Goal: Task Accomplishment & Management: Manage account settings

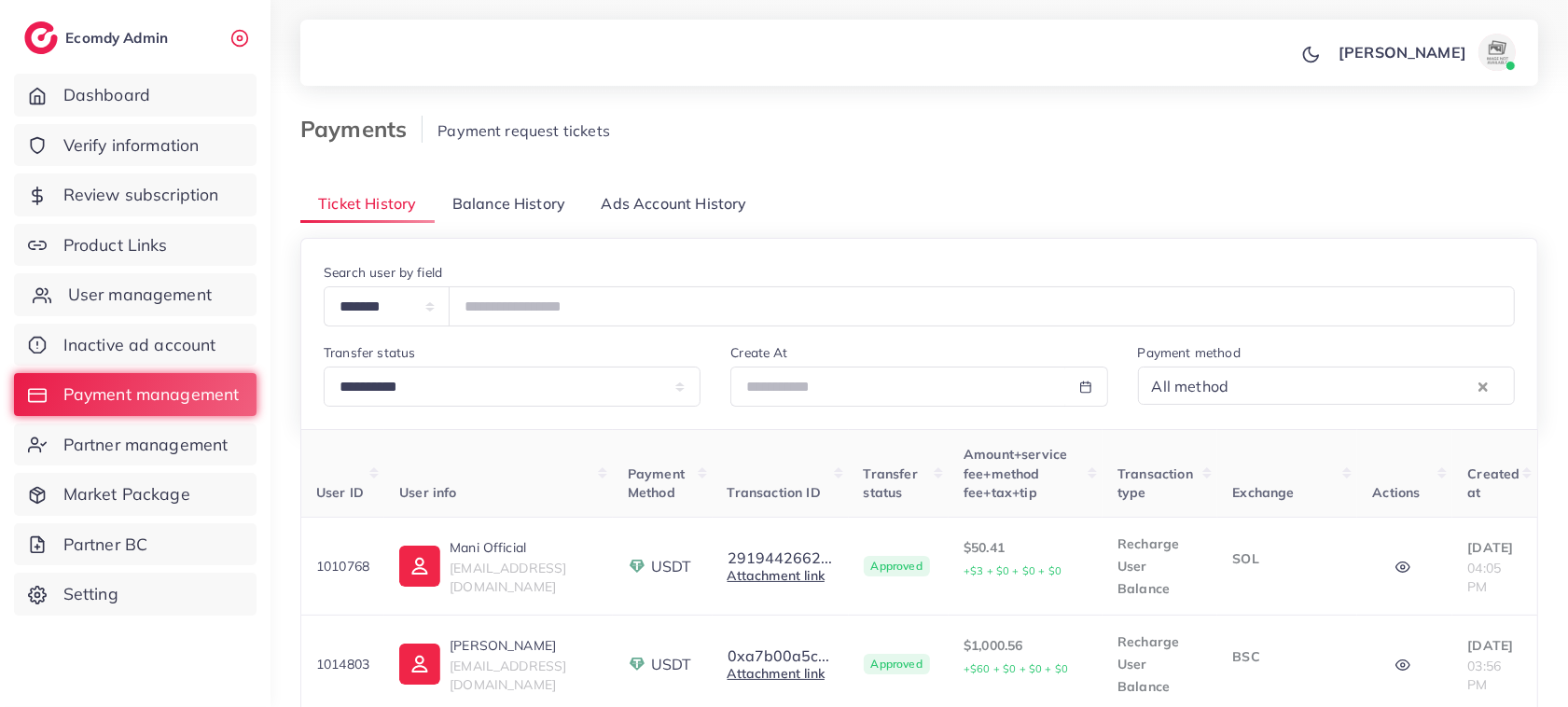
click at [96, 290] on span "User management" at bounding box center [139, 295] width 143 height 24
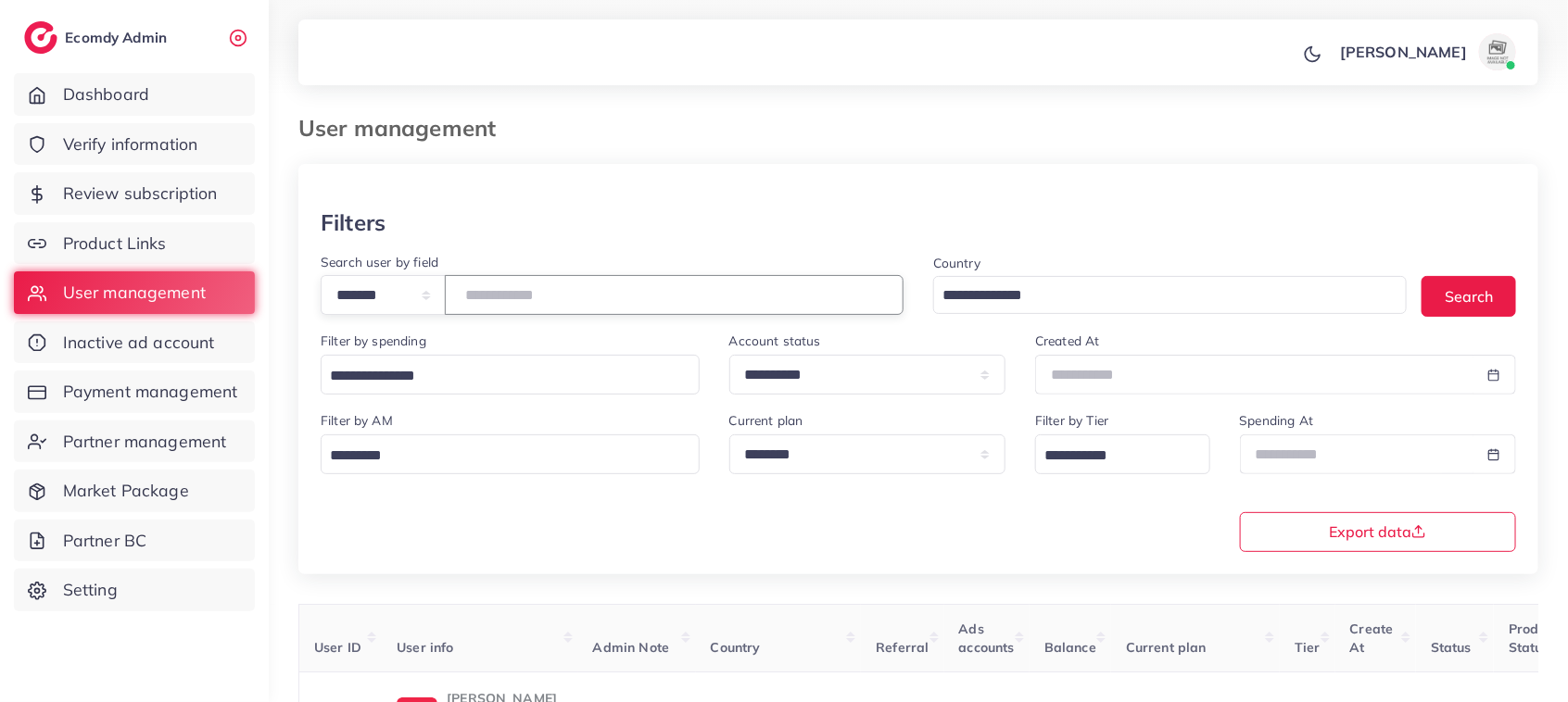
click at [557, 278] on input "number" at bounding box center [674, 295] width 459 height 40
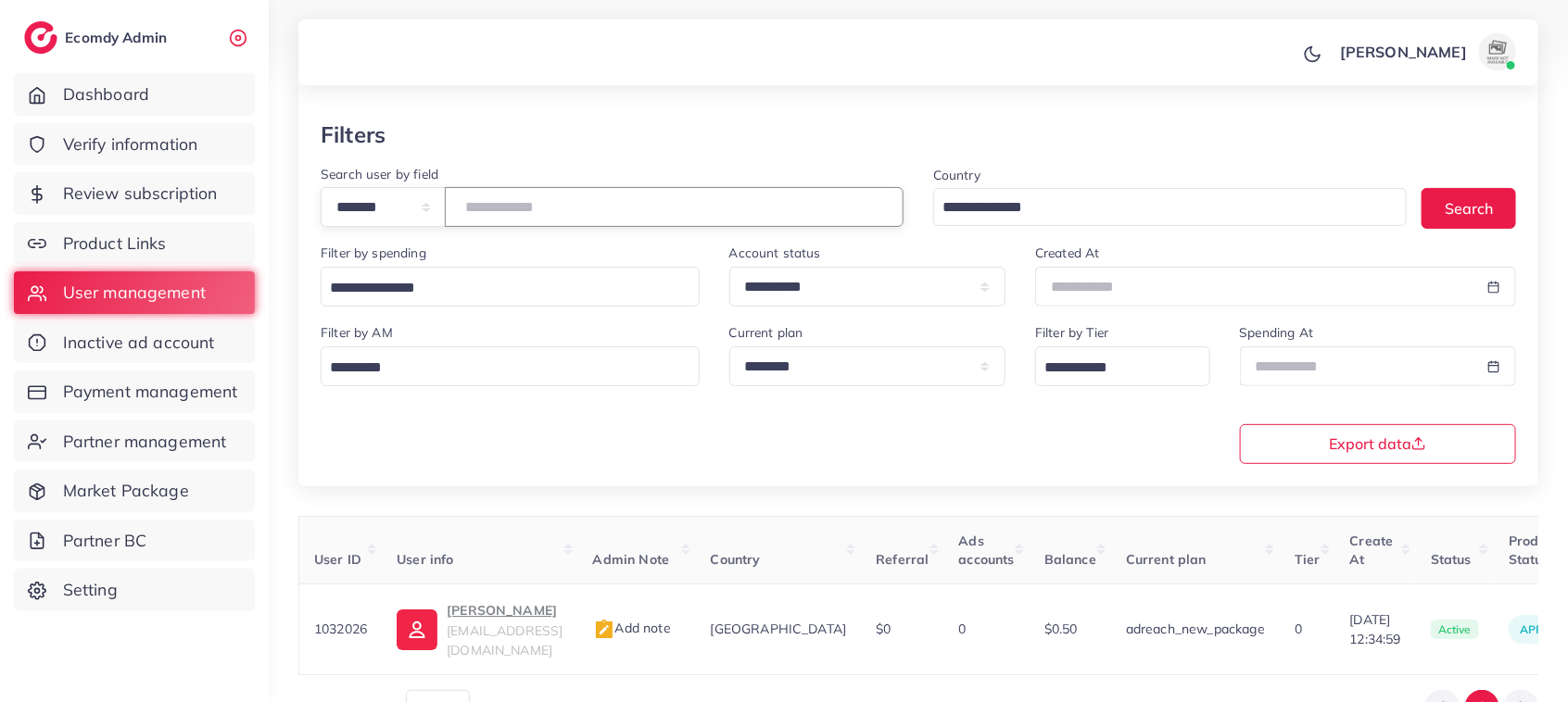
scroll to position [191, 0]
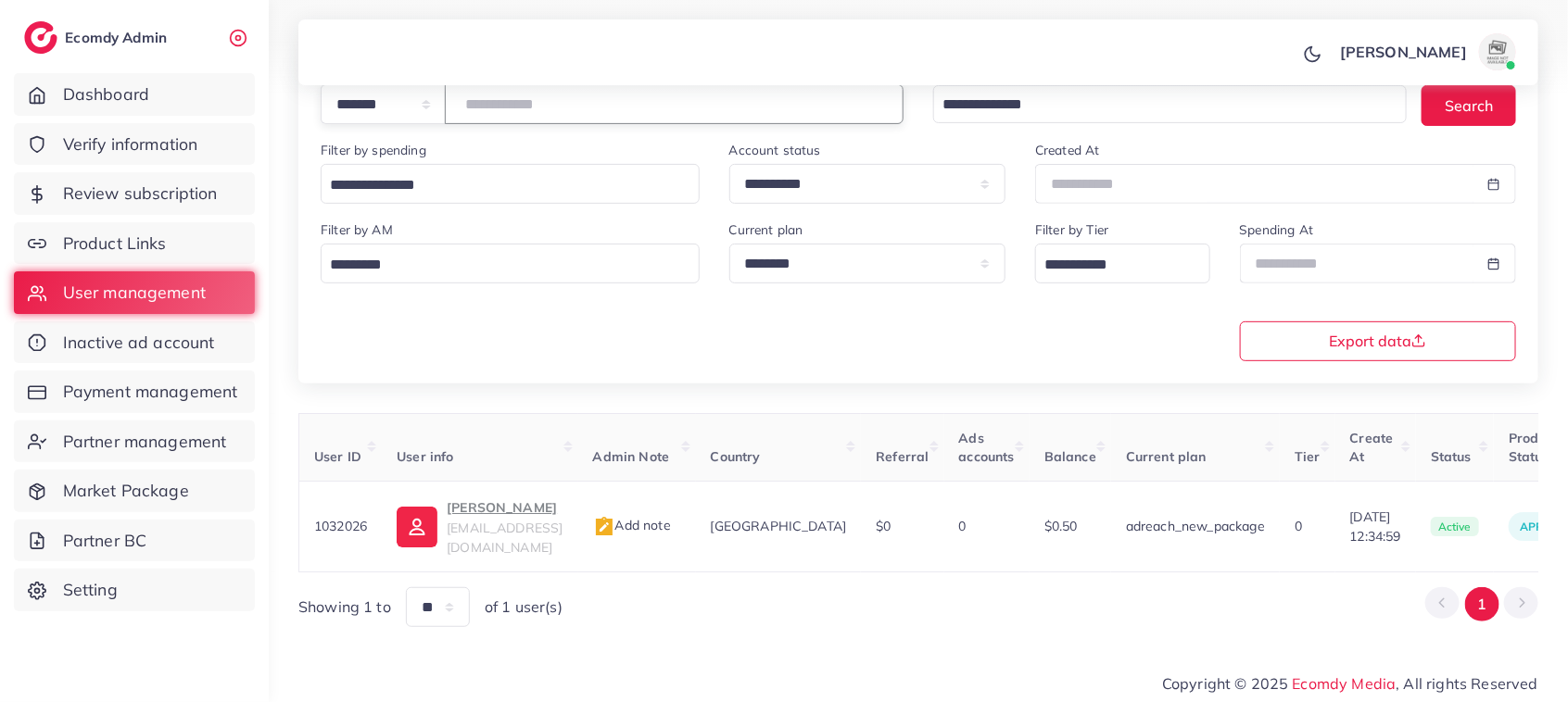
drag, startPoint x: 559, startPoint y: 105, endPoint x: 470, endPoint y: 108, distance: 89.1
click at [470, 108] on input "*******" at bounding box center [674, 104] width 459 height 40
type input "*******"
click at [116, 193] on span "Review subscription" at bounding box center [144, 194] width 154 height 24
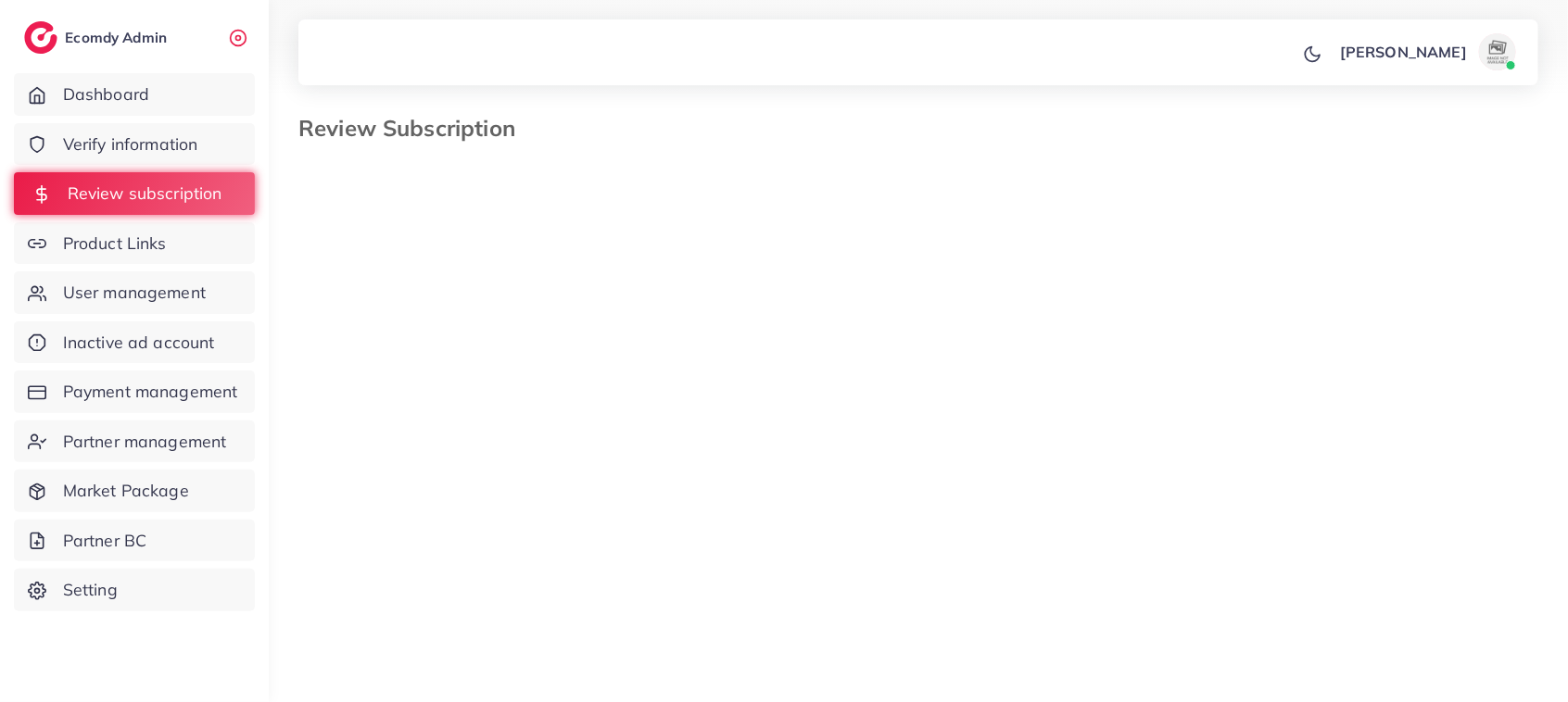
select select "*******"
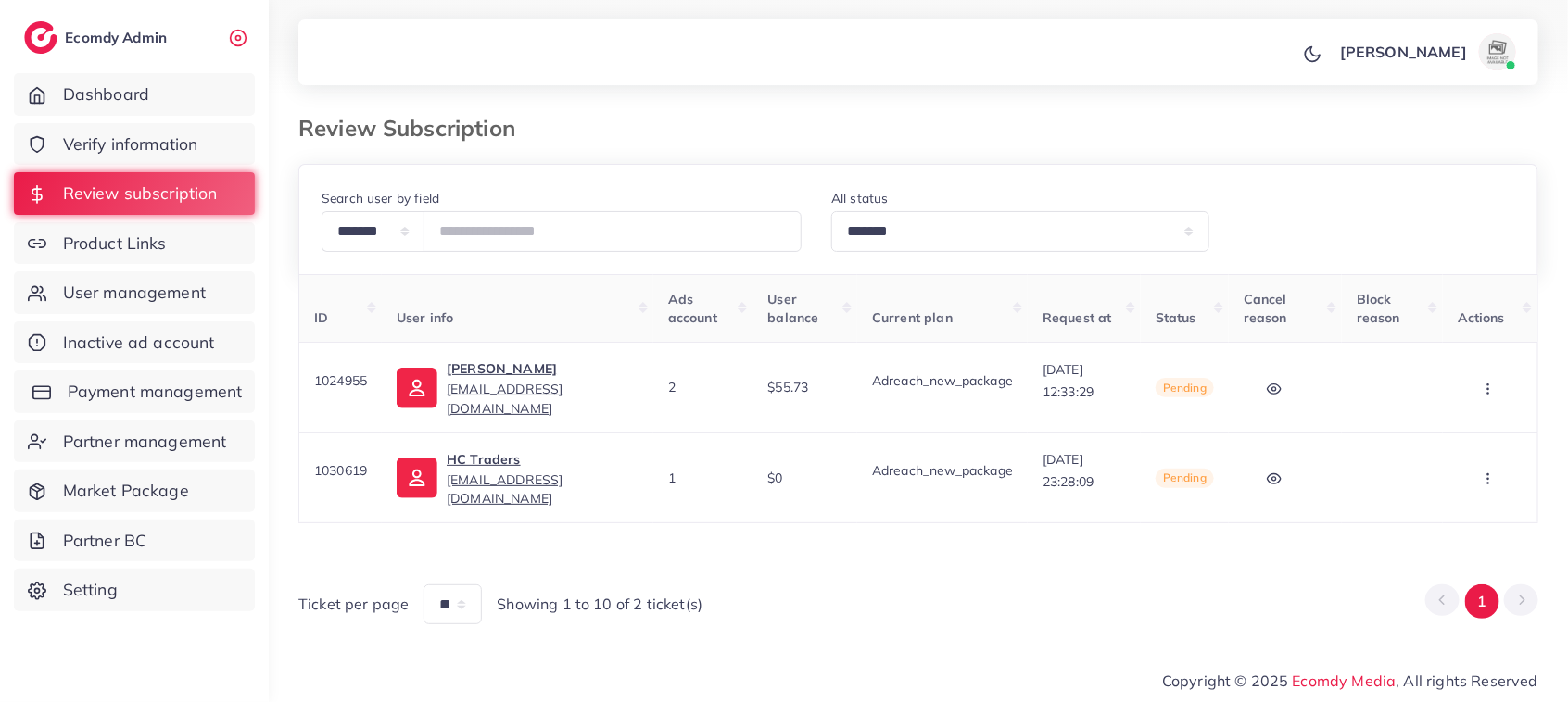
click at [151, 396] on span "Payment management" at bounding box center [154, 392] width 175 height 24
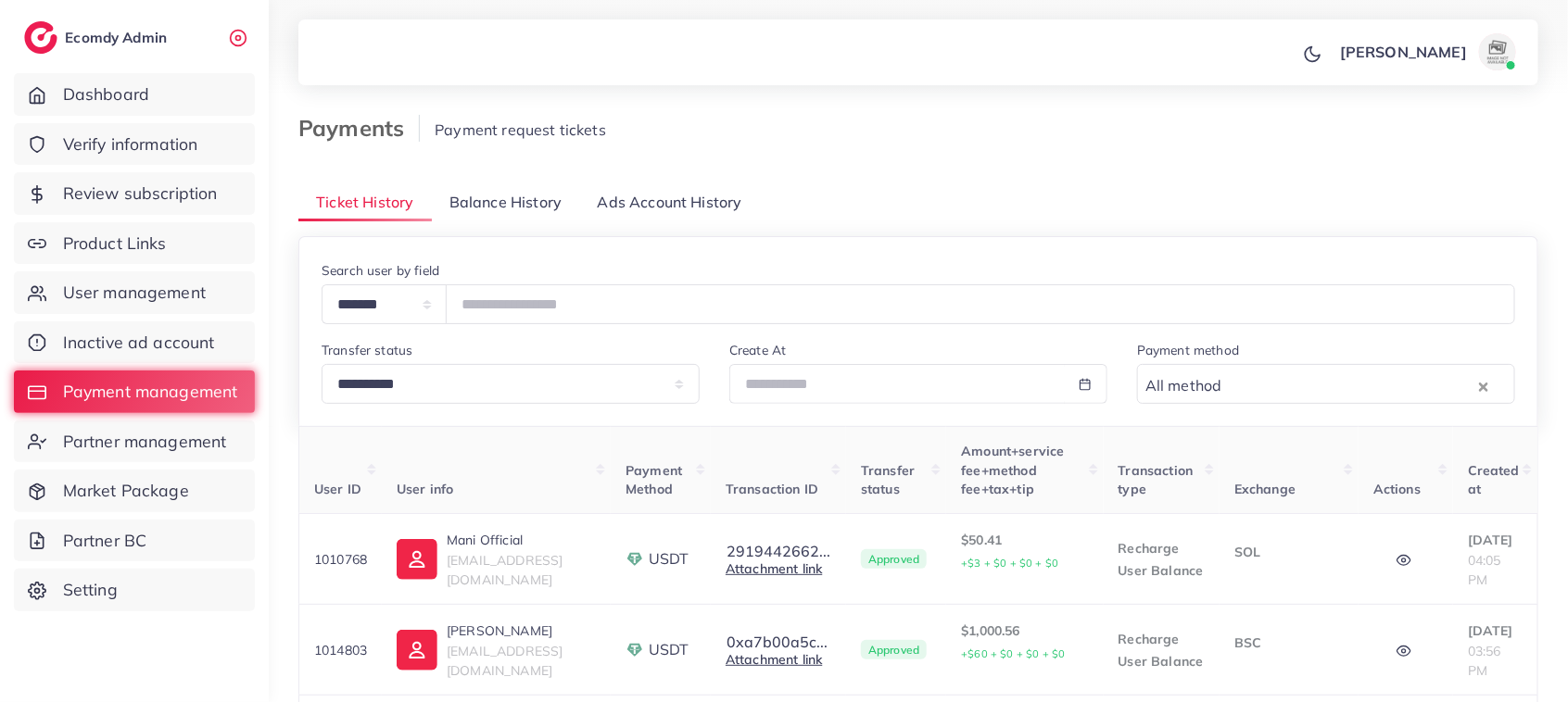
click at [478, 196] on span "Balance History" at bounding box center [504, 203] width 112 height 22
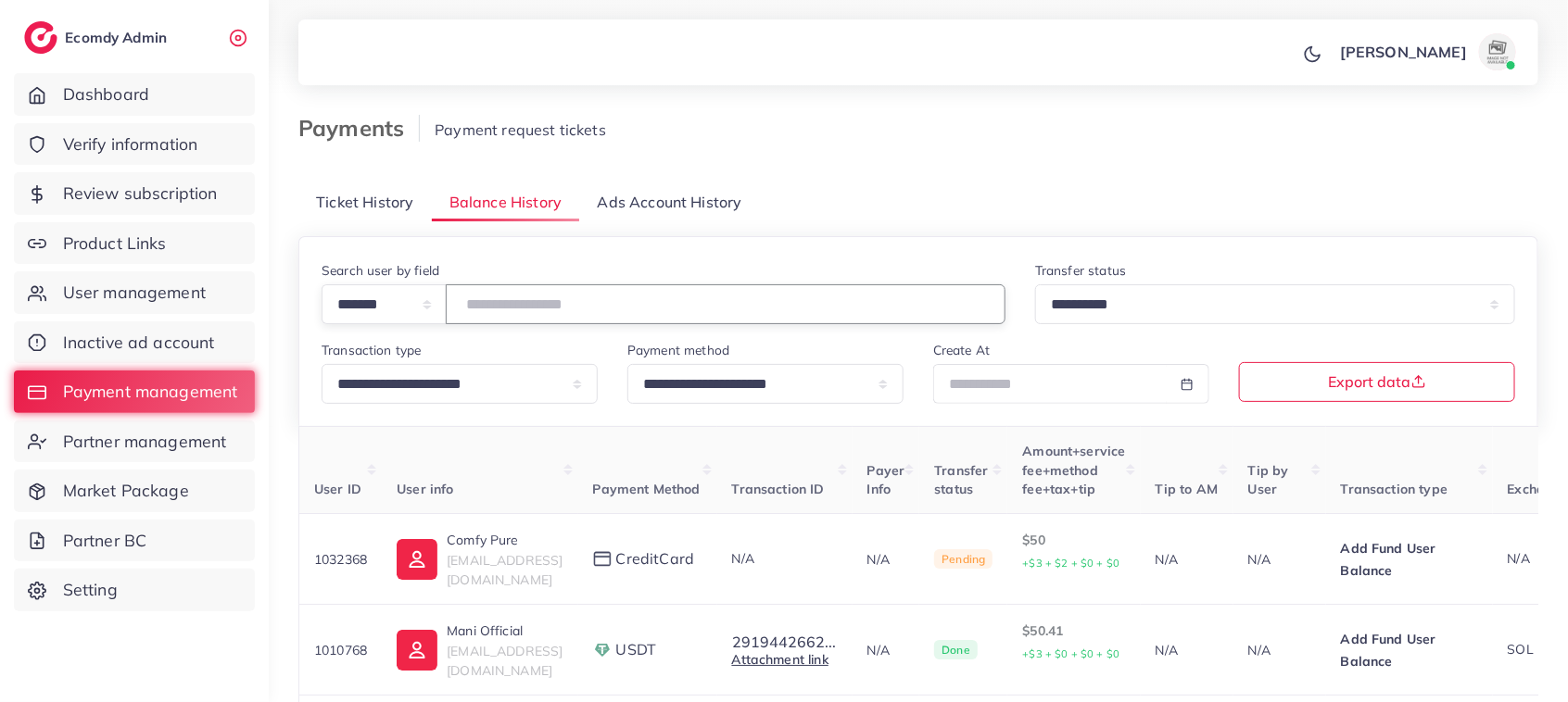
click at [511, 298] on input "number" at bounding box center [726, 305] width 560 height 40
paste input "*******"
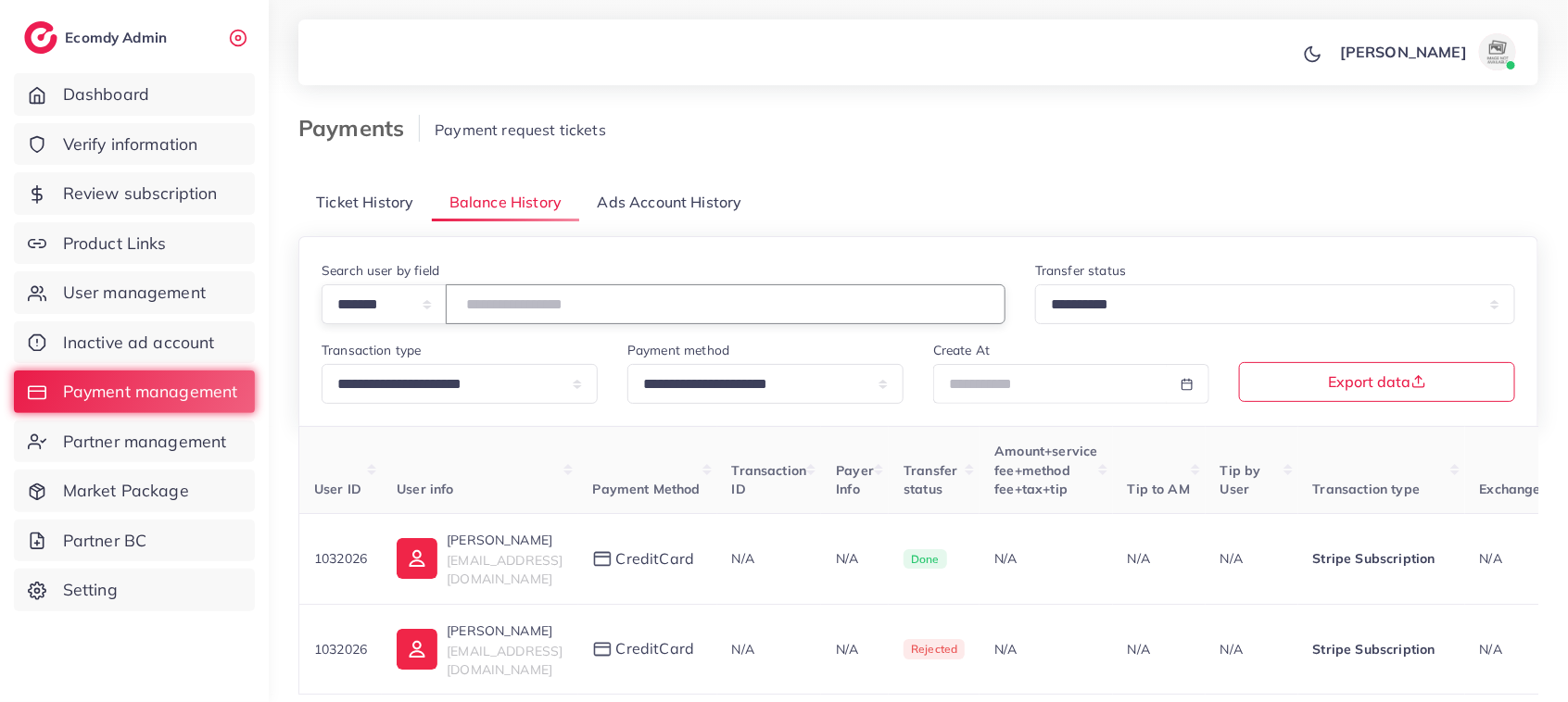
scroll to position [114, 0]
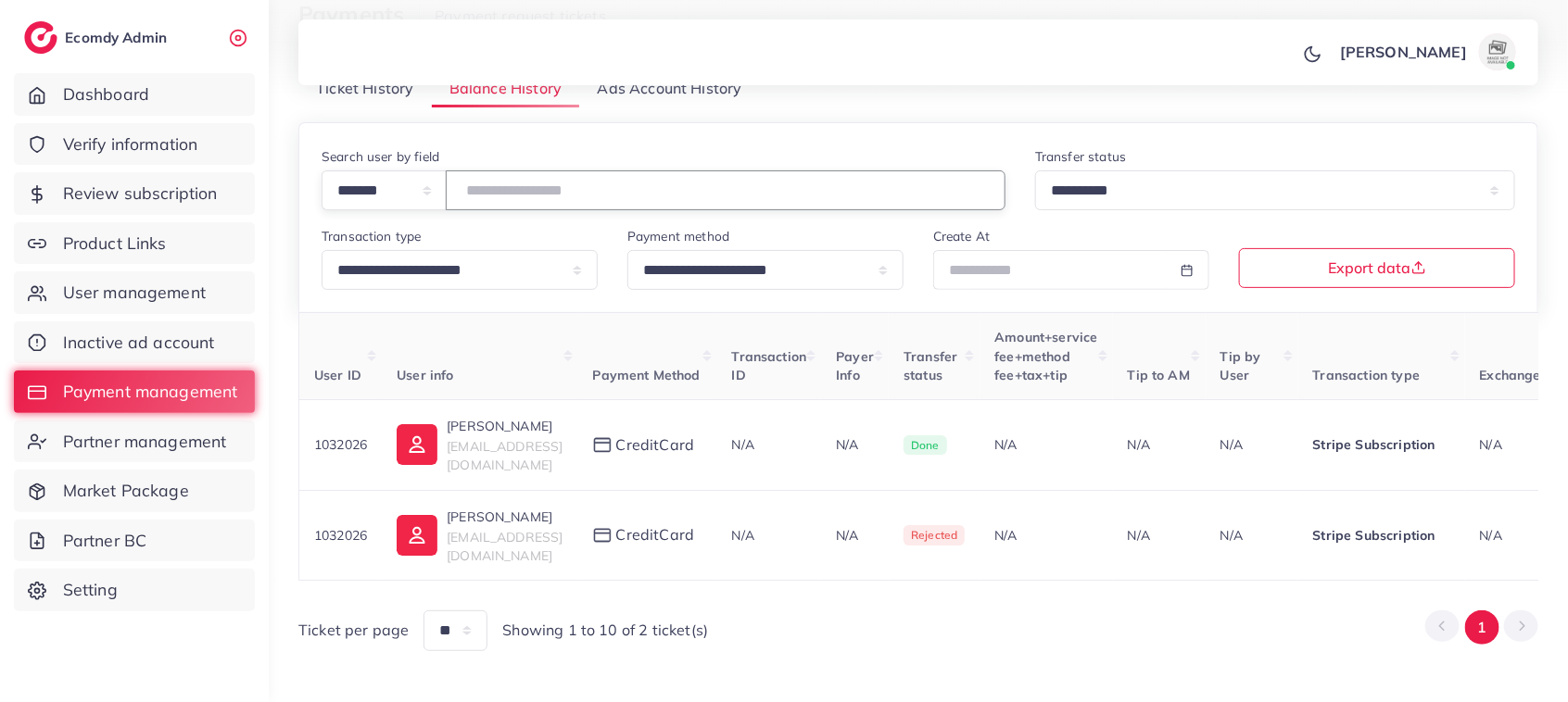
drag, startPoint x: 580, startPoint y: 190, endPoint x: 380, endPoint y: 198, distance: 200.2
click at [380, 198] on div "**********" at bounding box center [663, 190] width 684 height 40
type input "*******"
click at [100, 281] on span "User management" at bounding box center [138, 293] width 142 height 24
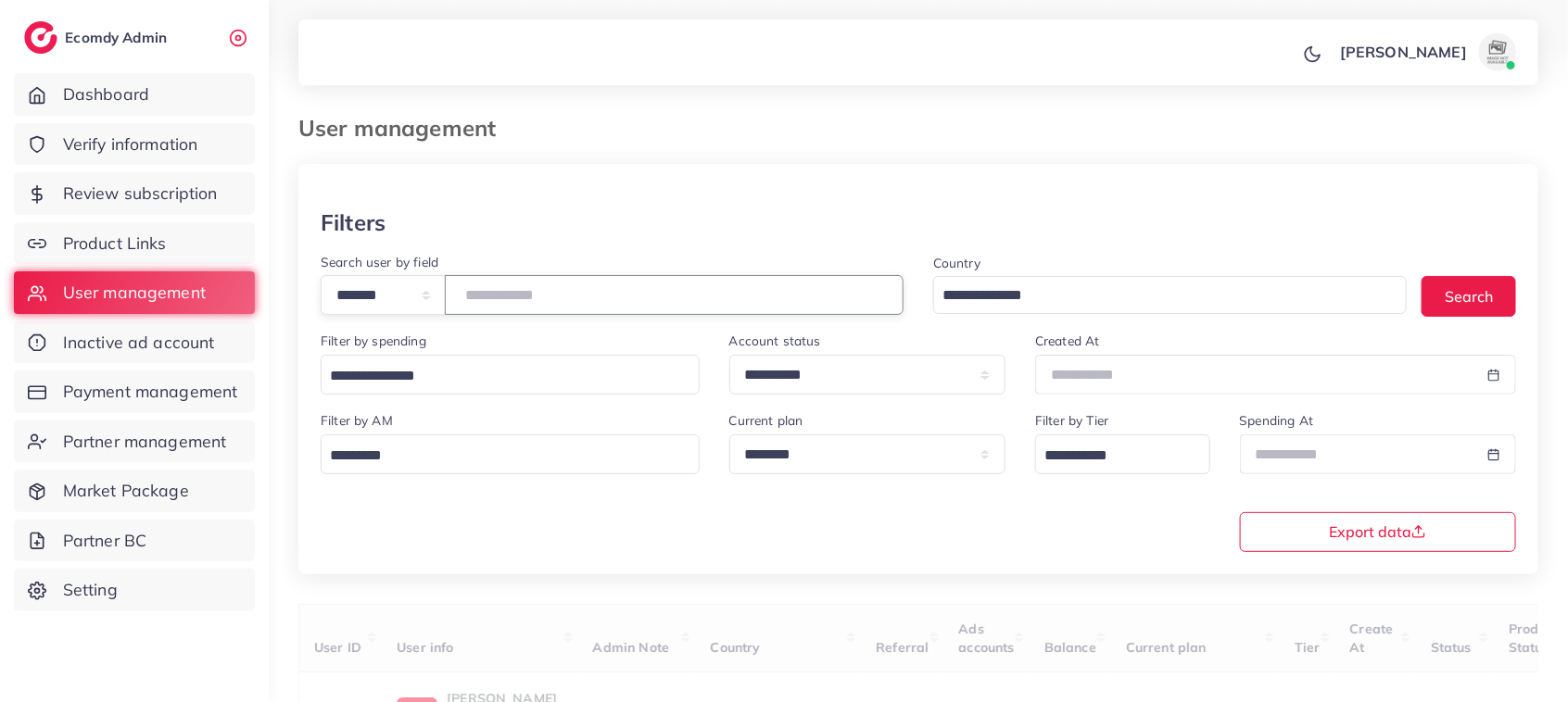
click at [556, 297] on input "number" at bounding box center [674, 295] width 459 height 40
paste input "*******"
click at [556, 297] on input "*******" at bounding box center [674, 295] width 459 height 40
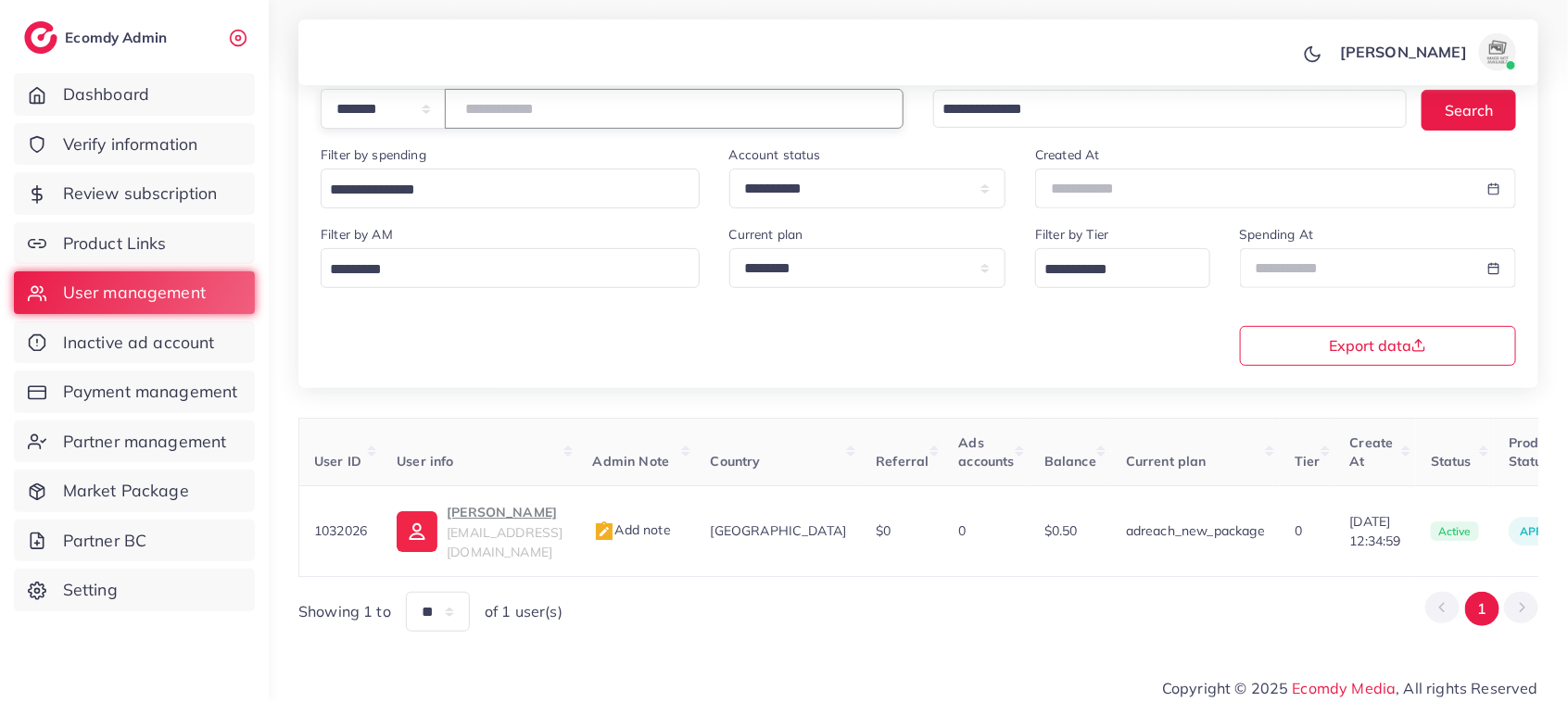
scroll to position [187, 0]
drag, startPoint x: 572, startPoint y: 94, endPoint x: 464, endPoint y: 112, distance: 109.5
click at [464, 112] on div "**********" at bounding box center [918, 236] width 1299 height 847
drag, startPoint x: 586, startPoint y: 113, endPoint x: 390, endPoint y: 126, distance: 196.4
click at [390, 126] on div "**********" at bounding box center [611, 108] width 582 height 40
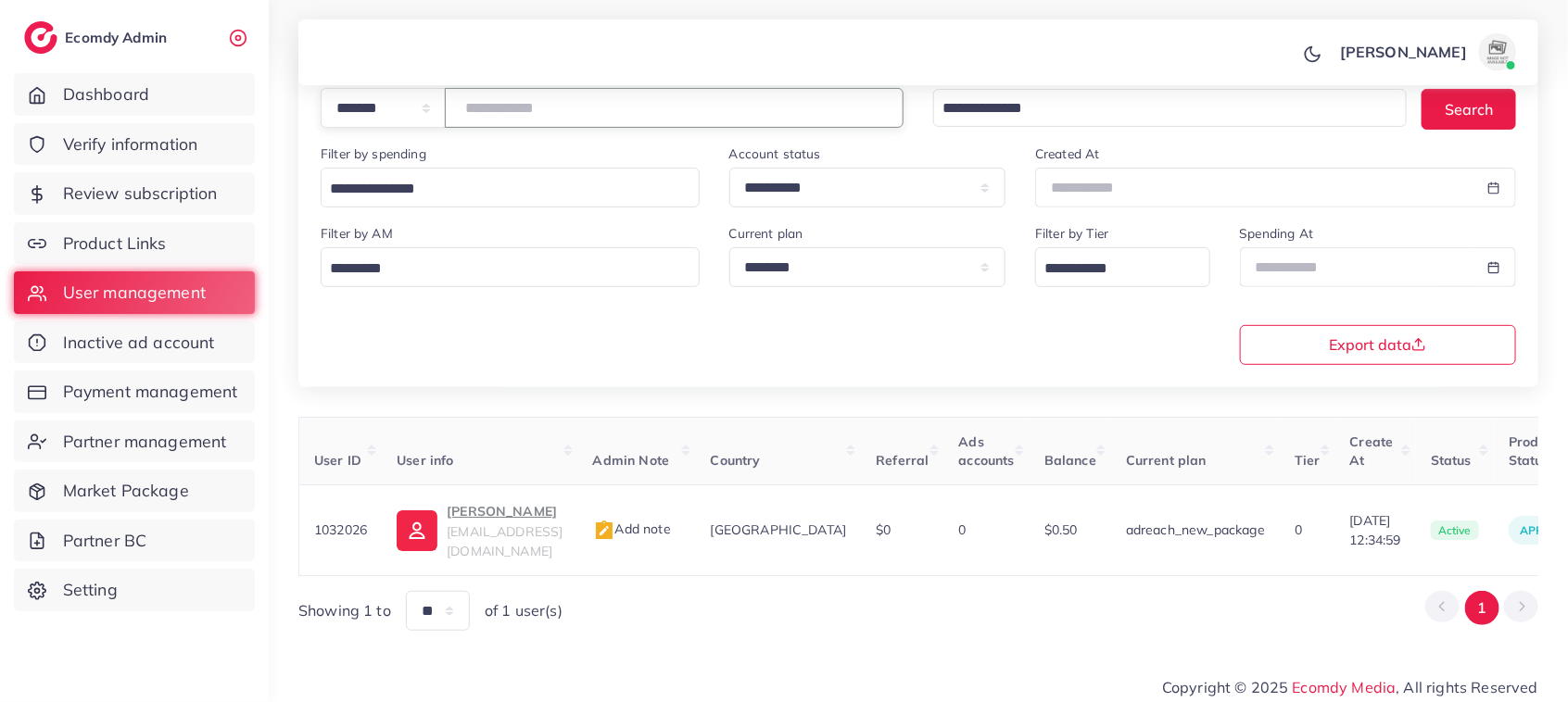
paste input "number"
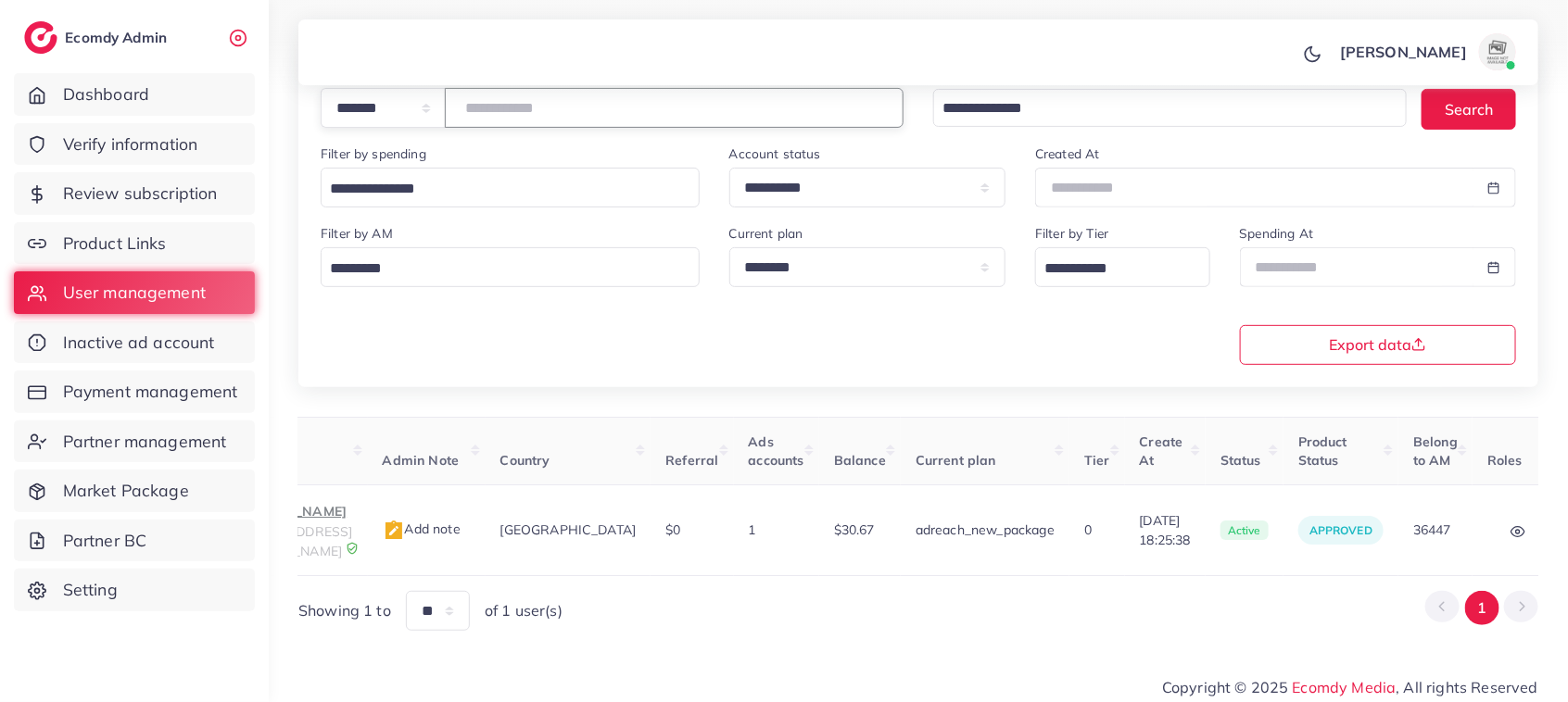
scroll to position [0, 315]
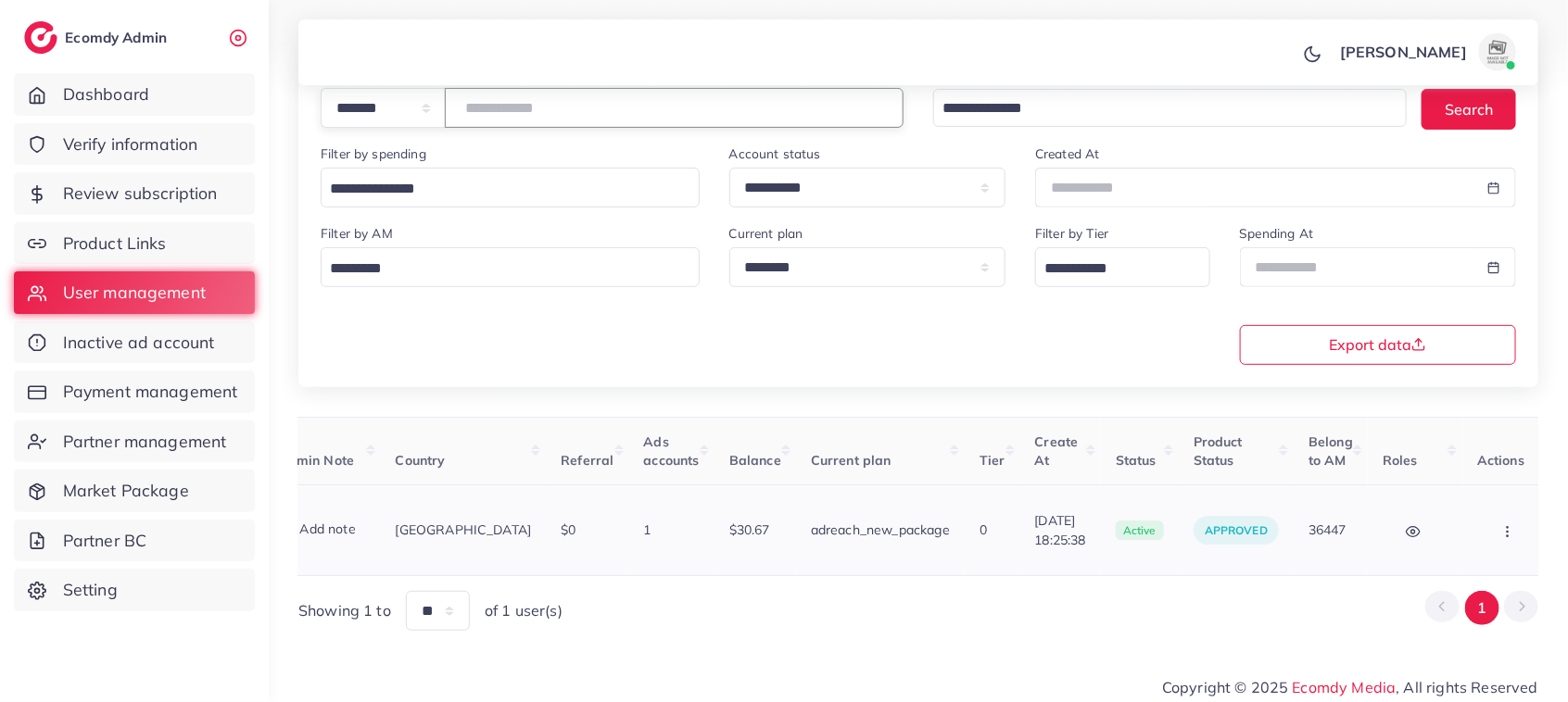
click at [1500, 526] on icon "button" at bounding box center [1507, 531] width 15 height 15
click at [1441, 540] on span "Assign to AM" at bounding box center [1459, 540] width 95 height 19
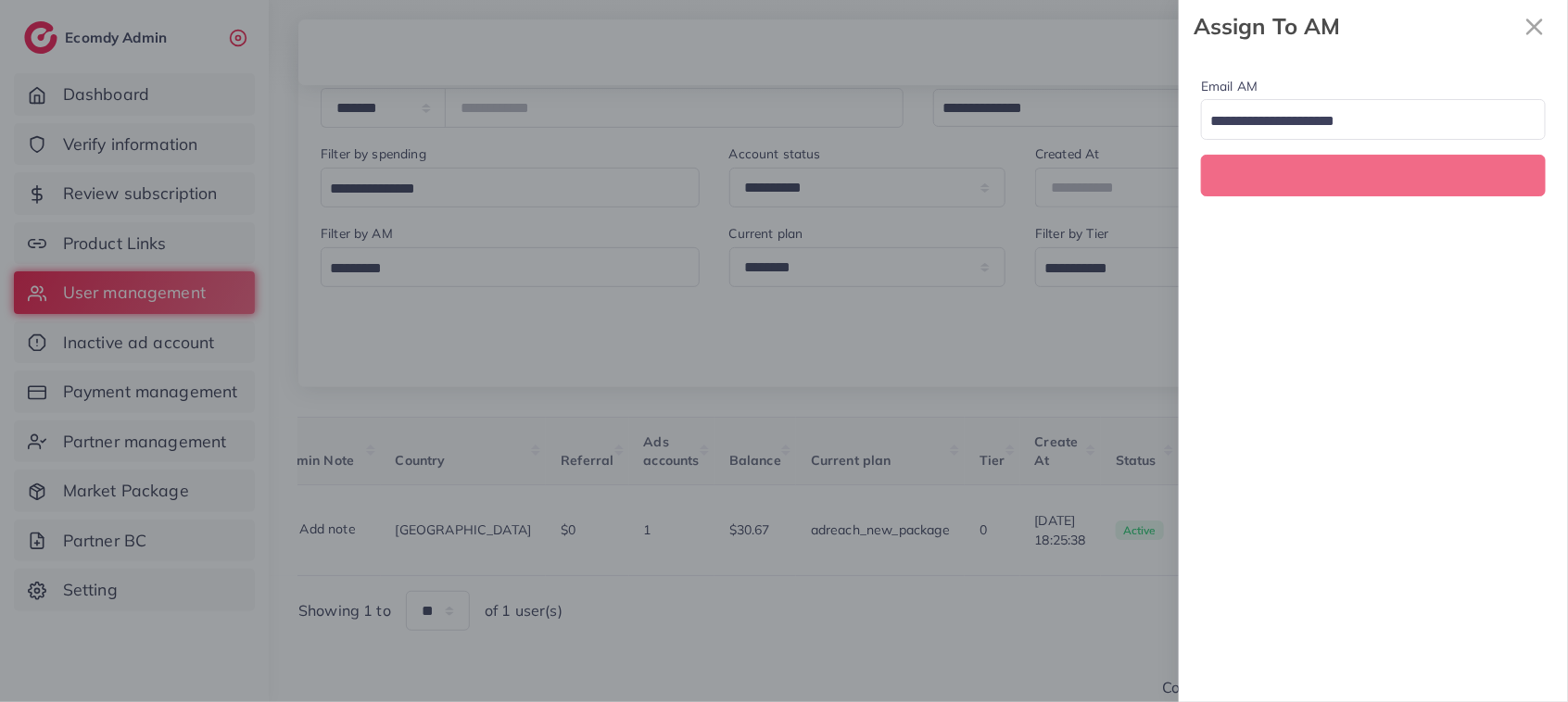
scroll to position [0, 315]
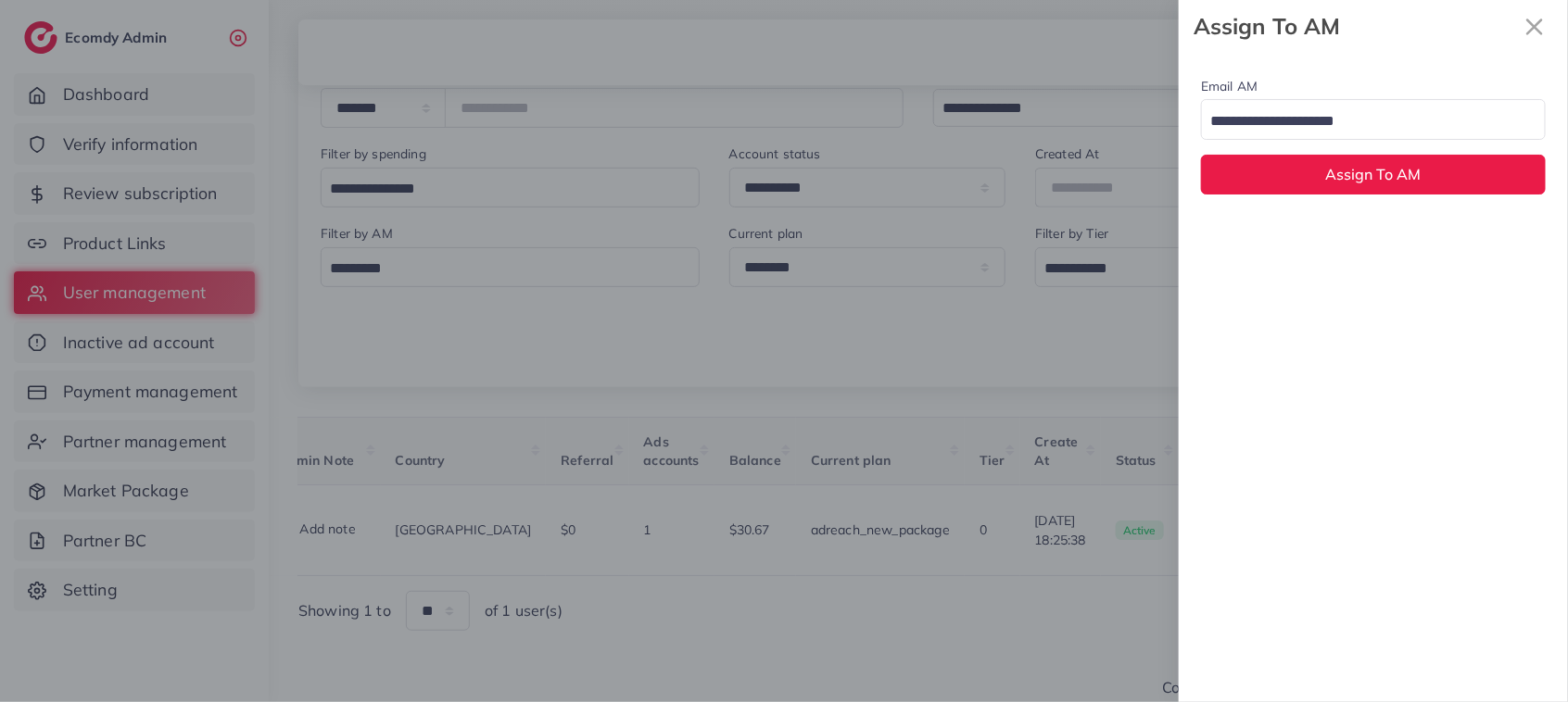
click at [1374, 126] on input "Search for option" at bounding box center [1361, 122] width 317 height 29
click at [1350, 234] on div "Email AM natashashahid163@gmail.com Loading... None hadibaaslam@gmail.com natas…" at bounding box center [1373, 377] width 390 height 650
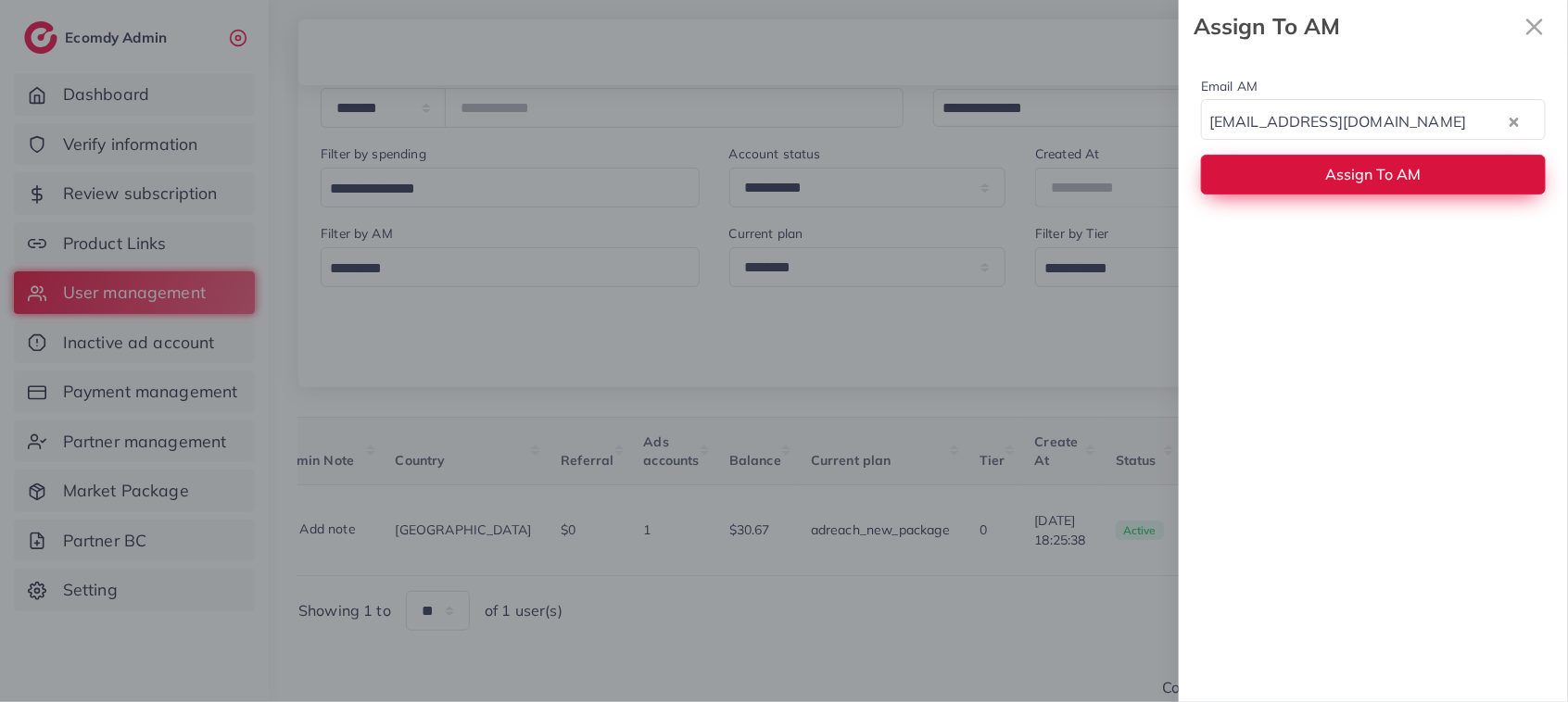
click at [1347, 171] on span "Assign To AM" at bounding box center [1373, 174] width 96 height 19
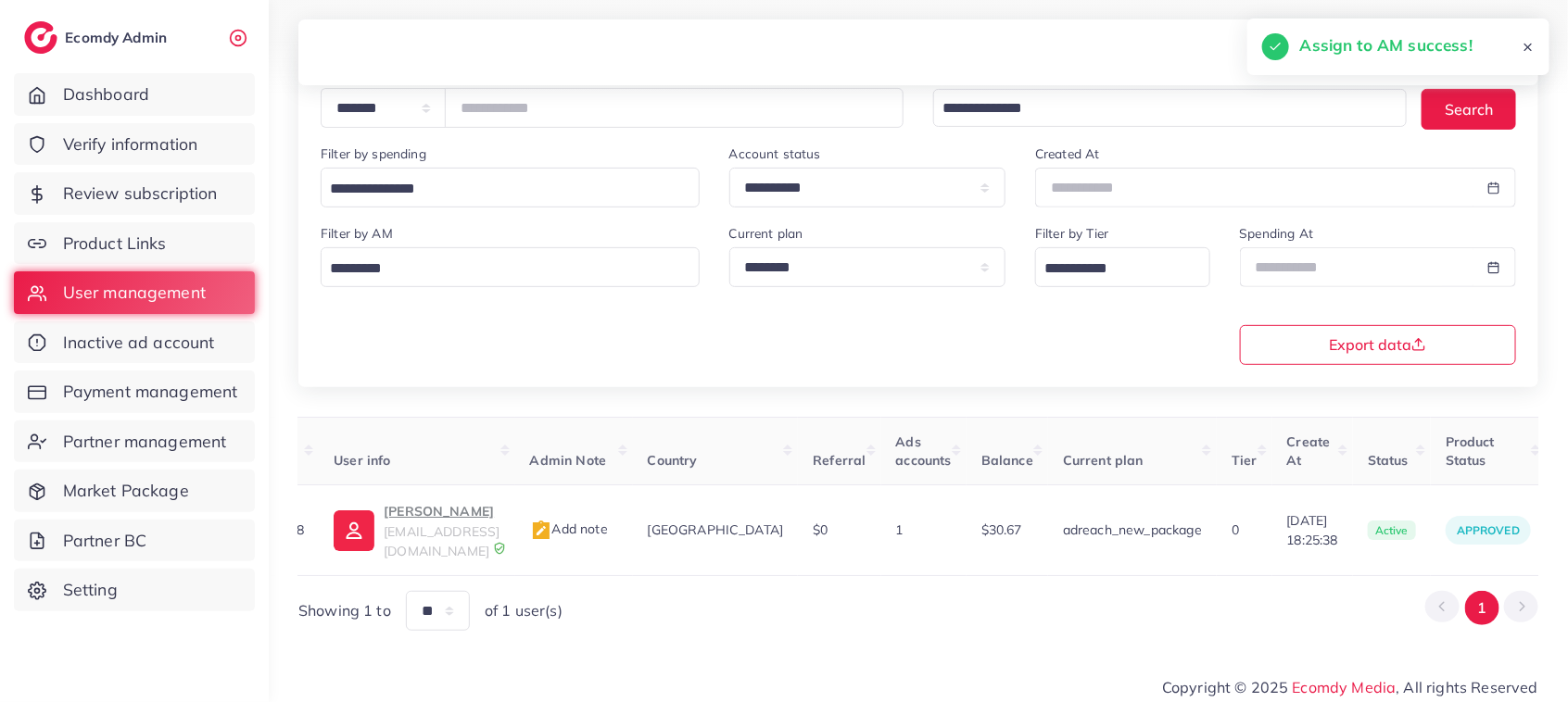
scroll to position [0, 0]
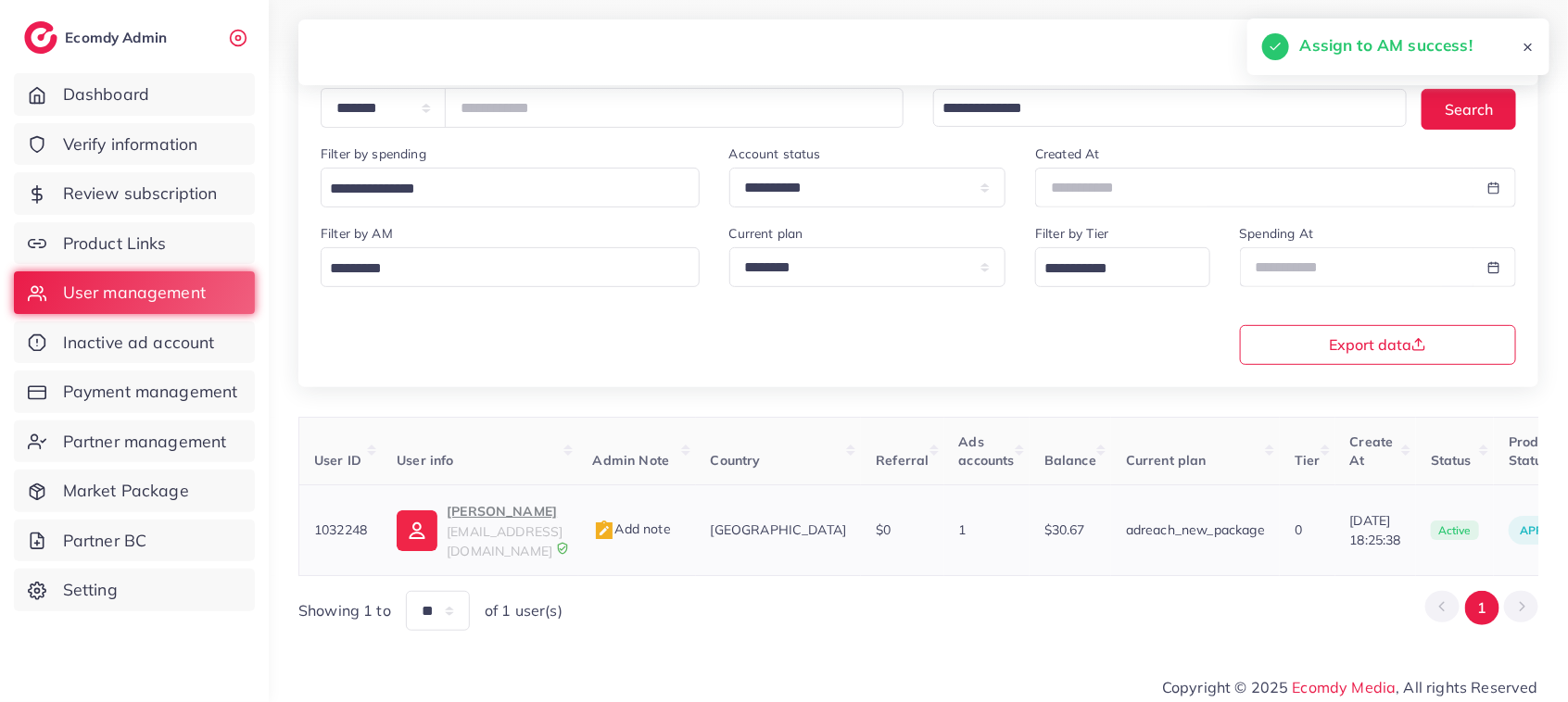
click at [479, 515] on p "Arslan Zafar" at bounding box center [504, 511] width 116 height 22
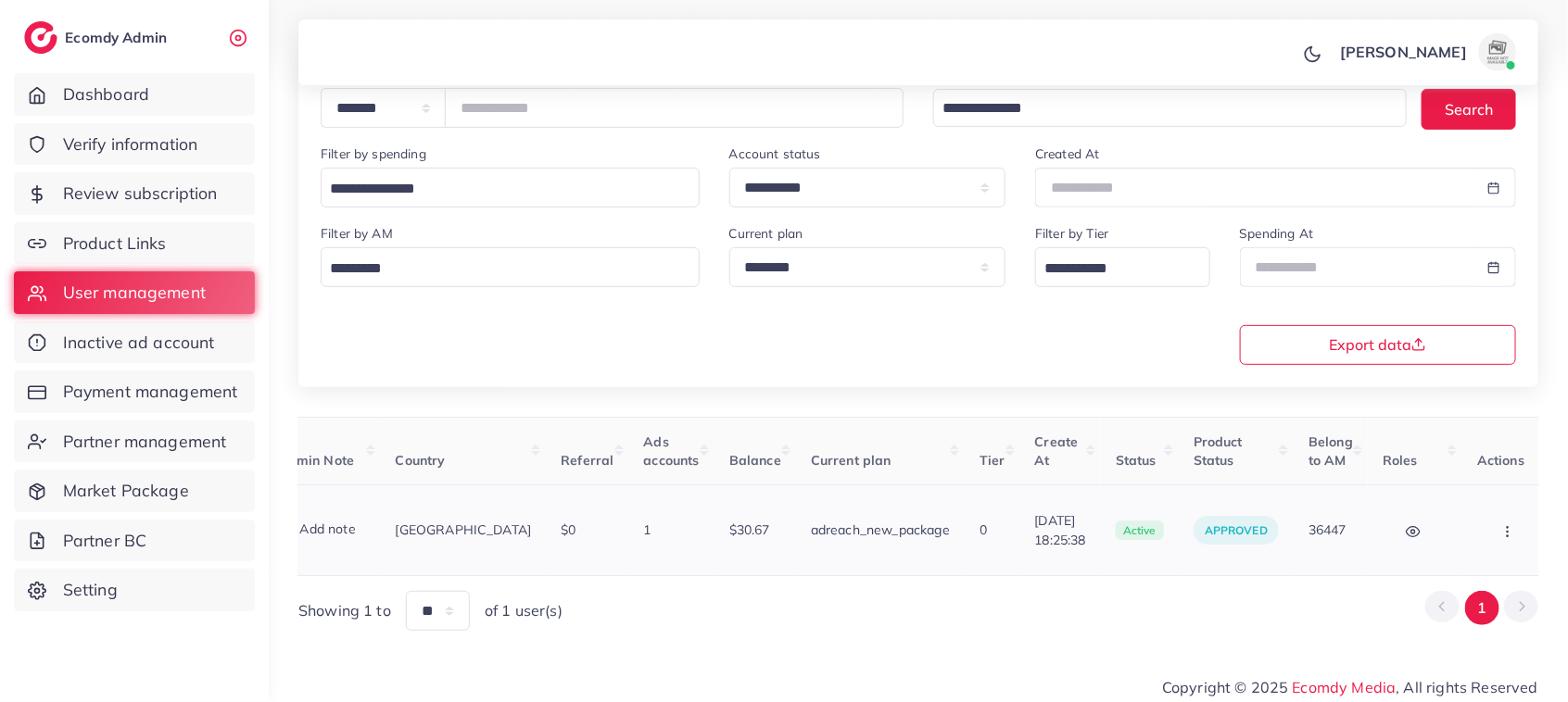
click at [1485, 539] on button "button" at bounding box center [1510, 530] width 65 height 42
click at [1441, 545] on span "Assign to AM" at bounding box center [1459, 540] width 95 height 19
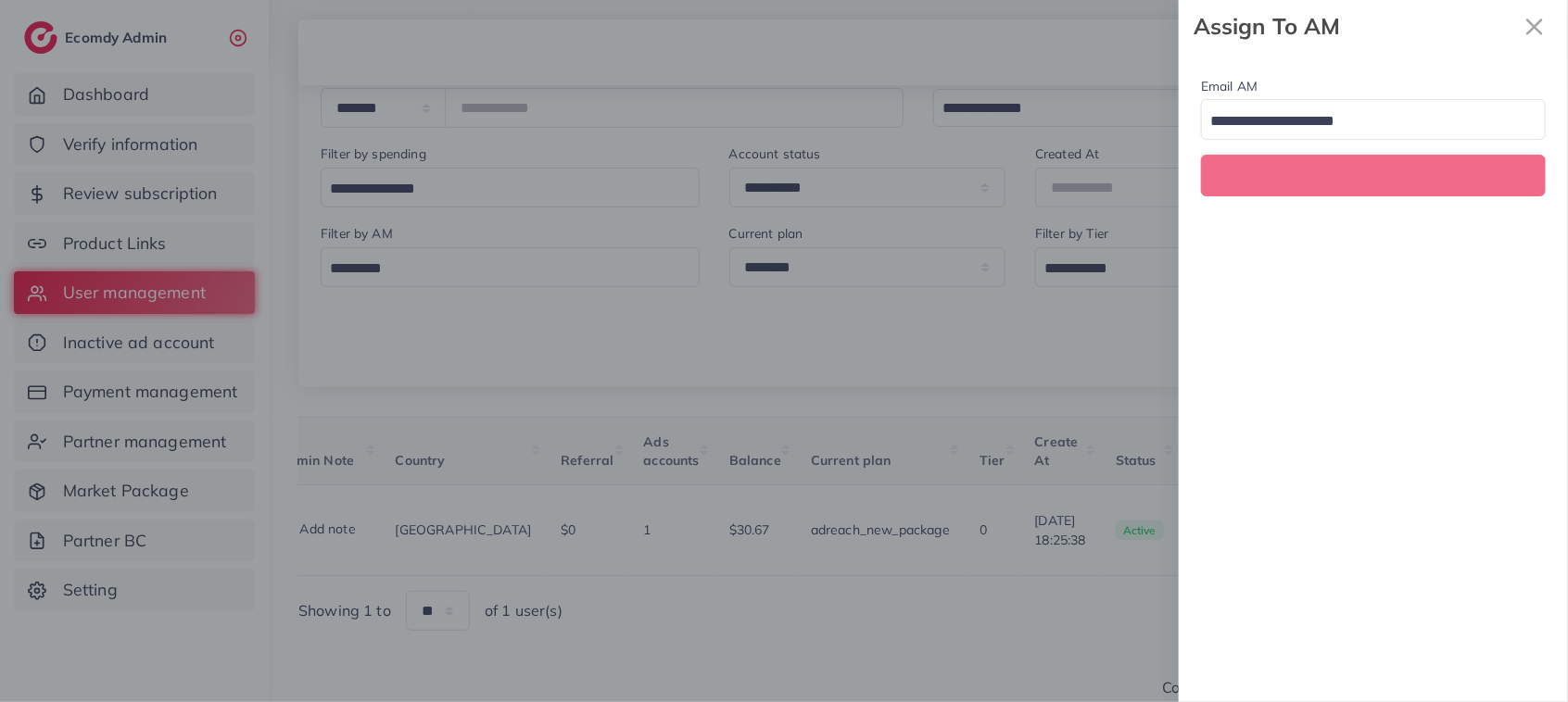
scroll to position [0, 315]
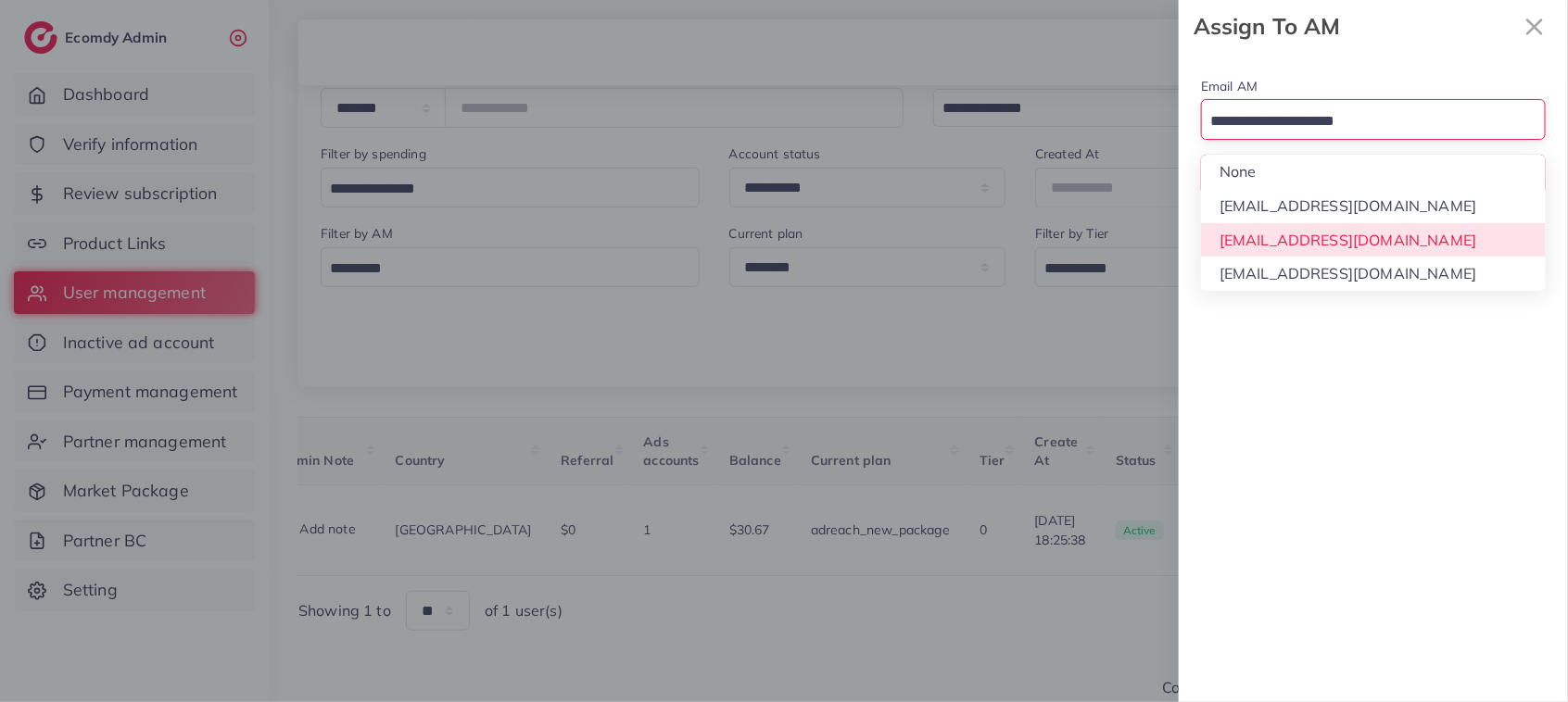
drag, startPoint x: 1352, startPoint y: 132, endPoint x: 1336, endPoint y: 241, distance: 110.2
click at [1336, 139] on div "Loading... None hadibaaslam@gmail.com natashashahid163@gmail.com wajahat@adreac…" at bounding box center [1372, 119] width 345 height 40
click at [1336, 241] on div "Email AM Loading... None hadibaaslam@gmail.com natashashahid163@gmail.com wajah…" at bounding box center [1373, 377] width 390 height 650
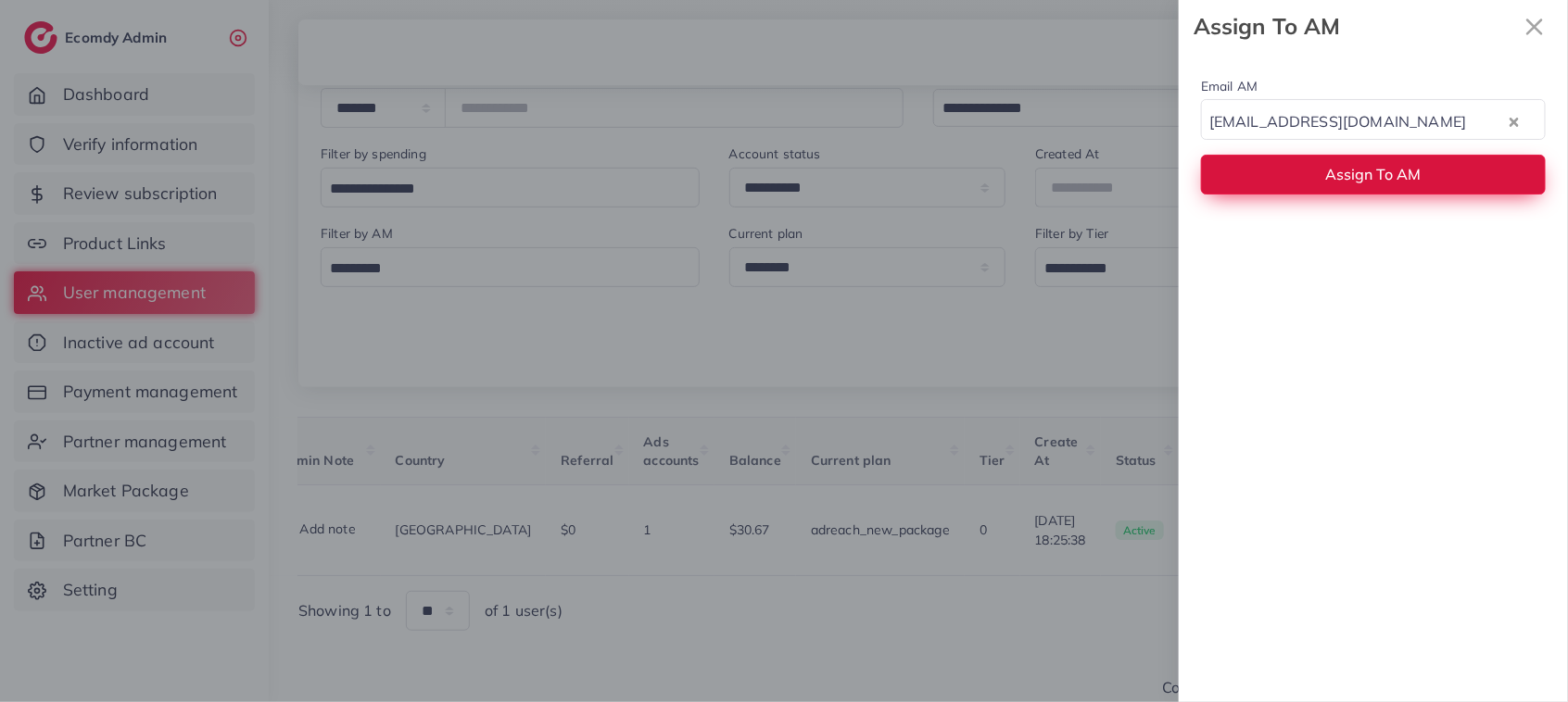
click at [1331, 186] on button "Assign To AM" at bounding box center [1372, 174] width 345 height 40
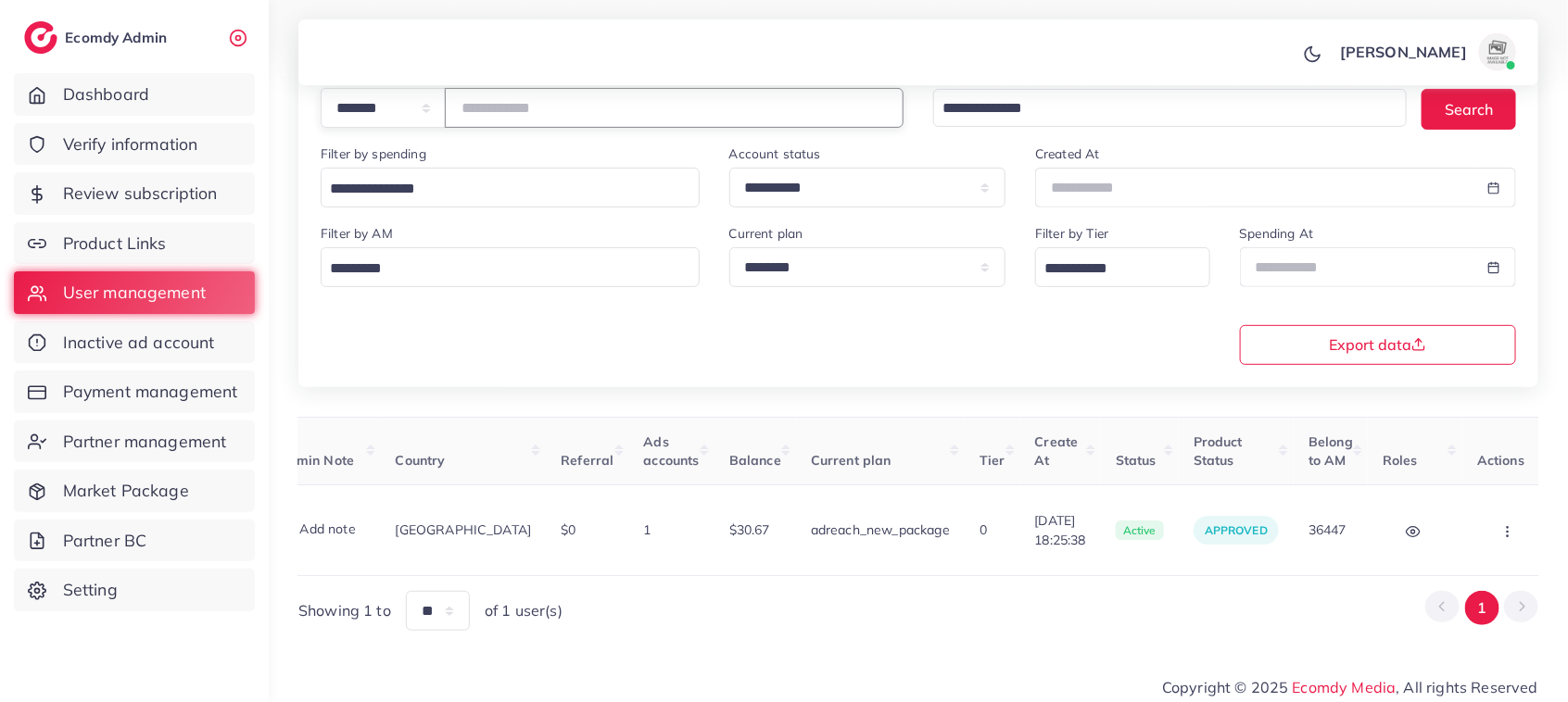
drag, startPoint x: 550, startPoint y: 112, endPoint x: 457, endPoint y: 103, distance: 93.4
click at [457, 103] on div "**********" at bounding box center [611, 108] width 582 height 40
paste input "number"
click at [1496, 535] on icon "button" at bounding box center [1503, 531] width 15 height 15
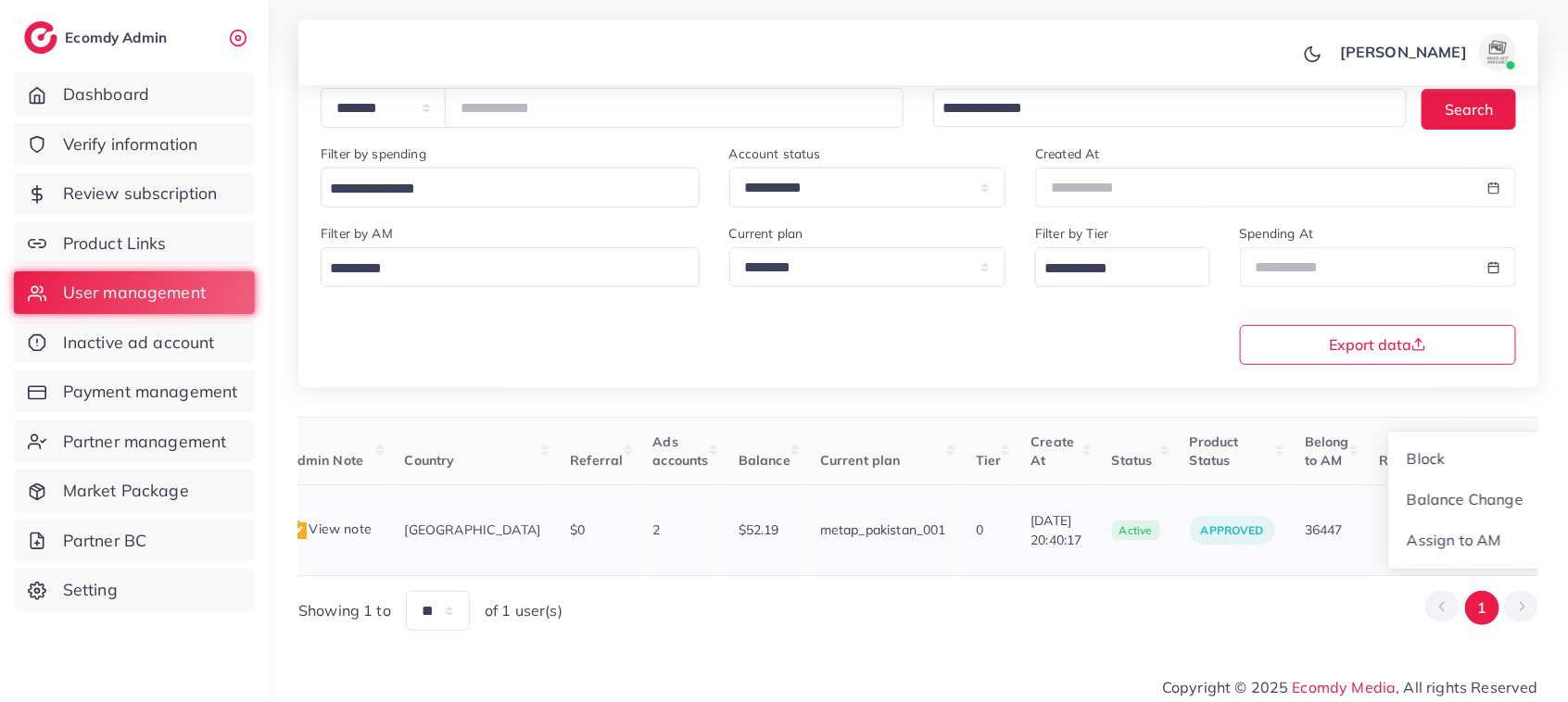
scroll to position [1, 305]
click at [1455, 538] on span "Assign to AM" at bounding box center [1454, 540] width 95 height 19
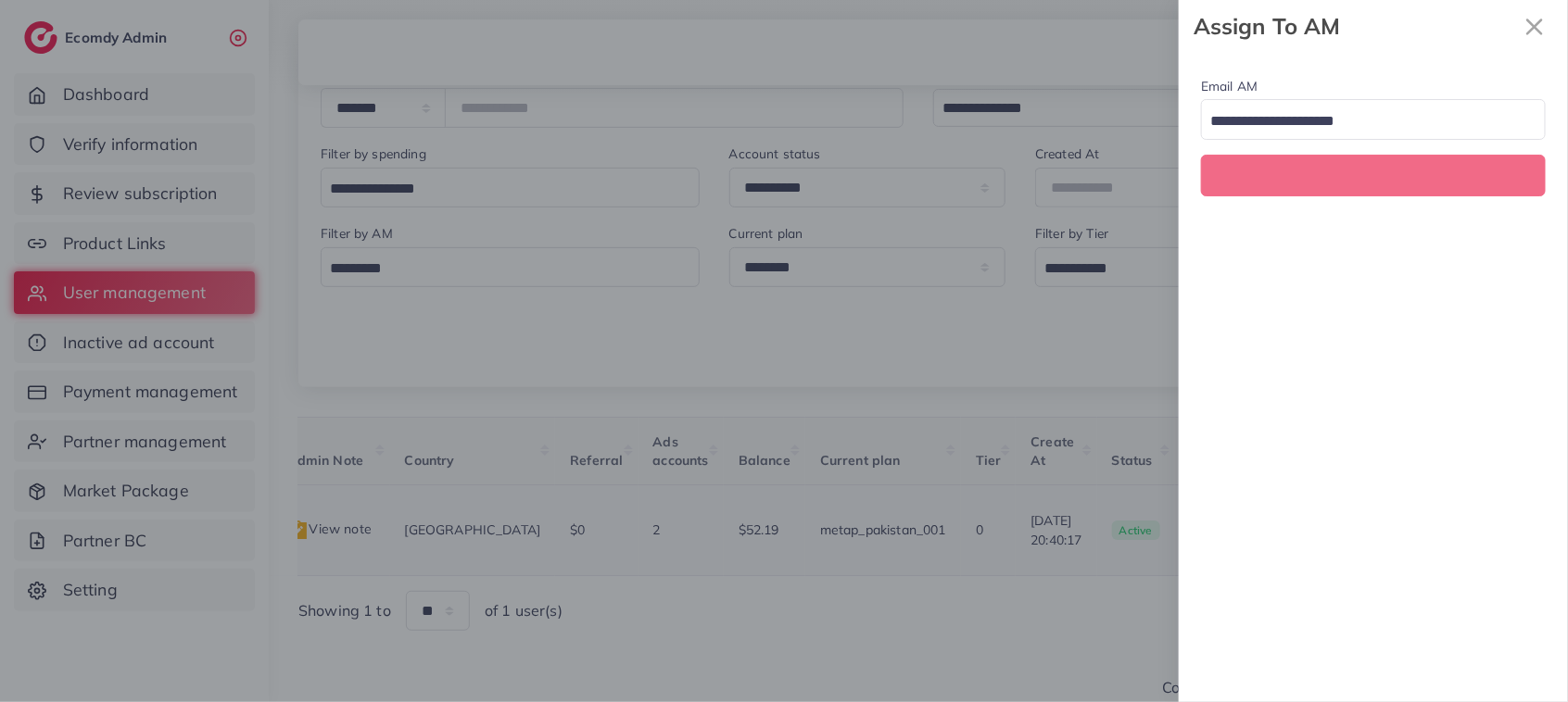
scroll to position [0, 305]
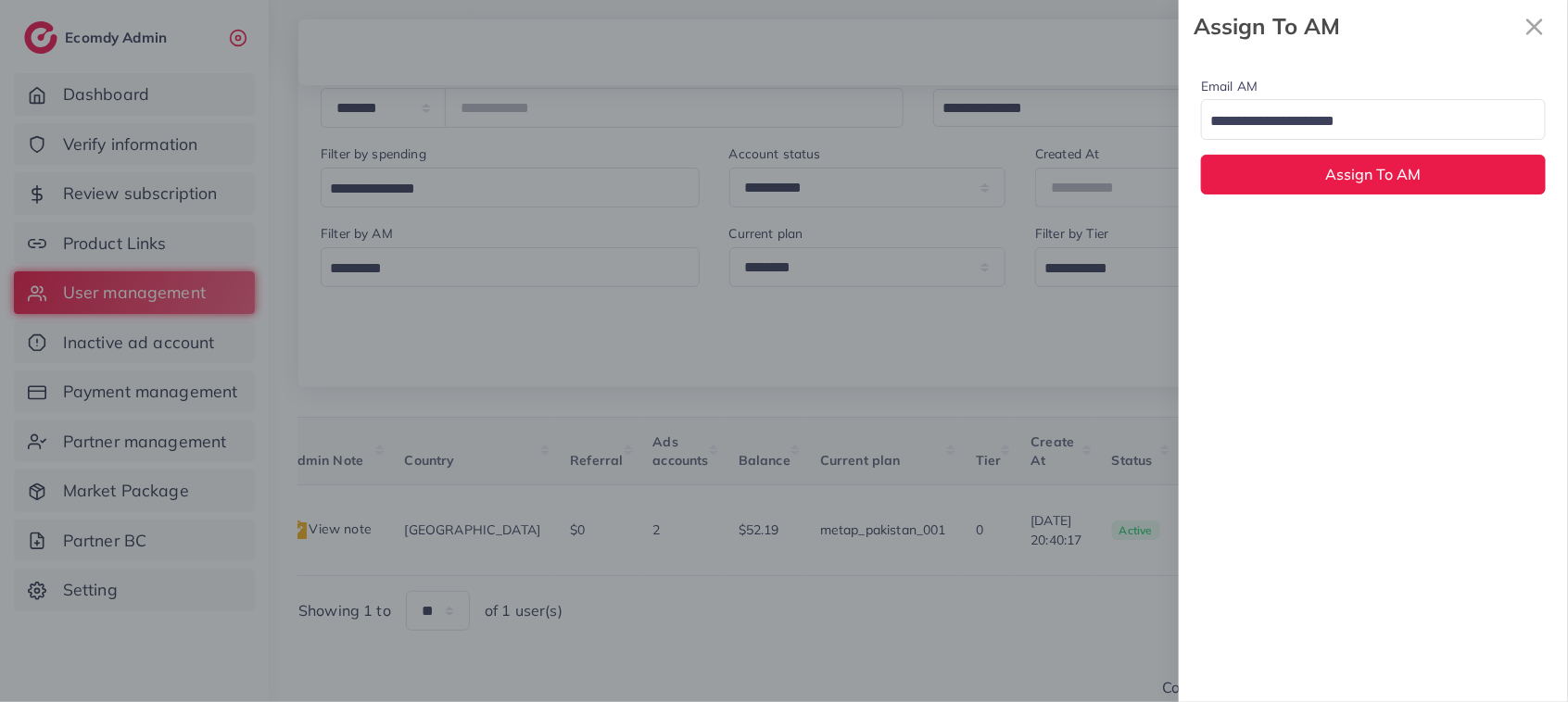
click at [1447, 118] on input "Search for option" at bounding box center [1361, 122] width 317 height 29
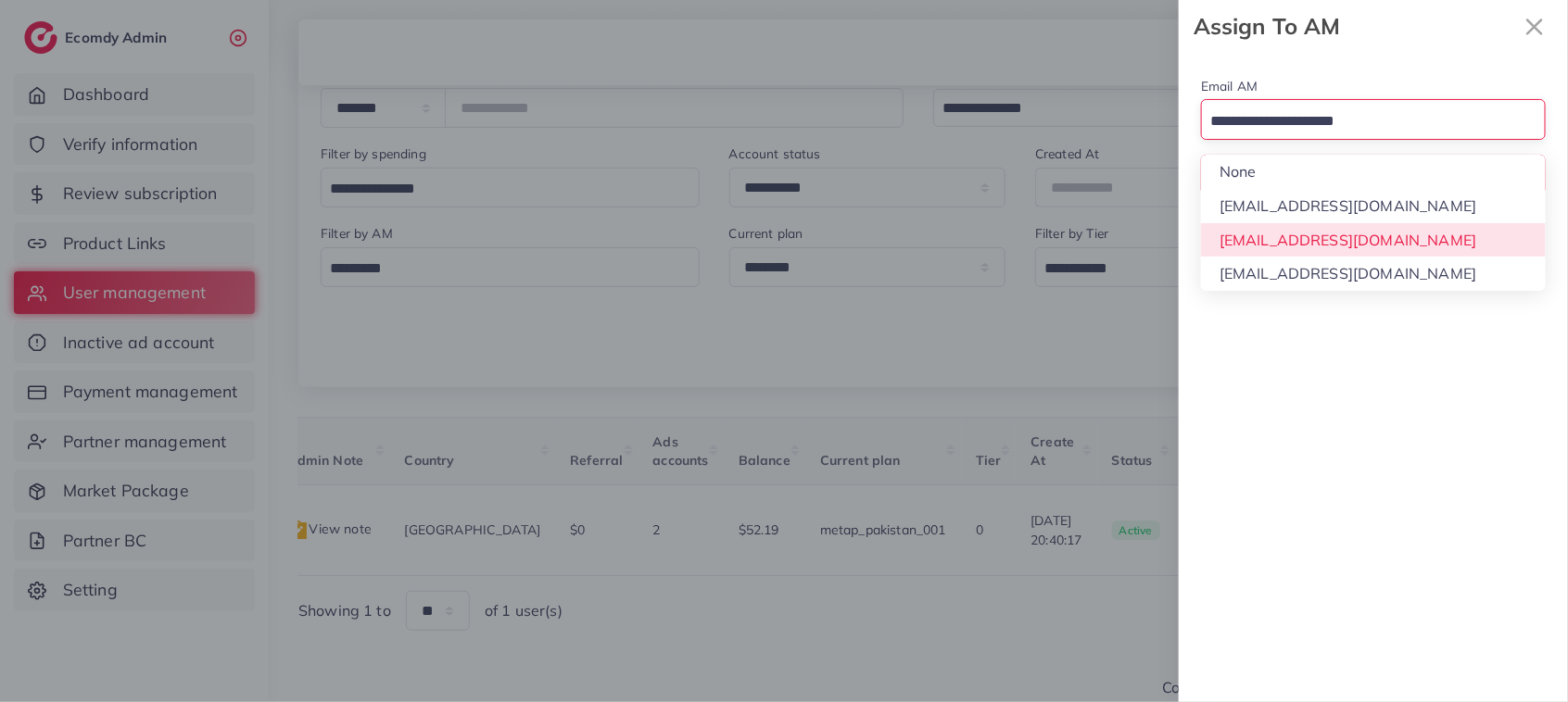
click at [1377, 231] on div "Email AM Loading... None hadibaaslam@gmail.com natashashahid163@gmail.com wajah…" at bounding box center [1373, 377] width 390 height 650
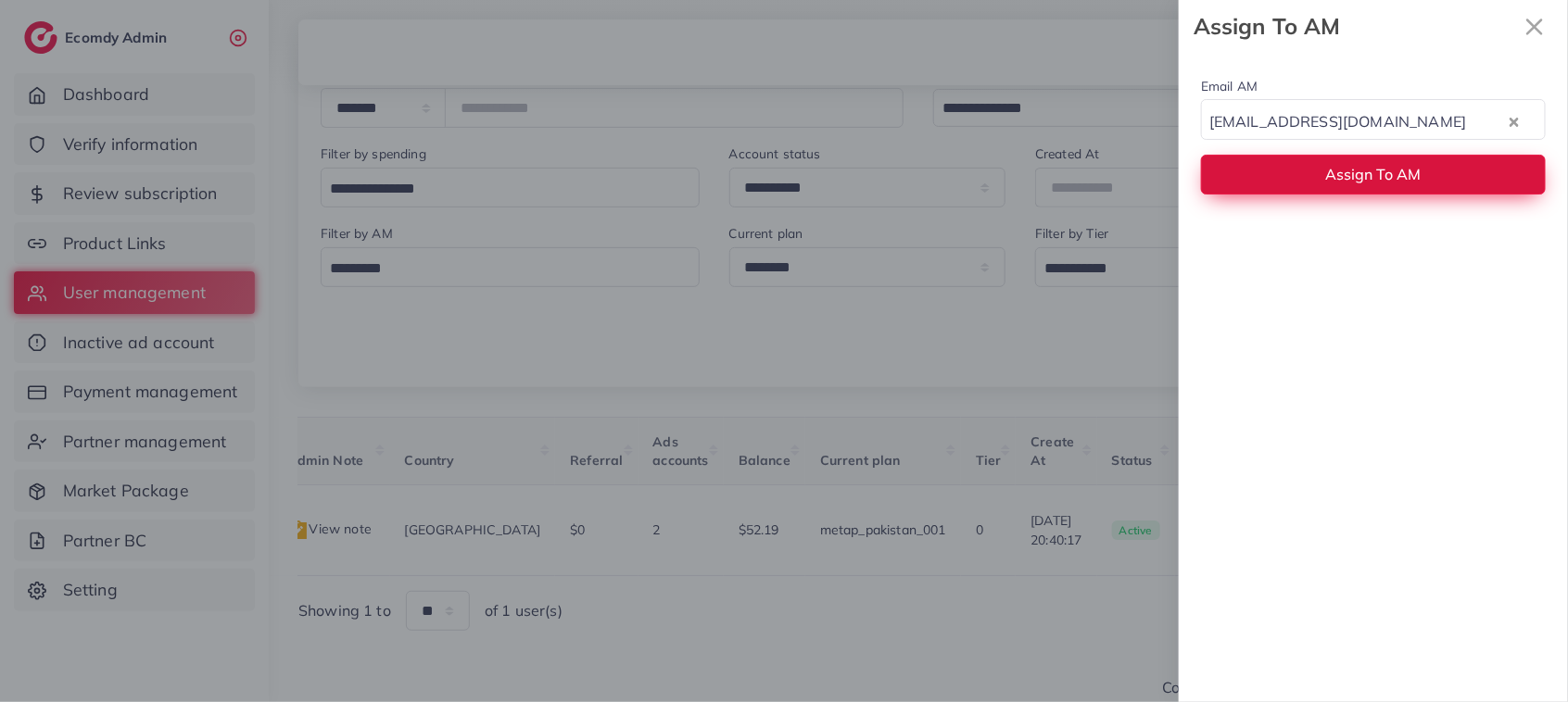
click at [1367, 195] on button "Assign To AM" at bounding box center [1372, 174] width 345 height 40
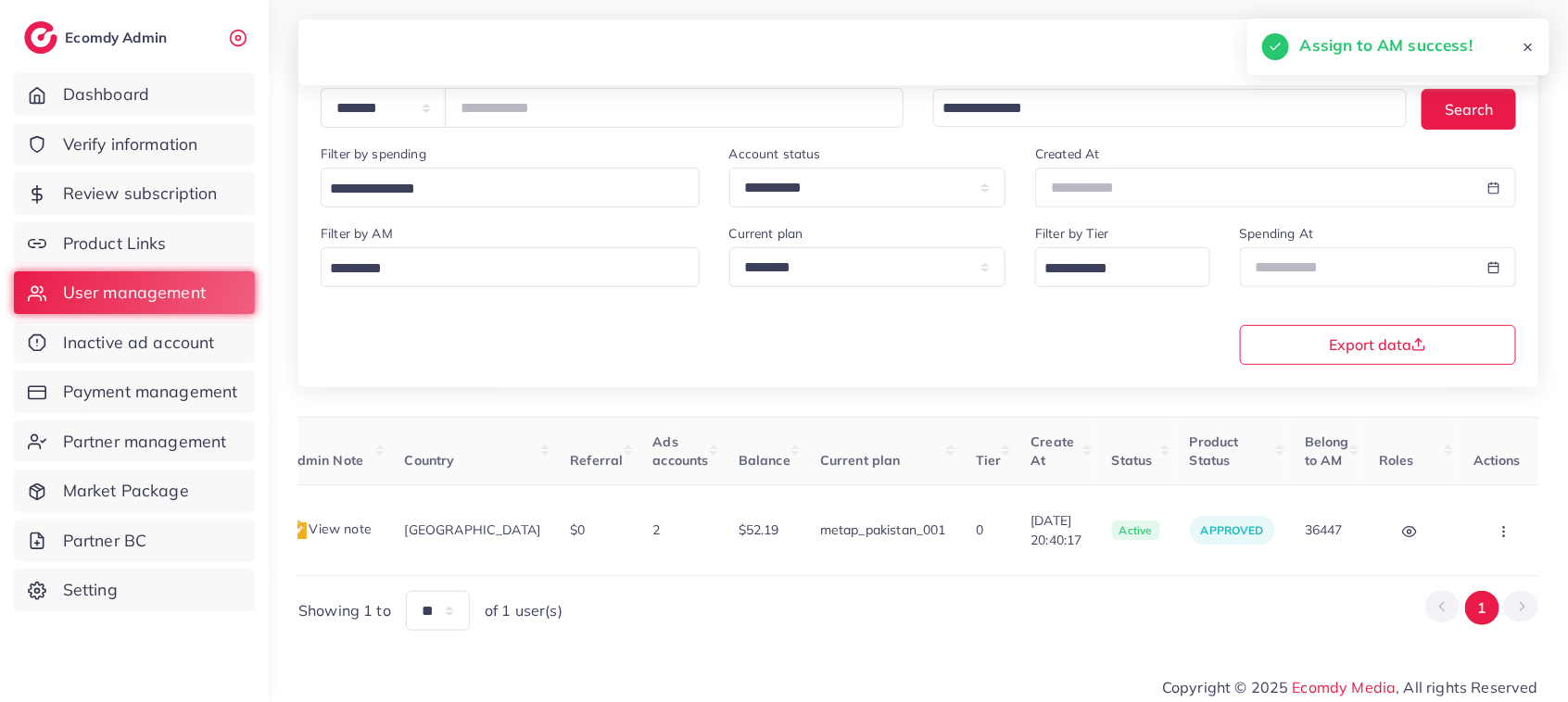
scroll to position [0, 0]
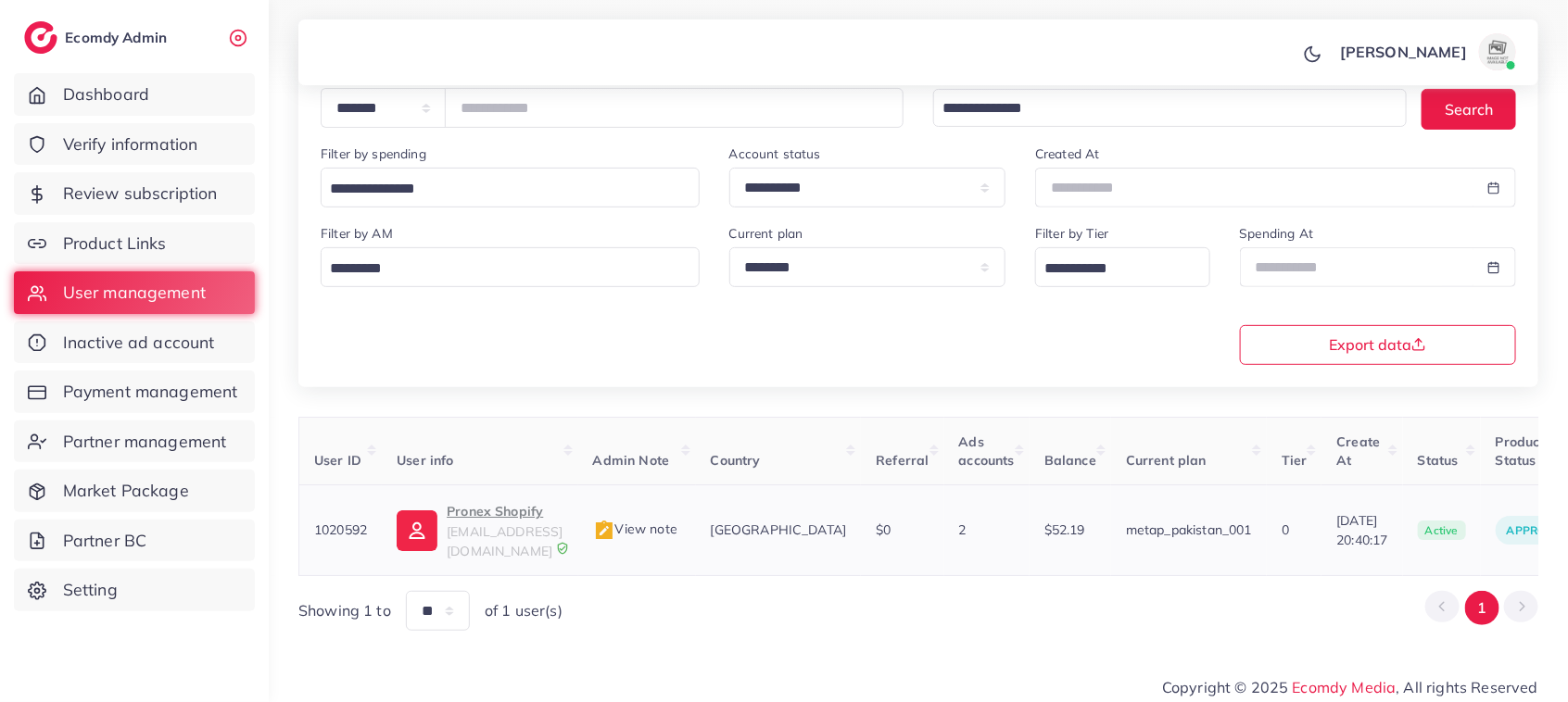
click at [484, 516] on p "Pronex Shopify" at bounding box center [504, 511] width 116 height 22
click at [659, 567] on div "User ID User info Admin Note Country Referral Ads accounts Balance Current plan…" at bounding box center [918, 524] width 1240 height 215
click at [674, 622] on div "Showing 1 to ** ** ** *** of 1 user(s) 1" at bounding box center [918, 611] width 1240 height 40
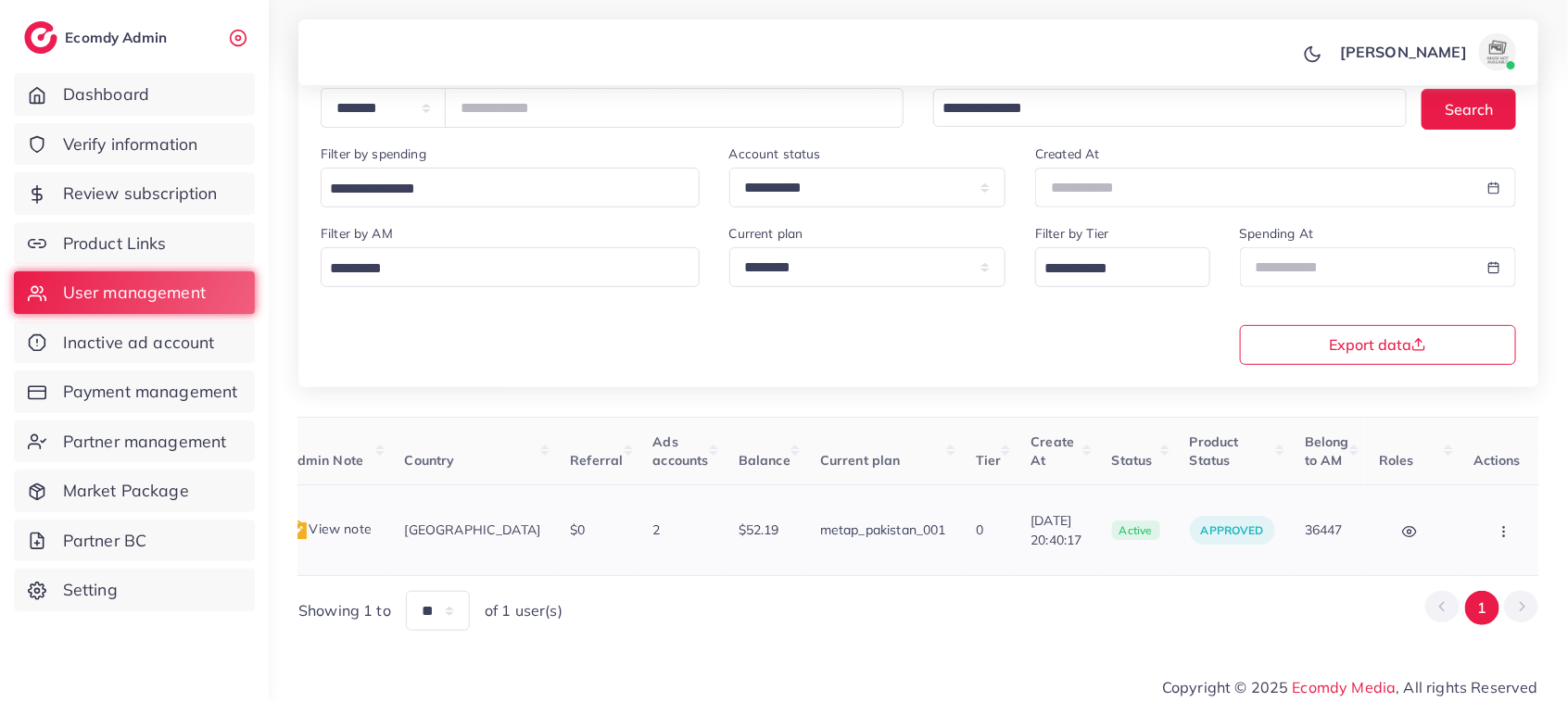
click at [1496, 524] on icon "button" at bounding box center [1503, 531] width 15 height 15
click at [1456, 535] on span "Assign to AM" at bounding box center [1454, 540] width 95 height 19
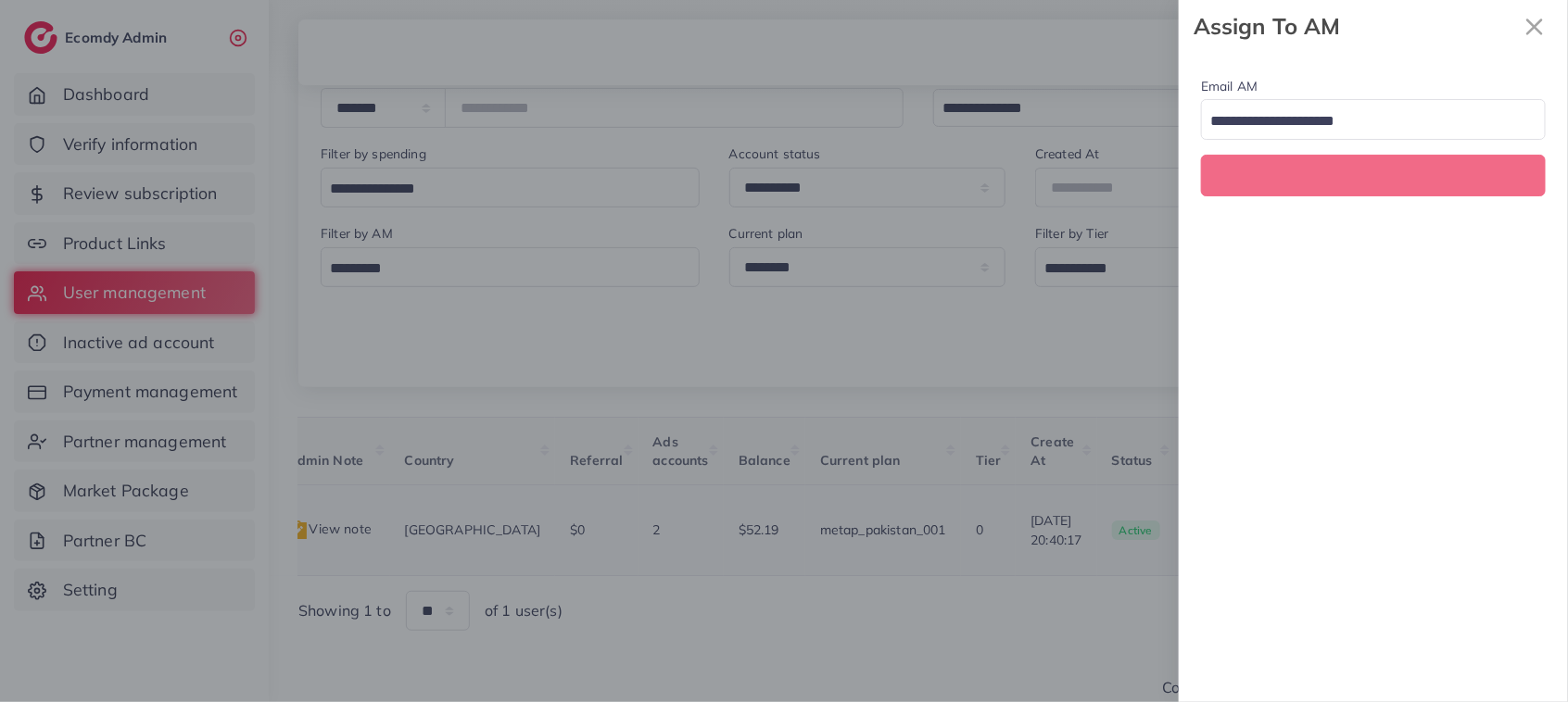
scroll to position [0, 305]
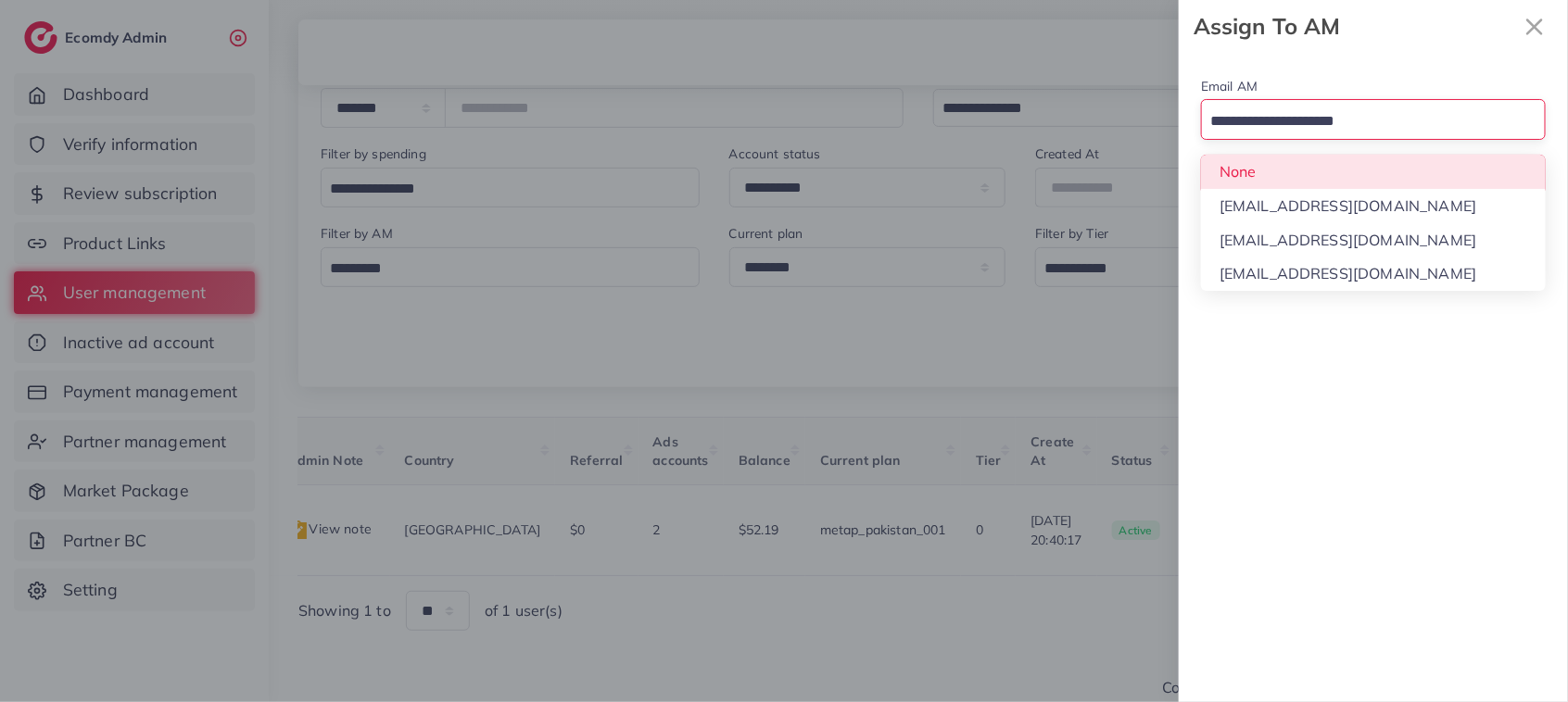
click at [1392, 114] on input "Search for option" at bounding box center [1361, 122] width 317 height 29
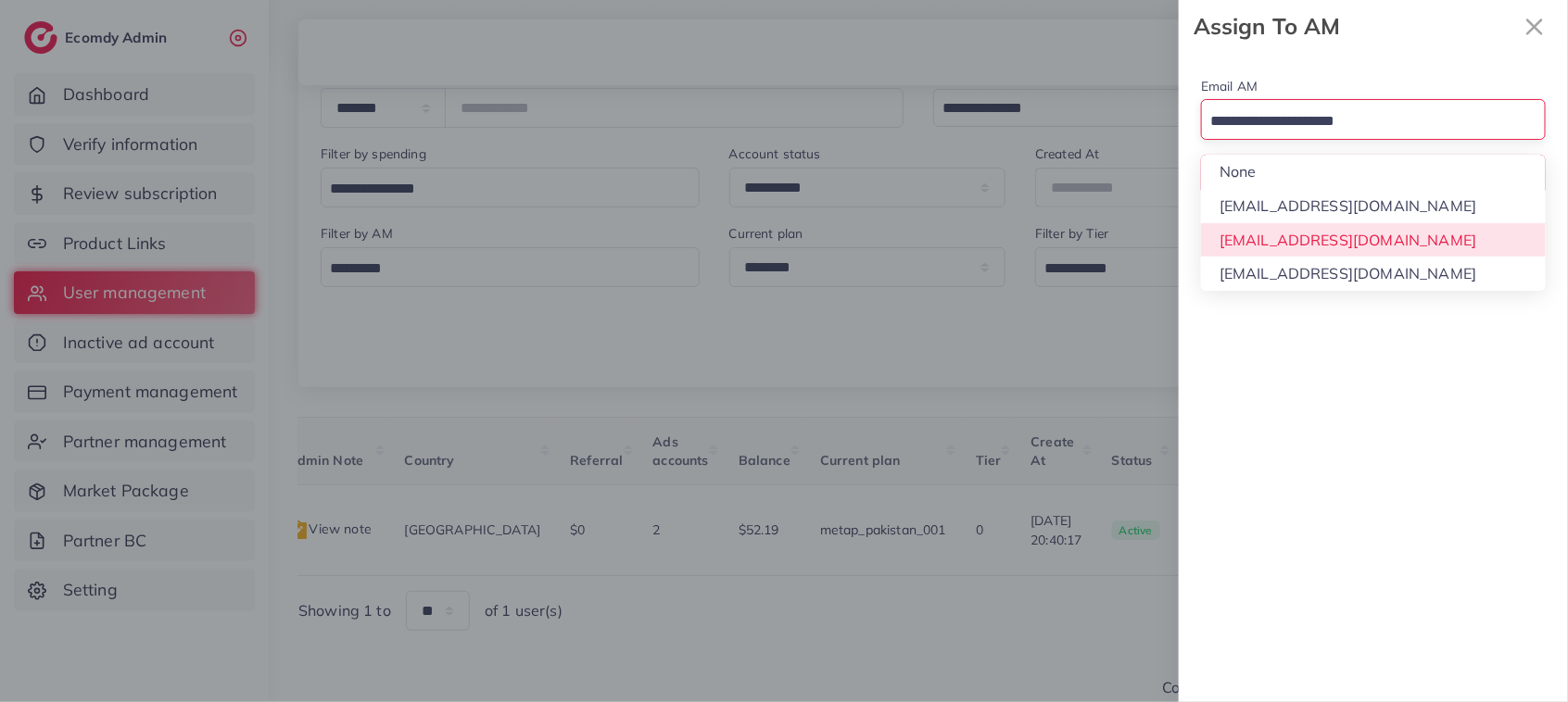
click at [1368, 224] on div "Email AM Loading... None hadibaaslam@gmail.com natashashahid163@gmail.com wajah…" at bounding box center [1373, 377] width 390 height 650
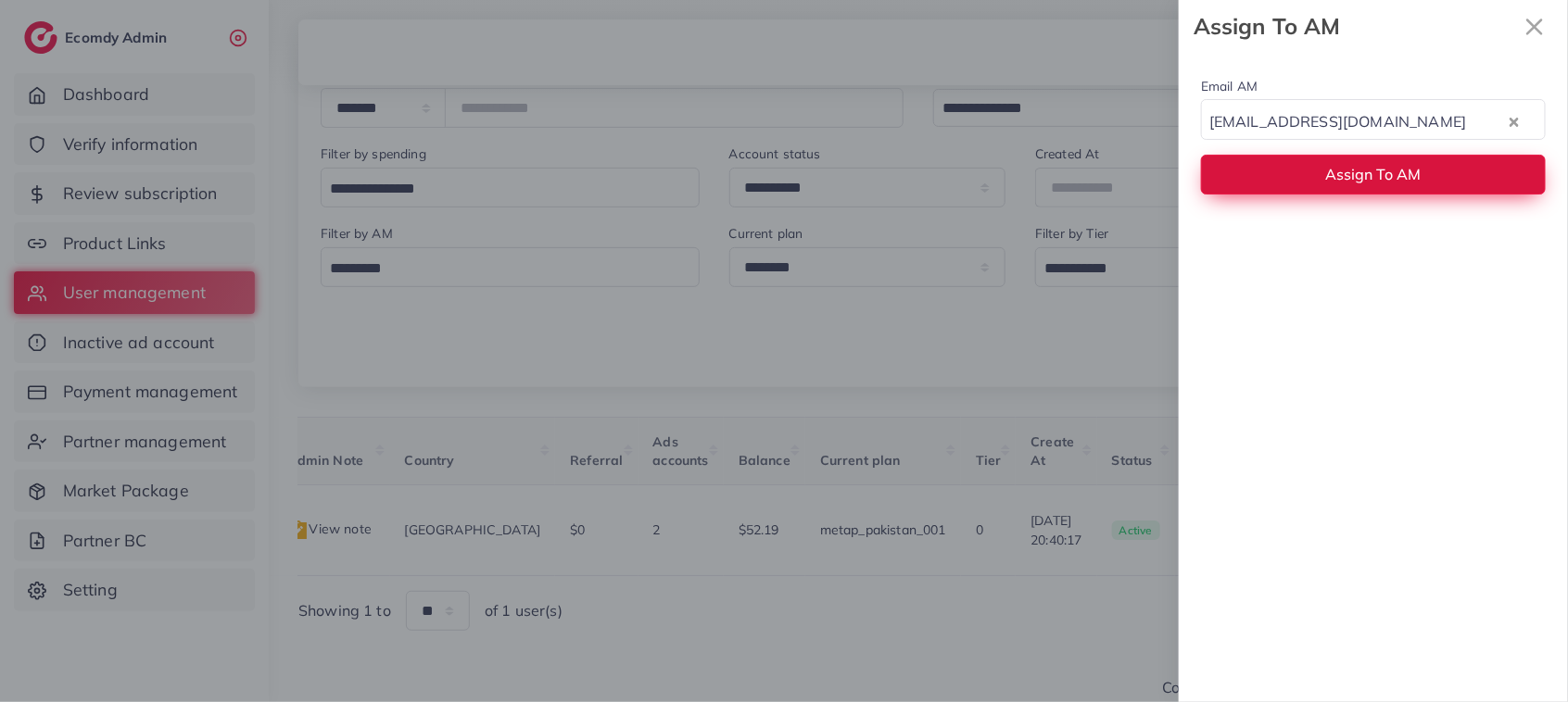
click at [1344, 179] on span "Assign To AM" at bounding box center [1373, 174] width 96 height 19
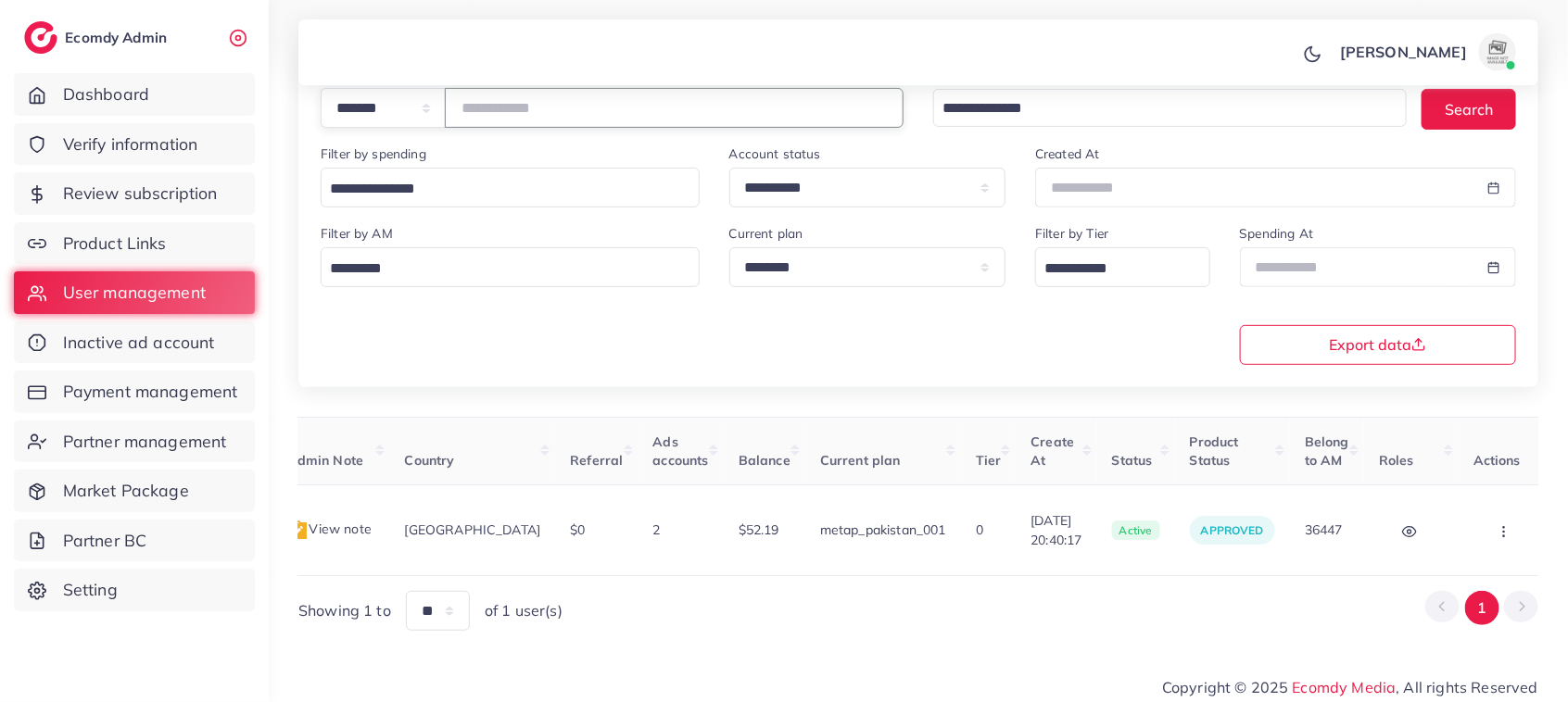
drag, startPoint x: 567, startPoint y: 111, endPoint x: 448, endPoint y: 111, distance: 119.0
click at [448, 111] on div "**********" at bounding box center [611, 108] width 582 height 40
paste input "number"
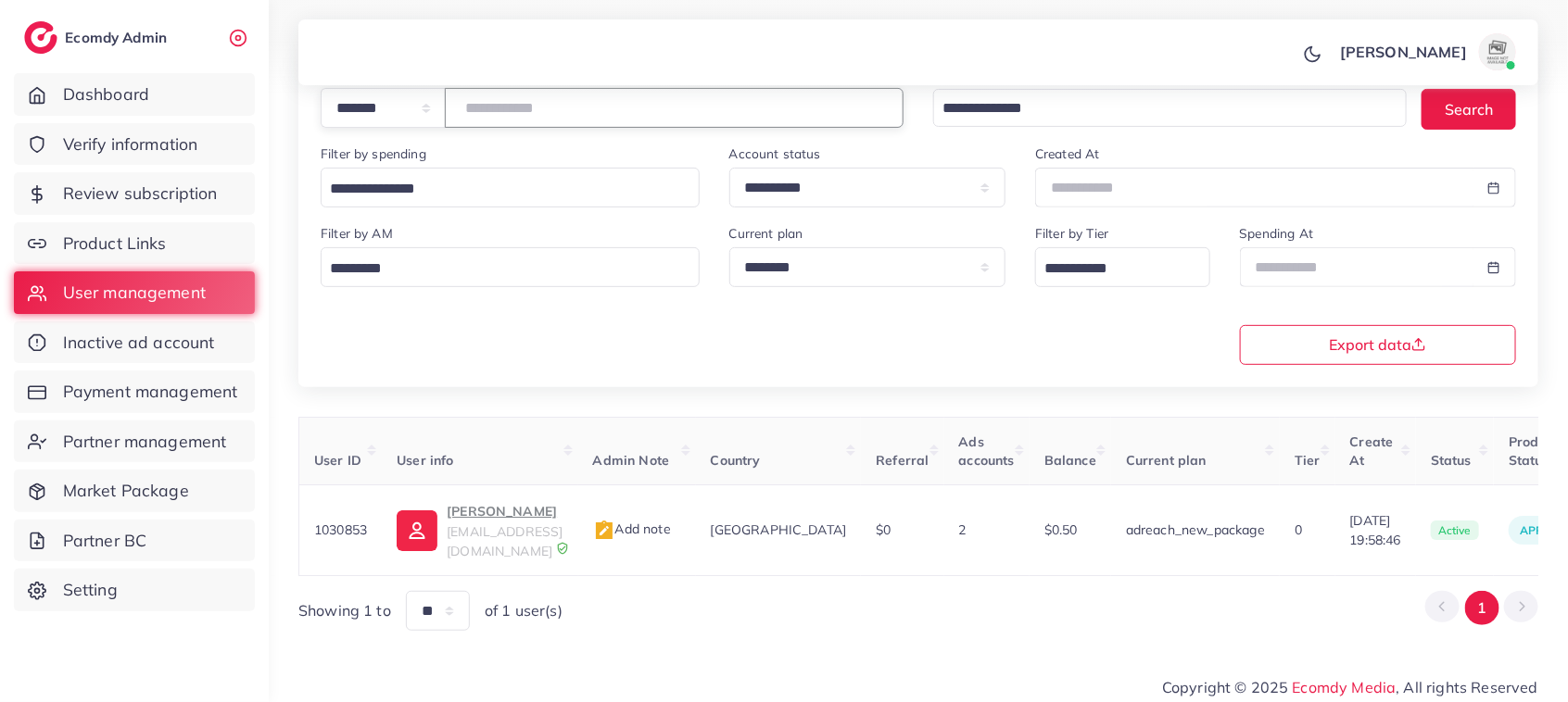
scroll to position [0, 346]
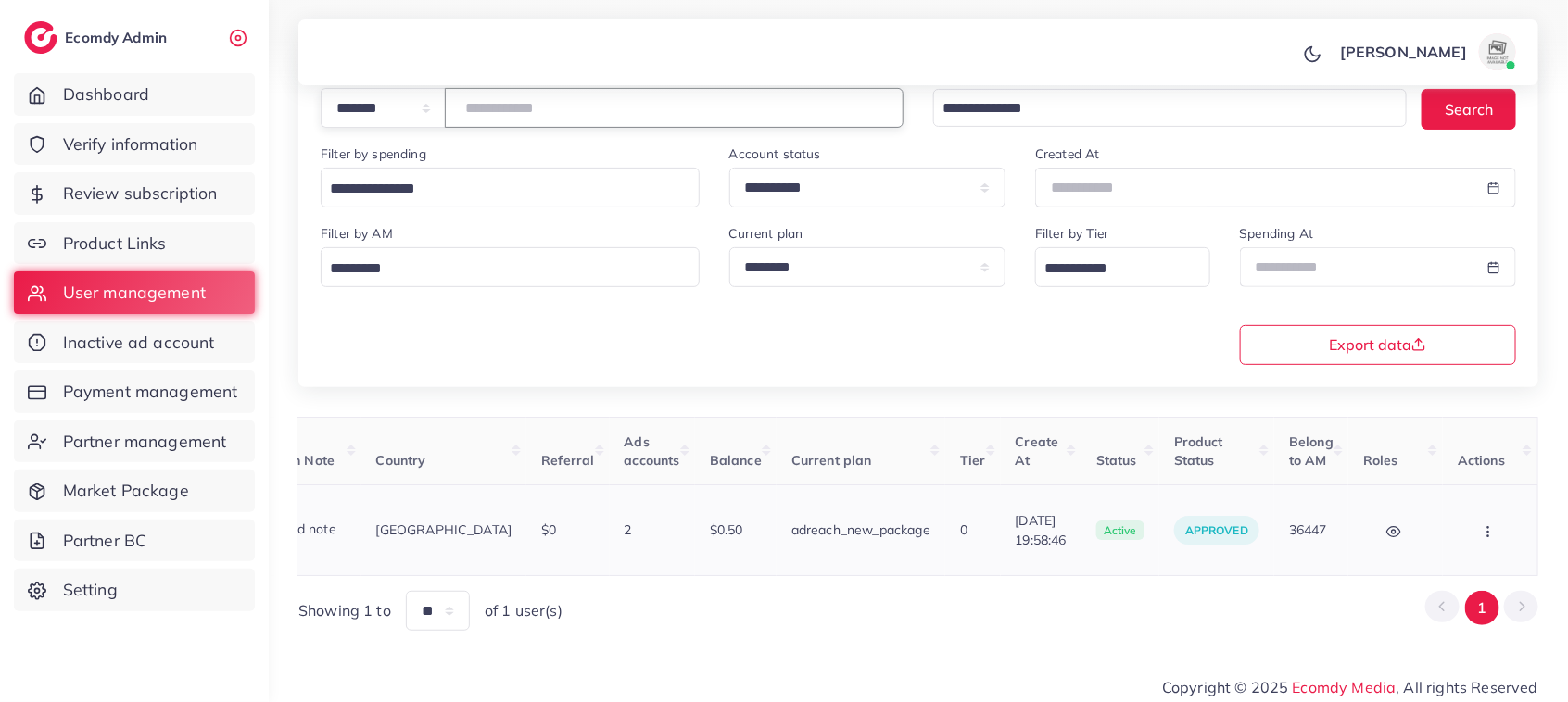
click at [1488, 536] on circle "button" at bounding box center [1487, 536] width 1 height 1
click at [1457, 539] on span "Assign to AM" at bounding box center [1439, 540] width 95 height 19
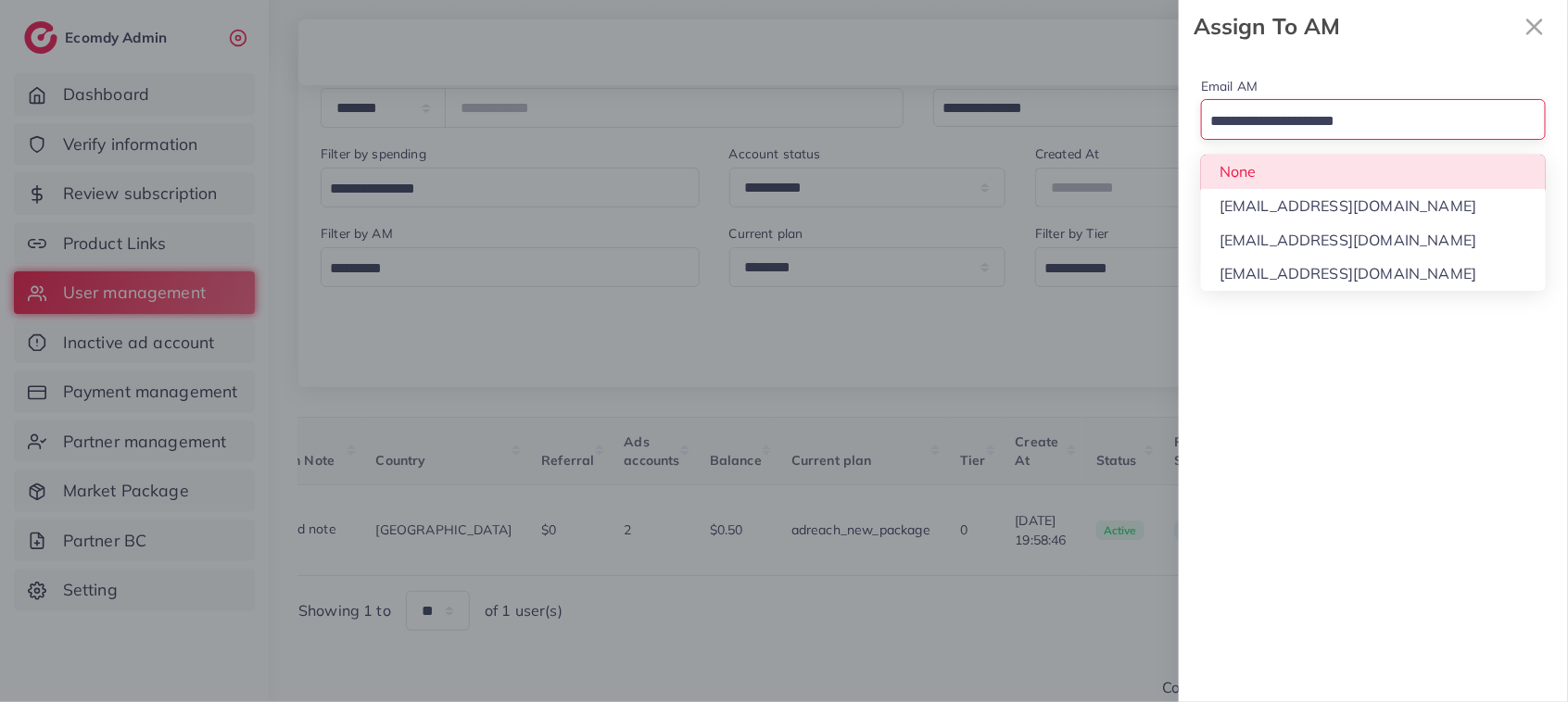
click at [1395, 113] on input "Search for option" at bounding box center [1361, 122] width 317 height 29
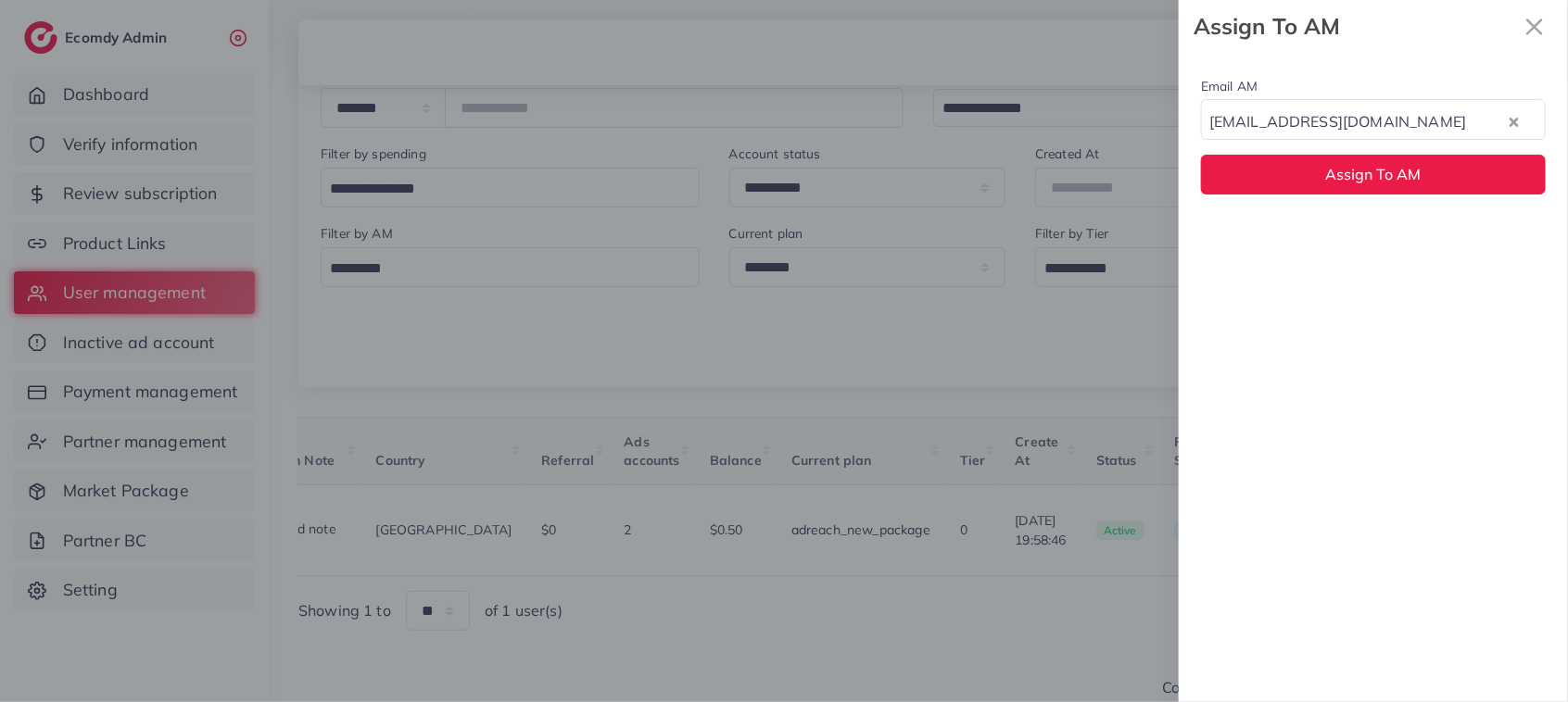
click at [1374, 231] on div "Email AM natashashahid163@gmail.com Loading... None hadibaaslam@gmail.com natas…" at bounding box center [1373, 377] width 390 height 650
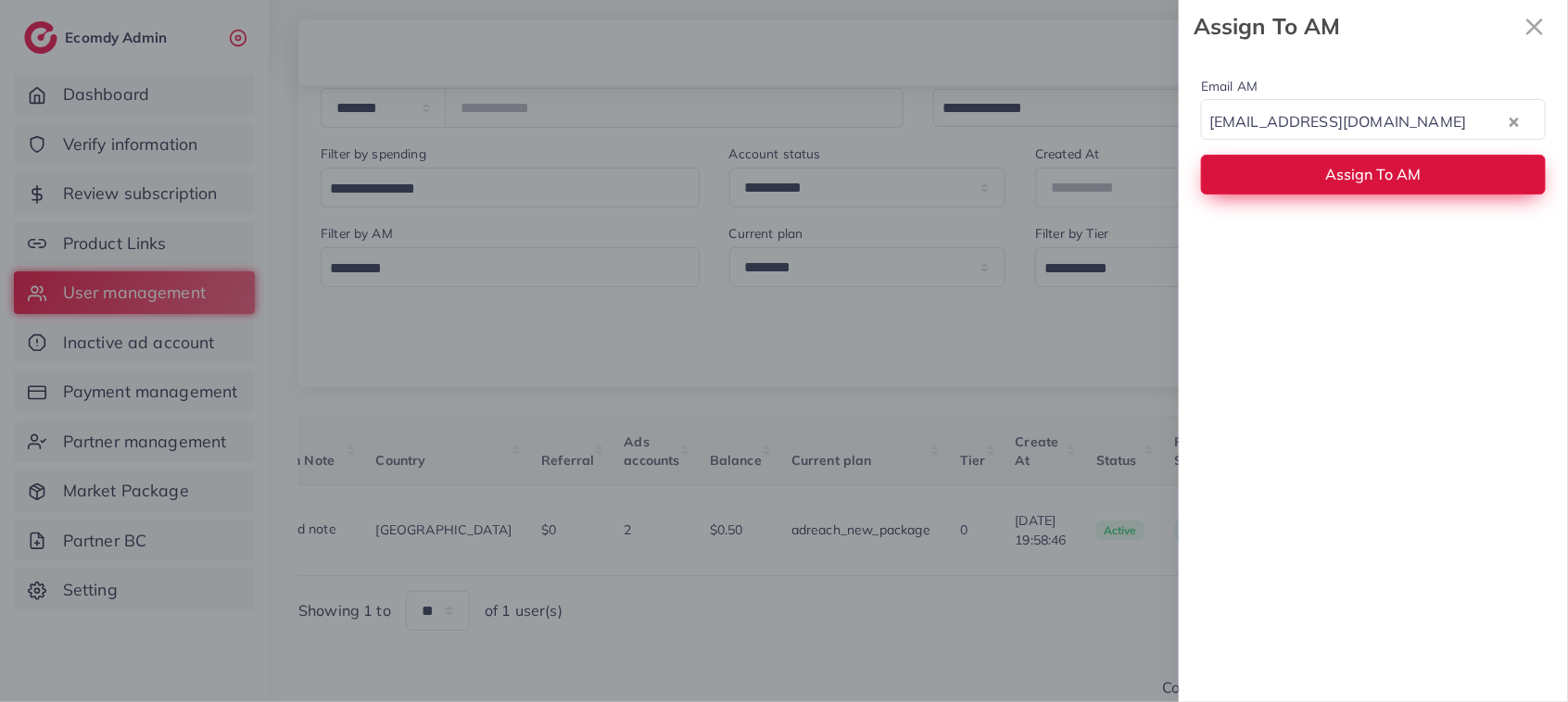
click at [1368, 165] on button "Assign To AM" at bounding box center [1372, 174] width 345 height 40
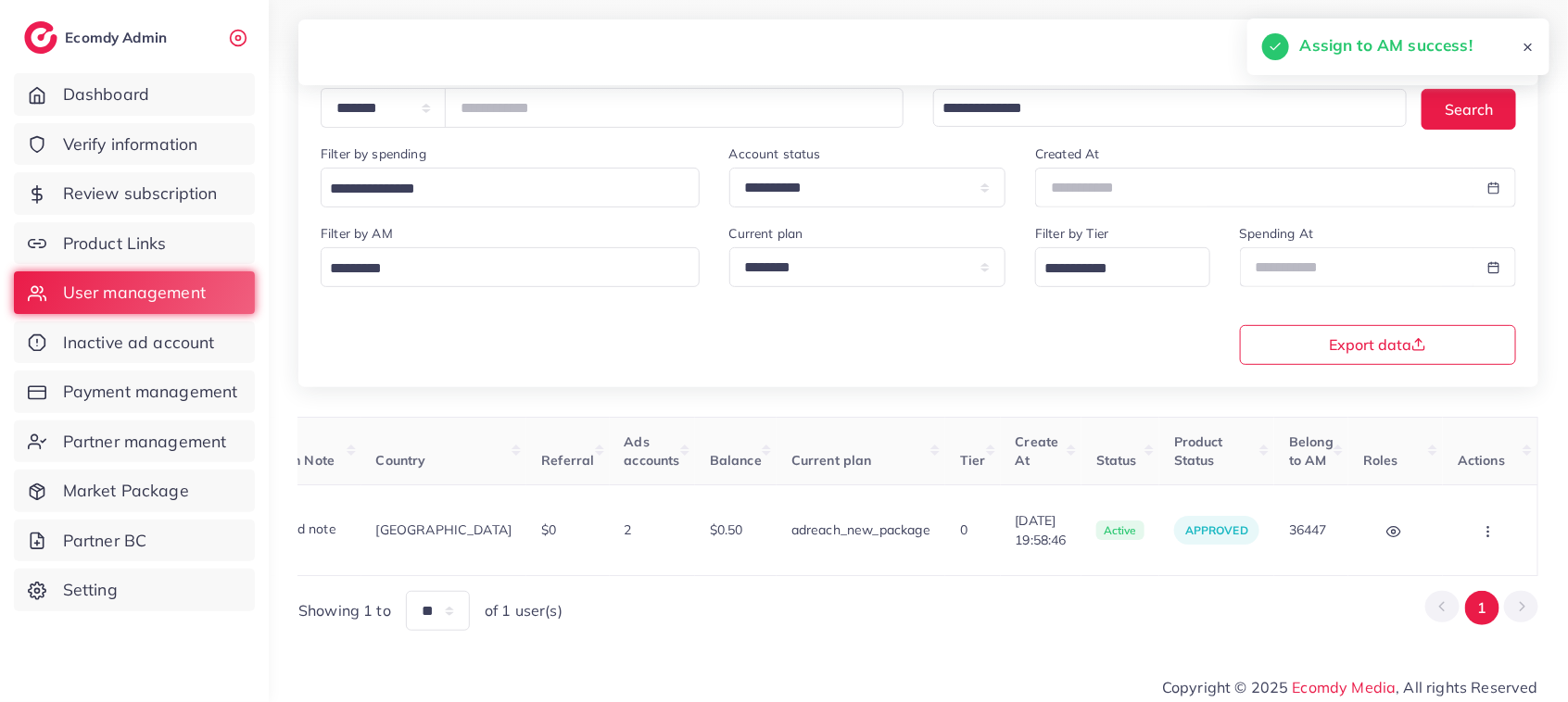
scroll to position [0, 0]
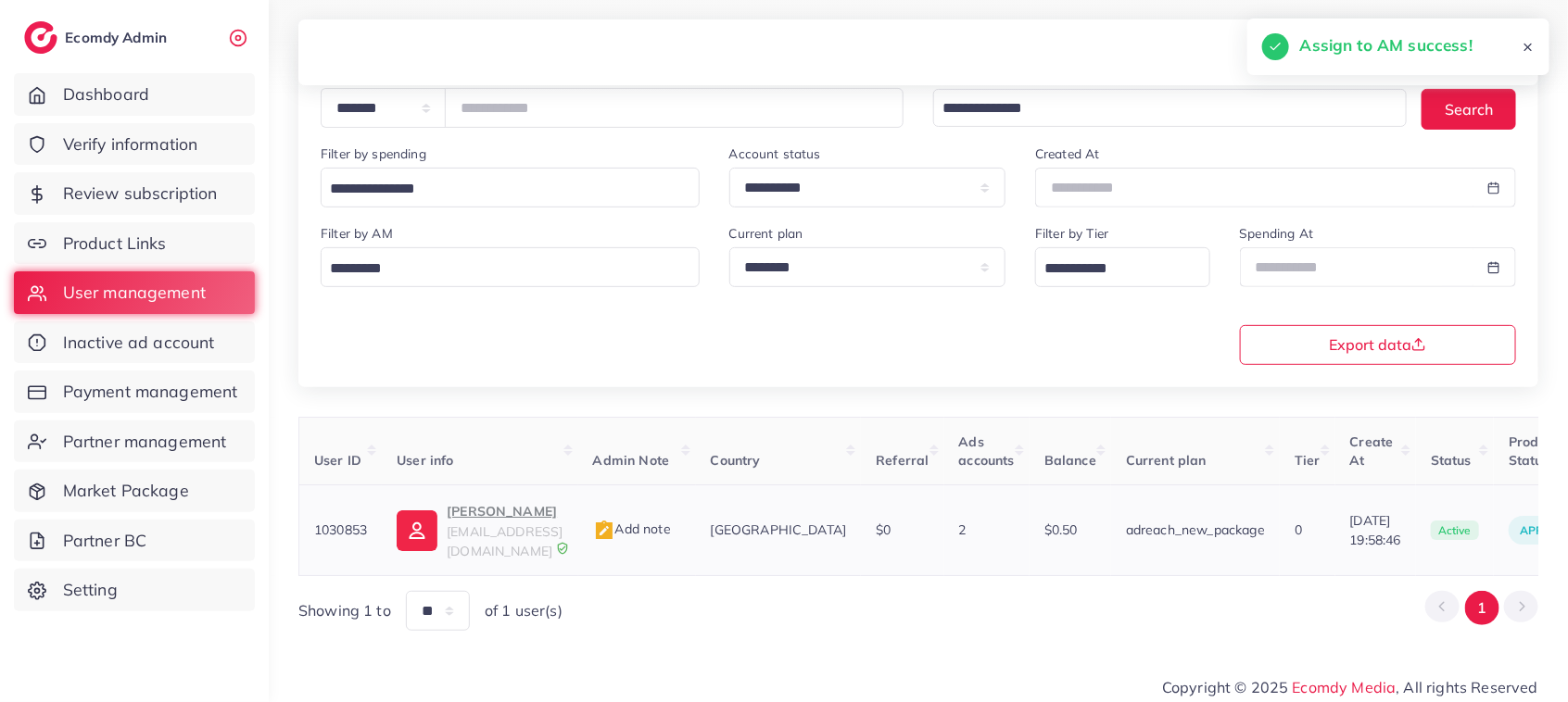
click at [517, 516] on p "Waleed Rasheed" at bounding box center [504, 511] width 116 height 22
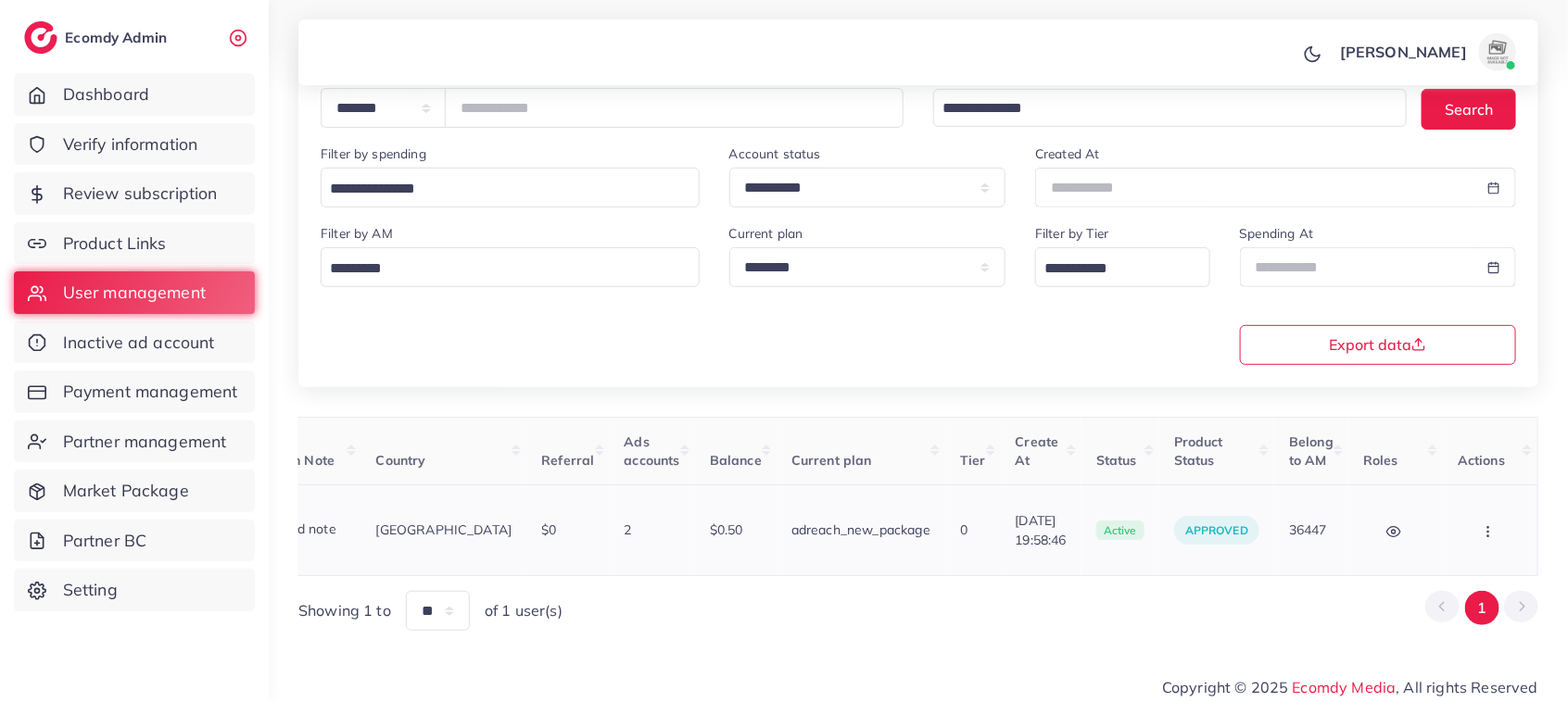
click at [1496, 538] on button "button" at bounding box center [1490, 530] width 65 height 42
click at [1465, 538] on span "Assign to AM" at bounding box center [1439, 540] width 95 height 19
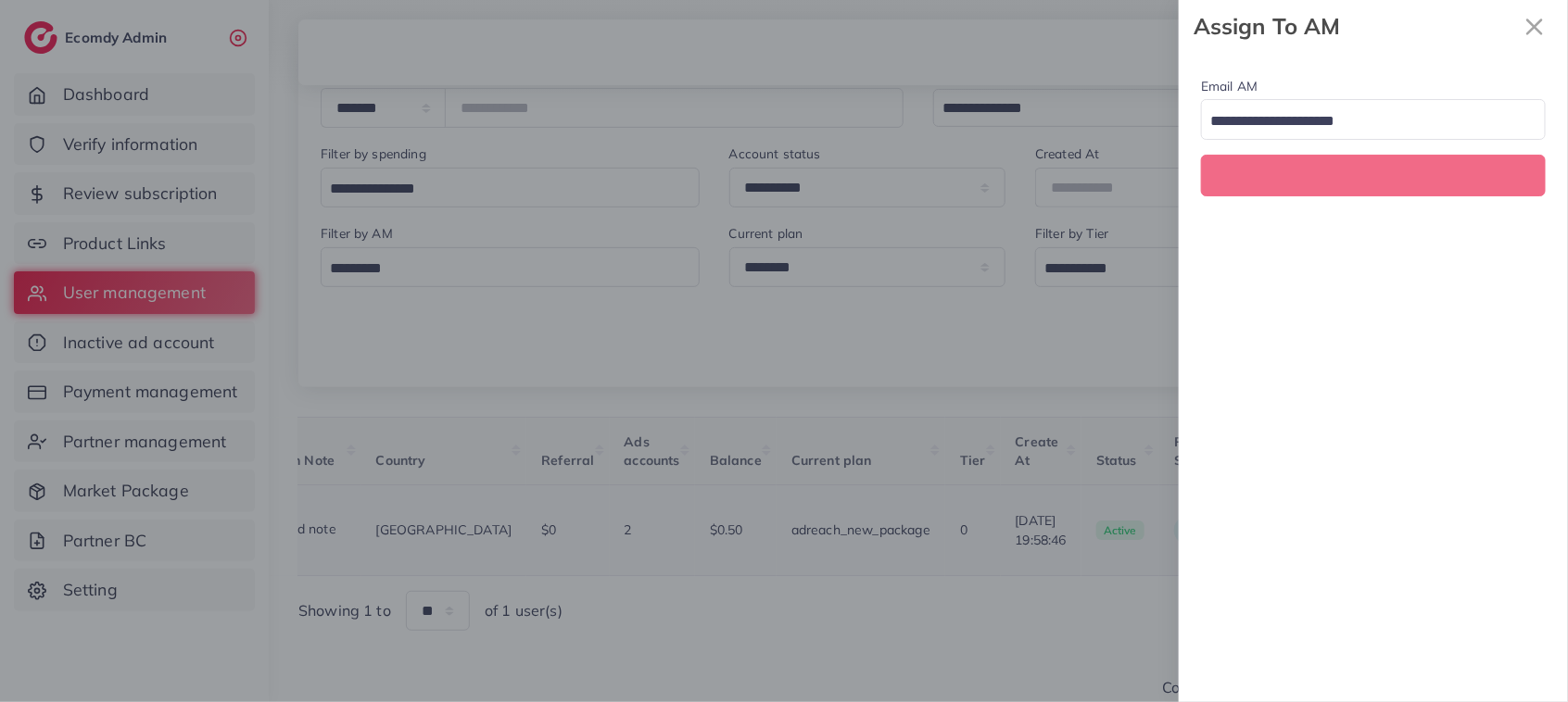
scroll to position [0, 346]
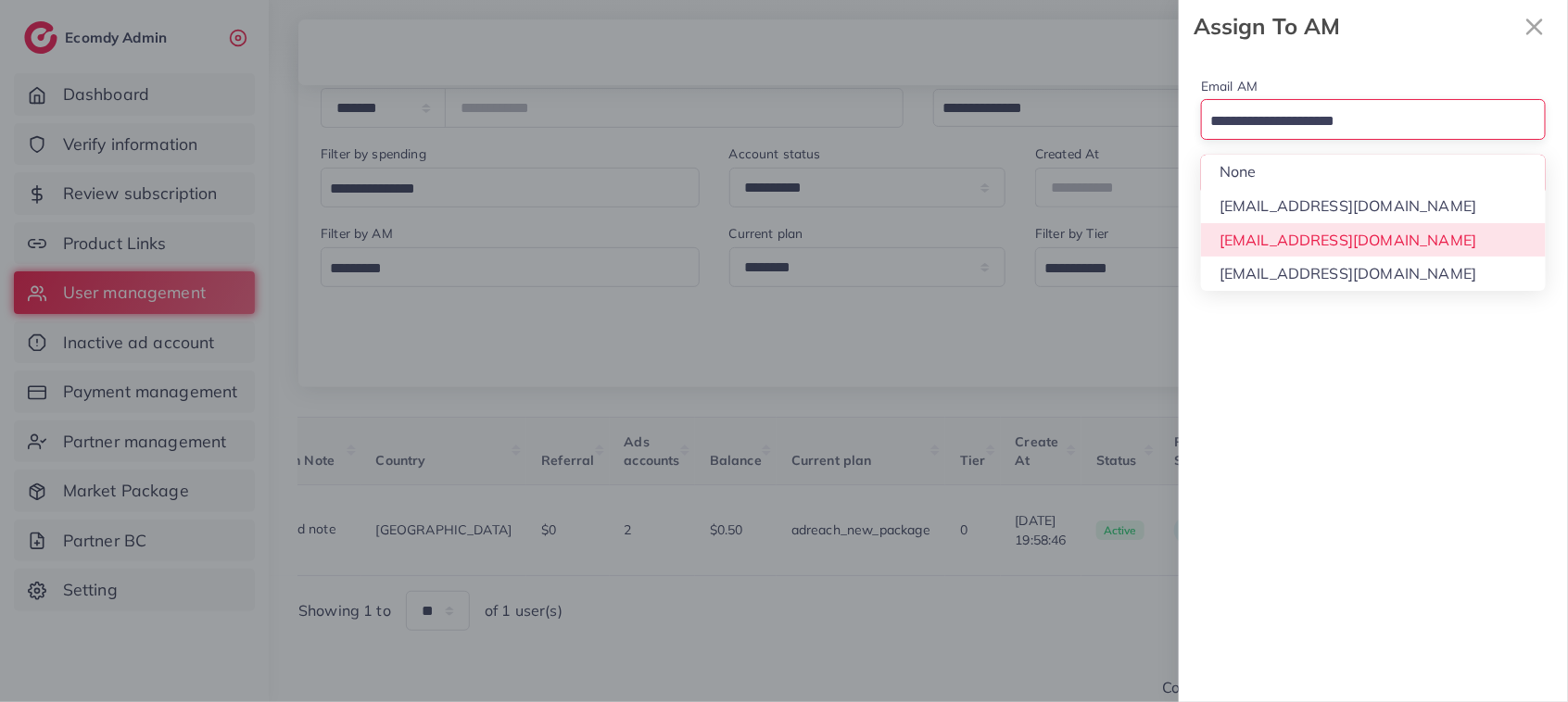
drag, startPoint x: 1340, startPoint y: 126, endPoint x: 1350, endPoint y: 239, distance: 113.4
click at [1350, 139] on div "Loading... None hadibaaslam@gmail.com natashashahid163@gmail.com wajahat@adreac…" at bounding box center [1372, 119] width 345 height 40
click at [1350, 239] on div "Email AM Loading... None hadibaaslam@gmail.com natashashahid163@gmail.com wajah…" at bounding box center [1373, 377] width 390 height 650
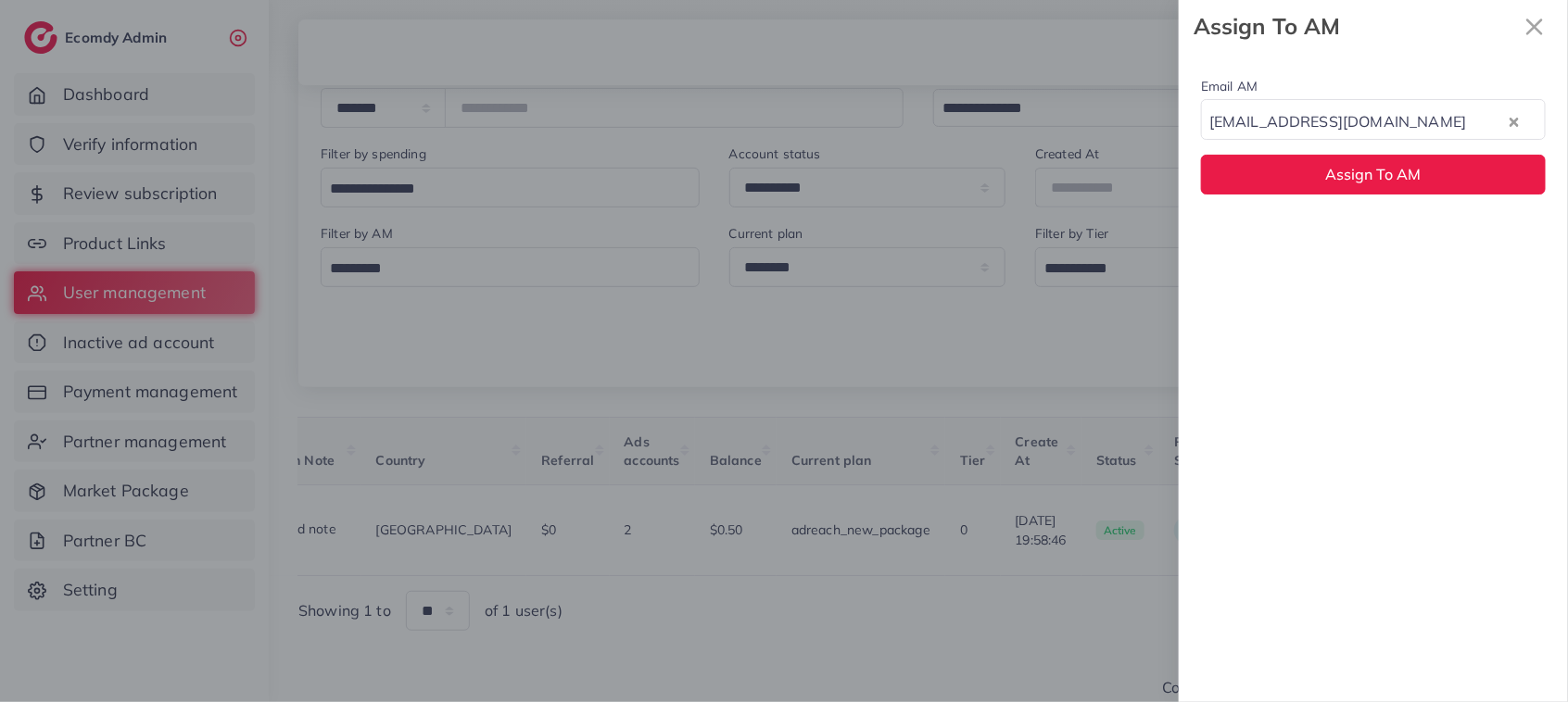
click at [1342, 198] on div "Email AM natashashahid163@gmail.com Loading... Assign To AM" at bounding box center [1373, 134] width 390 height 164
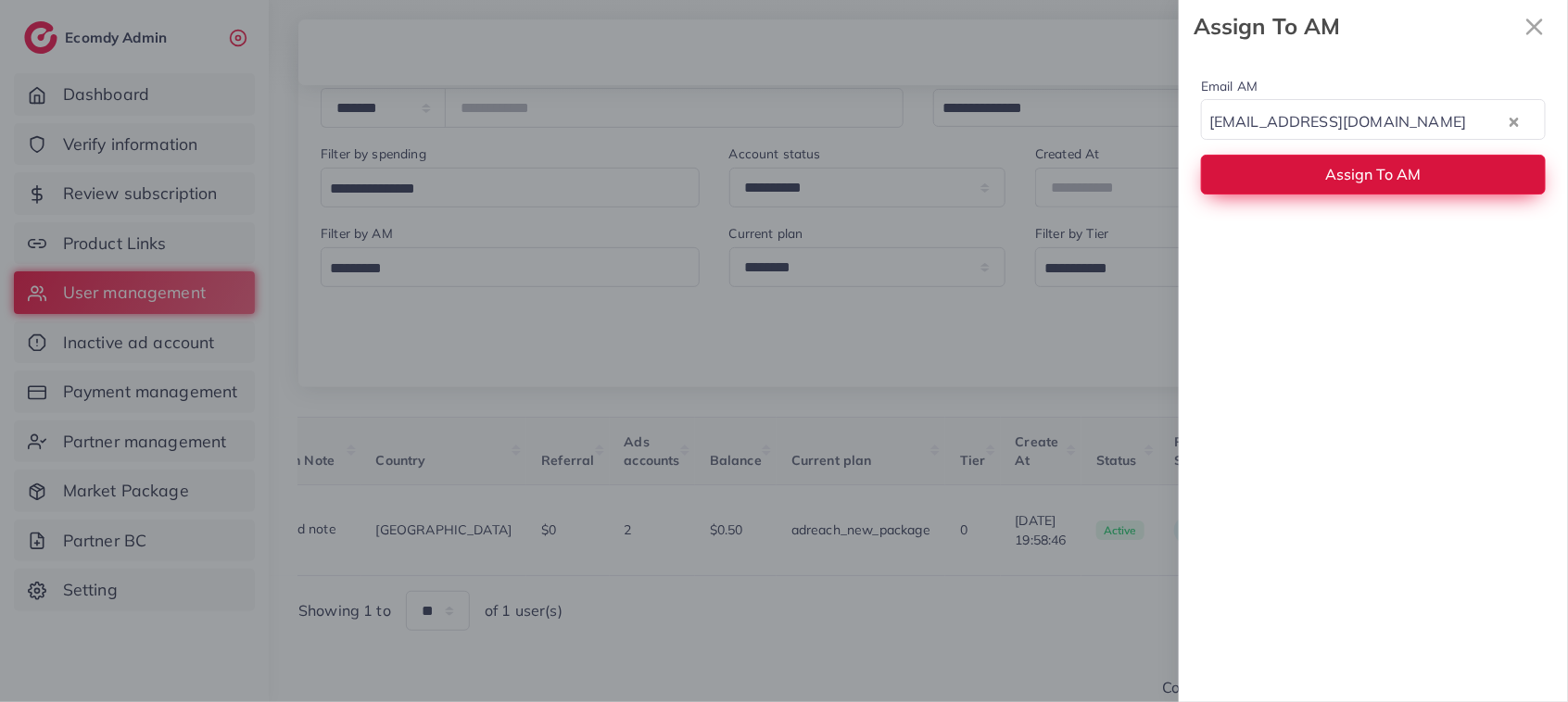
click at [1340, 184] on span "Assign To AM" at bounding box center [1373, 174] width 96 height 19
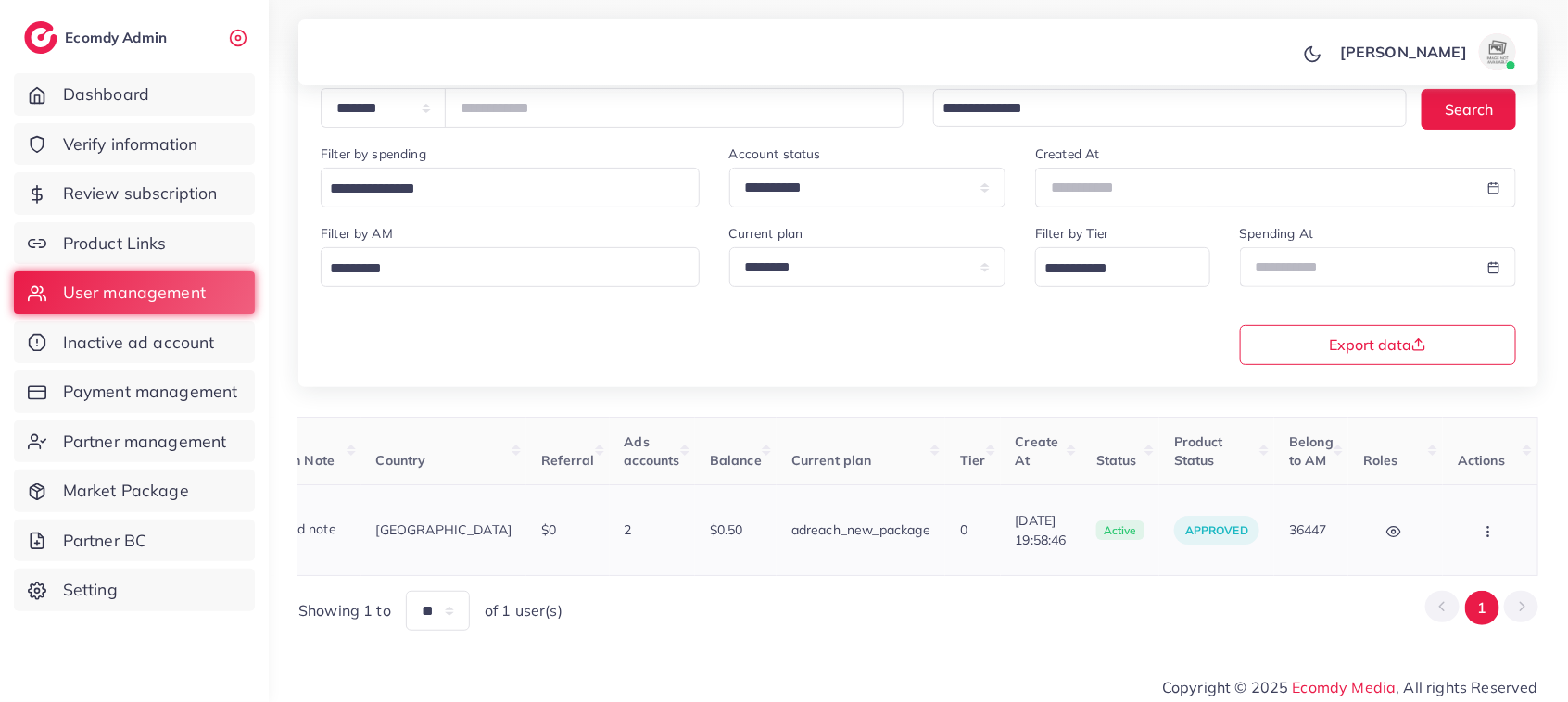
click at [1488, 526] on icon "button" at bounding box center [1487, 531] width 15 height 15
click at [1442, 548] on link "Assign to AM" at bounding box center [1449, 541] width 154 height 41
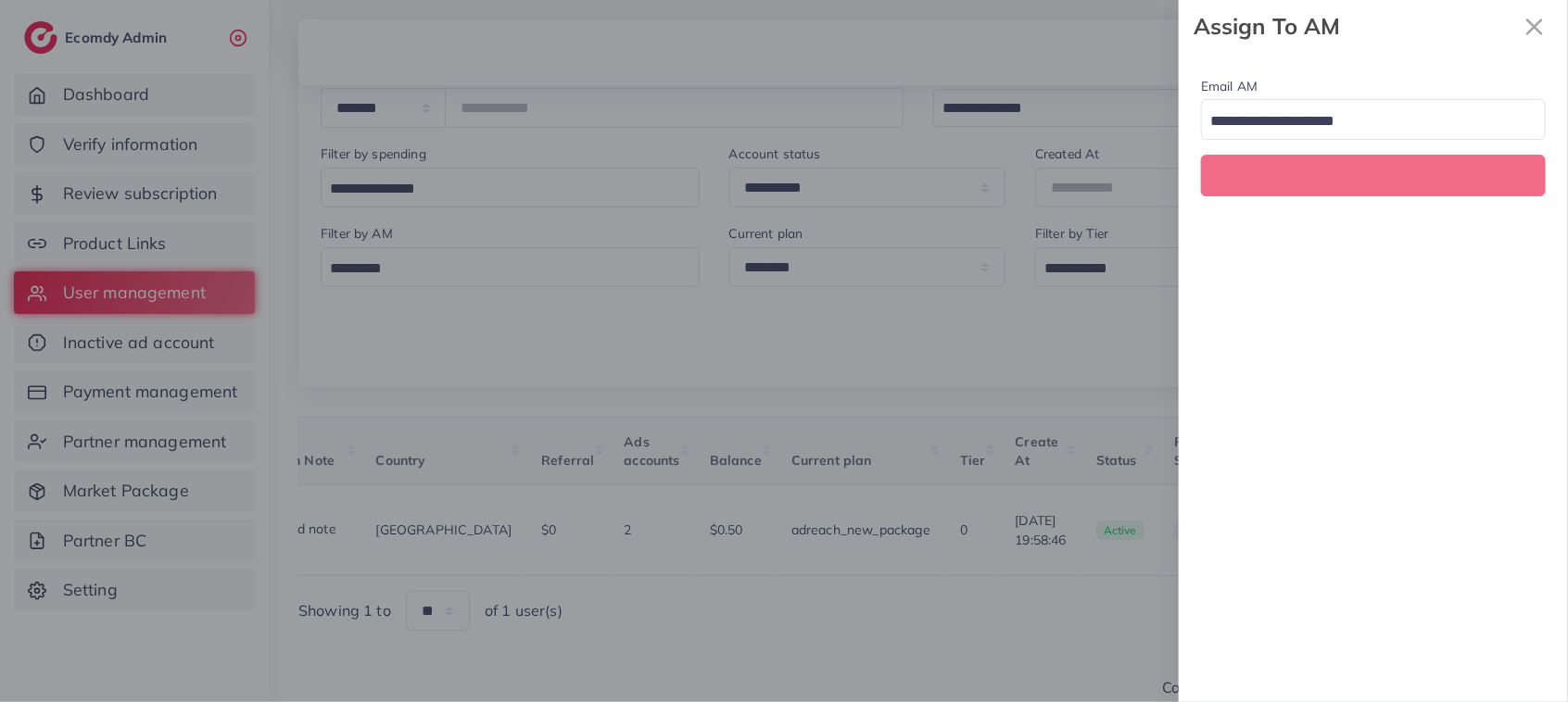
scroll to position [0, 346]
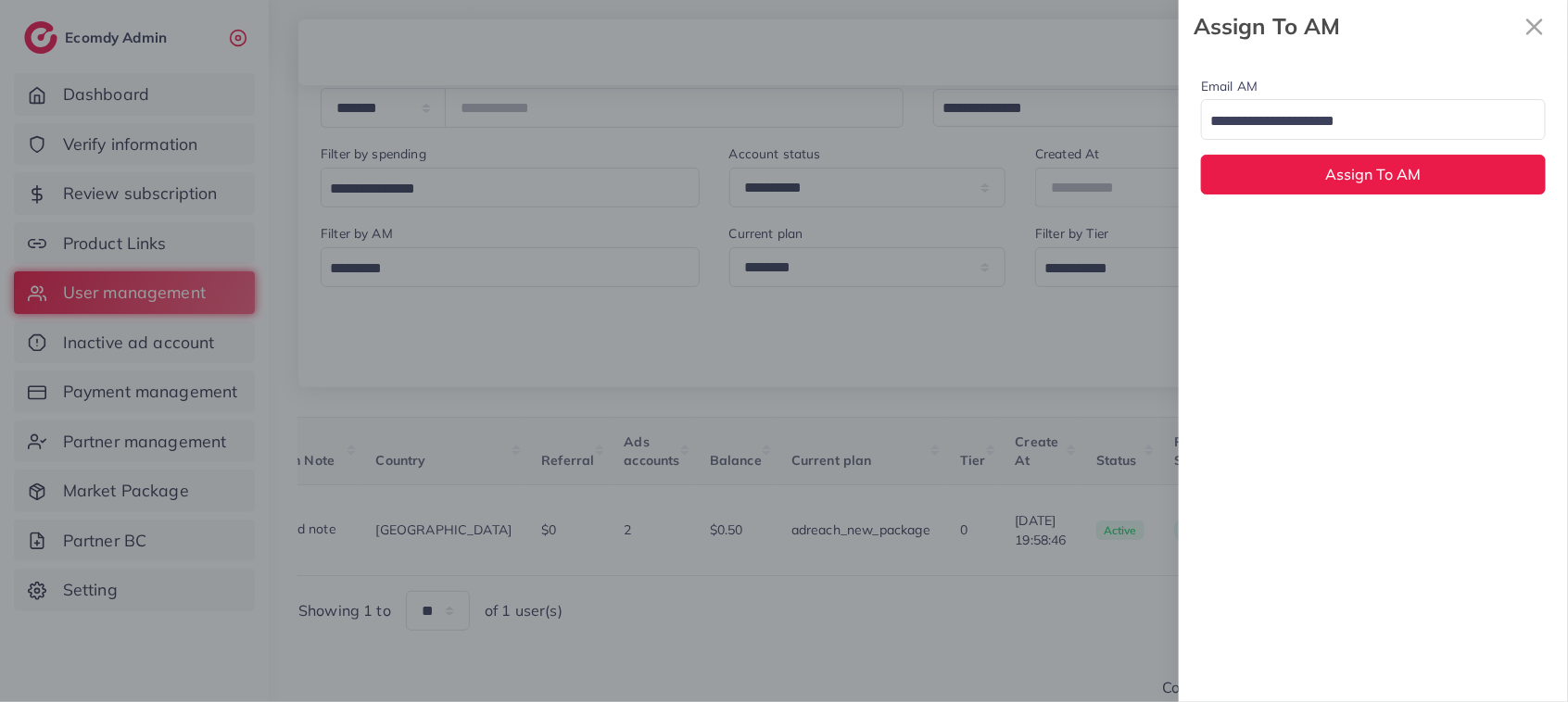
click at [1367, 128] on input "Search for option" at bounding box center [1361, 122] width 317 height 29
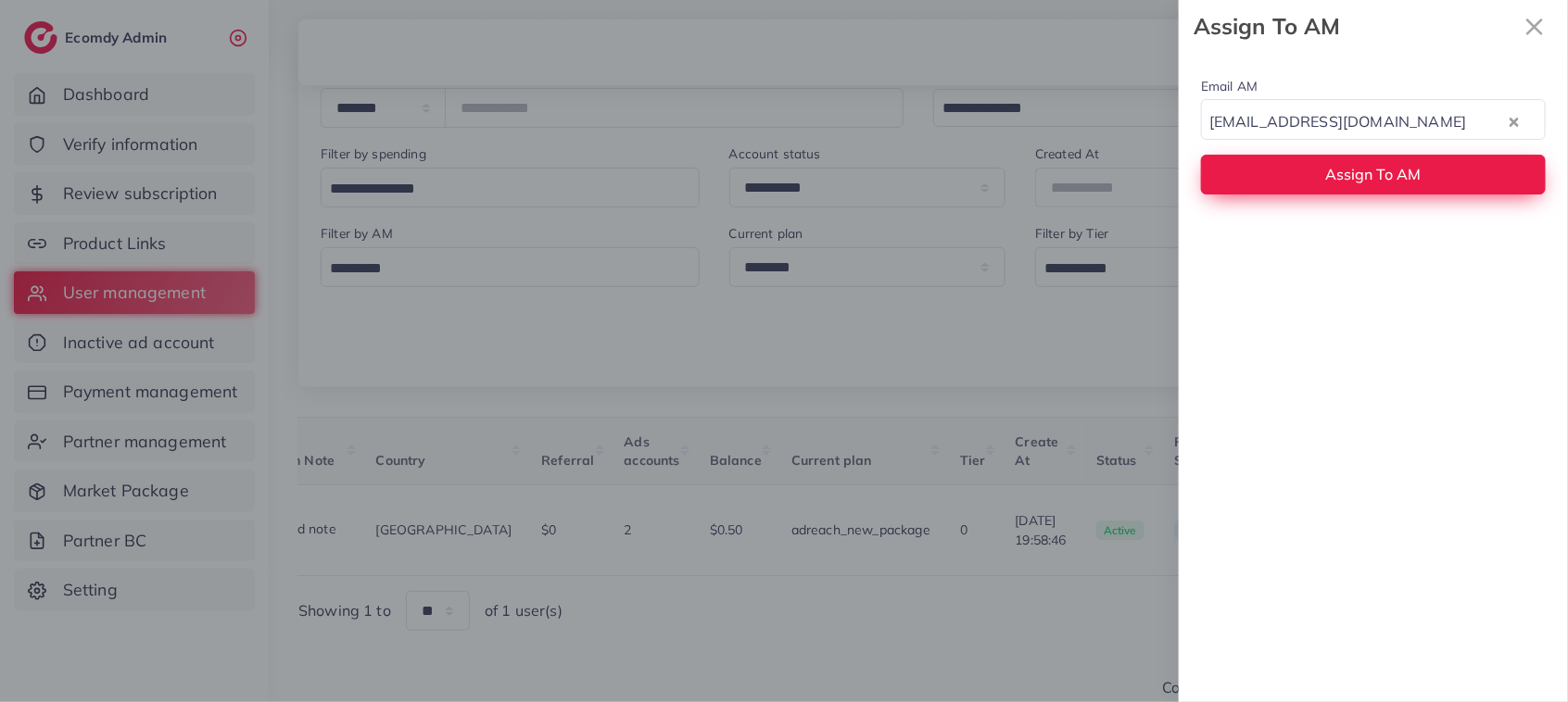
drag, startPoint x: 1337, startPoint y: 248, endPoint x: 1336, endPoint y: 191, distance: 57.0
click at [1336, 191] on button "Assign To AM" at bounding box center [1372, 174] width 345 height 40
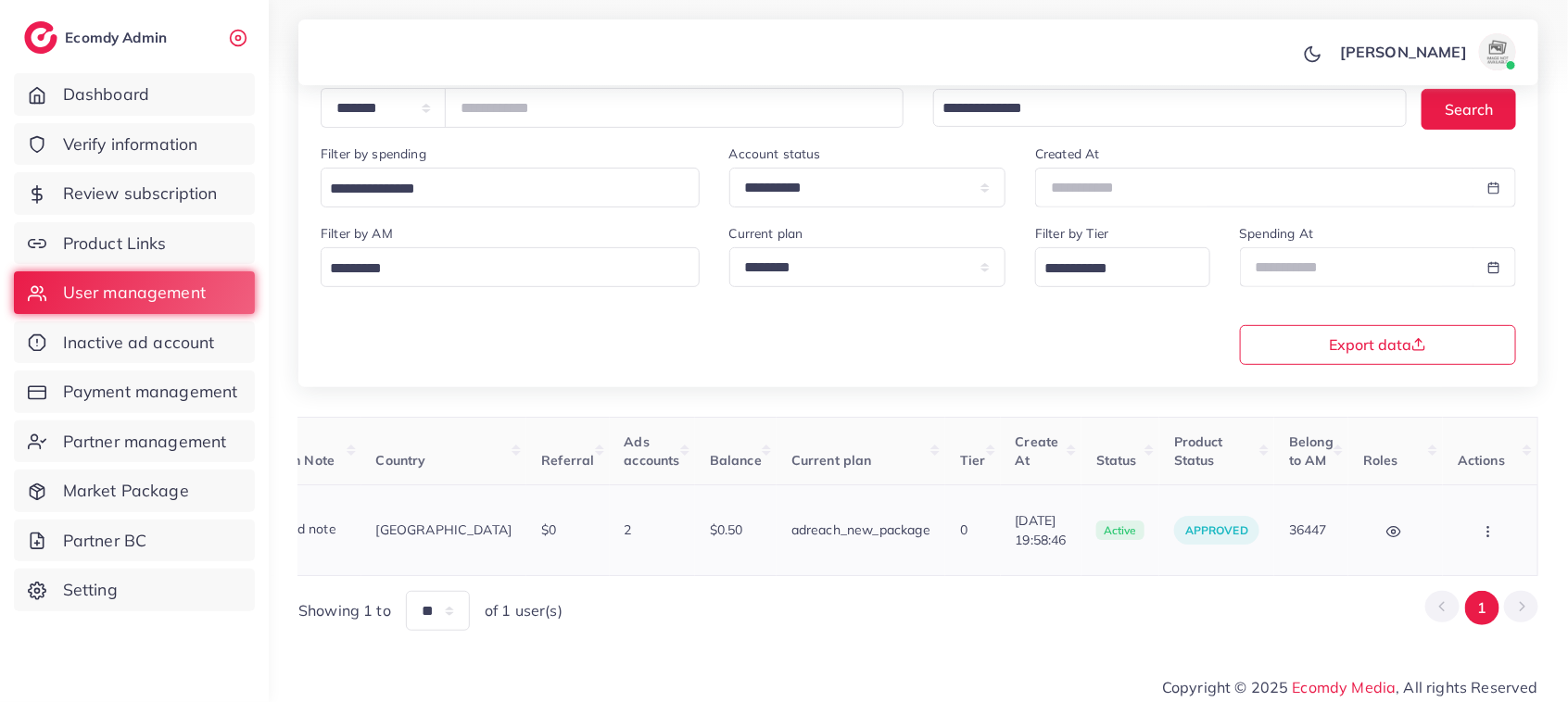
click at [1480, 519] on button "button" at bounding box center [1490, 530] width 65 height 42
click at [1461, 531] on span "Assign to AM" at bounding box center [1439, 540] width 95 height 19
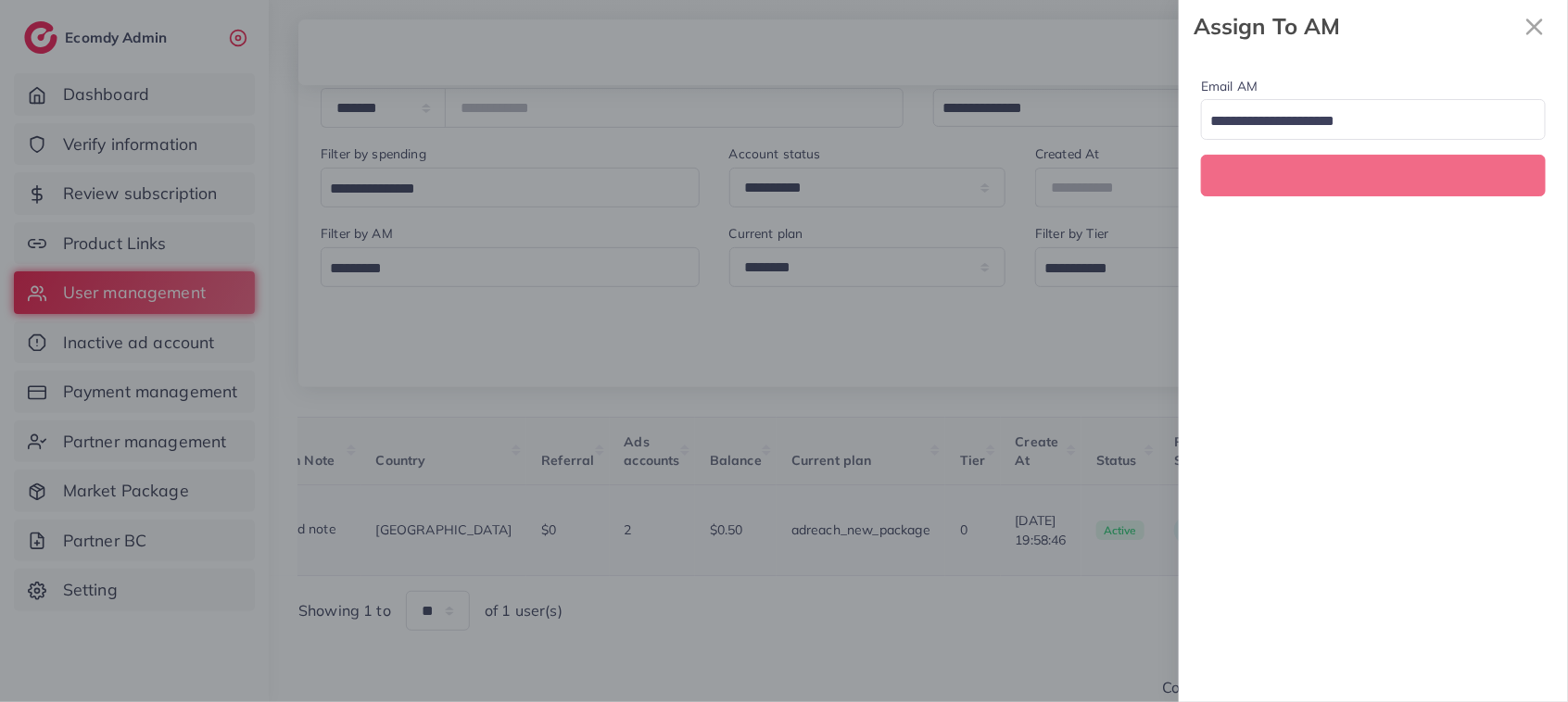
scroll to position [0, 346]
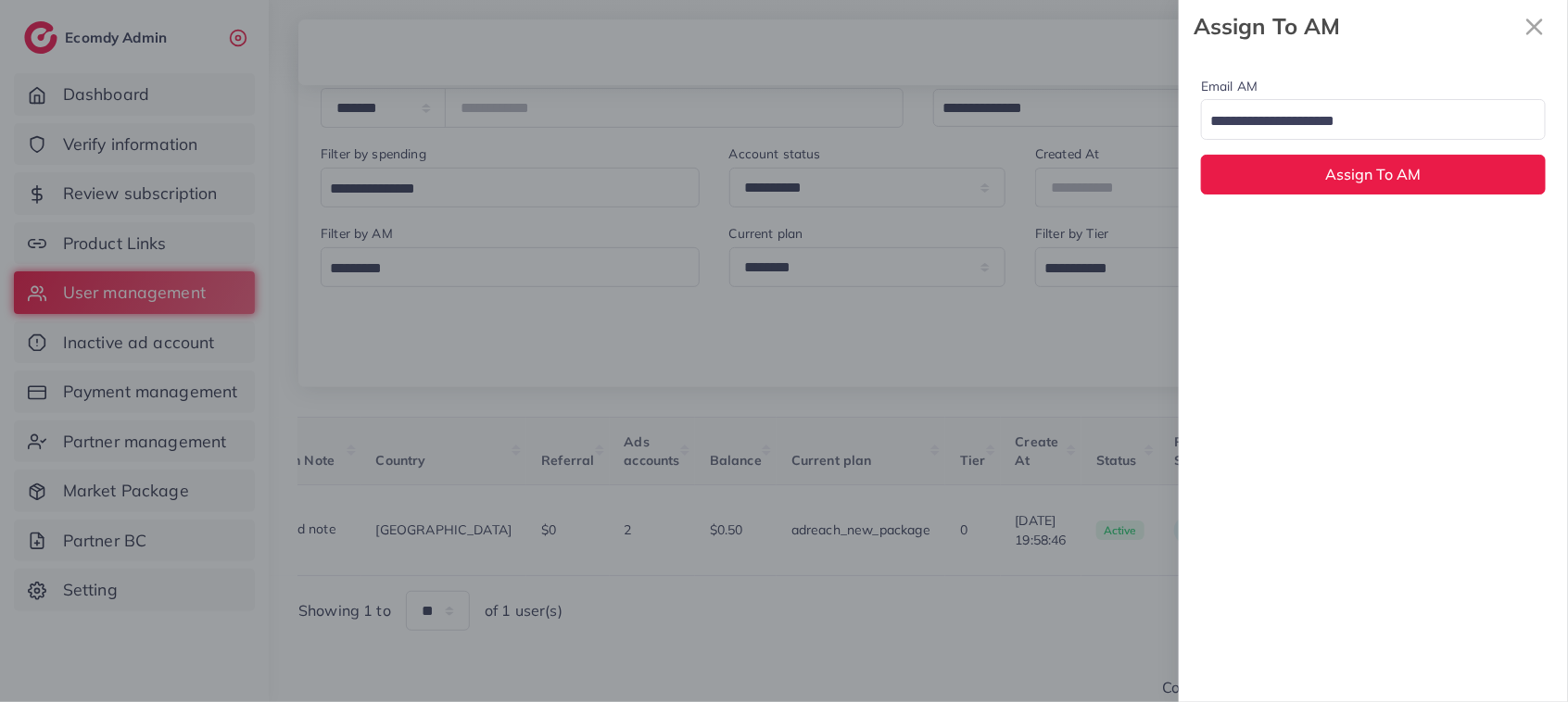
click at [1353, 126] on input "Search for option" at bounding box center [1361, 122] width 317 height 29
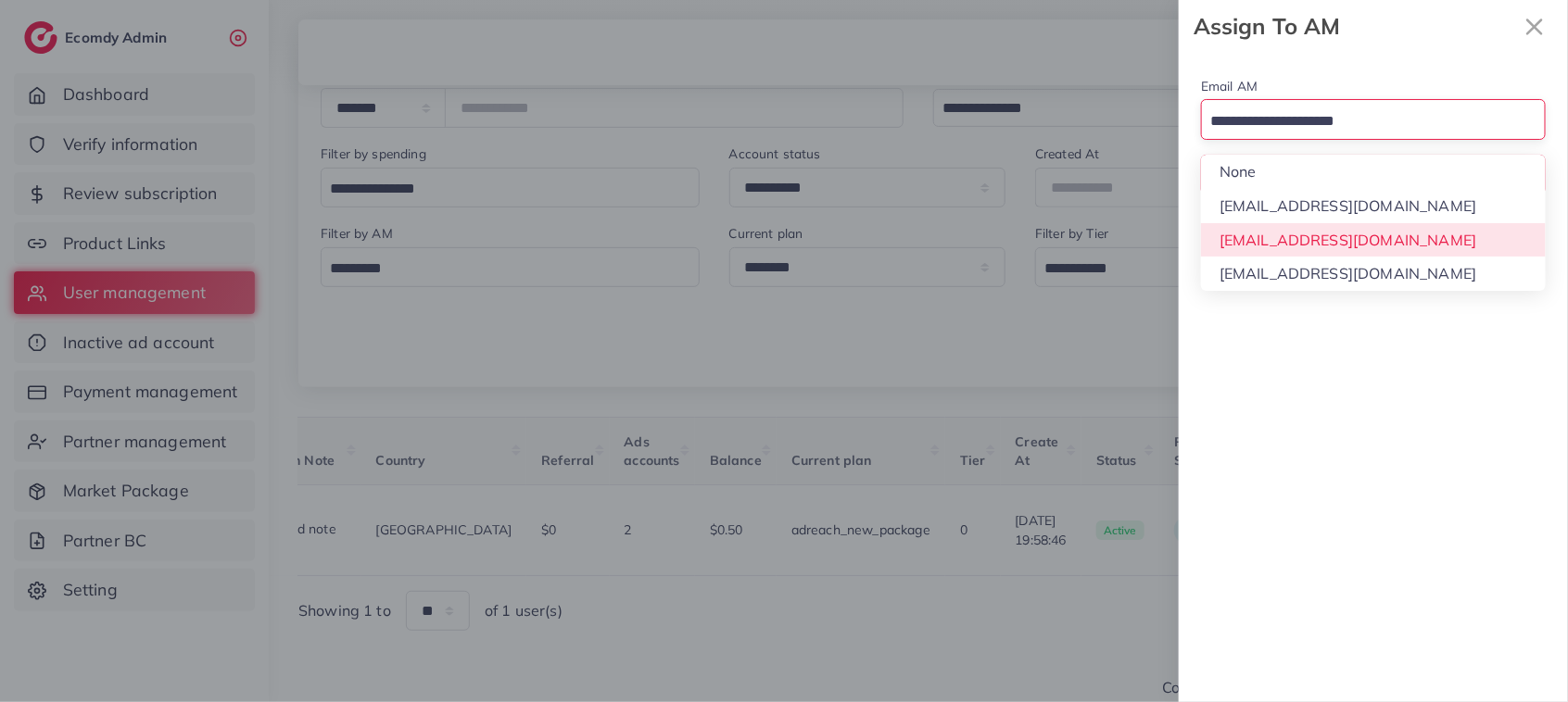
click at [1354, 243] on div "Email AM Loading... None hadibaaslam@gmail.com natashashahid163@gmail.com wajah…" at bounding box center [1373, 377] width 390 height 650
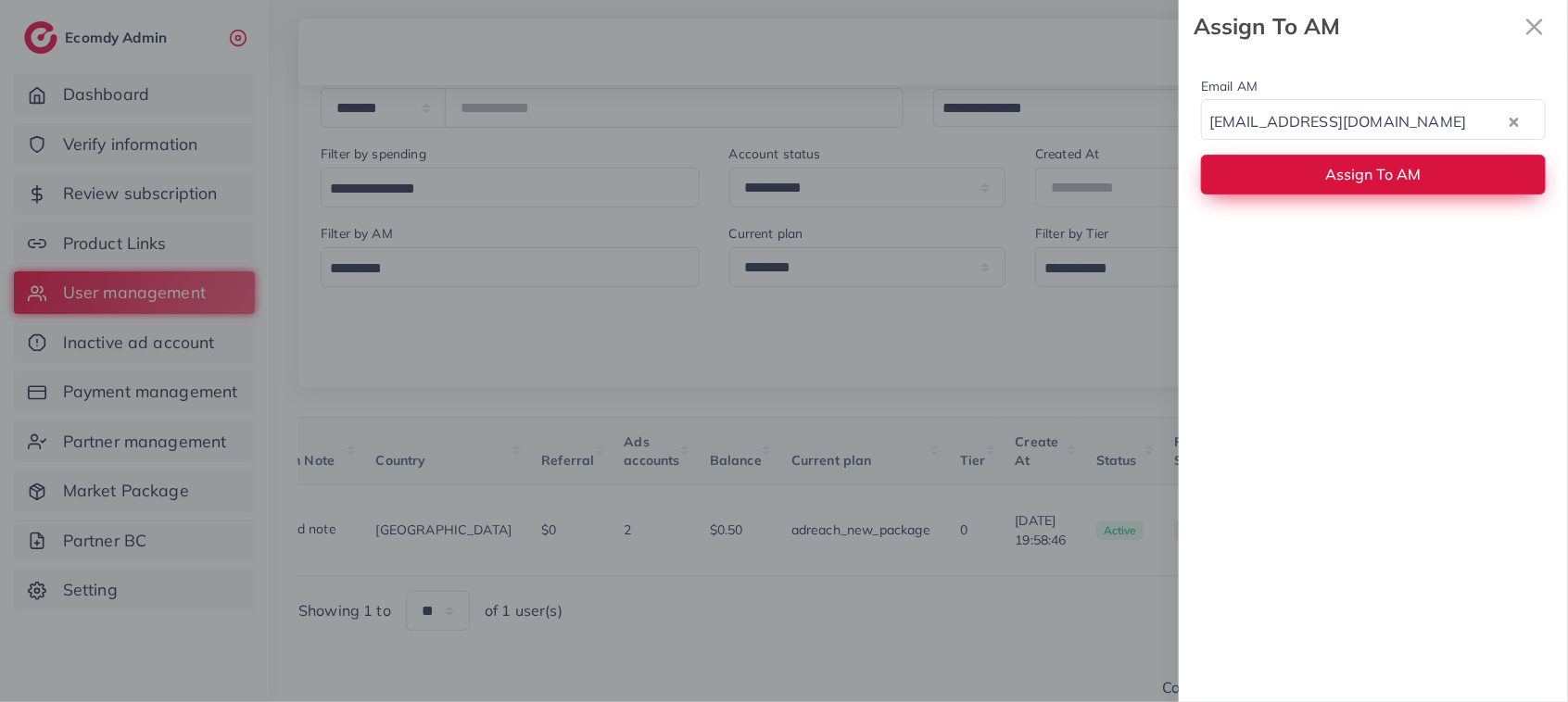
click at [1342, 169] on span "Assign To AM" at bounding box center [1373, 174] width 96 height 19
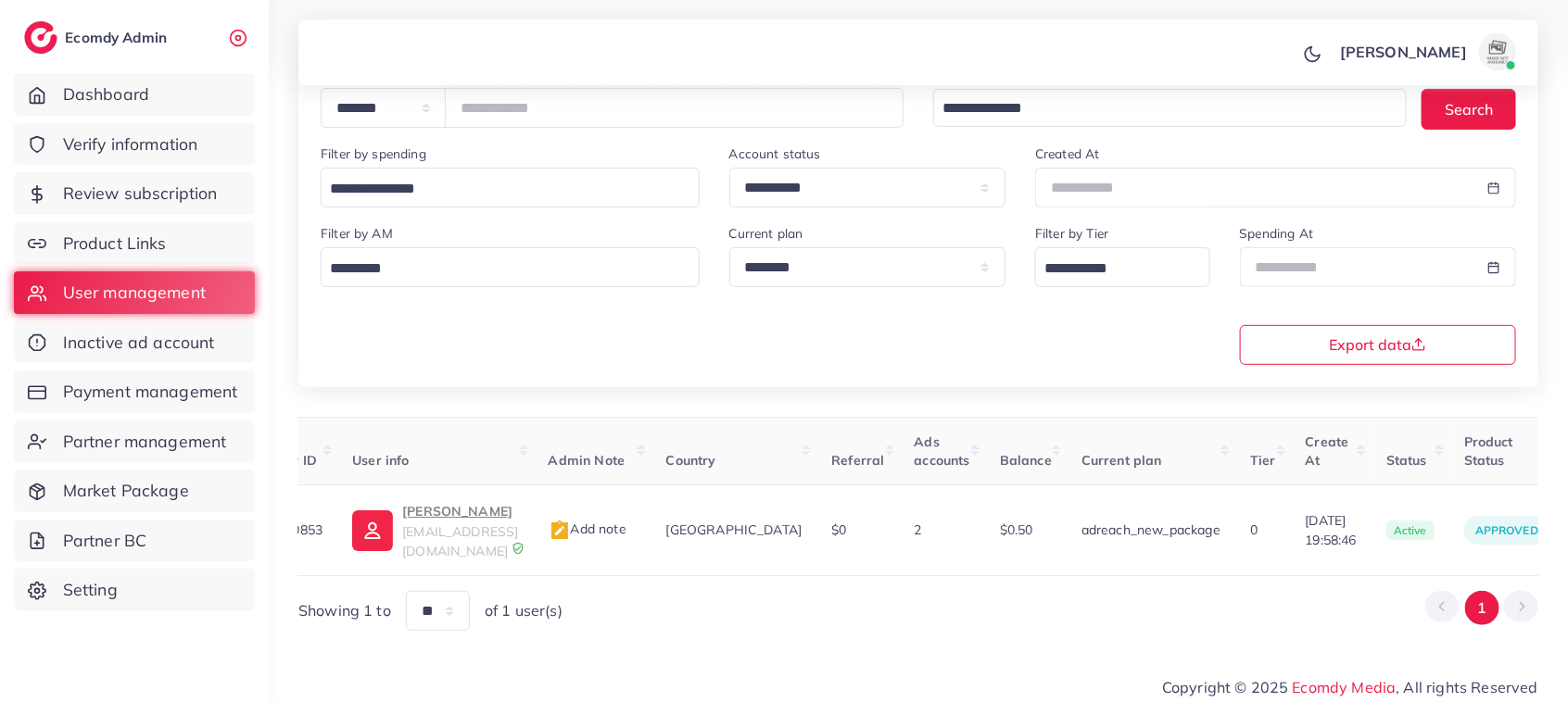
scroll to position [0, 39]
click at [442, 517] on p "Waleed Rasheed" at bounding box center [465, 511] width 116 height 22
drag, startPoint x: 557, startPoint y: 105, endPoint x: 432, endPoint y: 110, distance: 125.1
click at [432, 110] on div "**********" at bounding box center [611, 108] width 582 height 40
paste input "number"
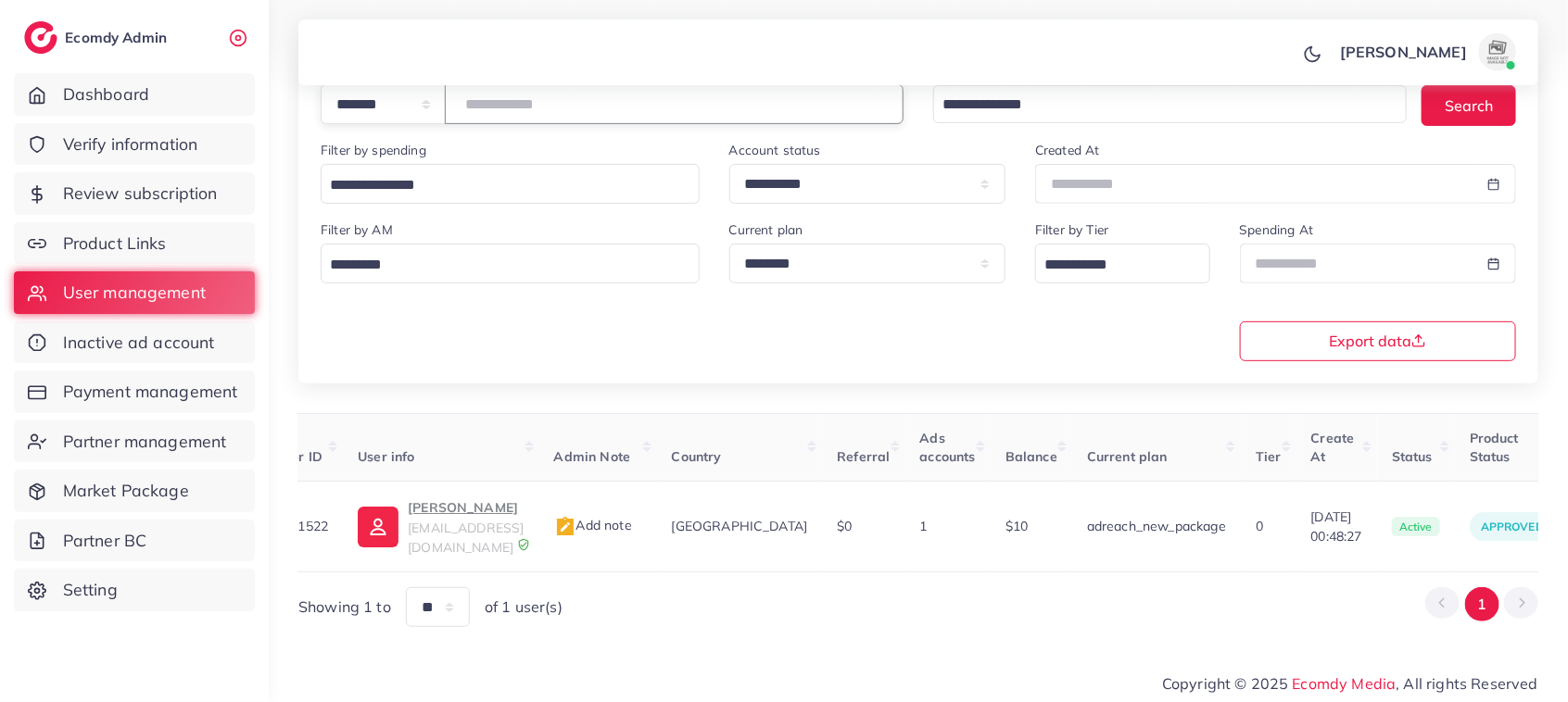
scroll to position [0, 320]
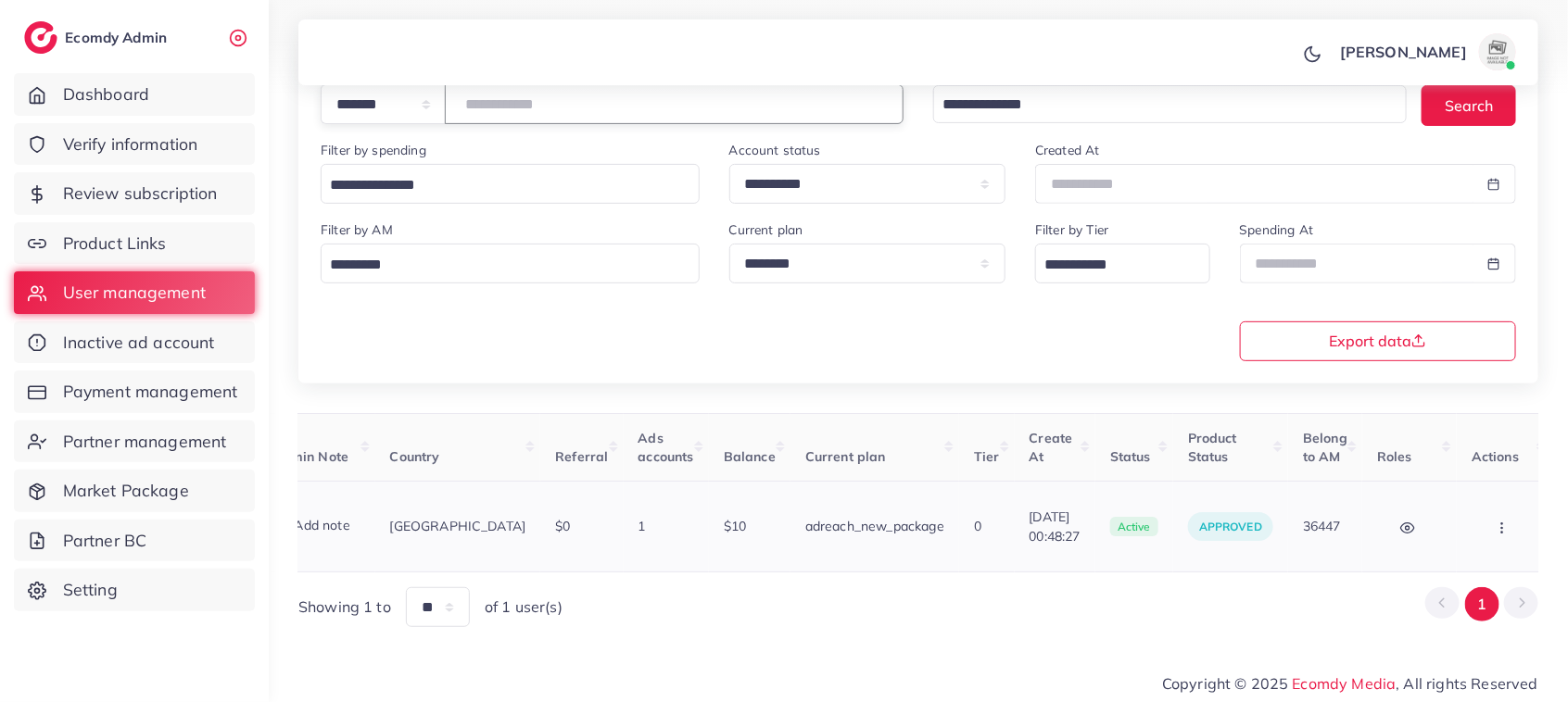
click at [1480, 517] on button "button" at bounding box center [1504, 527] width 65 height 42
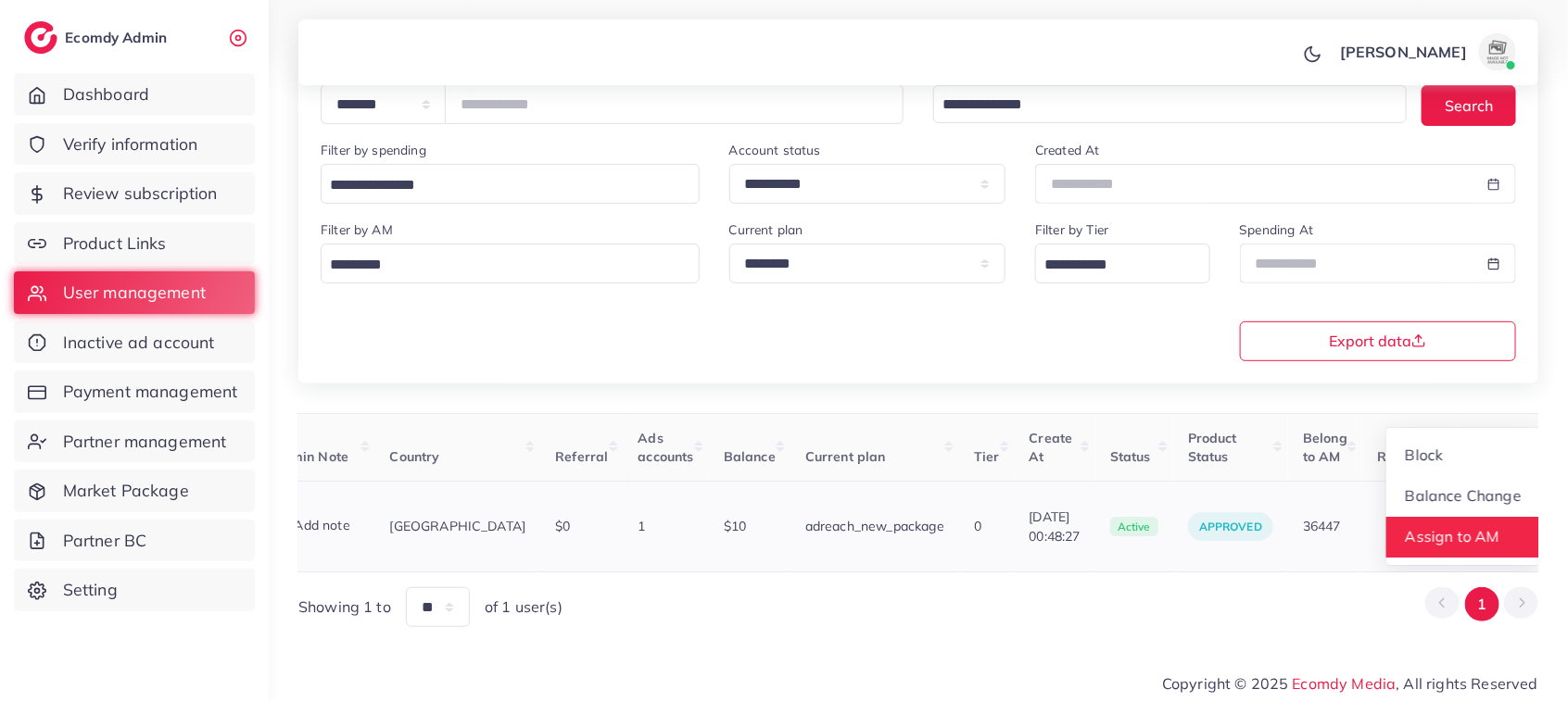
click at [1448, 527] on span "Assign to AM" at bounding box center [1453, 536] width 95 height 19
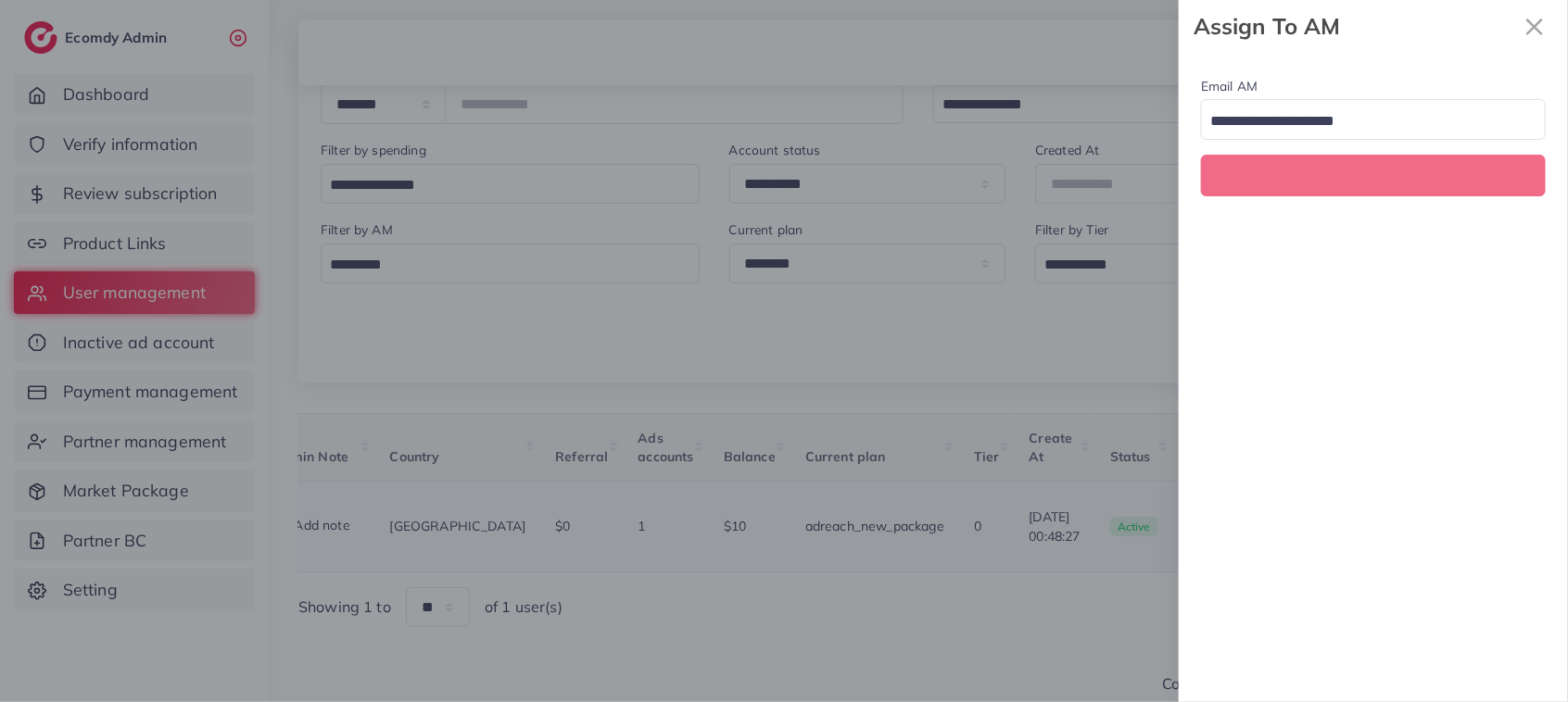
scroll to position [0, 320]
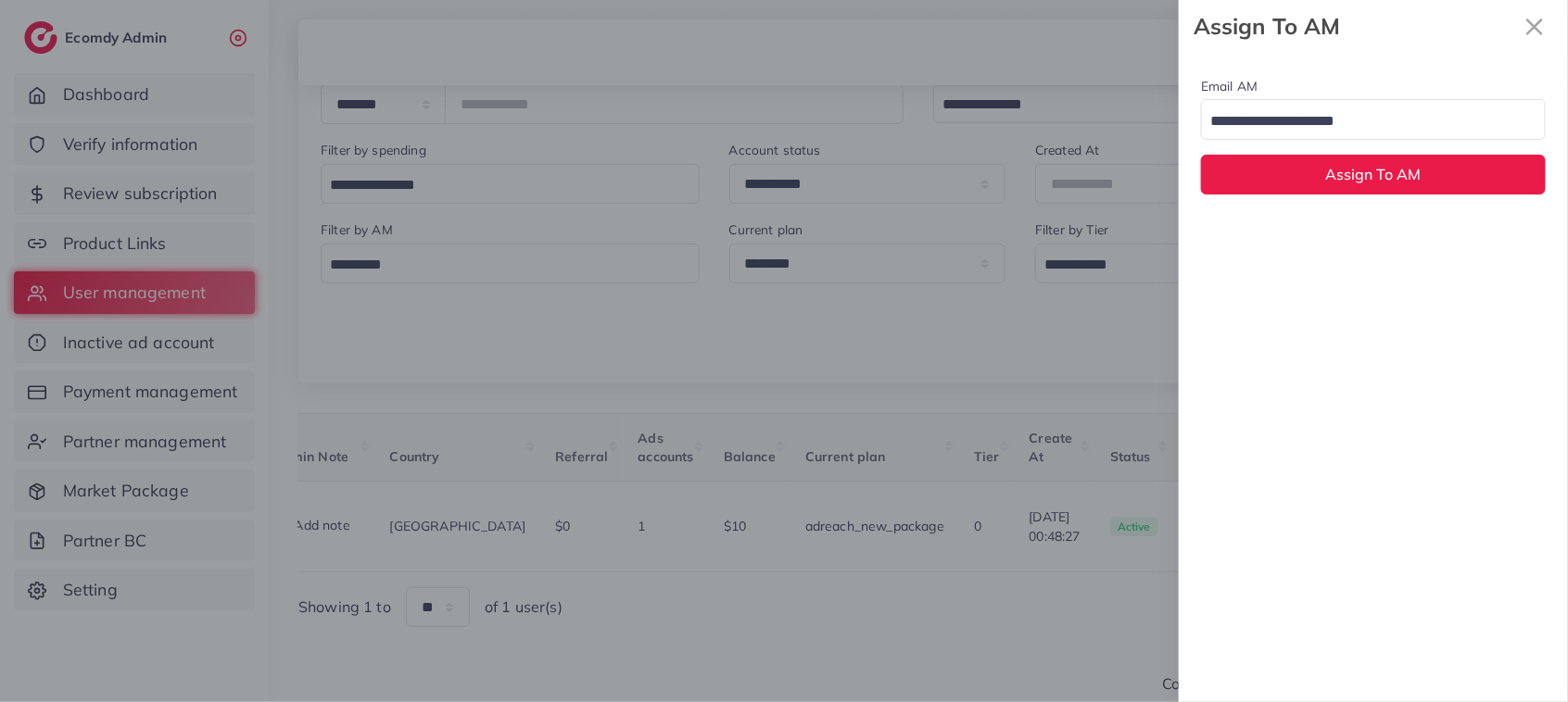
click at [1304, 109] on input "Search for option" at bounding box center [1361, 122] width 317 height 29
click at [1314, 229] on div "Email AM natashashahid163@gmail.com Loading... None hadibaaslam@gmail.com natas…" at bounding box center [1373, 377] width 390 height 650
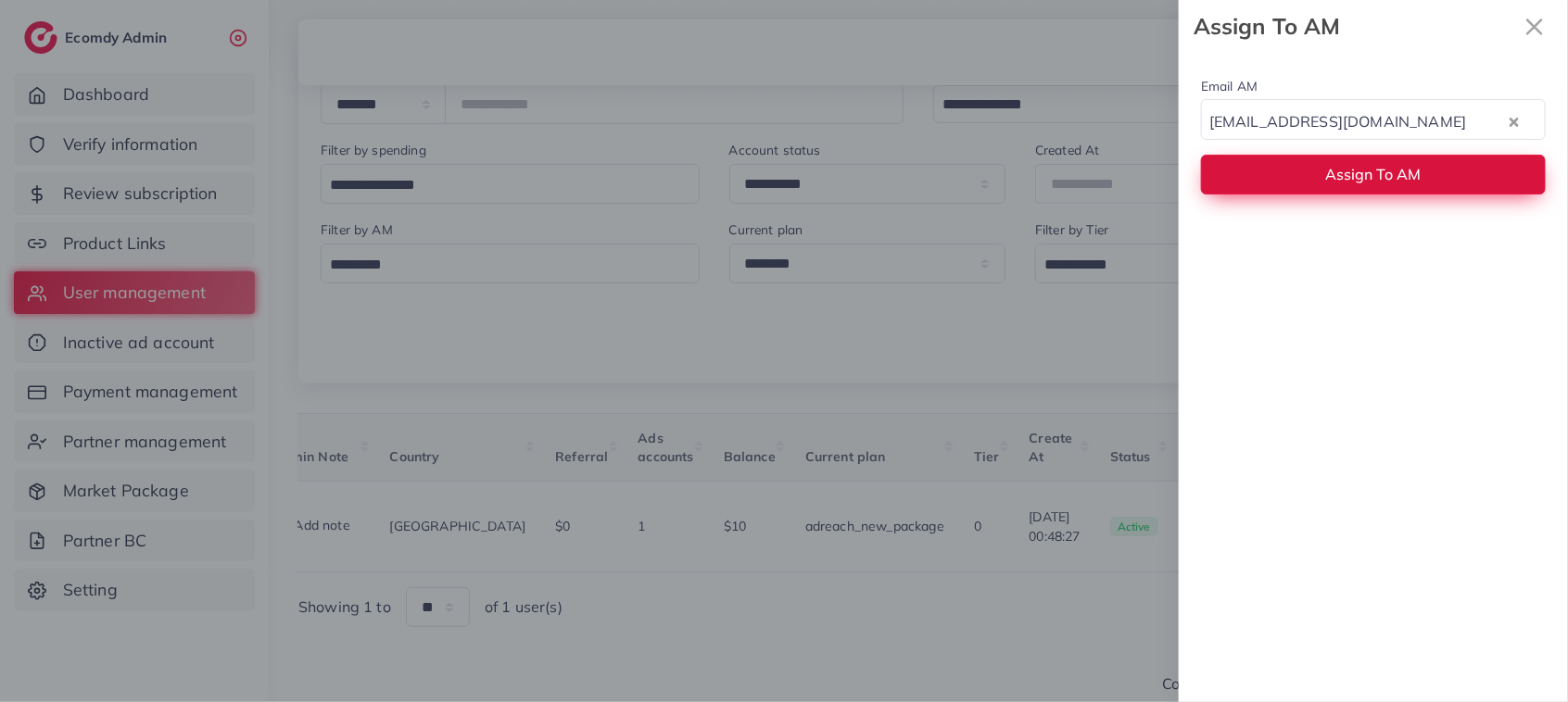
click at [1303, 190] on button "Assign To AM" at bounding box center [1372, 174] width 345 height 40
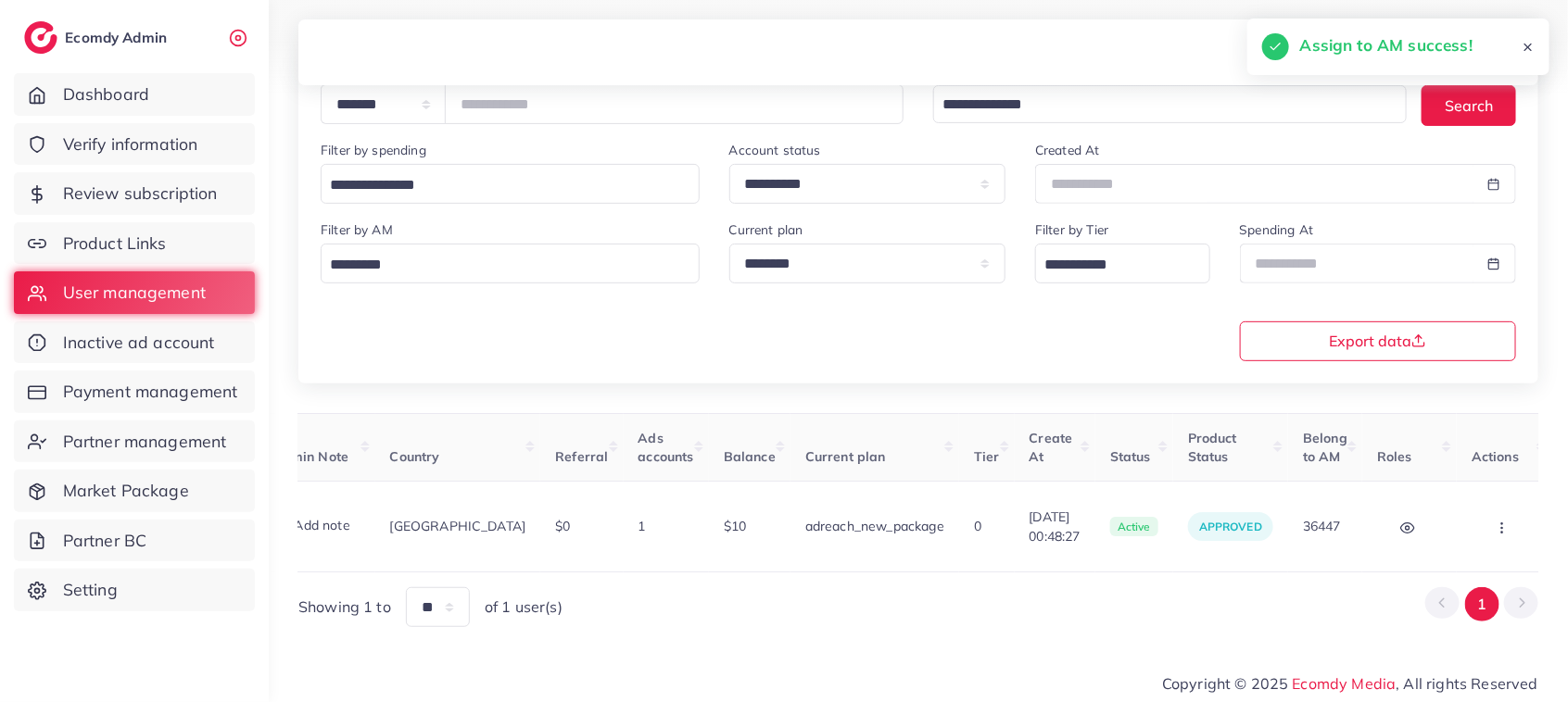
scroll to position [0, 2]
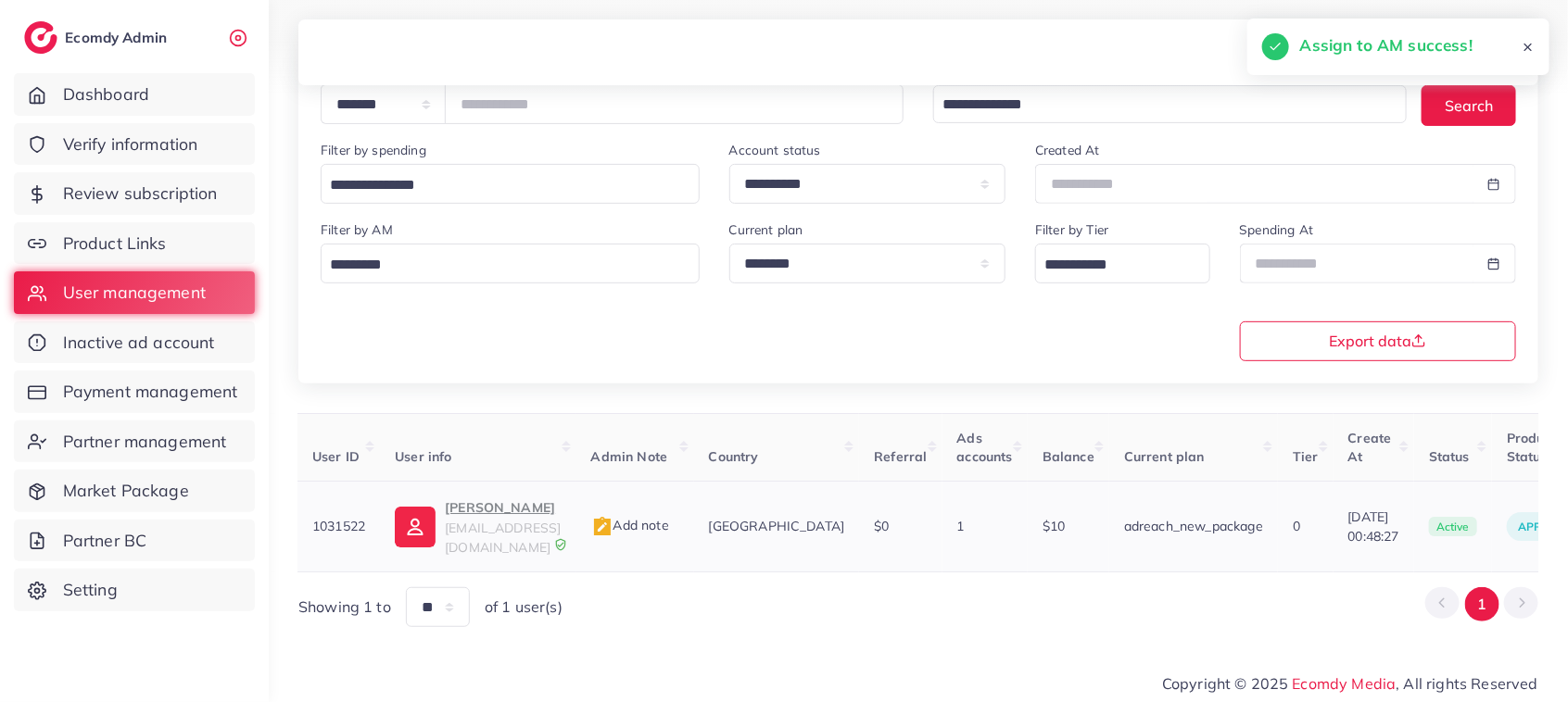
click at [454, 508] on p "Ahmad Khan" at bounding box center [502, 507] width 116 height 22
drag, startPoint x: 557, startPoint y: 104, endPoint x: 431, endPoint y: 119, distance: 126.9
click at [431, 119] on div "**********" at bounding box center [611, 104] width 582 height 40
paste input "number"
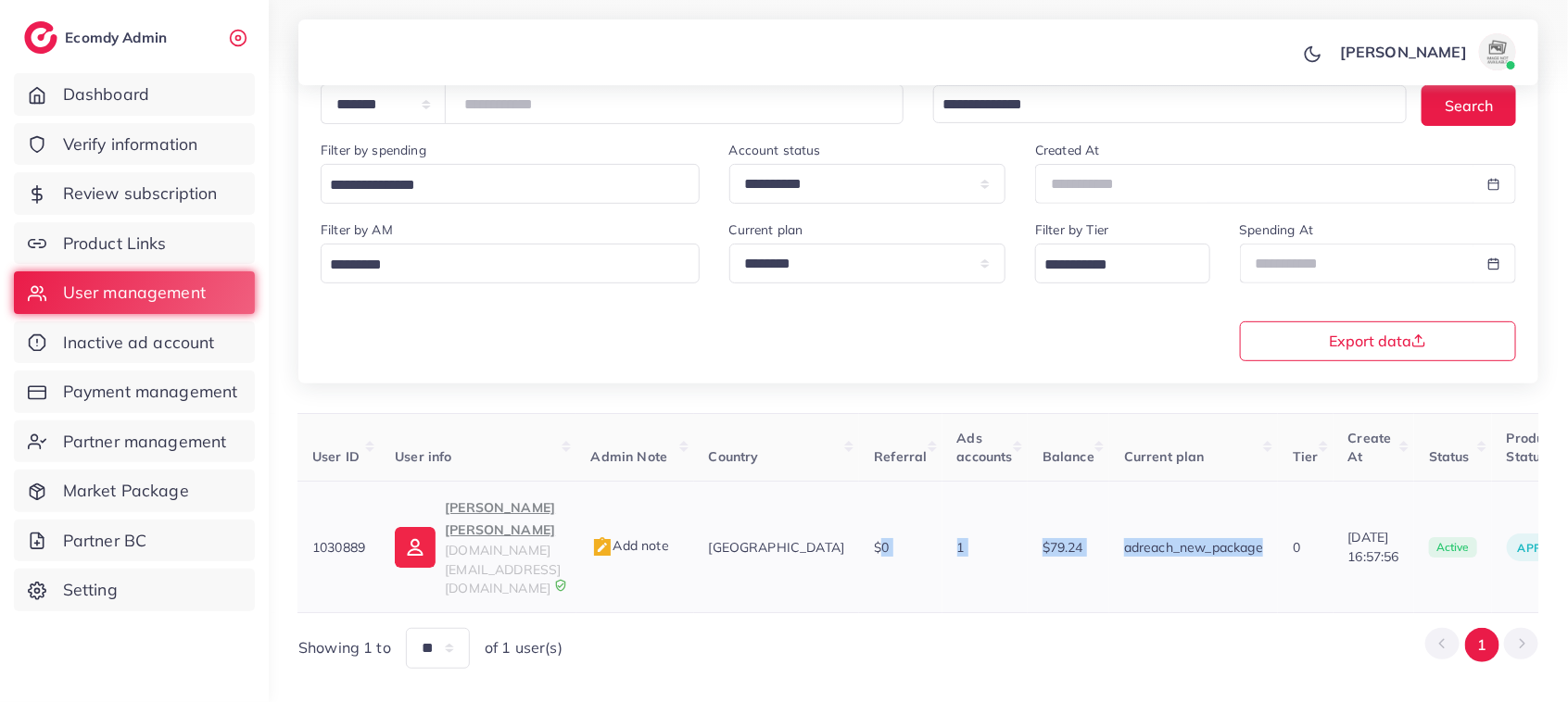
drag, startPoint x: 853, startPoint y: 561, endPoint x: 1264, endPoint y: 535, distance: 411.8
click at [1264, 535] on tr "1030889 Haseeb Aslam Awan digitalscholar.pk@gmail.com Add note Pakistan $0 1 $7…" at bounding box center [1084, 547] width 1573 height 132
click at [1052, 628] on div "Showing 1 to ** ** ** *** of 1 user(s) 1" at bounding box center [918, 648] width 1240 height 40
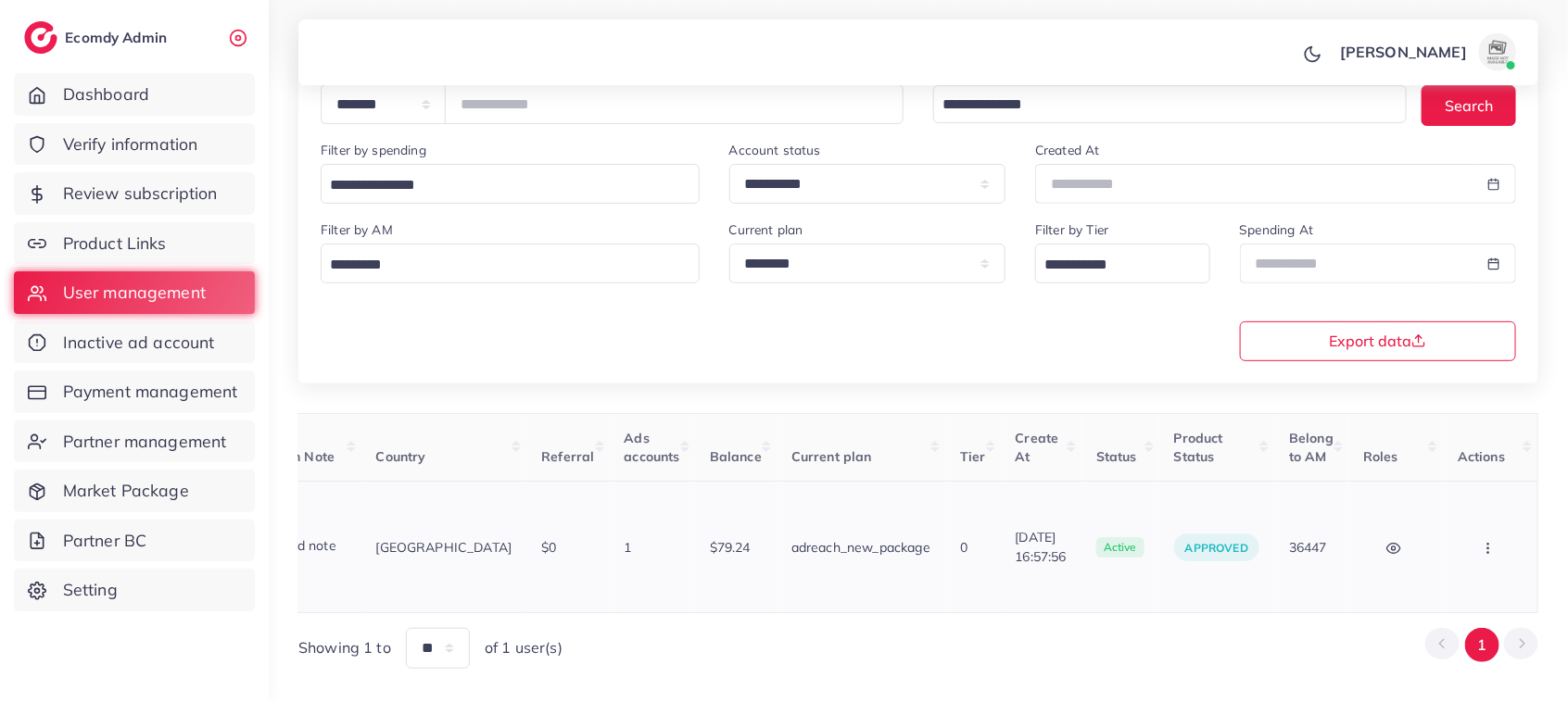
click at [1495, 541] on icon "button" at bounding box center [1487, 548] width 15 height 15
click at [1454, 548] on span "Assign to AM" at bounding box center [1439, 557] width 95 height 19
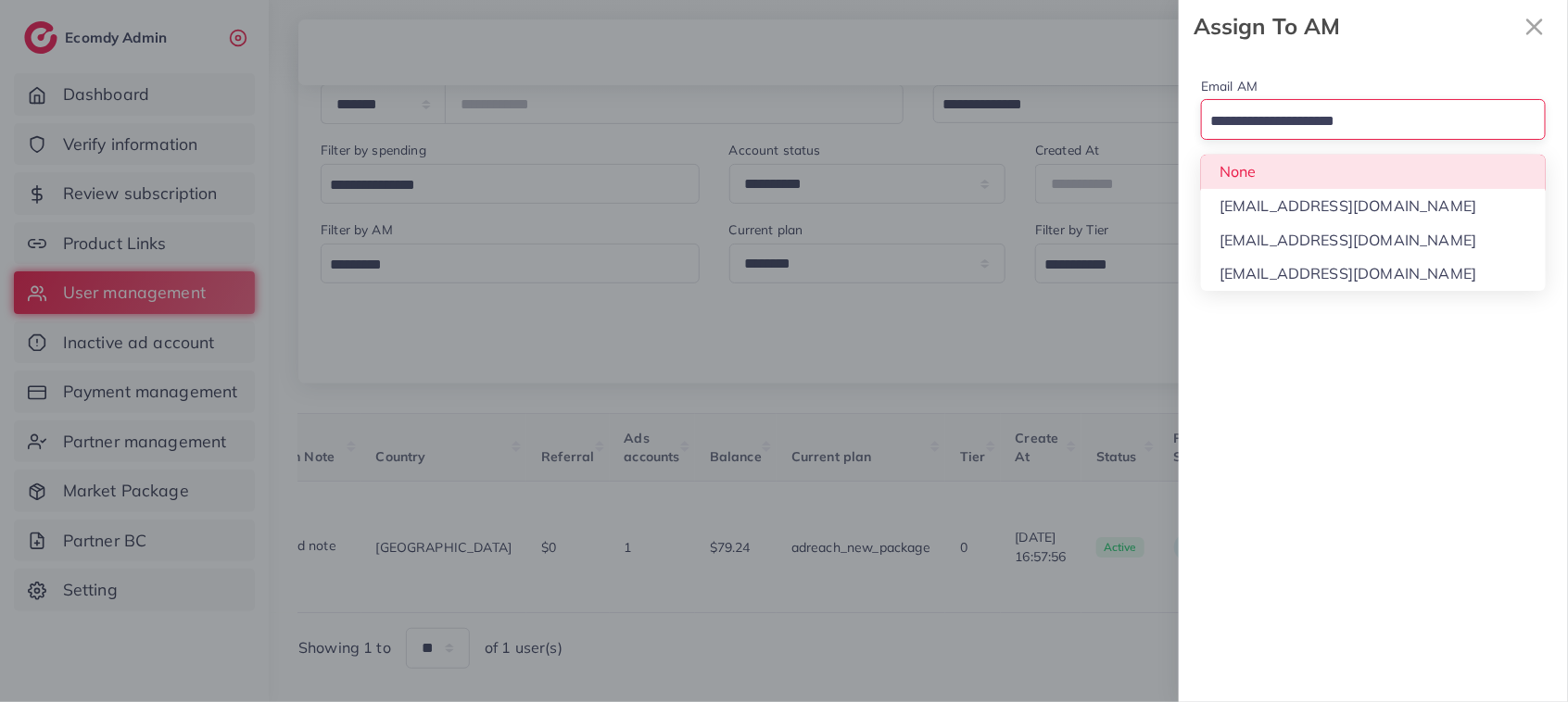
click at [1397, 117] on input "Search for option" at bounding box center [1361, 122] width 317 height 29
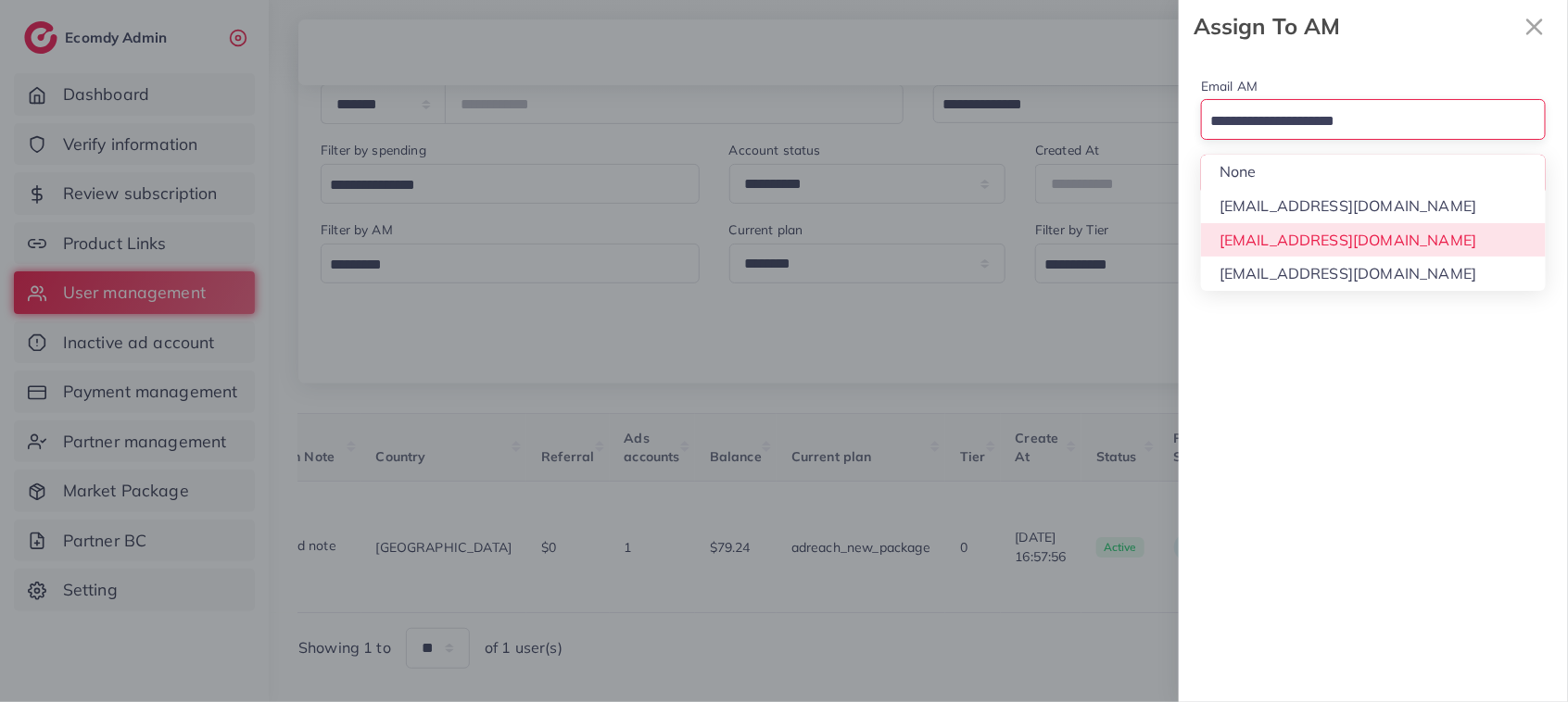
click at [1373, 225] on div "Email AM Loading... None hadibaaslam@gmail.com natashashahid163@gmail.com wajah…" at bounding box center [1373, 377] width 390 height 650
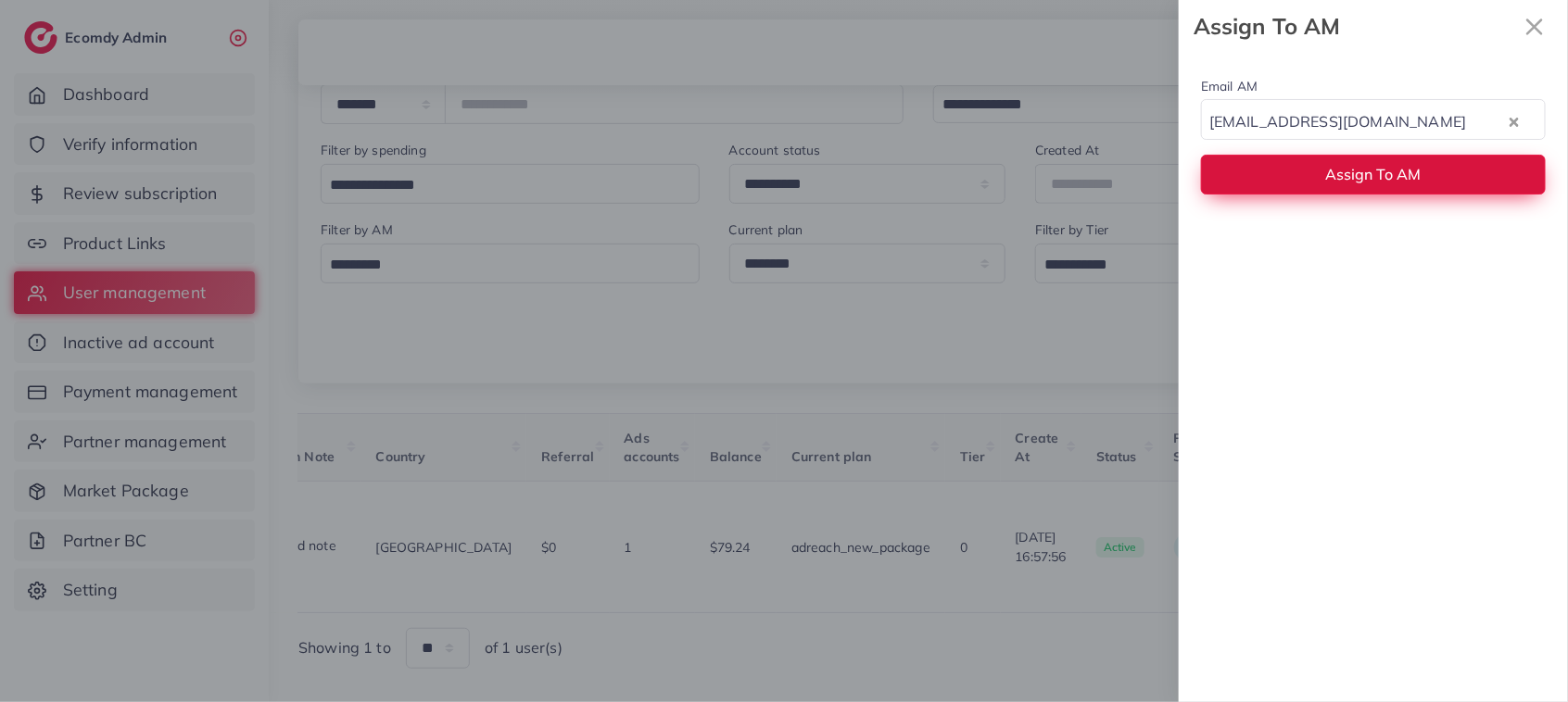
click at [1362, 184] on span "Assign To AM" at bounding box center [1373, 174] width 96 height 19
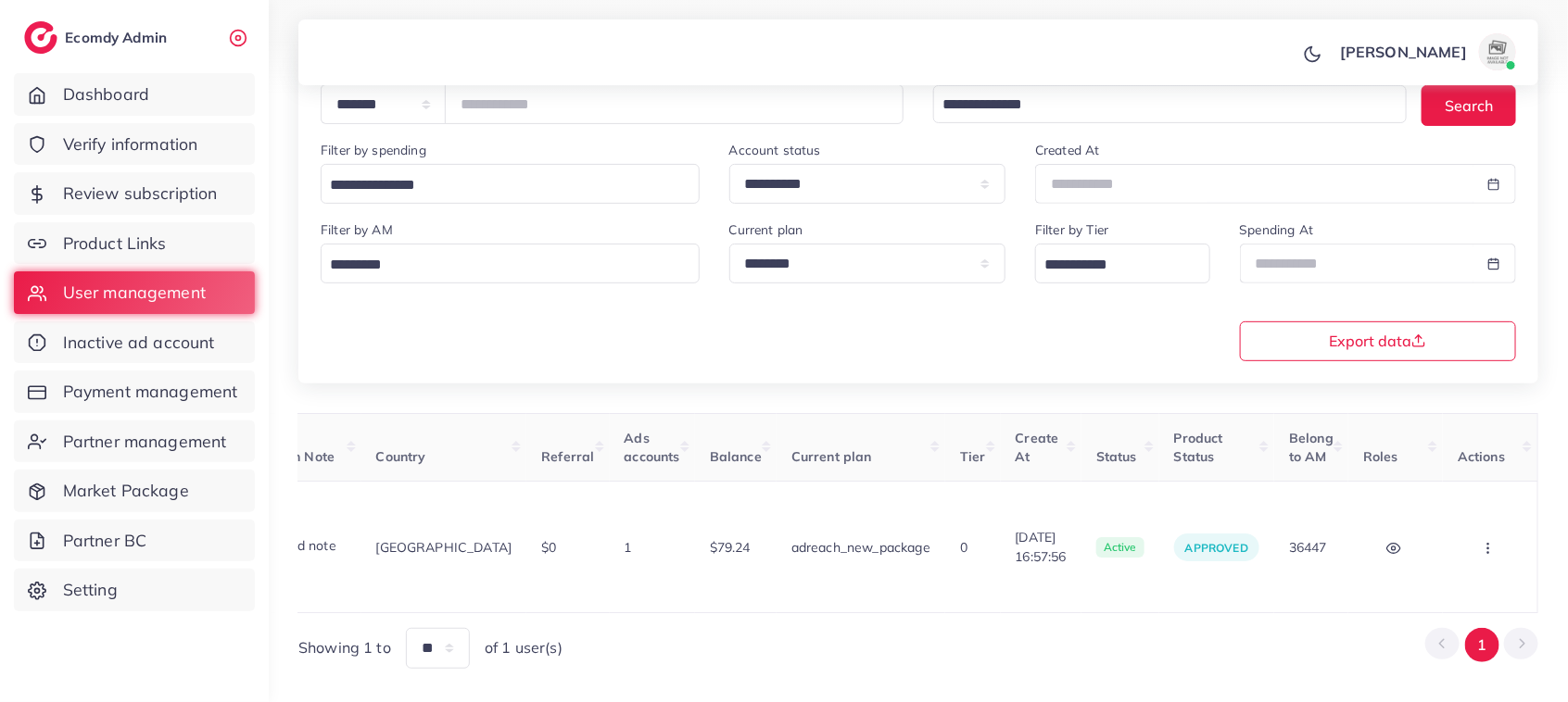
scroll to position [0, 0]
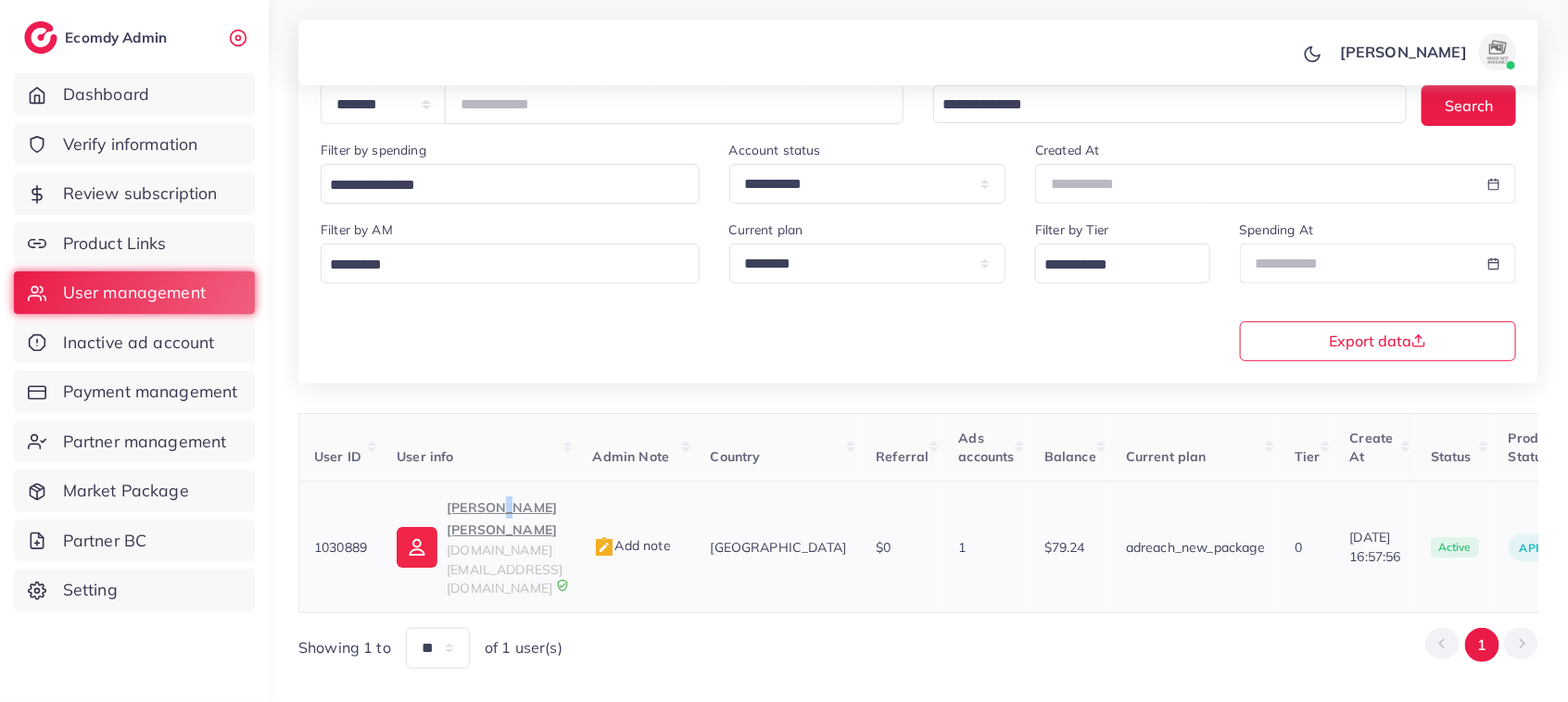
drag, startPoint x: 498, startPoint y: 497, endPoint x: 493, endPoint y: 517, distance: 20.6
click at [493, 517] on td "Haseeb Aslam Awan digitalscholar.pk@gmail.com" at bounding box center [479, 547] width 196 height 132
click at [493, 517] on p "Haseeb Aslam Awan" at bounding box center [504, 518] width 116 height 44
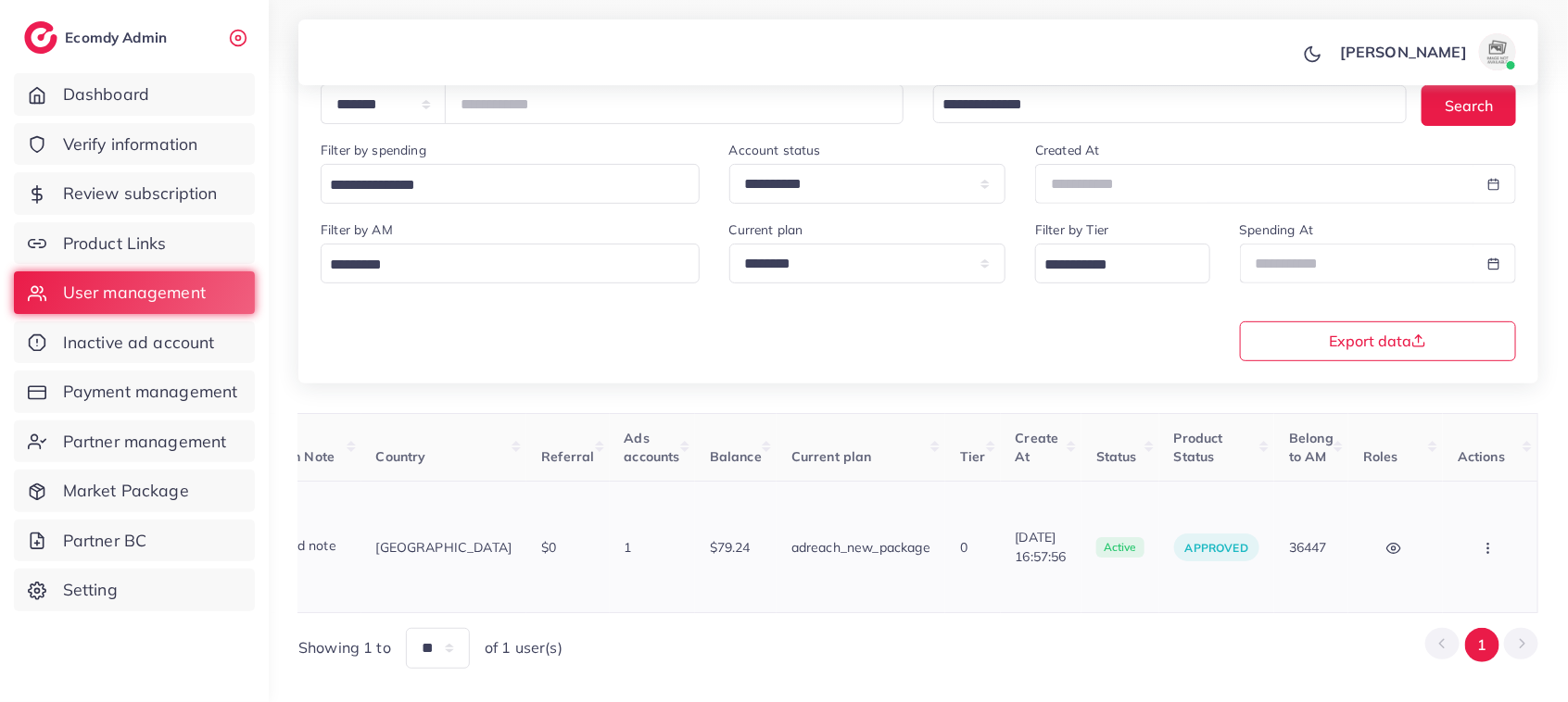
click at [1470, 530] on button "button" at bounding box center [1490, 547] width 65 height 42
click at [1428, 548] on span "Assign to AM" at bounding box center [1439, 557] width 95 height 19
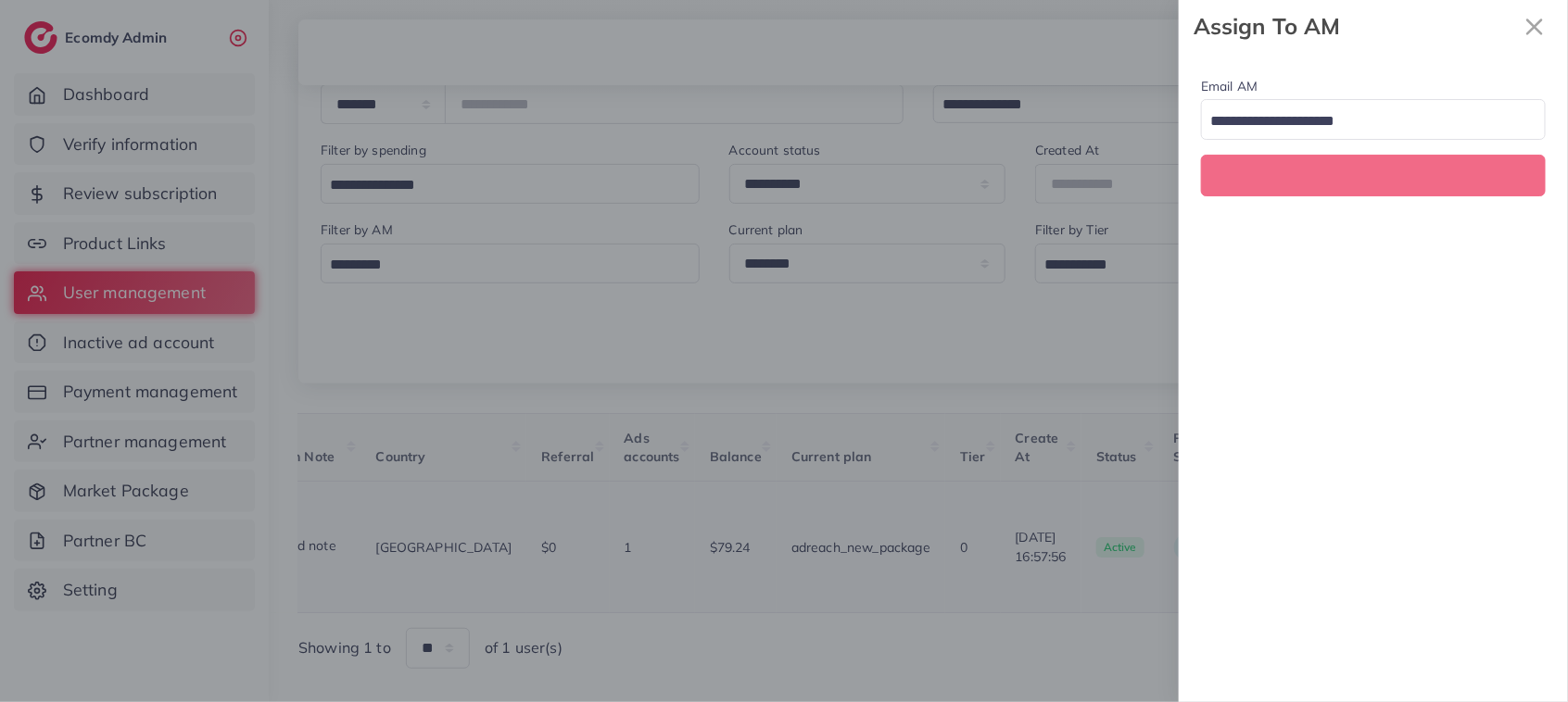
scroll to position [0, 334]
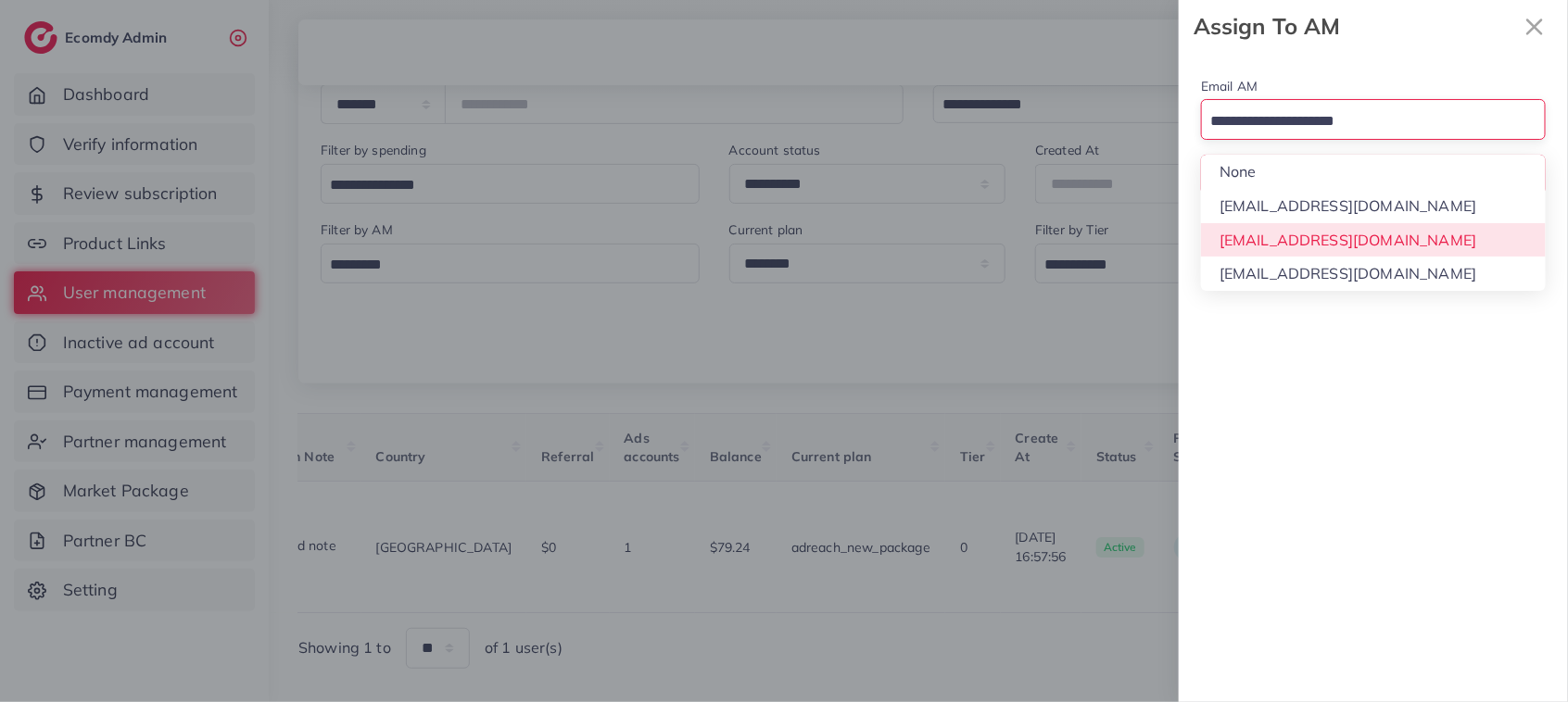
drag, startPoint x: 1352, startPoint y: 114, endPoint x: 1342, endPoint y: 234, distance: 120.4
click at [1342, 139] on div "Loading... None hadibaaslam@gmail.com natashashahid163@gmail.com wajahat@adreac…" at bounding box center [1372, 119] width 345 height 40
click at [1342, 234] on div "Email AM Loading... None hadibaaslam@gmail.com natashashahid163@gmail.com wajah…" at bounding box center [1373, 377] width 390 height 650
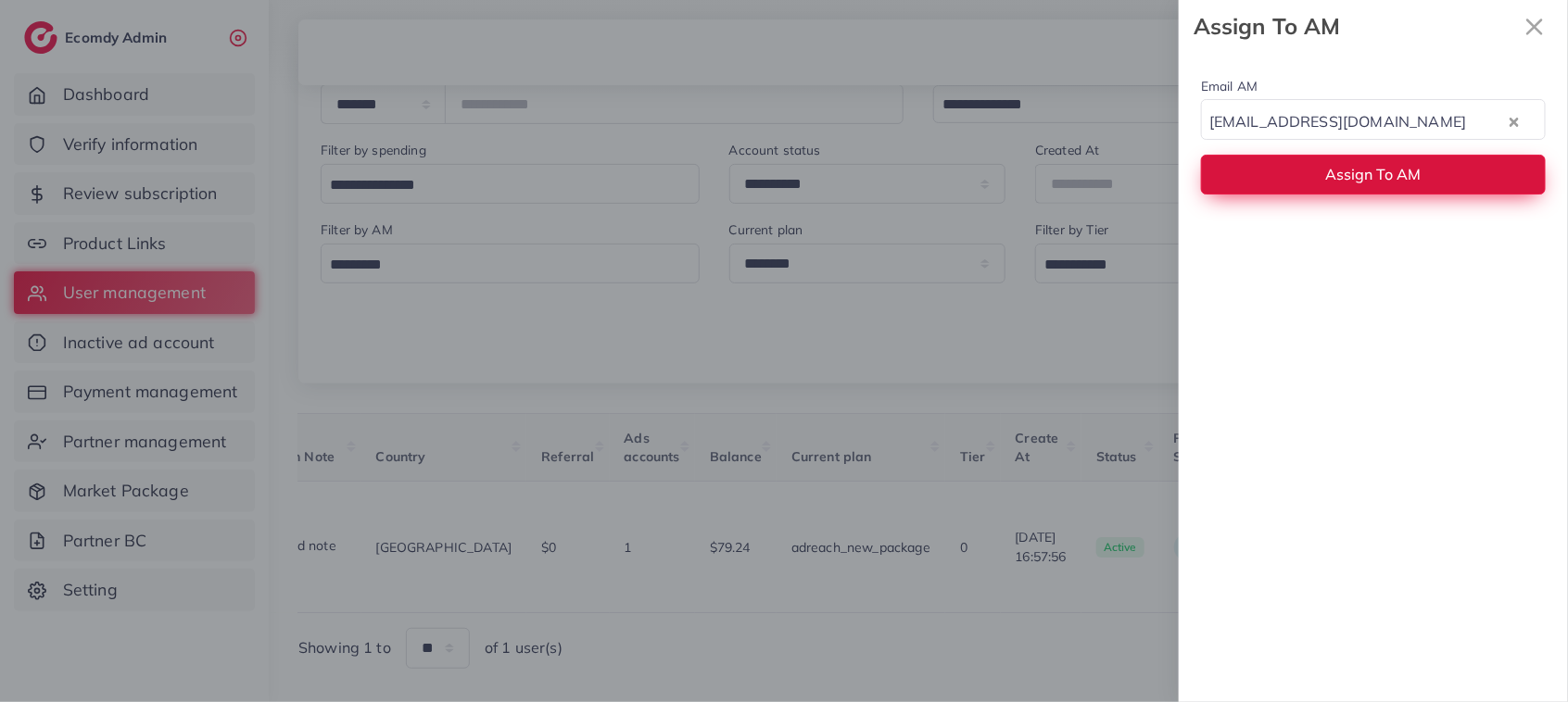
click at [1327, 163] on button "Assign To AM" at bounding box center [1372, 174] width 345 height 40
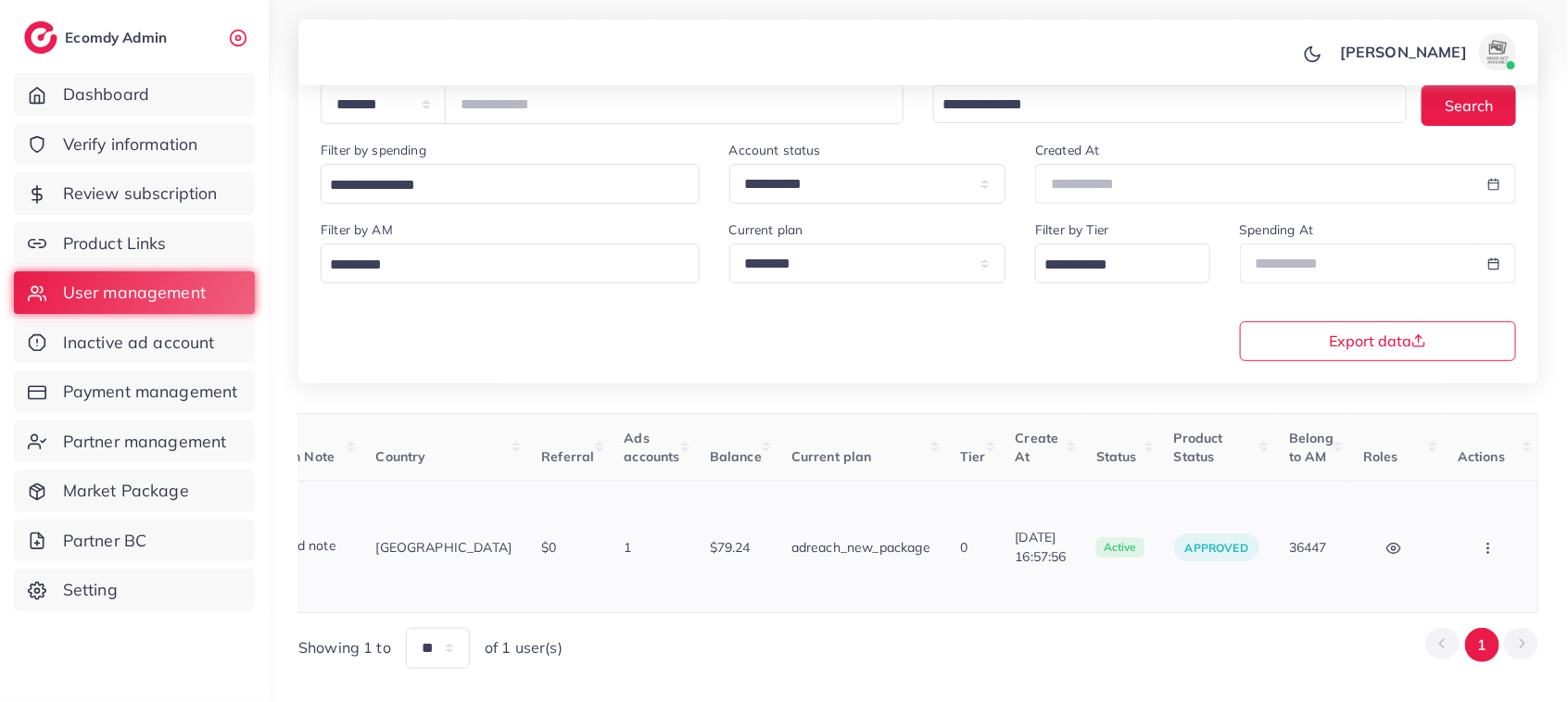
click at [1487, 526] on button "button" at bounding box center [1490, 547] width 65 height 42
click at [1465, 548] on span "Assign to AM" at bounding box center [1439, 557] width 95 height 19
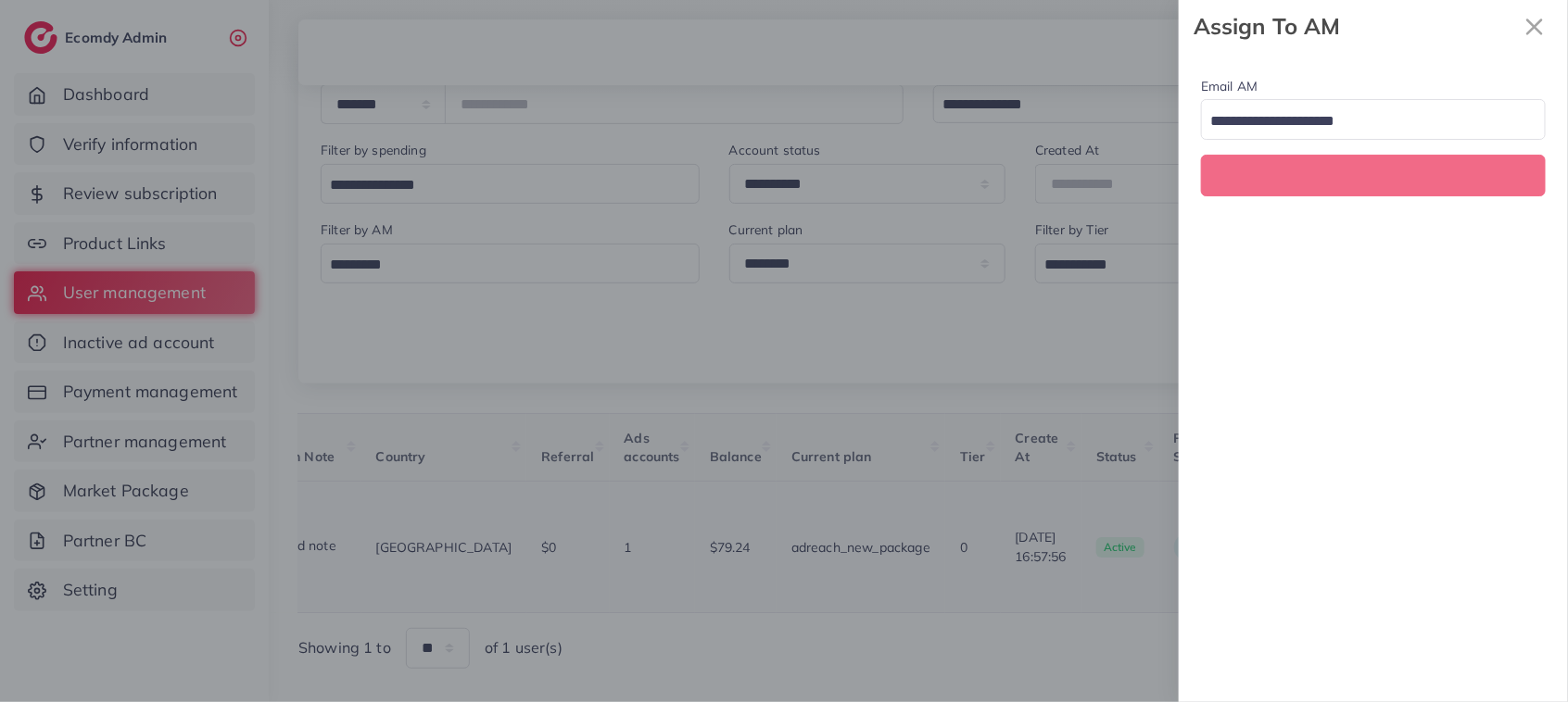
scroll to position [0, 334]
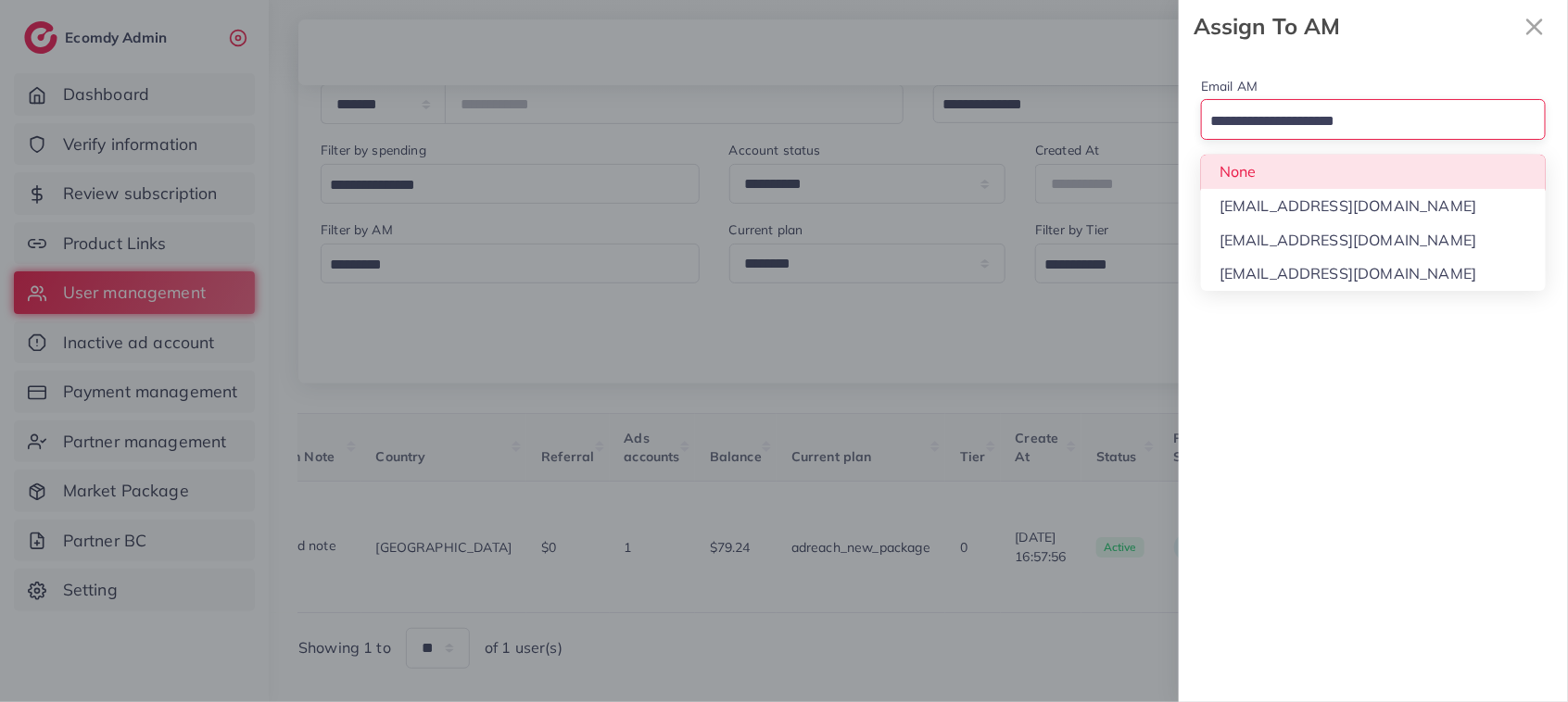
click at [1388, 137] on div "Loading..." at bounding box center [1372, 119] width 345 height 40
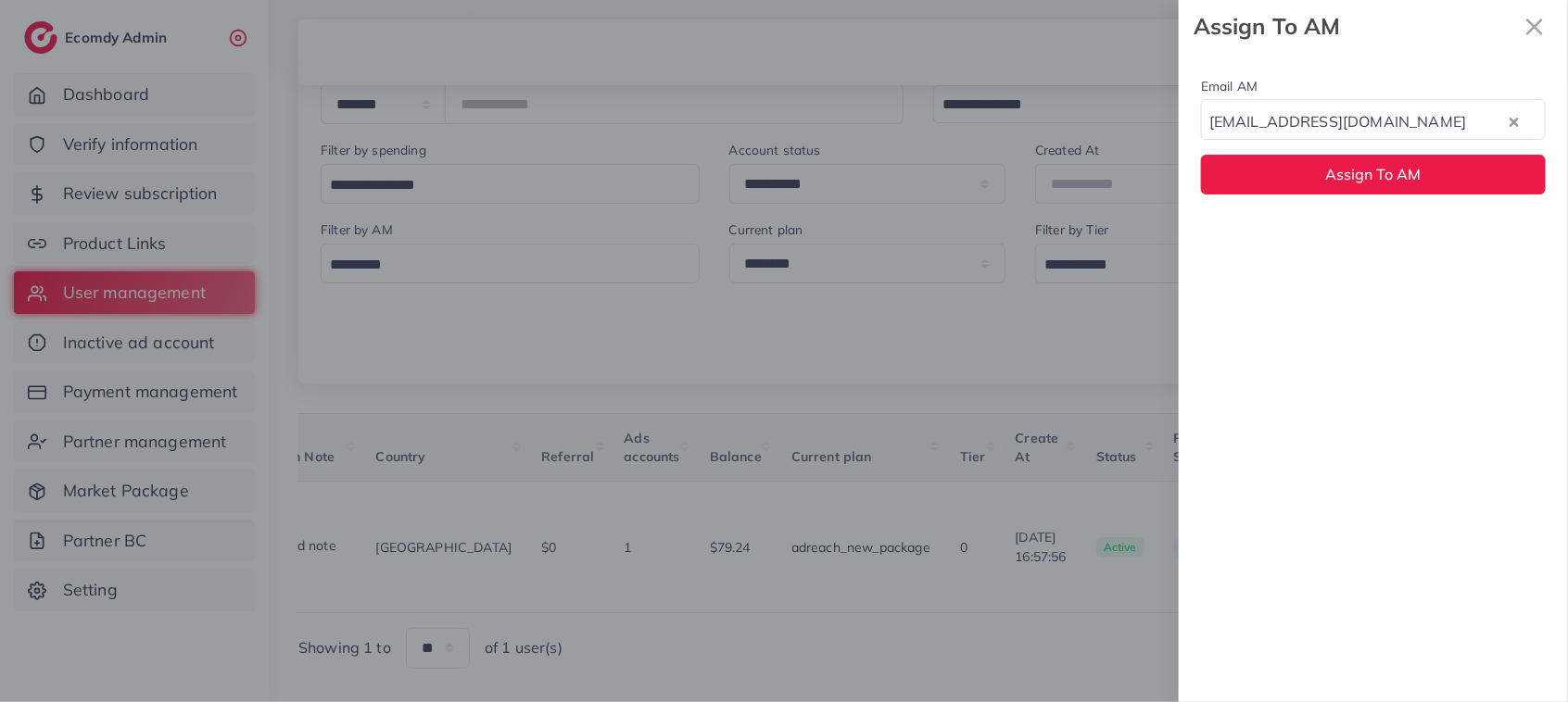
click at [1372, 237] on div "Email AM natashashahid163@gmail.com Loading... None hadibaaslam@gmail.com natas…" at bounding box center [1373, 377] width 390 height 650
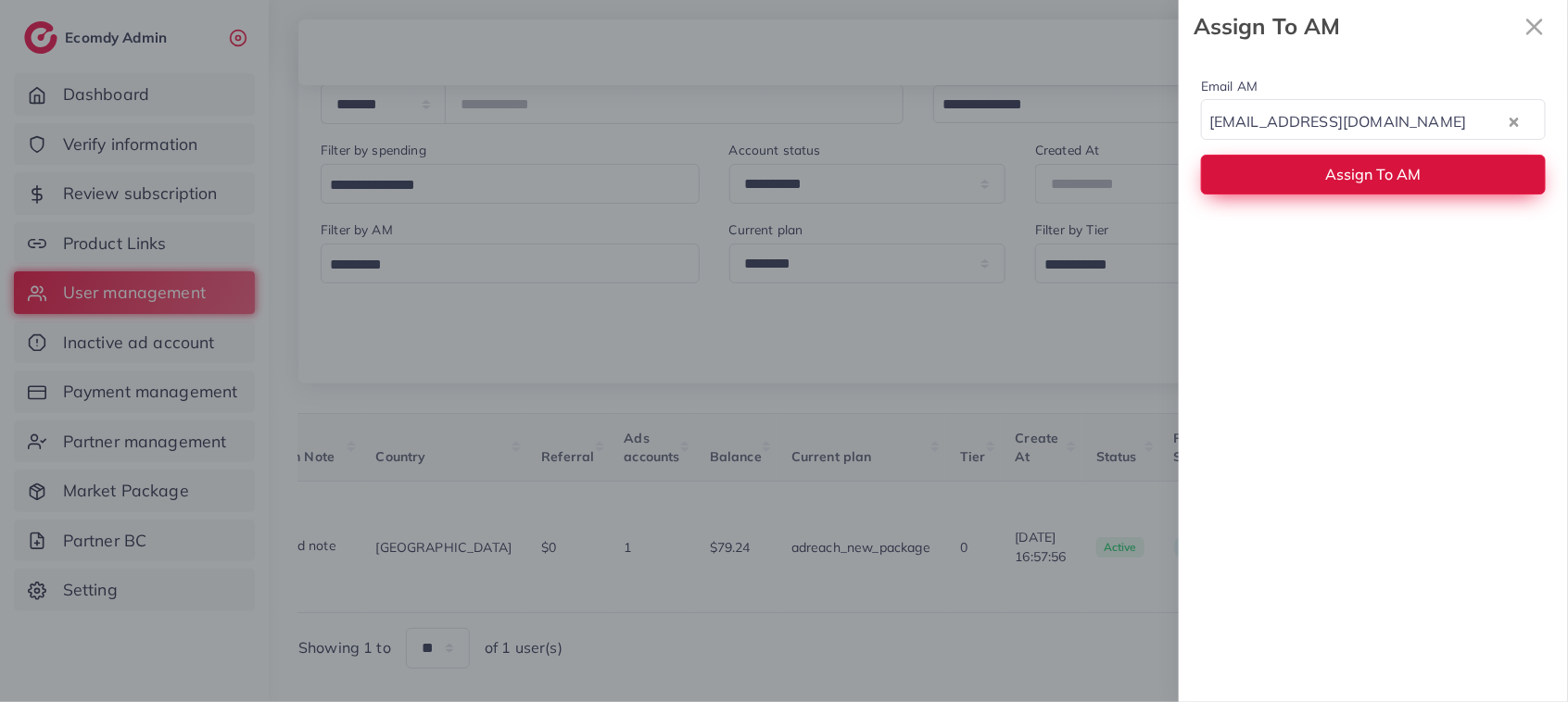
click at [1345, 183] on span "Assign To AM" at bounding box center [1373, 174] width 96 height 19
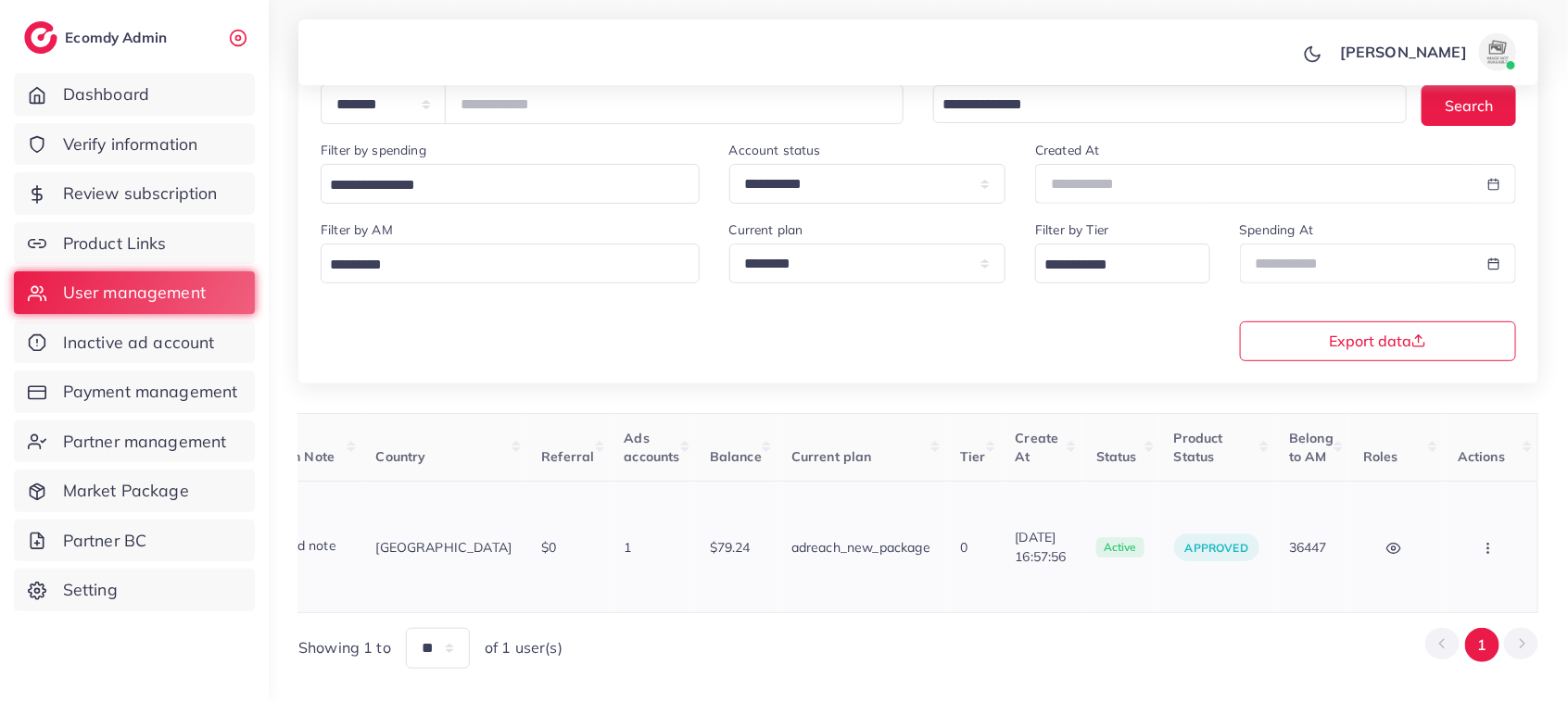
click at [1480, 541] on icon "button" at bounding box center [1487, 548] width 15 height 15
click at [1480, 548] on span "Assign to AM" at bounding box center [1439, 557] width 95 height 19
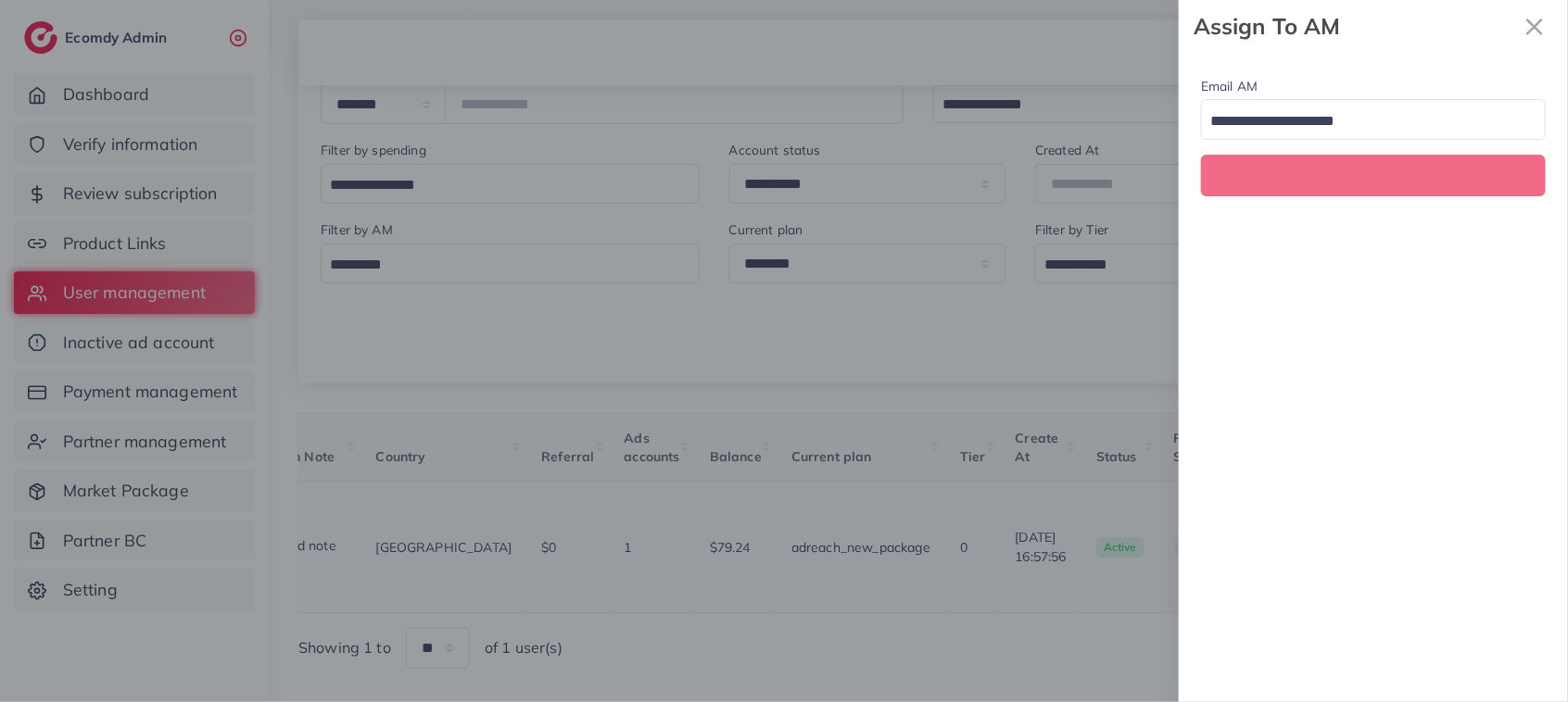
click at [1480, 528] on div at bounding box center [784, 351] width 1568 height 702
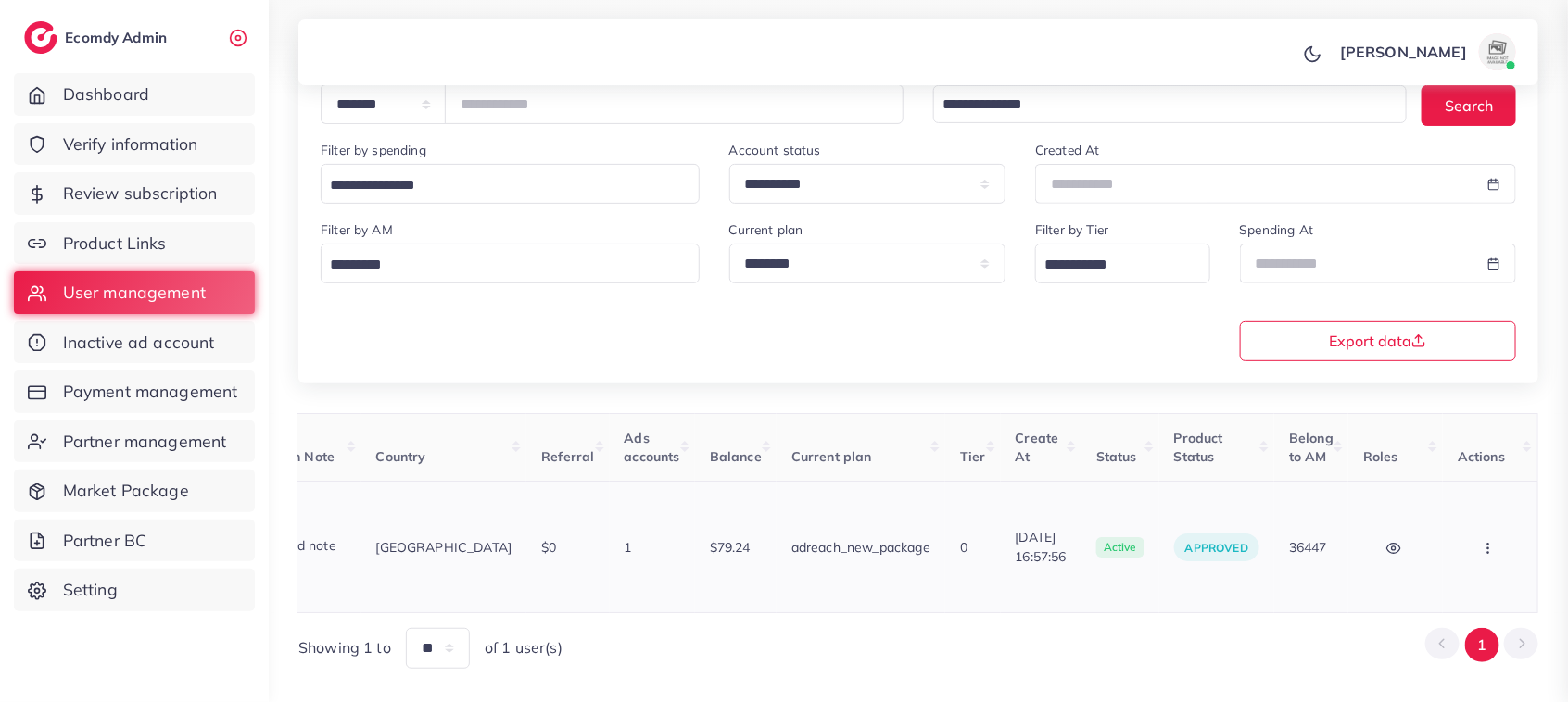
scroll to position [0, 334]
click at [1489, 541] on icon "button" at bounding box center [1487, 548] width 15 height 15
click at [1464, 548] on span "Assign to AM" at bounding box center [1439, 557] width 95 height 19
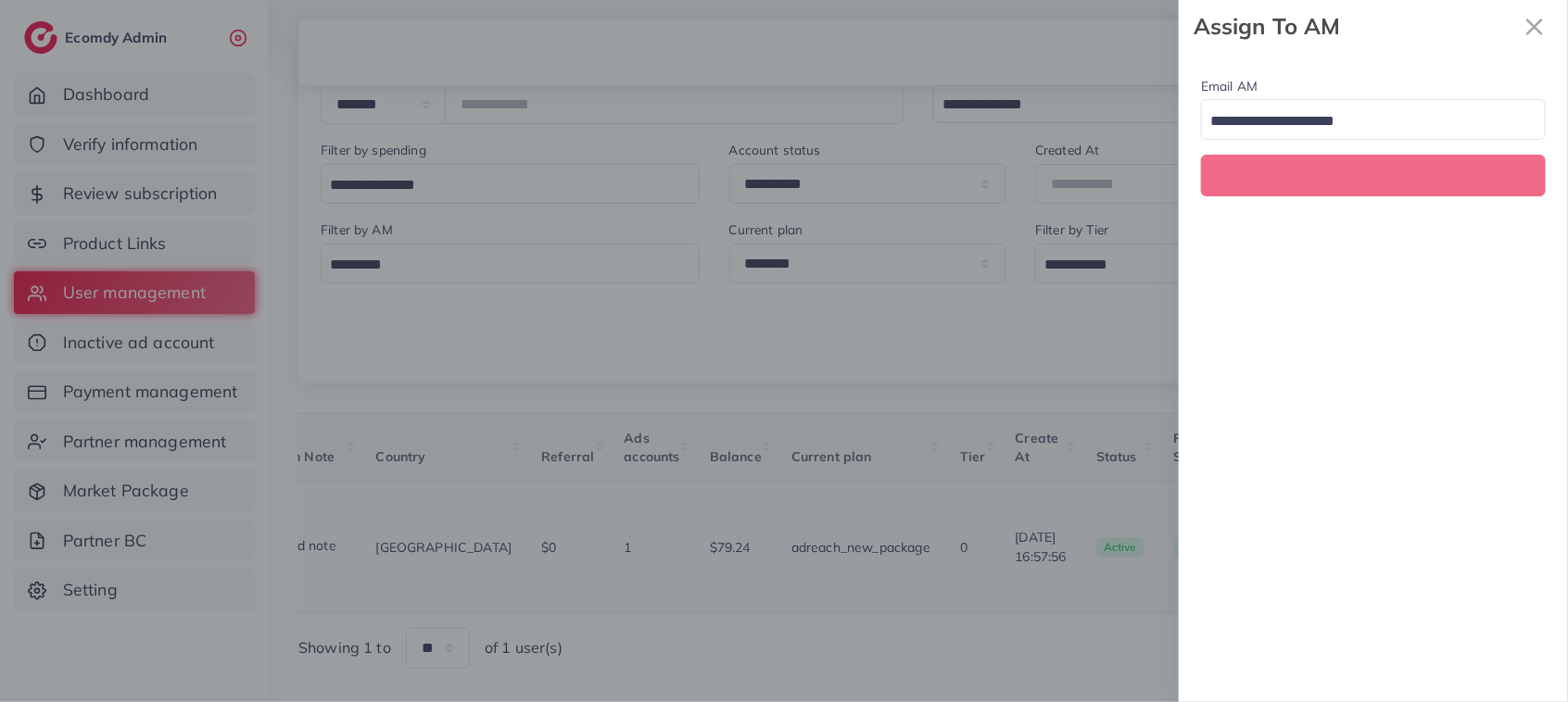
scroll to position [0, 334]
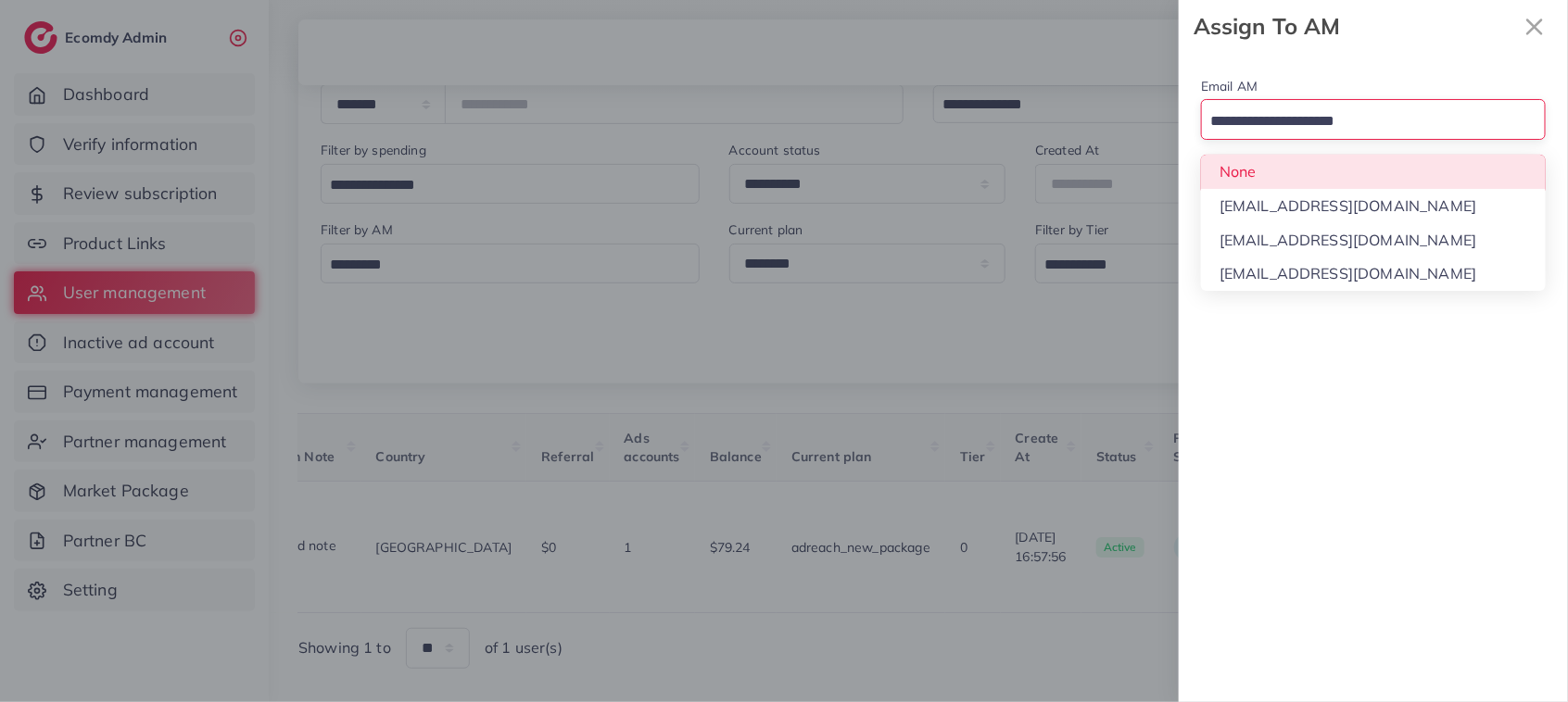
click at [1401, 128] on input "Search for option" at bounding box center [1361, 122] width 317 height 29
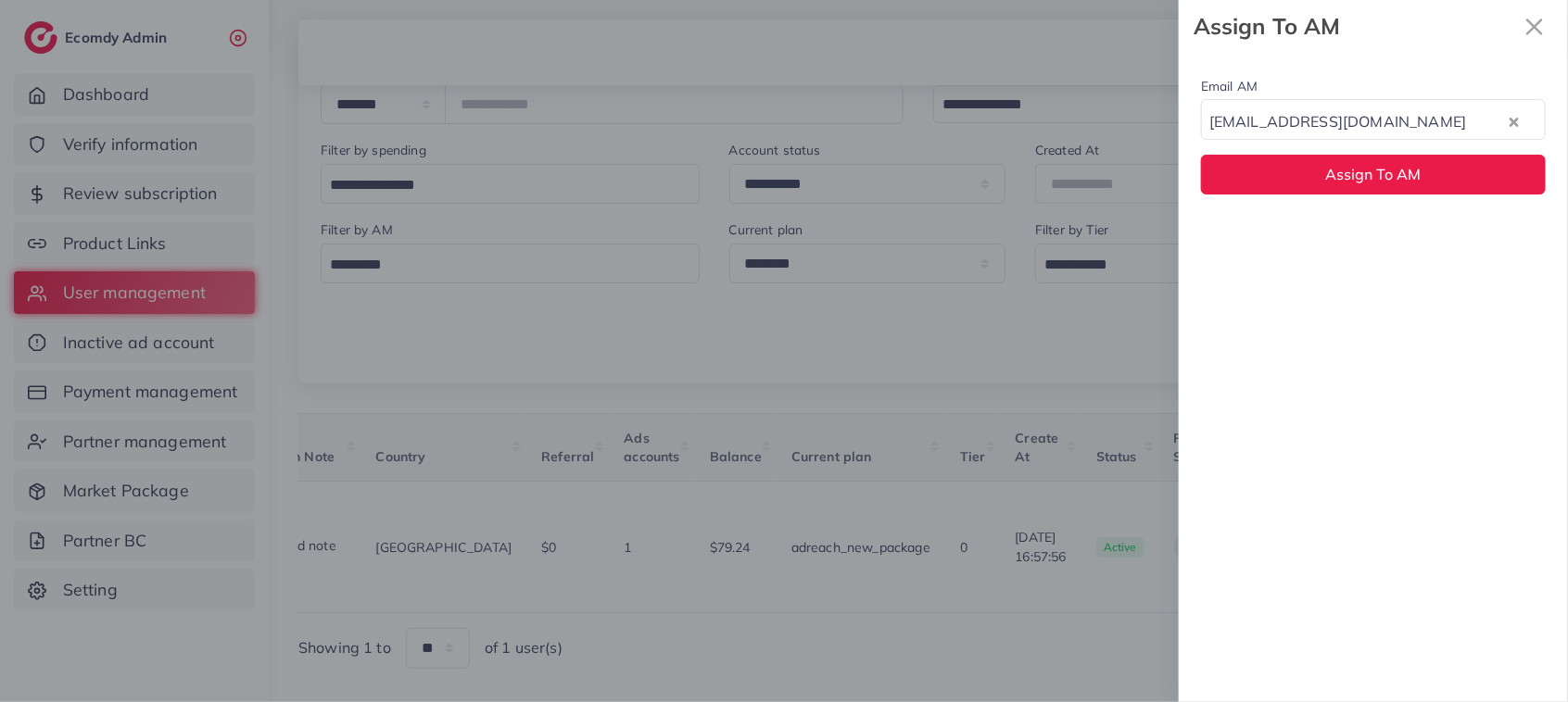
click at [1364, 258] on div "Email AM natashashahid163@gmail.com Loading... None hadibaaslam@gmail.com natas…" at bounding box center [1373, 377] width 390 height 650
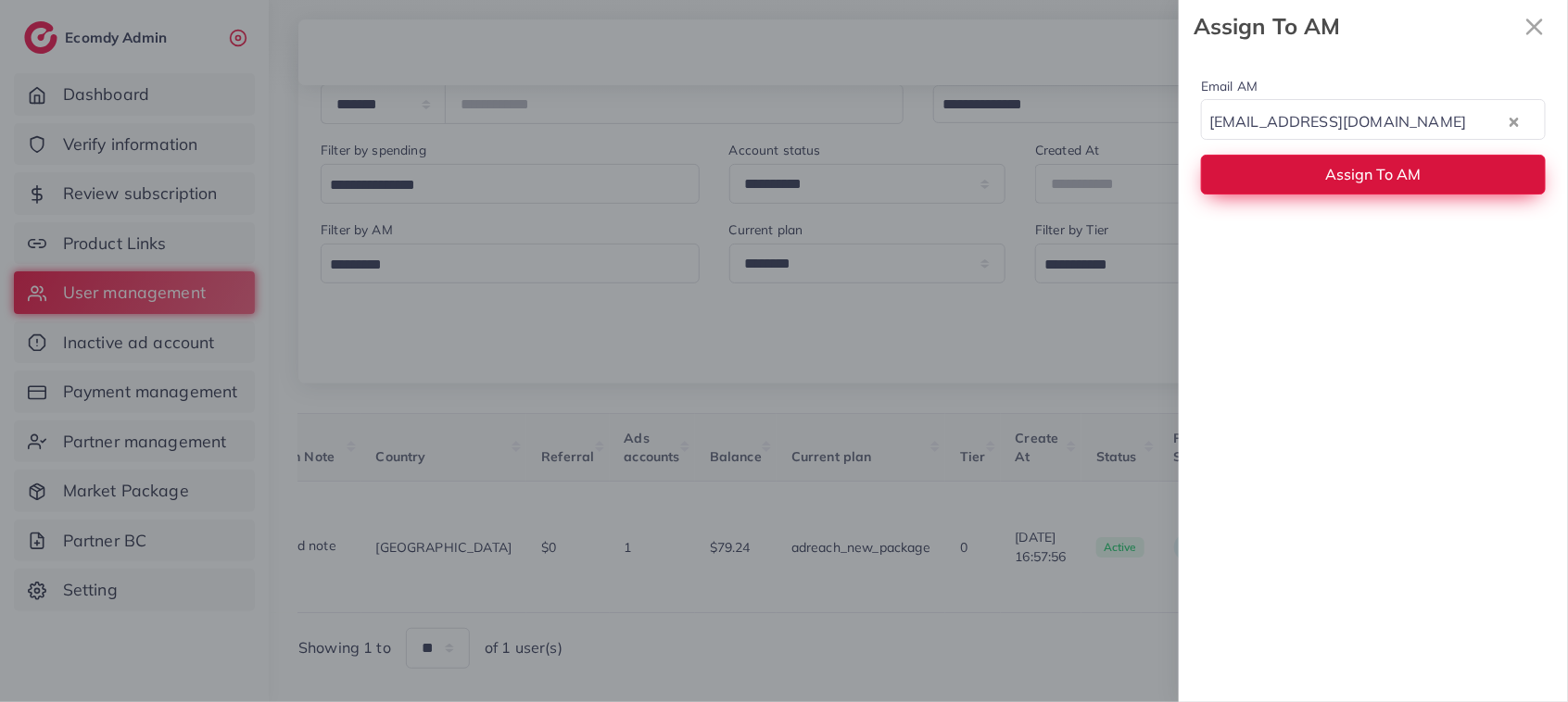
click at [1355, 187] on button "Assign To AM" at bounding box center [1372, 174] width 345 height 40
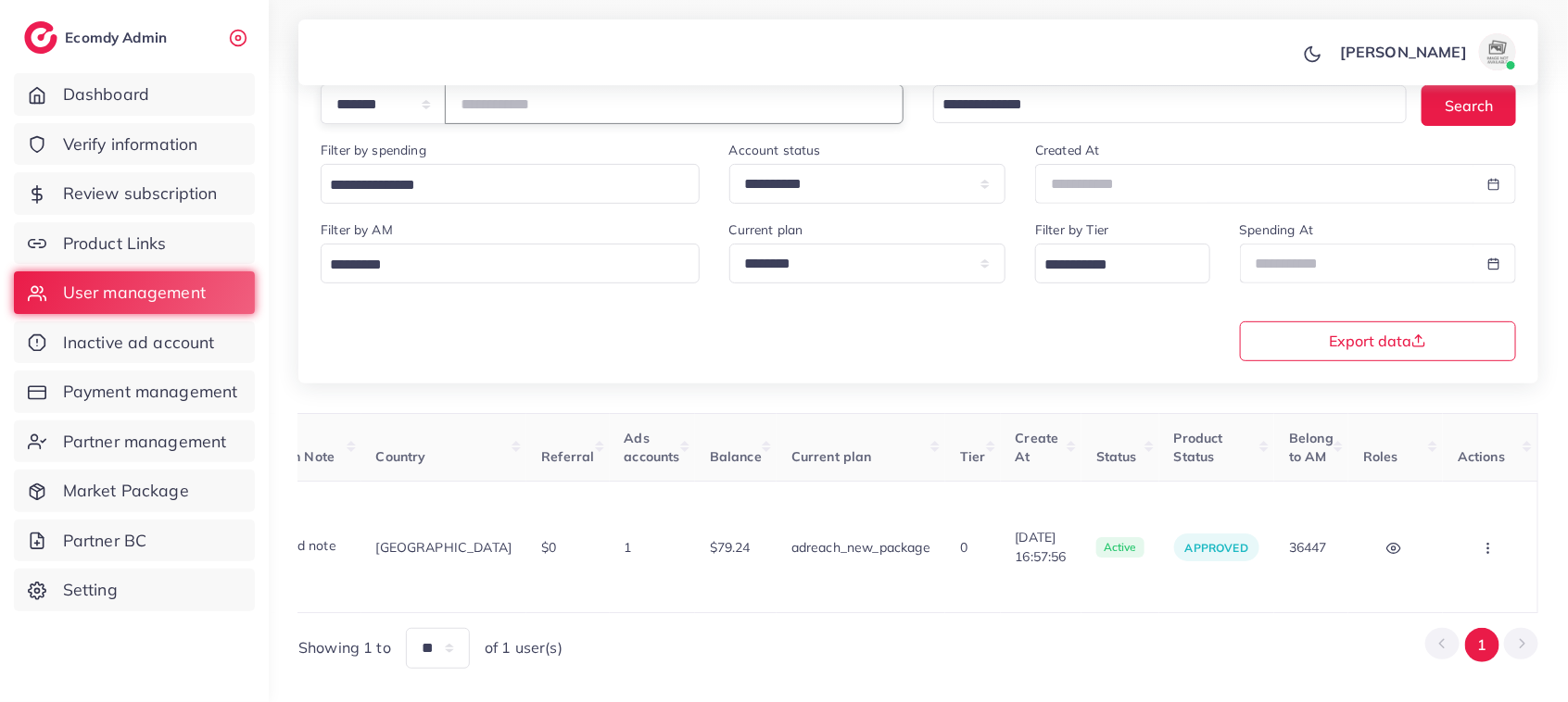
drag, startPoint x: 554, startPoint y: 98, endPoint x: 420, endPoint y: 108, distance: 134.4
click at [420, 108] on div "**********" at bounding box center [611, 104] width 582 height 40
paste input "number"
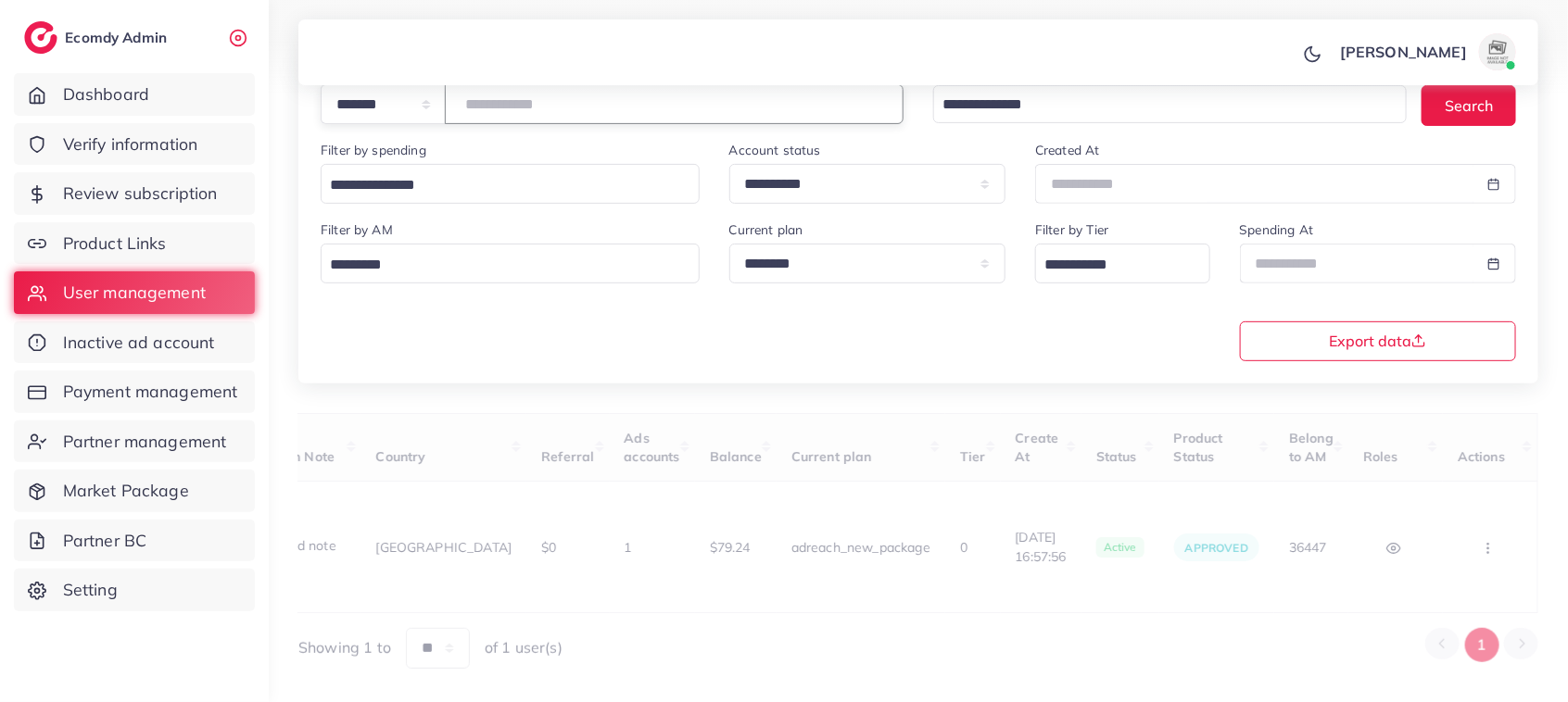
paste input "*******"
type input "**********"
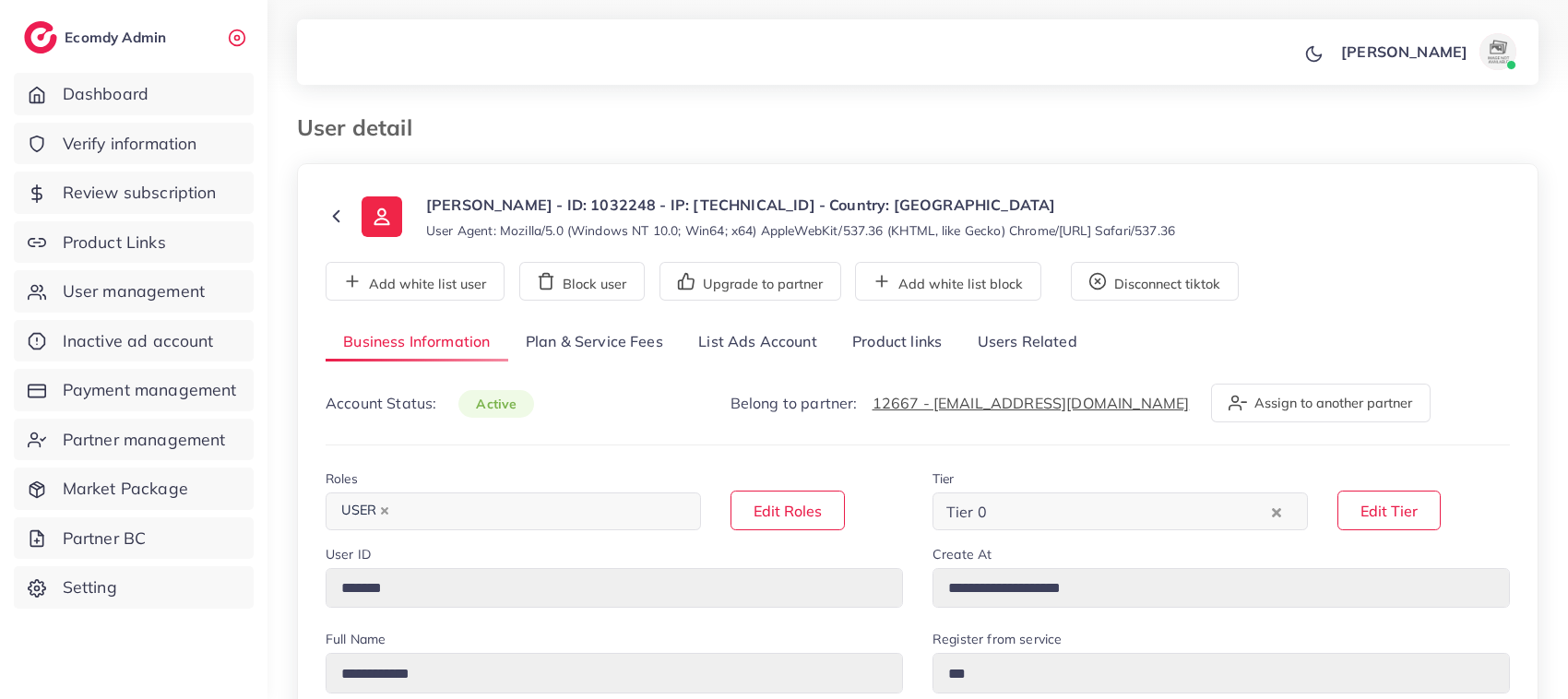
select select "********"
click at [778, 353] on link "List Ads Account" at bounding box center [758, 343] width 154 height 39
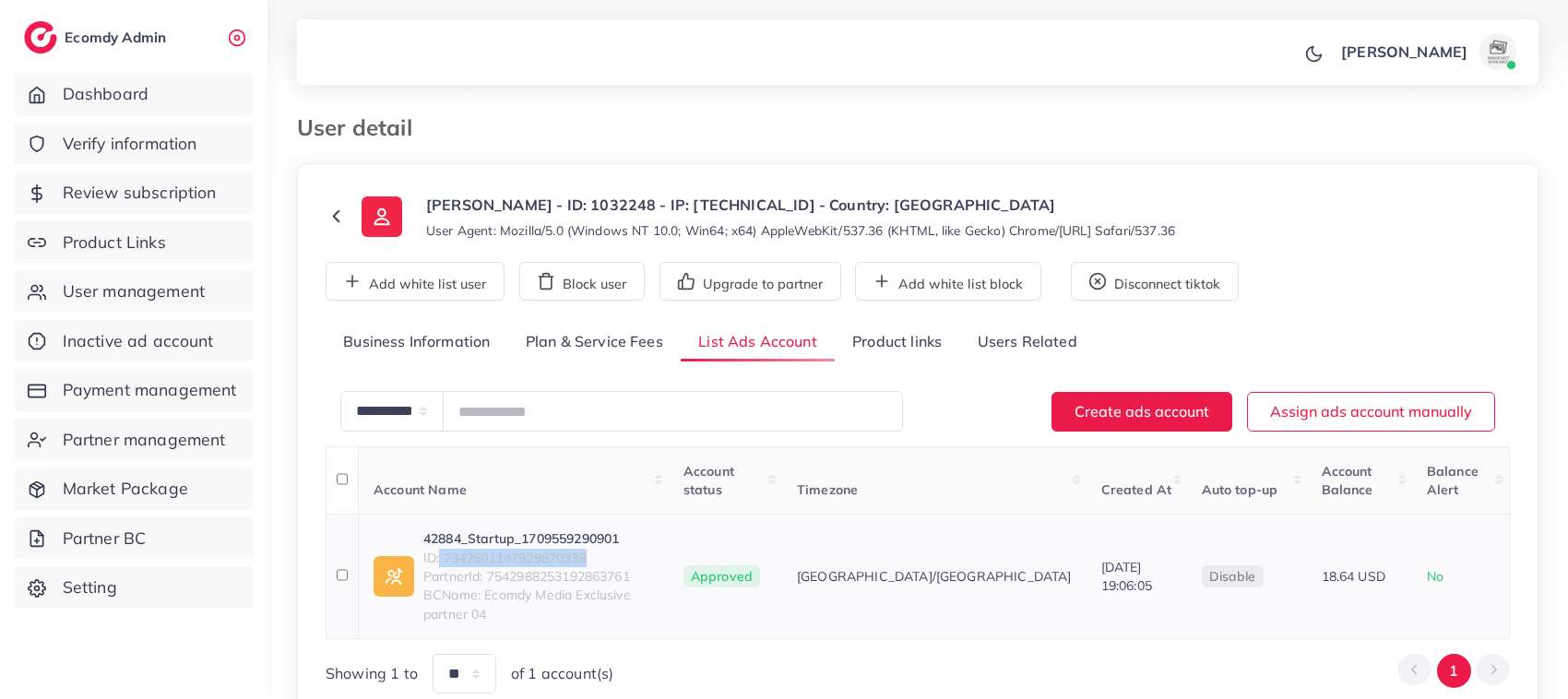
drag, startPoint x: 441, startPoint y: 537, endPoint x: 659, endPoint y: 537, distance: 218.0
click at [654, 549] on span "ID: 7342501147929870338" at bounding box center [538, 558] width 230 height 19
copy span "7342501147929870338"
click at [514, 530] on link "42884_Startup_1709559290901" at bounding box center [538, 539] width 230 height 19
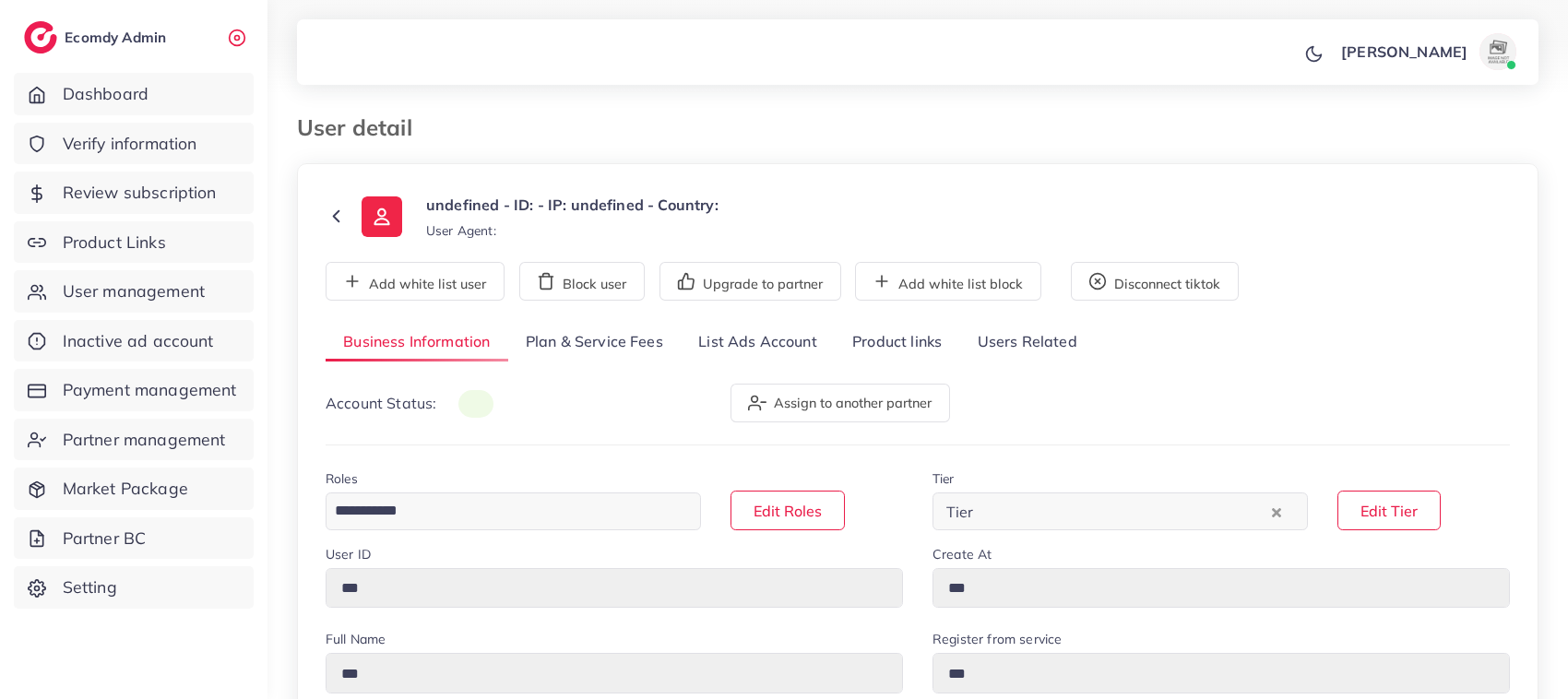
type input "*******"
type input "**********"
type input "******"
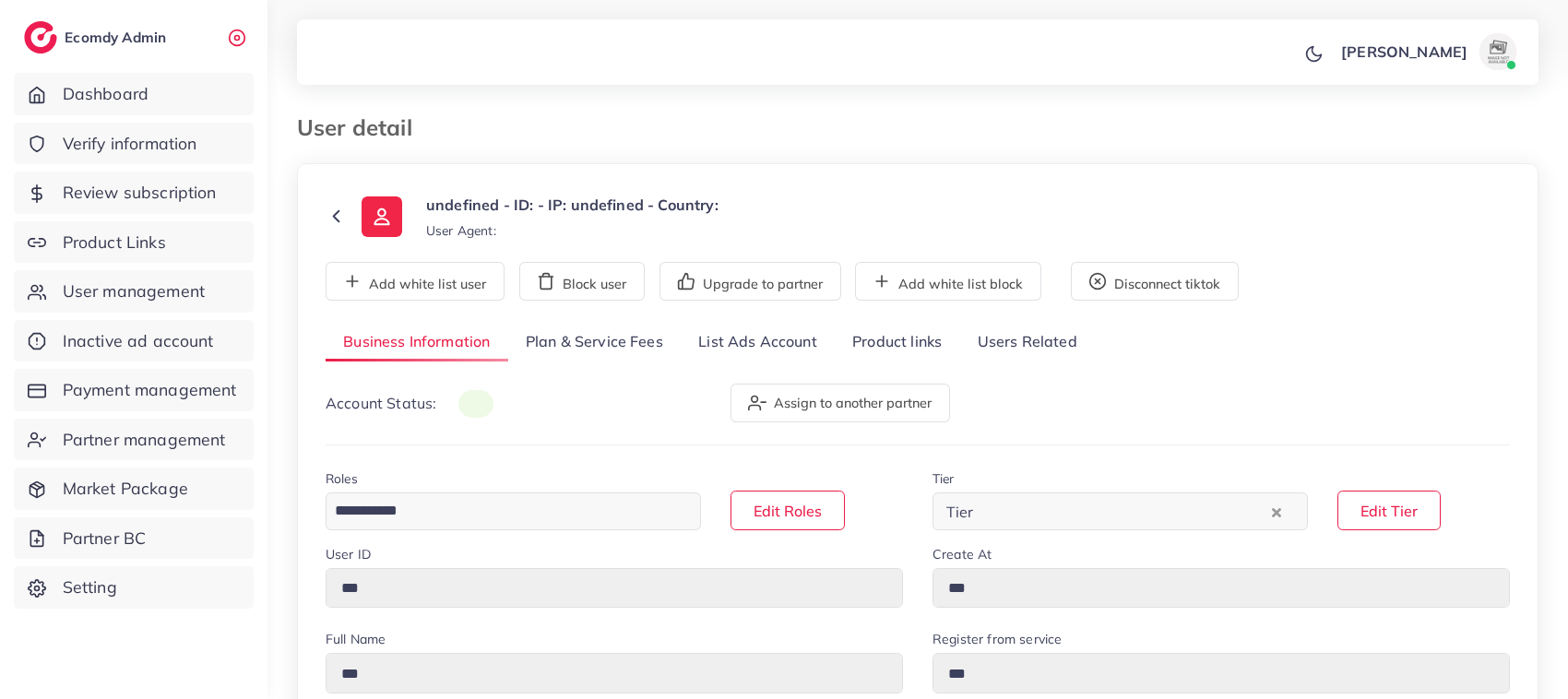
type input "**********"
select select "******"
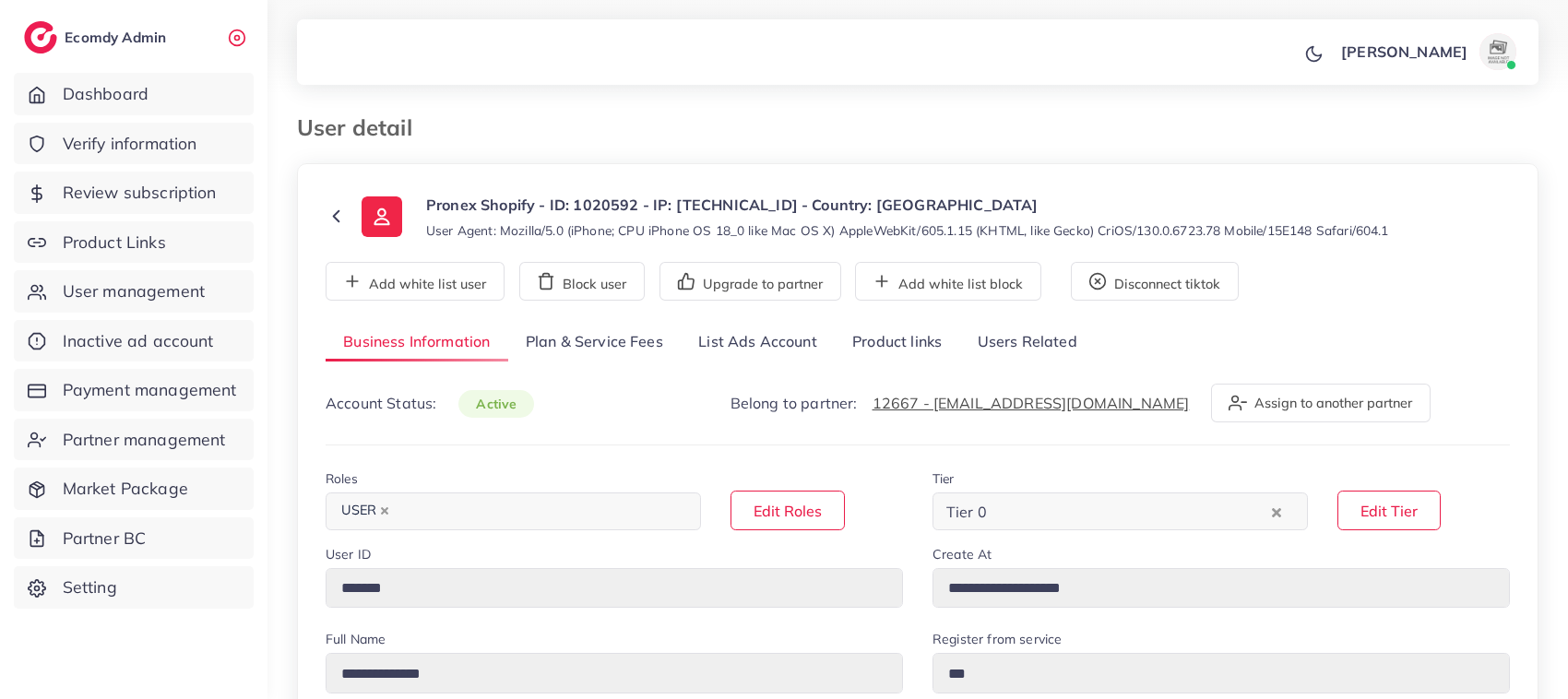
click at [740, 352] on link "List Ads Account" at bounding box center [758, 343] width 154 height 39
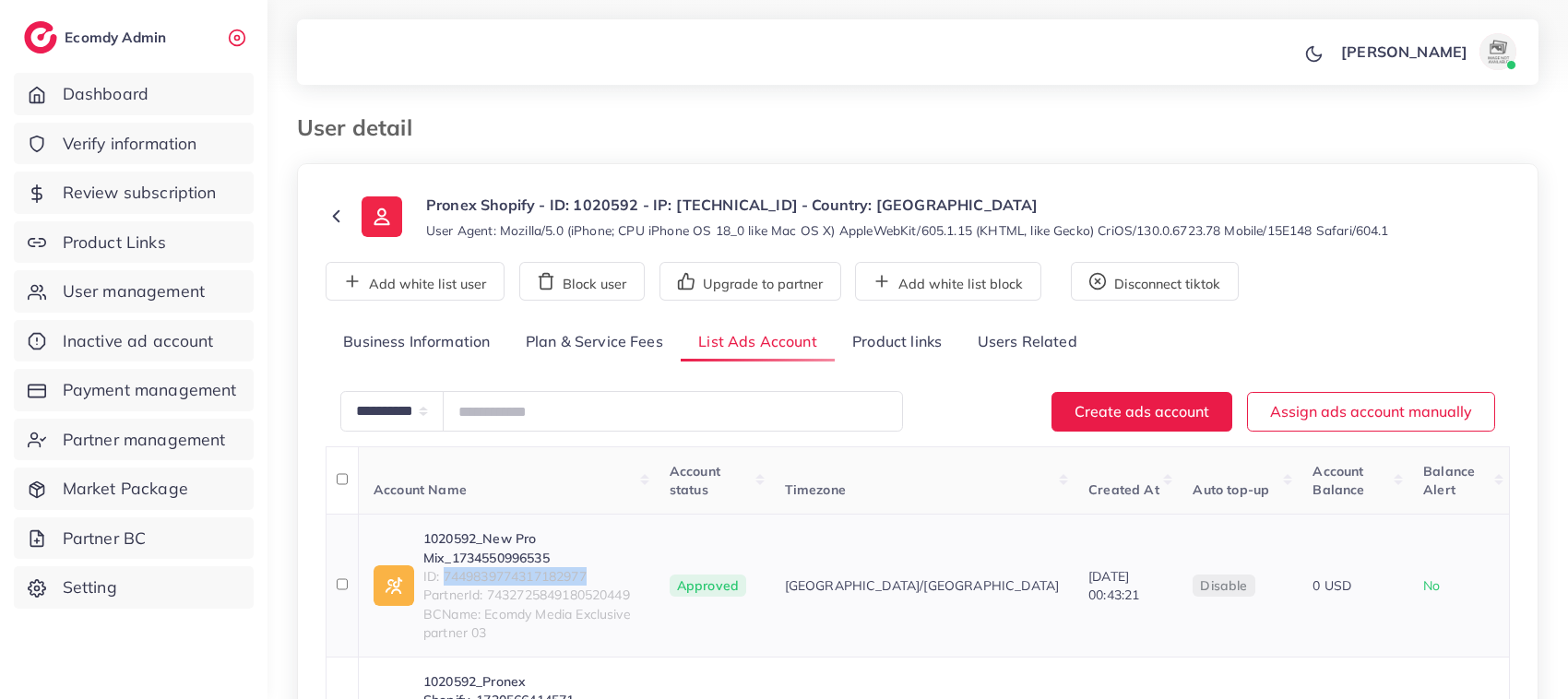
drag, startPoint x: 445, startPoint y: 544, endPoint x: 674, endPoint y: 534, distance: 229.2
click at [640, 567] on span "ID: 7449839774317182977" at bounding box center [532, 576] width 217 height 19
copy span "7449839774317182977"
click at [522, 530] on link "1020592_New Pro Mix_1734550996535" at bounding box center [532, 548] width 217 height 37
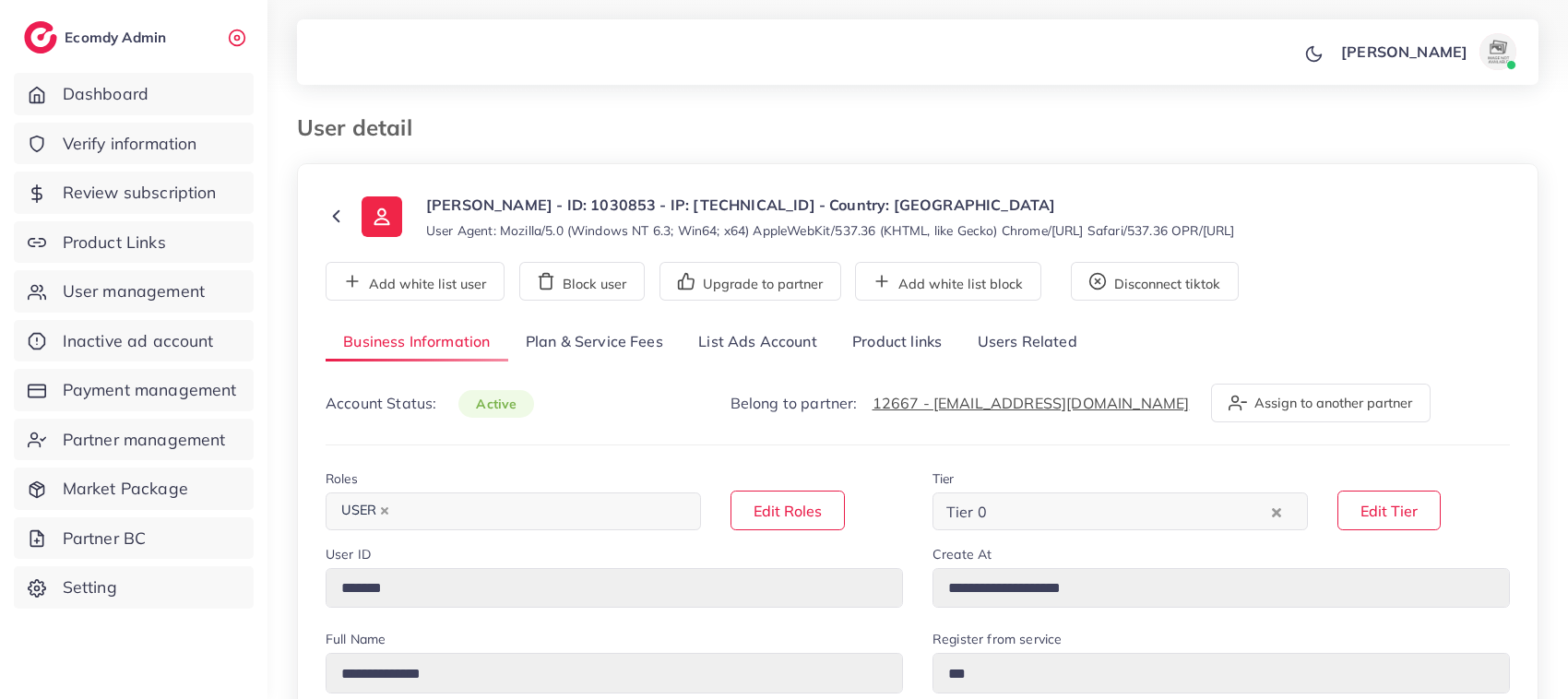
select select "********"
click at [764, 343] on link "List Ads Account" at bounding box center [758, 343] width 154 height 39
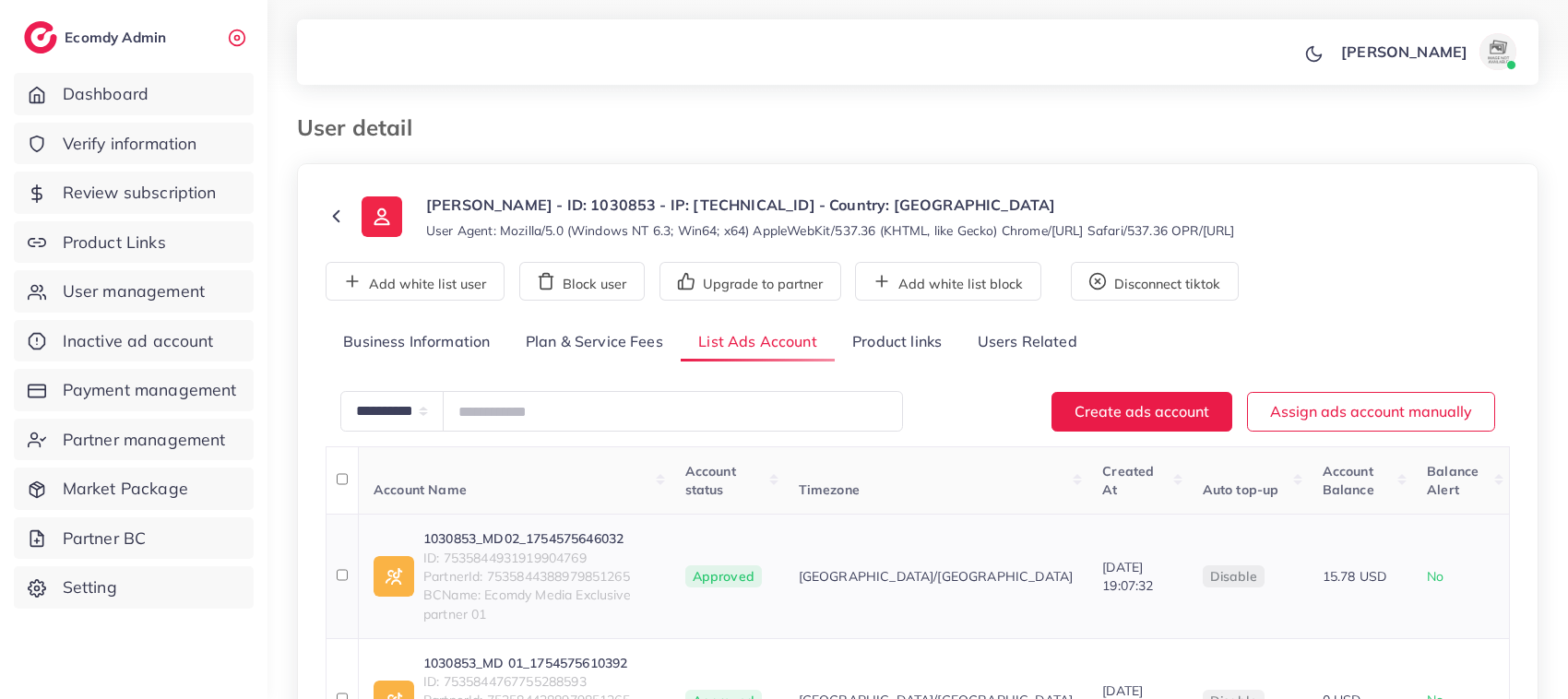
click at [572, 530] on link "1030853_MD02_1754575646032" at bounding box center [539, 539] width 232 height 19
drag, startPoint x: 445, startPoint y: 647, endPoint x: 610, endPoint y: 653, distance: 165.1
click at [610, 672] on span "ID: 7535844767755288593" at bounding box center [539, 681] width 232 height 19
copy span "7535844767755288593"
click at [545, 654] on link "1030853_MD 01_1754575610392" at bounding box center [539, 663] width 232 height 19
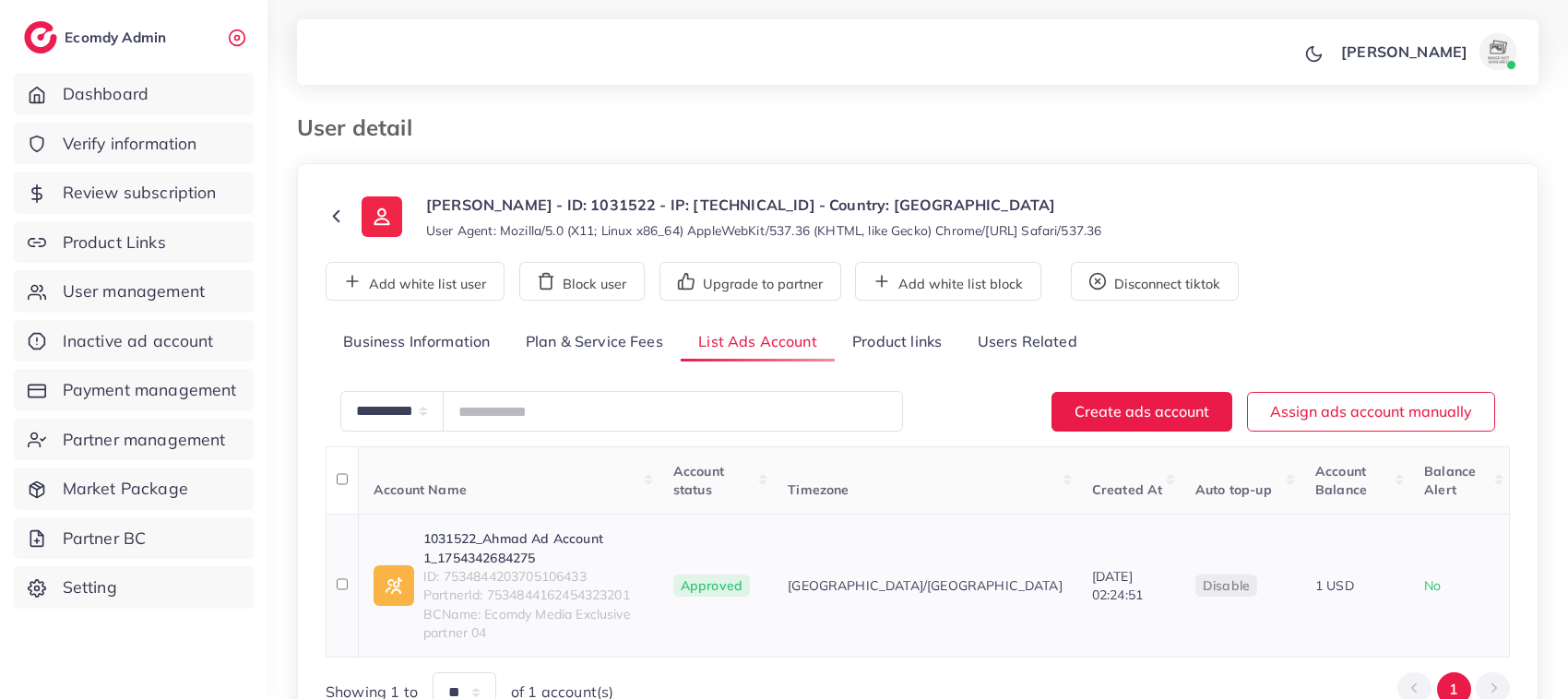
click at [504, 530] on link "1031522_Ahmad Ad Account 1_1754342684275" at bounding box center [533, 548] width 220 height 37
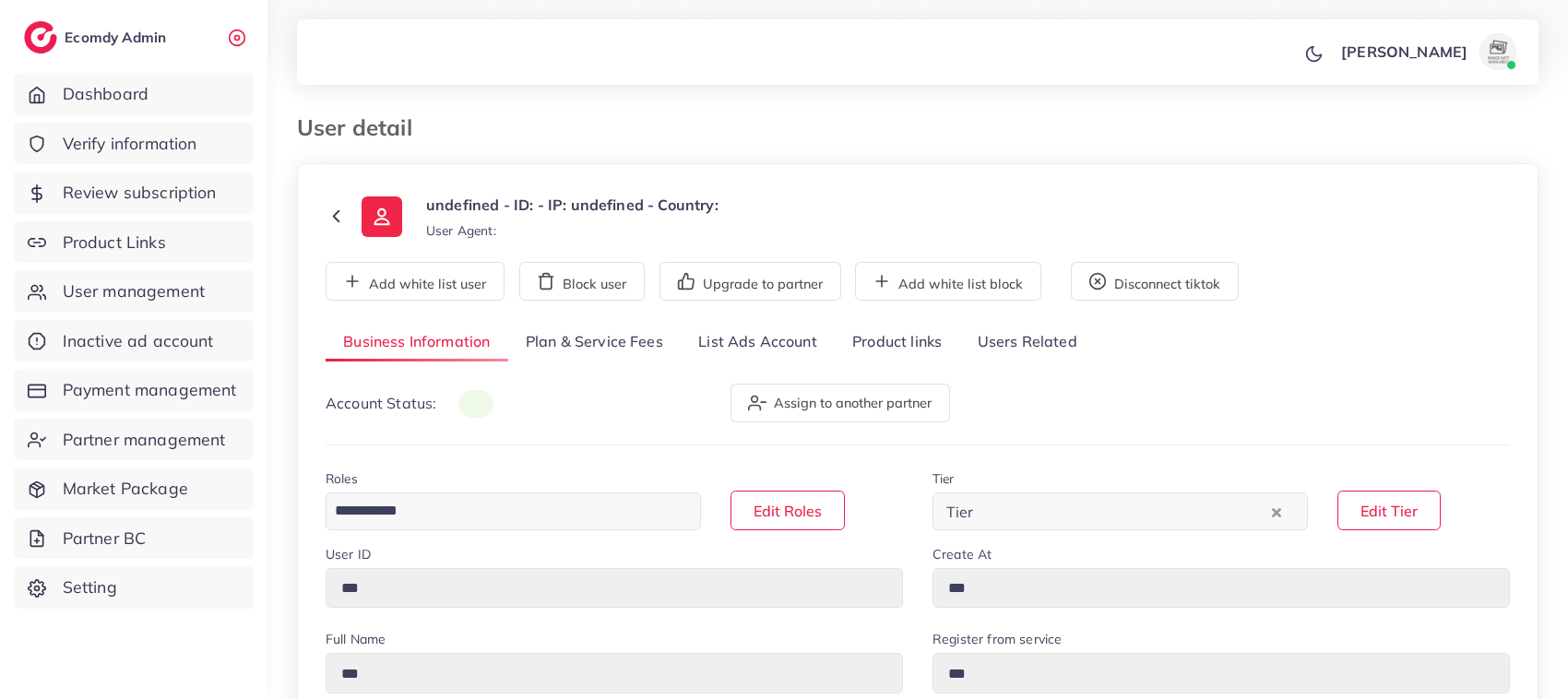
click at [775, 344] on link "List Ads Account" at bounding box center [758, 343] width 154 height 39
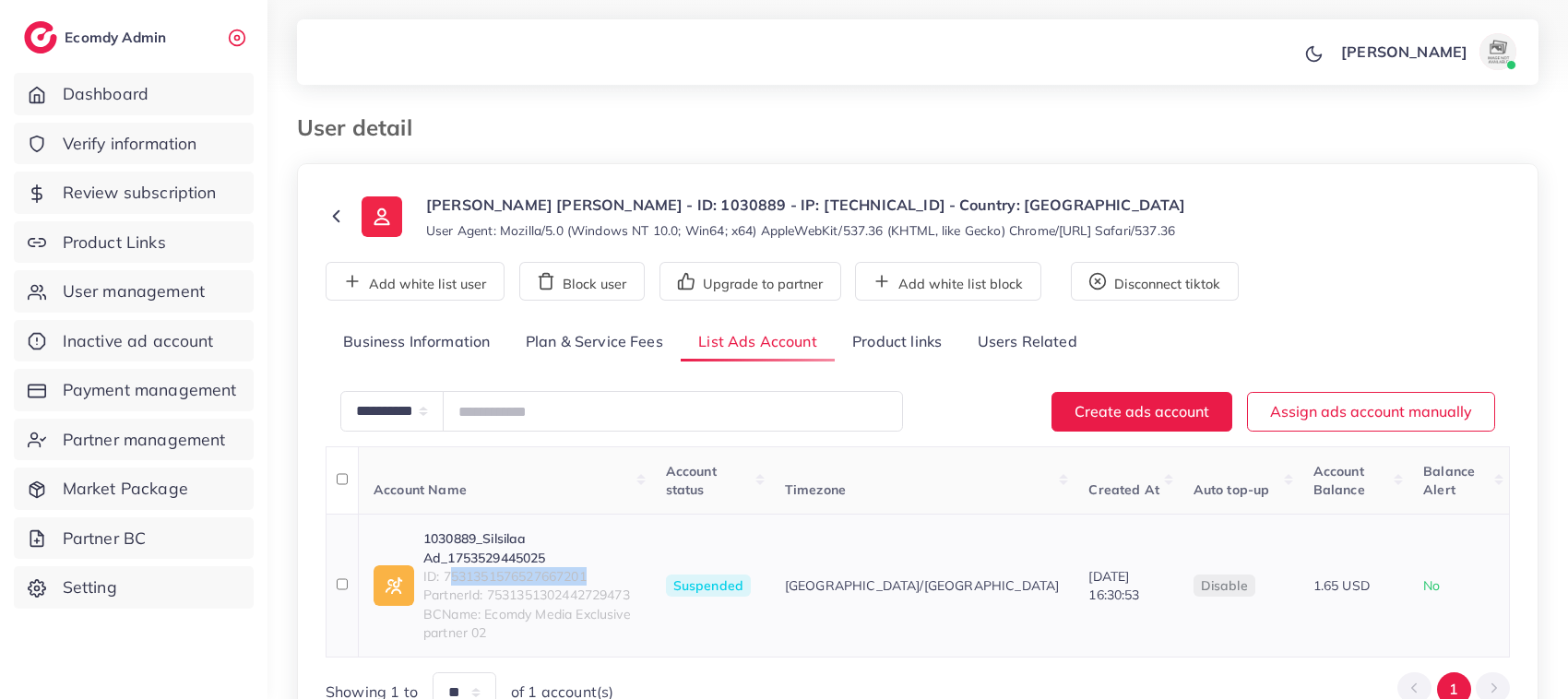
drag, startPoint x: 448, startPoint y: 538, endPoint x: 596, endPoint y: 537, distance: 148.0
click at [596, 567] on span "ID: 7531351576527667201" at bounding box center [530, 576] width 213 height 19
click at [539, 567] on span "ID: 7531351576527667201" at bounding box center [530, 576] width 213 height 19
drag, startPoint x: 441, startPoint y: 542, endPoint x: 660, endPoint y: 540, distance: 219.0
click at [637, 567] on span "ID: 7531351576527667201" at bounding box center [530, 576] width 213 height 19
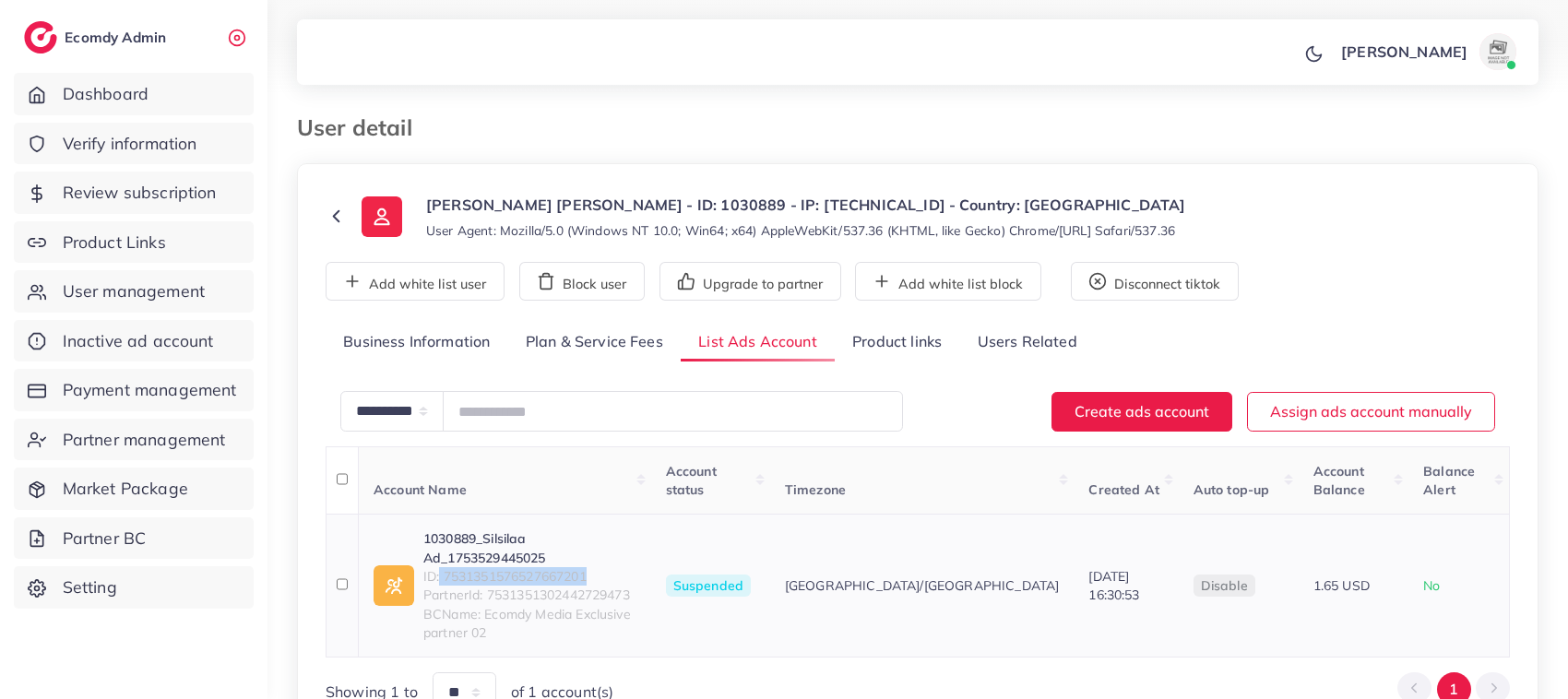
click at [637, 567] on span "ID: 7531351576527667201" at bounding box center [530, 576] width 213 height 19
click at [485, 530] on link "1030889_Silsilaa Ad_1753529445025" at bounding box center [530, 548] width 213 height 37
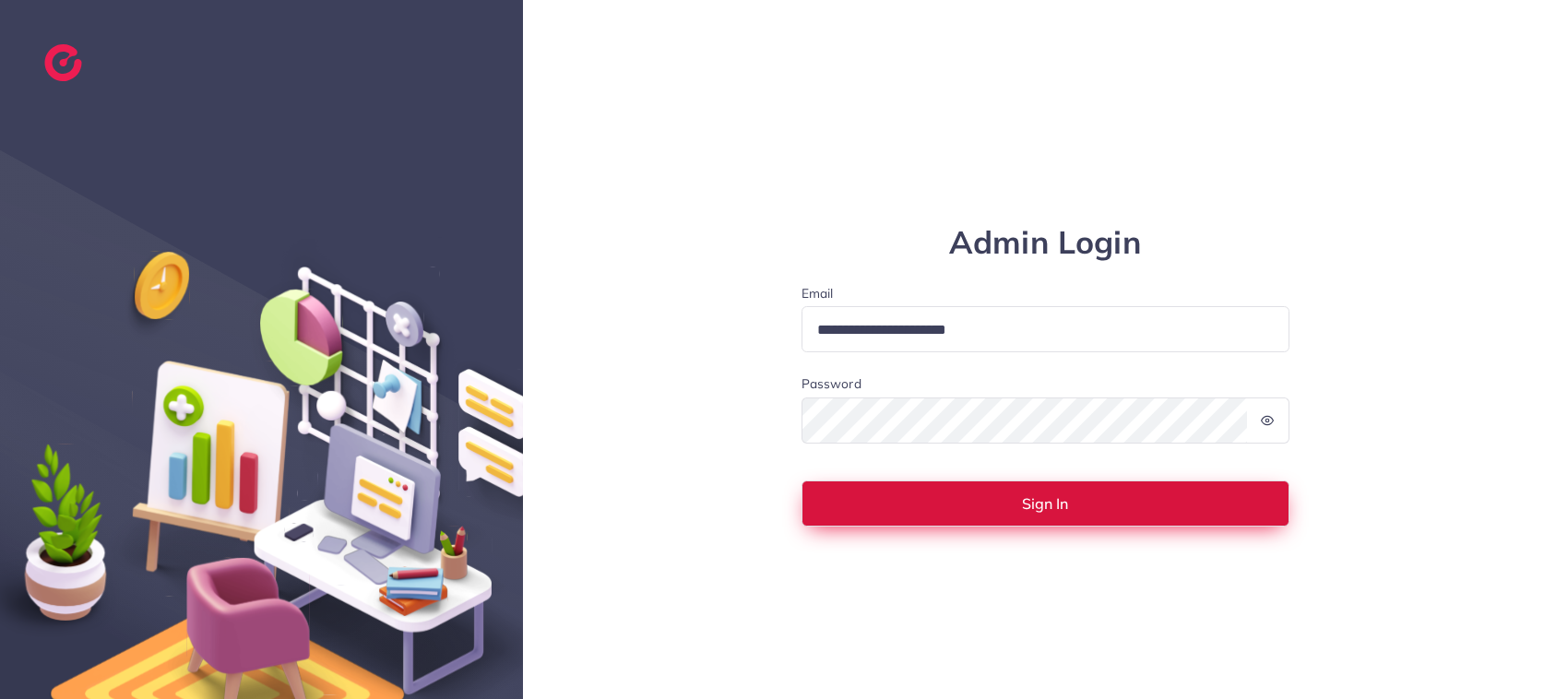
click at [932, 500] on button "Sign In" at bounding box center [1045, 503] width 489 height 46
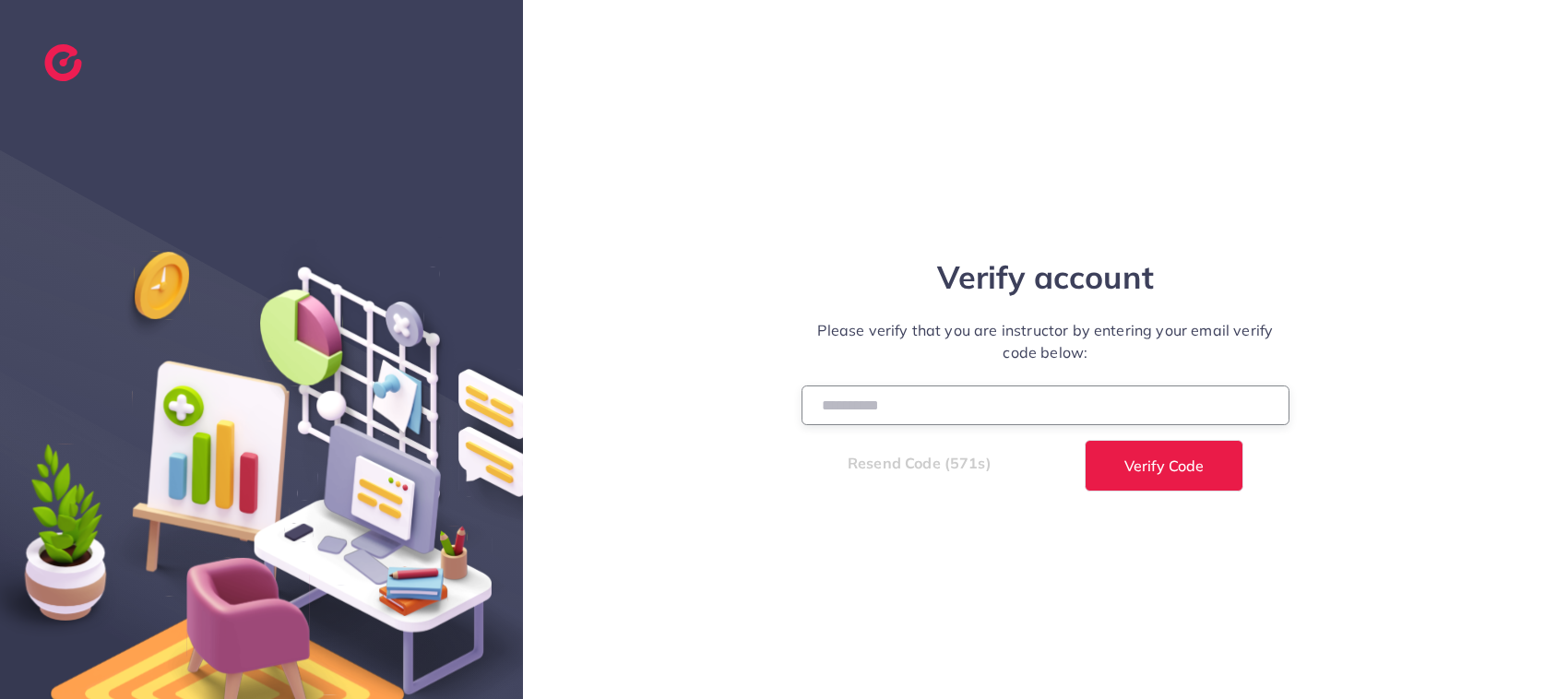
click at [854, 404] on input "number" at bounding box center [1045, 406] width 489 height 39
paste input "******"
type input "******"
click at [1085, 440] on button "Verify Code" at bounding box center [1163, 466] width 158 height 51
select select "*"
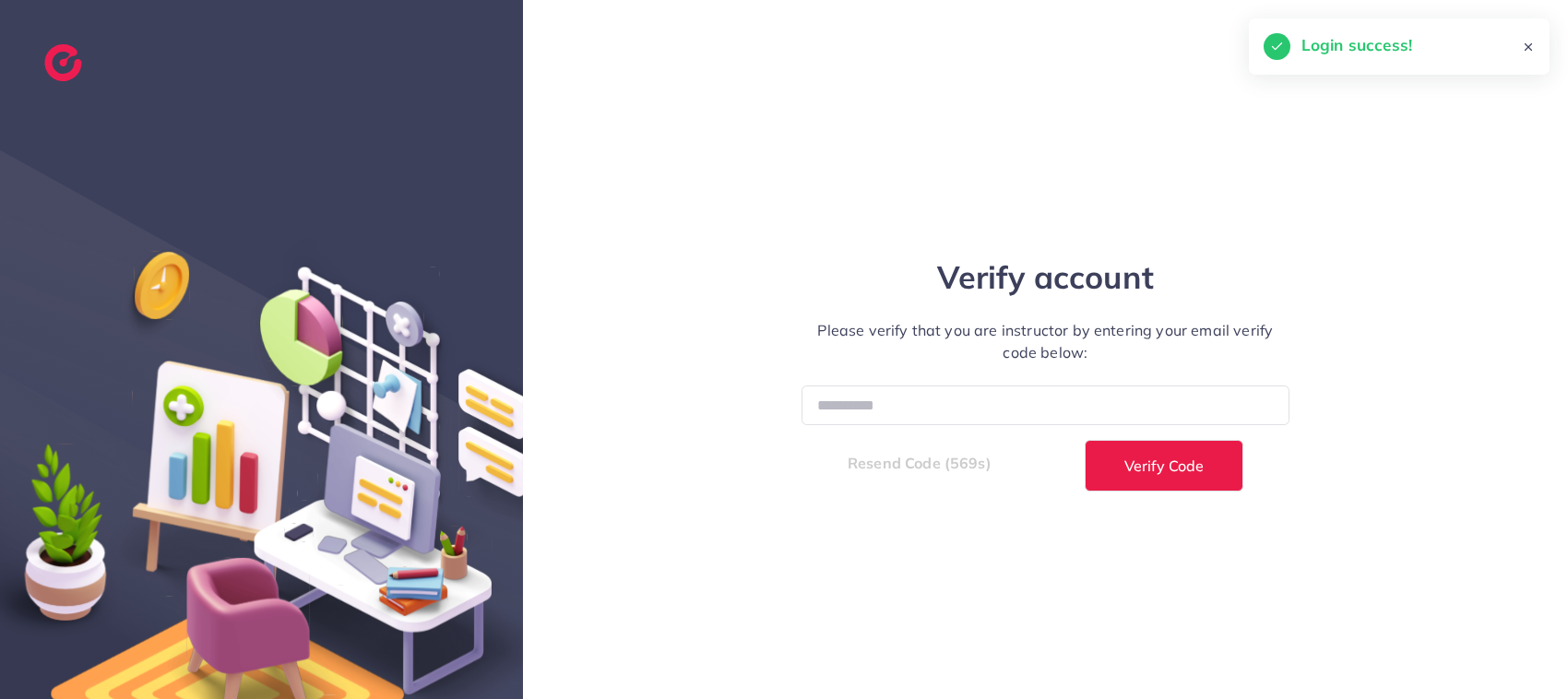
select select "****"
select select "*"
select select "****"
select select "*"
select select "****"
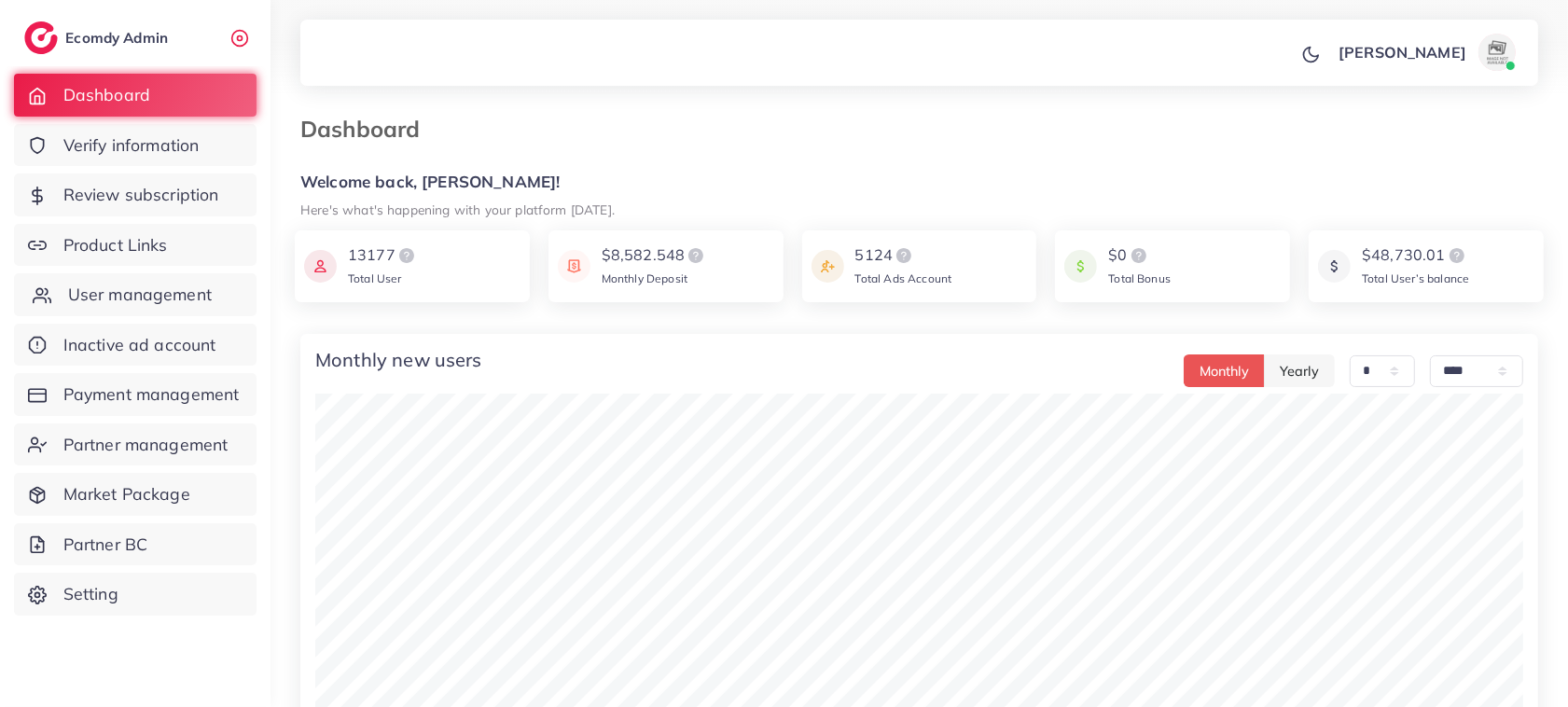
click at [108, 306] on link "User management" at bounding box center [135, 295] width 243 height 43
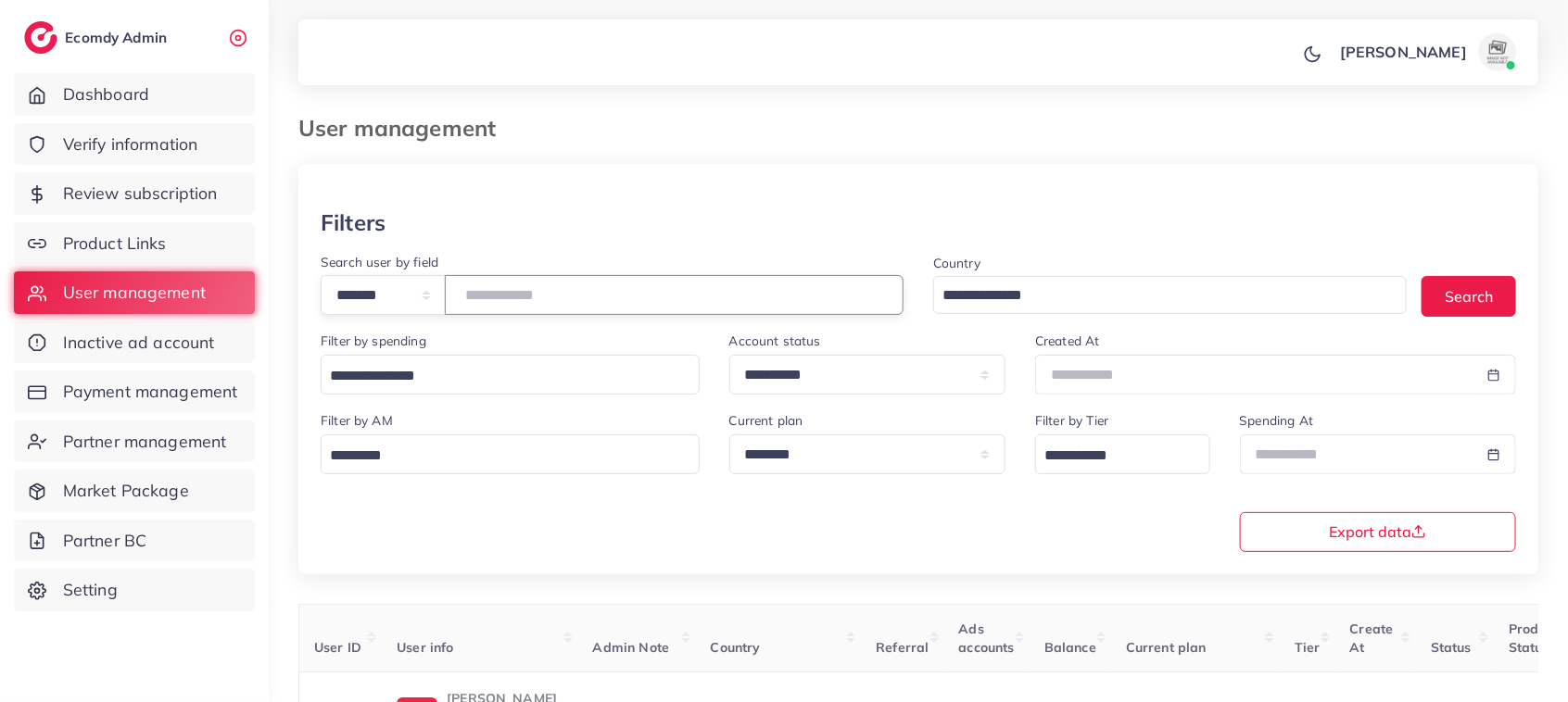
click at [610, 303] on input "number" at bounding box center [674, 295] width 459 height 40
paste input "*******"
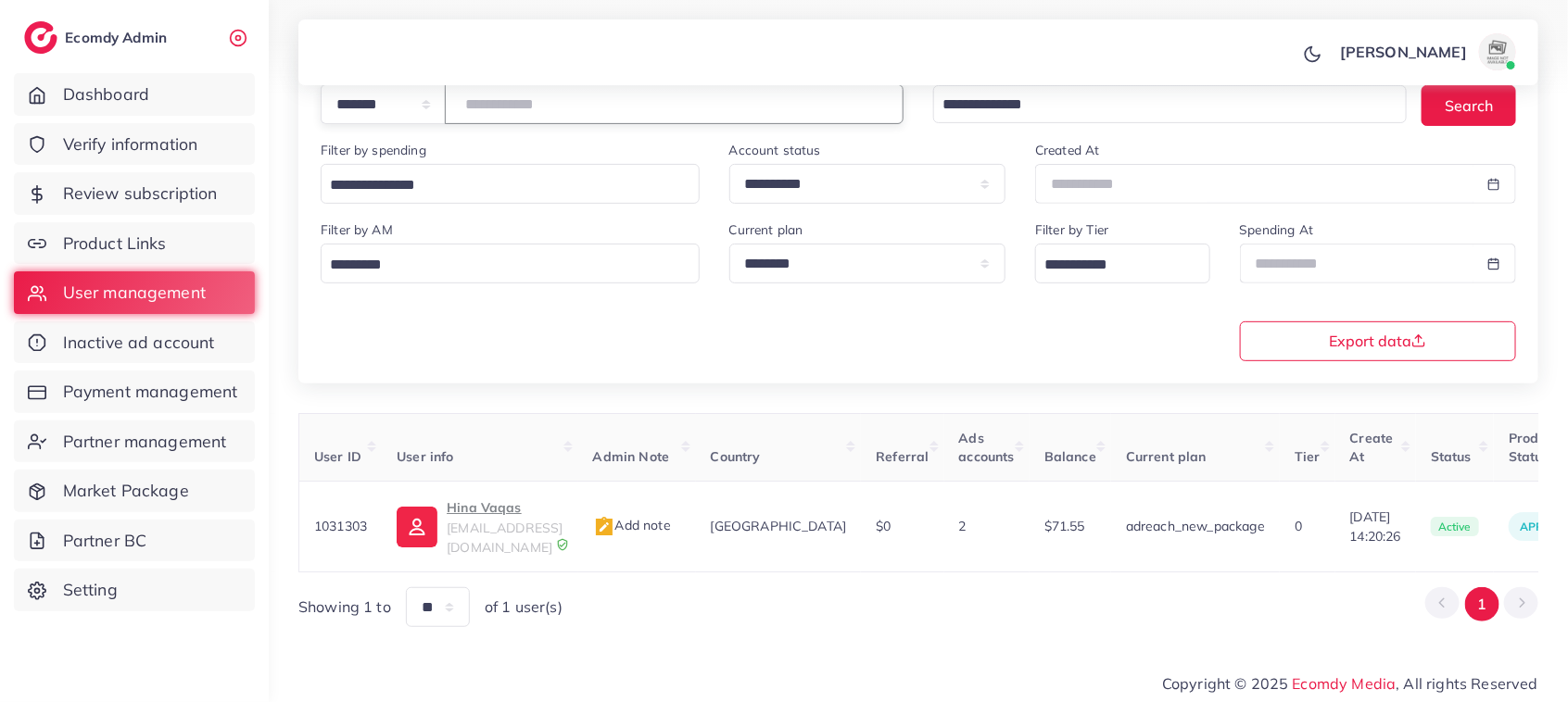
scroll to position [0, 300]
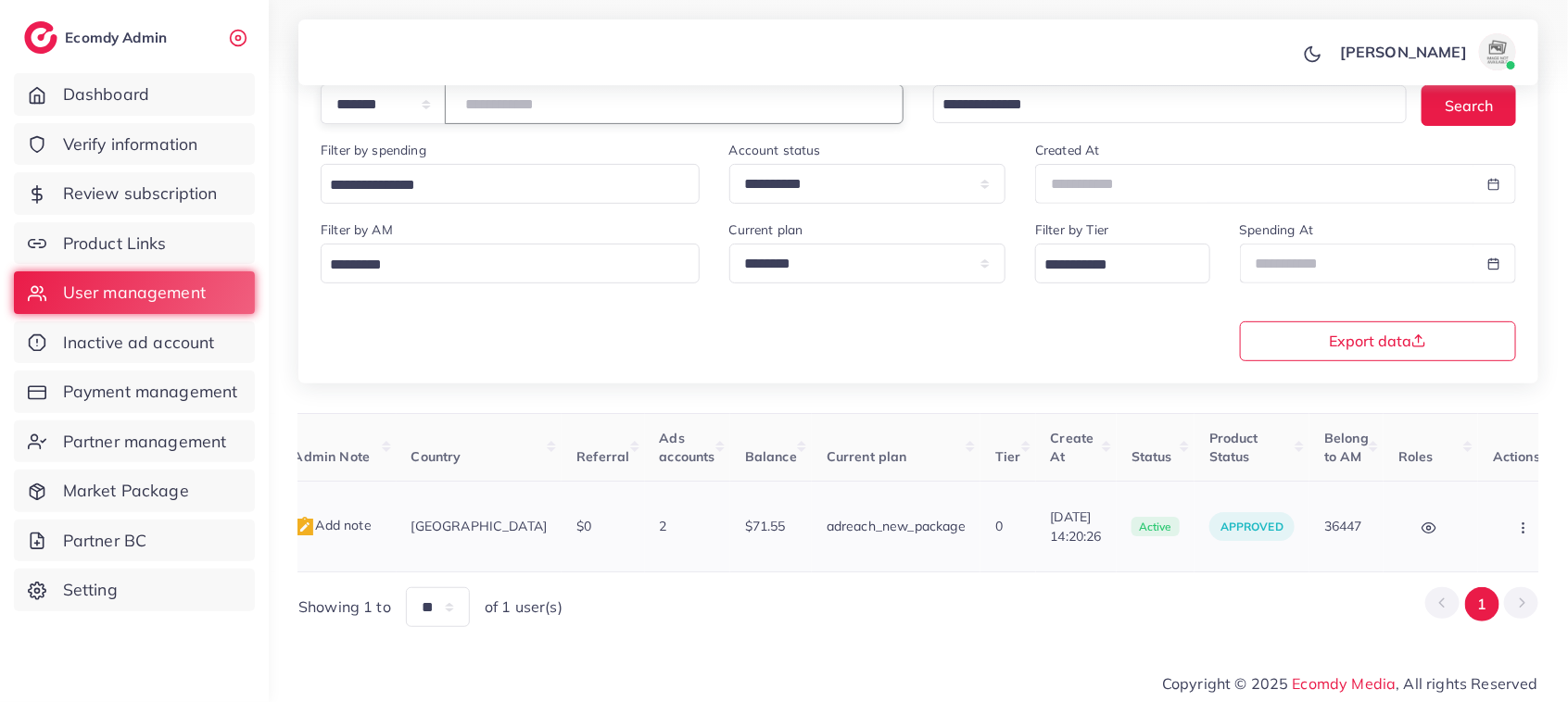
click at [1523, 523] on circle "button" at bounding box center [1523, 523] width 1 height 1
click at [1447, 521] on link "Assign to AM" at bounding box center [1485, 537] width 154 height 41
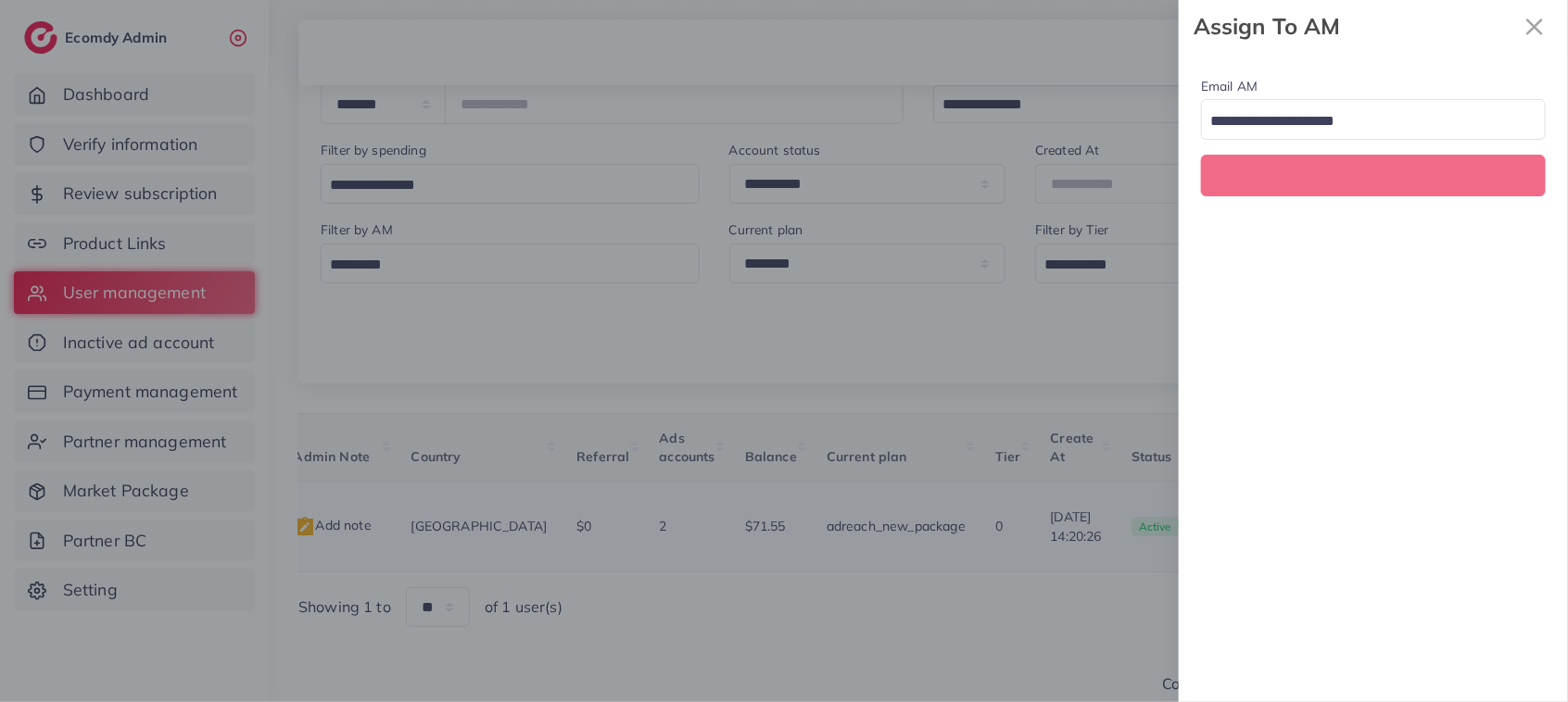
scroll to position [0, 300]
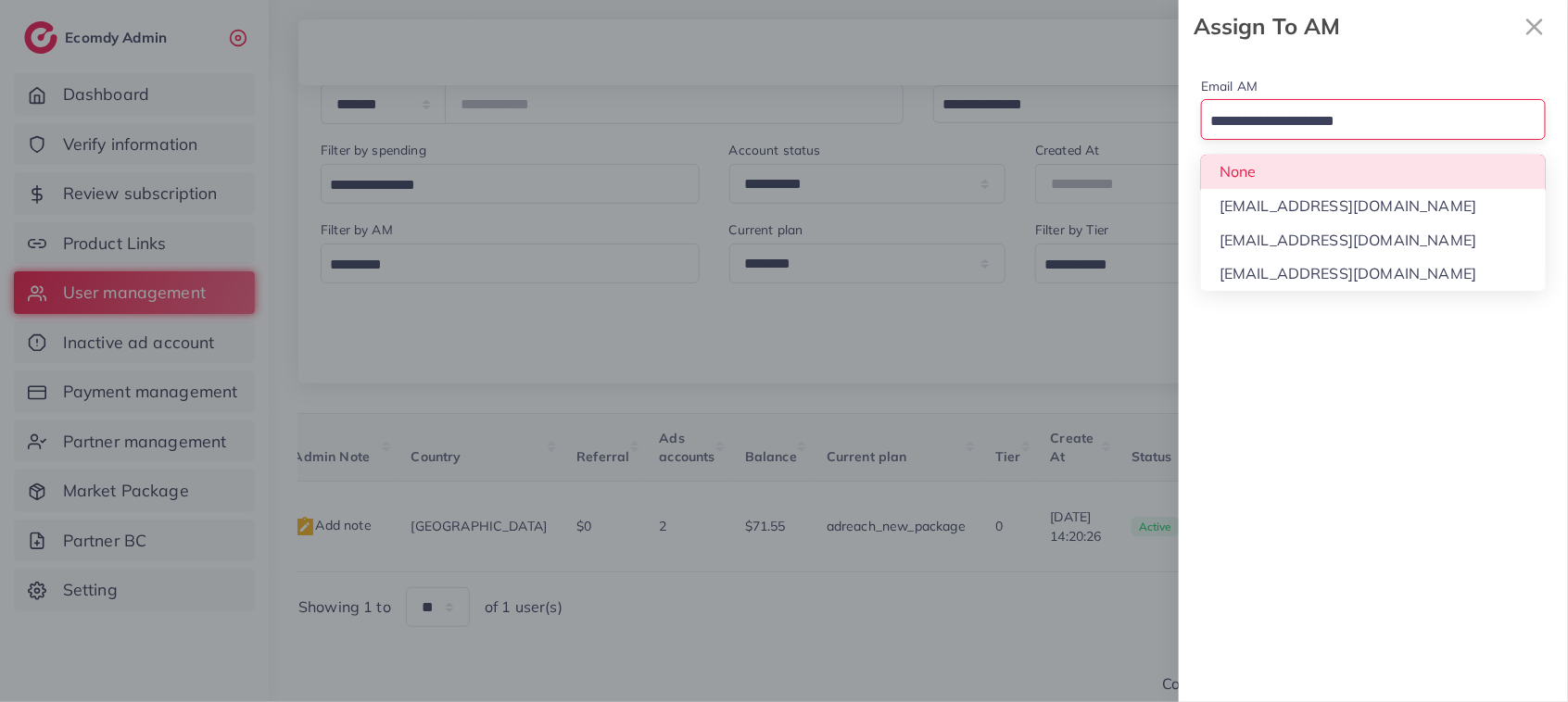
click at [1405, 128] on input "Search for option" at bounding box center [1361, 122] width 317 height 29
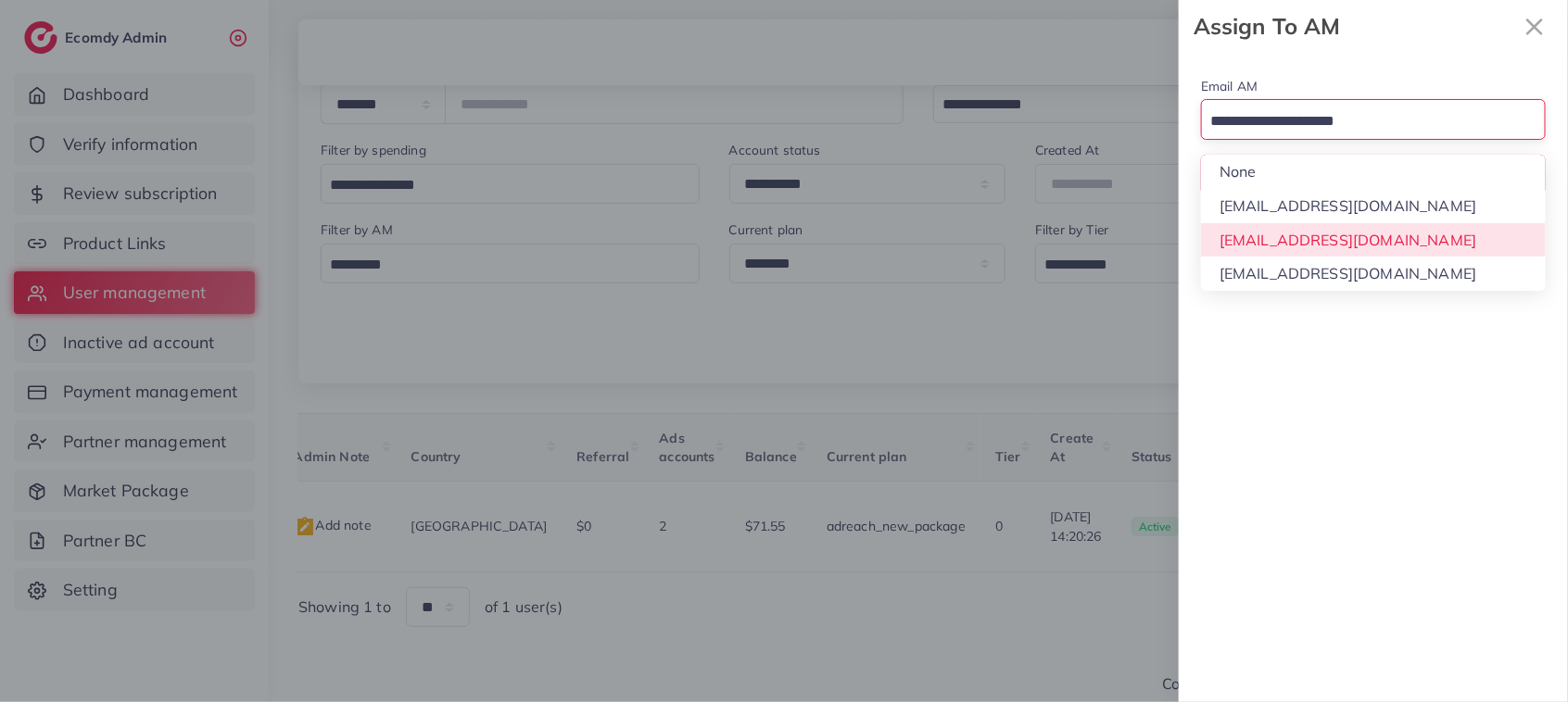
click at [1376, 247] on div "Email AM Loading... None hadibaaslam@gmail.com natashashahid163@gmail.com wajah…" at bounding box center [1373, 377] width 390 height 650
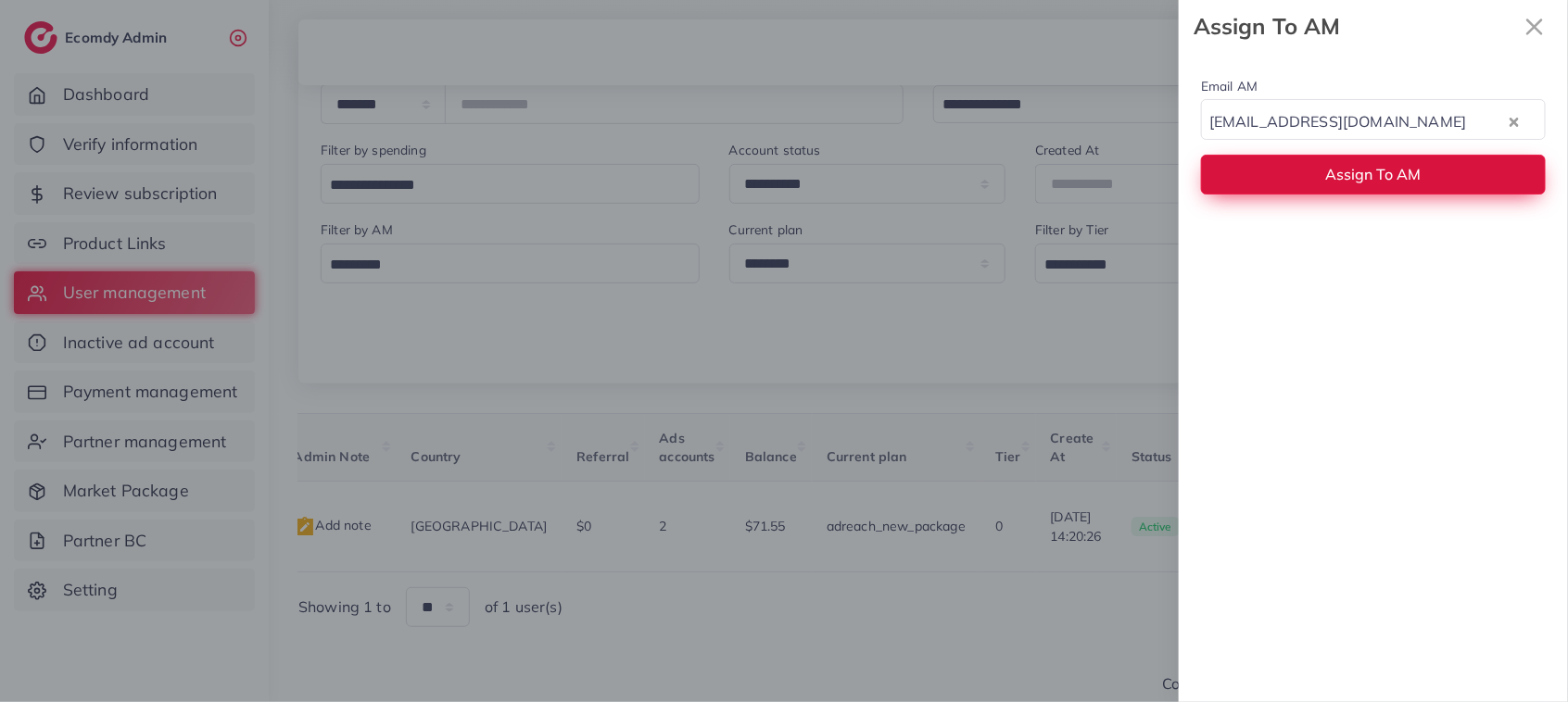
click at [1362, 188] on button "Assign To AM" at bounding box center [1372, 174] width 345 height 40
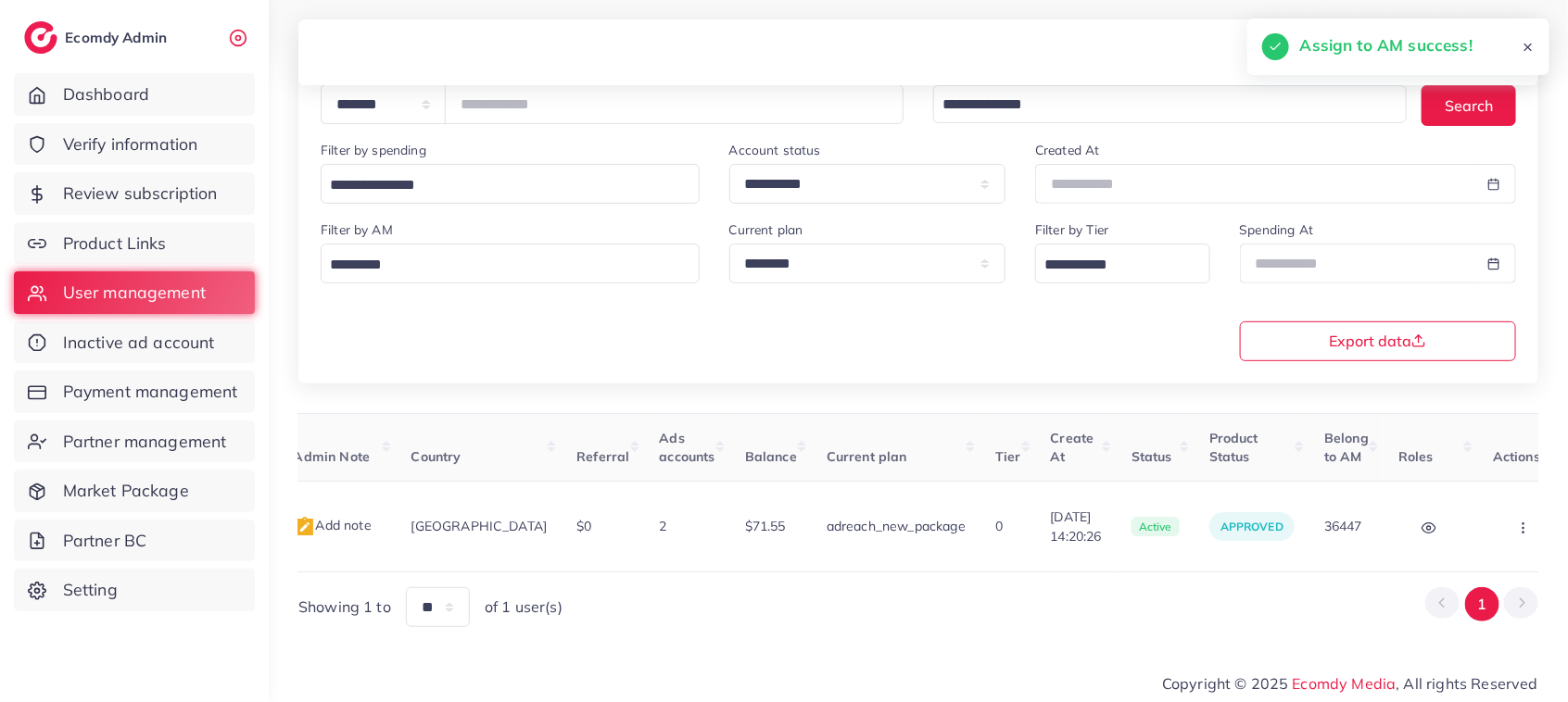
scroll to position [0, 3]
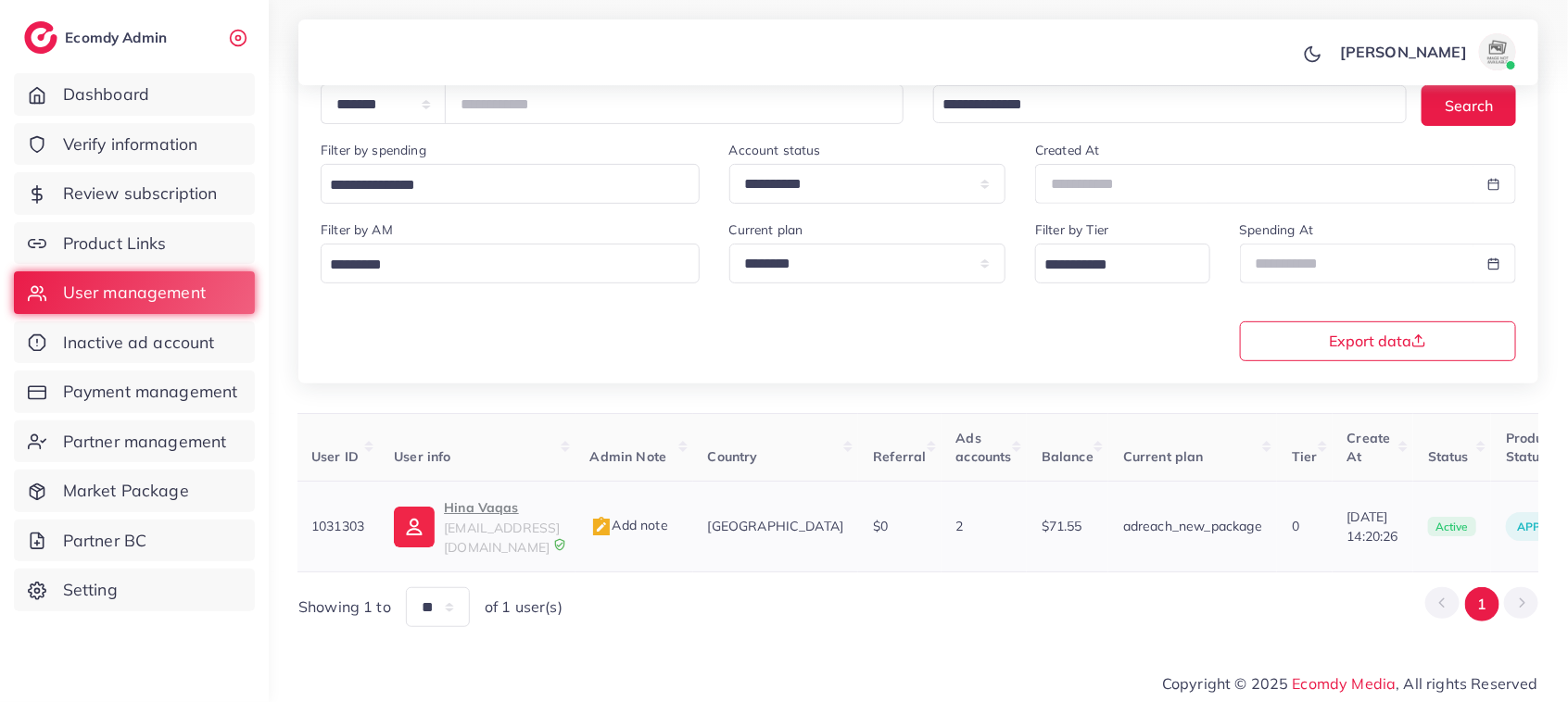
click at [464, 512] on p "Hina Vaqas" at bounding box center [501, 507] width 116 height 22
drag, startPoint x: 559, startPoint y: 104, endPoint x: 415, endPoint y: 104, distance: 144.0
click at [415, 104] on div "**********" at bounding box center [611, 104] width 582 height 40
paste input "number"
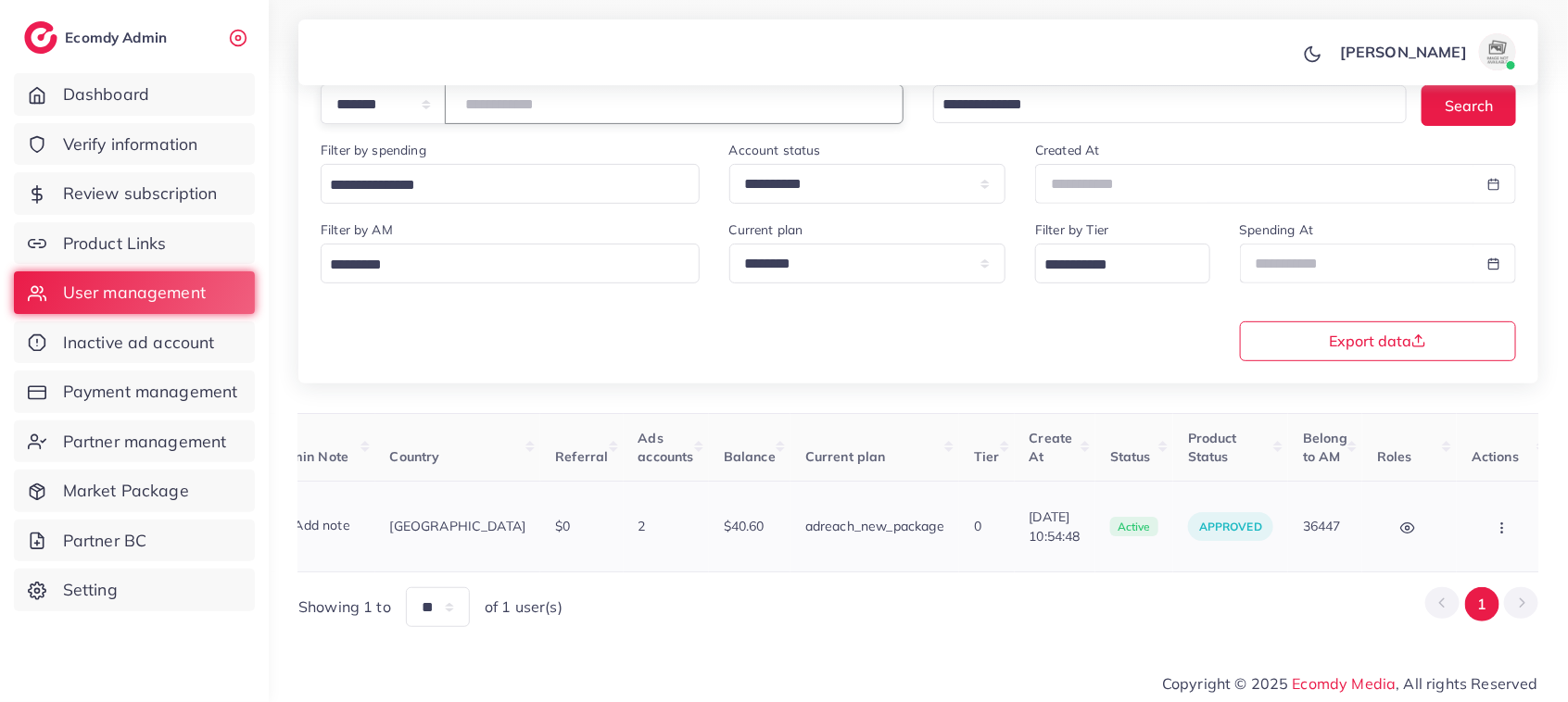
click at [1495, 528] on icon "button" at bounding box center [1502, 528] width 15 height 15
click at [1469, 530] on span "Assign to AM" at bounding box center [1453, 536] width 95 height 19
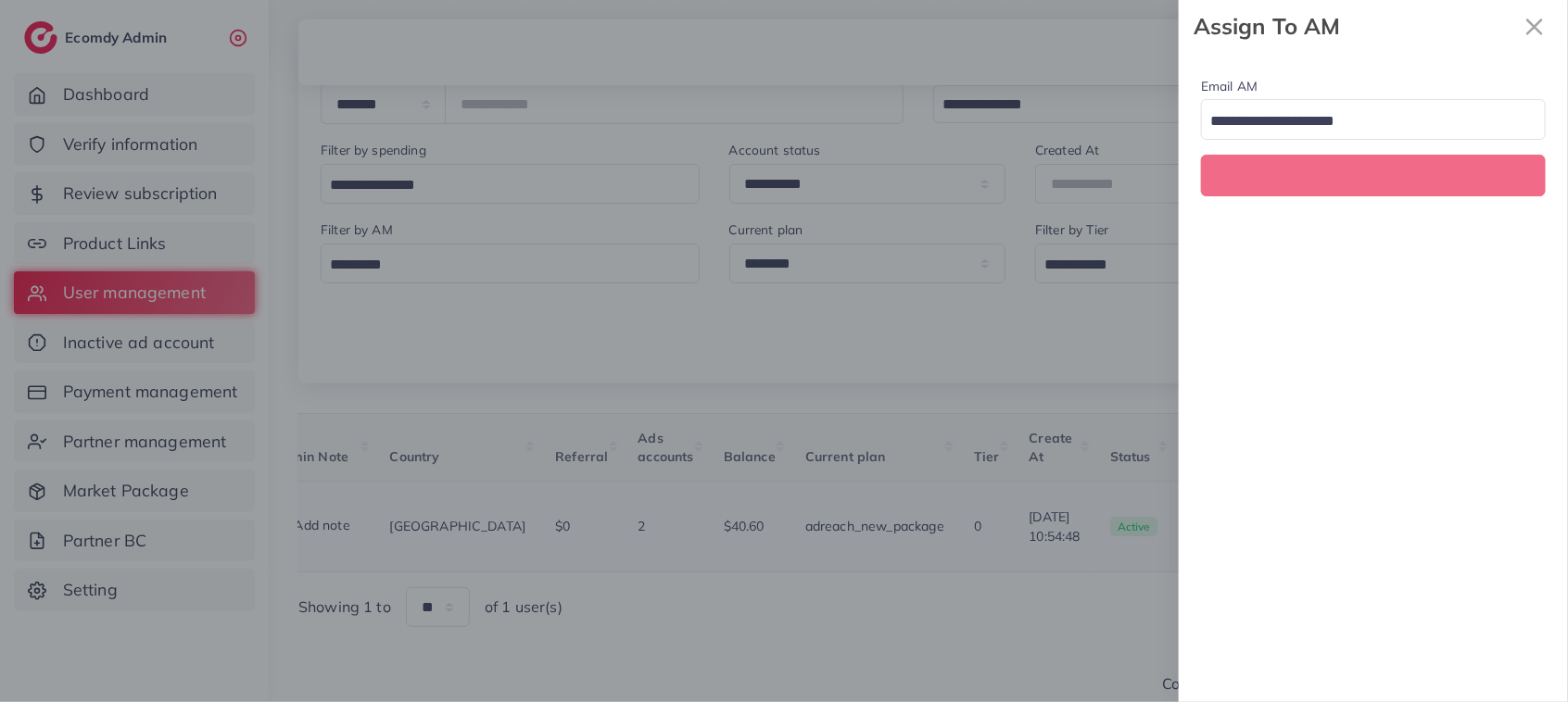
scroll to position [0, 320]
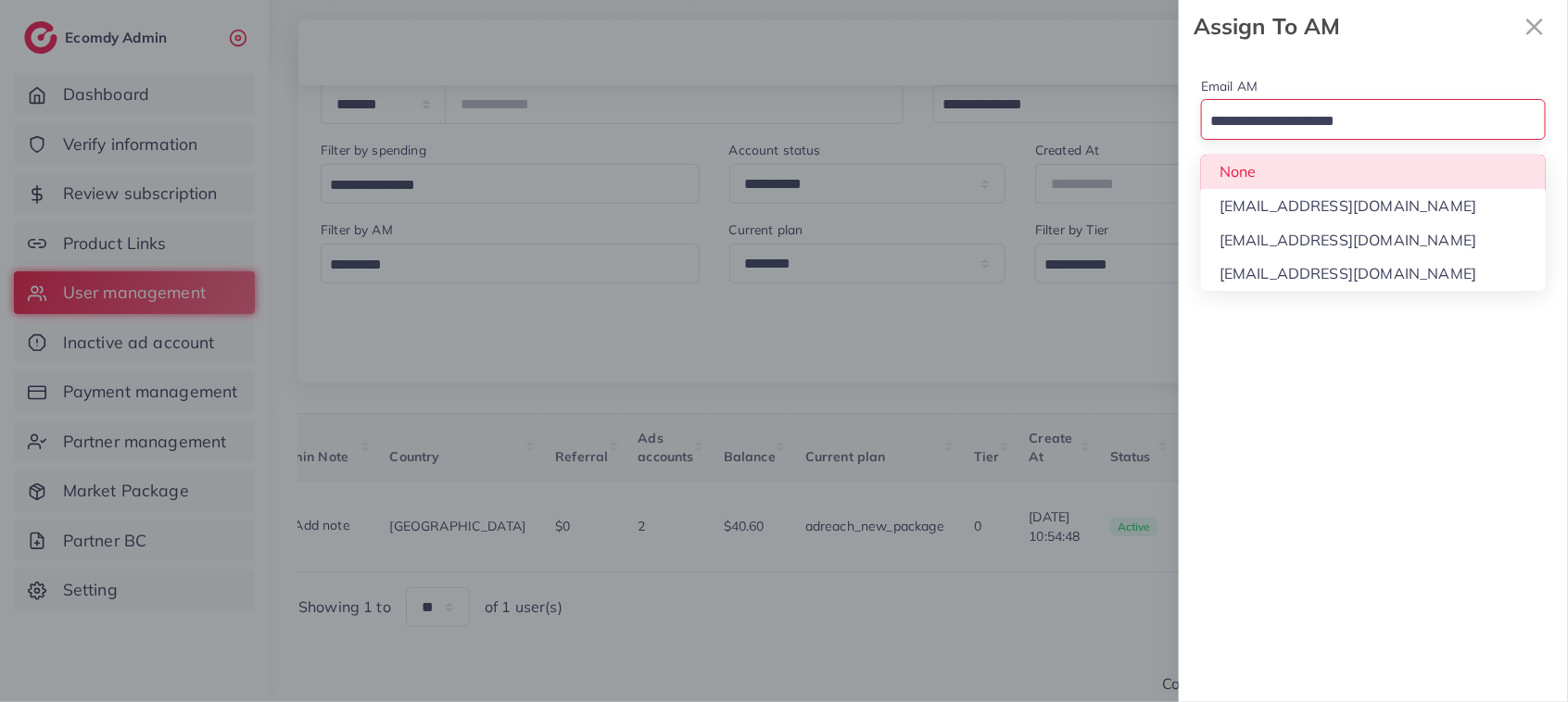
click at [1369, 116] on input "Search for option" at bounding box center [1361, 122] width 317 height 29
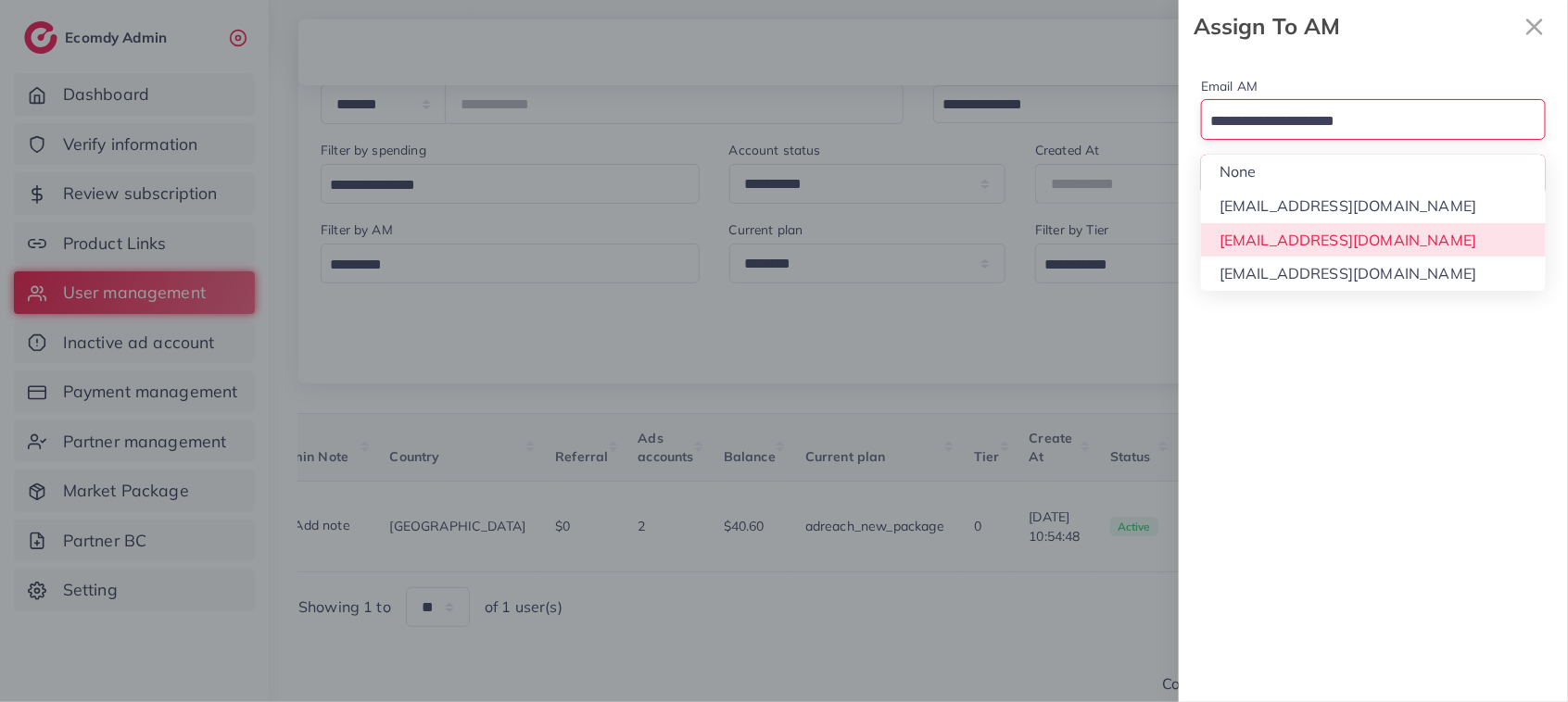
click at [1381, 250] on div "Email AM Loading... None hadibaaslam@gmail.com natashashahid163@gmail.com wajah…" at bounding box center [1373, 377] width 390 height 650
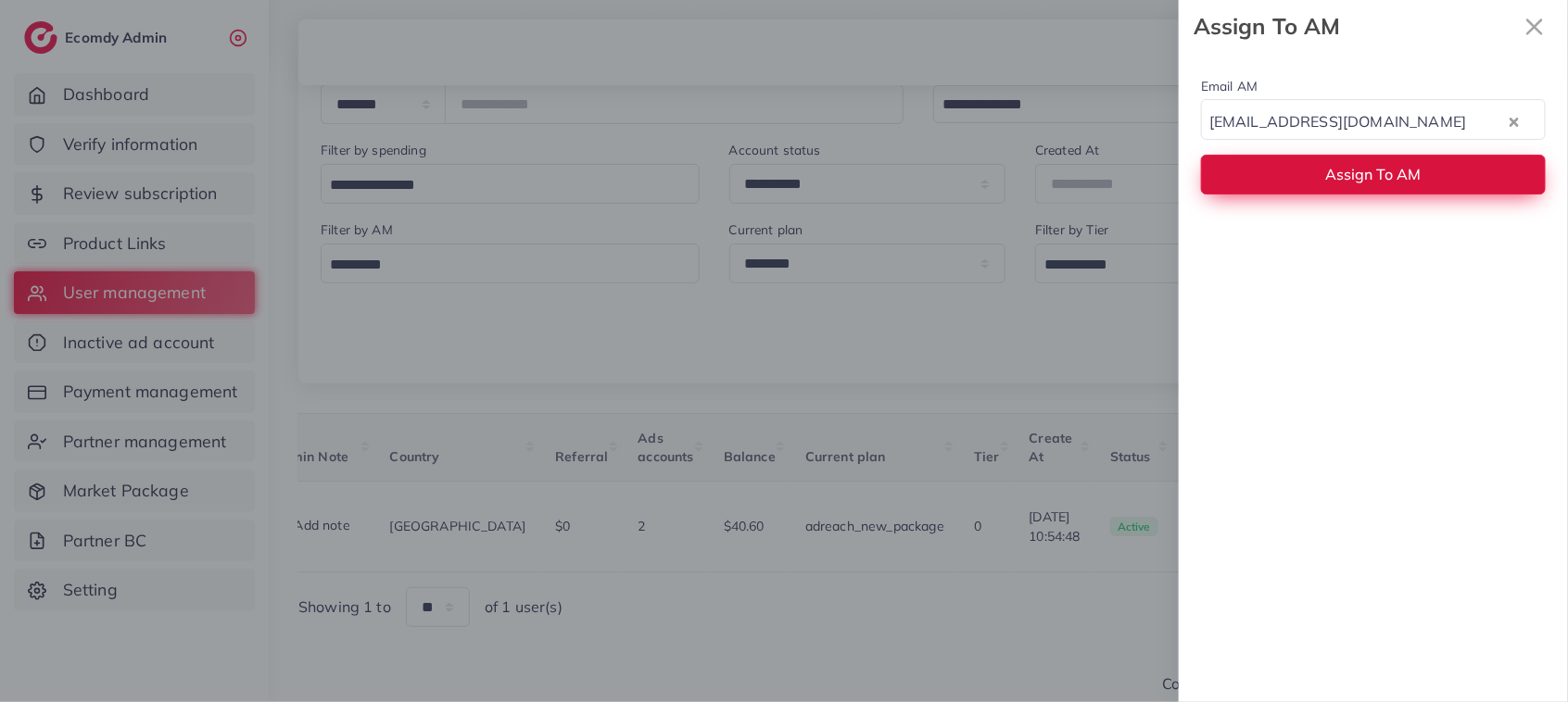
click at [1367, 174] on span "Assign To AM" at bounding box center [1373, 174] width 96 height 19
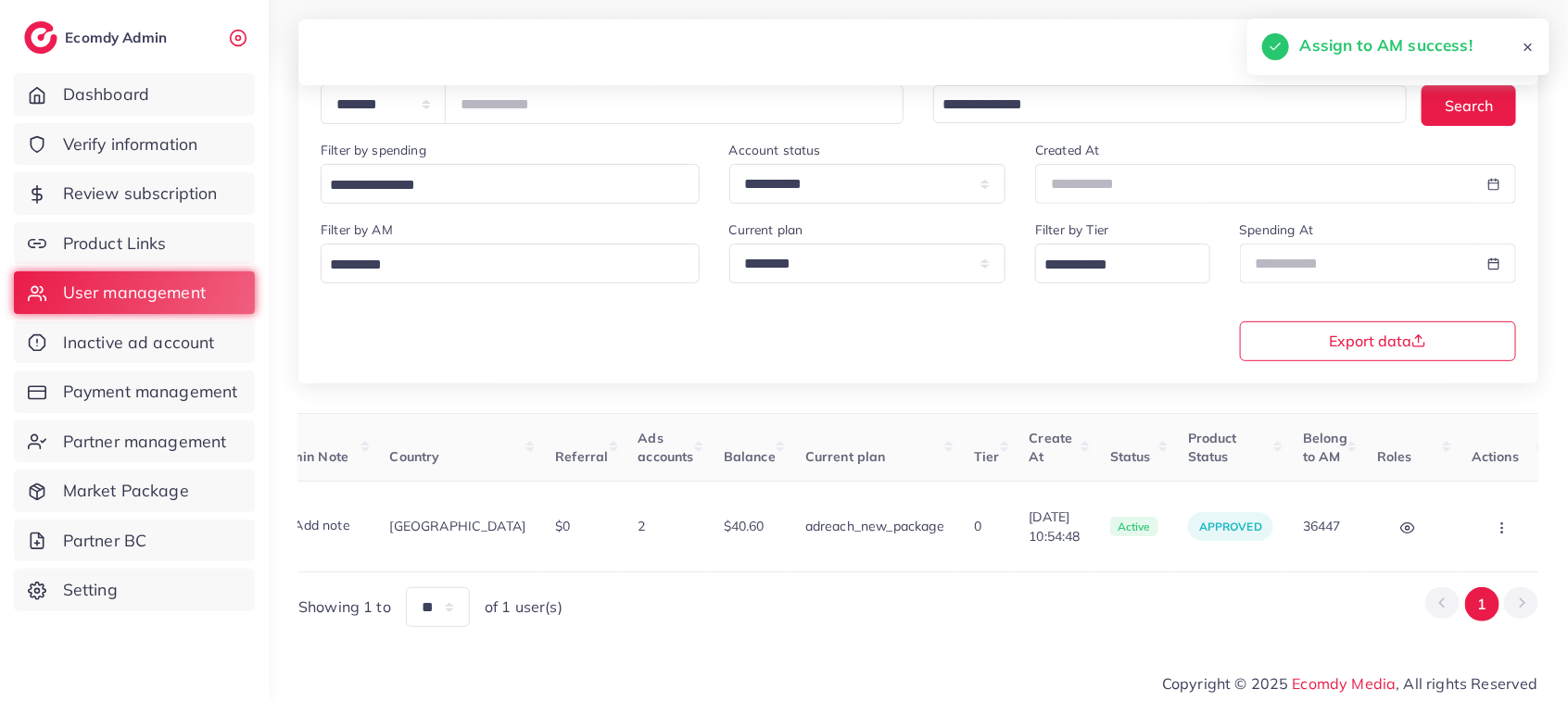
scroll to position [0, 0]
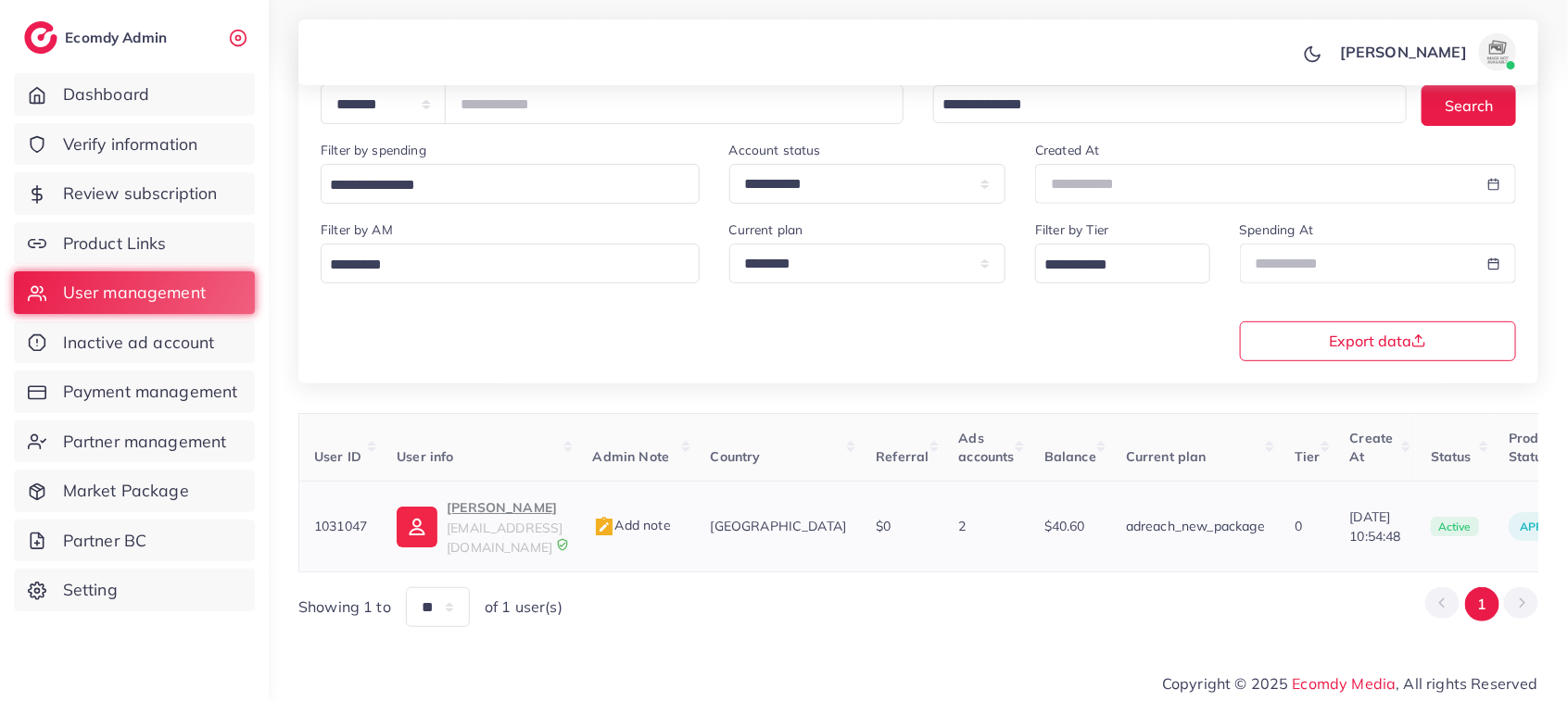
click at [503, 511] on p "Tariq javed" at bounding box center [504, 507] width 116 height 22
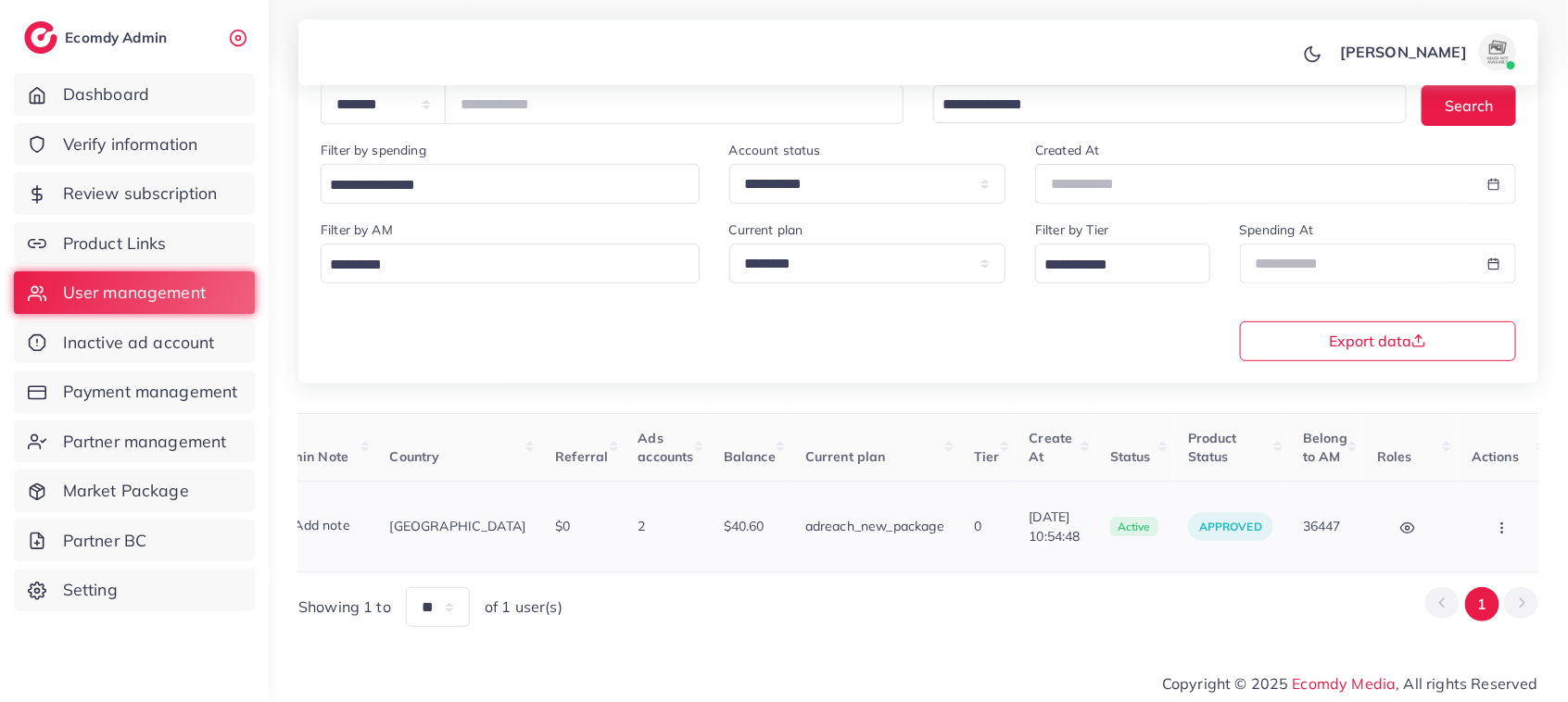
click at [1495, 521] on icon "button" at bounding box center [1502, 528] width 15 height 15
click at [1456, 517] on link "Assign to AM" at bounding box center [1463, 537] width 154 height 41
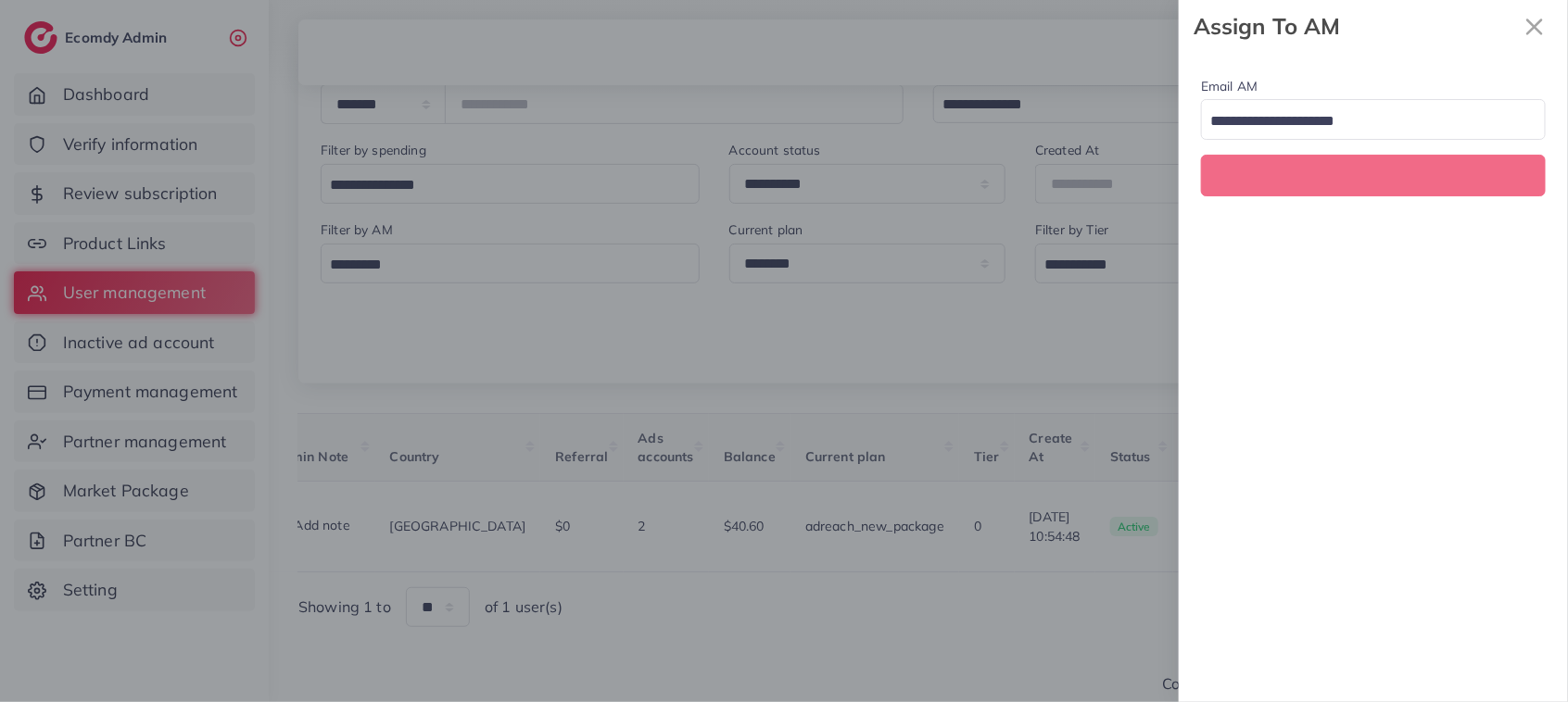
scroll to position [0, 320]
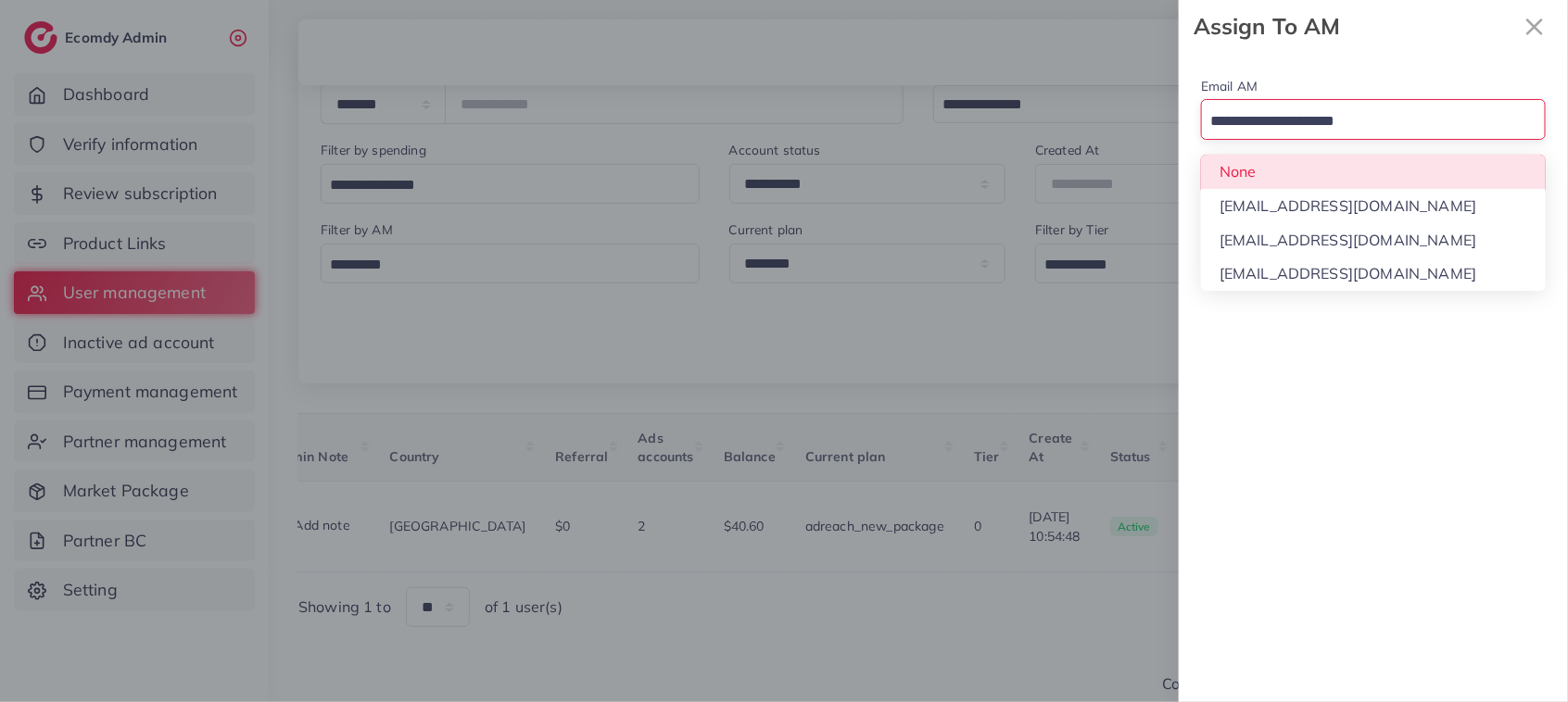
click at [1358, 136] on input "Search for option" at bounding box center [1361, 122] width 317 height 29
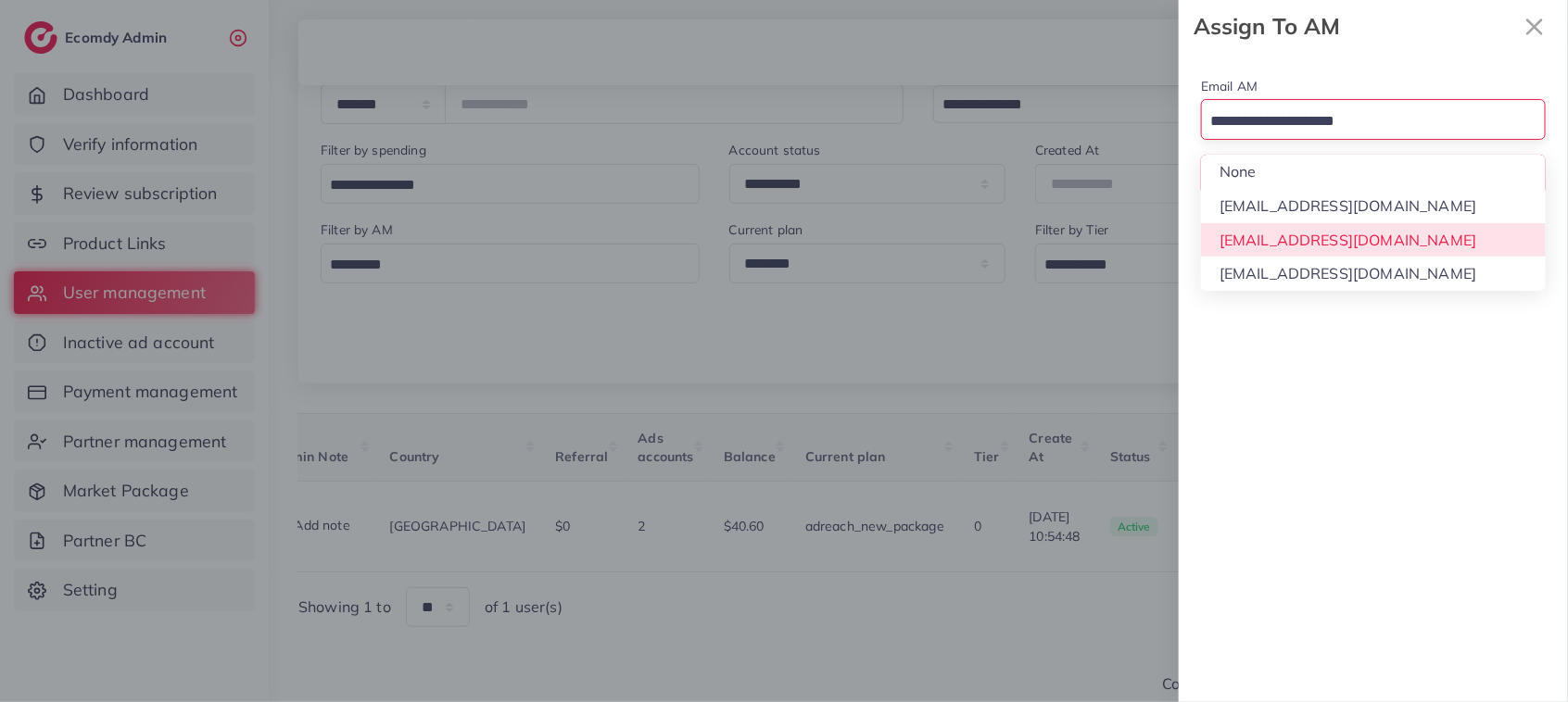
click at [1368, 243] on div "Email AM Loading... None hadibaaslam@gmail.com natashashahid163@gmail.com wajah…" at bounding box center [1373, 377] width 390 height 650
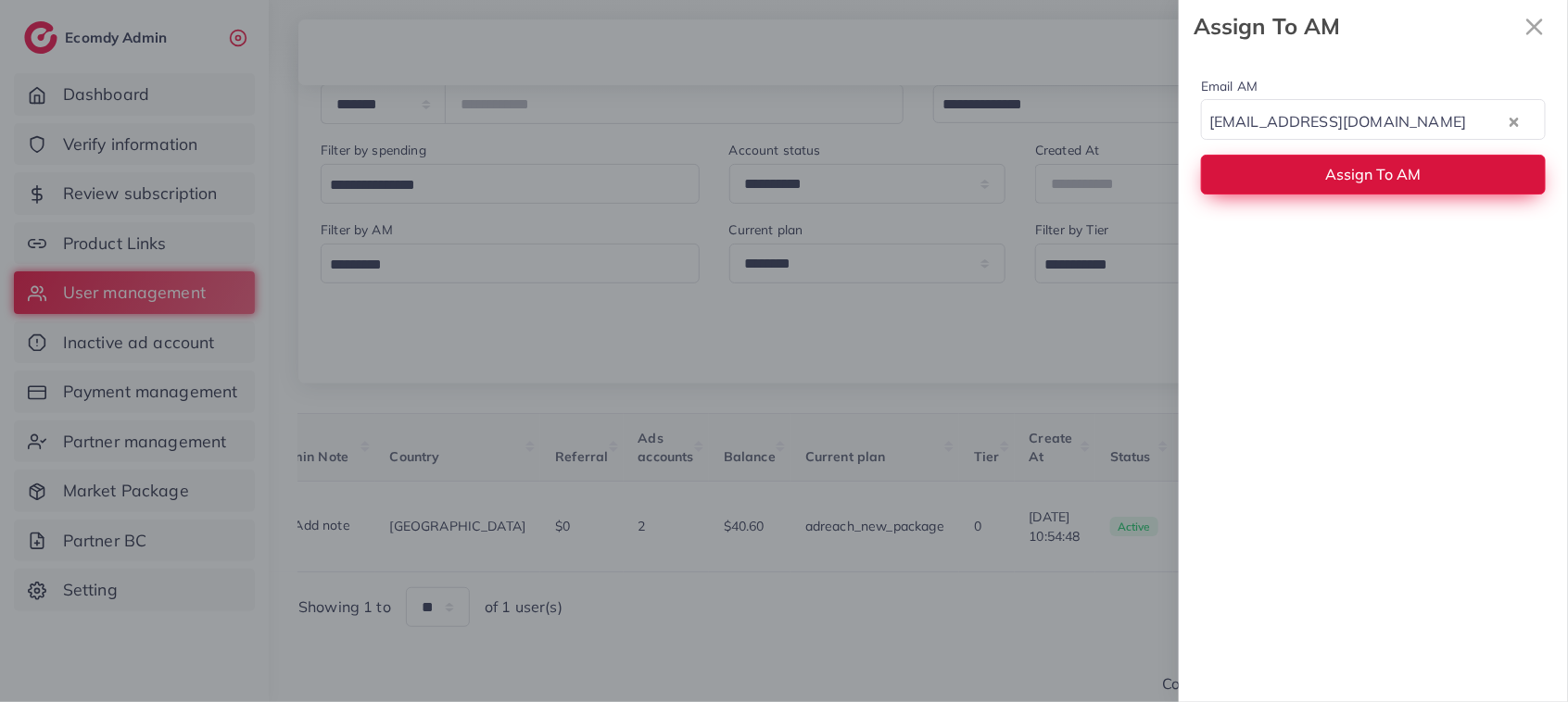
click at [1357, 186] on button "Assign To AM" at bounding box center [1372, 174] width 345 height 40
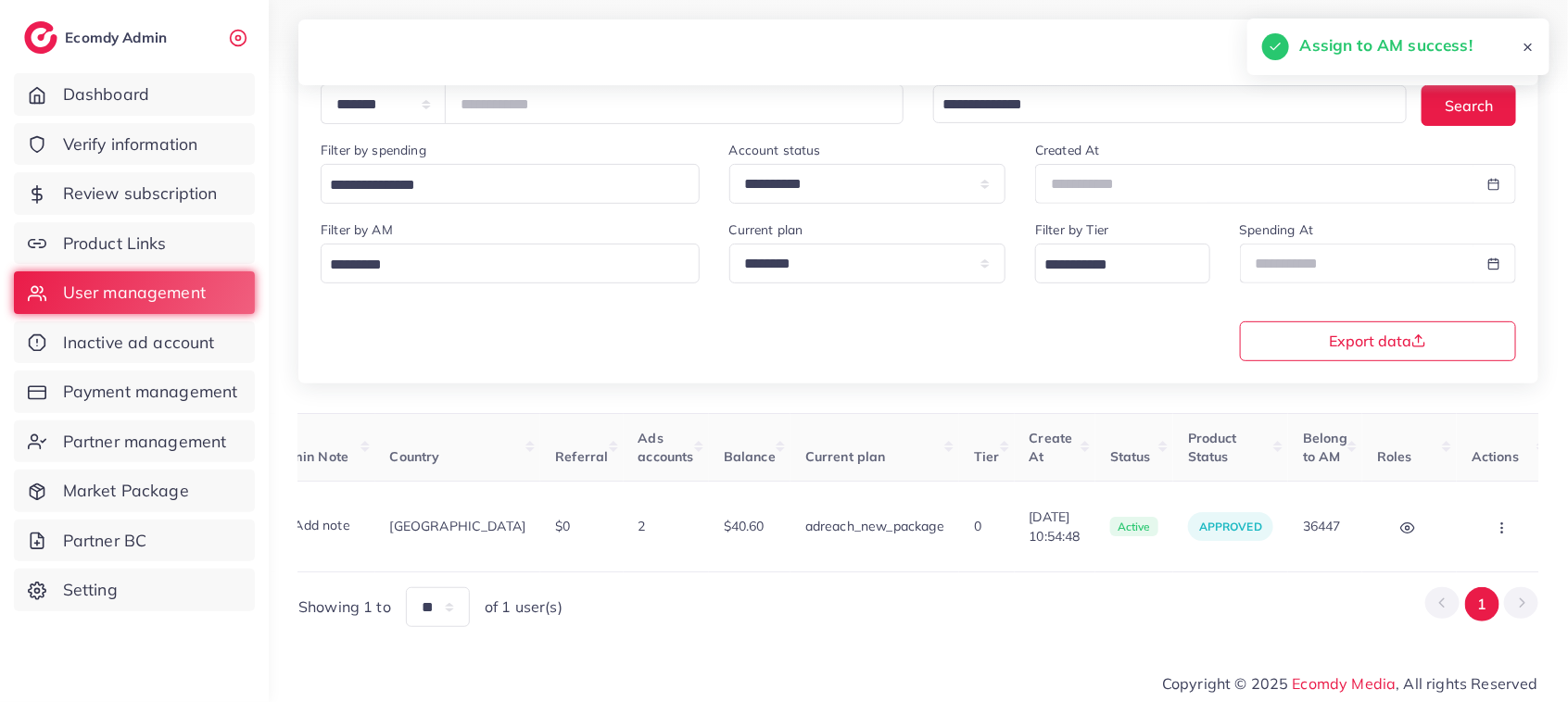
scroll to position [0, 0]
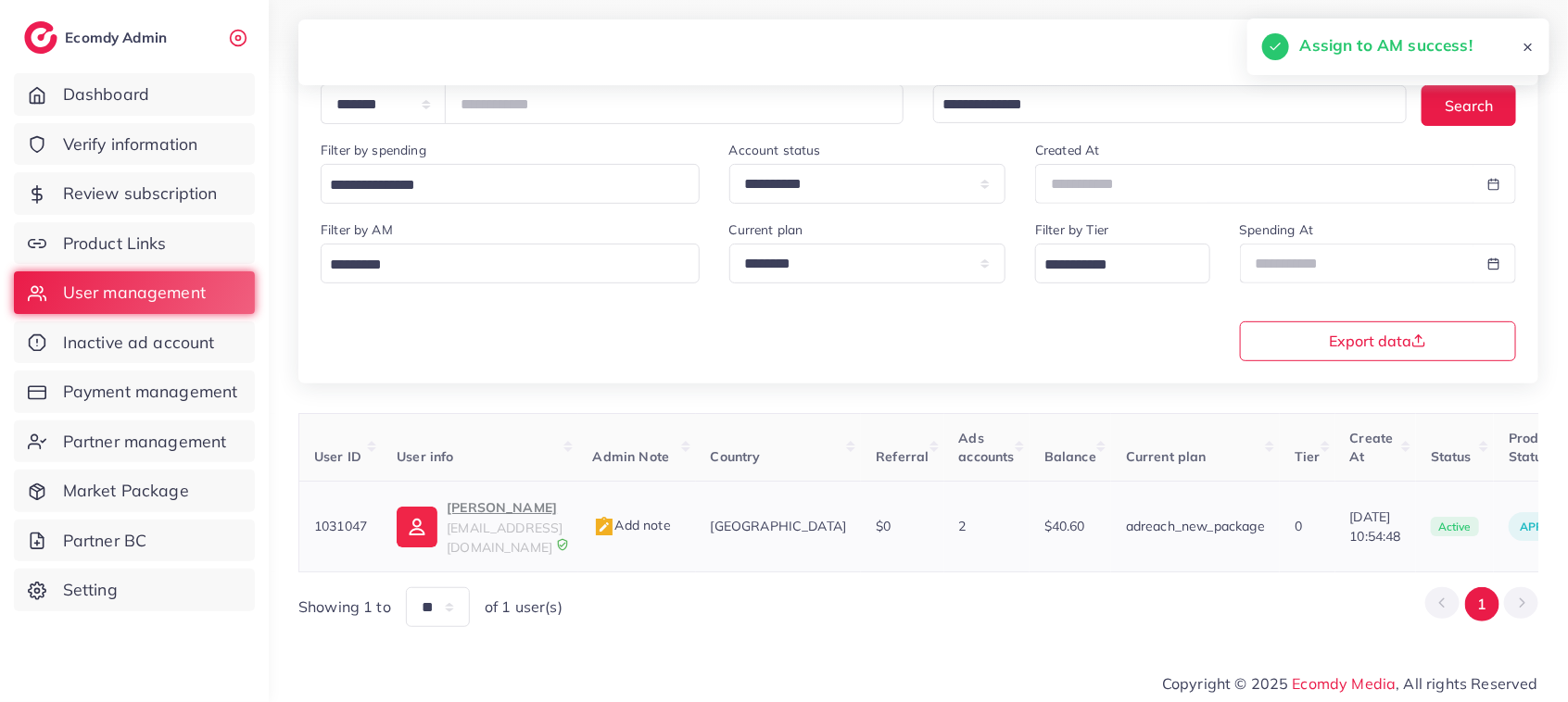
click at [489, 509] on p "Tariq javed" at bounding box center [504, 507] width 116 height 22
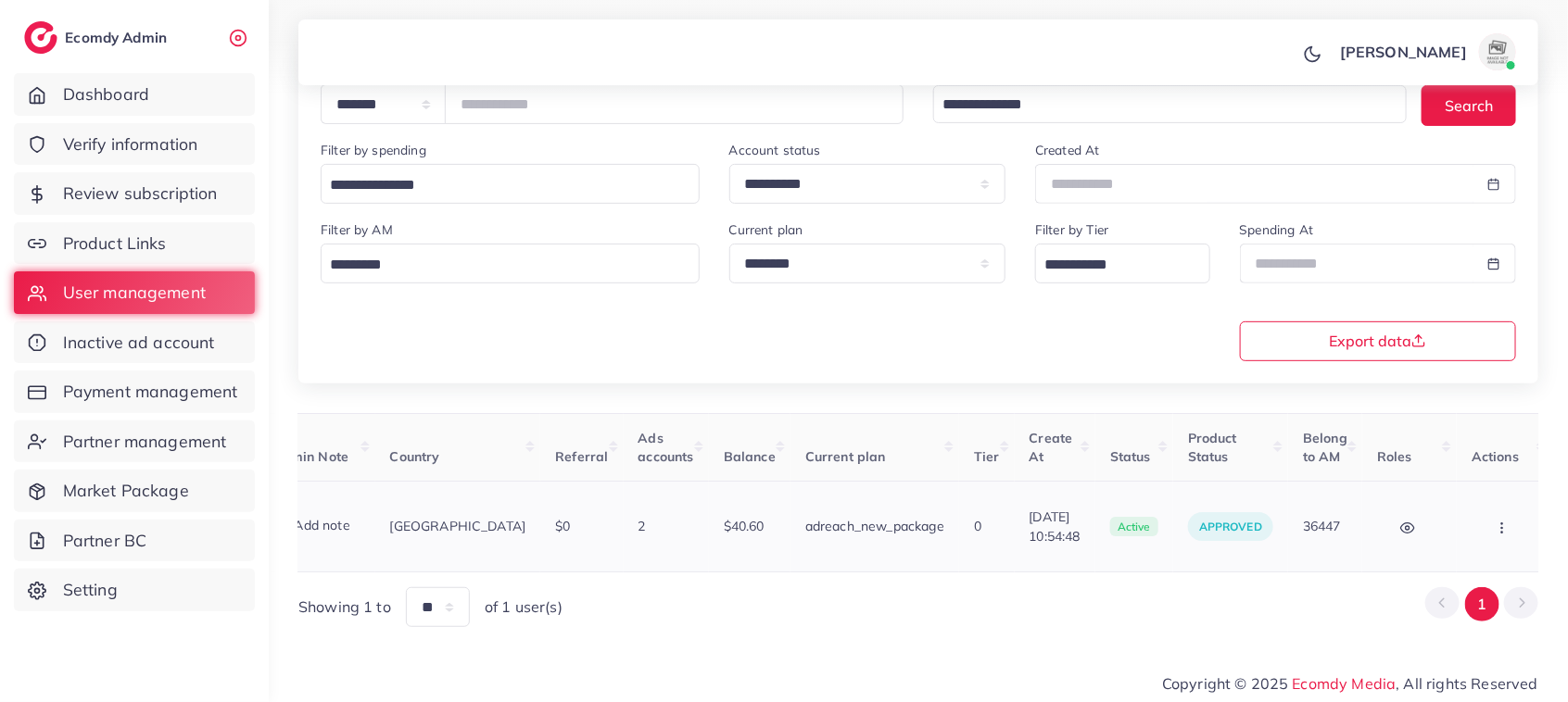
click at [1478, 514] on button "button" at bounding box center [1504, 527] width 65 height 42
click at [1465, 527] on span "Assign to AM" at bounding box center [1453, 536] width 95 height 19
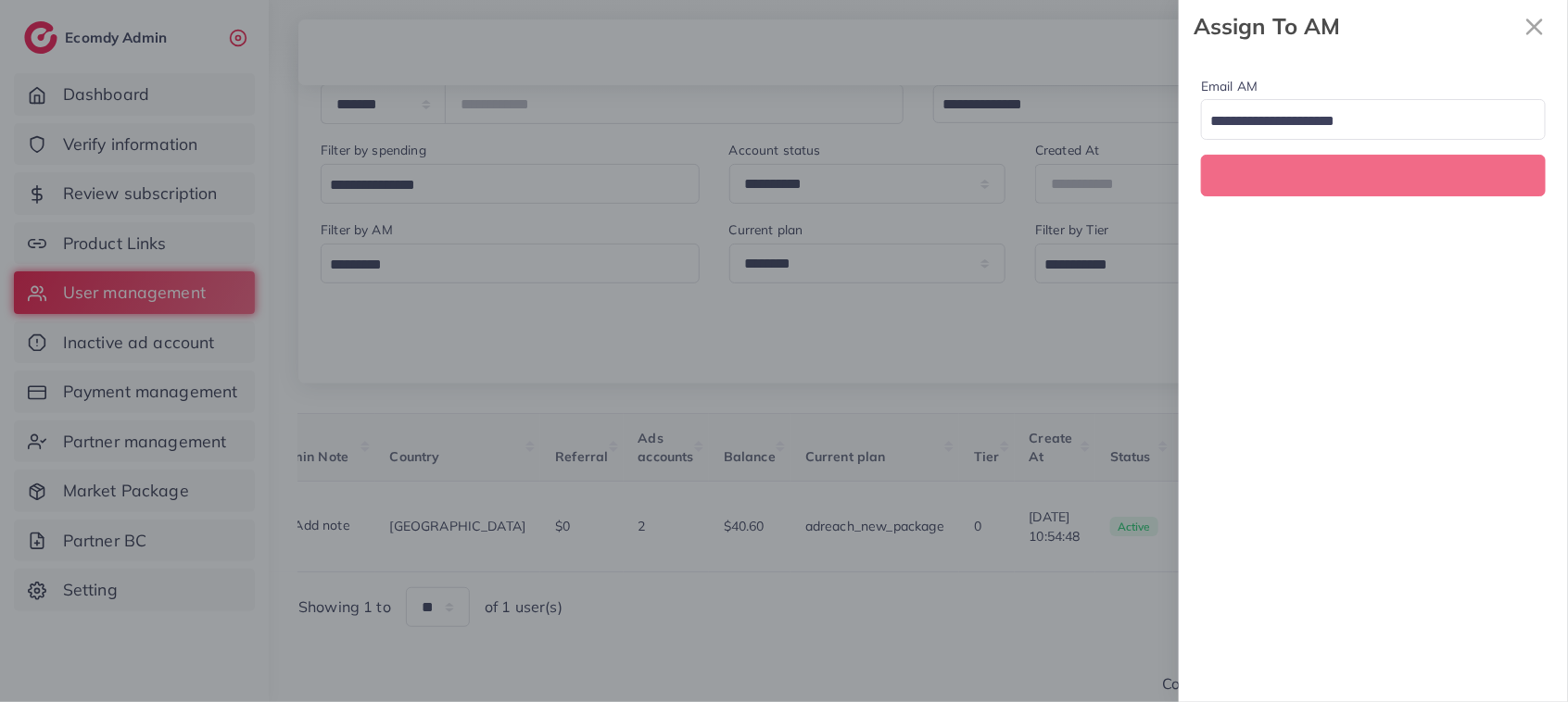
scroll to position [0, 320]
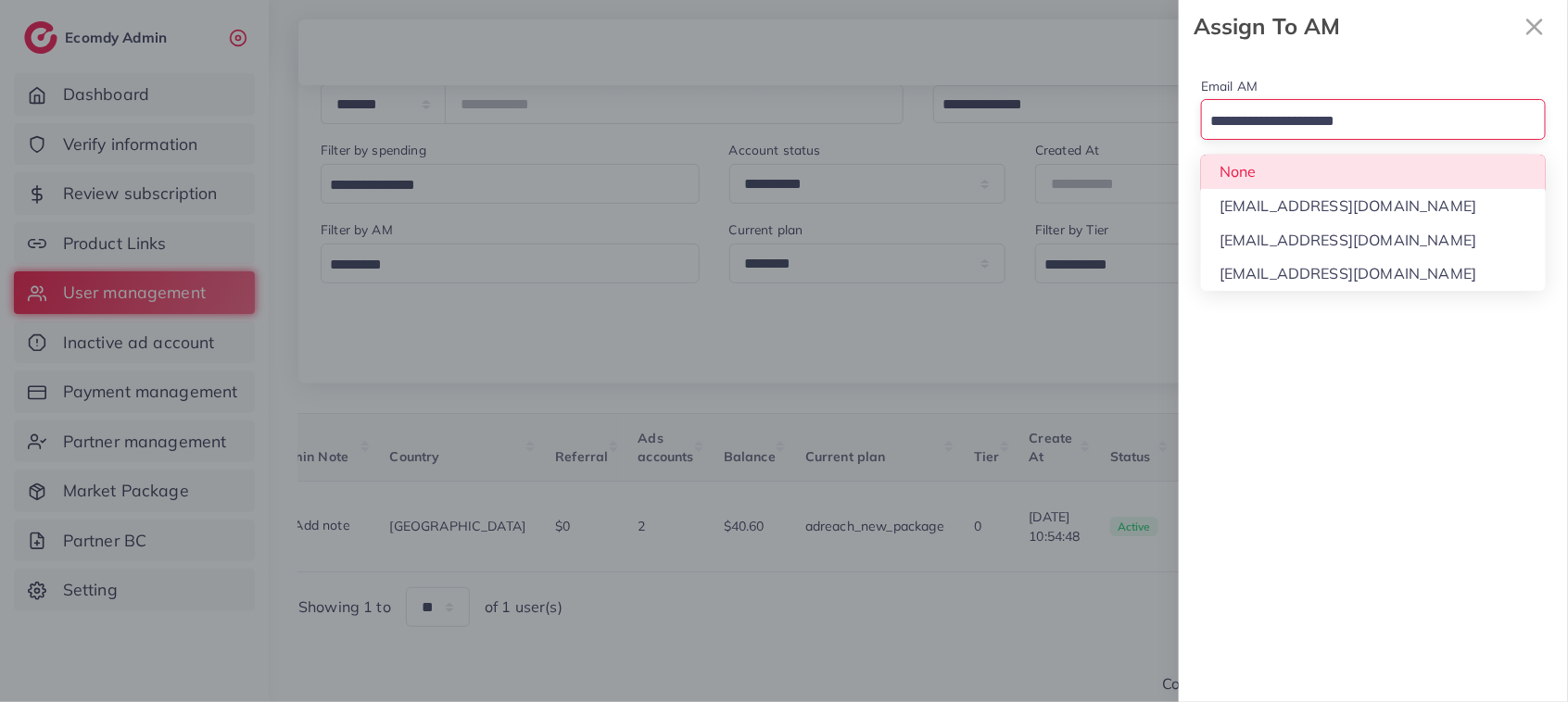
click at [1362, 126] on input "Search for option" at bounding box center [1361, 122] width 317 height 29
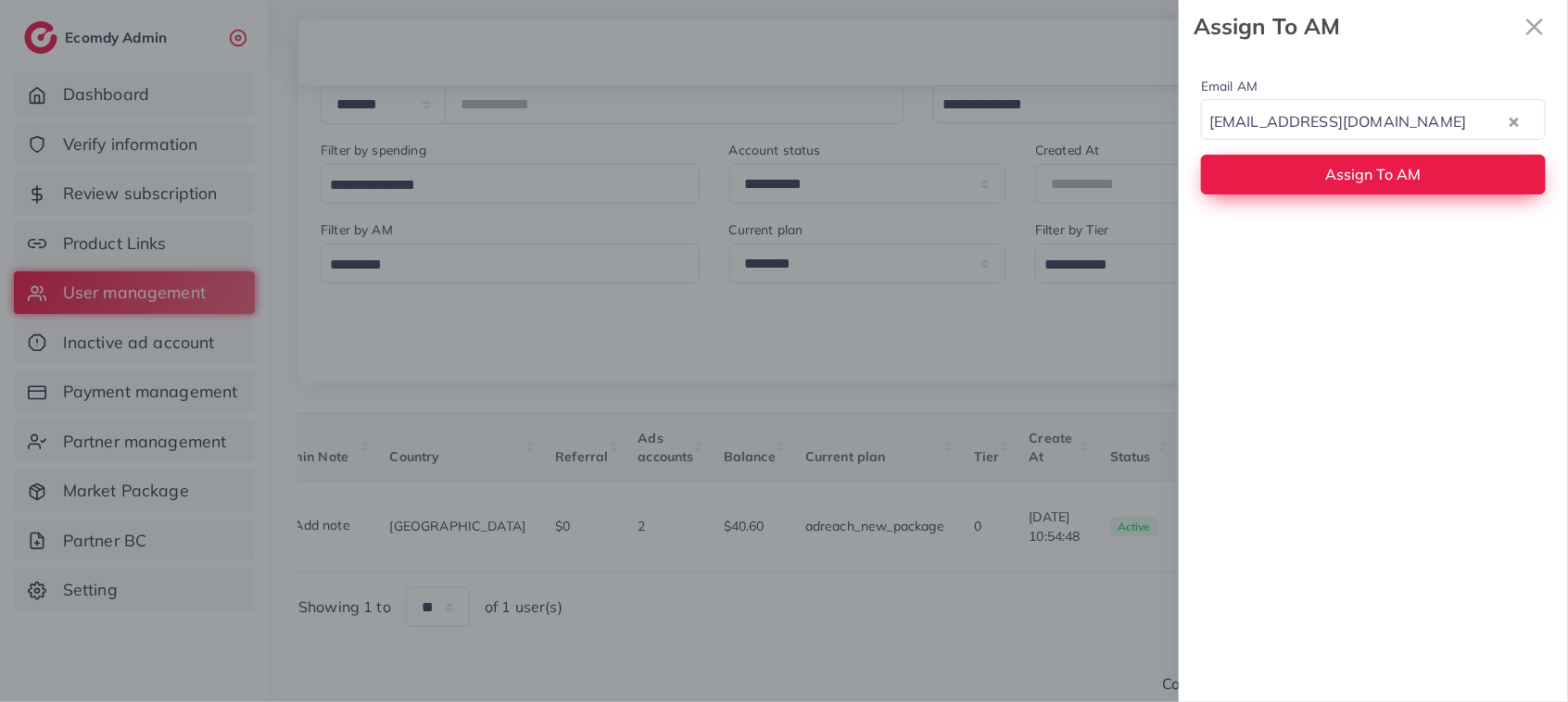
drag, startPoint x: 1363, startPoint y: 241, endPoint x: 1350, endPoint y: 191, distance: 51.7
click at [1349, 190] on button "Assign To AM" at bounding box center [1372, 174] width 345 height 40
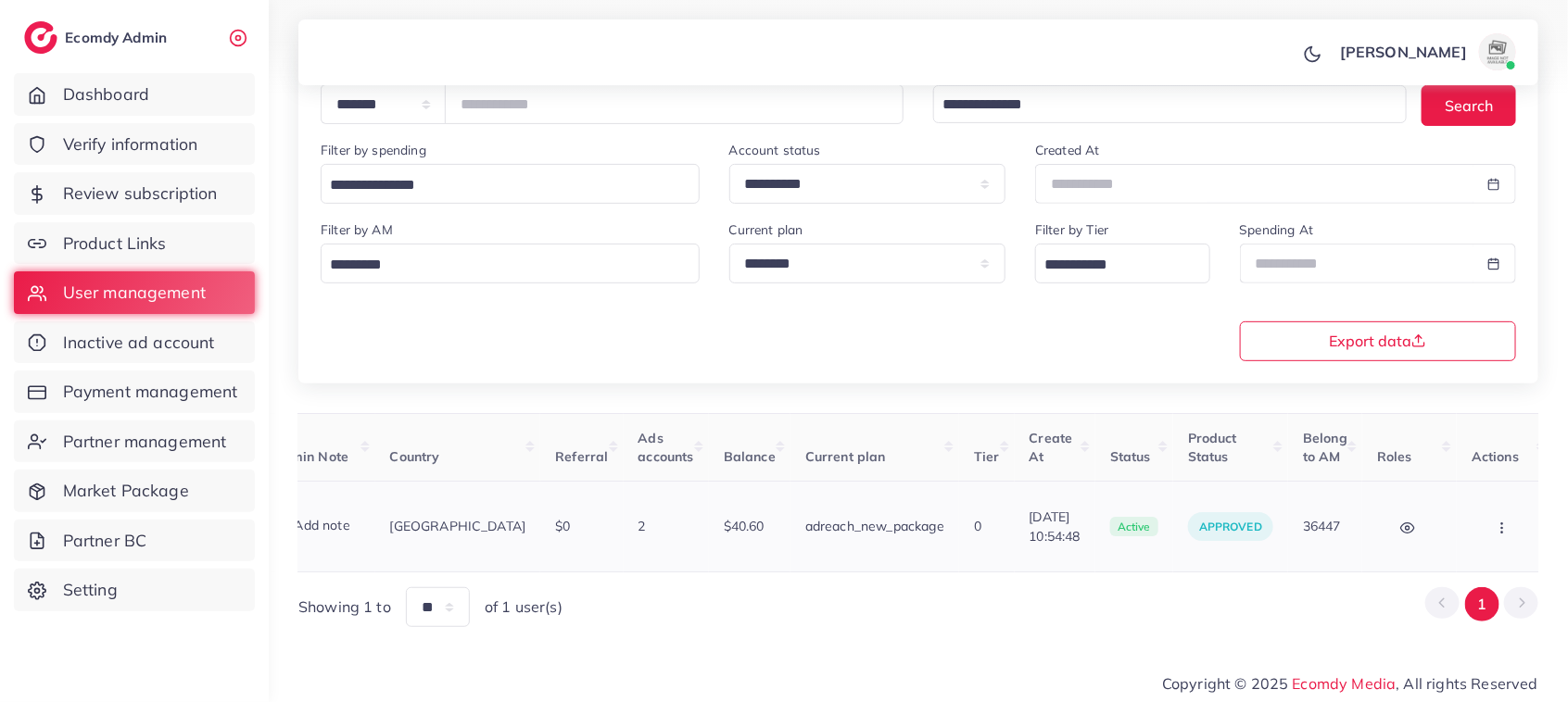
click at [1495, 524] on icon "button" at bounding box center [1502, 528] width 15 height 15
click at [1437, 530] on span "Assign to AM" at bounding box center [1453, 536] width 95 height 19
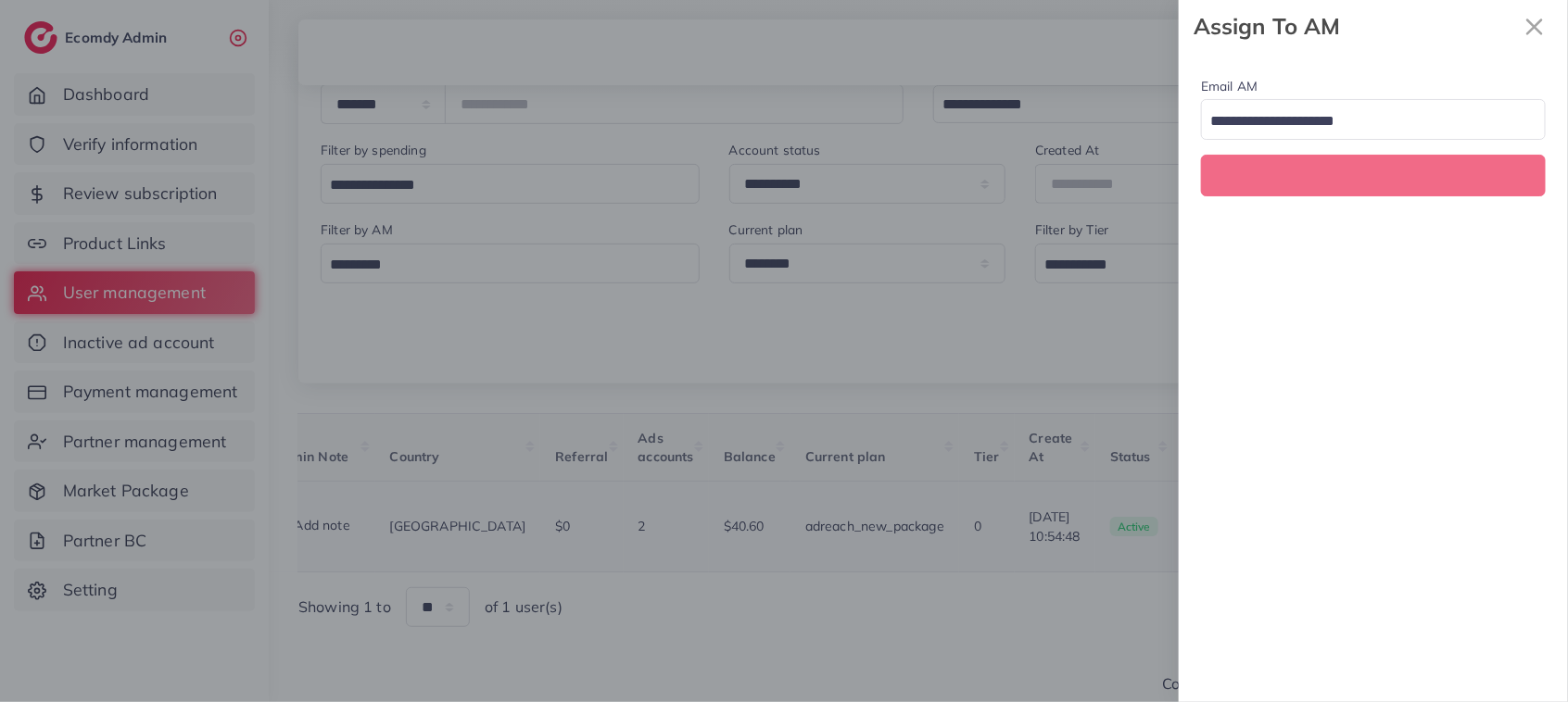
scroll to position [0, 320]
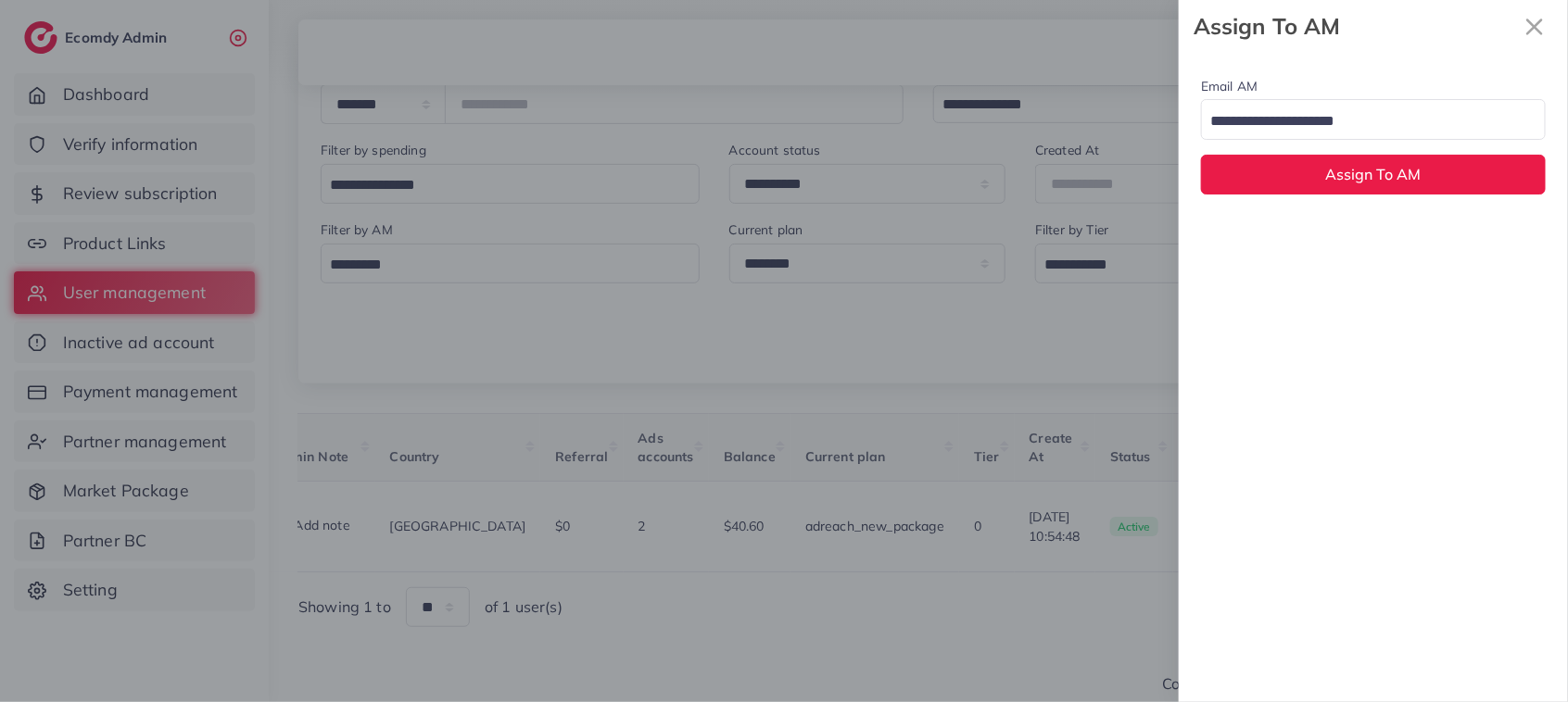
click at [1341, 100] on div "Loading..." at bounding box center [1372, 119] width 345 height 40
click at [1312, 228] on div "Email AM natashashahid163@gmail.com Loading... None hadibaaslam@gmail.com natas…" at bounding box center [1373, 377] width 390 height 650
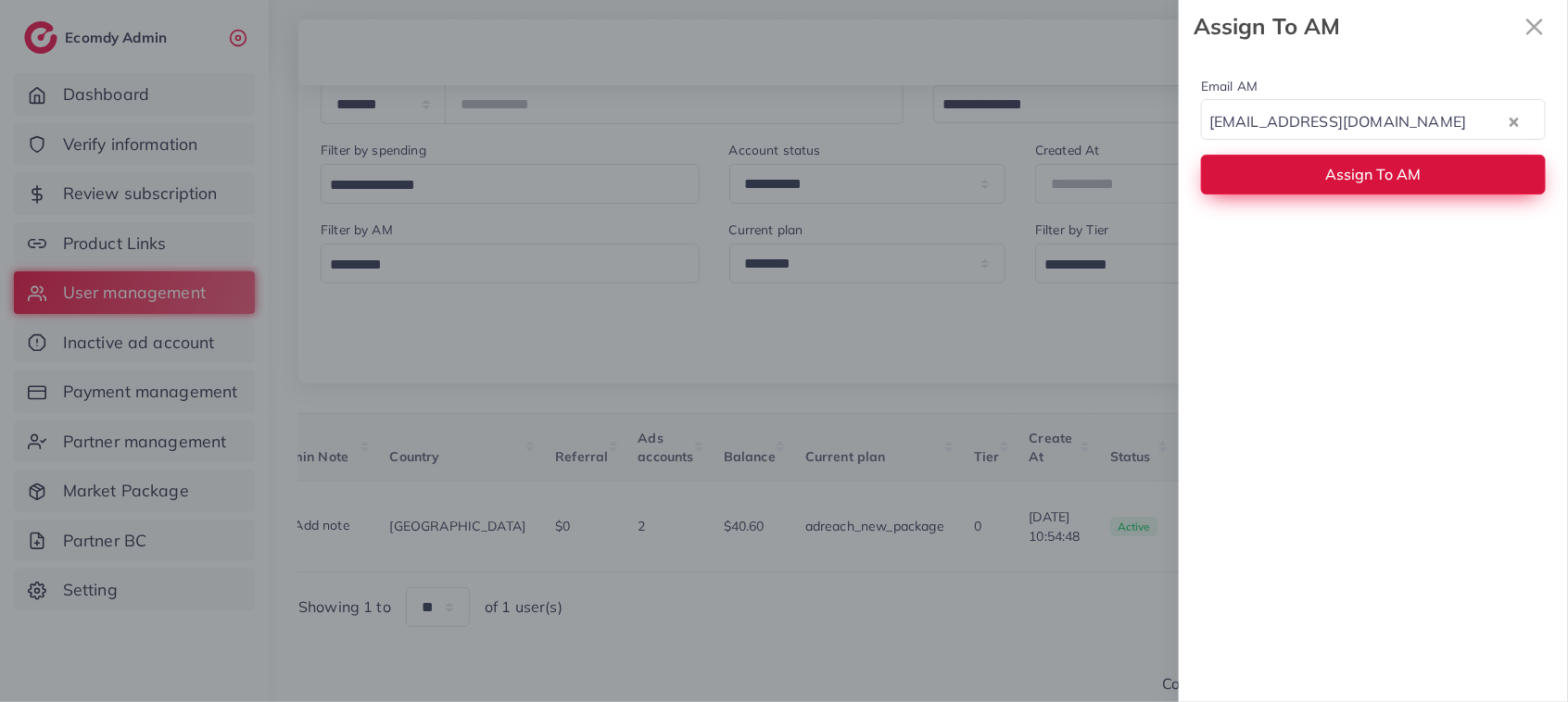
click at [1298, 182] on button "Assign To AM" at bounding box center [1372, 174] width 345 height 40
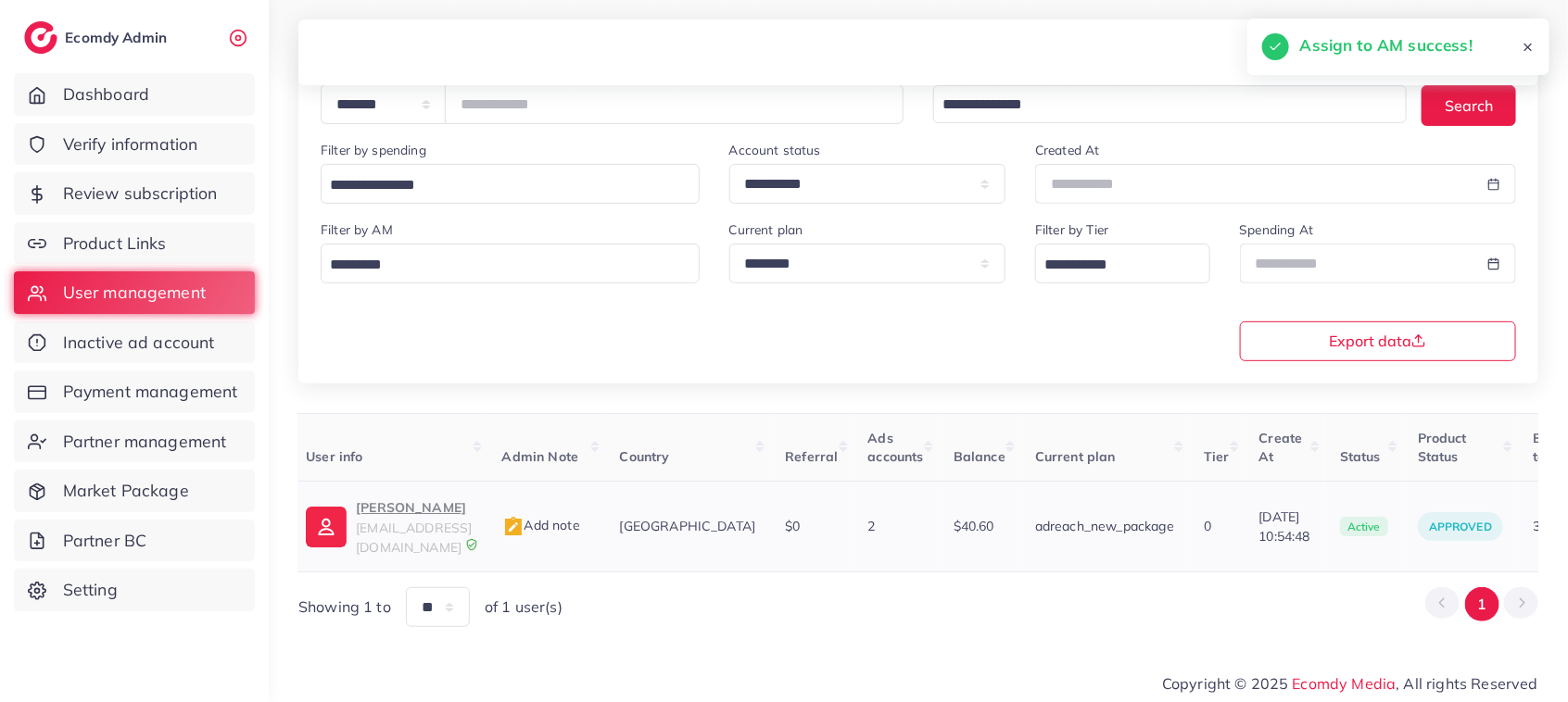
scroll to position [0, 29]
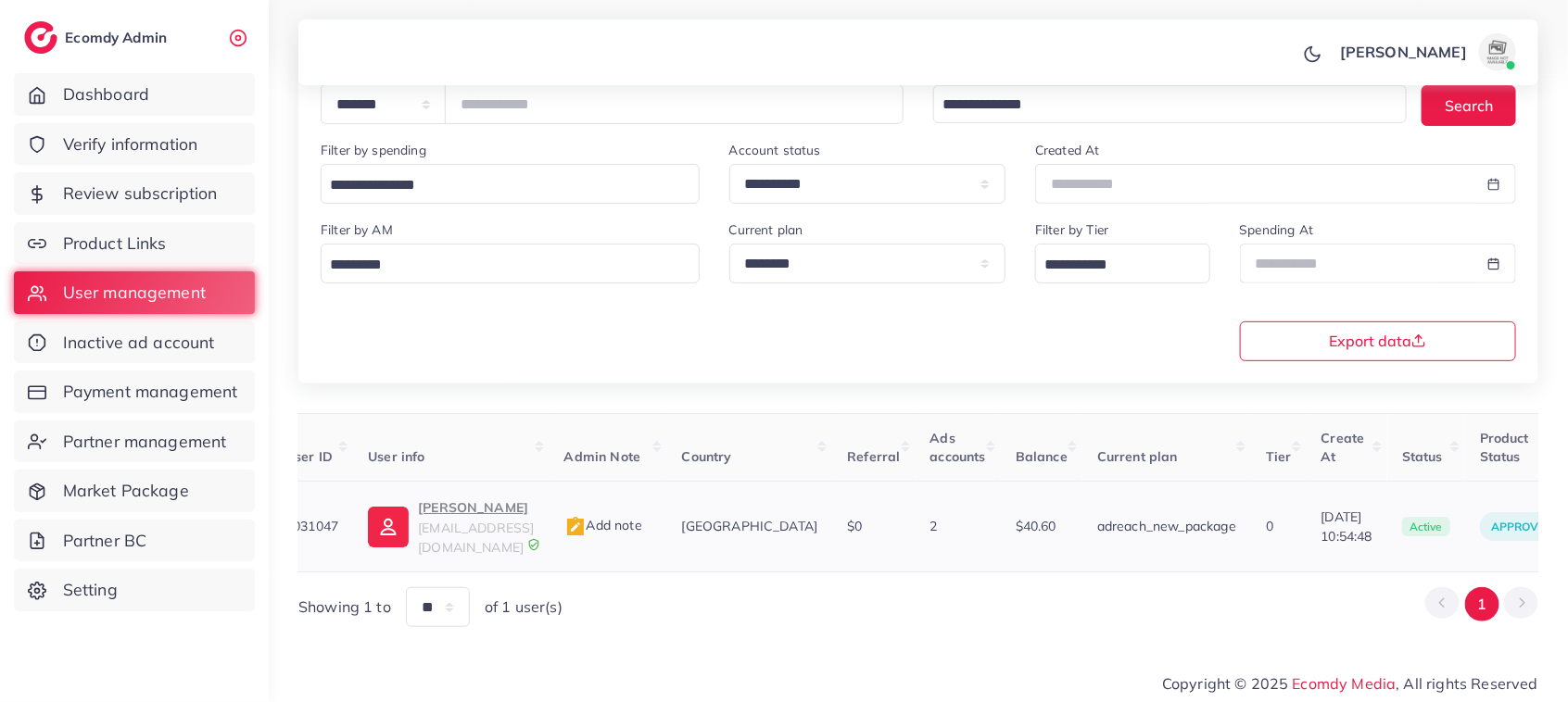
click at [435, 512] on p "Tariq javed" at bounding box center [476, 507] width 116 height 22
drag, startPoint x: 545, startPoint y: 108, endPoint x: 440, endPoint y: 124, distance: 106.2
click at [440, 124] on div "**********" at bounding box center [611, 104] width 582 height 40
paste input "number"
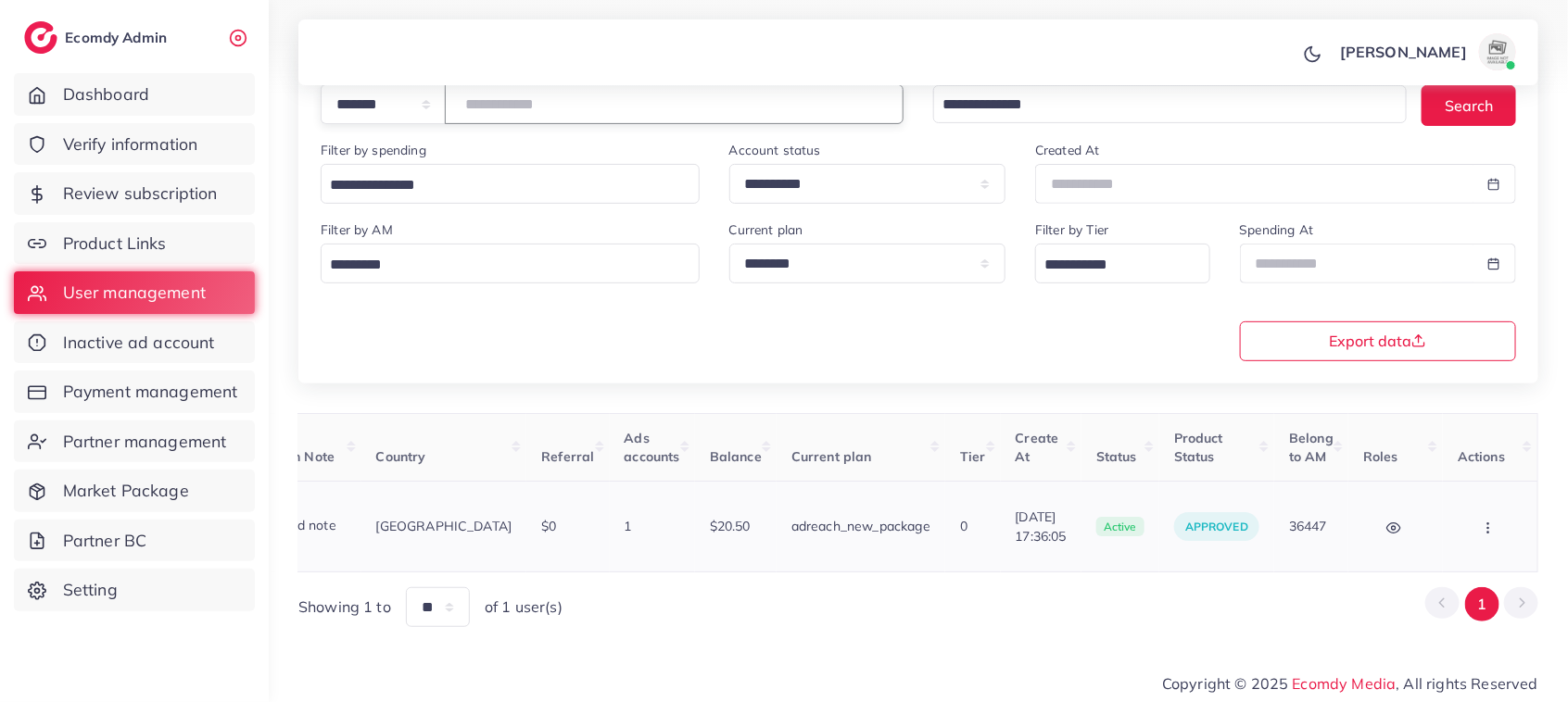
click at [1493, 525] on icon "button" at bounding box center [1487, 528] width 15 height 15
click at [1468, 530] on span "Assign to AM" at bounding box center [1439, 536] width 95 height 19
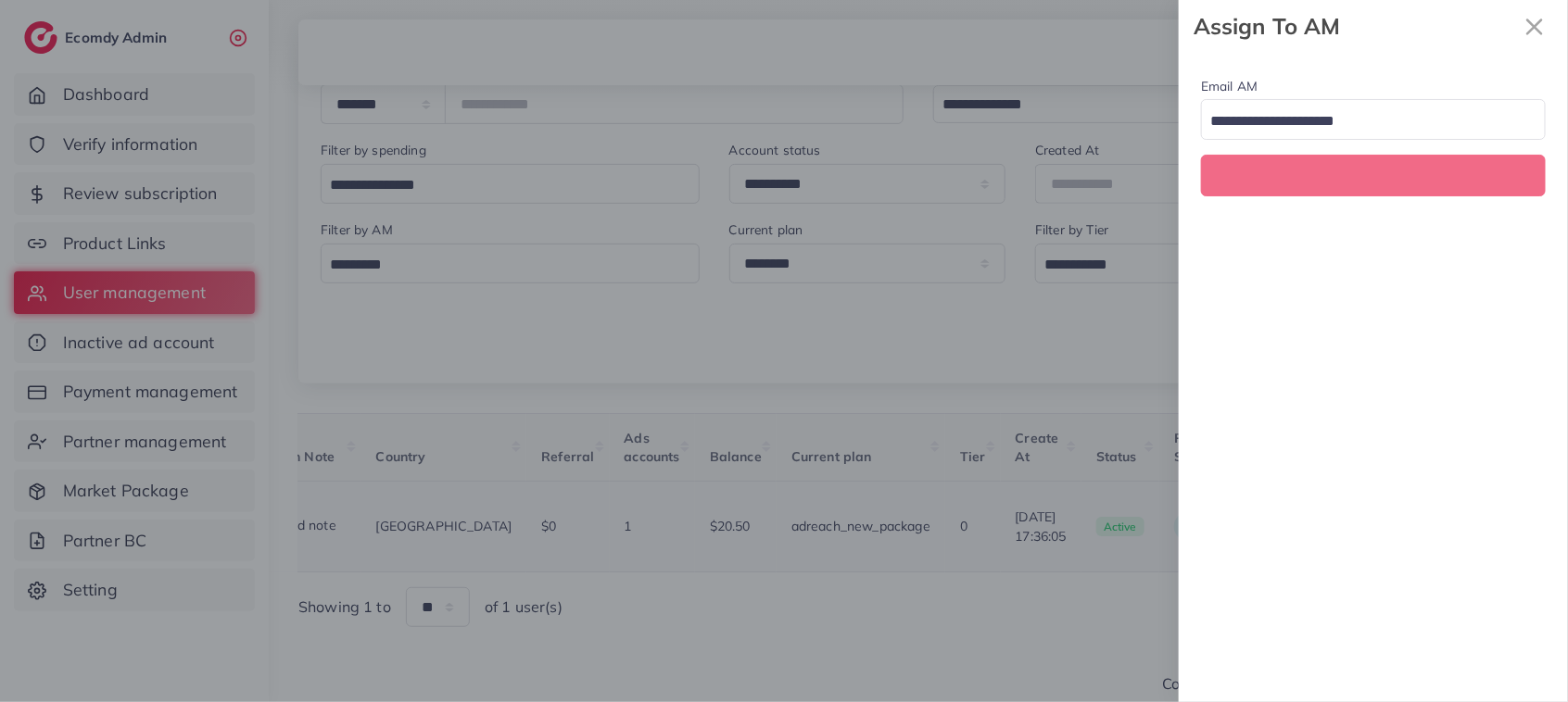
scroll to position [0, 367]
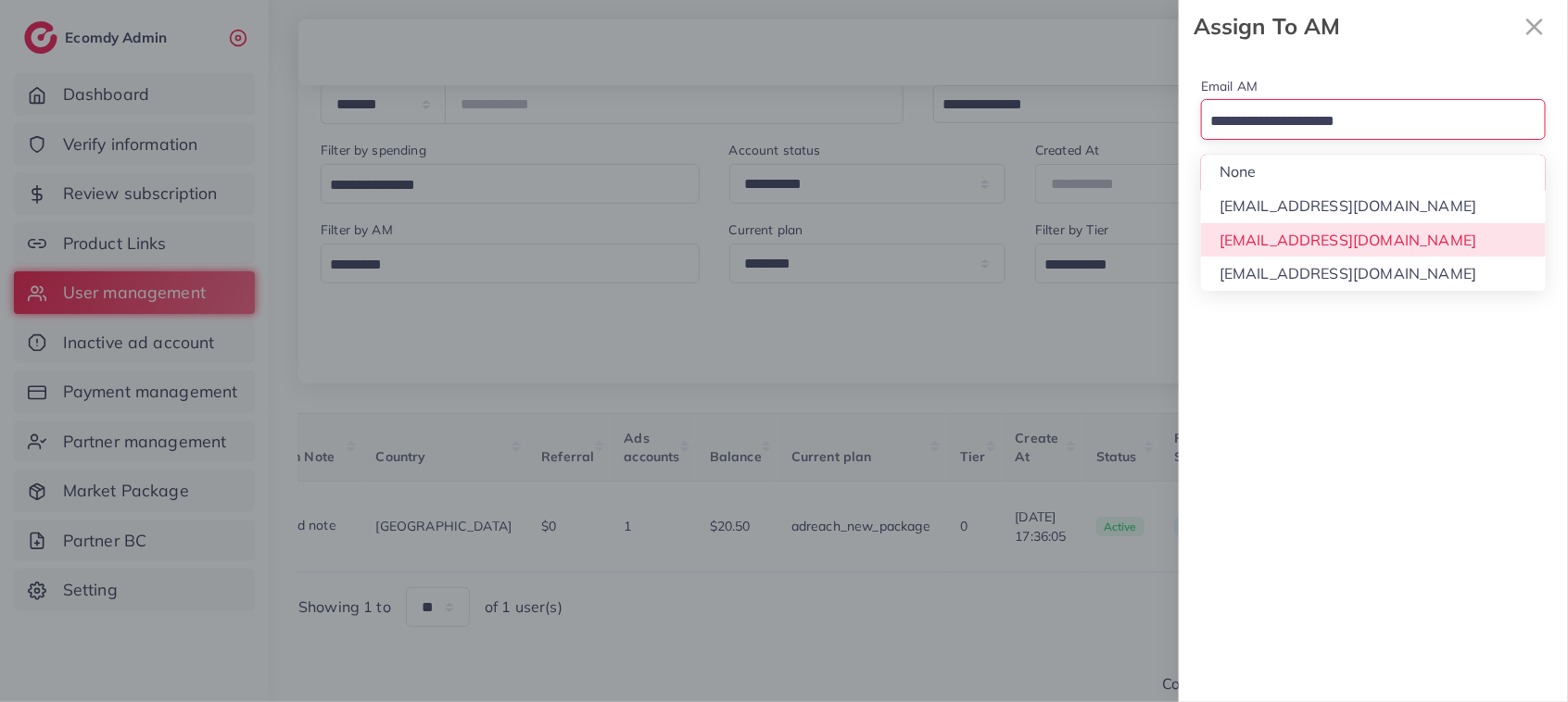
drag, startPoint x: 1374, startPoint y: 135, endPoint x: 1386, endPoint y: 239, distance: 104.7
click at [1386, 139] on div "Loading... None hadibaaslam@gmail.com natashashahid163@gmail.com wajahat@adreac…" at bounding box center [1372, 119] width 345 height 40
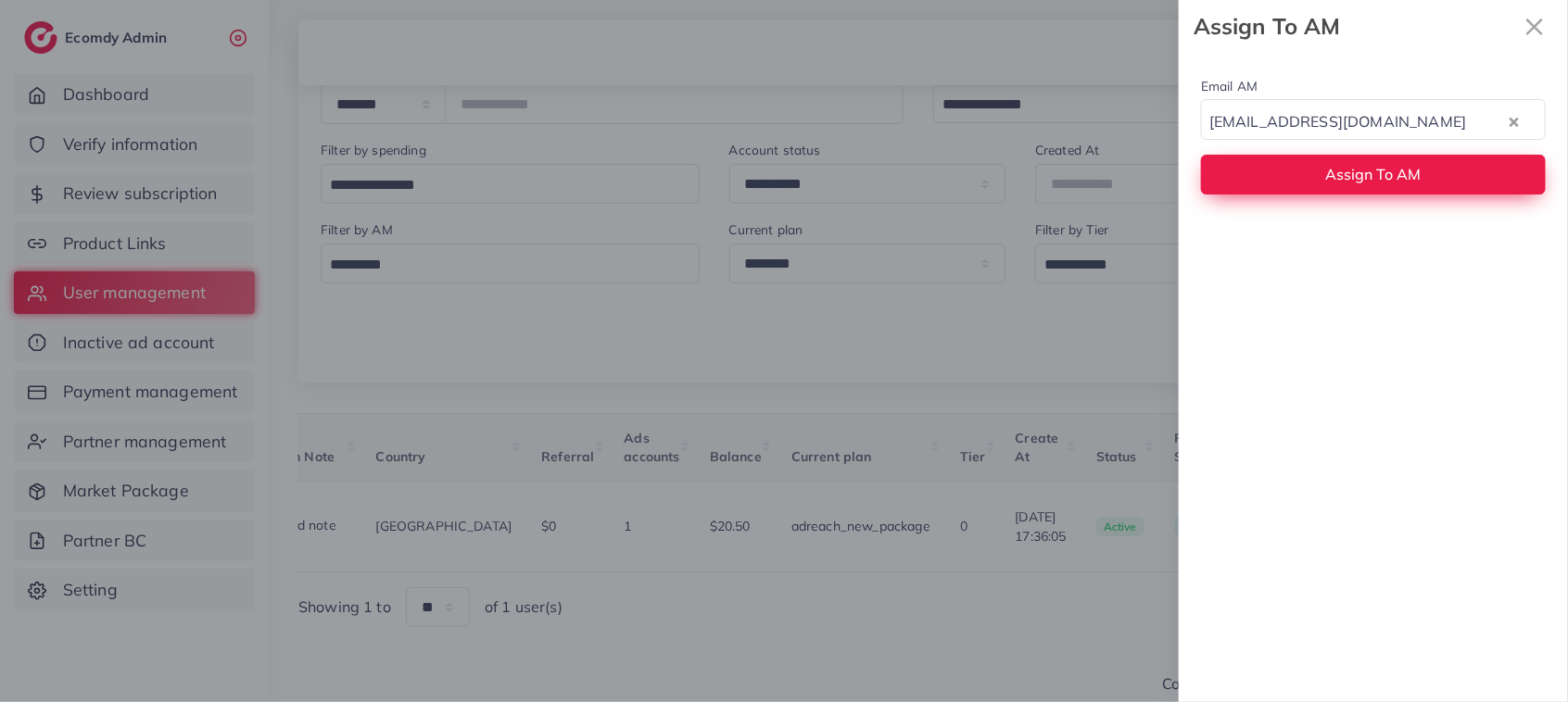
drag, startPoint x: 1386, startPoint y: 239, endPoint x: 1362, endPoint y: 192, distance: 52.8
click at [1362, 192] on button "Assign To AM" at bounding box center [1372, 174] width 345 height 40
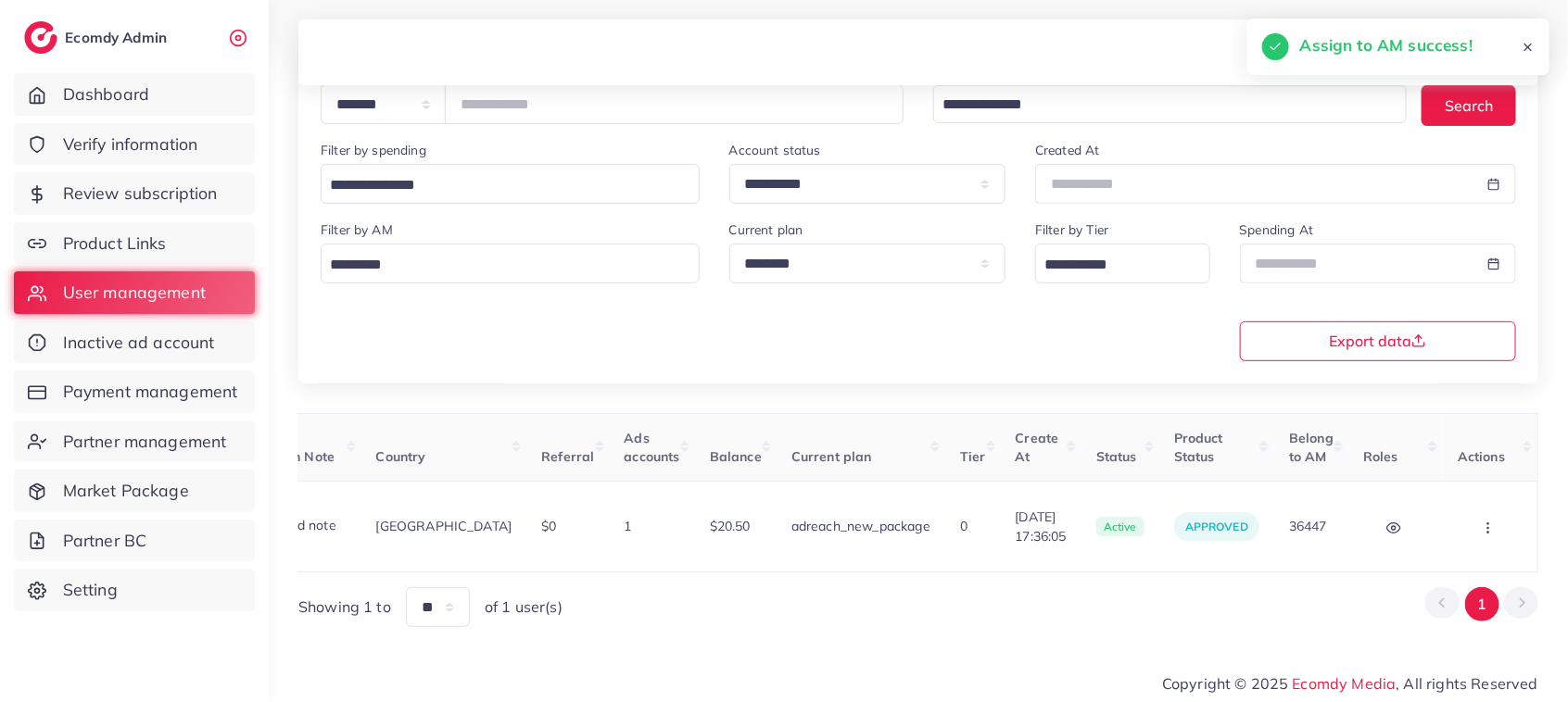
scroll to position [0, 0]
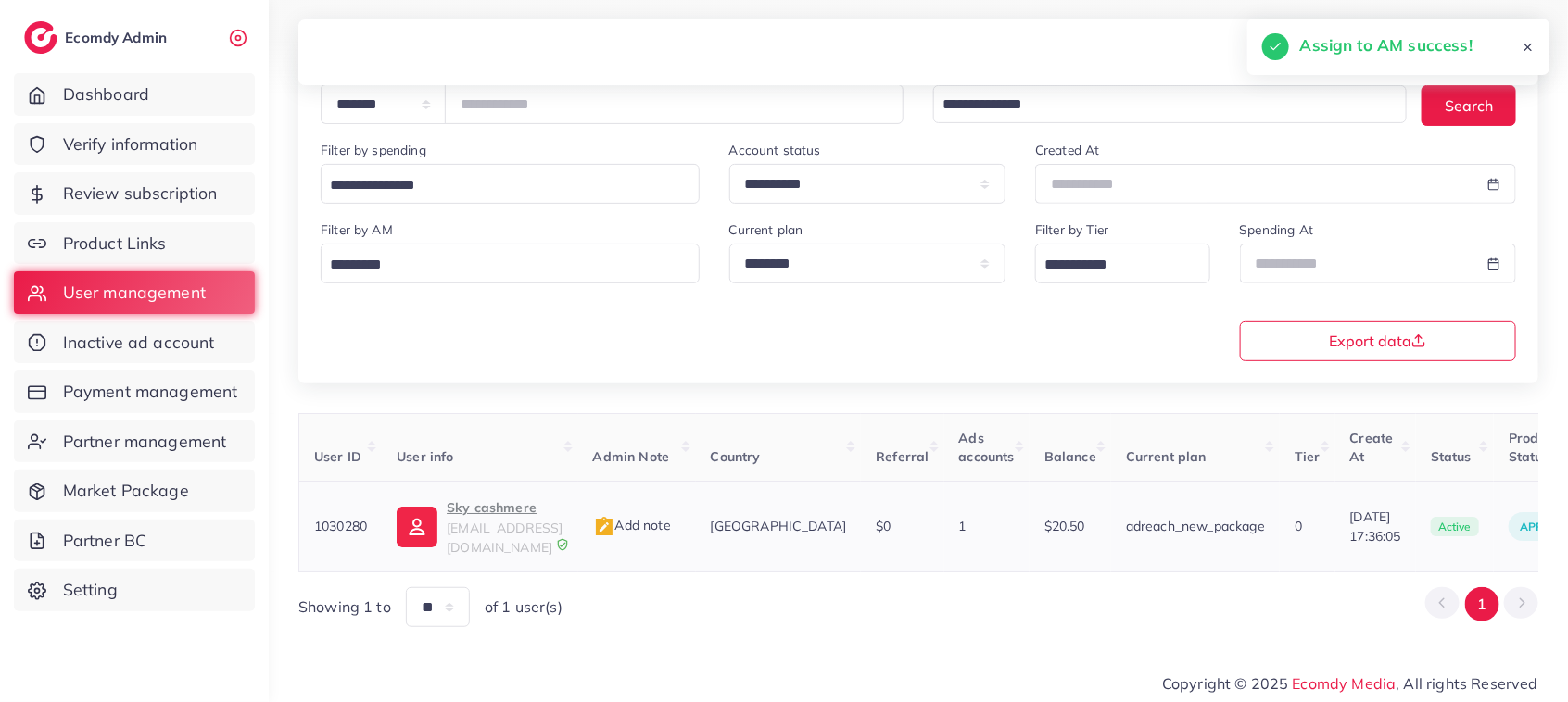
click at [526, 507] on p "Sky cashmere" at bounding box center [504, 507] width 116 height 22
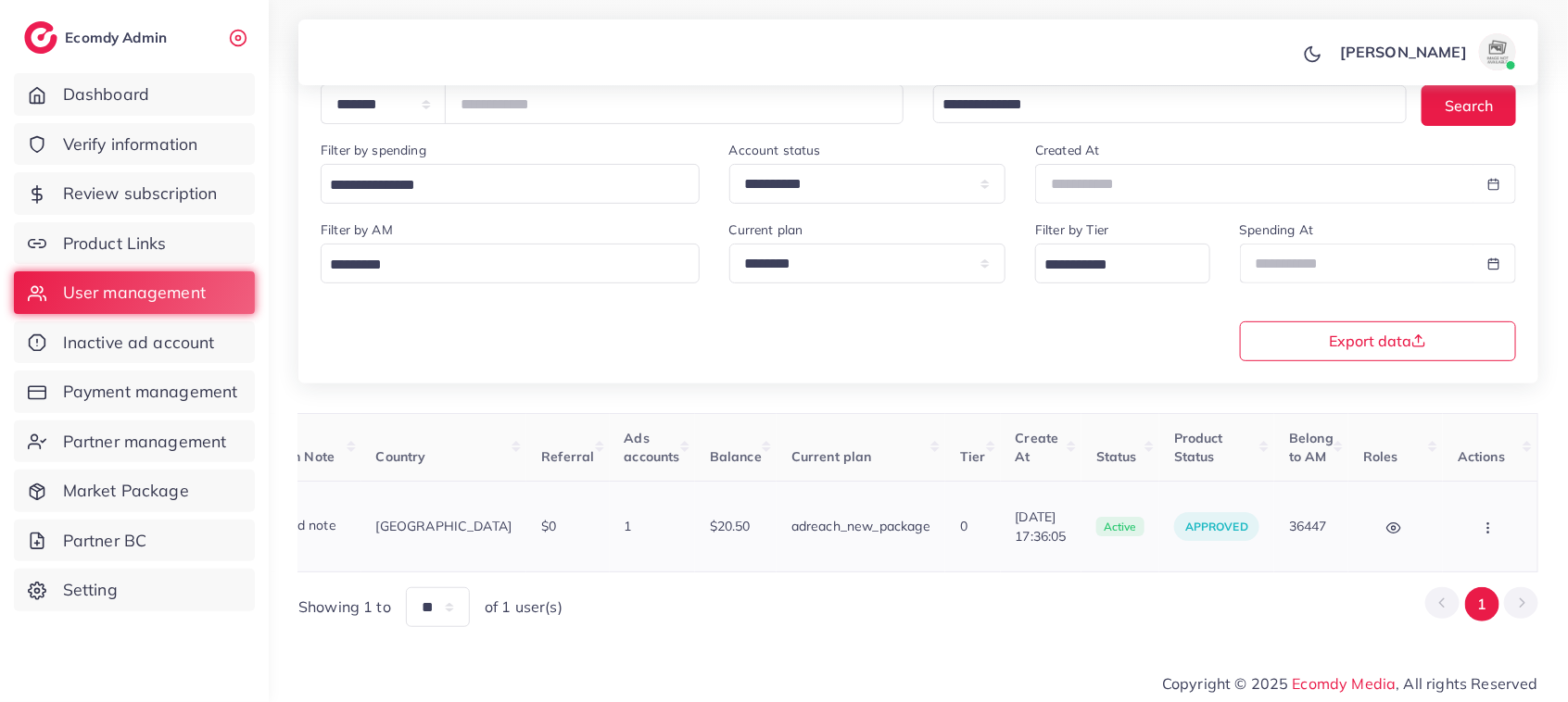
click at [1476, 521] on button "button" at bounding box center [1490, 527] width 65 height 42
click at [1454, 528] on span "Assign to AM" at bounding box center [1439, 536] width 95 height 19
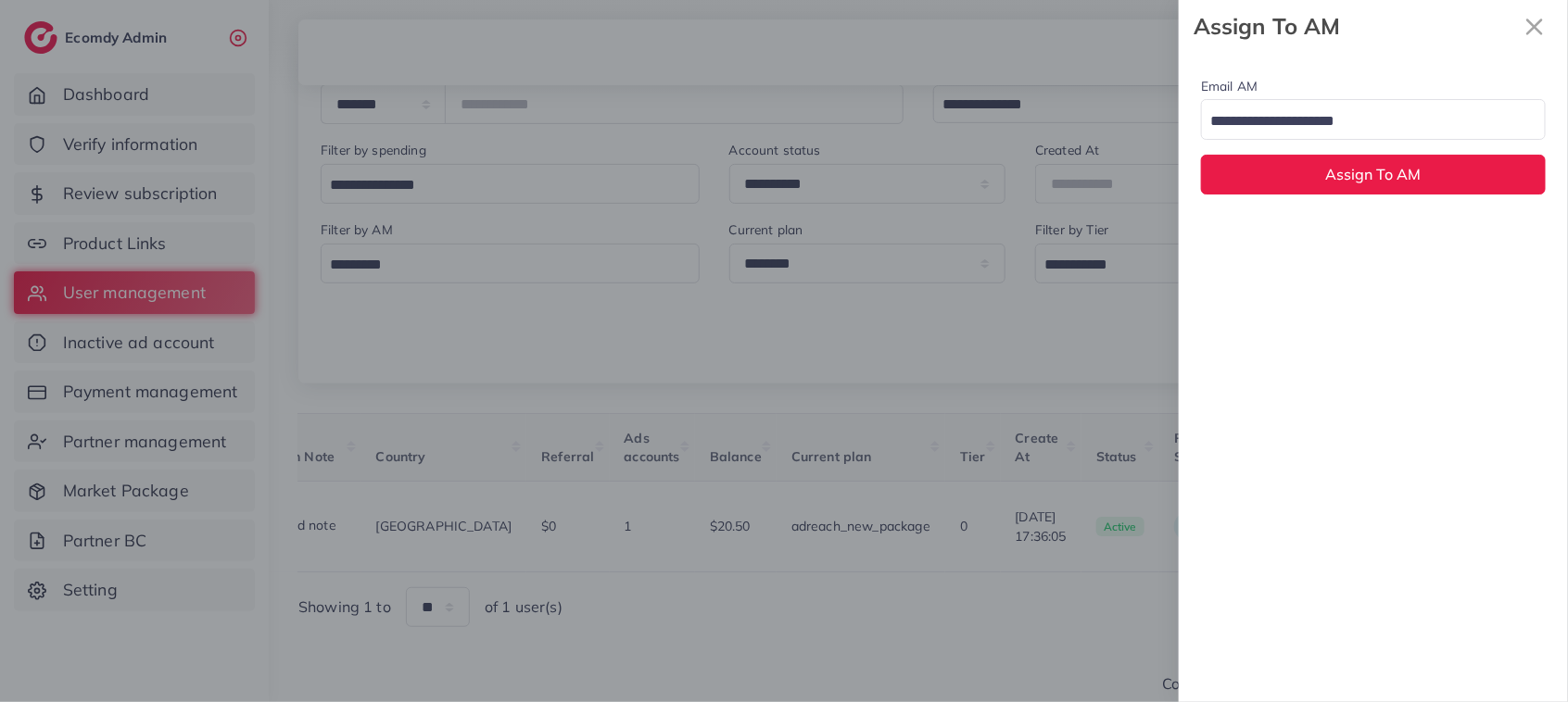
click at [1344, 112] on input "Search for option" at bounding box center [1361, 122] width 317 height 29
click at [1407, 247] on div "Email AM natashashahid163@gmail.com Loading... None hadibaaslam@gmail.com natas…" at bounding box center [1373, 377] width 390 height 650
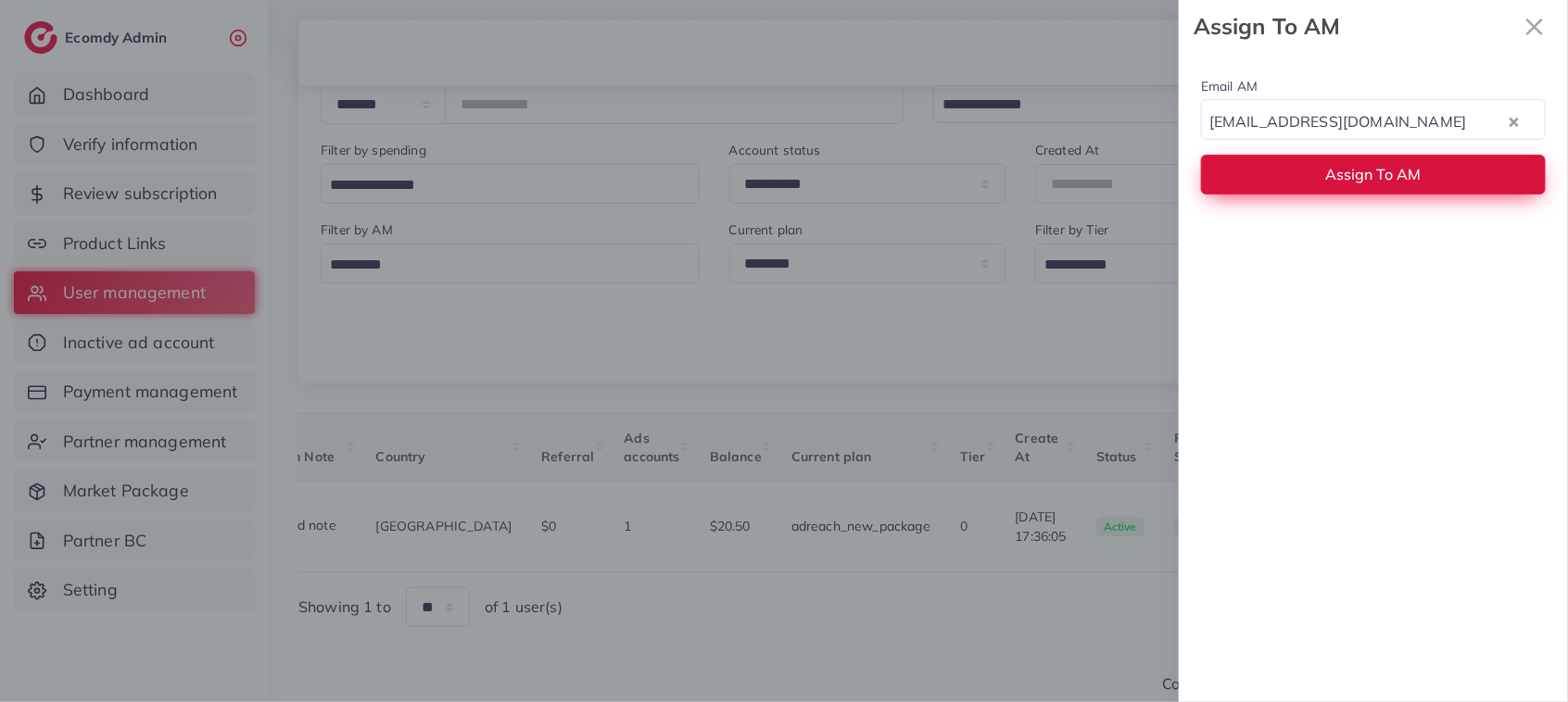
click at [1387, 176] on span "Assign To AM" at bounding box center [1373, 174] width 96 height 19
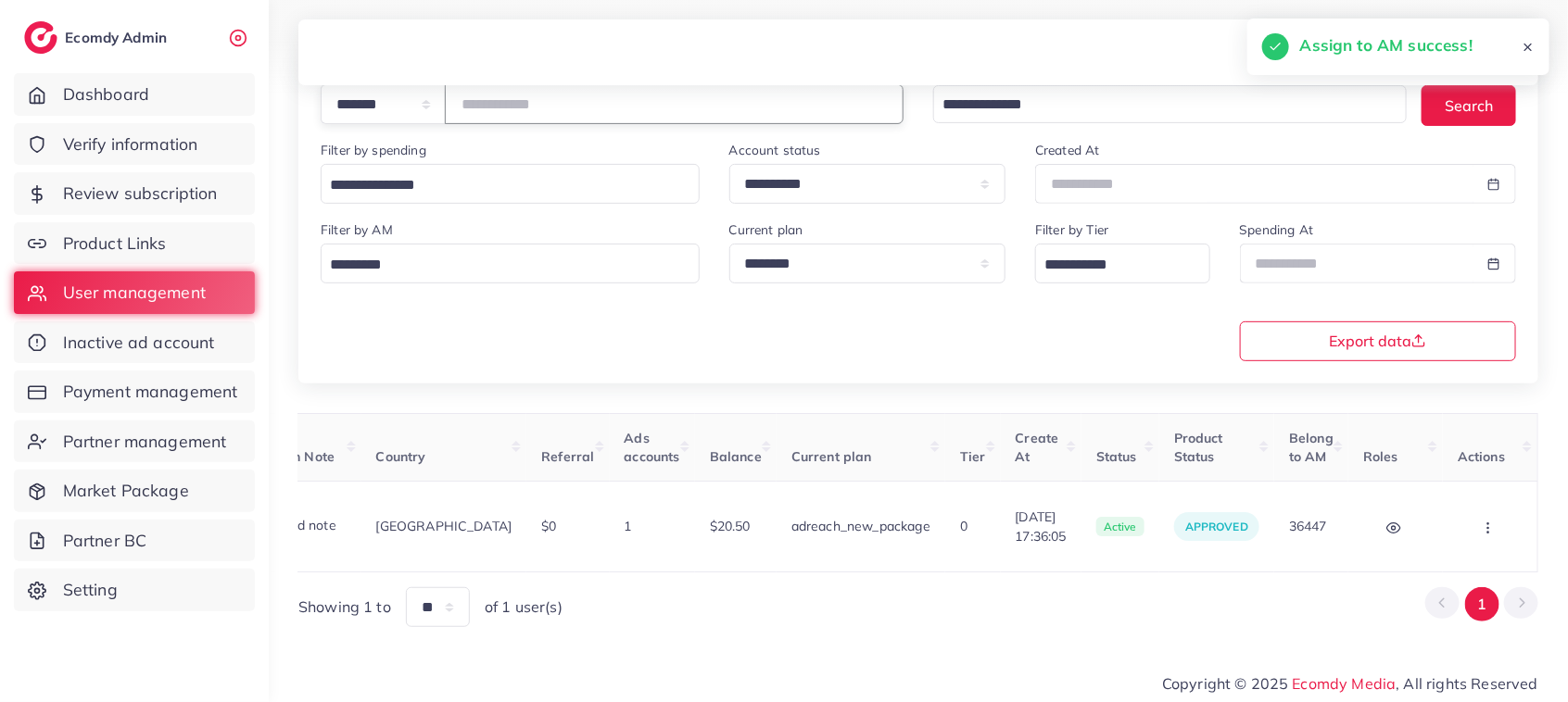
drag, startPoint x: 562, startPoint y: 107, endPoint x: 393, endPoint y: 117, distance: 169.3
click at [393, 117] on div "**********" at bounding box center [611, 104] width 582 height 40
paste input "number"
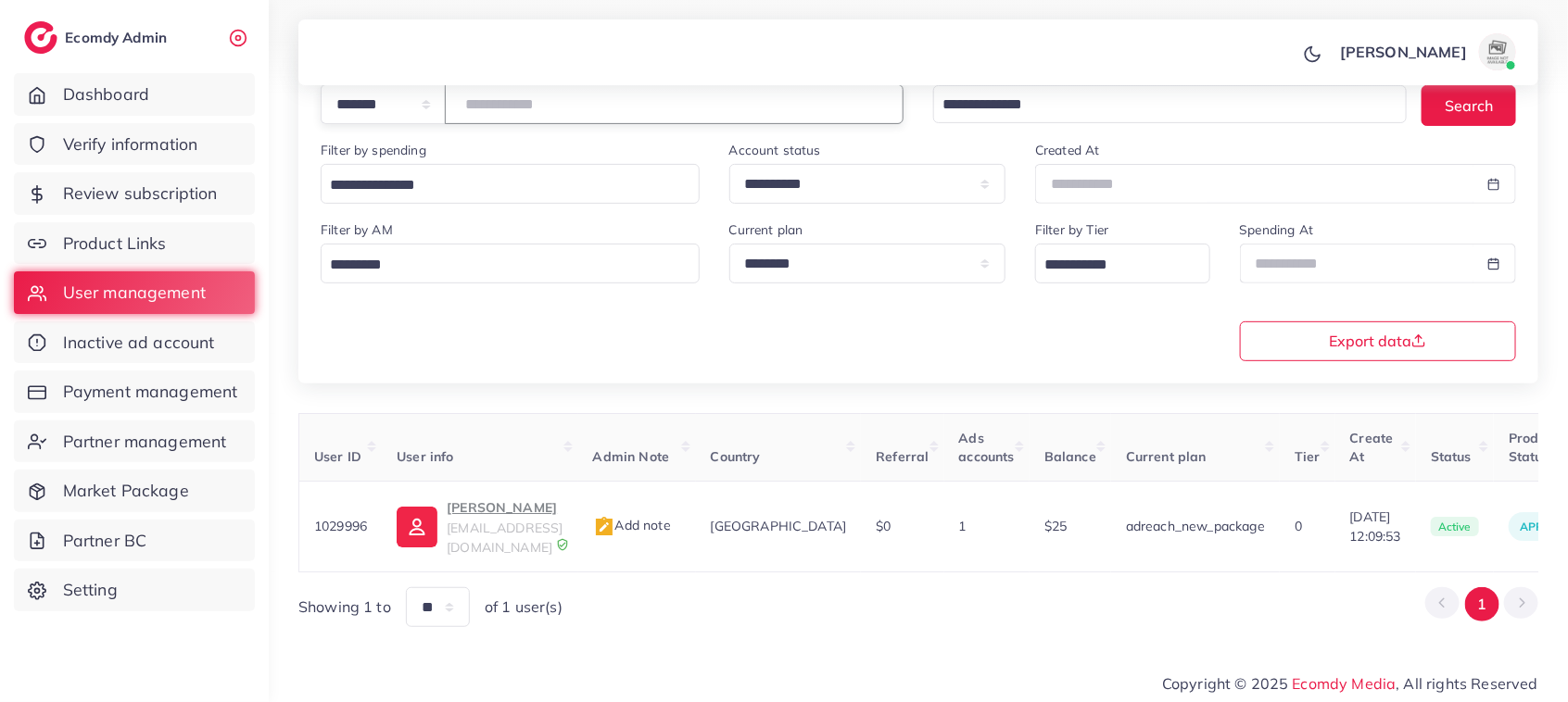
scroll to position [0, 364]
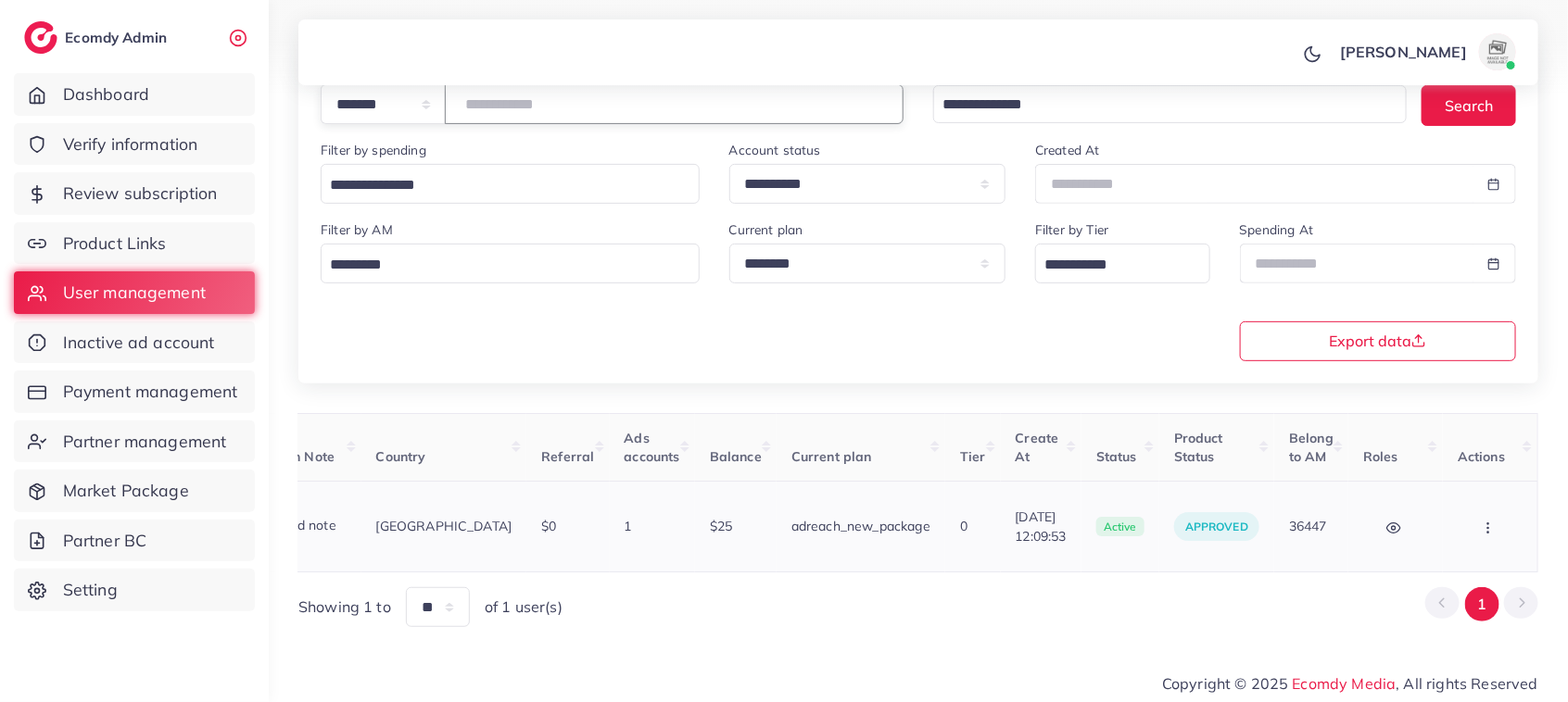
click at [1489, 524] on icon "button" at bounding box center [1487, 528] width 15 height 15
click at [1489, 525] on link "Assign to AM" at bounding box center [1450, 537] width 154 height 41
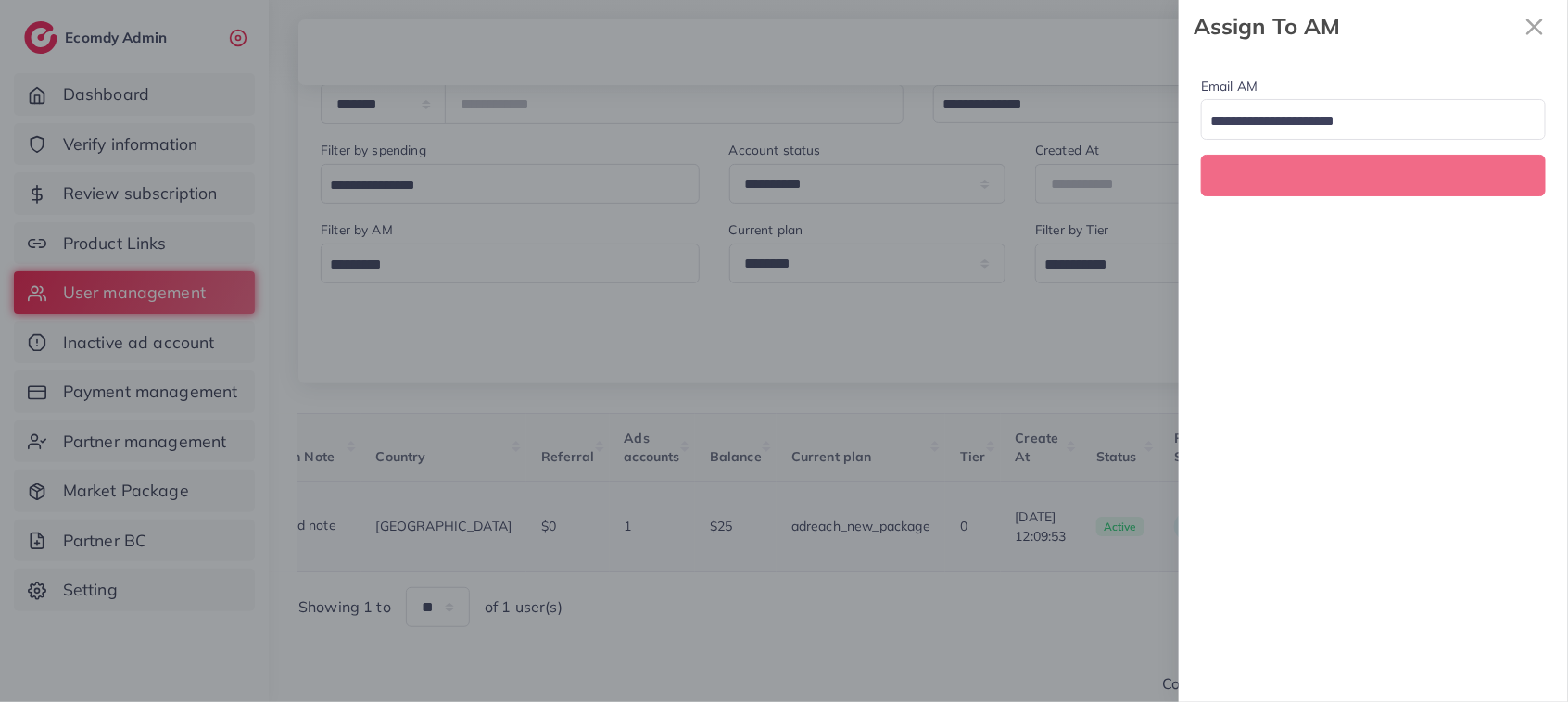
click at [1489, 525] on div at bounding box center [784, 351] width 1568 height 702
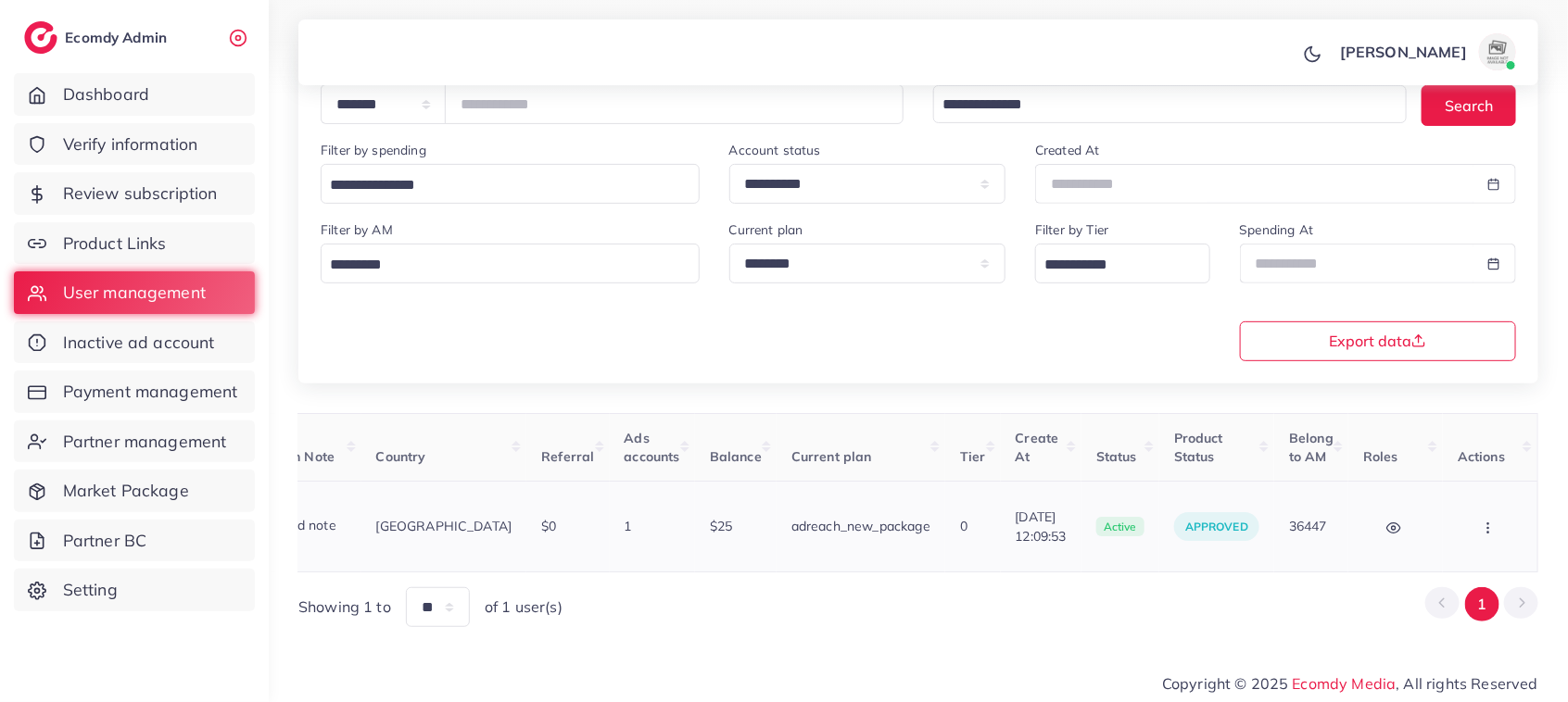
click at [1489, 531] on icon "button" at bounding box center [1487, 528] width 15 height 15
click at [1451, 538] on span "Assign to AM" at bounding box center [1439, 536] width 95 height 19
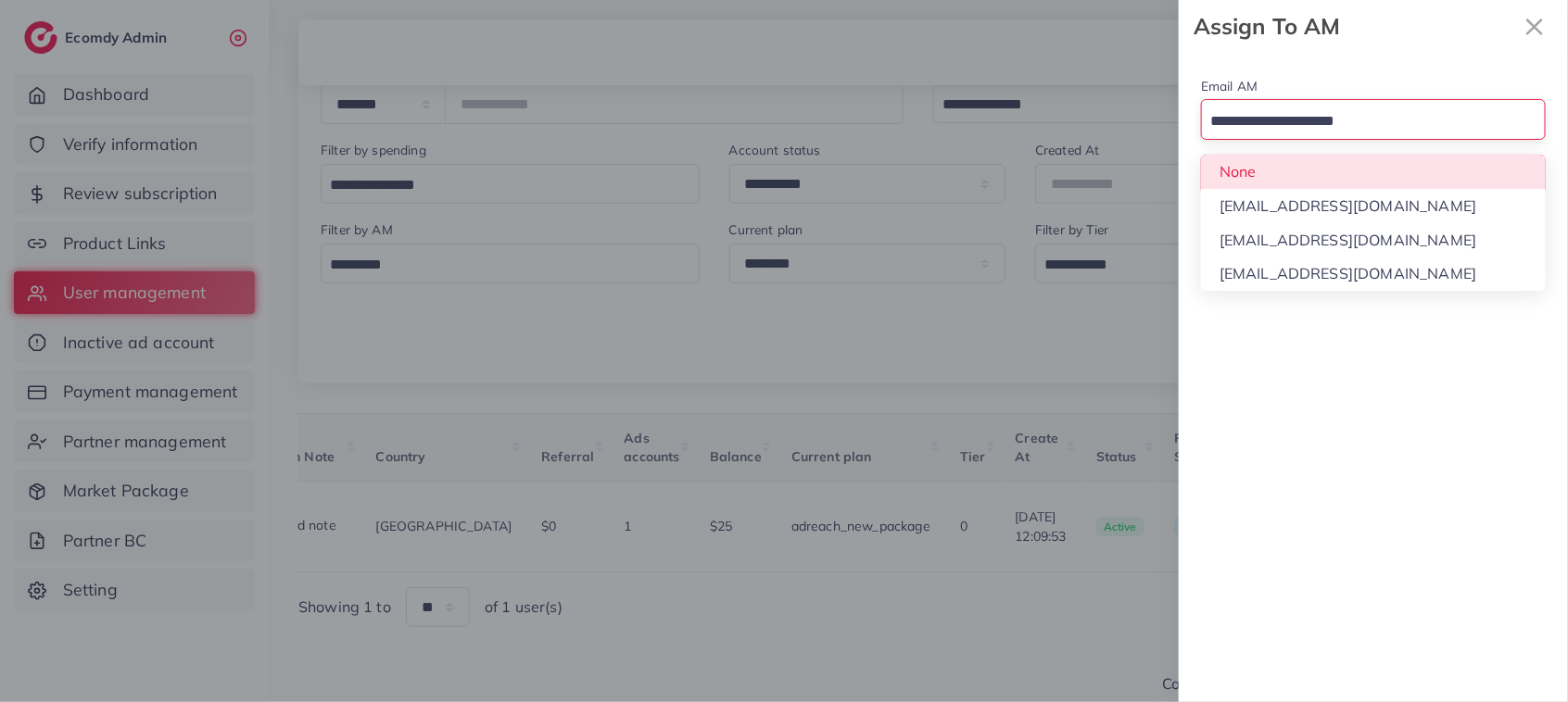
click at [1369, 134] on input "Search for option" at bounding box center [1361, 122] width 317 height 29
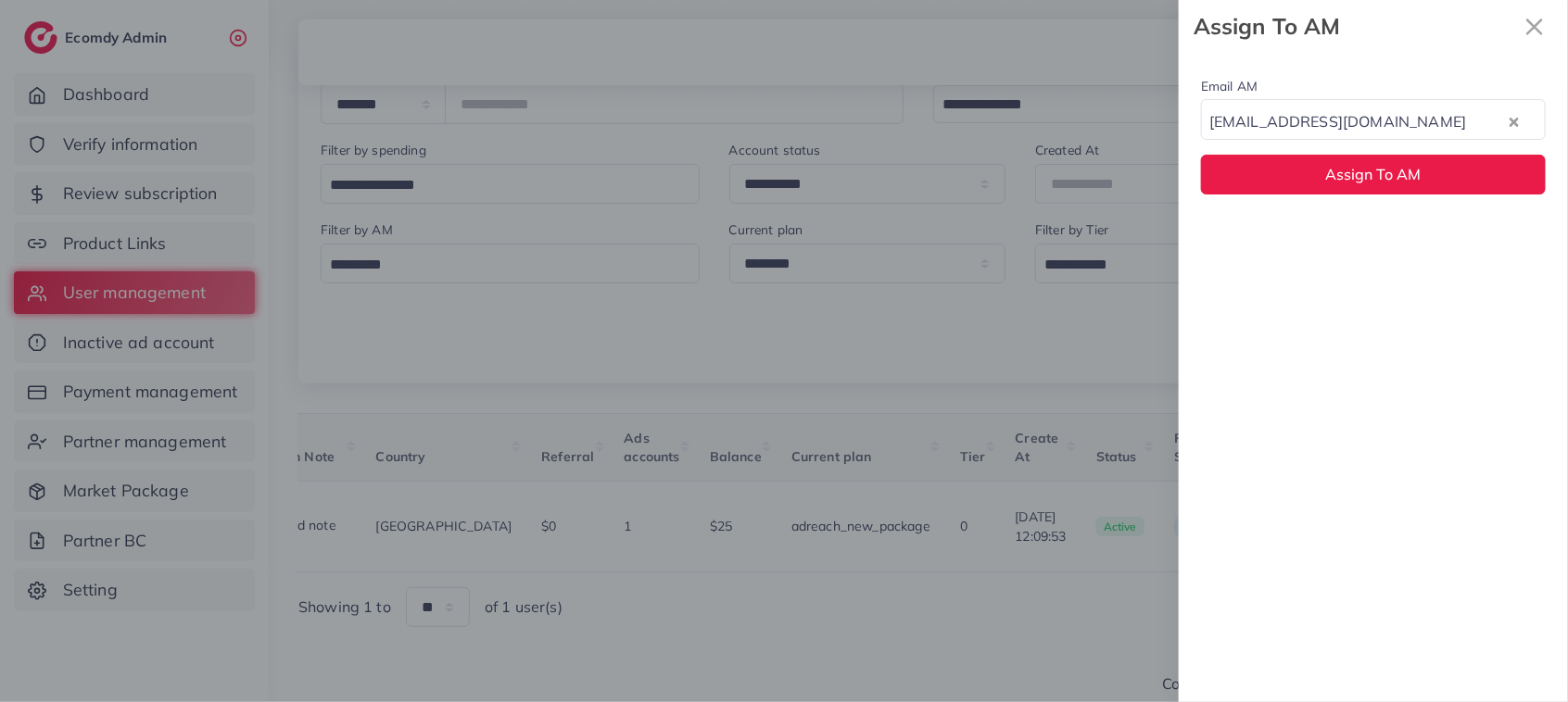
drag, startPoint x: 1367, startPoint y: 255, endPoint x: 1347, endPoint y: 204, distance: 54.8
click at [1347, 204] on div "Email AM natashashahid163@gmail.com Loading... Assign To AM" at bounding box center [1373, 134] width 390 height 164
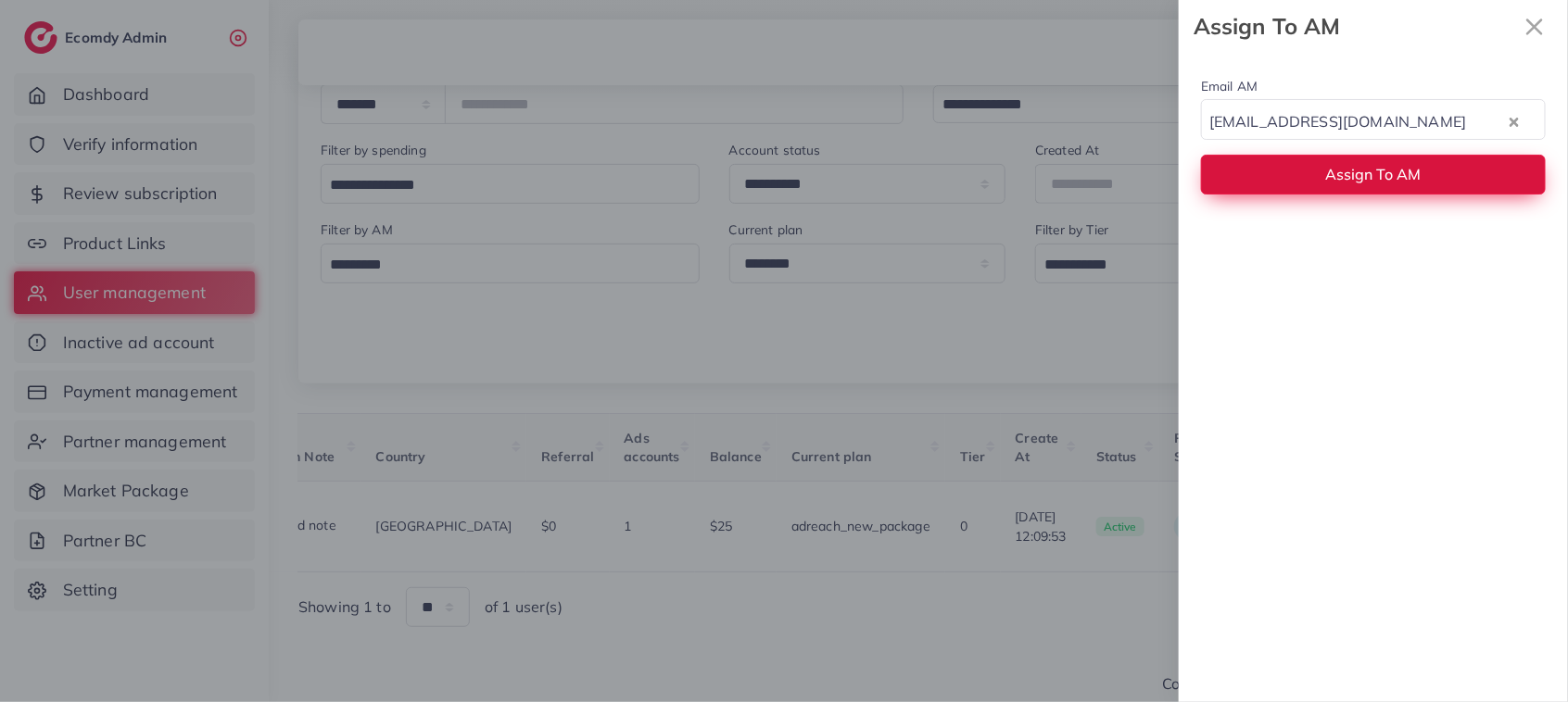
click at [1333, 182] on span "Assign To AM" at bounding box center [1373, 174] width 96 height 19
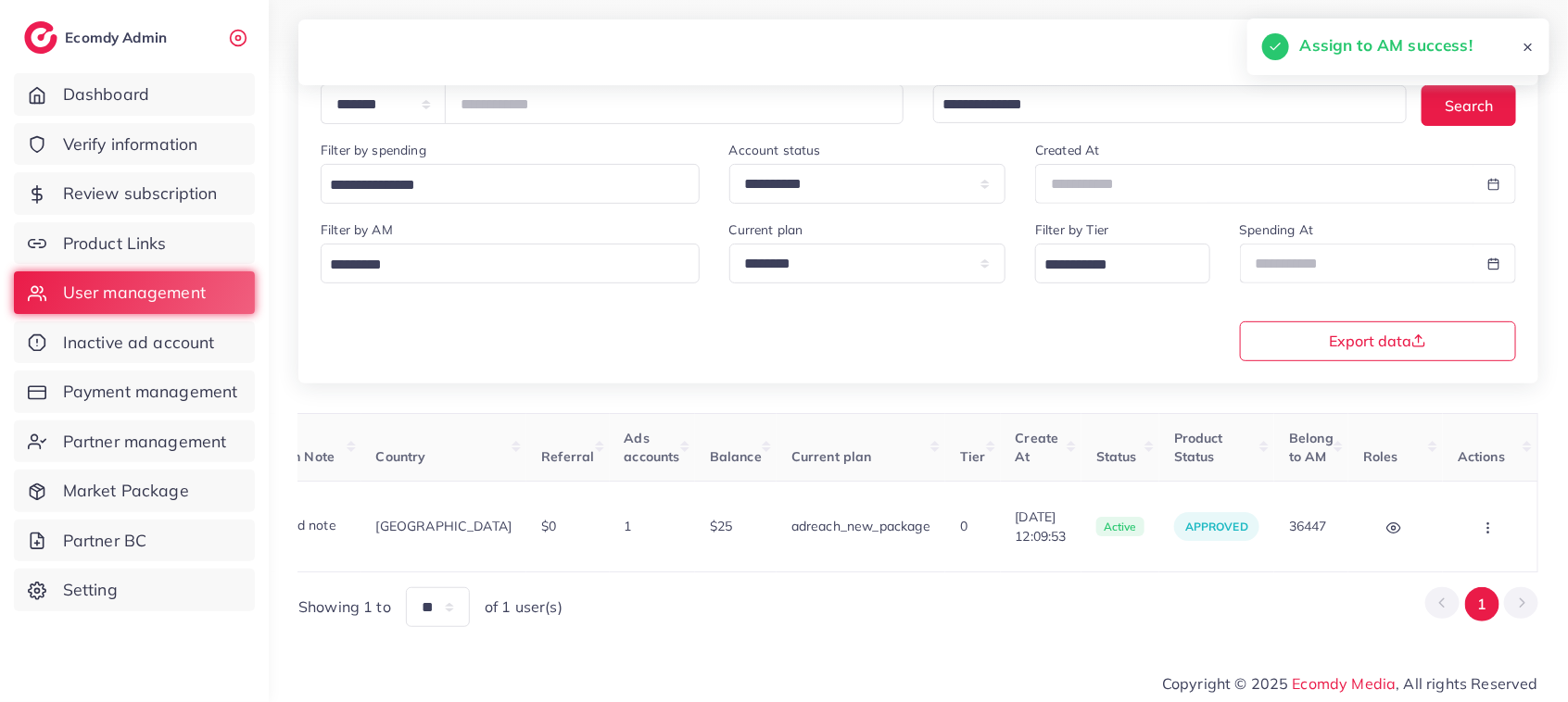
scroll to position [0, 0]
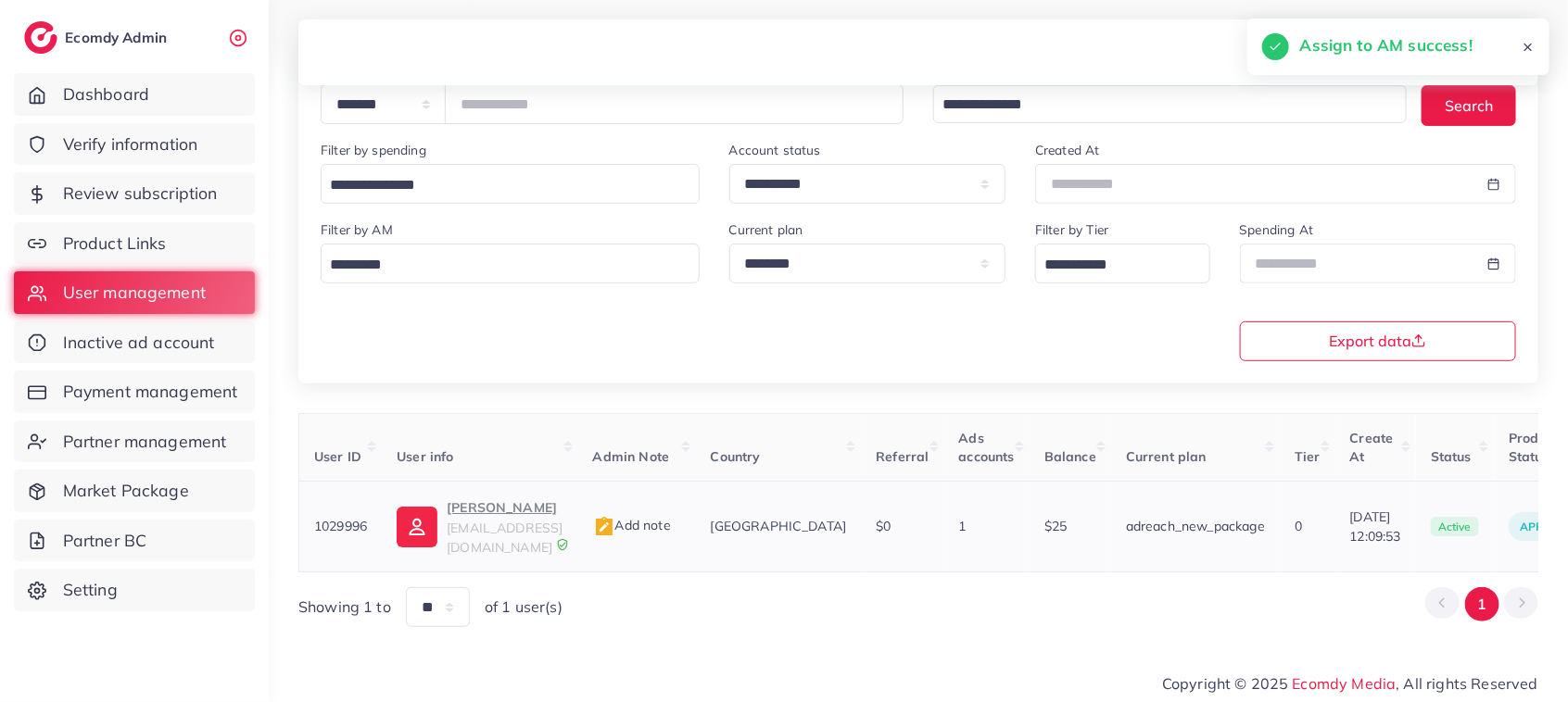
click at [498, 498] on td "Husnain Ibrahim sharafatibrahim5577@gmail.com" at bounding box center [479, 527] width 196 height 91
click at [498, 507] on p "Husnain Ibrahim" at bounding box center [504, 507] width 116 height 22
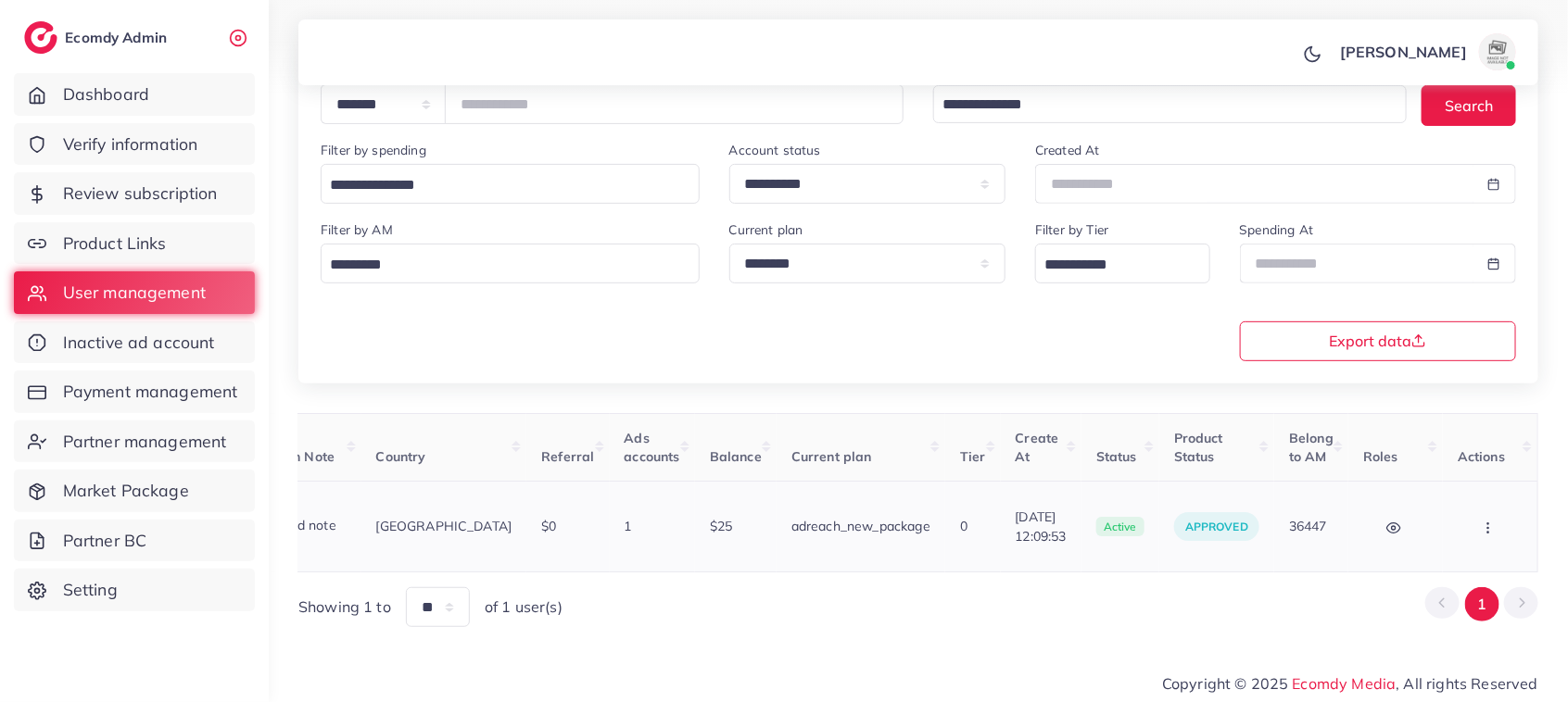
click at [1483, 522] on icon "button" at bounding box center [1487, 528] width 15 height 15
click at [1442, 527] on span "Assign to AM" at bounding box center [1439, 536] width 95 height 19
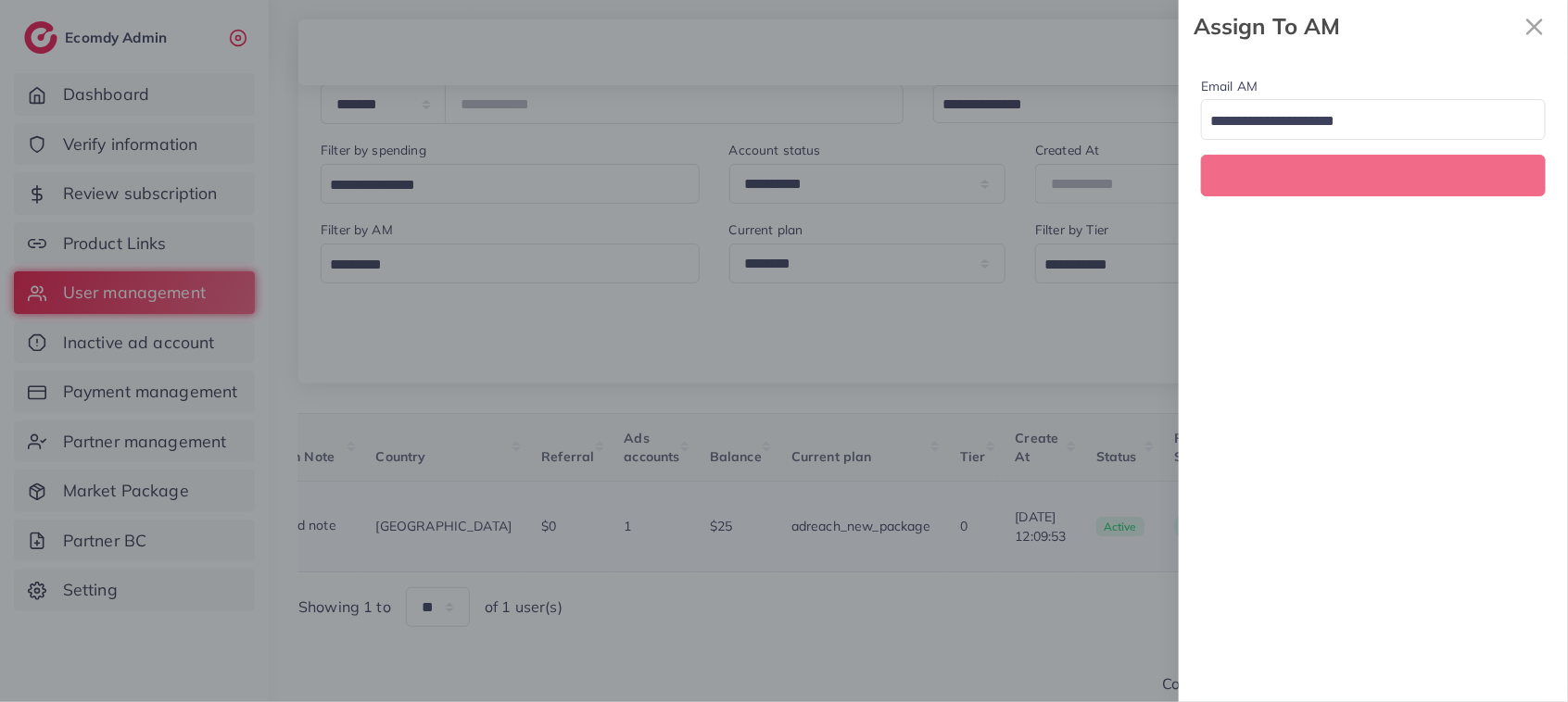
scroll to position [0, 364]
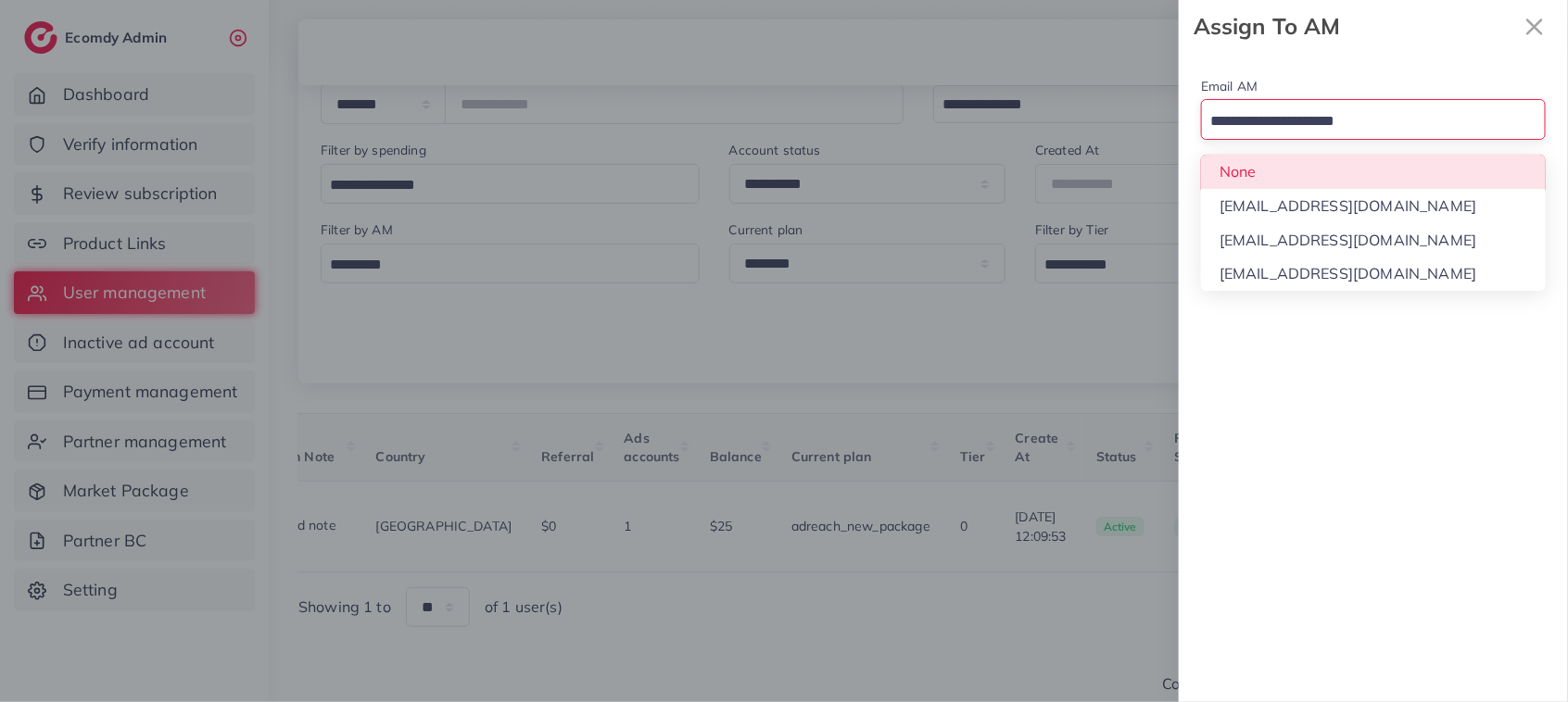
click at [1317, 107] on div "Search for option" at bounding box center [1361, 120] width 321 height 33
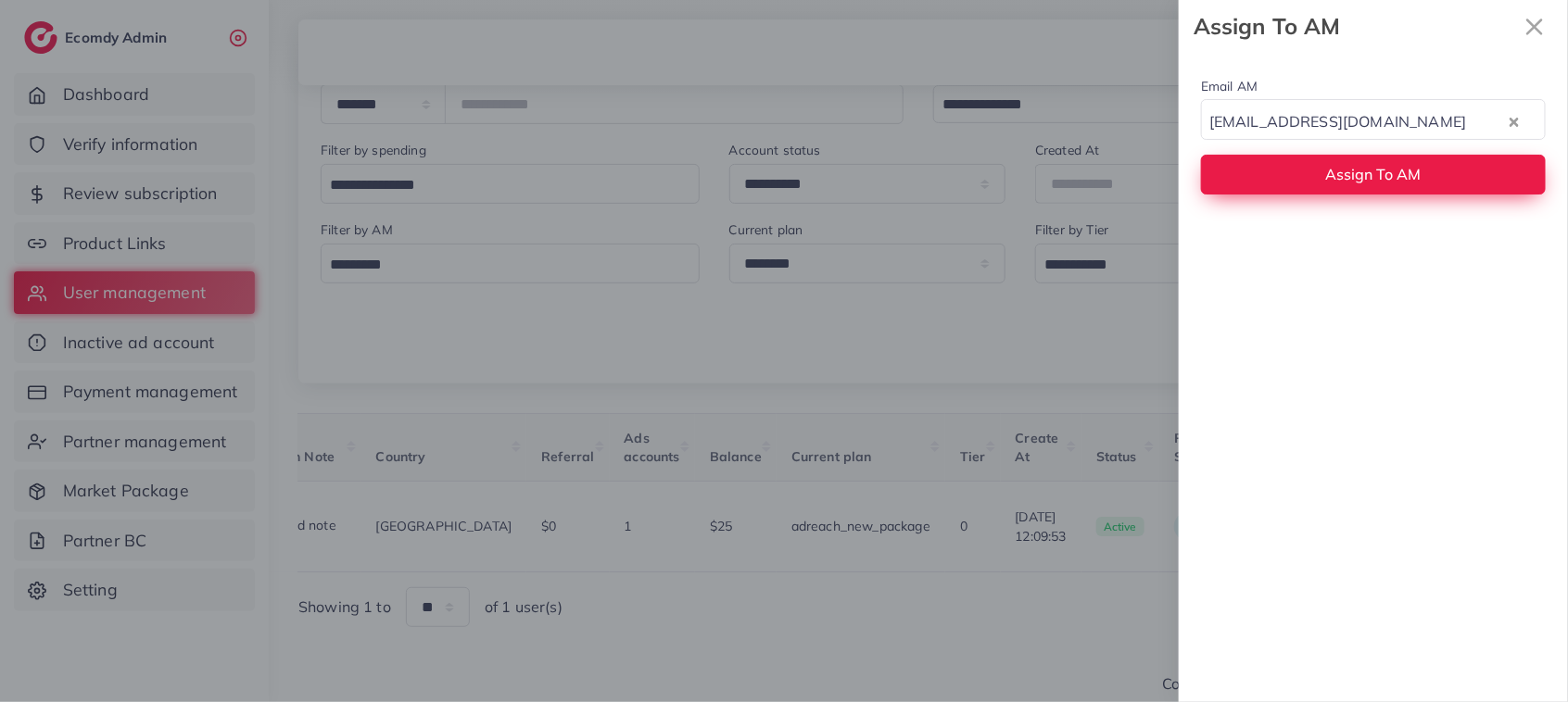
drag, startPoint x: 1334, startPoint y: 231, endPoint x: 1321, endPoint y: 171, distance: 61.4
click at [1321, 171] on button "Assign To AM" at bounding box center [1372, 174] width 345 height 40
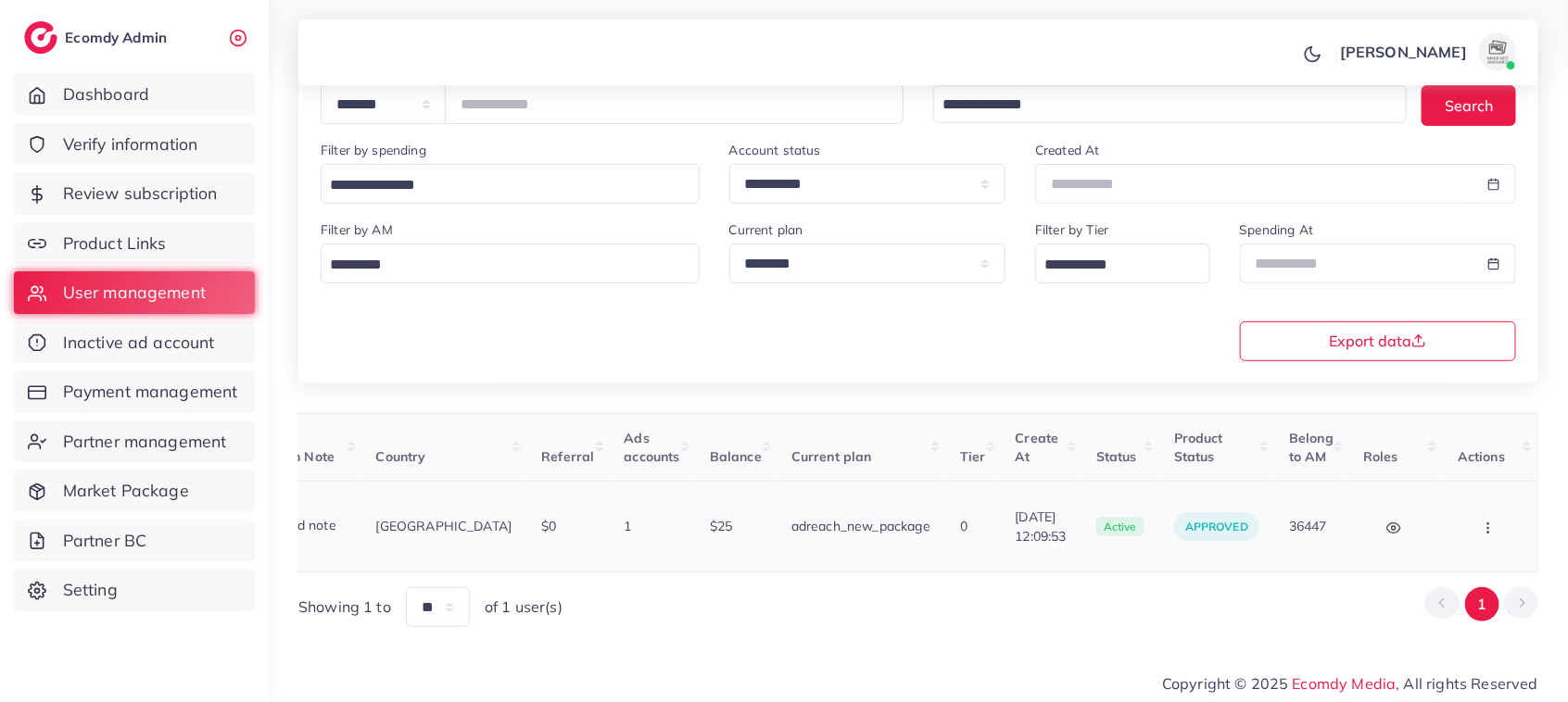
drag, startPoint x: 655, startPoint y: 561, endPoint x: 415, endPoint y: 529, distance: 242.1
click at [415, 529] on tr "1029996 Husnain Ibrahim sharafatibrahim5577@gmail.com Add note Pakistan $0 1 $2…" at bounding box center [750, 527] width 1573 height 91
click at [1483, 525] on icon "button" at bounding box center [1487, 528] width 15 height 15
click at [1434, 529] on span "Assign to AM" at bounding box center [1439, 536] width 95 height 19
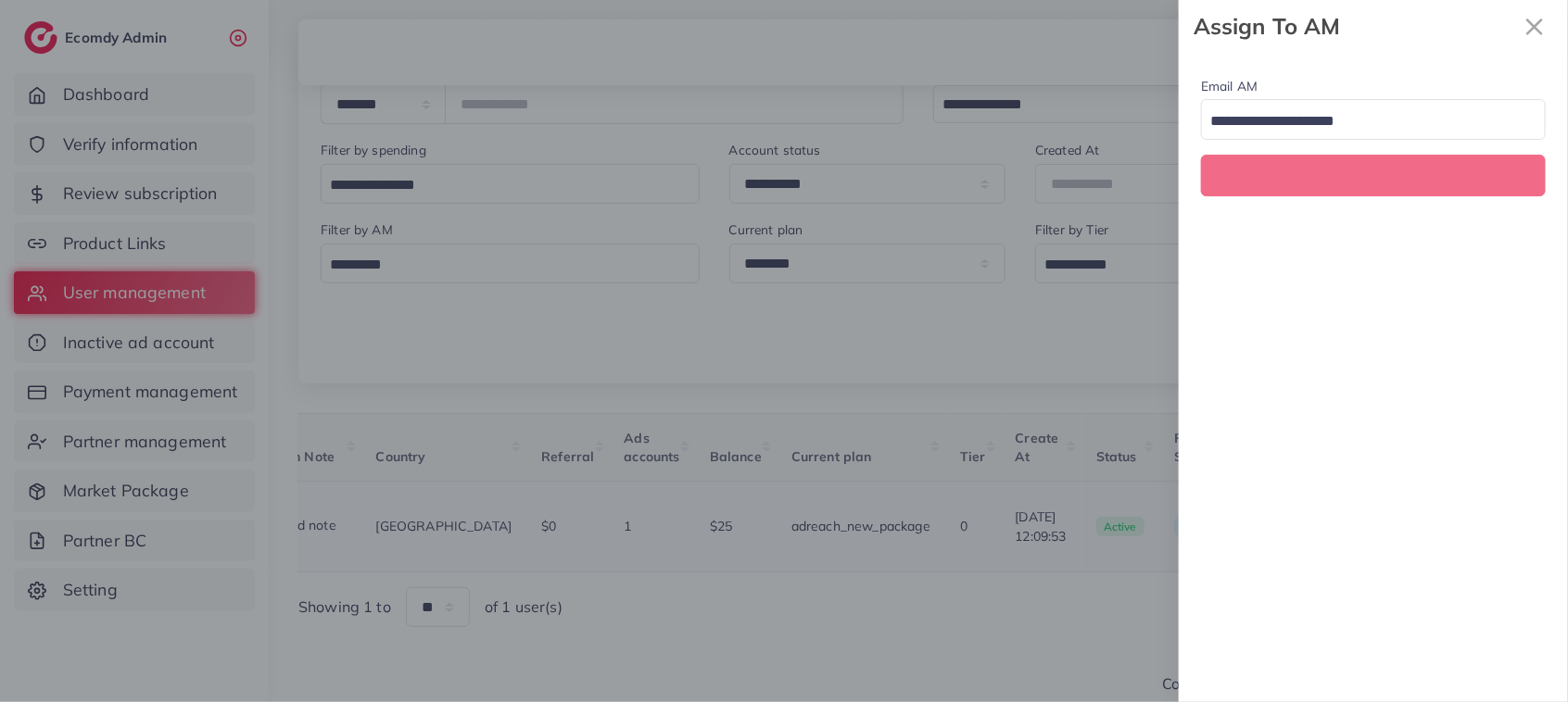
scroll to position [0, 364]
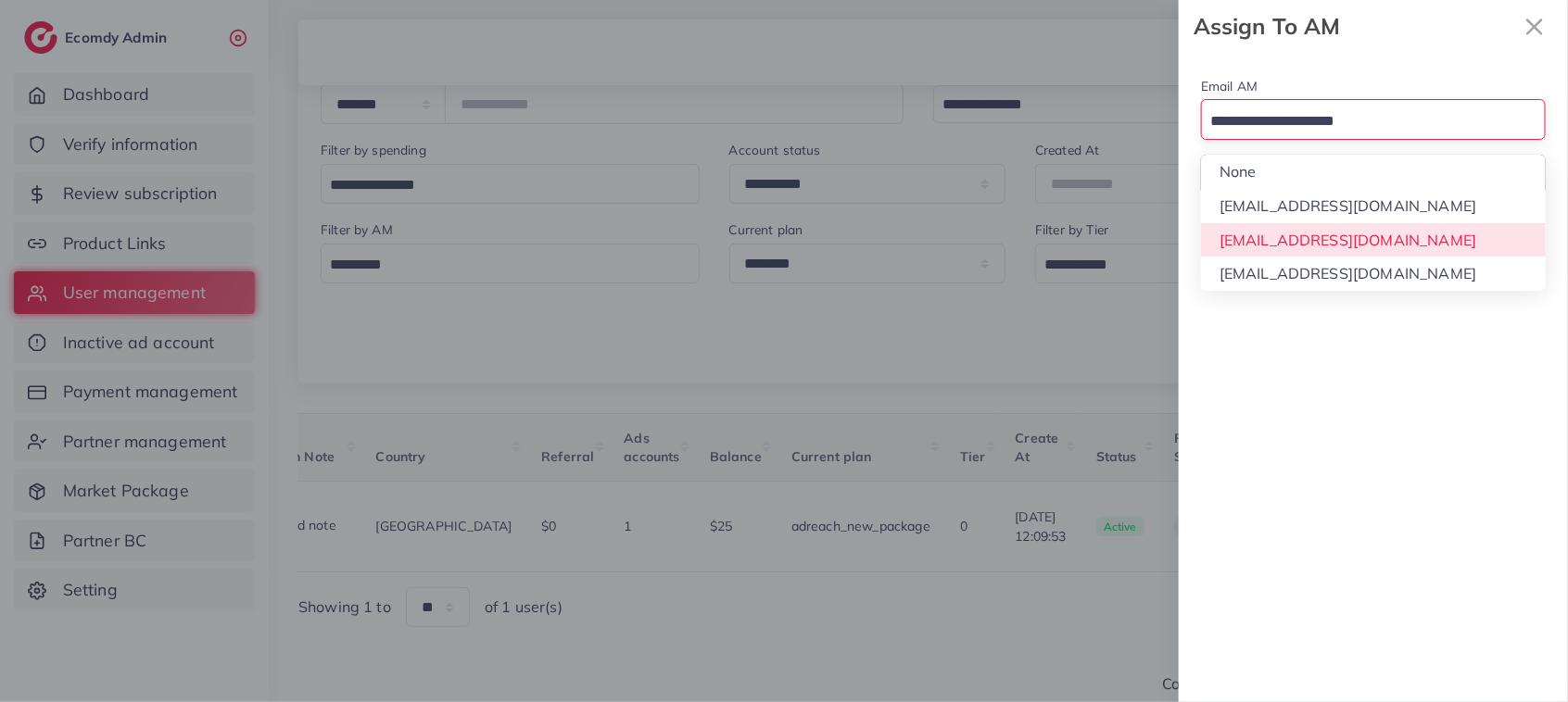
drag, startPoint x: 1320, startPoint y: 107, endPoint x: 1311, endPoint y: 236, distance: 129.3
click at [1311, 139] on div "Loading... None hadibaaslam@gmail.com natashashahid163@gmail.com wajahat@adreac…" at bounding box center [1372, 119] width 345 height 40
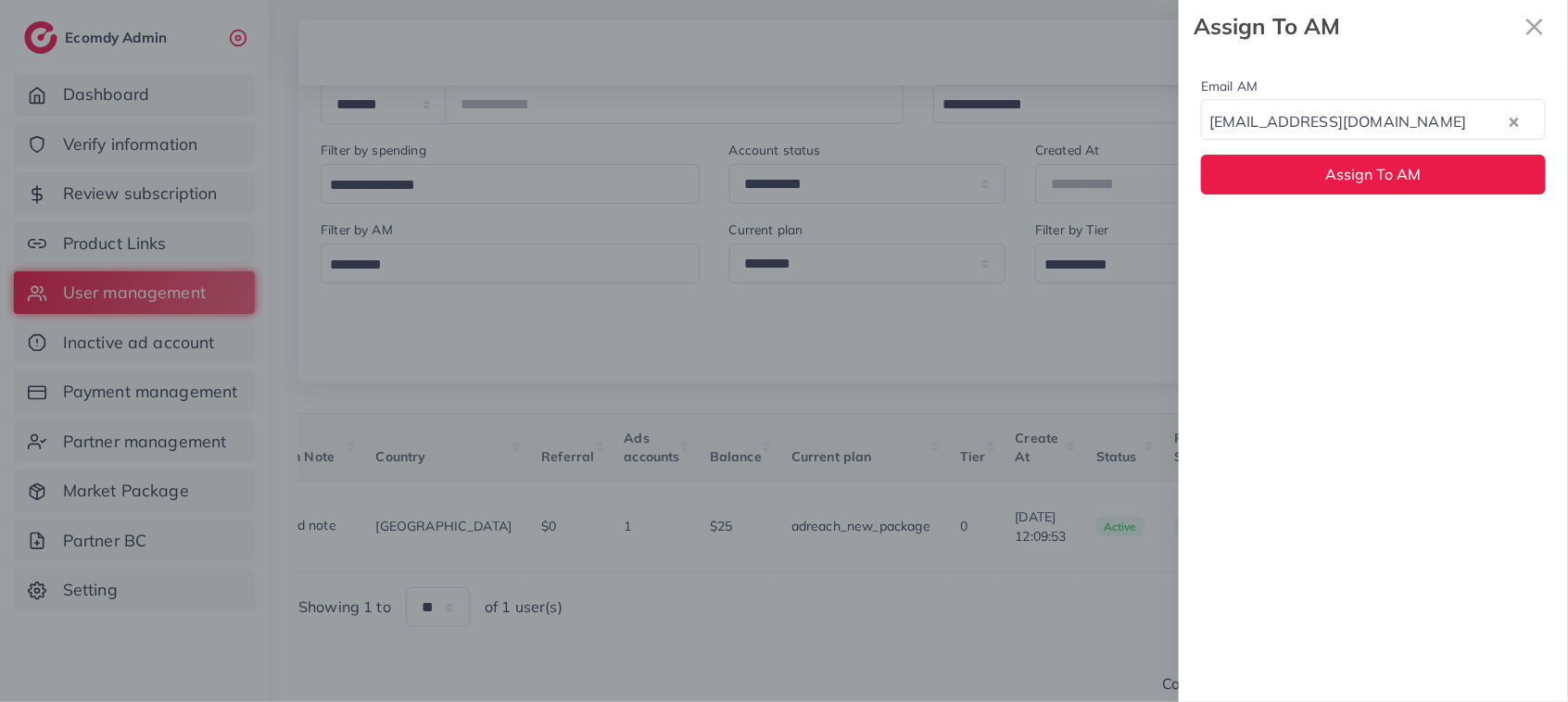
drag, startPoint x: 1311, startPoint y: 236, endPoint x: 1302, endPoint y: 154, distance: 82.5
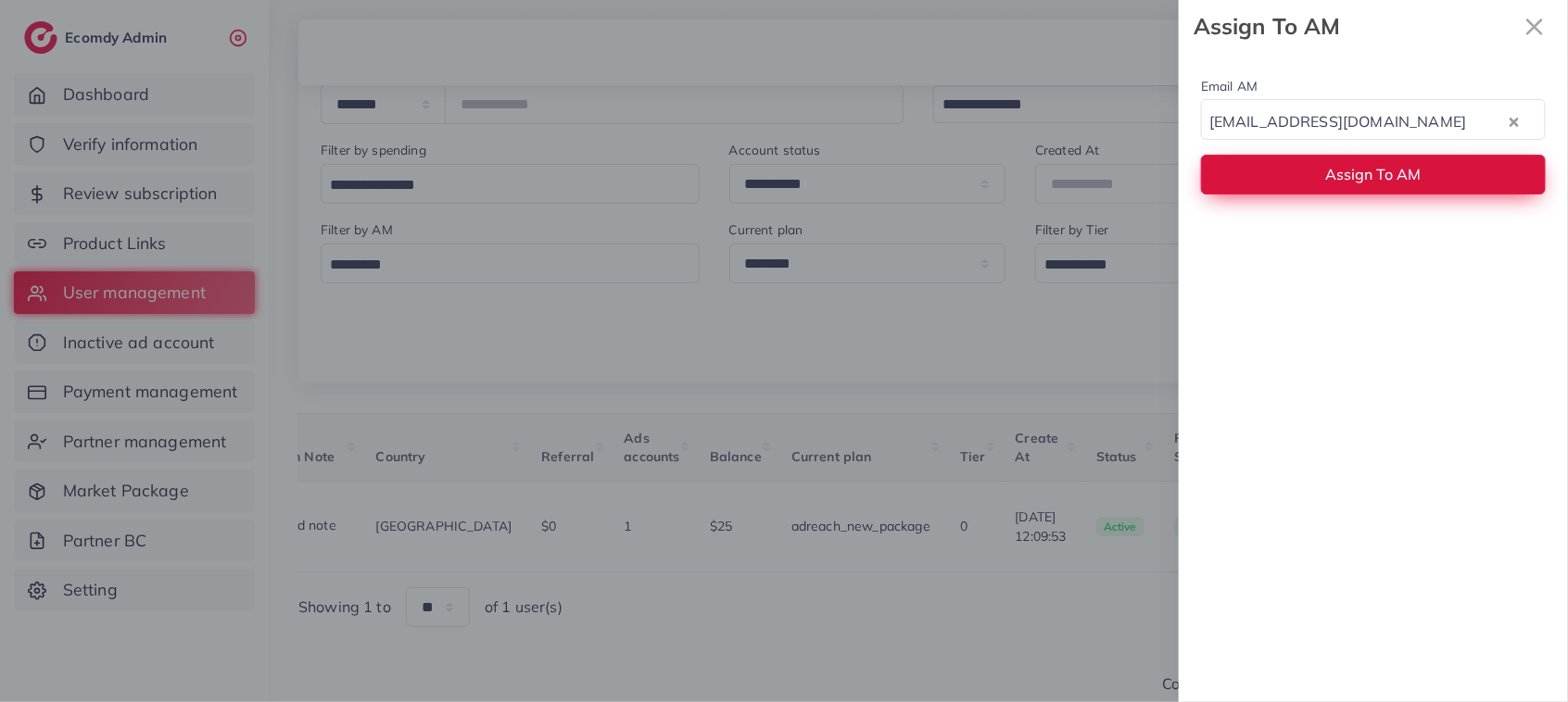
click at [1300, 179] on button "Assign To AM" at bounding box center [1372, 174] width 345 height 40
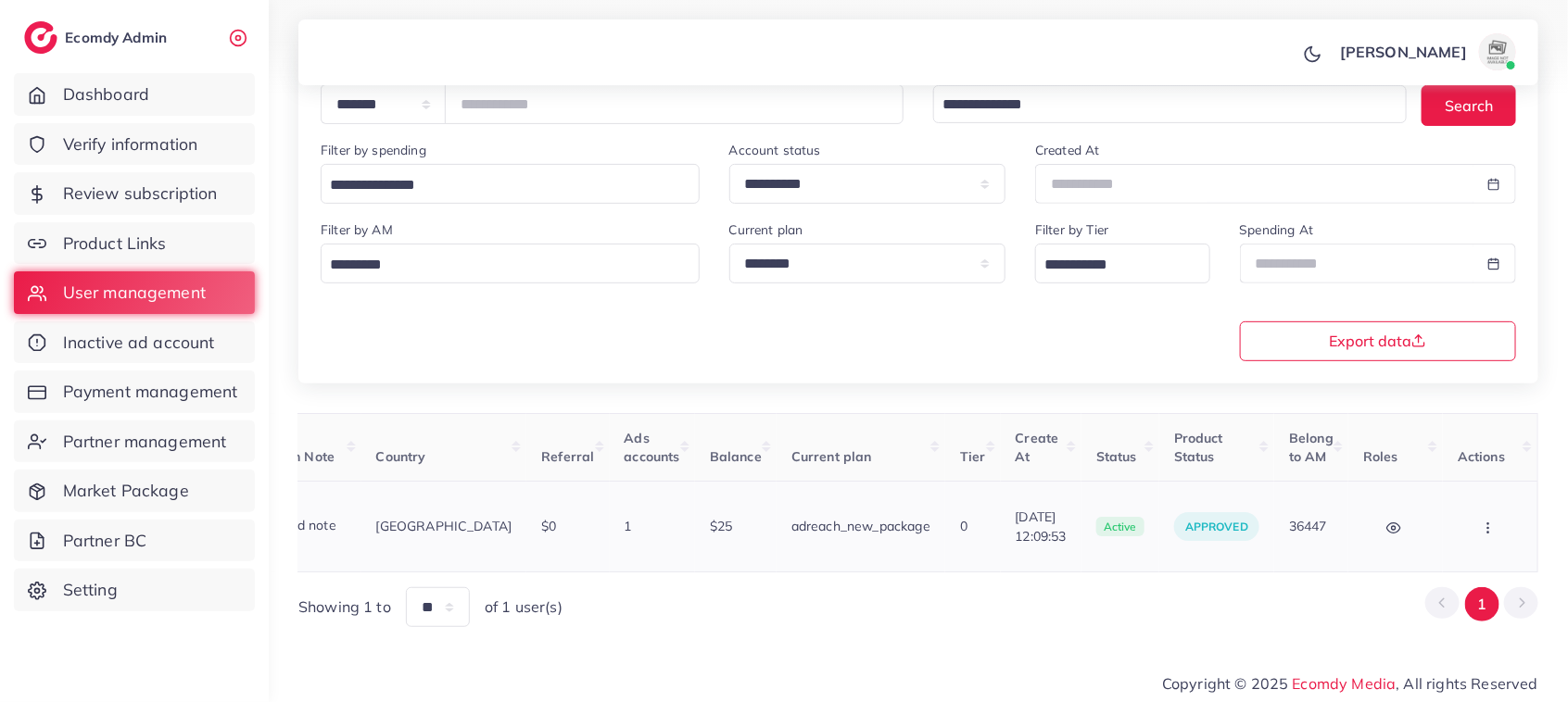
click at [1488, 523] on circle "button" at bounding box center [1487, 523] width 1 height 1
click at [1442, 527] on span "Assign to AM" at bounding box center [1439, 536] width 95 height 19
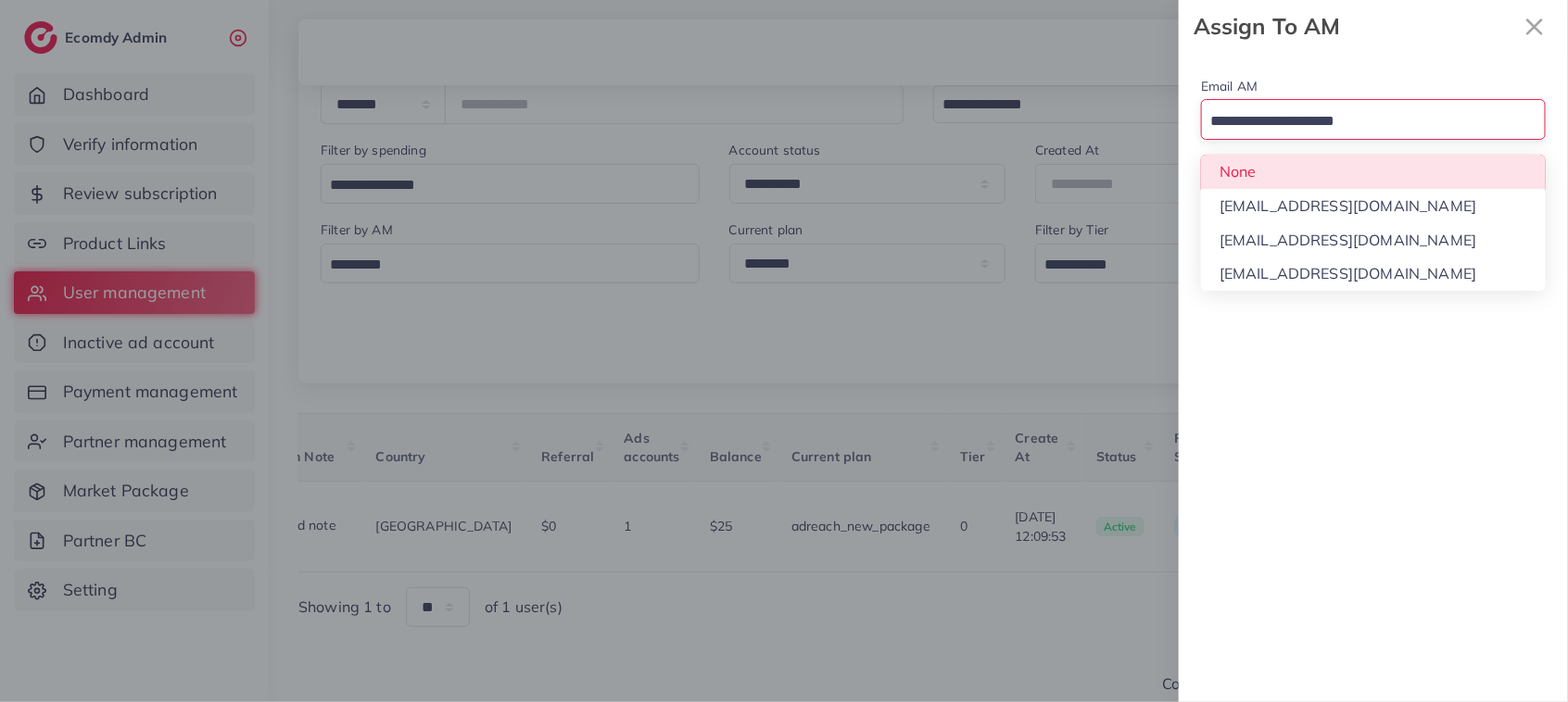
click at [1354, 131] on input "Search for option" at bounding box center [1361, 122] width 317 height 29
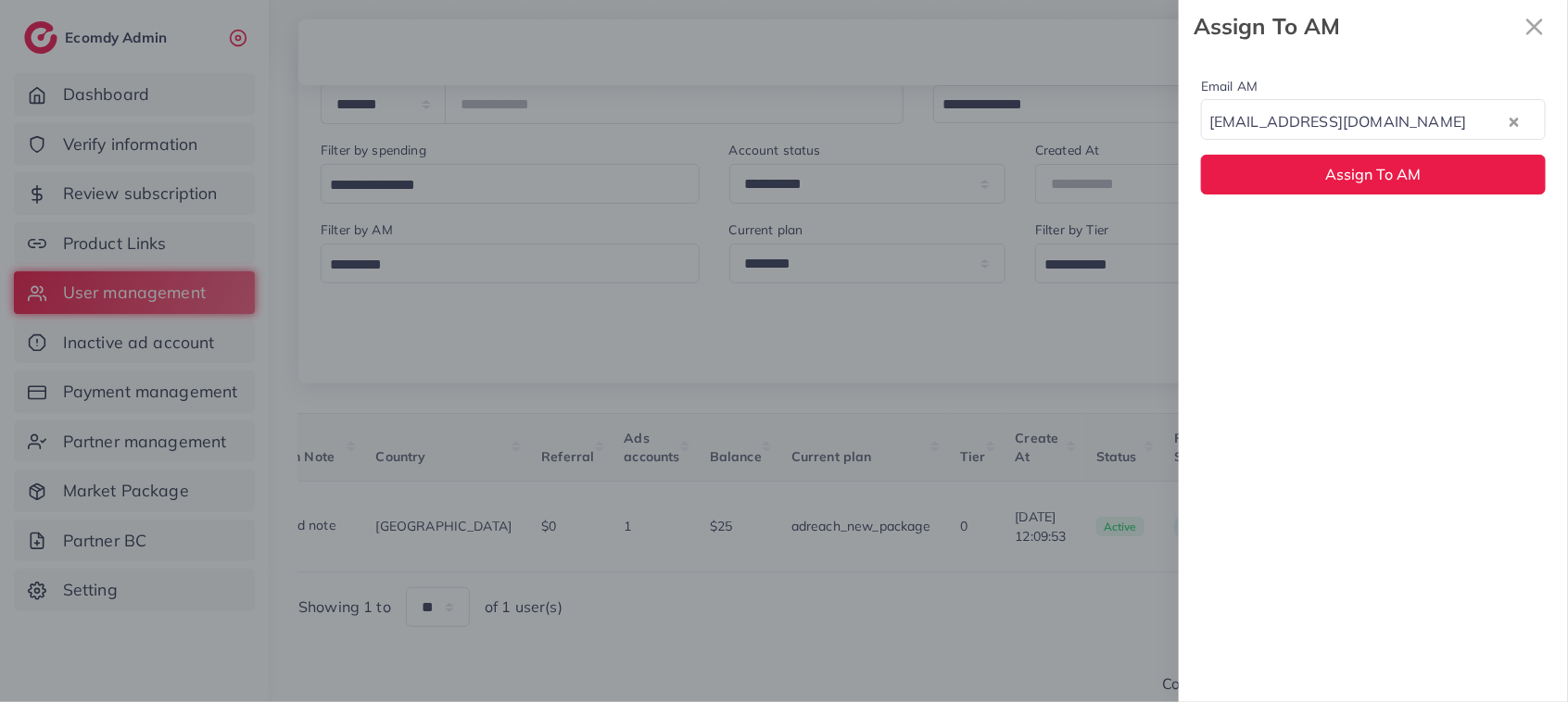
click at [1376, 242] on div "Email AM natashashahid163@gmail.com Loading... None hadibaaslam@gmail.com natas…" at bounding box center [1373, 377] width 390 height 650
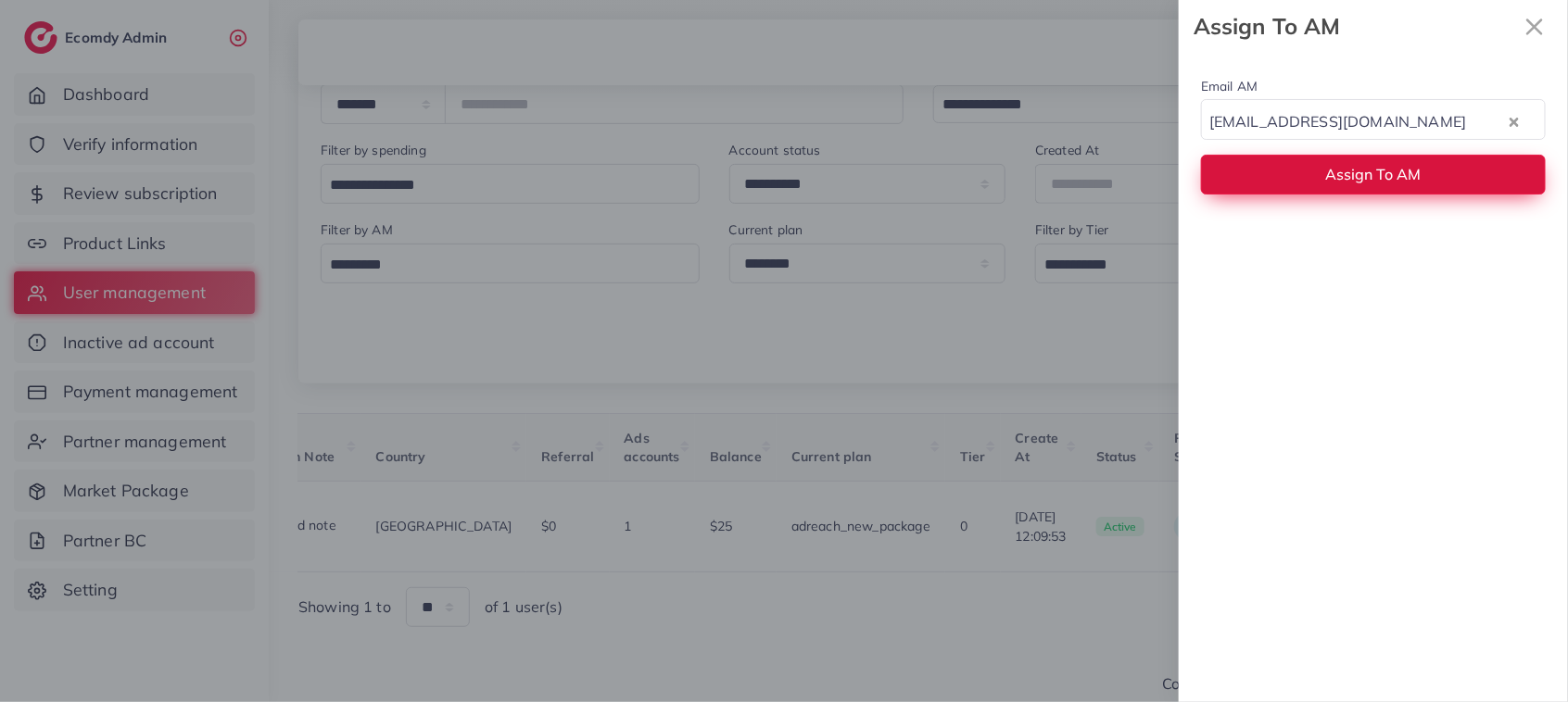
click at [1350, 181] on span "Assign To AM" at bounding box center [1373, 174] width 96 height 19
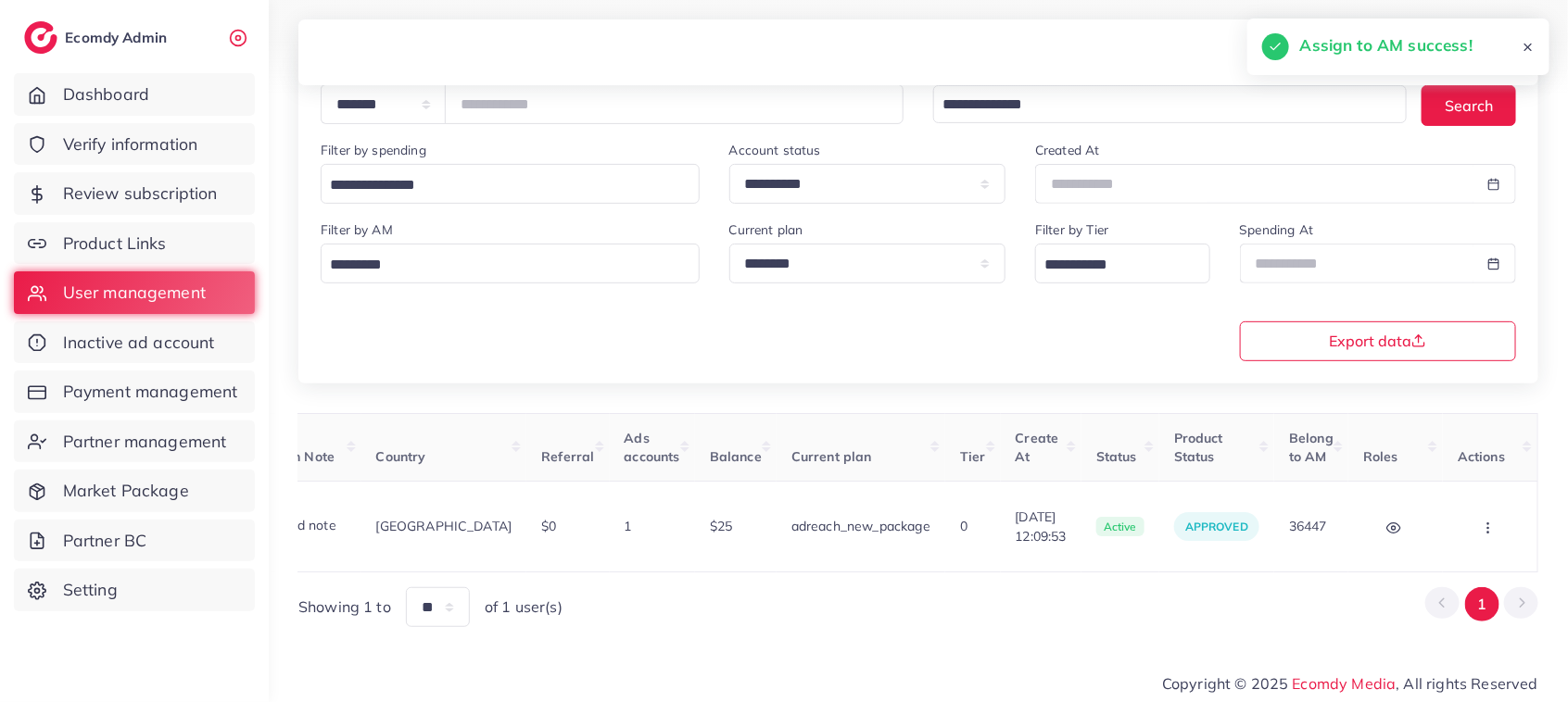
scroll to position [0, 0]
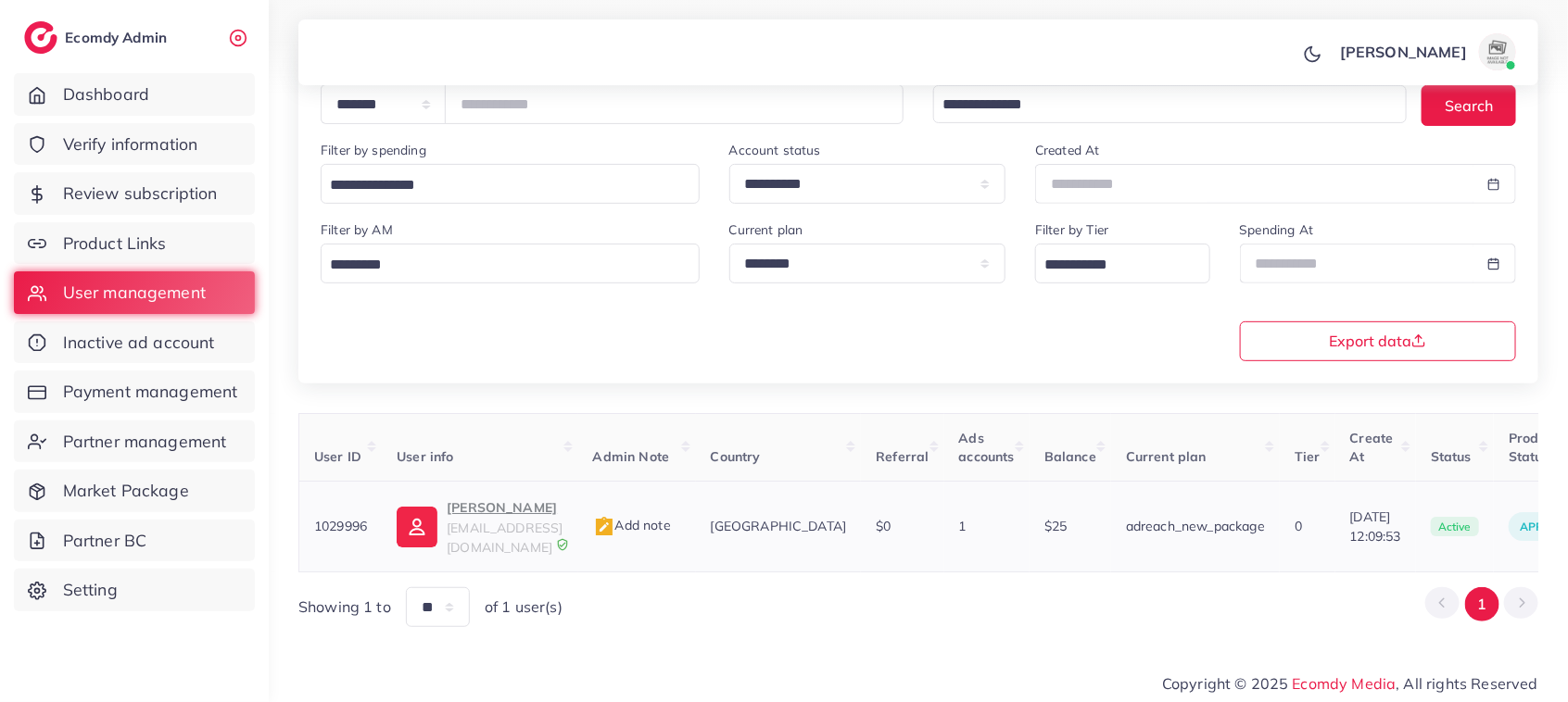
click at [491, 516] on p "Husnain Ibrahim" at bounding box center [504, 507] width 116 height 22
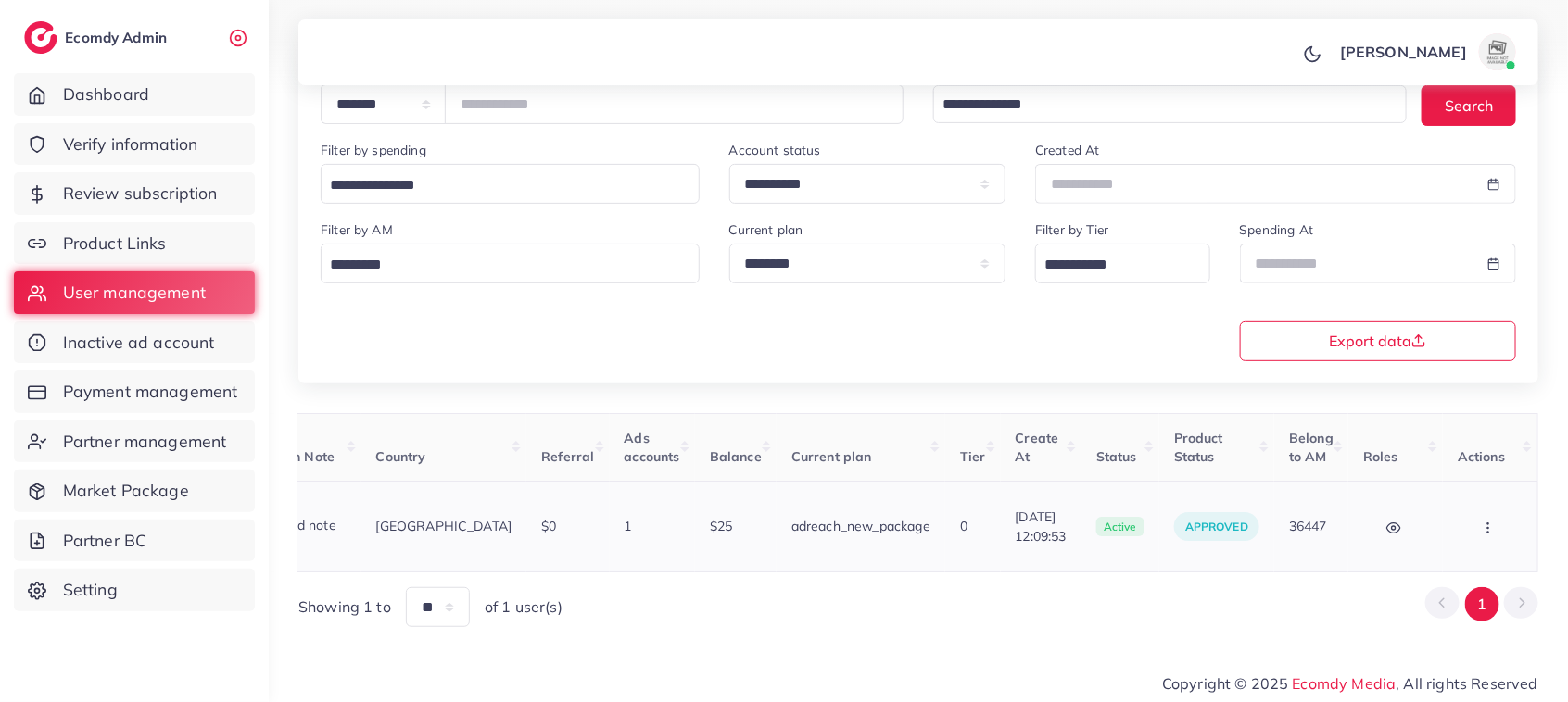
click at [1478, 523] on button "button" at bounding box center [1490, 527] width 65 height 42
click at [1433, 523] on link "Assign to AM" at bounding box center [1450, 537] width 154 height 41
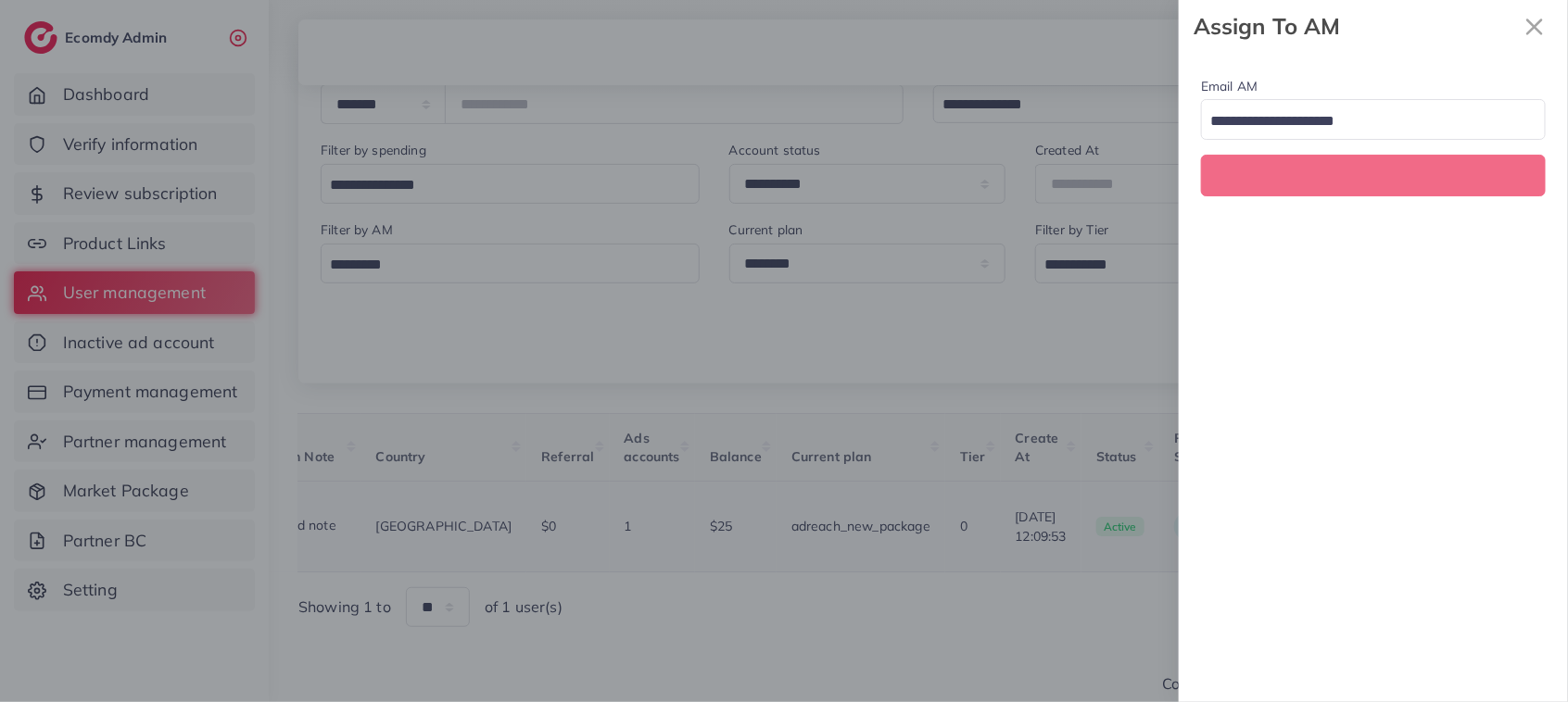
scroll to position [0, 364]
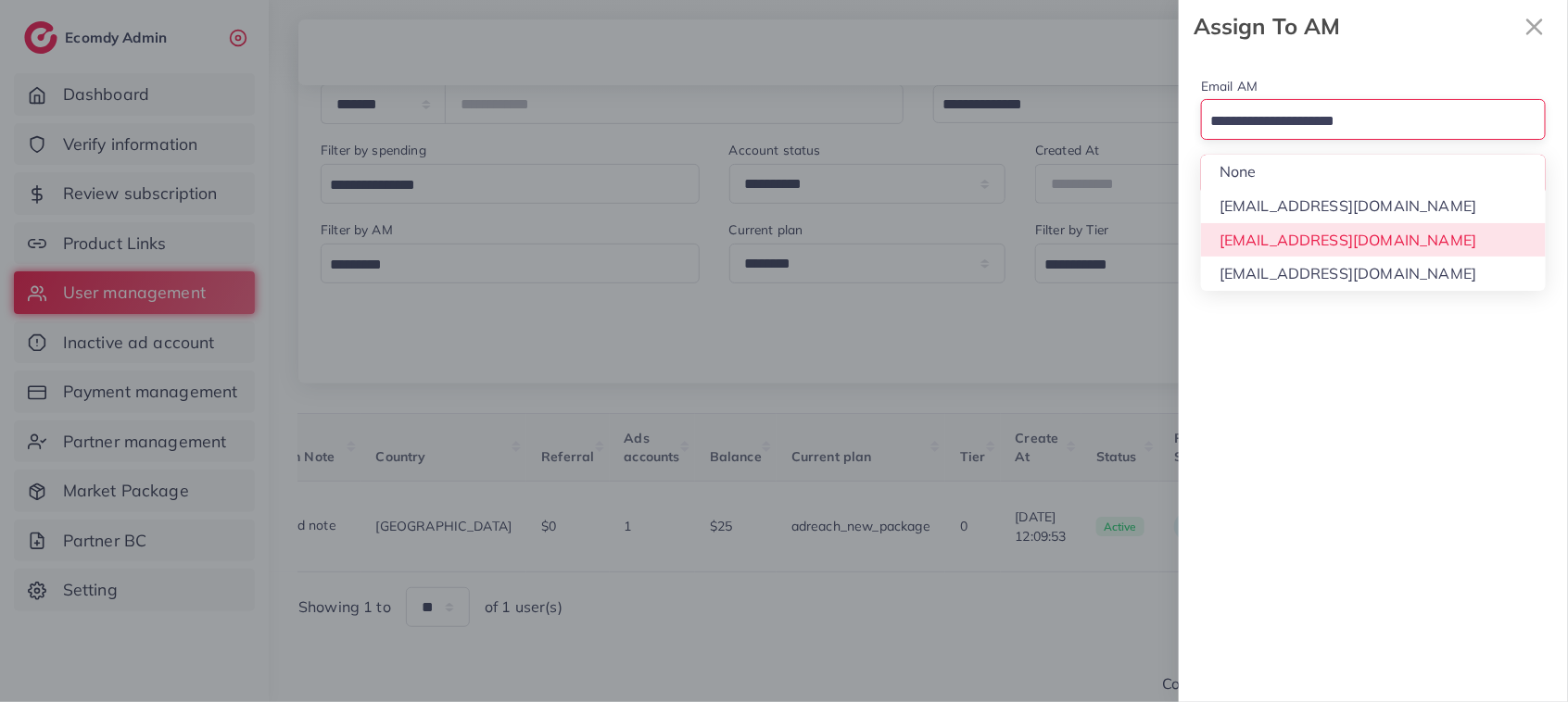
drag, startPoint x: 1377, startPoint y: 118, endPoint x: 1360, endPoint y: 232, distance: 115.3
click at [1360, 139] on div "Loading... None hadibaaslam@gmail.com natashashahid163@gmail.com wajahat@adreac…" at bounding box center [1372, 119] width 345 height 40
click at [1360, 232] on div "Email AM Loading... None hadibaaslam@gmail.com natashashahid163@gmail.com wajah…" at bounding box center [1373, 377] width 390 height 650
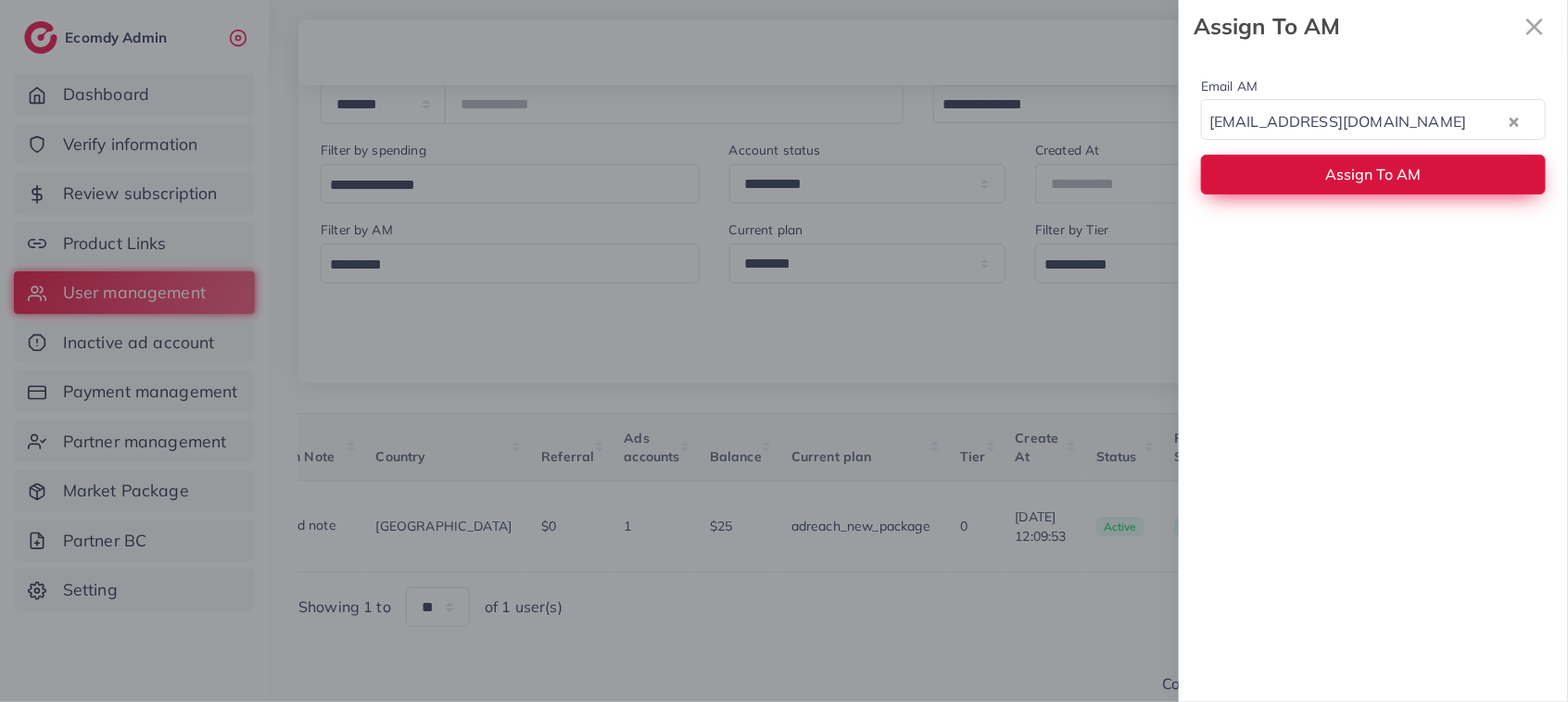
click at [1342, 169] on span "Assign To AM" at bounding box center [1373, 174] width 96 height 19
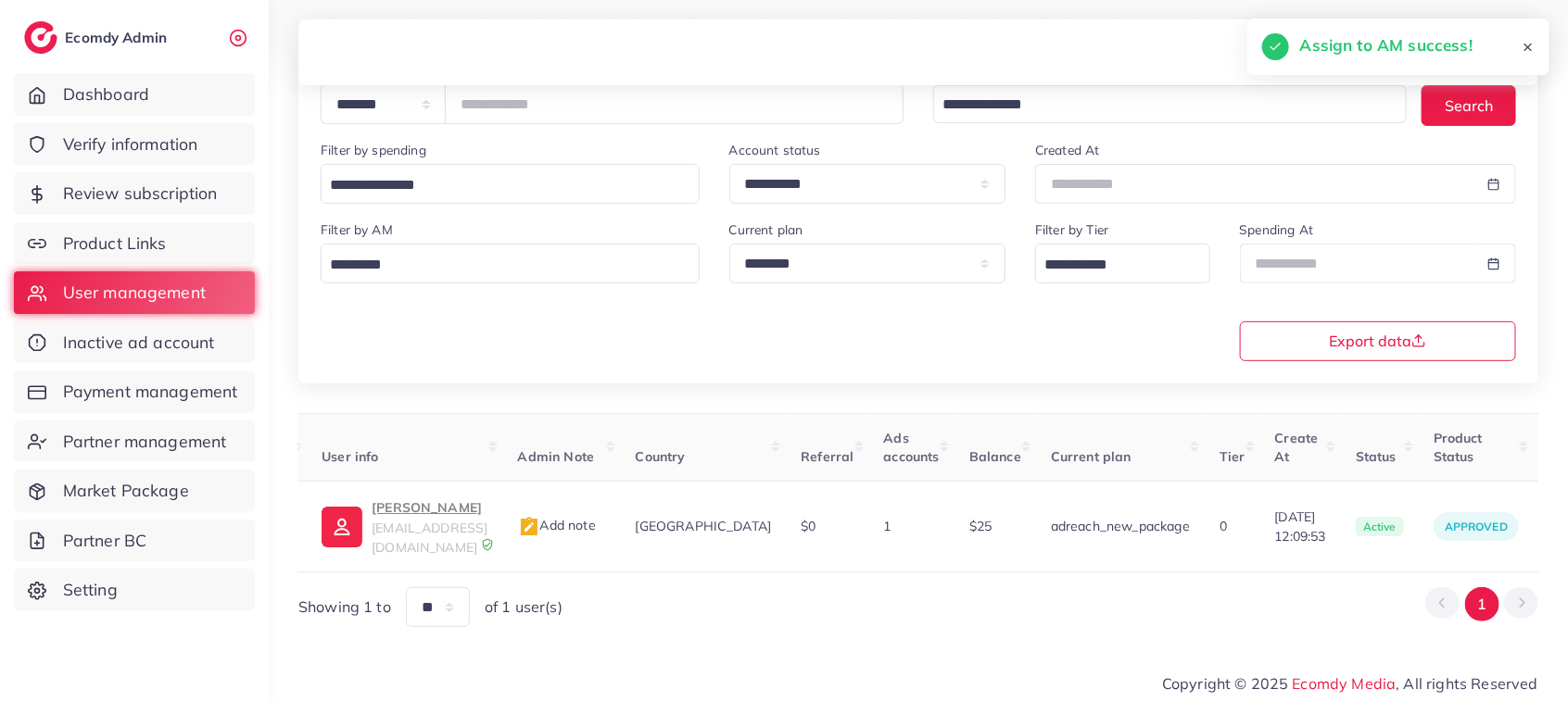
scroll to position [0, 37]
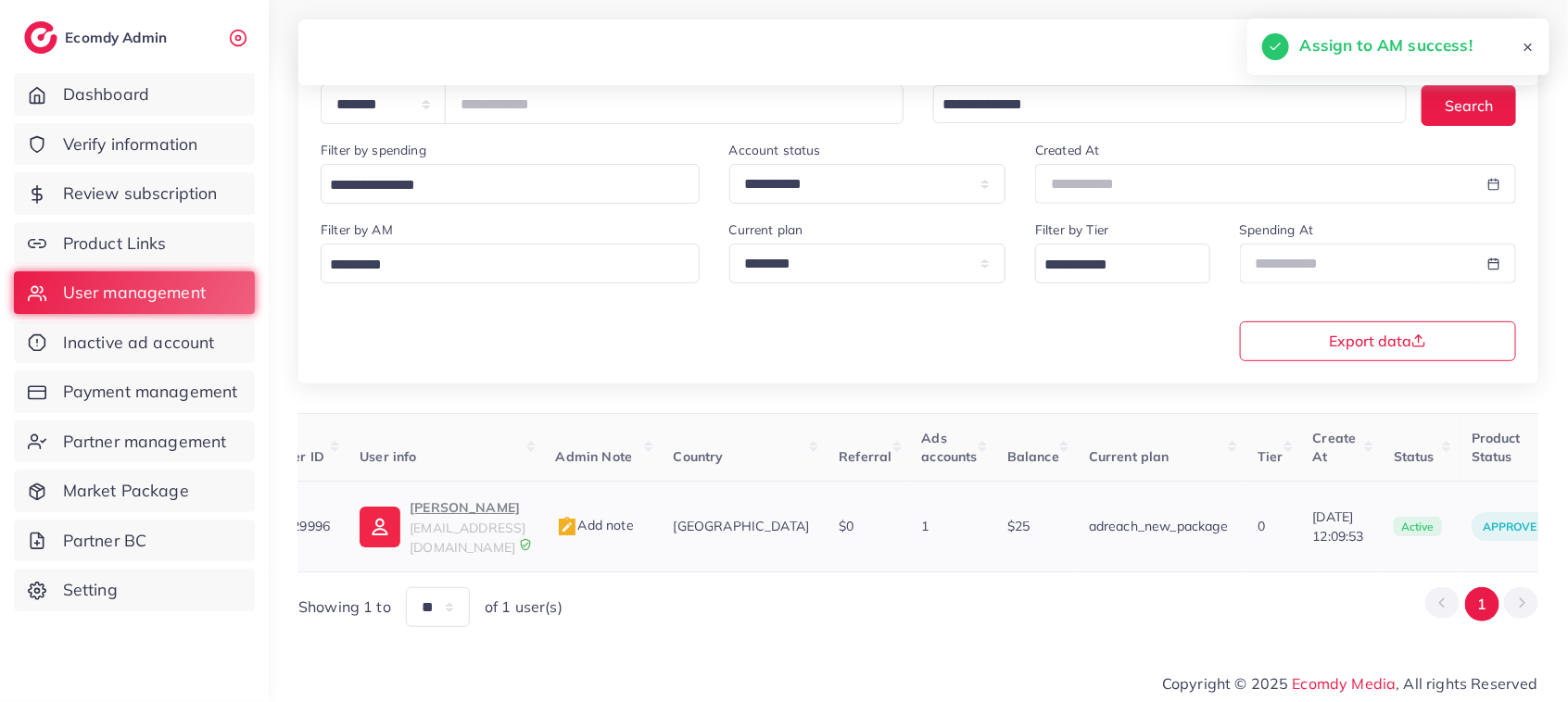
click at [506, 519] on p "Husnain Ibrahim" at bounding box center [467, 507] width 116 height 22
drag, startPoint x: 575, startPoint y: 107, endPoint x: 454, endPoint y: 96, distance: 121.5
click at [454, 96] on div "**********" at bounding box center [611, 104] width 582 height 40
paste input "number"
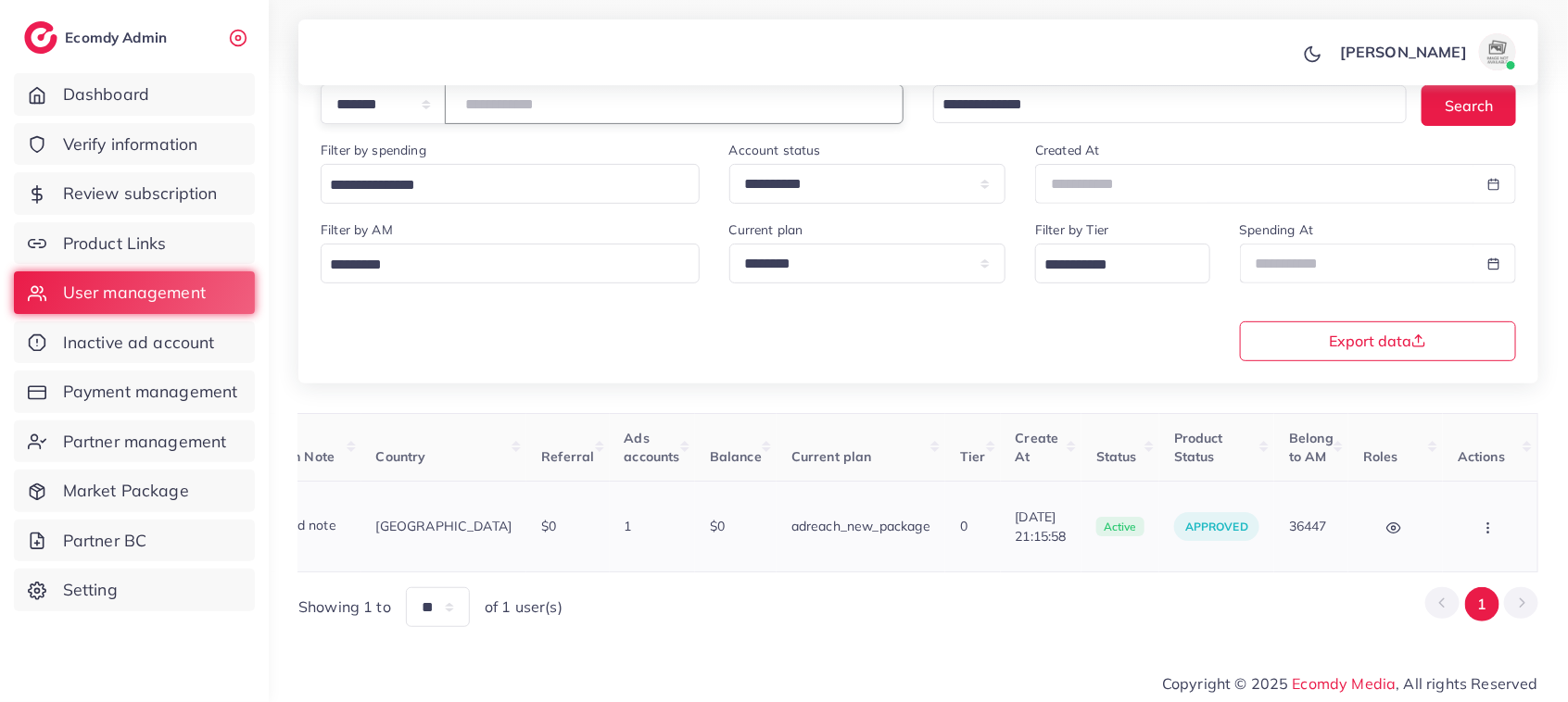
click at [1480, 528] on icon "button" at bounding box center [1487, 528] width 15 height 15
type input "*******"
click at [1454, 527] on span "Assign to AM" at bounding box center [1439, 536] width 95 height 19
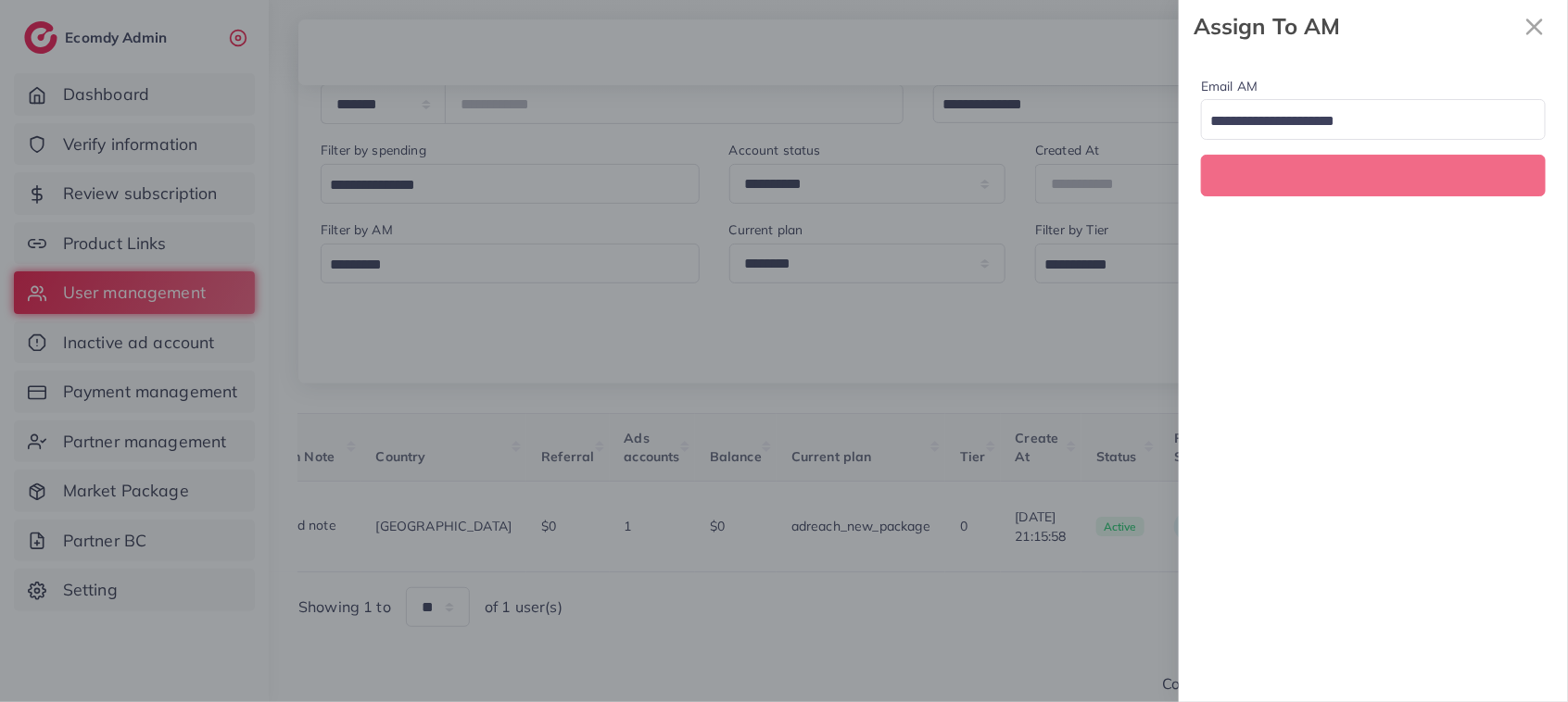
scroll to position [0, 335]
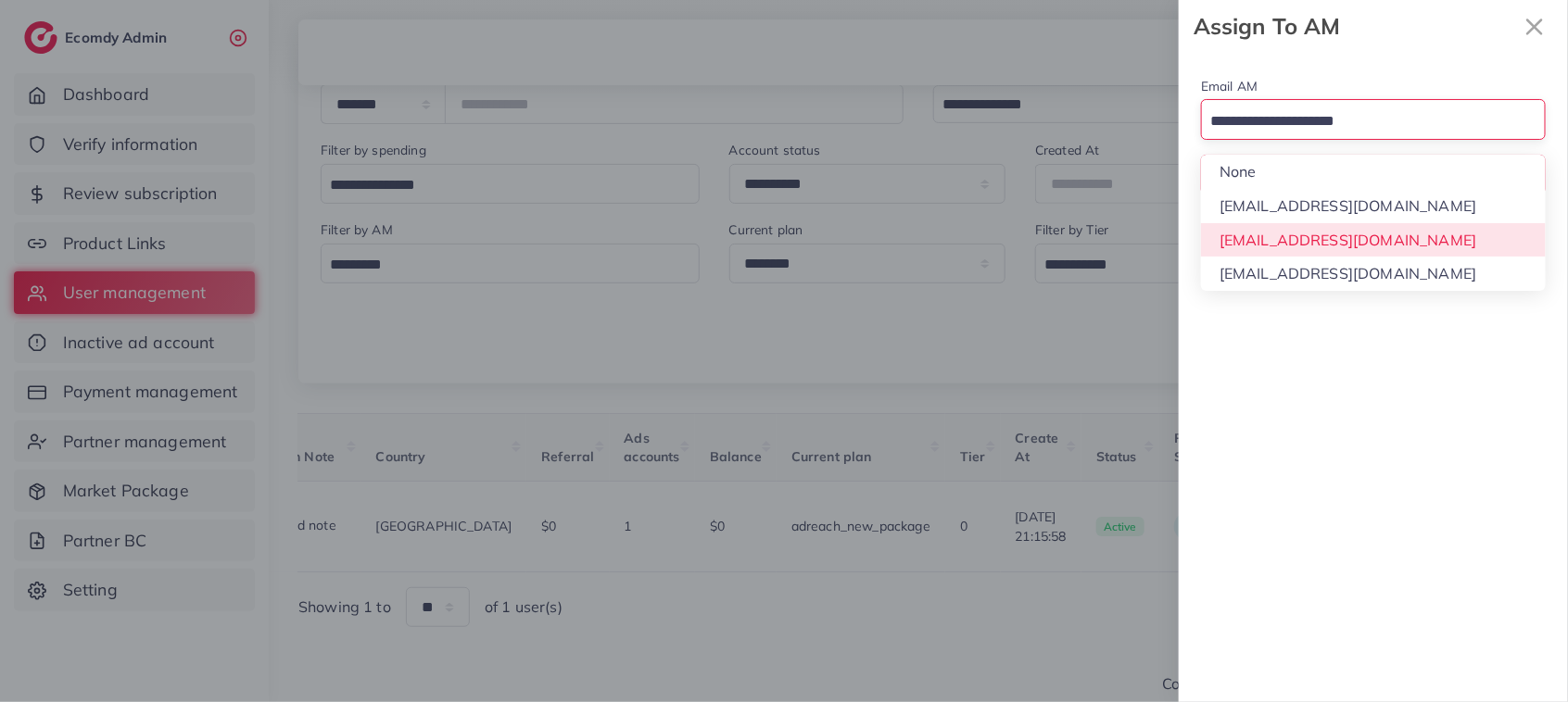
drag, startPoint x: 1386, startPoint y: 131, endPoint x: 1383, endPoint y: 231, distance: 100.0
click at [1383, 139] on div "Loading... None hadibaaslam@gmail.com natashashahid163@gmail.com wajahat@adreac…" at bounding box center [1372, 119] width 345 height 40
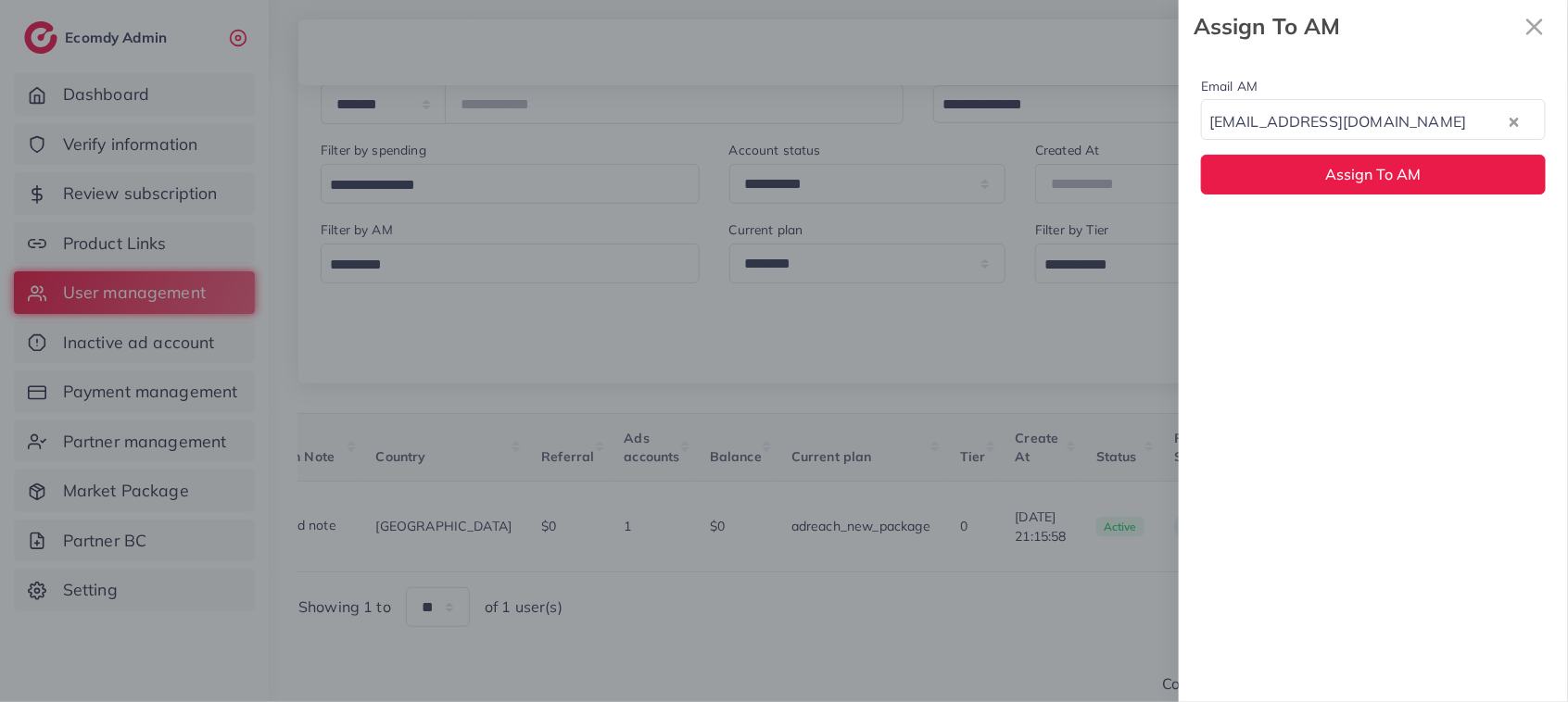
click at [1383, 231] on div "Email AM natashashahid163@gmail.com Loading... None hadibaaslam@gmail.com natas…" at bounding box center [1373, 377] width 390 height 650
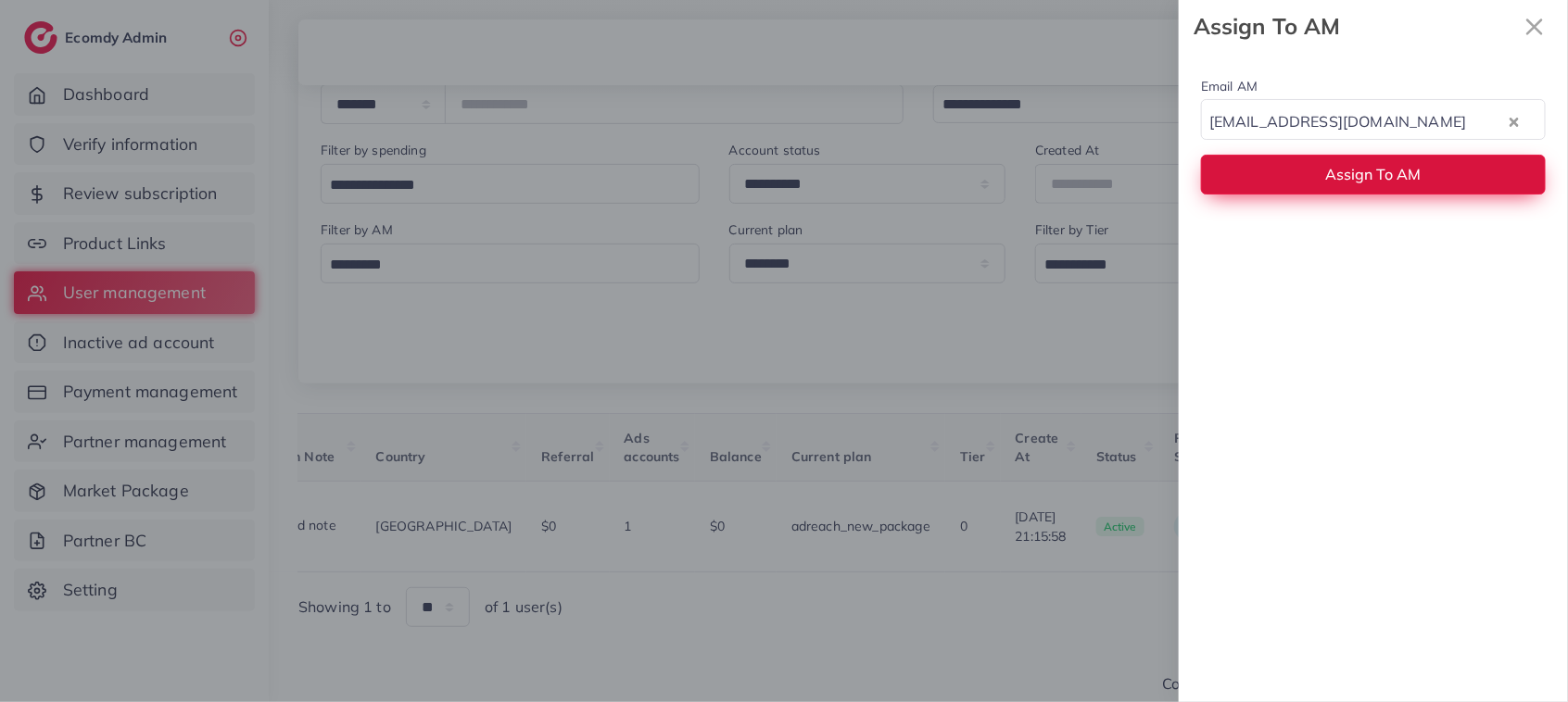
click at [1378, 160] on button "Assign To AM" at bounding box center [1372, 174] width 345 height 40
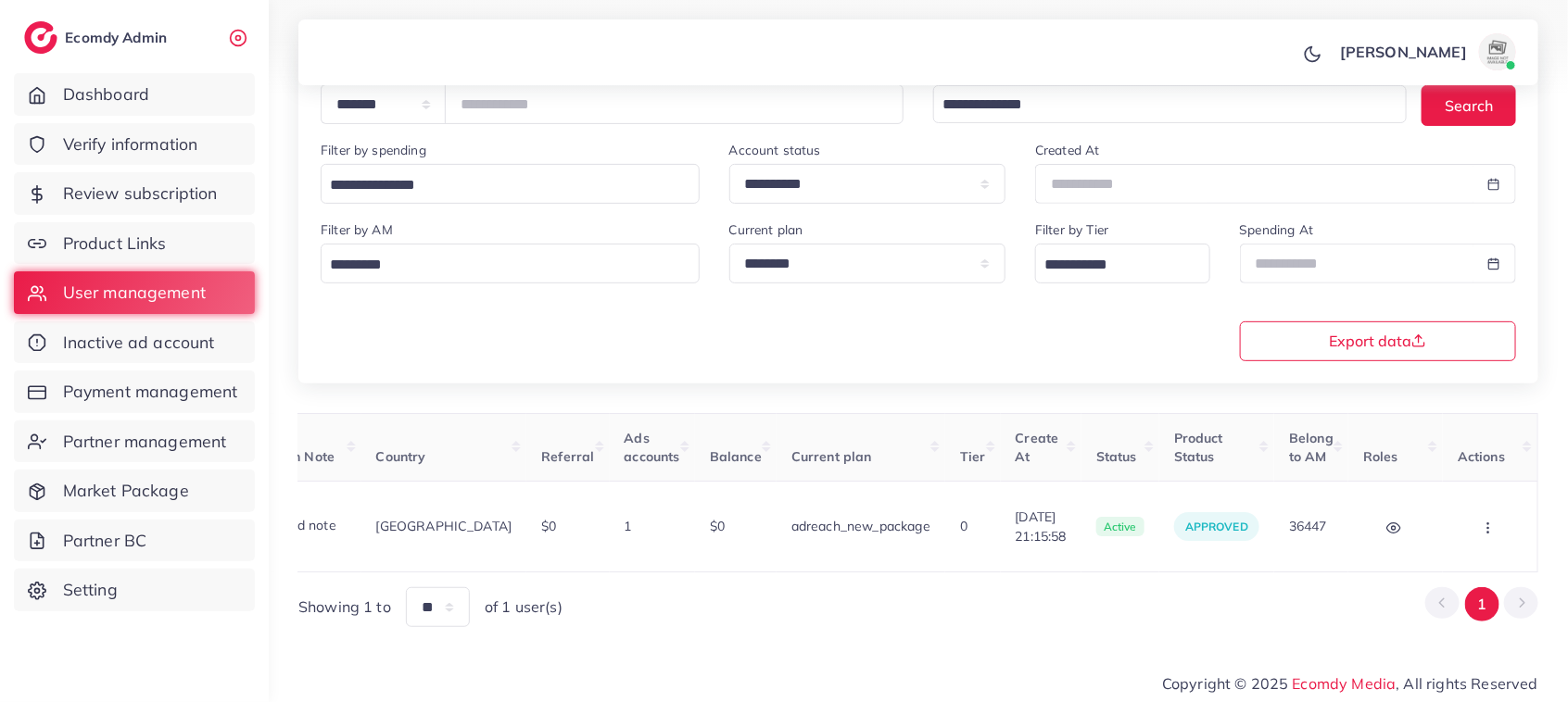
drag, startPoint x: 1040, startPoint y: 561, endPoint x: 554, endPoint y: 599, distance: 487.5
click at [554, 599] on div "User ID User info Admin Note Country Referral Ads accounts Balance Current plan…" at bounding box center [918, 520] width 1240 height 215
click at [822, 603] on div "Showing 1 to ** ** ** *** of 1 user(s) 1" at bounding box center [918, 607] width 1240 height 40
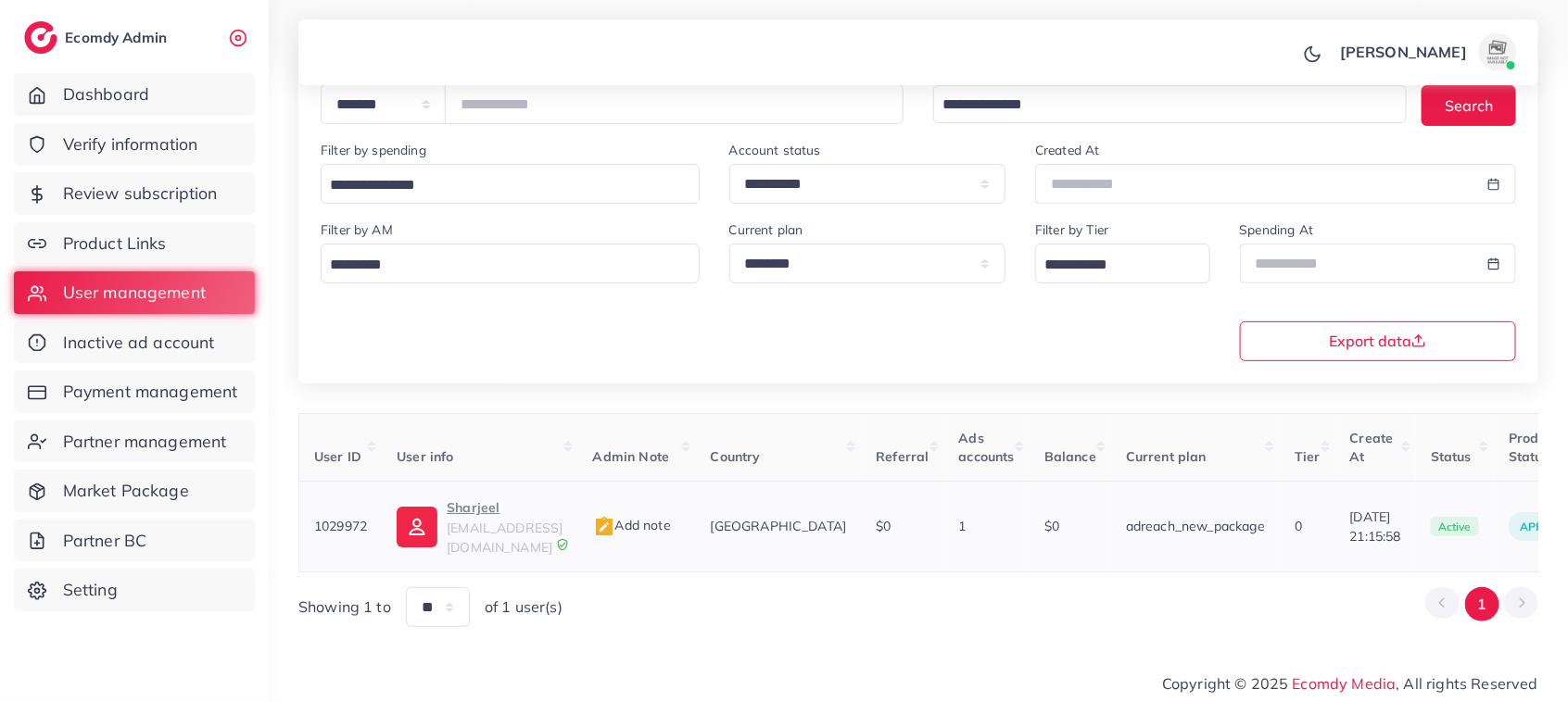
click at [456, 516] on p "Sharjeel" at bounding box center [504, 507] width 116 height 22
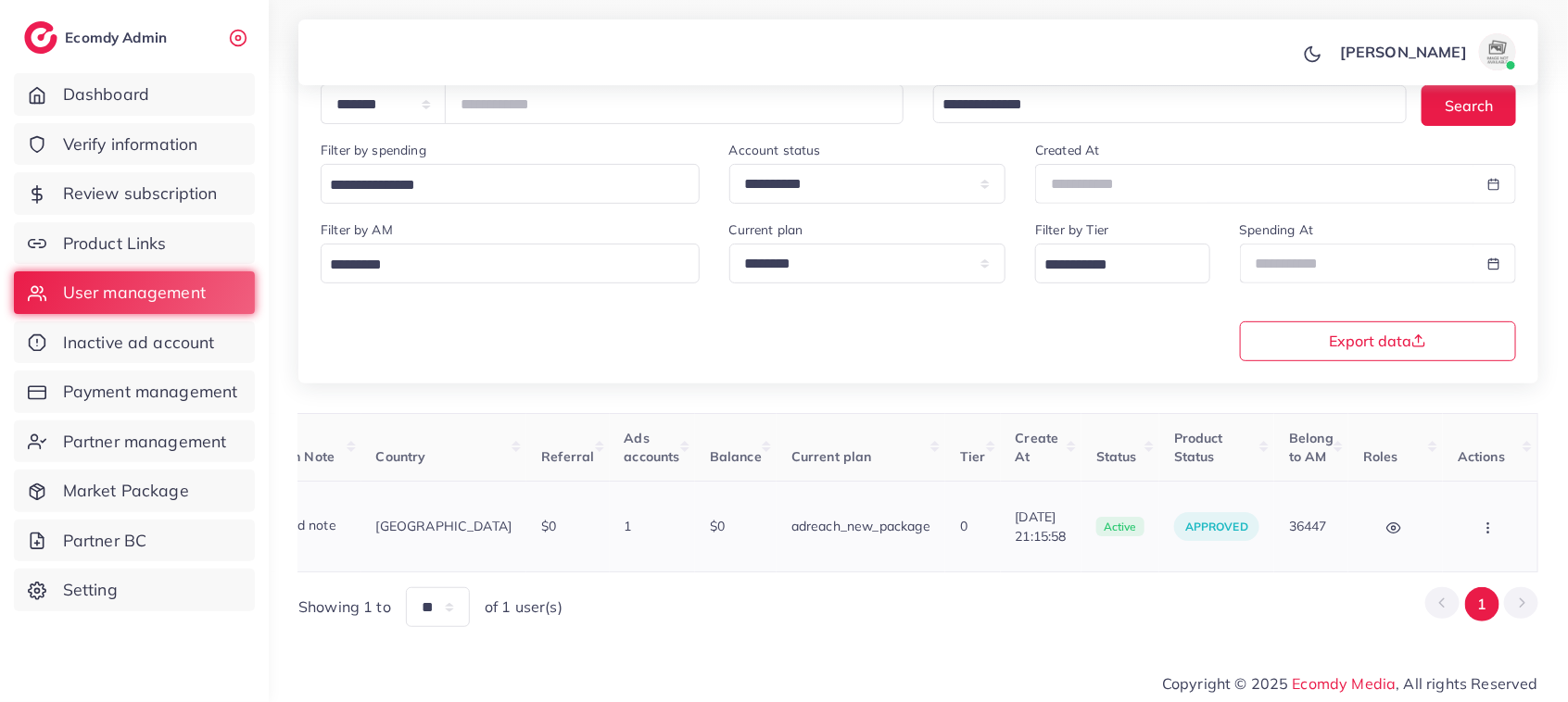
click at [1498, 521] on button "button" at bounding box center [1490, 527] width 65 height 42
click at [1443, 536] on span "Assign to AM" at bounding box center [1439, 536] width 95 height 19
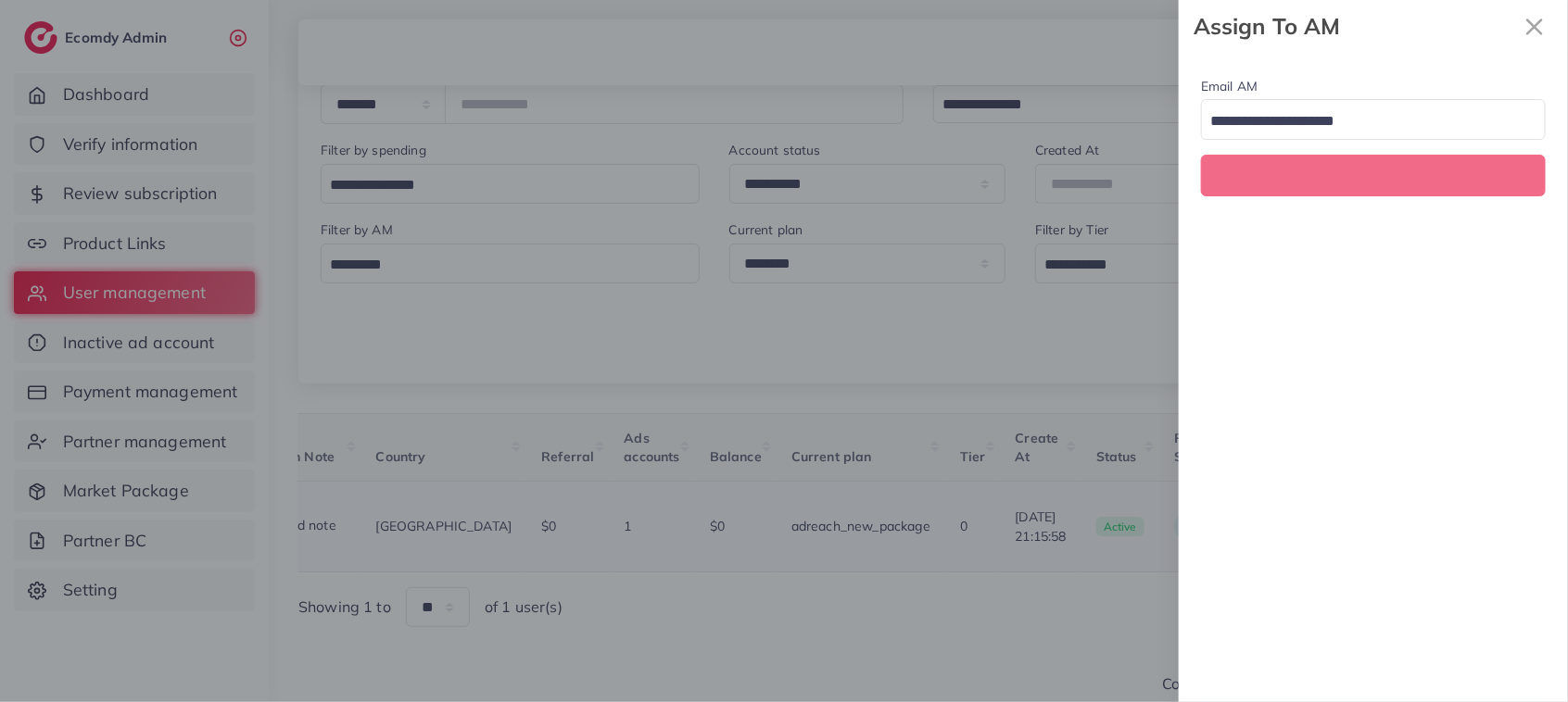
scroll to position [0, 335]
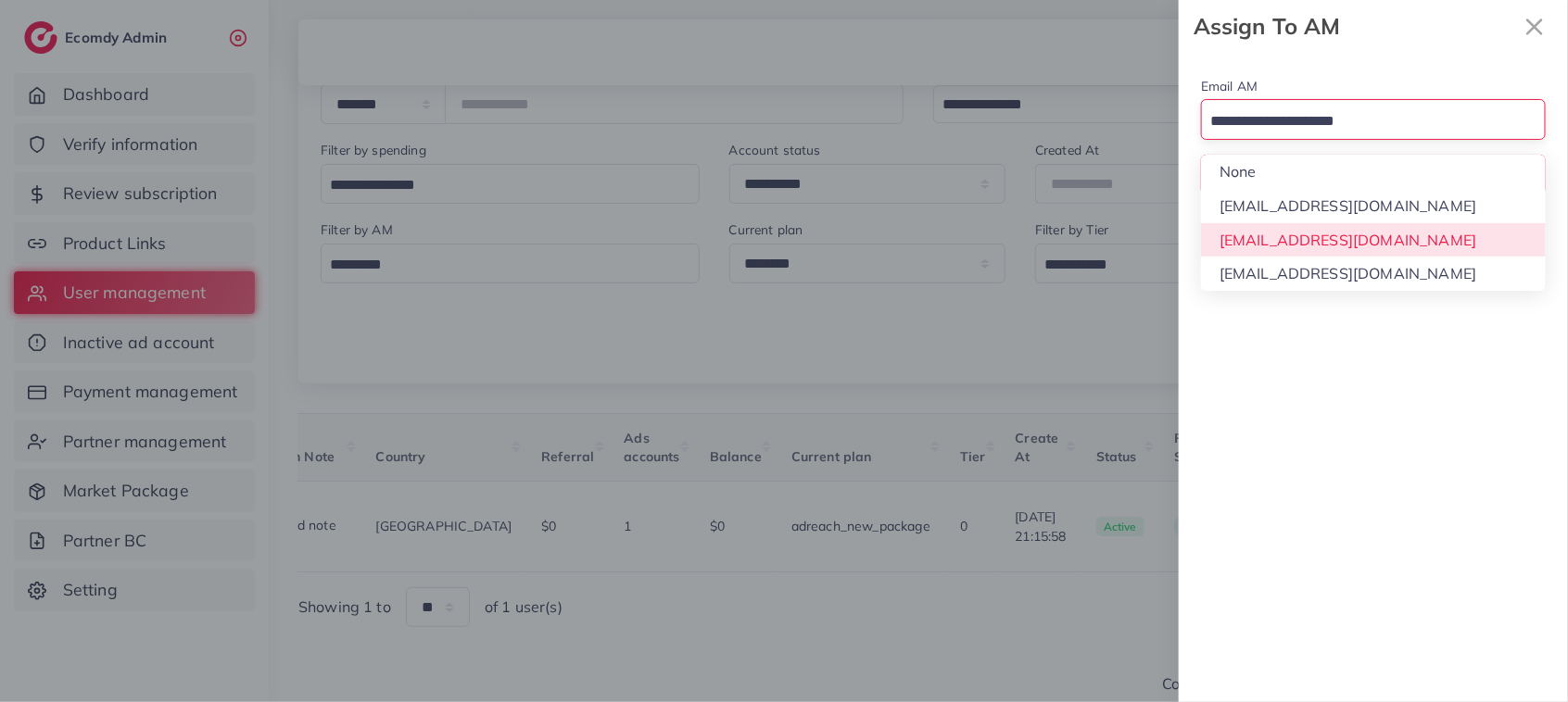
drag, startPoint x: 1367, startPoint y: 126, endPoint x: 1367, endPoint y: 248, distance: 122.0
click at [1367, 139] on div "Loading... None hadibaaslam@gmail.com natashashahid163@gmail.com wajahat@adreac…" at bounding box center [1372, 119] width 345 height 40
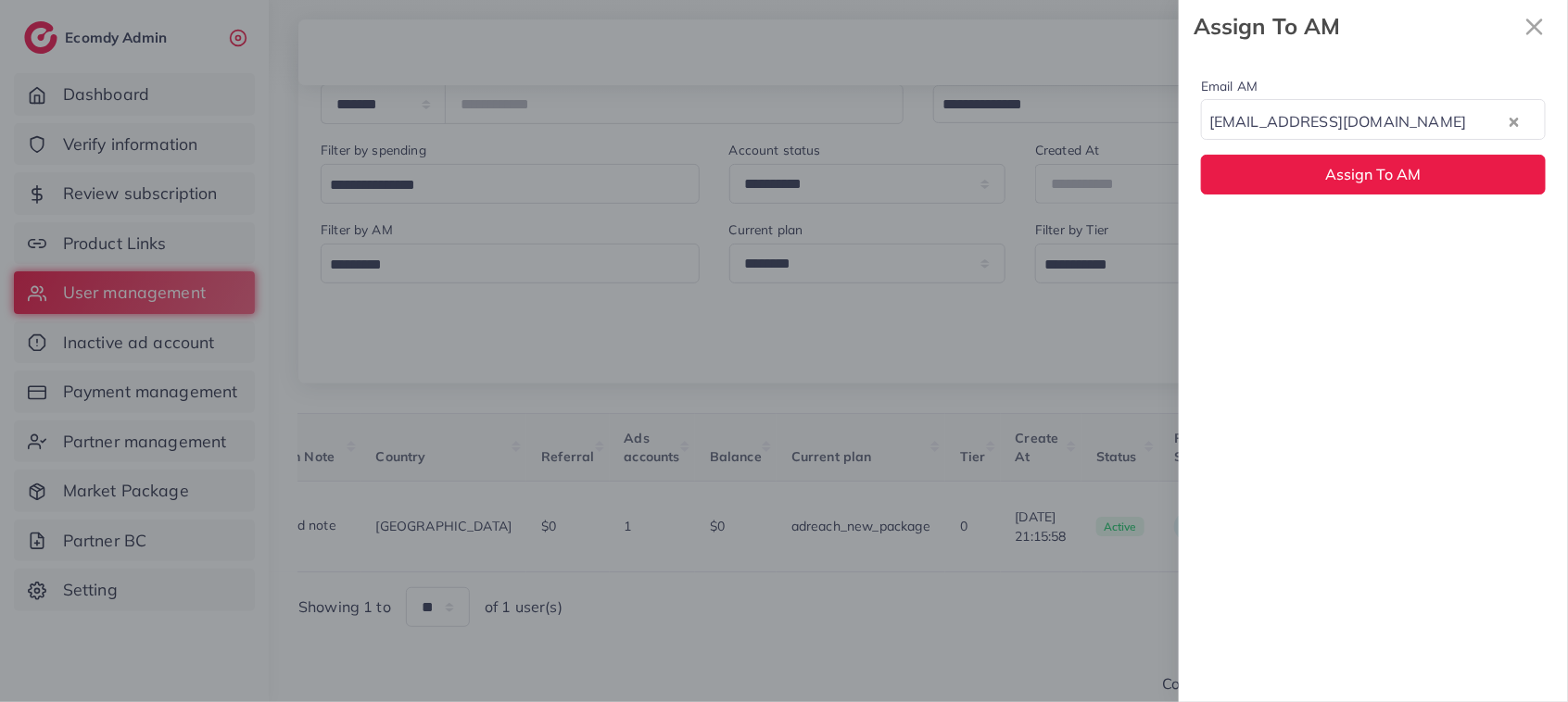
click at [1367, 248] on div "Email AM natashashahid163@gmail.com Loading... None hadibaaslam@gmail.com natas…" at bounding box center [1373, 377] width 390 height 650
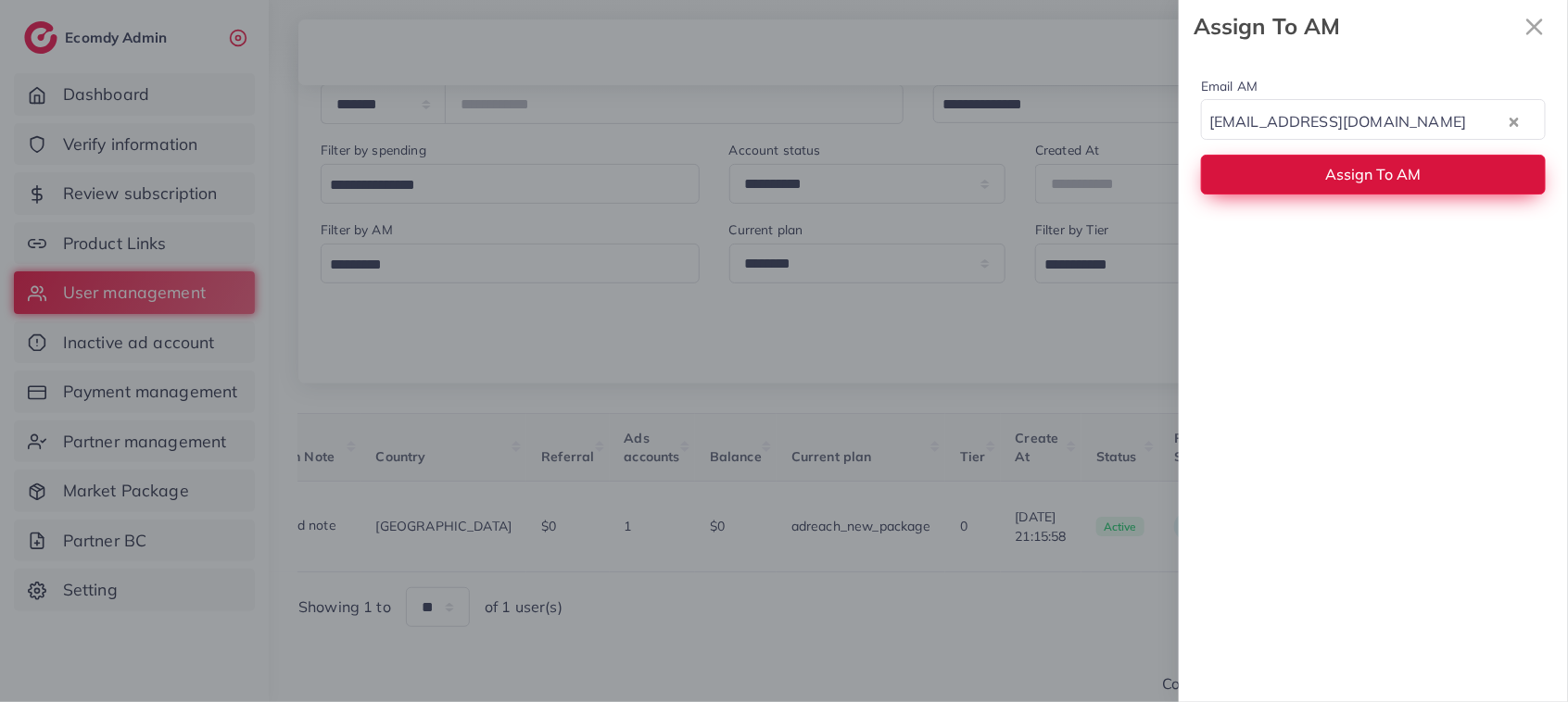
click at [1354, 169] on span "Assign To AM" at bounding box center [1373, 174] width 96 height 19
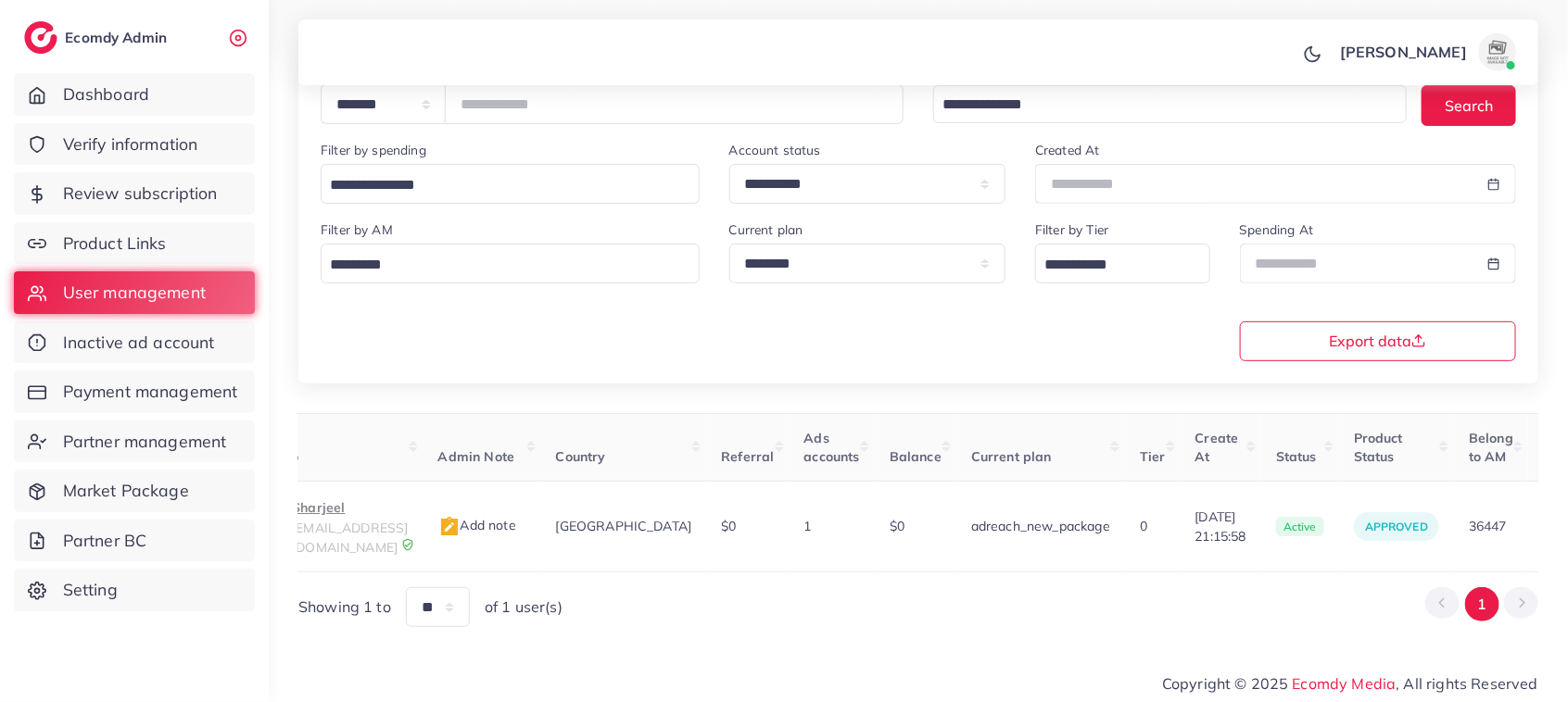
scroll to position [0, 105]
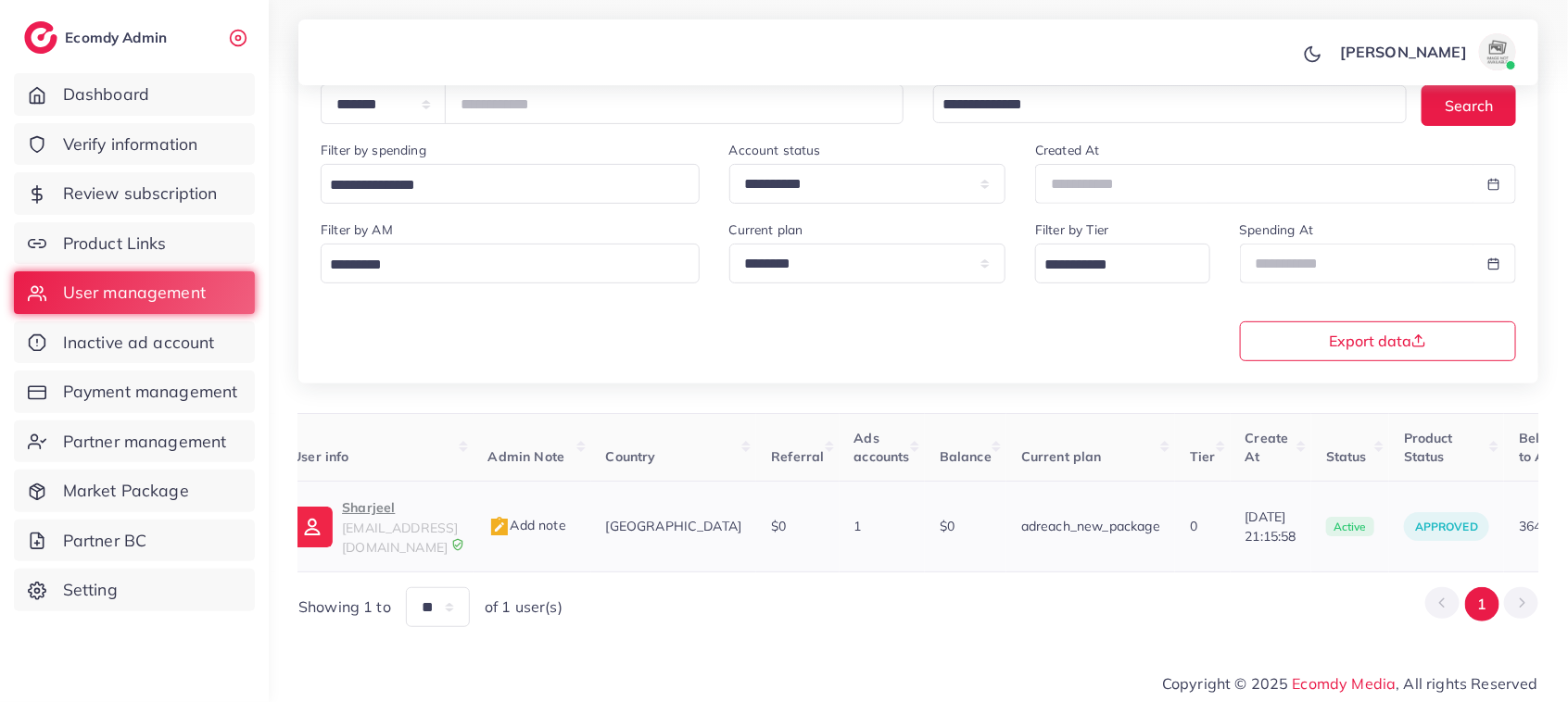
click at [378, 512] on p "Sharjeel" at bounding box center [399, 507] width 116 height 22
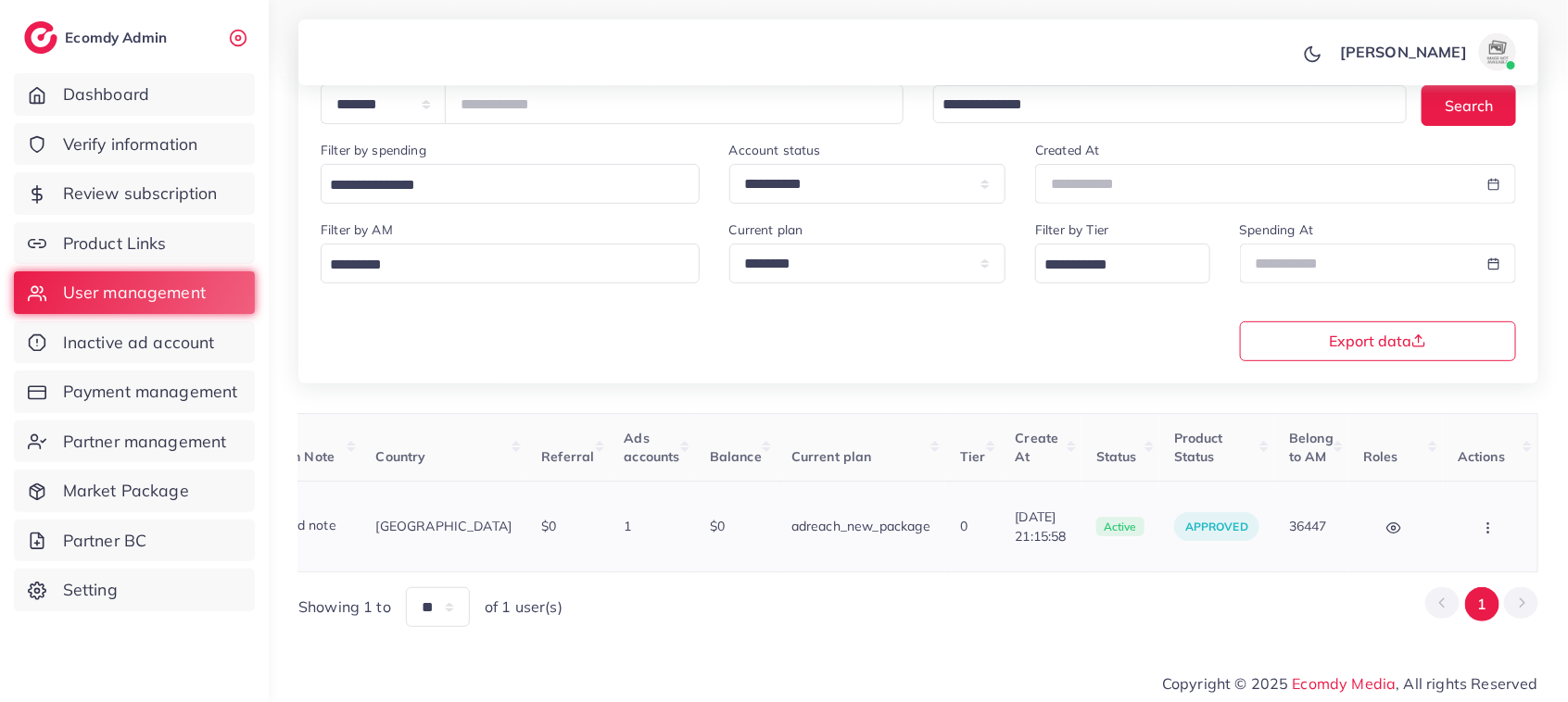
click at [1480, 526] on icon "button" at bounding box center [1487, 528] width 15 height 15
click at [1407, 527] on span "Assign to AM" at bounding box center [1439, 536] width 95 height 19
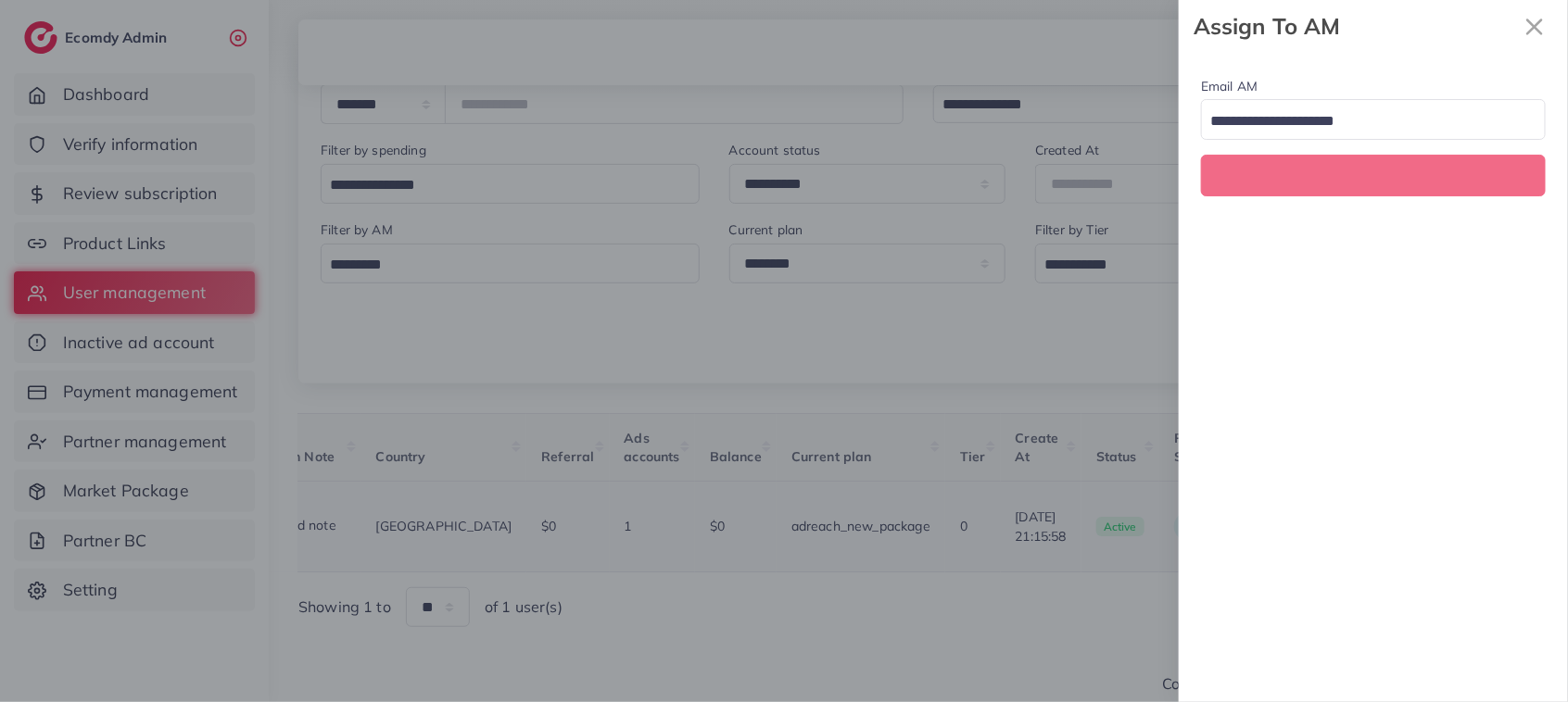
scroll to position [0, 335]
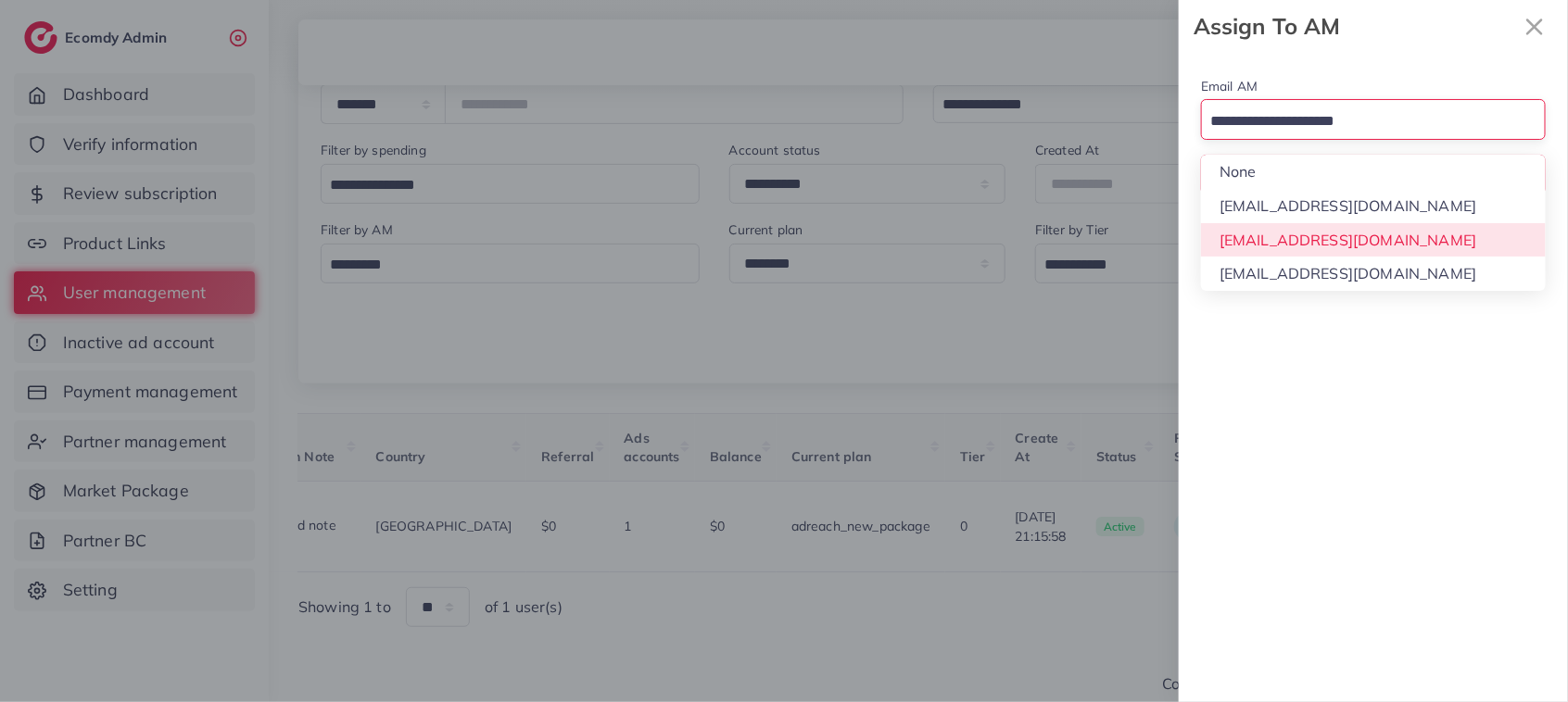
drag, startPoint x: 1302, startPoint y: 111, endPoint x: 1297, endPoint y: 243, distance: 132.1
click at [1297, 139] on div "Loading... None hadibaaslam@gmail.com natashashahid163@gmail.com wajahat@adreac…" at bounding box center [1372, 119] width 345 height 40
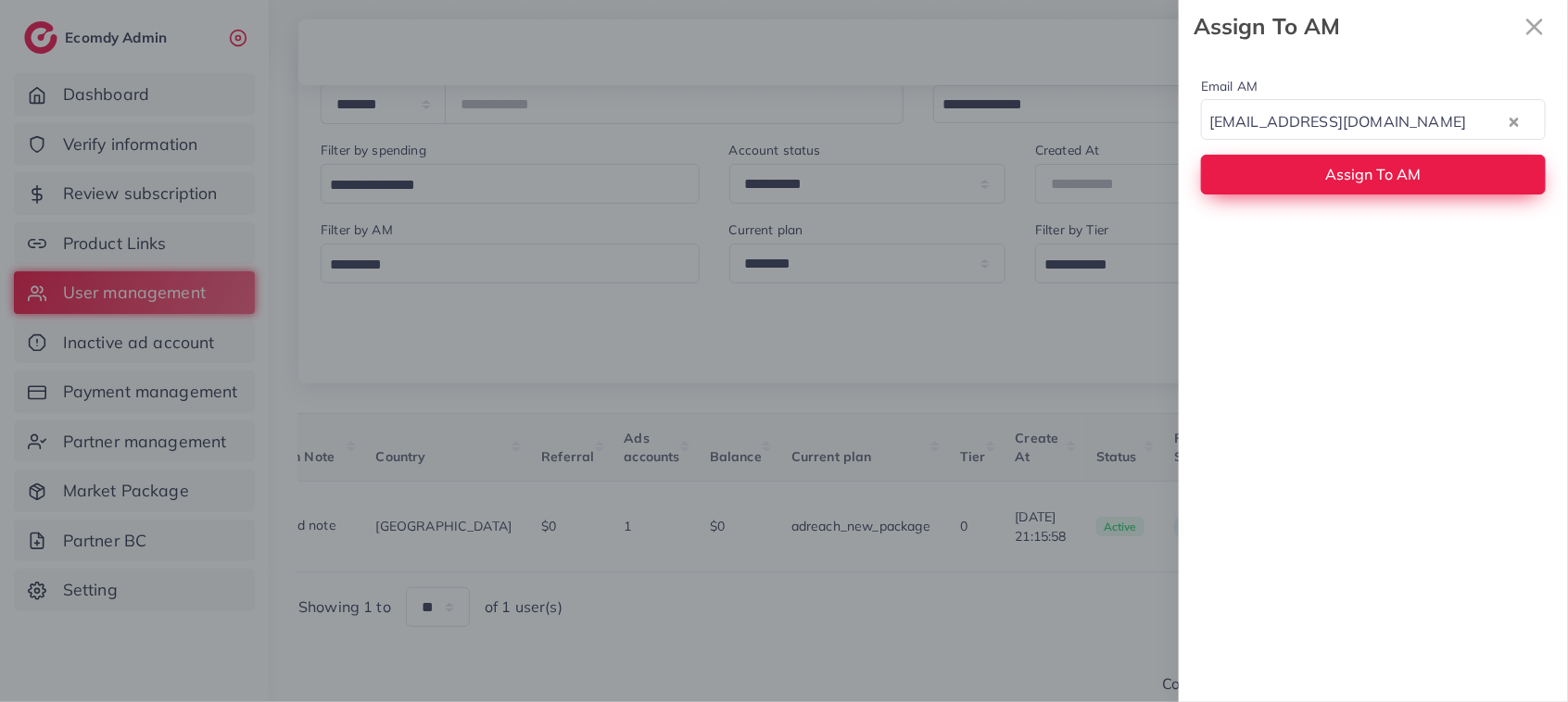
drag, startPoint x: 1297, startPoint y: 243, endPoint x: 1290, endPoint y: 195, distance: 48.5
click at [1281, 172] on button "Assign To AM" at bounding box center [1372, 174] width 345 height 40
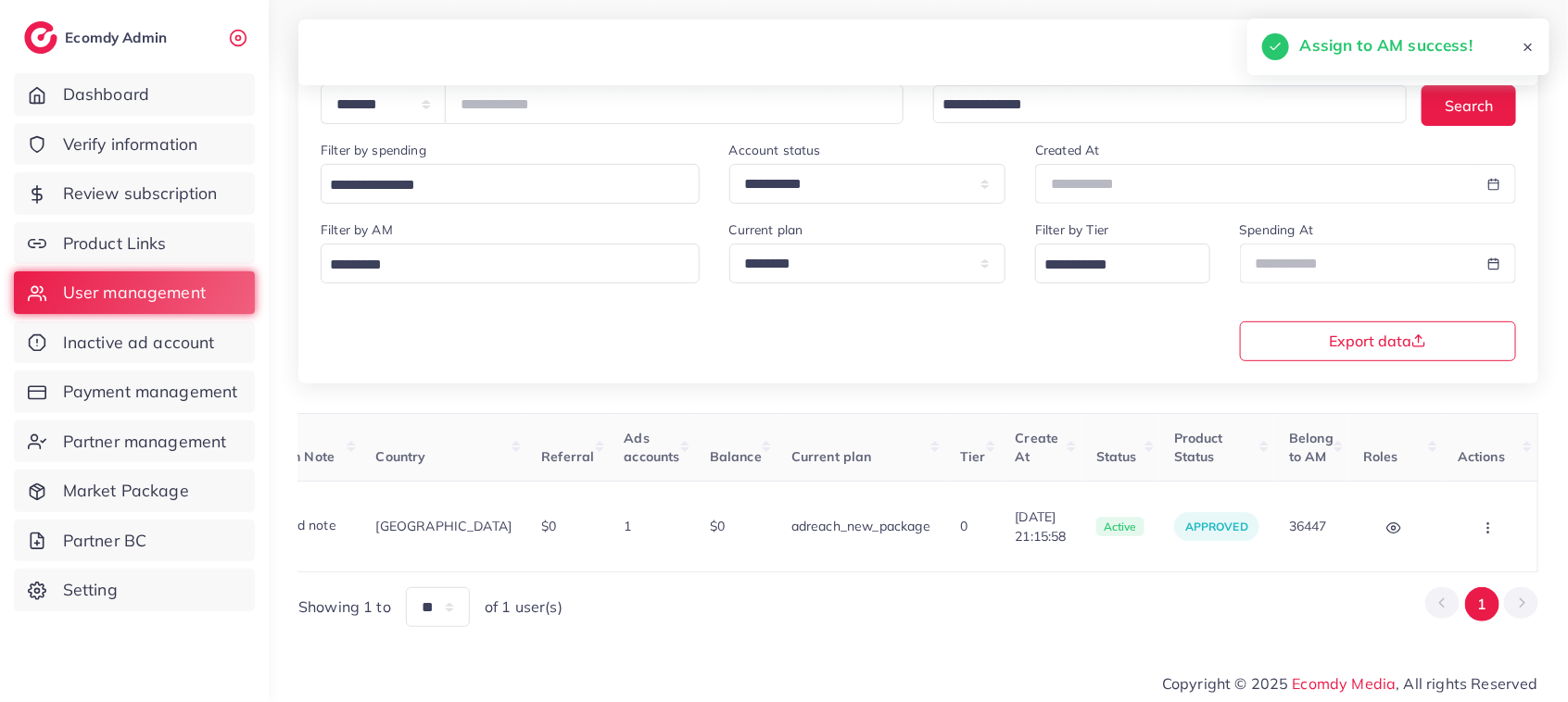
scroll to position [0, 0]
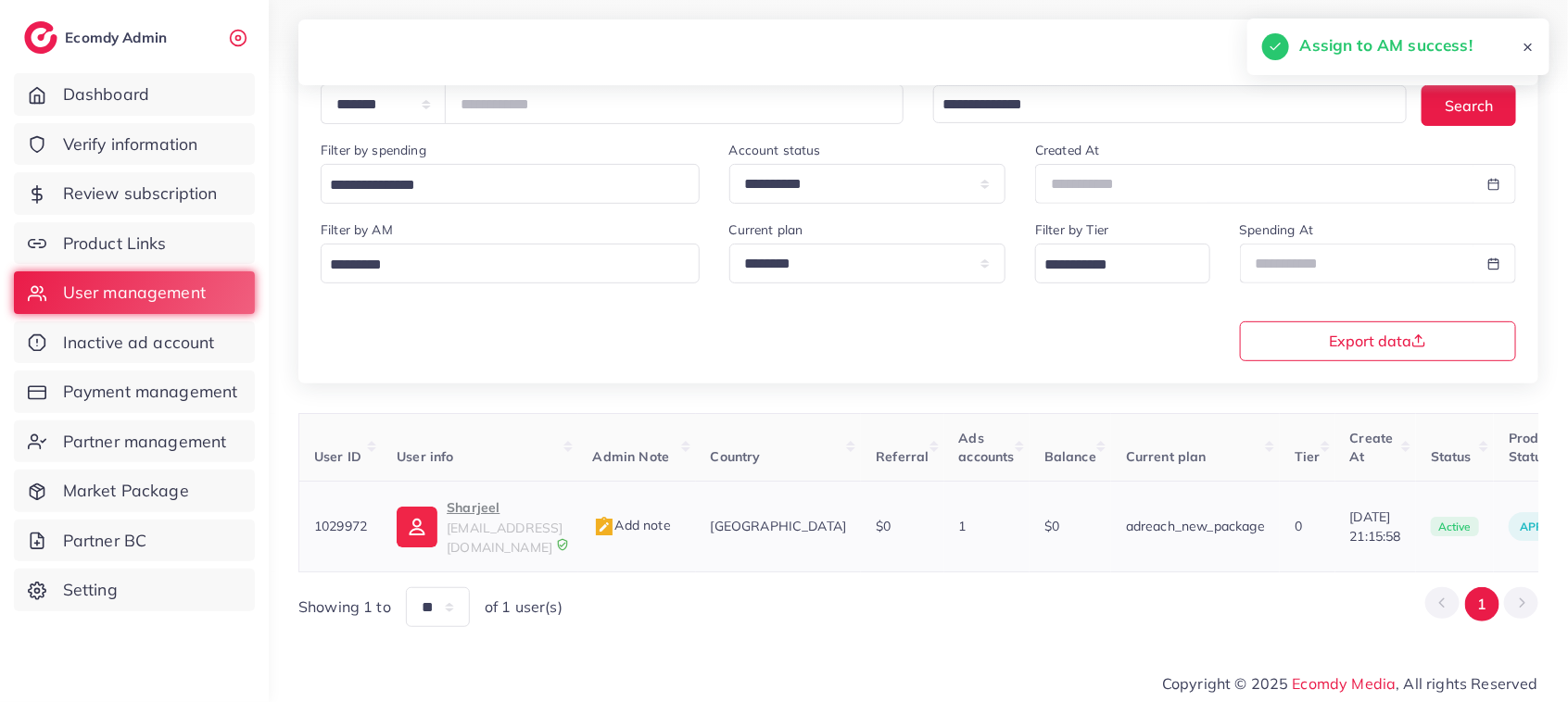
click at [482, 515] on p "Sharjeel" at bounding box center [504, 507] width 116 height 22
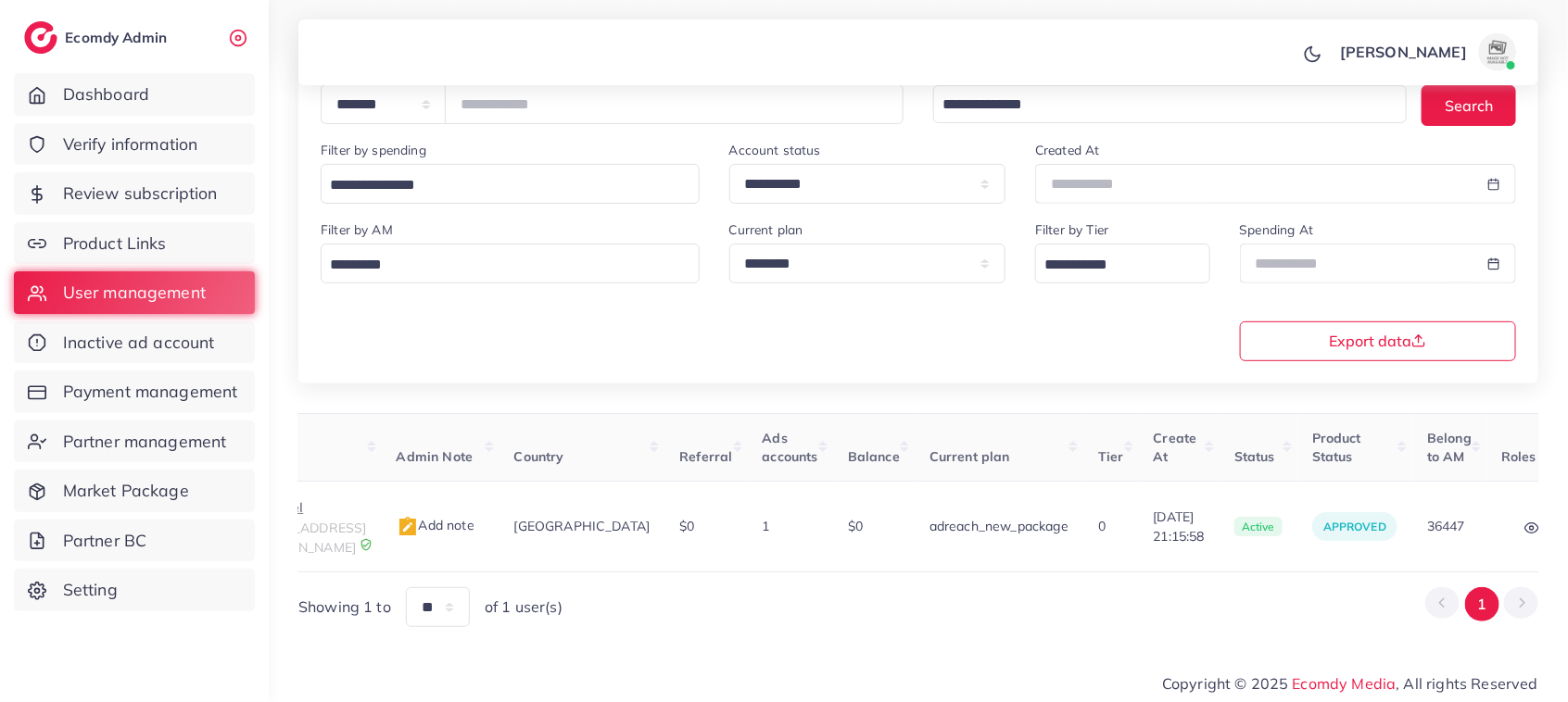
scroll to position [0, 335]
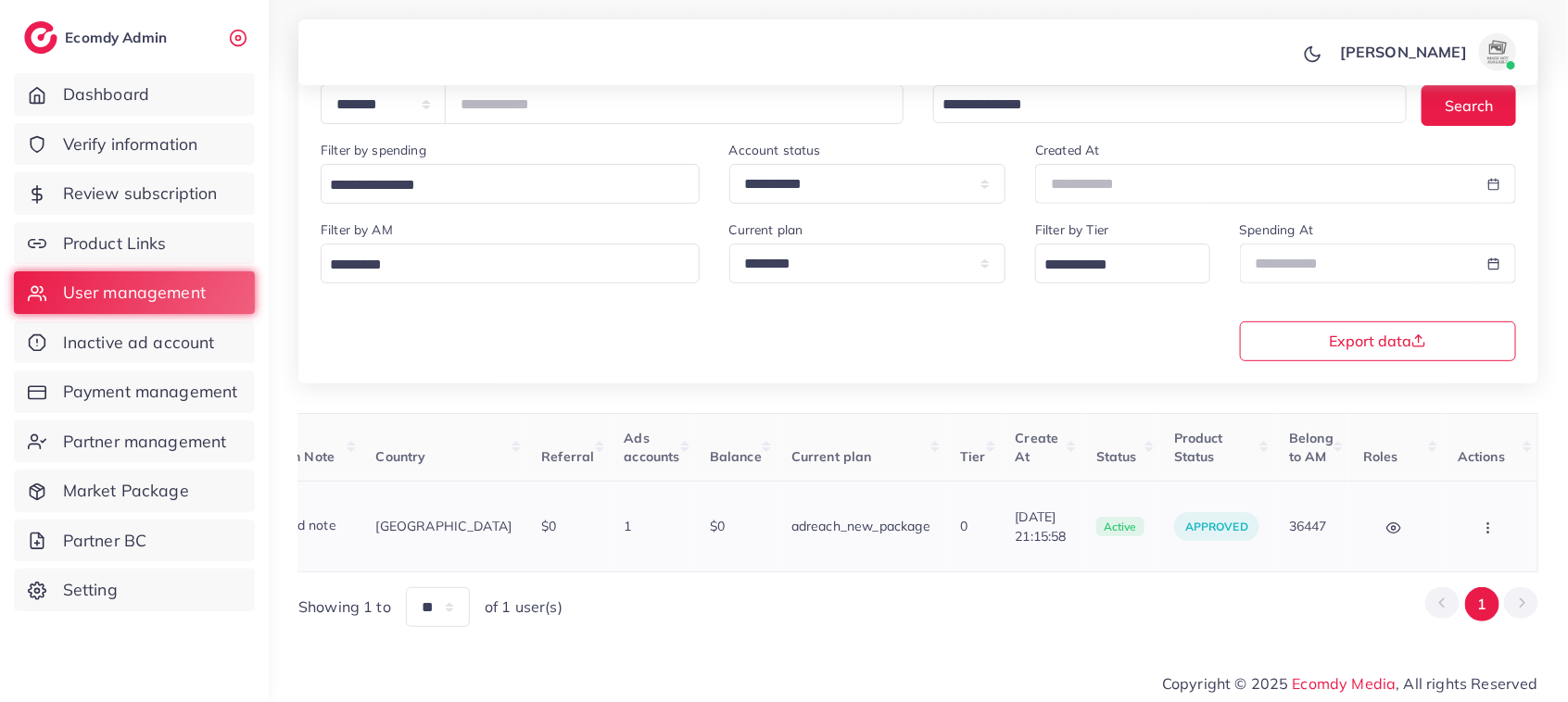
click at [1484, 512] on button "button" at bounding box center [1490, 527] width 65 height 42
click at [1425, 535] on span "Assign to AM" at bounding box center [1439, 536] width 95 height 19
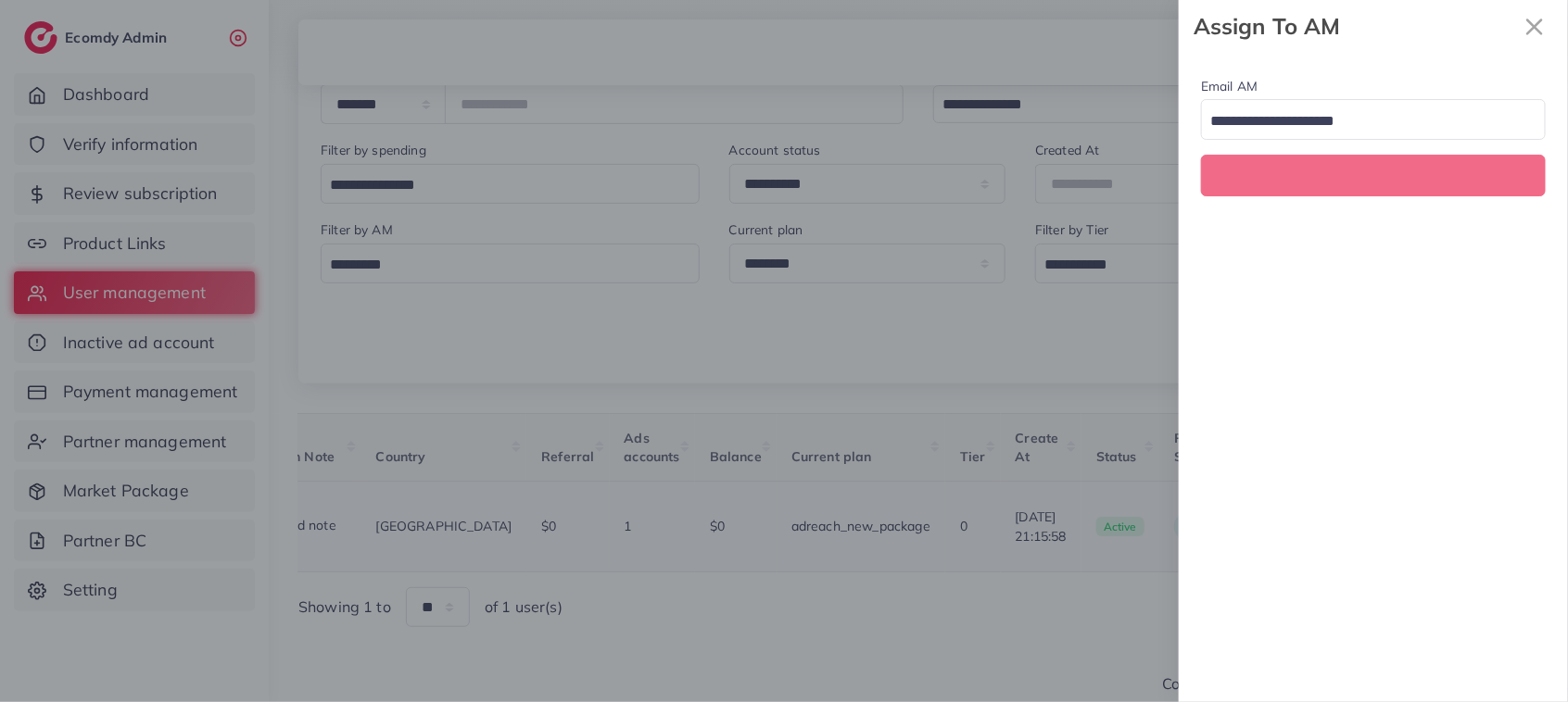
scroll to position [0, 335]
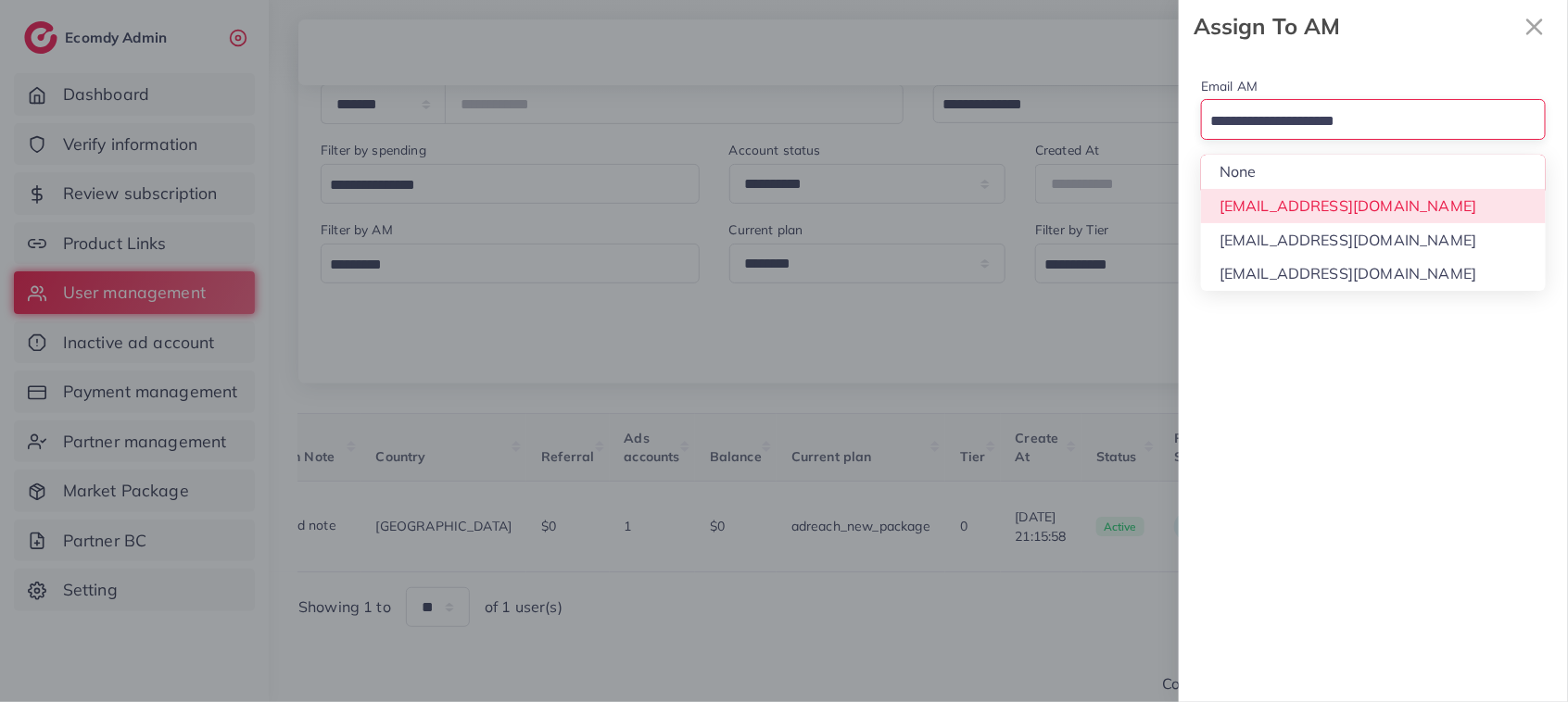
drag, startPoint x: 1331, startPoint y: 128, endPoint x: 1339, endPoint y: 232, distance: 104.3
click at [1339, 139] on div "Loading... None hadibaaslam@gmail.com natashashahid163@gmail.com wajahat@adreac…" at bounding box center [1372, 119] width 345 height 40
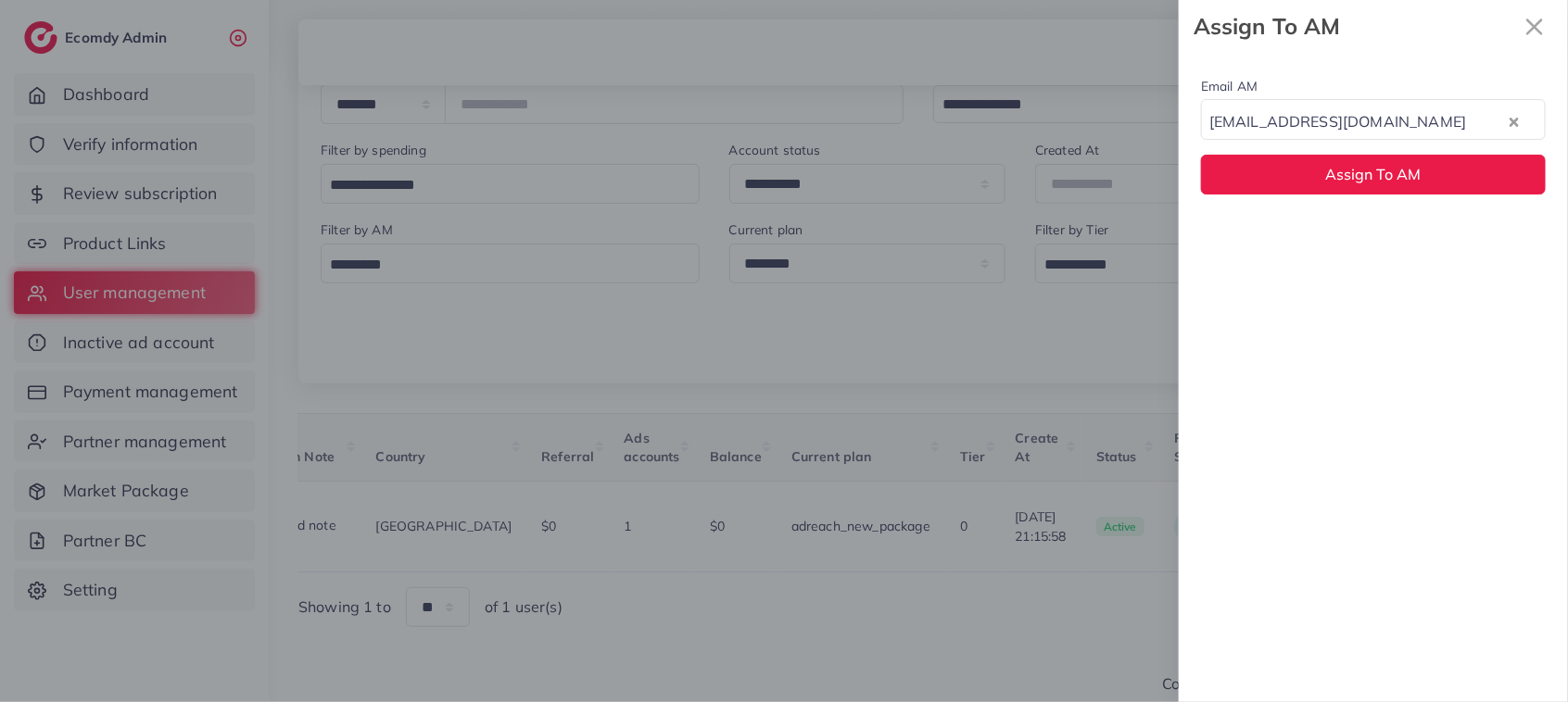
click at [1339, 232] on div "Email AM natashashahid163@gmail.com Loading... None hadibaaslam@gmail.com natas…" at bounding box center [1373, 377] width 390 height 650
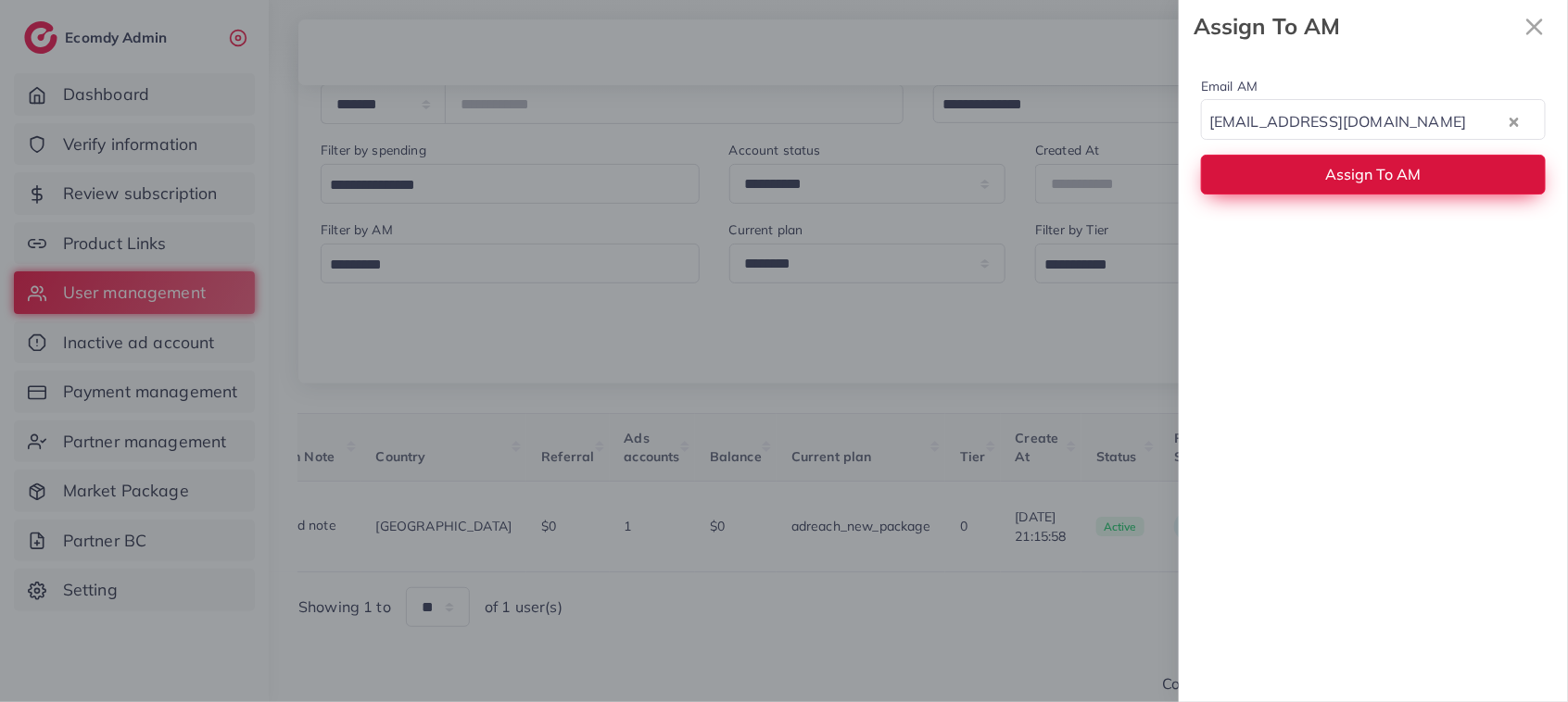
click at [1330, 172] on span "Assign To AM" at bounding box center [1373, 174] width 96 height 19
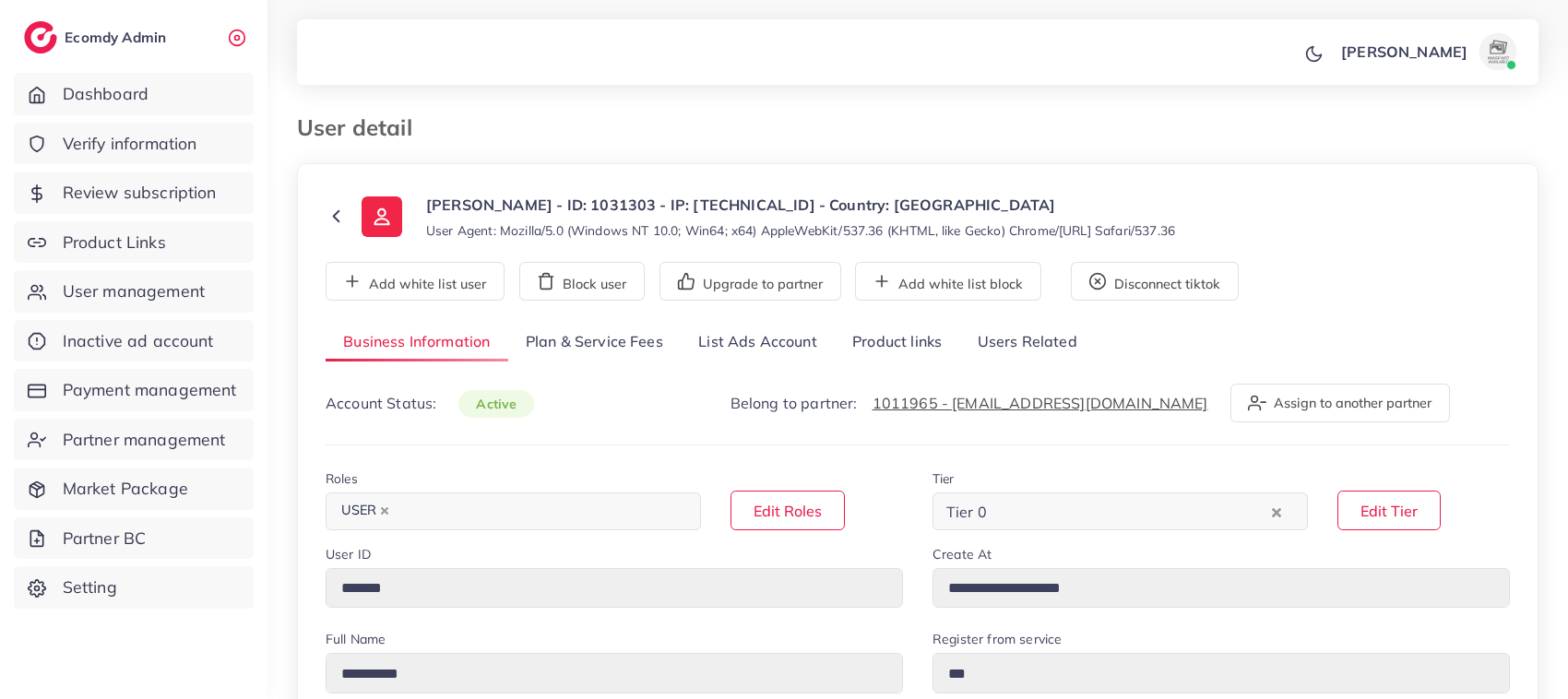
select select "**********"
click at [754, 349] on link "List Ads Account" at bounding box center [758, 343] width 154 height 39
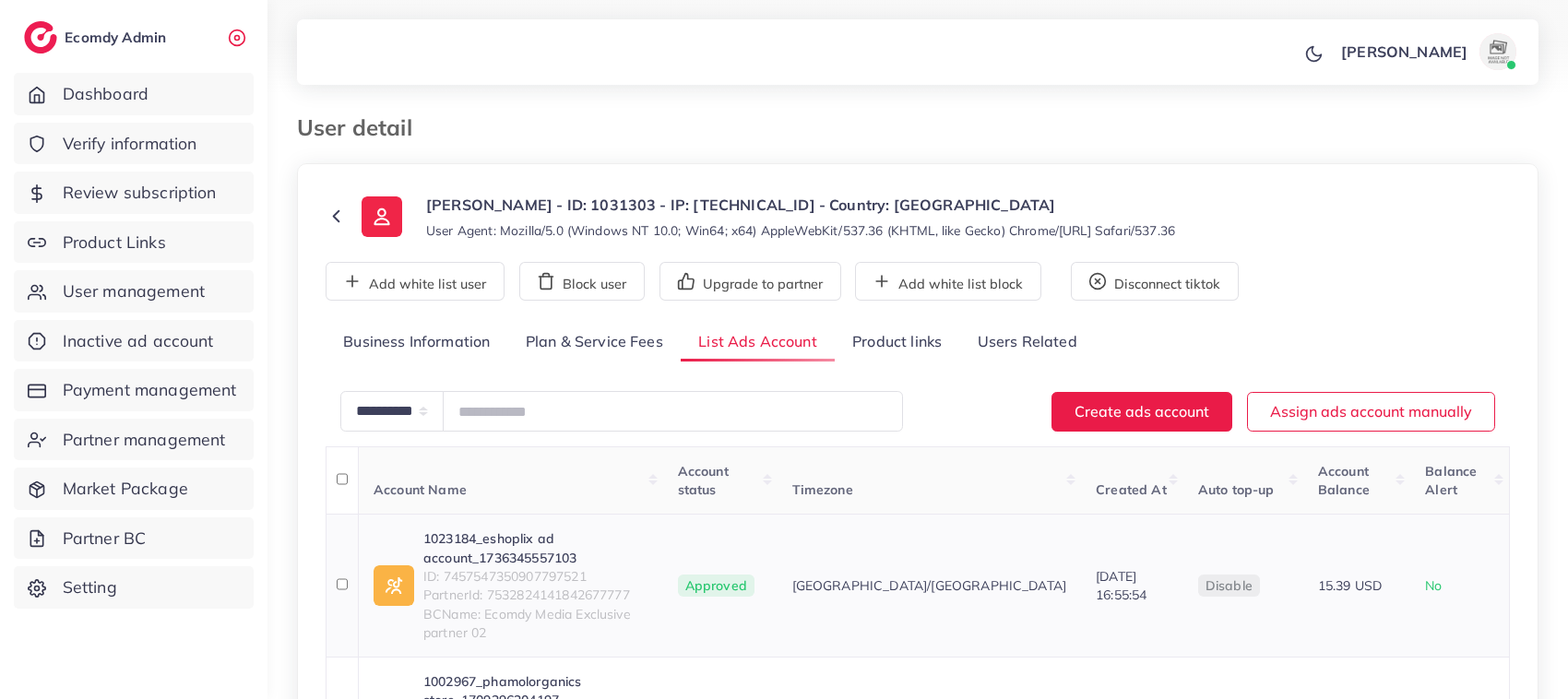
click at [505, 530] on link "1023184_eshoplix ad account_1736345557103" at bounding box center [535, 548] width 225 height 37
click at [520, 672] on link "1002967_phamolorganics store_1709296204197" at bounding box center [535, 691] width 225 height 37
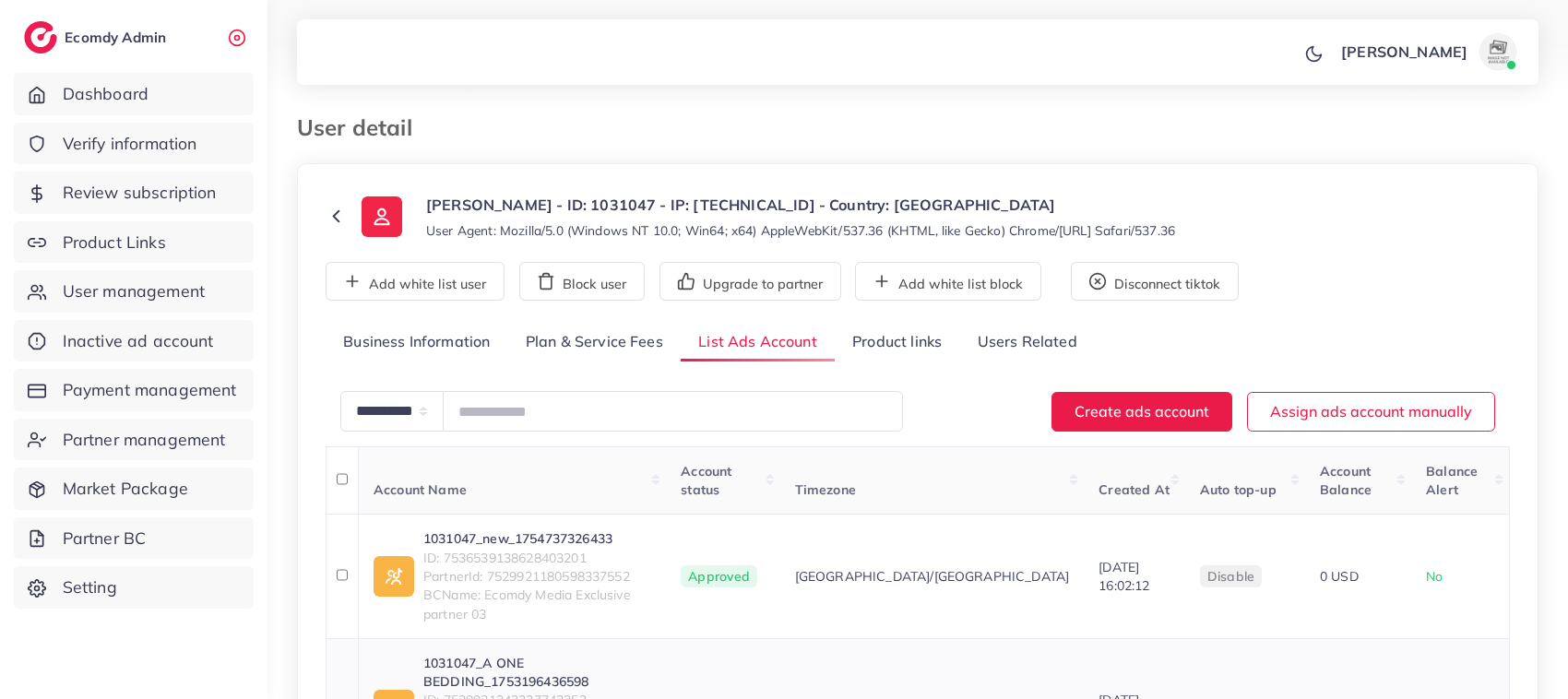
click at [551, 638] on td "1031047_A ONE BEDDING_1753196436598 ID: 7529921343337742352 PartnerId: 75299211…" at bounding box center [512, 709] width 308 height 143
click at [551, 654] on link "1031047_A ONE BEDDING_1753196436598" at bounding box center [536, 672] width 227 height 37
click at [533, 530] on link "1031047_new_1754737326433" at bounding box center [536, 539] width 227 height 19
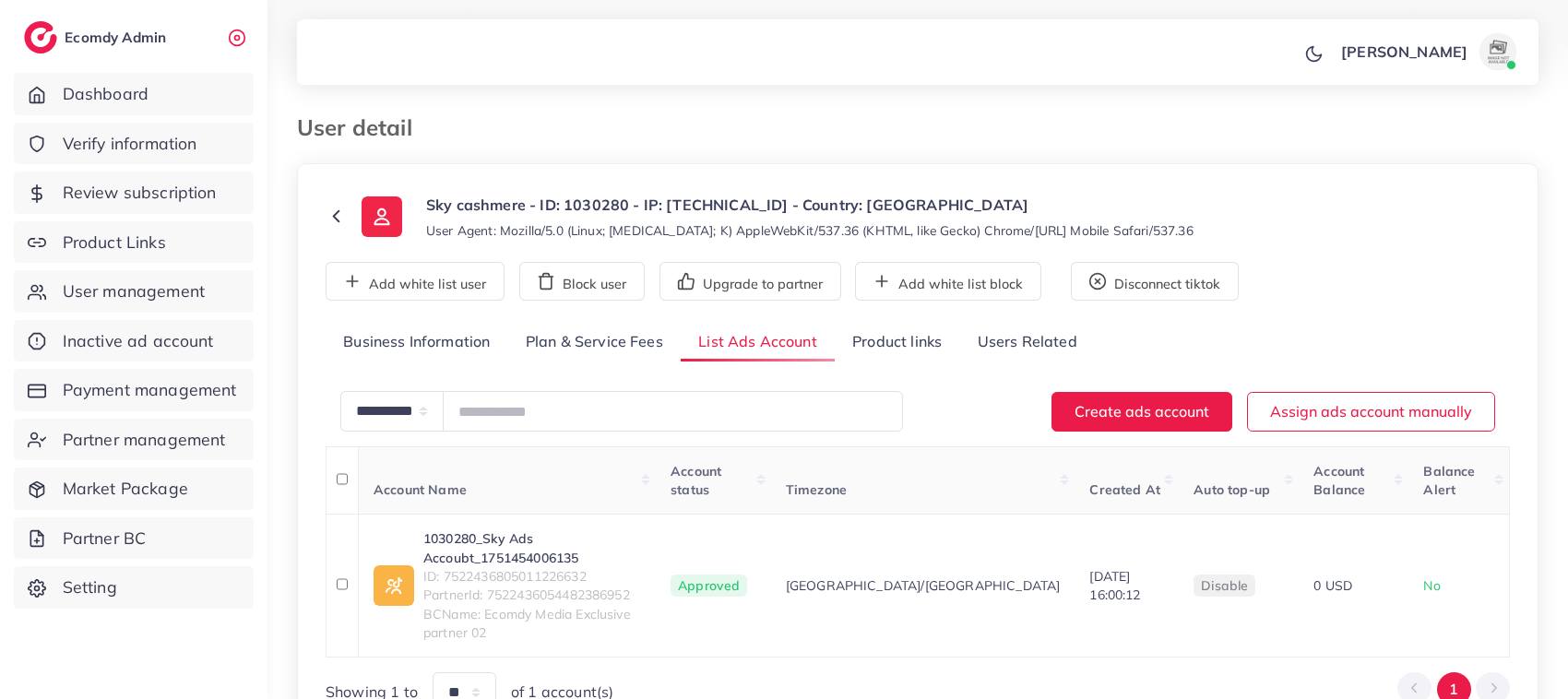
click at [1174, 343] on ul "Business Information Plan & Service Fees List Ads Account Product links Users R…" at bounding box center [917, 343] width 1184 height 39
click at [549, 530] on link "1030280_Sky Ads Accoubt_1751454006135" at bounding box center [532, 548] width 218 height 37
click at [575, 530] on link "1030280_Sky Ads Accoubt_1751454006135" at bounding box center [532, 548] width 218 height 37
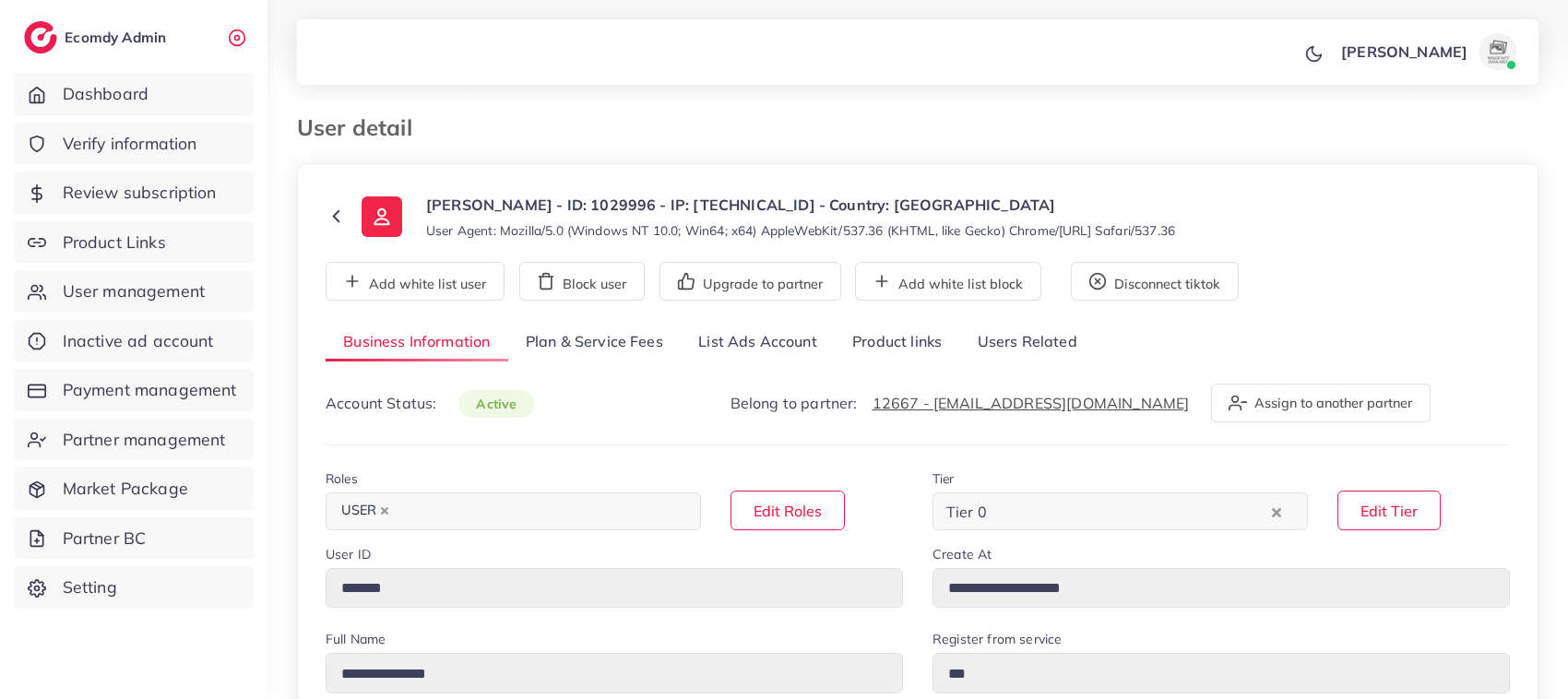
select select "********"
click at [718, 353] on link "List Ads Account" at bounding box center [758, 343] width 154 height 39
type input "*******"
type input "**********"
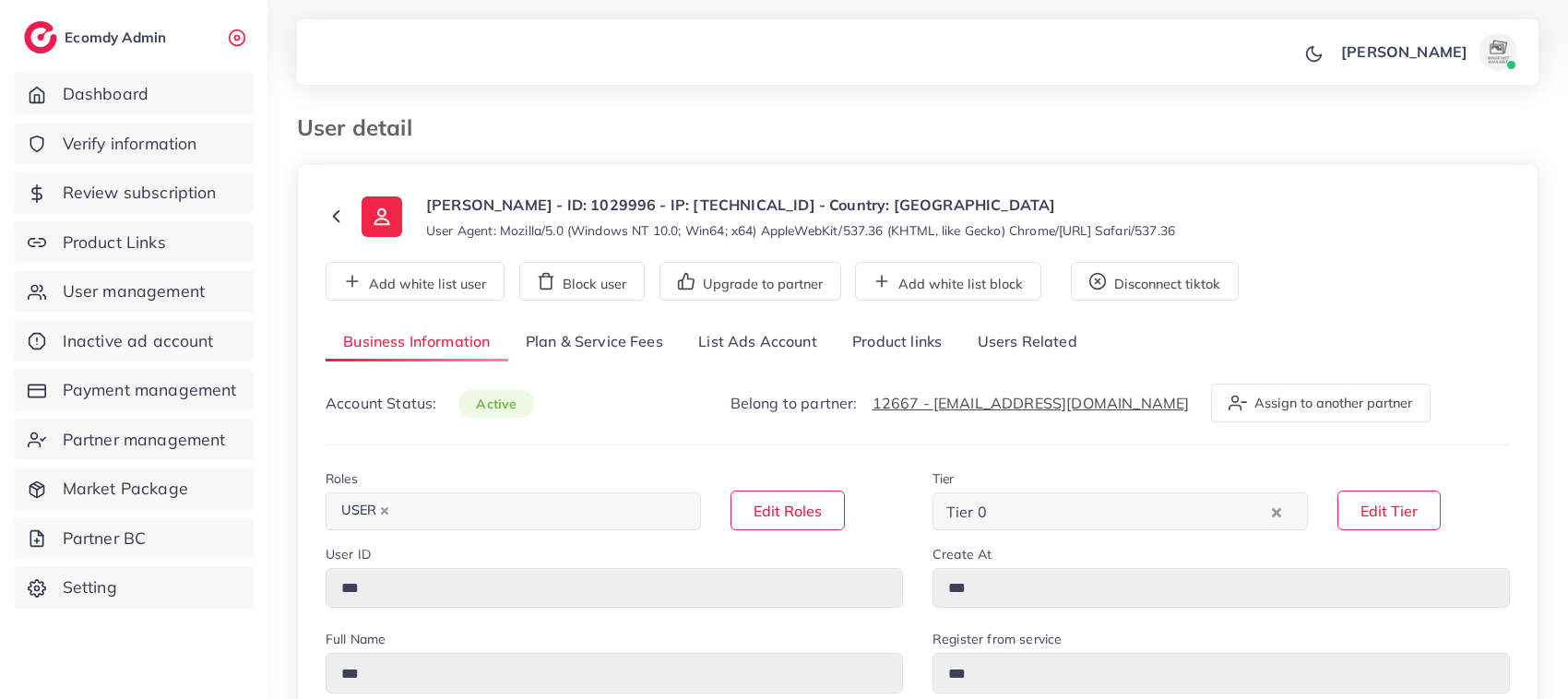
type input "**********"
type input "******"
type input "**********"
select select "********"
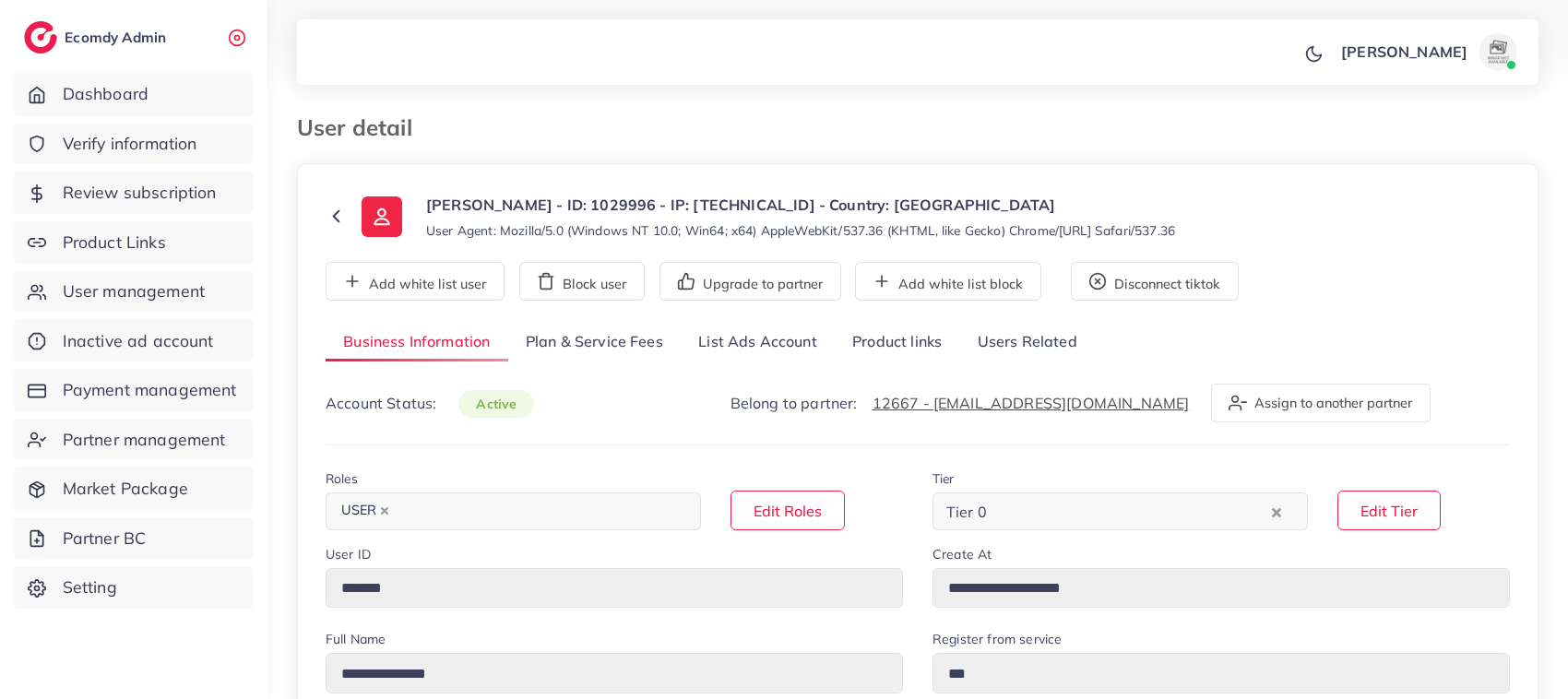
click at [781, 334] on link "List Ads Account" at bounding box center [758, 343] width 154 height 39
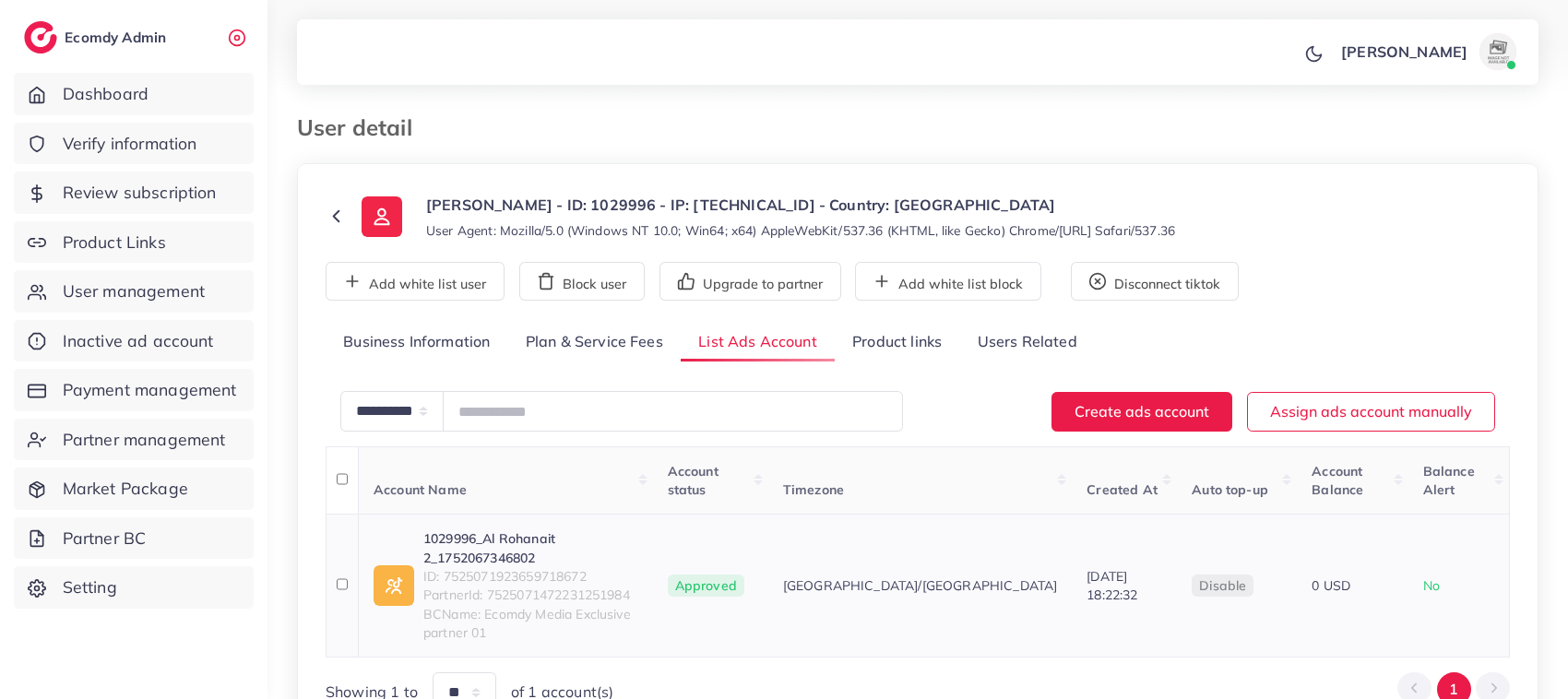
click at [589, 530] on link "1029996_Al Rohanait 2_1752067346802" at bounding box center [531, 548] width 215 height 37
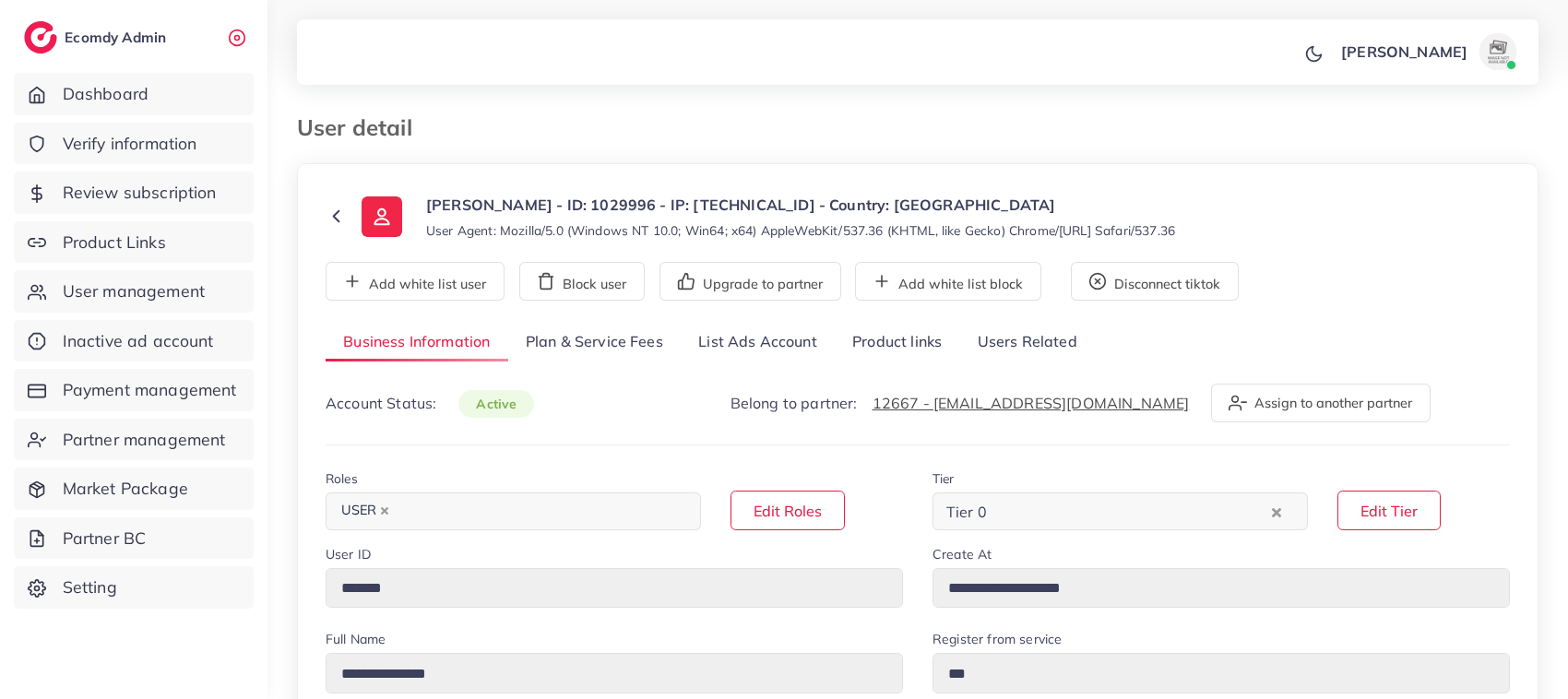
click at [777, 345] on link "List Ads Account" at bounding box center [758, 343] width 154 height 39
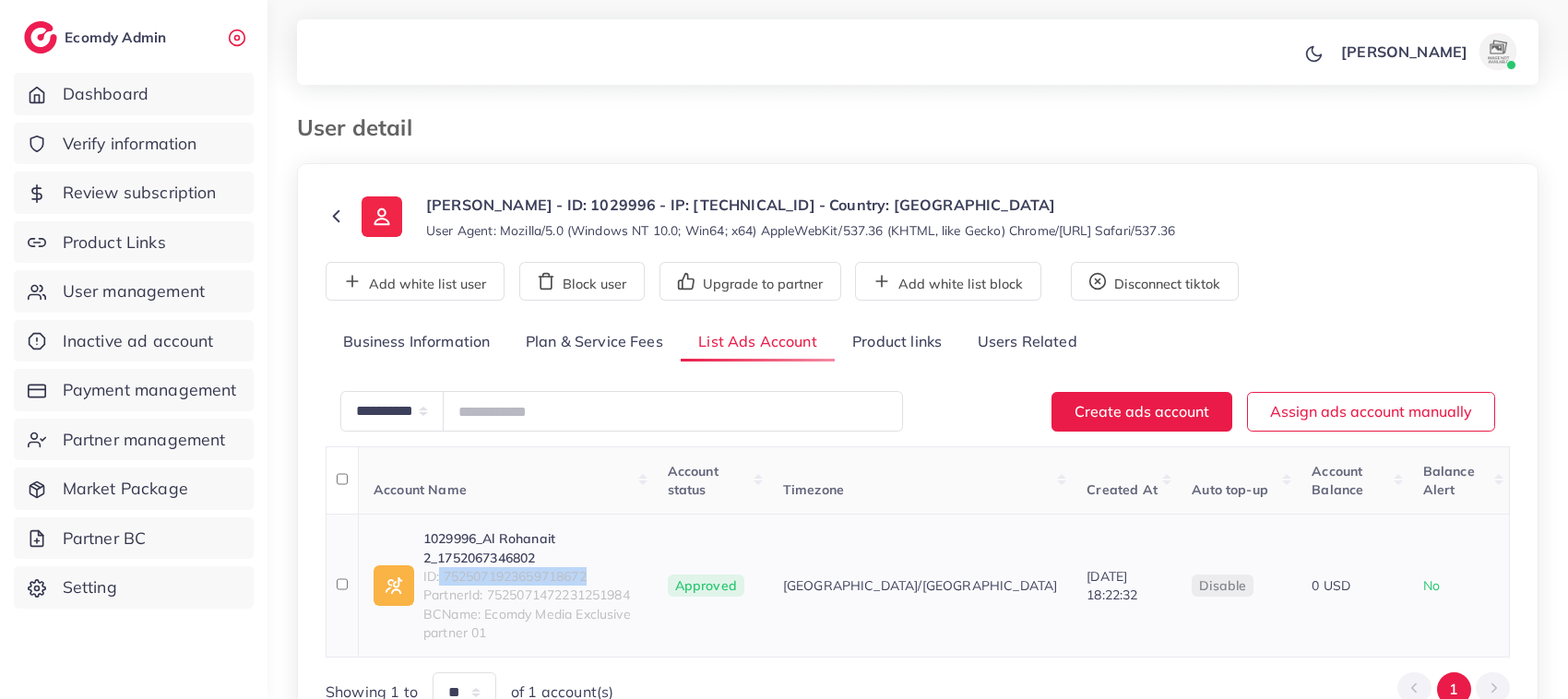
drag, startPoint x: 439, startPoint y: 542, endPoint x: 639, endPoint y: 545, distance: 200.0
click at [638, 567] on span "ID: 7525071923659718672" at bounding box center [531, 576] width 215 height 19
copy span "7525071923659718672"
click at [556, 530] on link "1029996_Al Rohanait 2_1752067346802" at bounding box center [531, 548] width 215 height 37
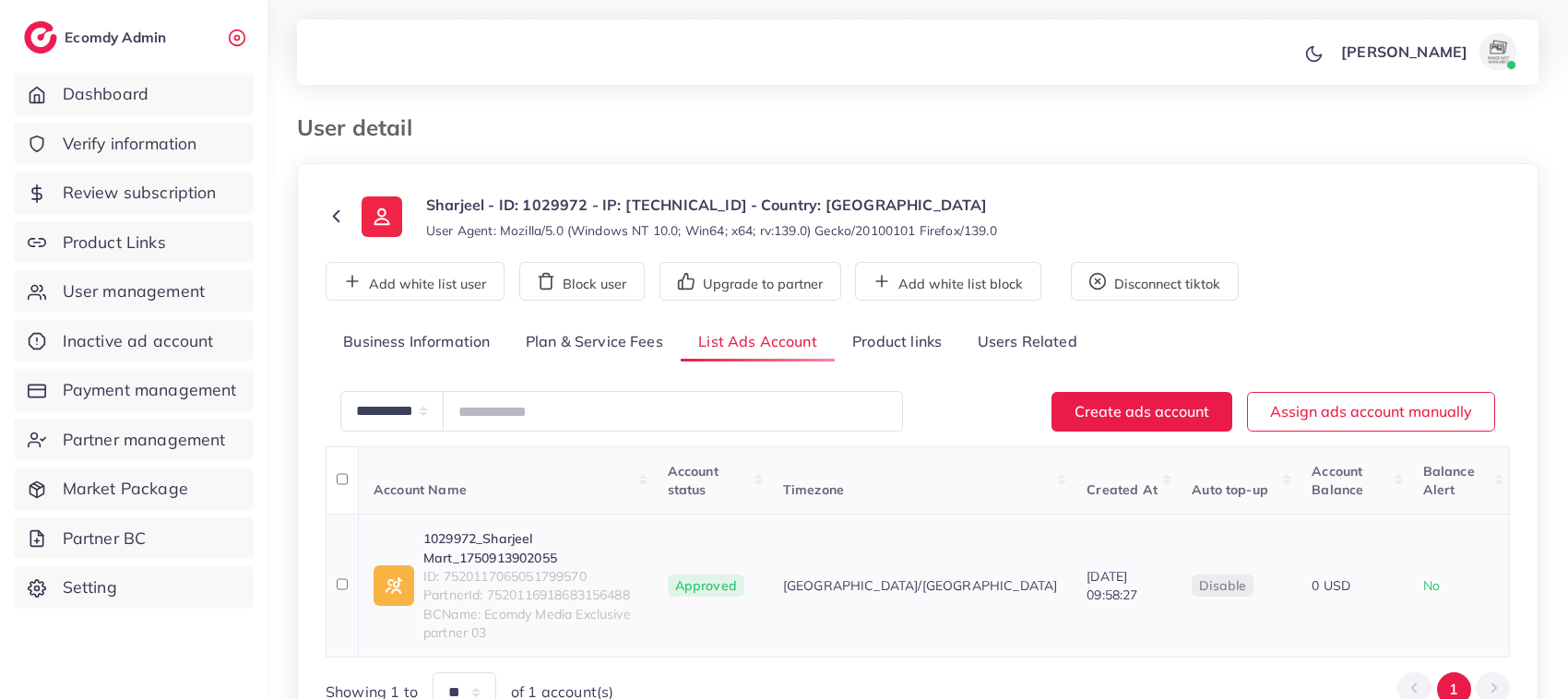
click at [577, 530] on link "1029972_Sharjeel Mart_1750913902055" at bounding box center [531, 548] width 215 height 37
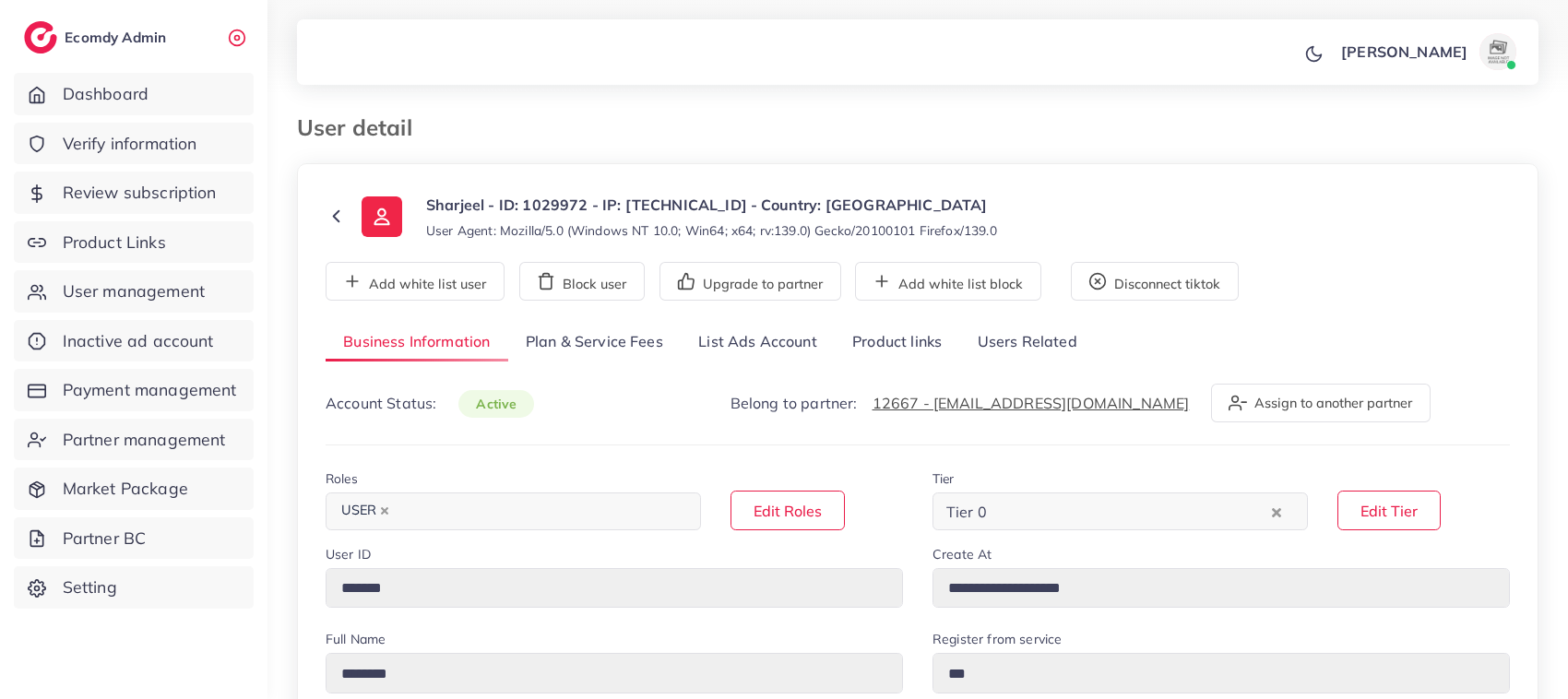
select select "********"
click at [780, 359] on link "List Ads Account" at bounding box center [758, 343] width 154 height 39
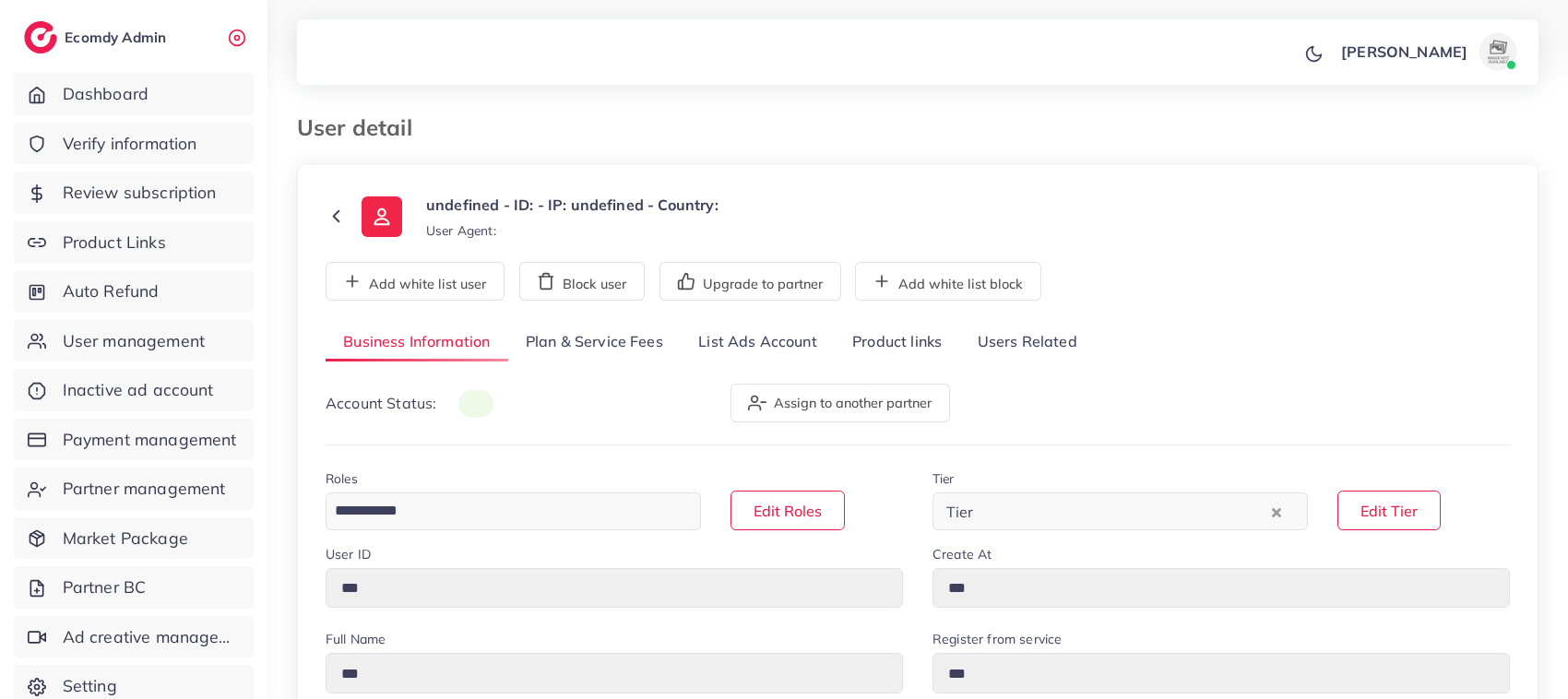
type input "*******"
type input "**********"
type input "********"
type input "**********"
type input "******"
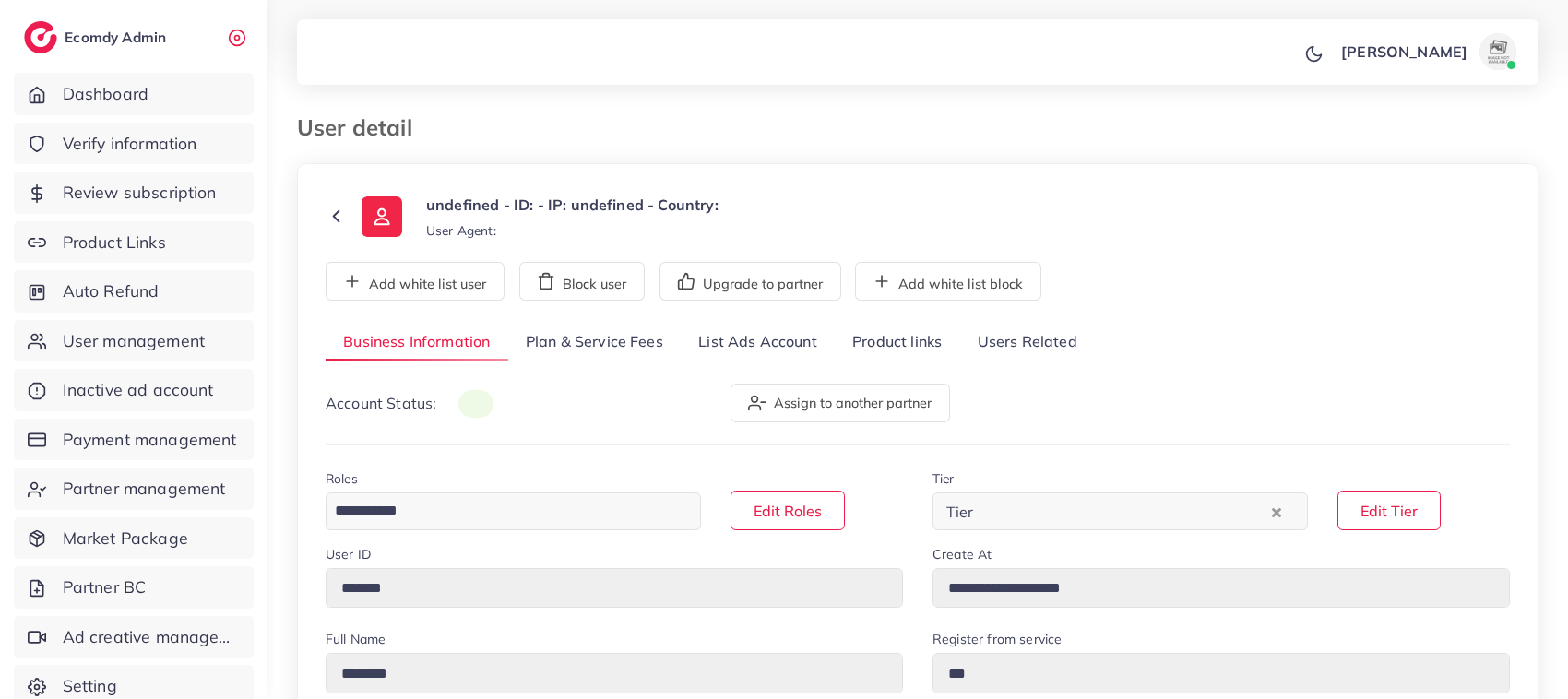
type input "**********"
select select "********"
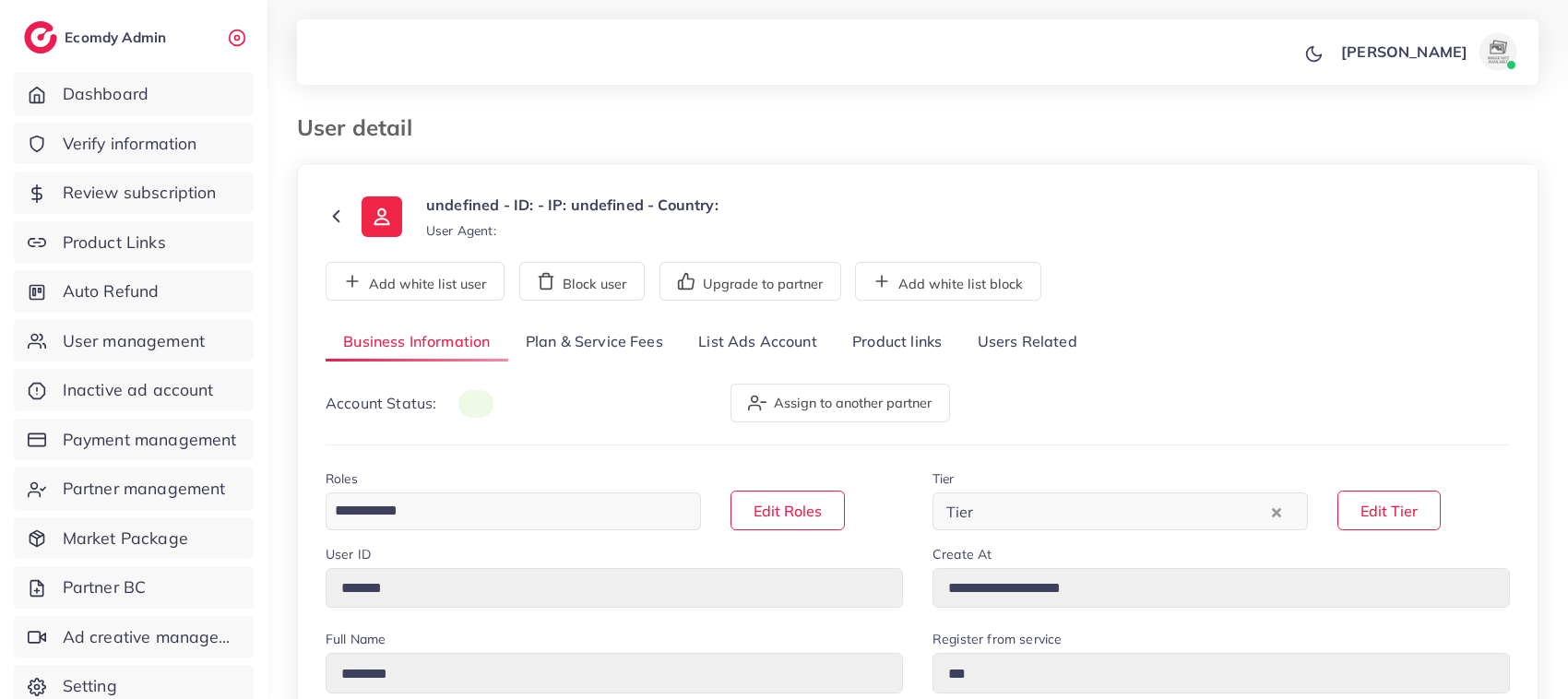
click at [740, 355] on link "List Ads Account" at bounding box center [758, 343] width 154 height 39
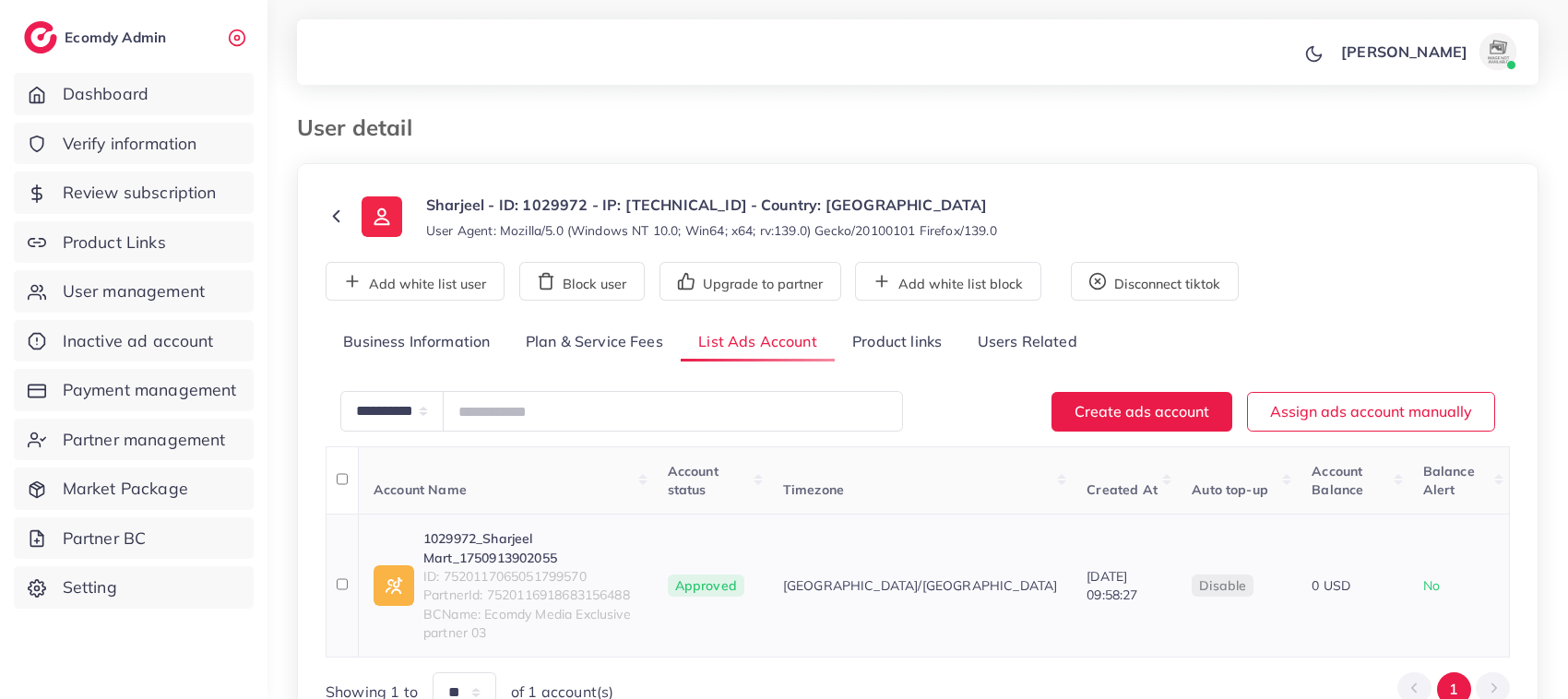
click at [573, 530] on link "1029972_Sharjeel Mart_1750913902055" at bounding box center [531, 548] width 215 height 37
click at [332, 217] on icon at bounding box center [337, 217] width 22 height 22
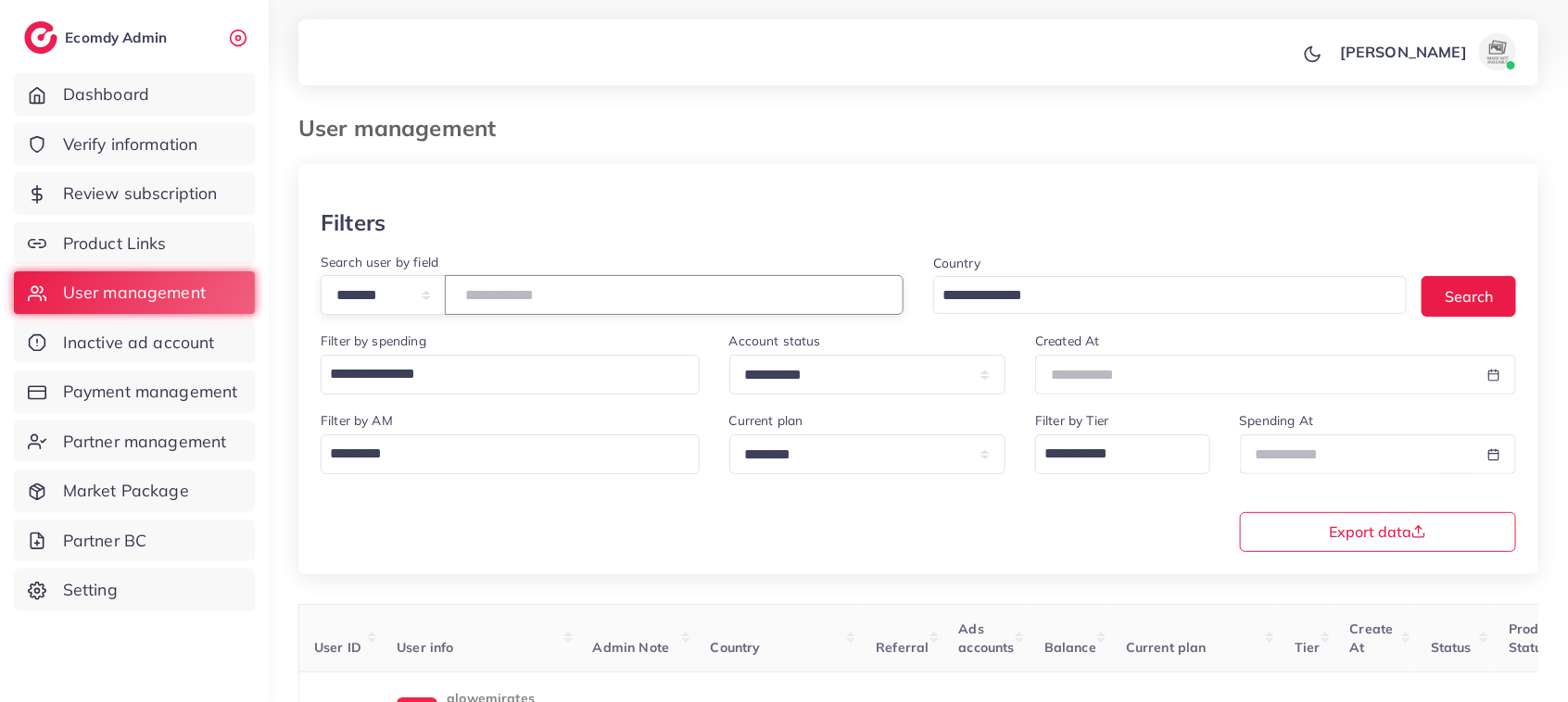
click at [580, 302] on input "number" at bounding box center [674, 295] width 459 height 40
paste input "*******"
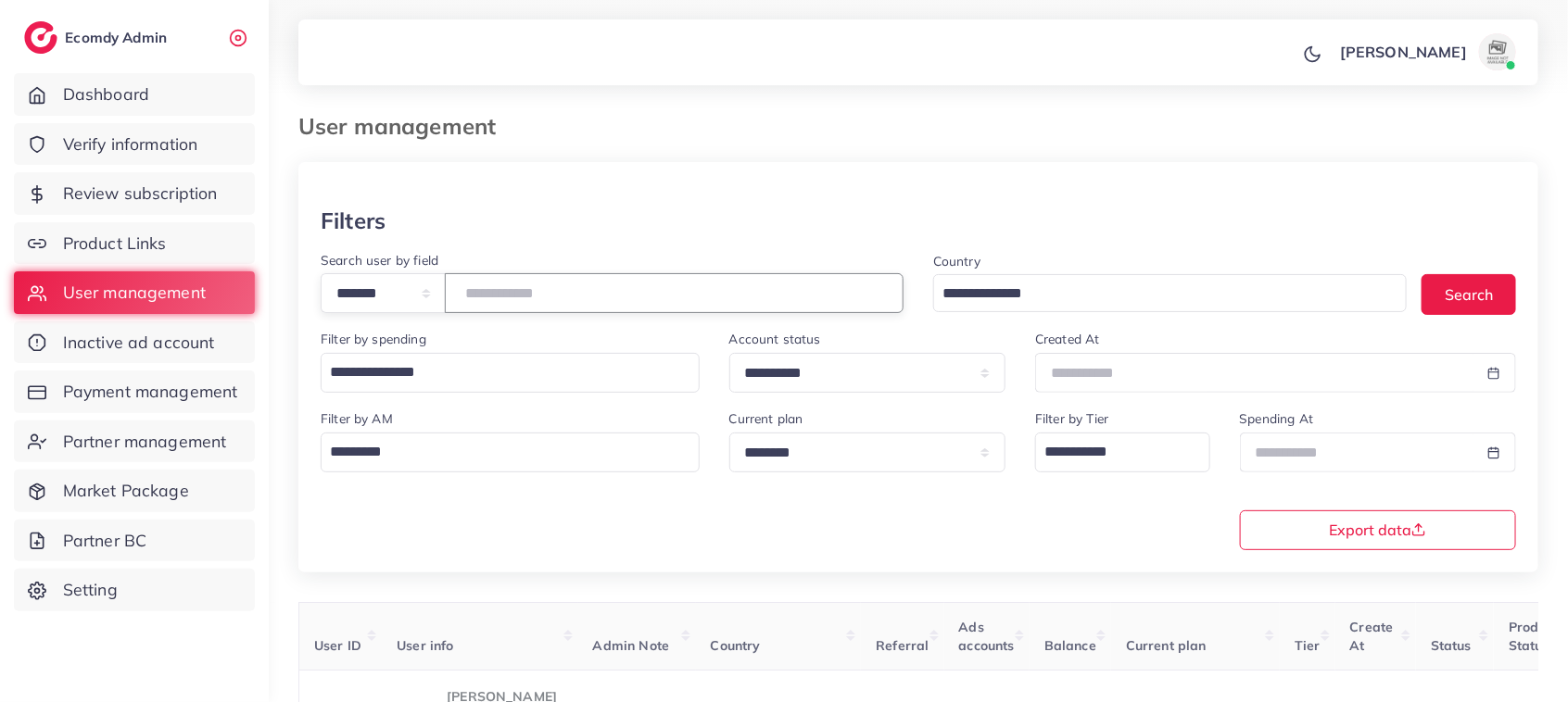
scroll to position [190, 0]
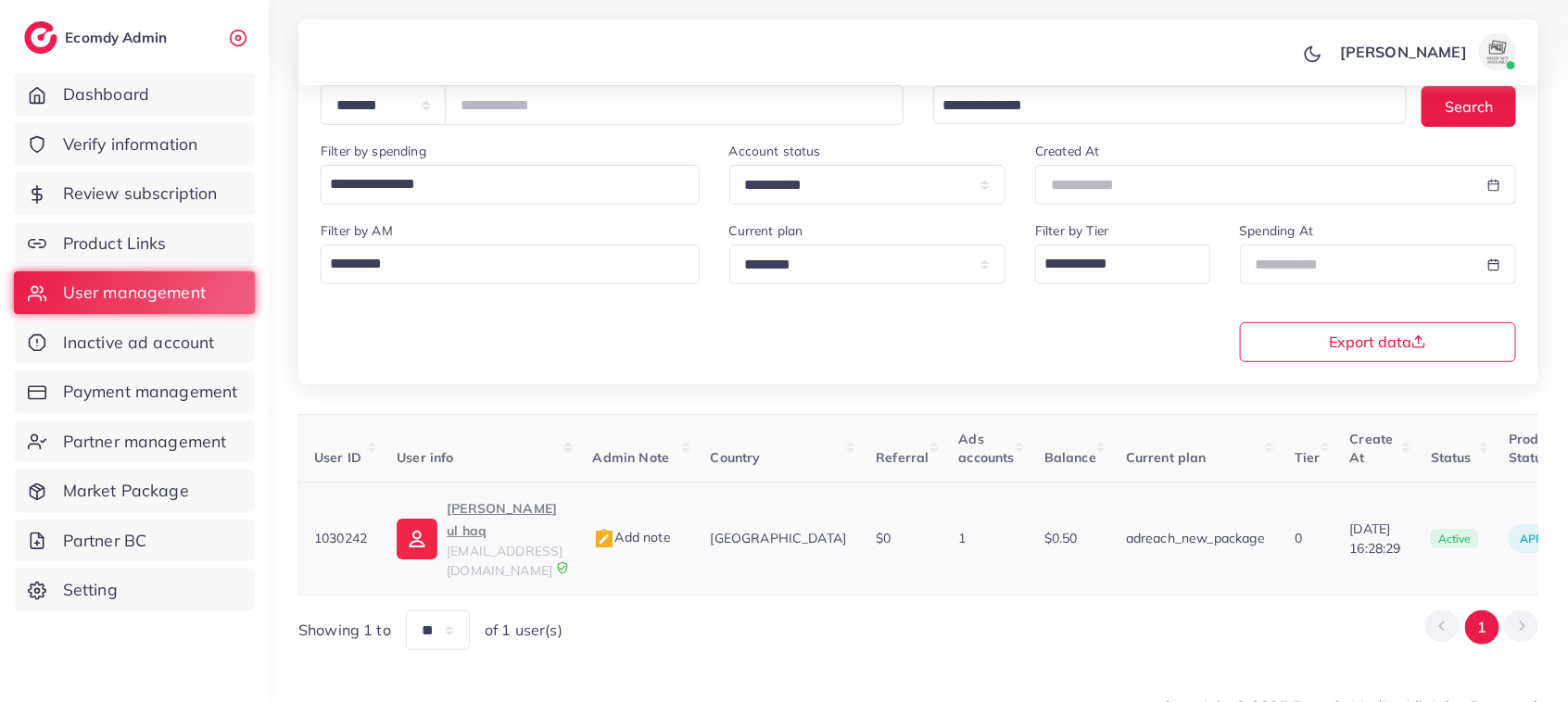
click at [493, 506] on p "intisar ul haq" at bounding box center [504, 519] width 116 height 44
drag, startPoint x: 571, startPoint y: 122, endPoint x: 563, endPoint y: 113, distance: 12.0
click at [563, 113] on input "*******" at bounding box center [674, 105] width 459 height 40
drag, startPoint x: 563, startPoint y: 113, endPoint x: 460, endPoint y: 109, distance: 103.1
click at [460, 109] on div "**********" at bounding box center [611, 105] width 582 height 40
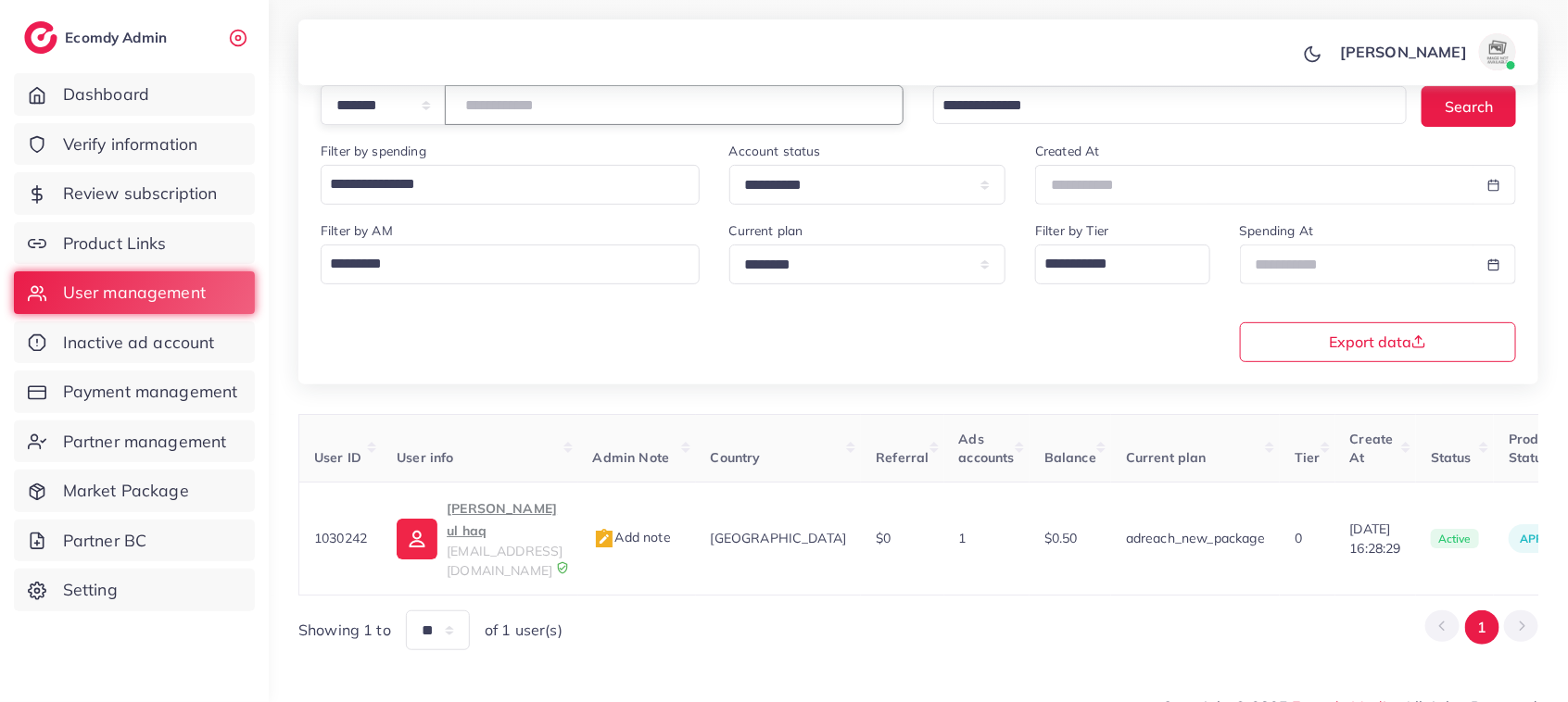
paste input "number"
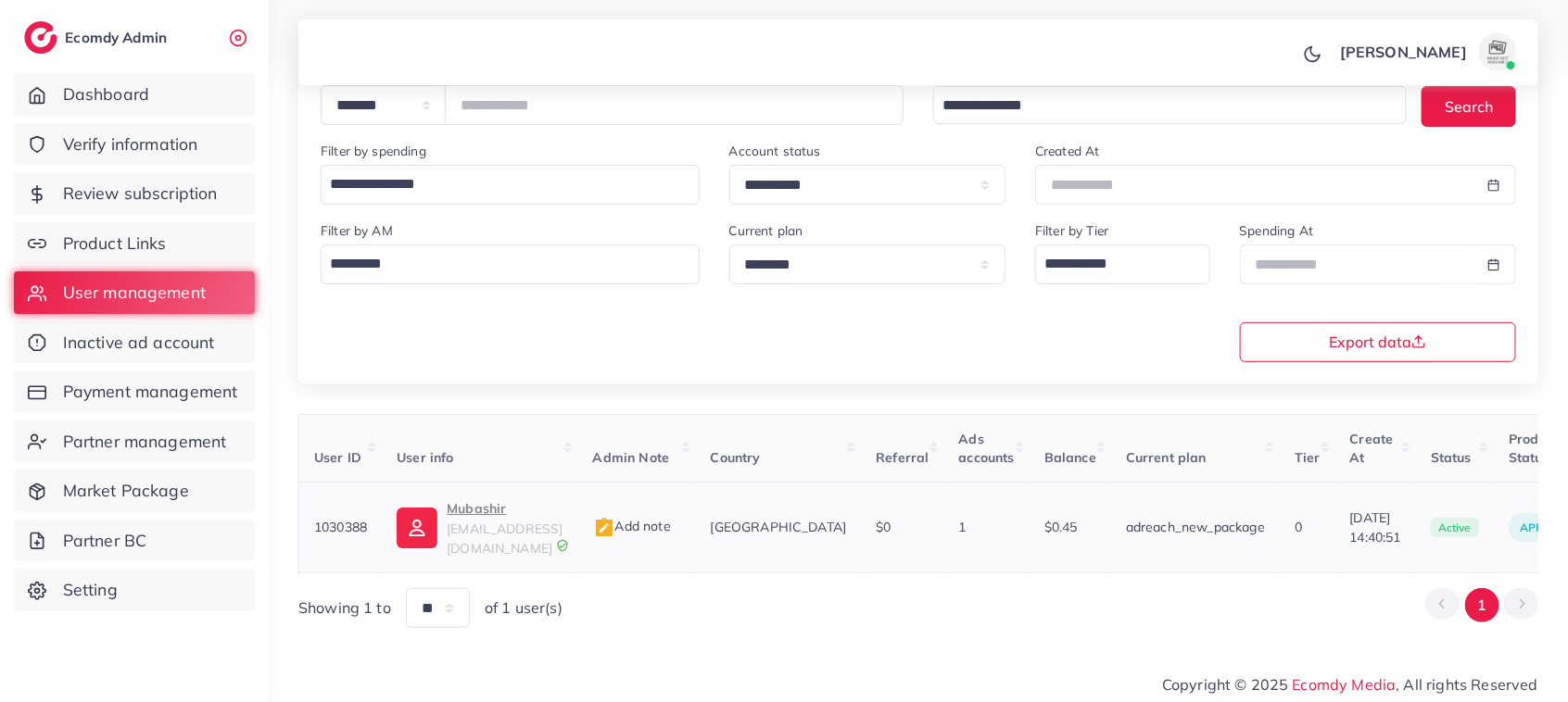
click at [496, 514] on p "Mubashir" at bounding box center [504, 508] width 116 height 22
drag, startPoint x: 559, startPoint y: 103, endPoint x: 447, endPoint y: 104, distance: 112.0
click at [447, 104] on div "**********" at bounding box center [611, 105] width 582 height 40
paste input "number"
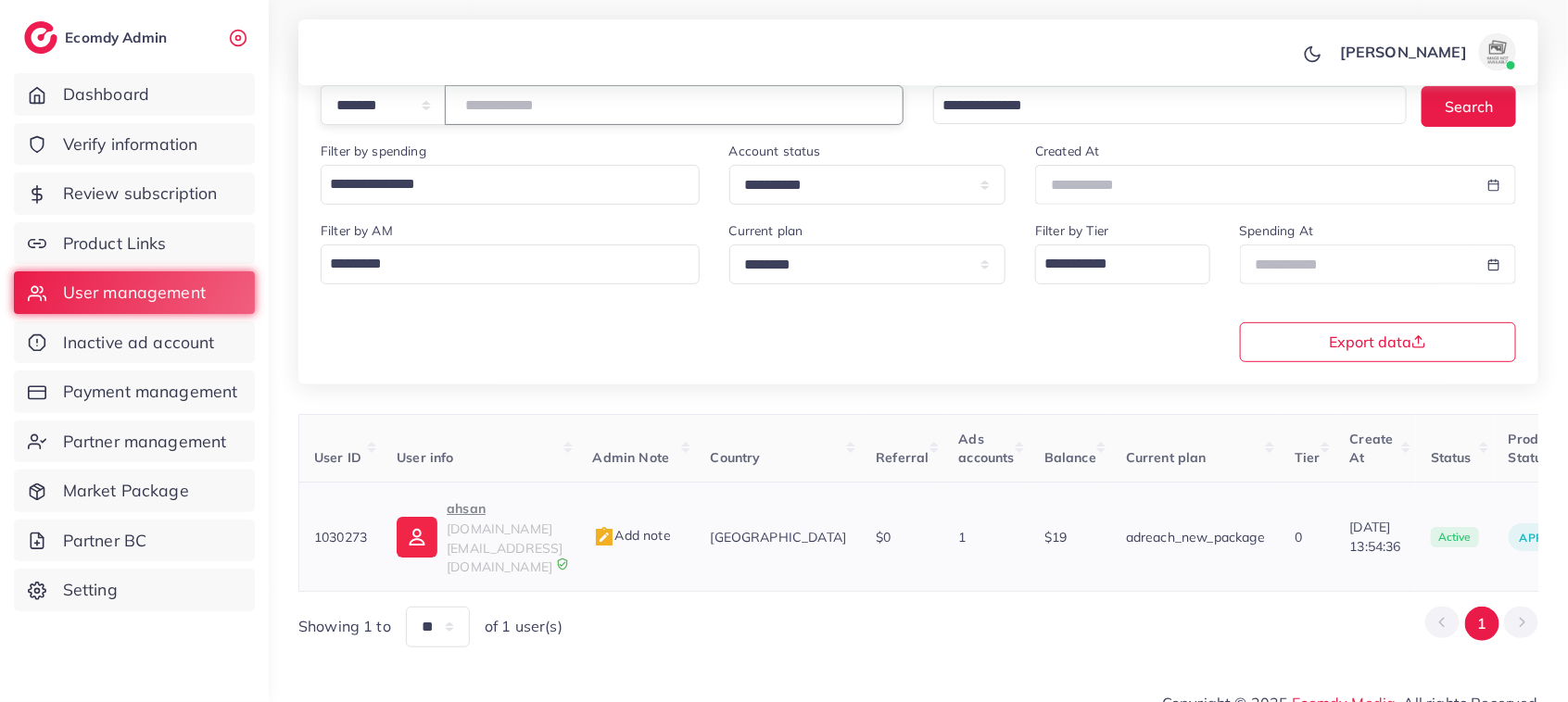
type input "*******"
click at [471, 507] on p "ahsan" at bounding box center [504, 508] width 116 height 22
drag, startPoint x: 562, startPoint y: 109, endPoint x: 409, endPoint y: 145, distance: 157.2
click at [409, 145] on div "**********" at bounding box center [918, 202] width 1240 height 365
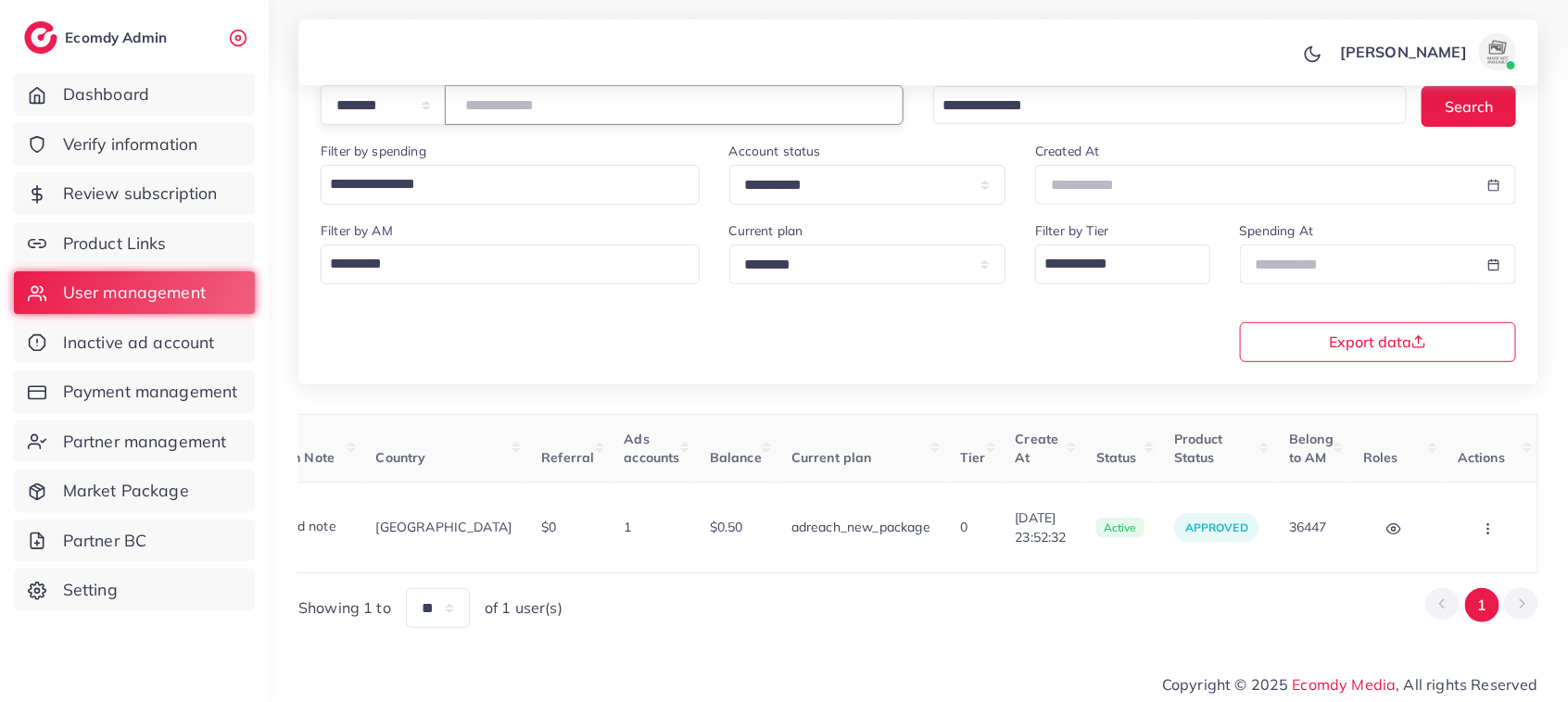
scroll to position [0, 0]
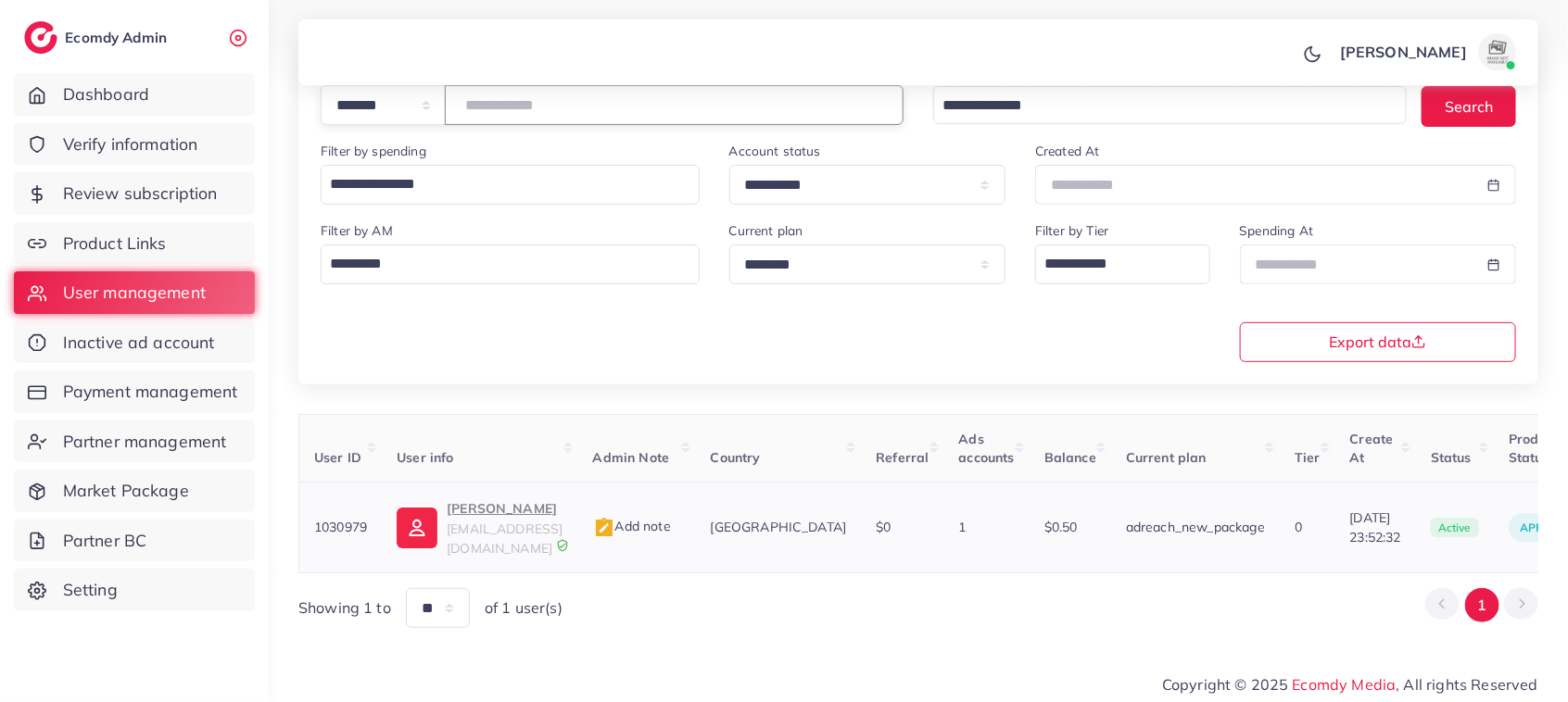
type input "*******"
click at [524, 509] on p "Shaban Rizwan" at bounding box center [504, 508] width 116 height 22
click at [96, 236] on span "Product Links" at bounding box center [119, 243] width 104 height 24
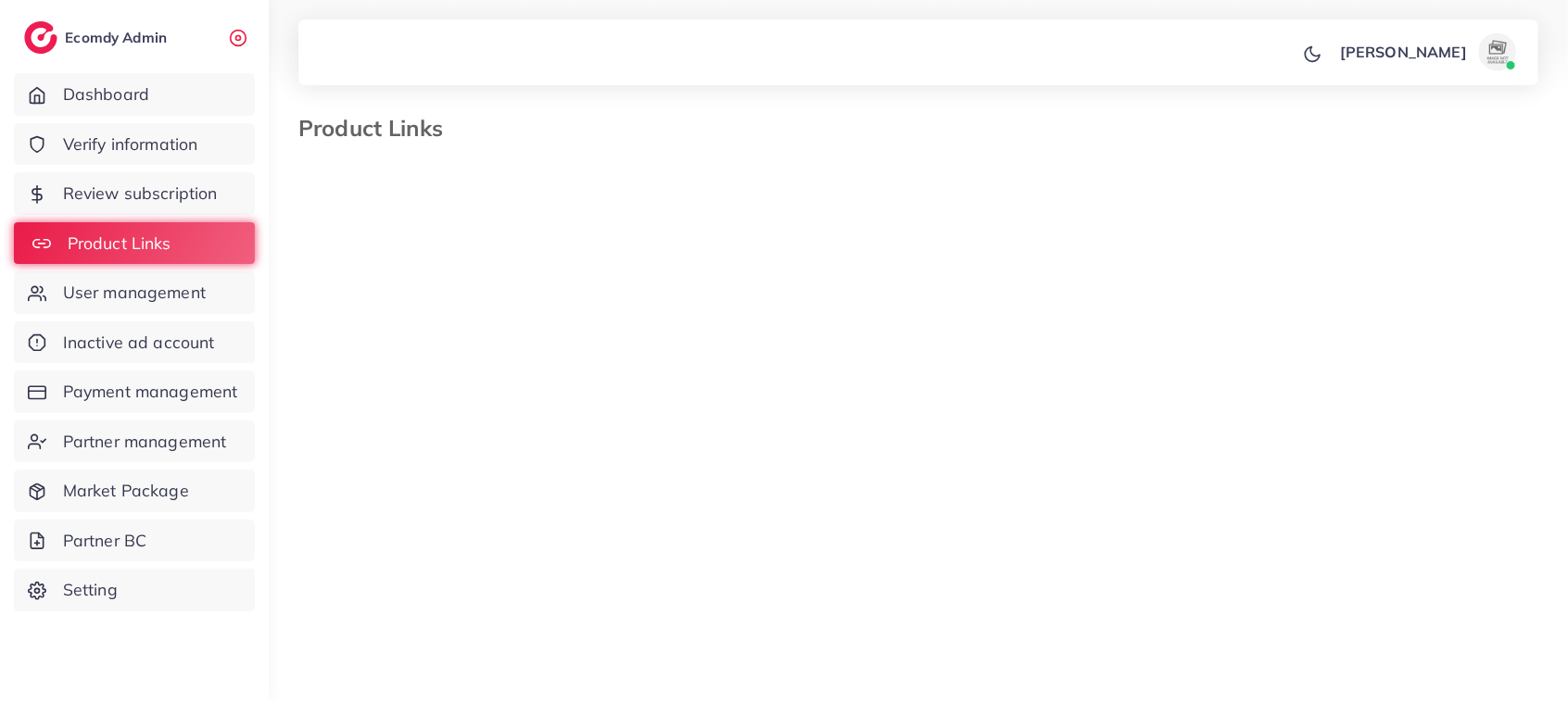
select select "*********"
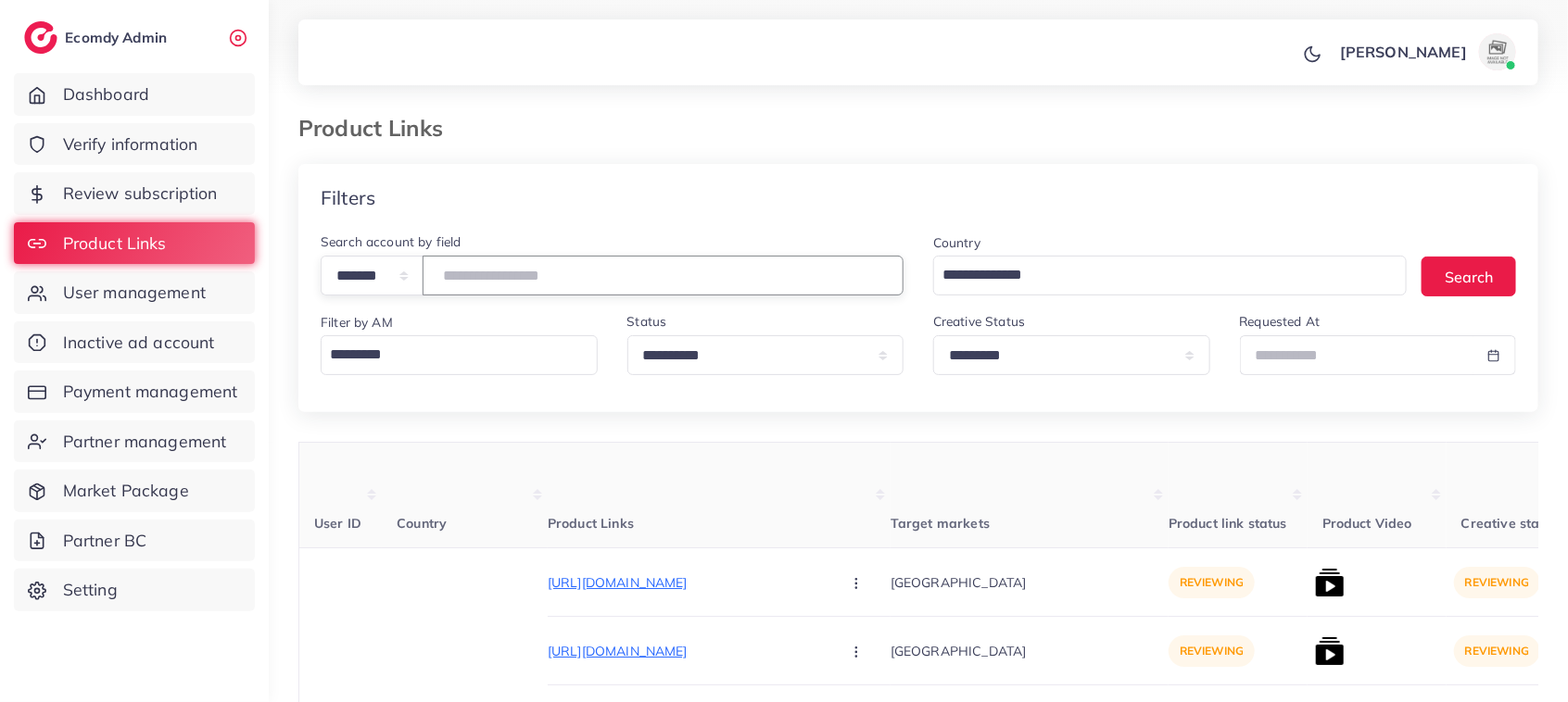
click at [516, 278] on input "number" at bounding box center [662, 276] width 480 height 40
paste input "*******"
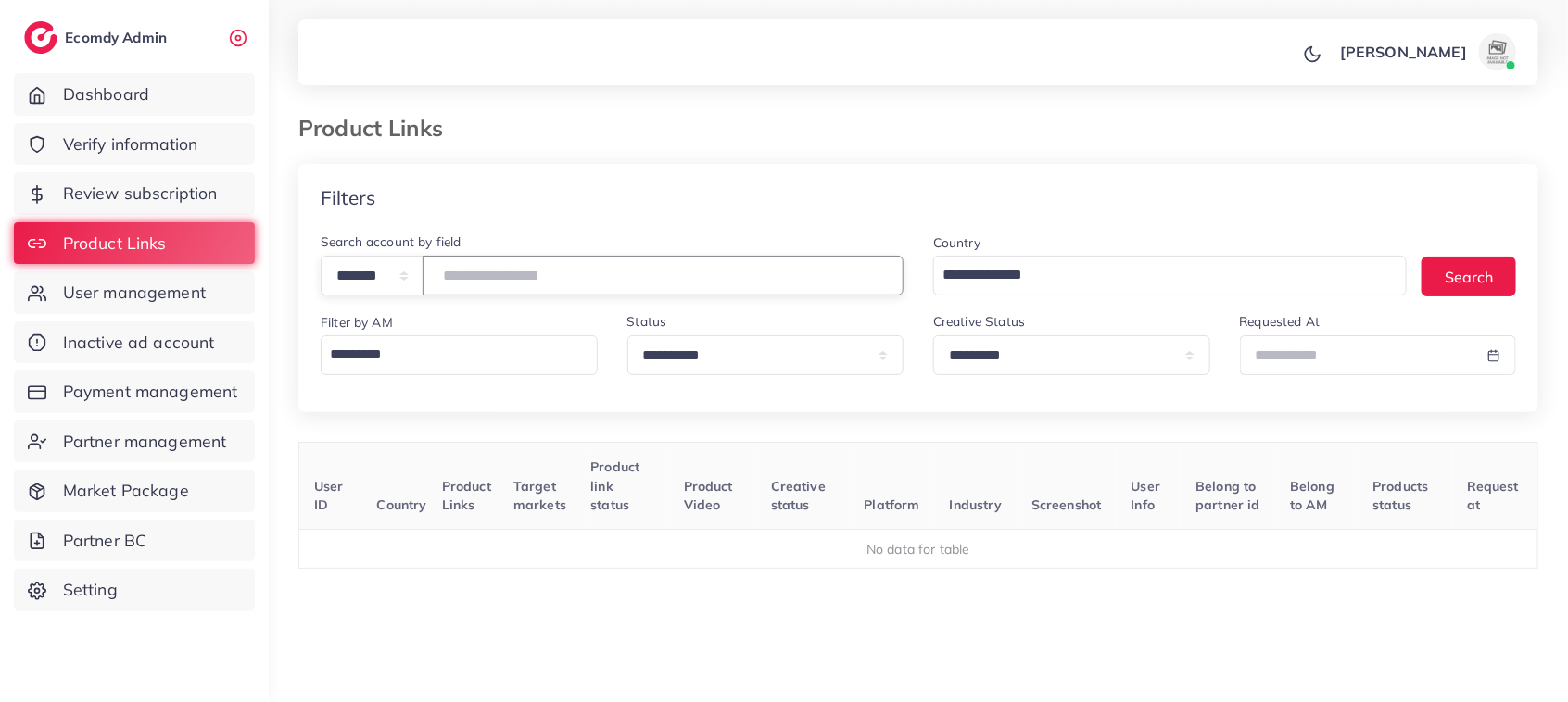
scroll to position [126, 0]
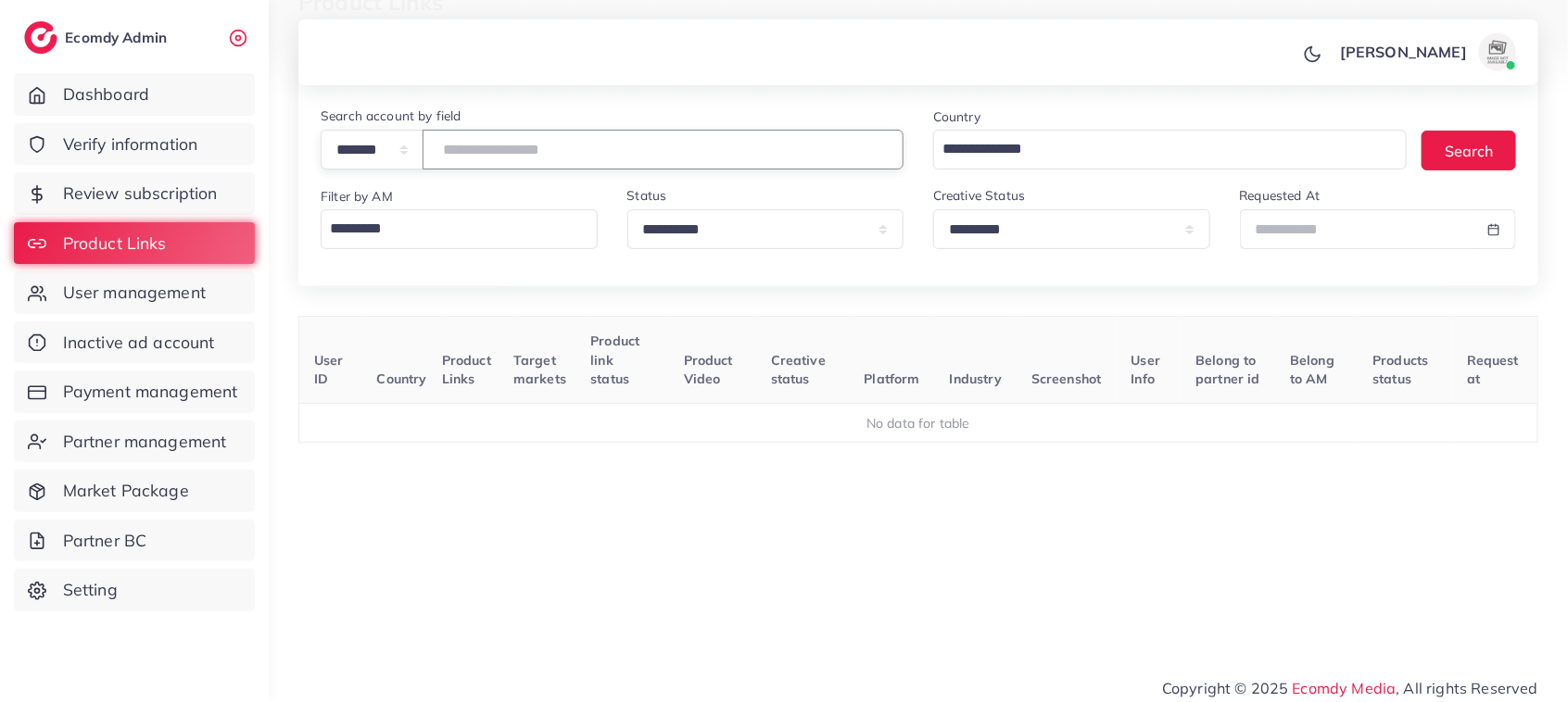
type input "*******"
click at [1188, 236] on select "**********" at bounding box center [1072, 229] width 277 height 40
select select
click at [933, 212] on select "**********" at bounding box center [1072, 229] width 277 height 40
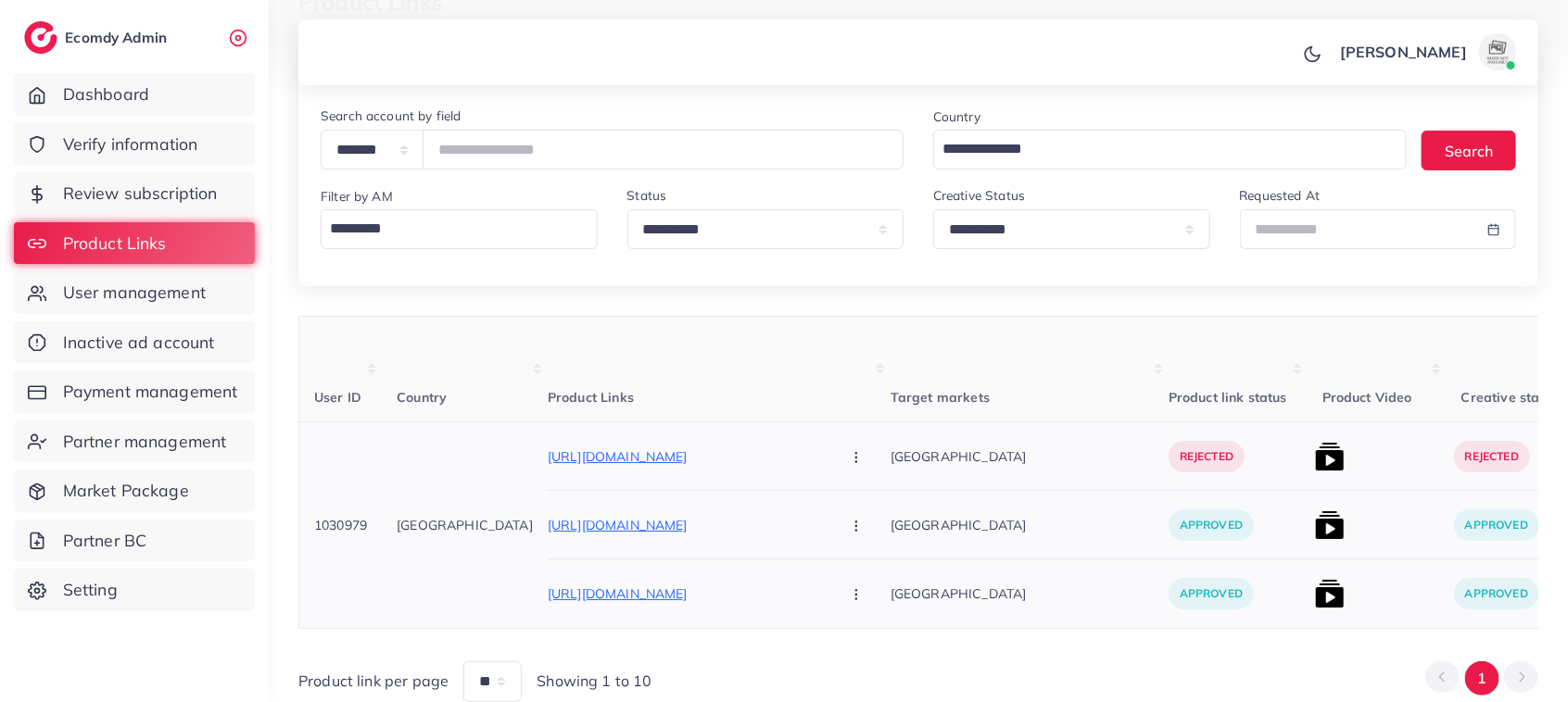
click at [1315, 451] on img at bounding box center [1330, 457] width 30 height 30
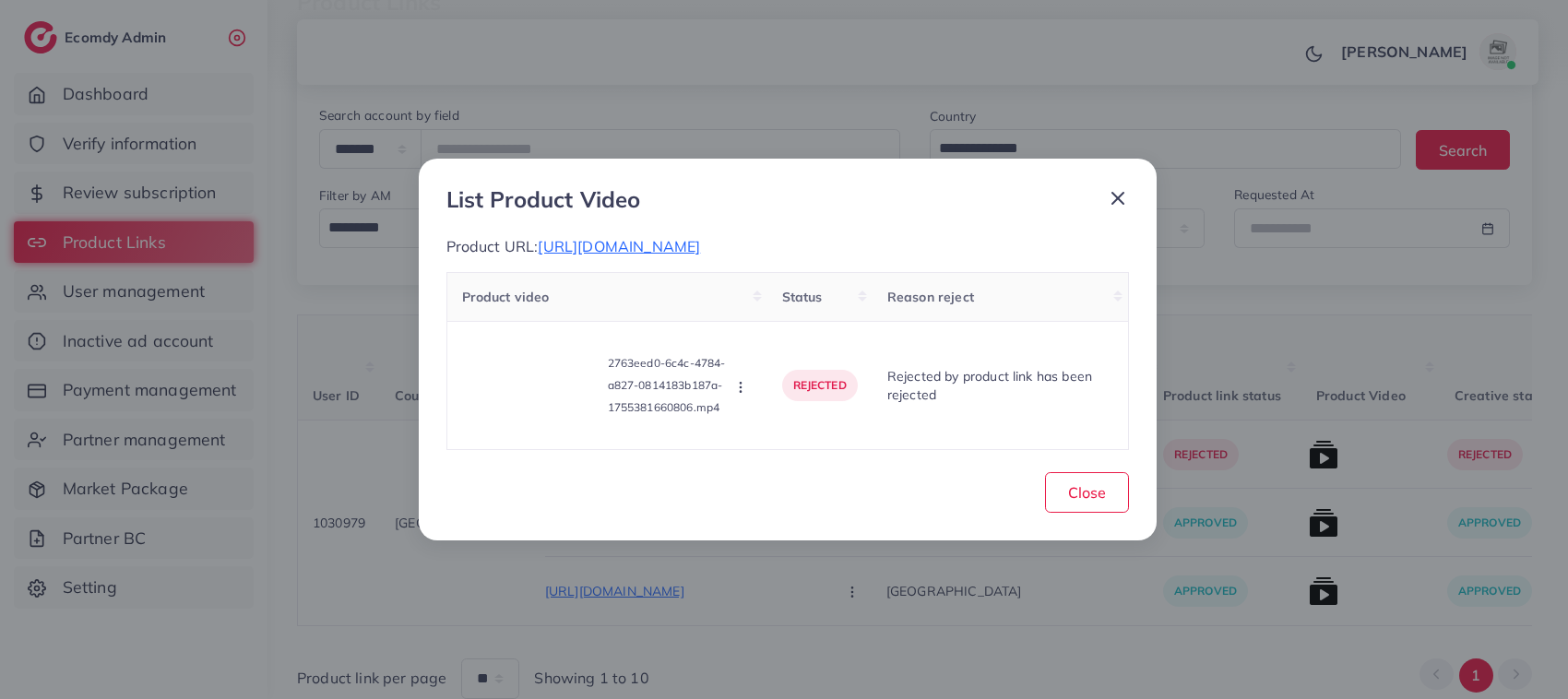
click at [1113, 204] on icon at bounding box center [1118, 198] width 22 height 22
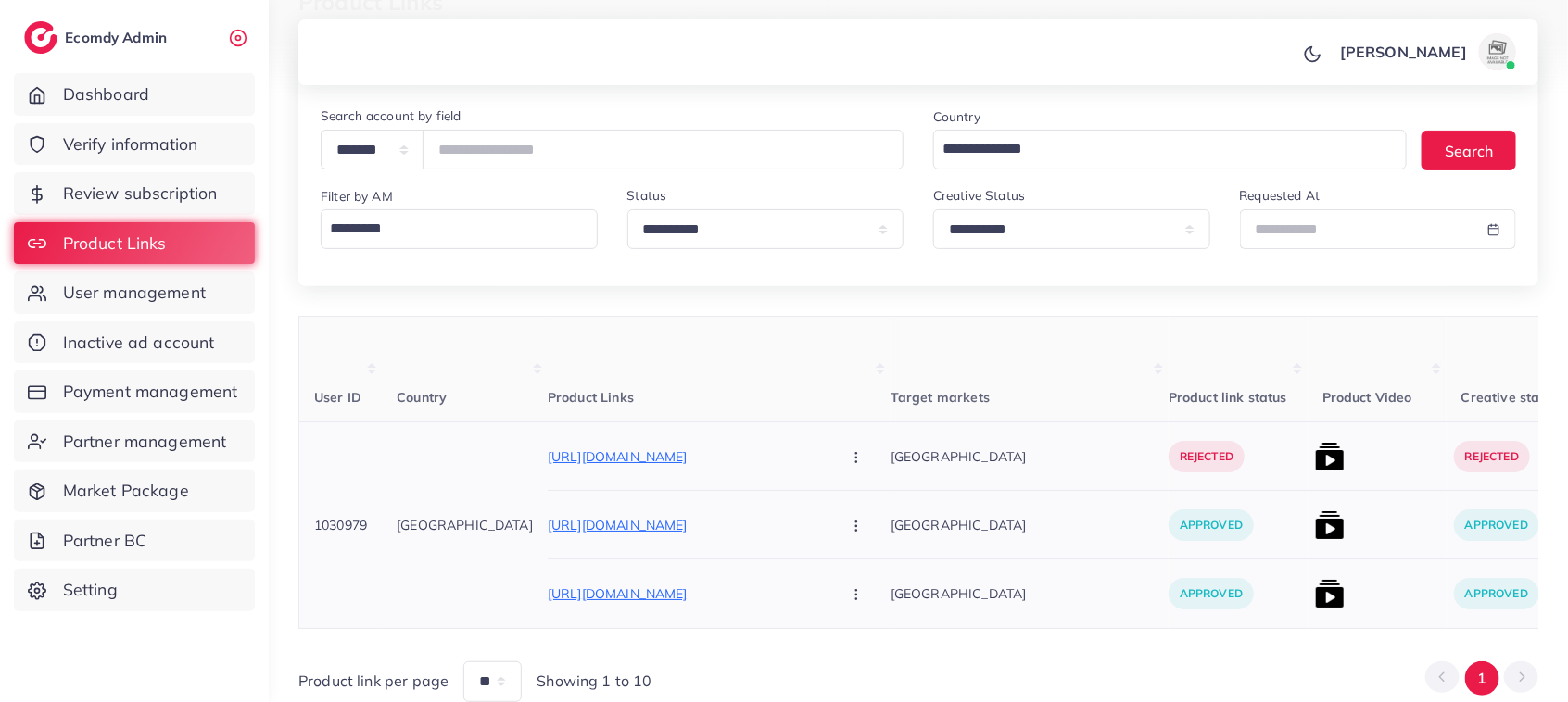
click at [941, 442] on p "[GEOGRAPHIC_DATA]" at bounding box center [1029, 456] width 278 height 42
drag, startPoint x: 538, startPoint y: 150, endPoint x: 414, endPoint y: 149, distance: 124.0
click at [414, 149] on div "**********" at bounding box center [611, 149] width 582 height 40
paste input "number"
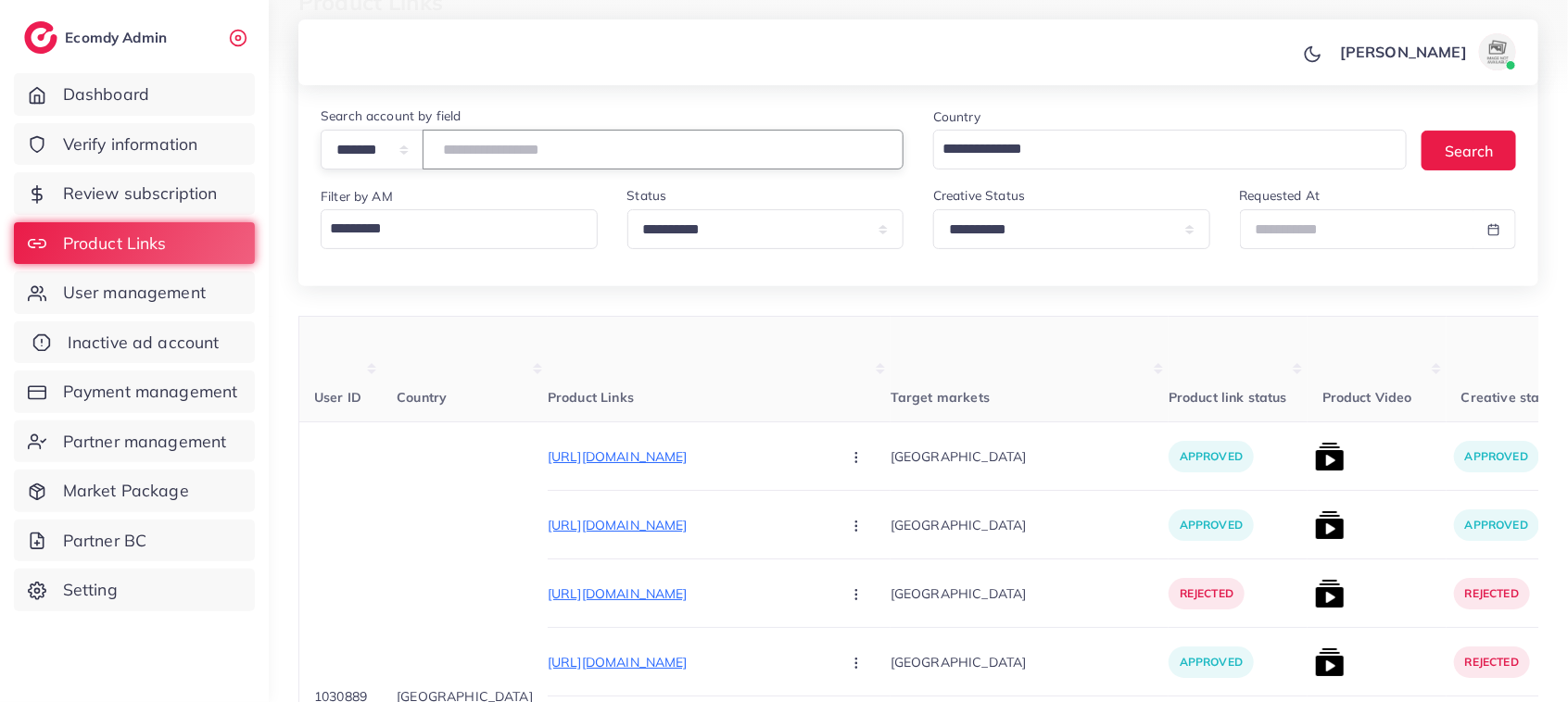
type input "*******"
click at [171, 333] on span "Inactive ad account" at bounding box center [143, 343] width 152 height 24
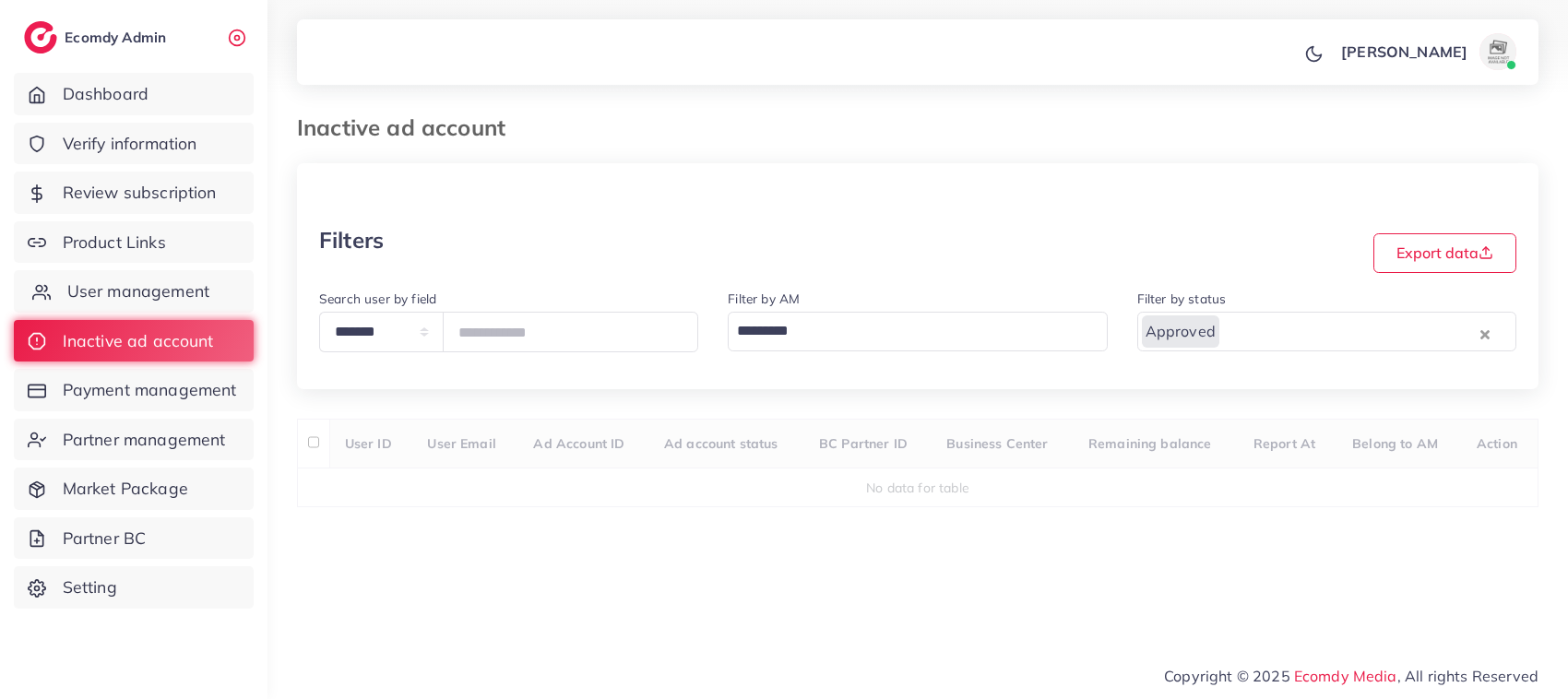
click at [162, 286] on span "User management" at bounding box center [138, 291] width 142 height 24
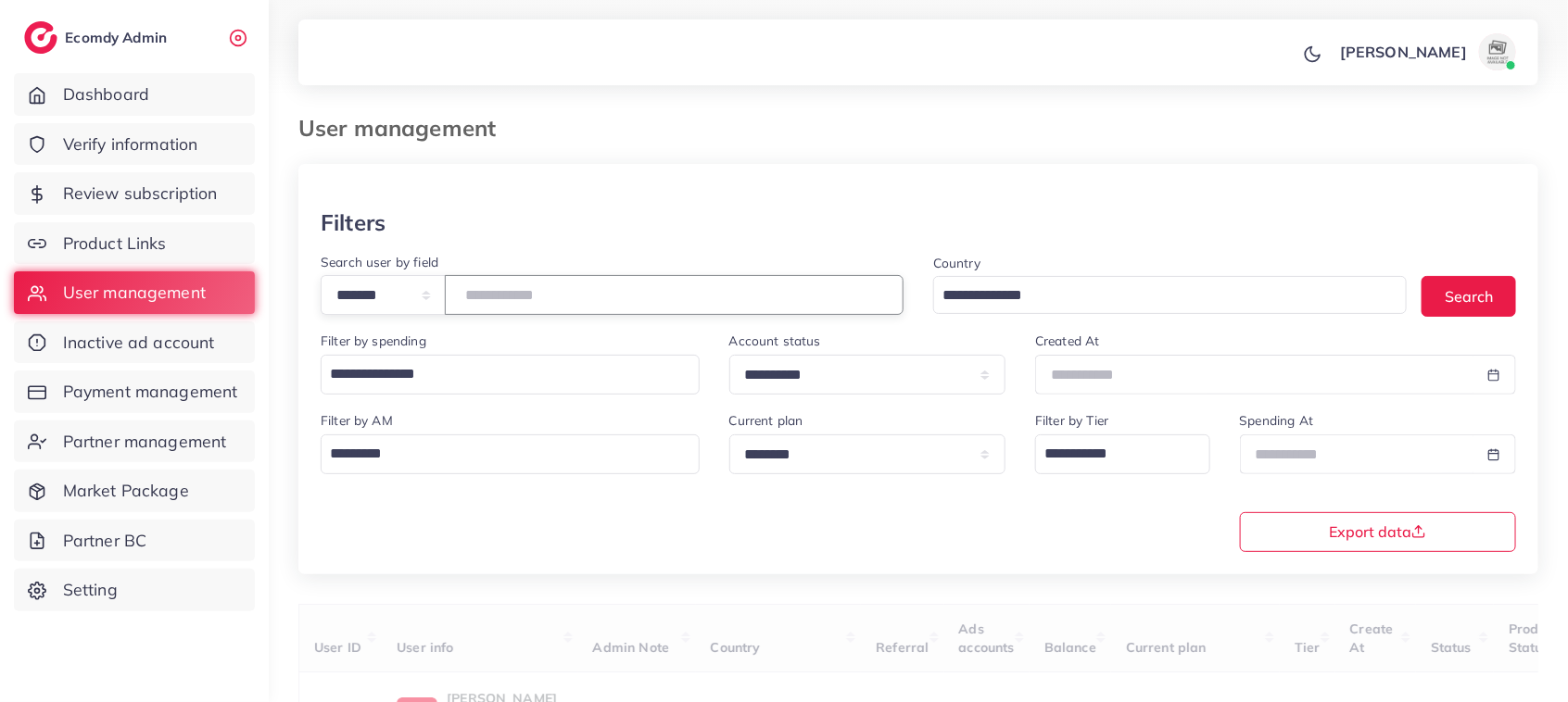
click at [508, 290] on input "number" at bounding box center [674, 295] width 459 height 40
paste input "*******"
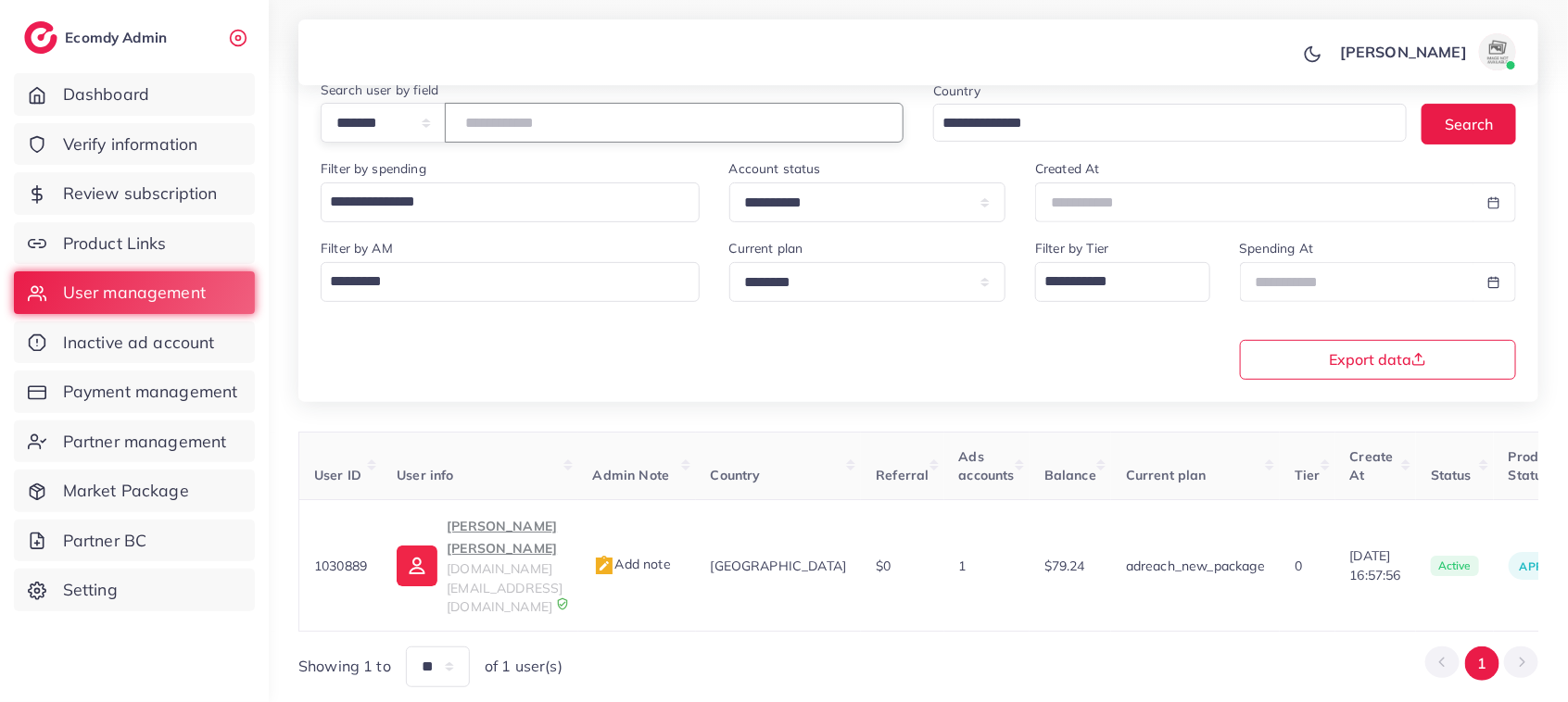
scroll to position [190, 0]
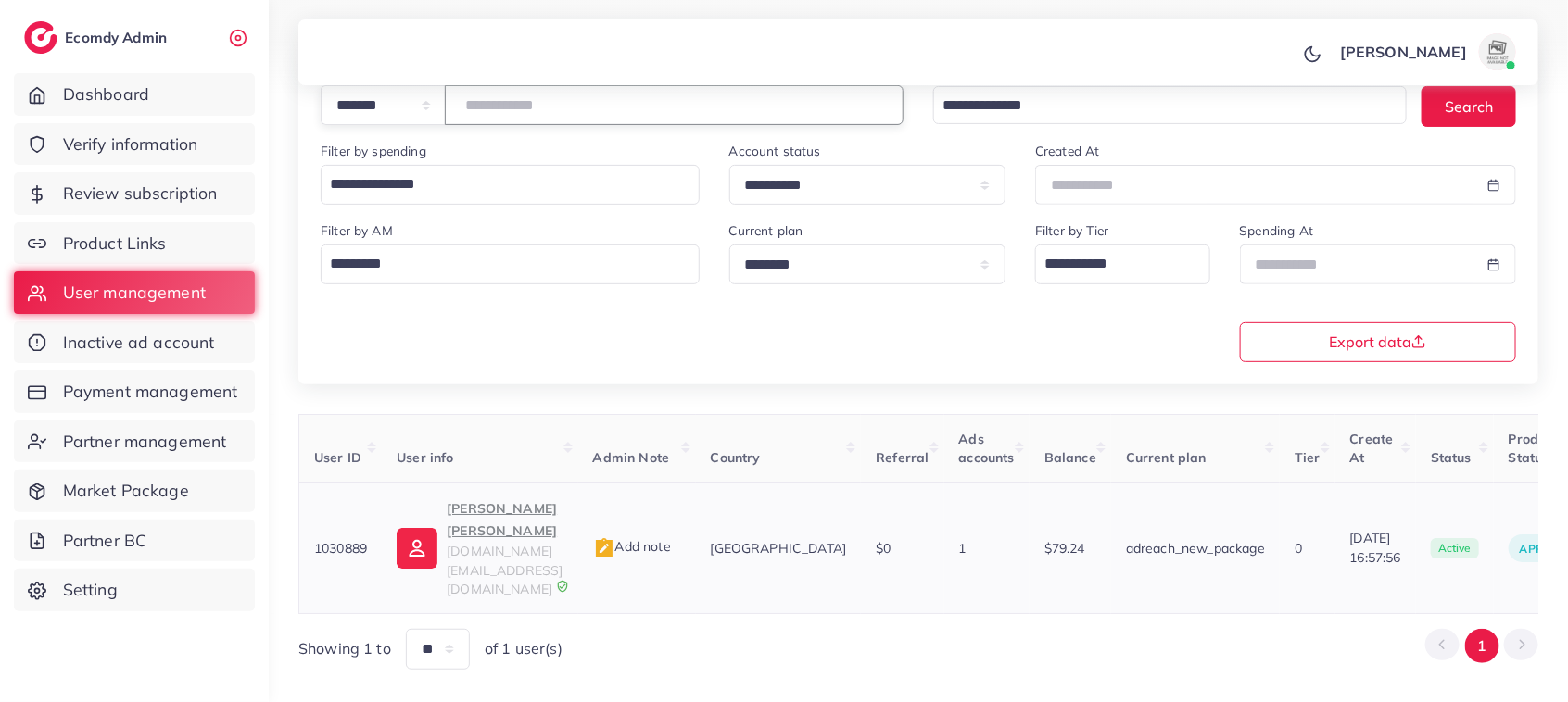
type input "*******"
click at [464, 516] on p "Haseeb Aslam Awan" at bounding box center [504, 519] width 116 height 44
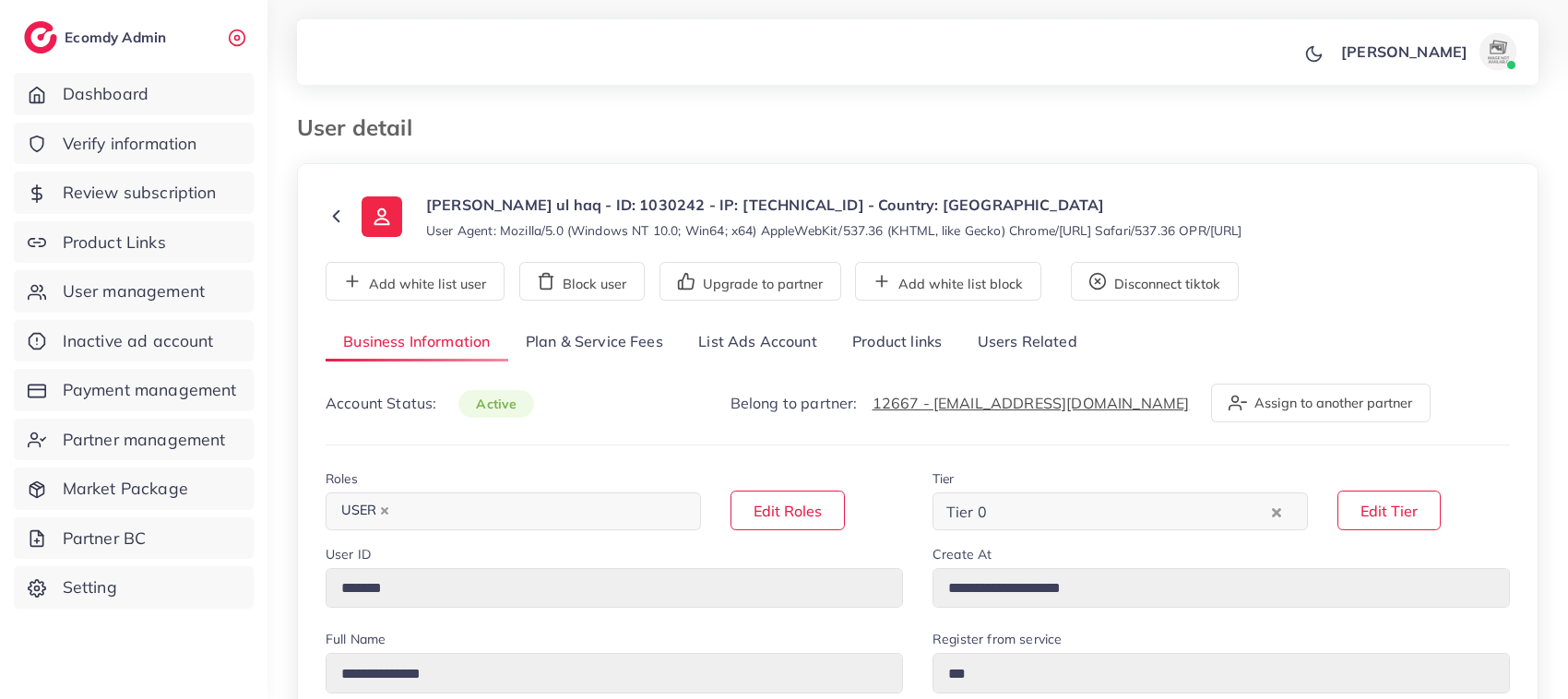
select select "********"
click at [769, 334] on link "List Ads Account" at bounding box center [758, 343] width 154 height 39
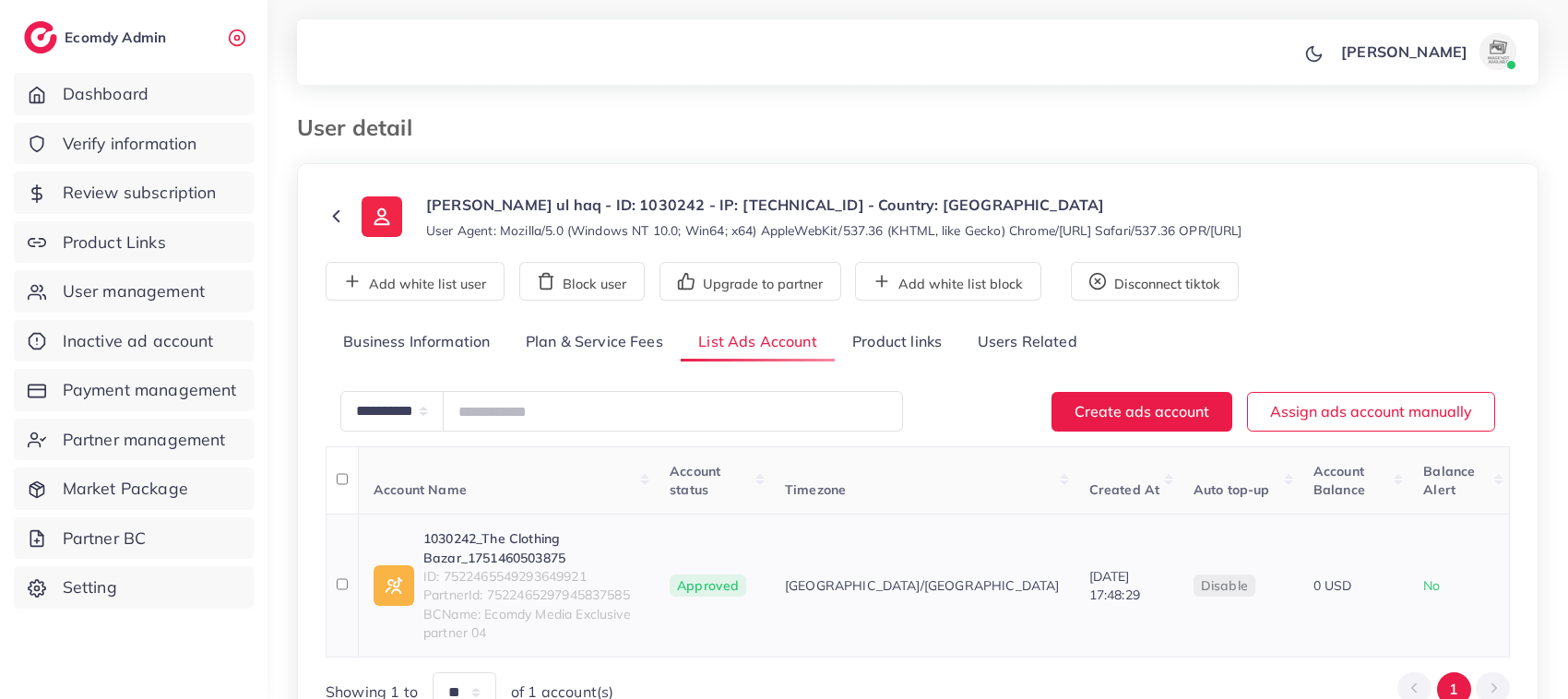
click at [496, 530] on link "1030242_The Clothing Bazar_1751460503875" at bounding box center [532, 548] width 217 height 37
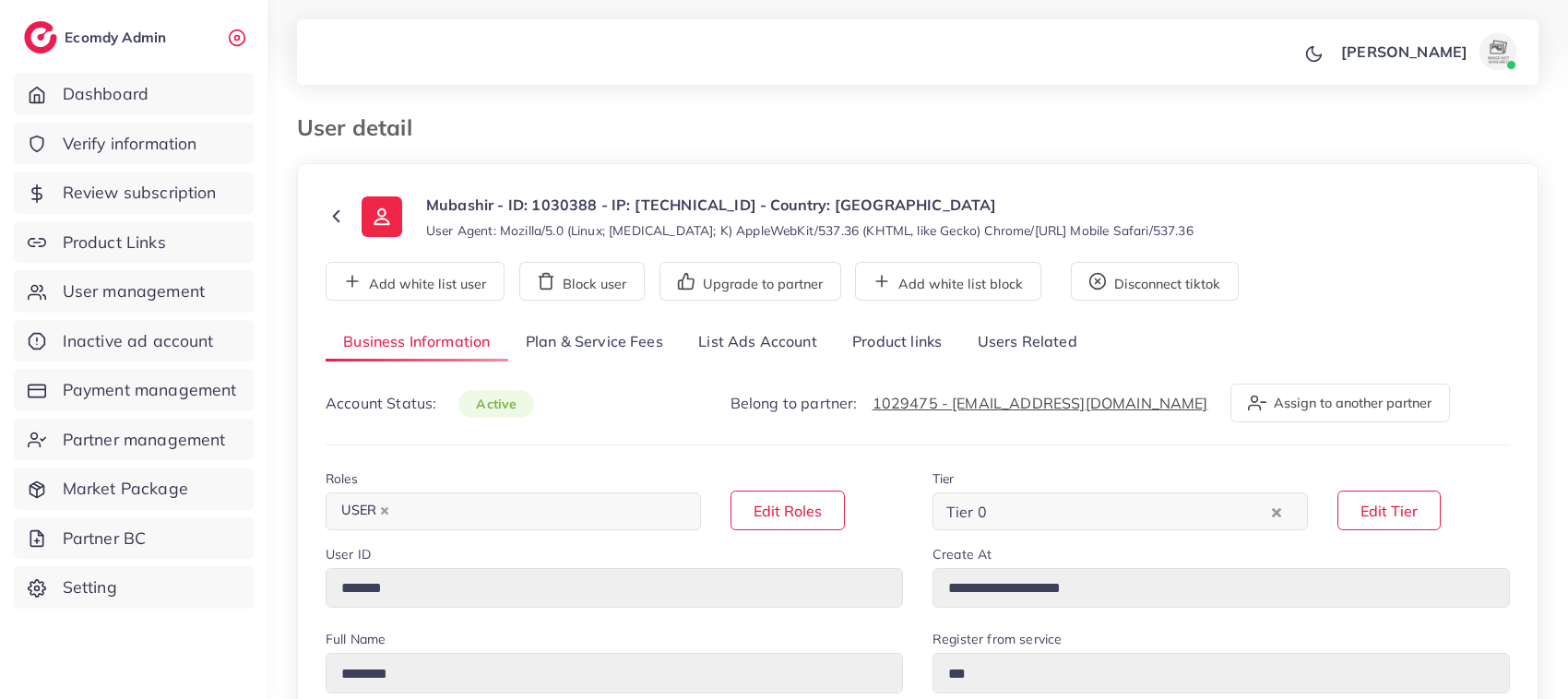
select select "********"
click at [706, 348] on link "List Ads Account" at bounding box center [758, 343] width 154 height 39
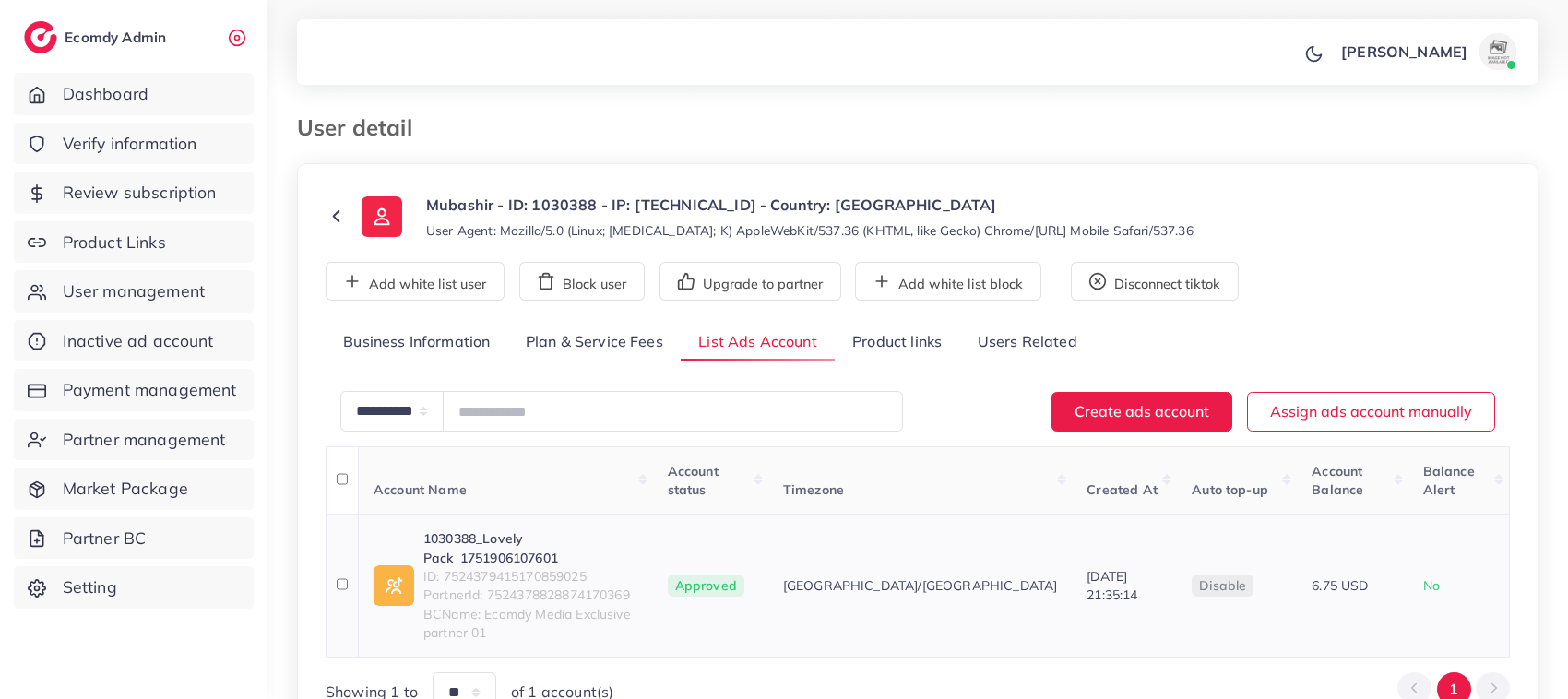
click at [527, 530] on link "1030388_Lovely Pack_1751906107601" at bounding box center [531, 548] width 215 height 37
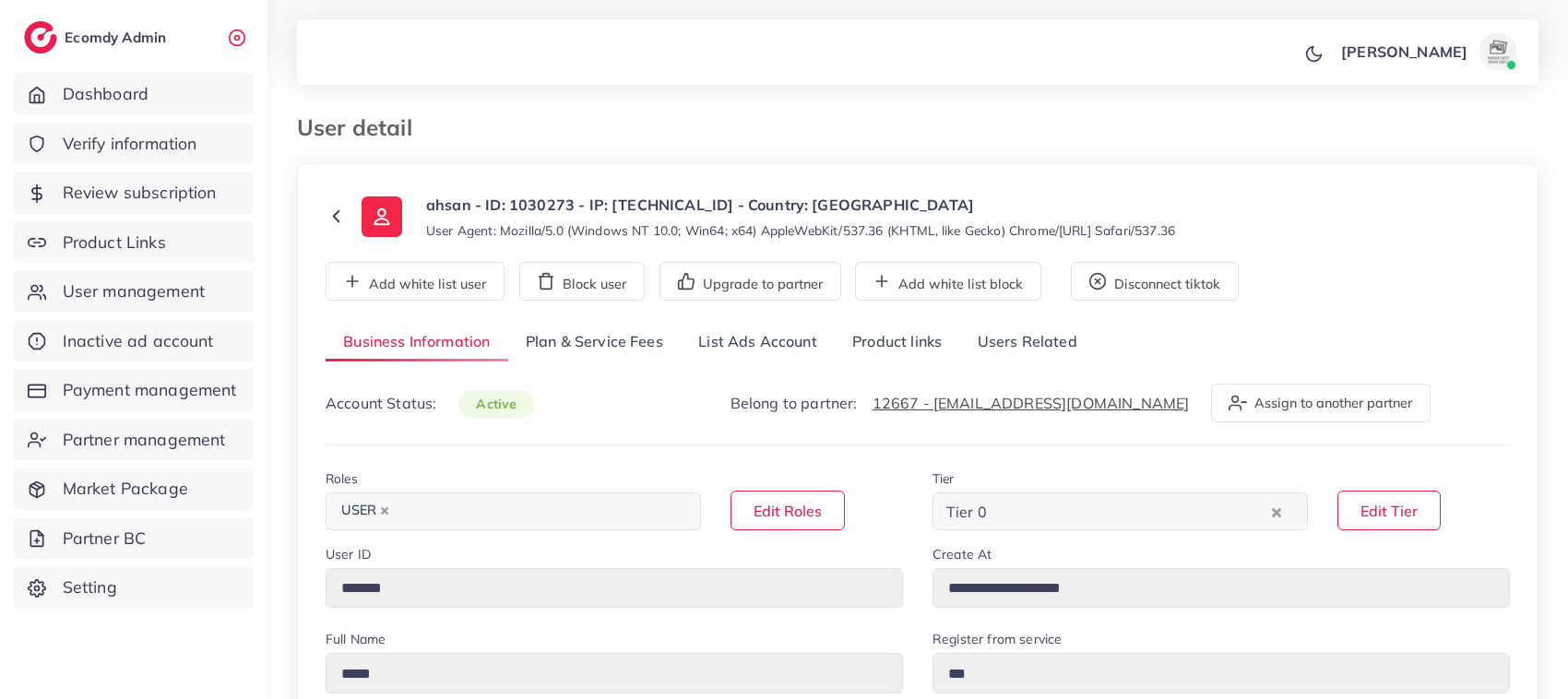
select select "********"
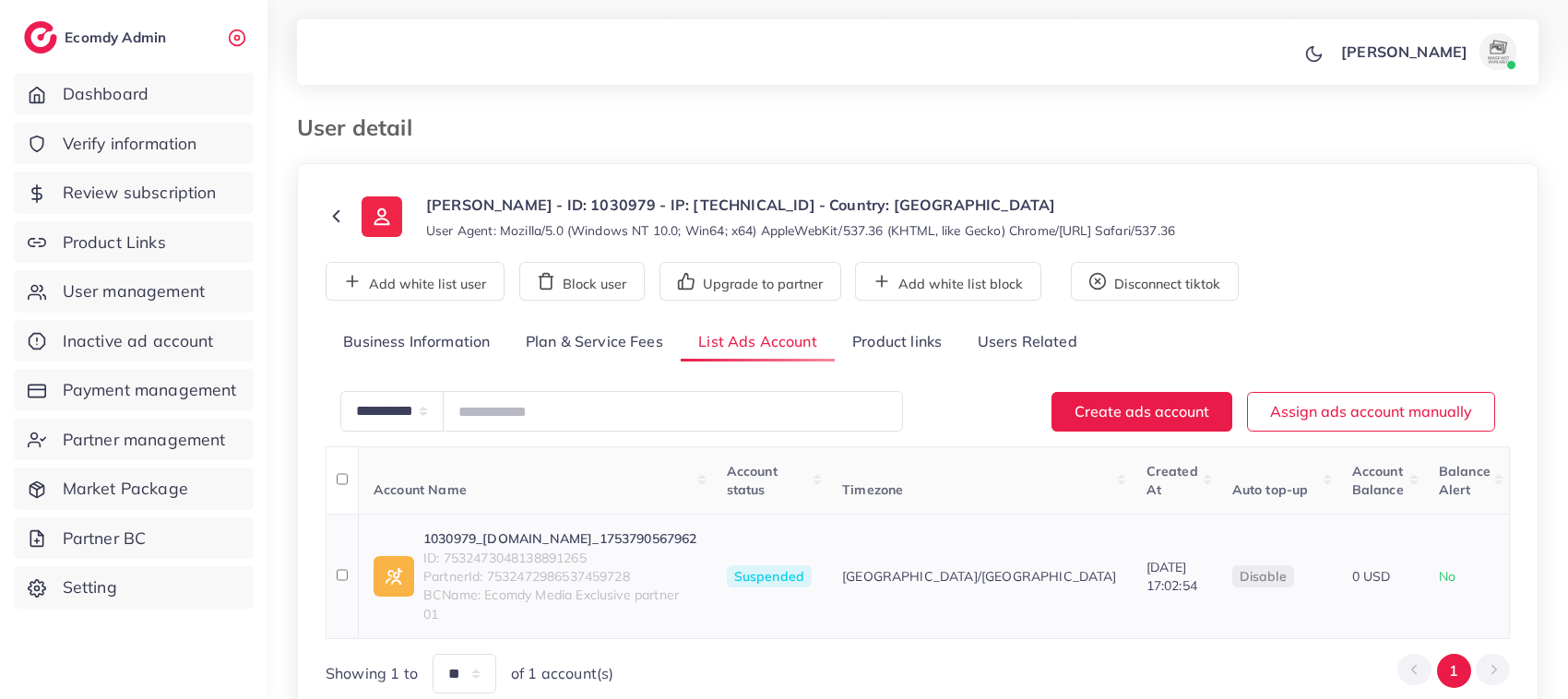
click at [491, 530] on link "1030979_[DOMAIN_NAME]_1753790567962" at bounding box center [560, 539] width 274 height 19
click at [553, 201] on p "[PERSON_NAME] - ID: 1030979 - IP: [TECHNICAL_ID] - Country: [GEOGRAPHIC_DATA]" at bounding box center [800, 205] width 749 height 22
drag, startPoint x: 581, startPoint y: 209, endPoint x: 643, endPoint y: 214, distance: 62.2
click at [643, 214] on p "[PERSON_NAME] - ID: 1030979 - IP: [TECHNICAL_ID] - Country: [GEOGRAPHIC_DATA]" at bounding box center [800, 205] width 749 height 22
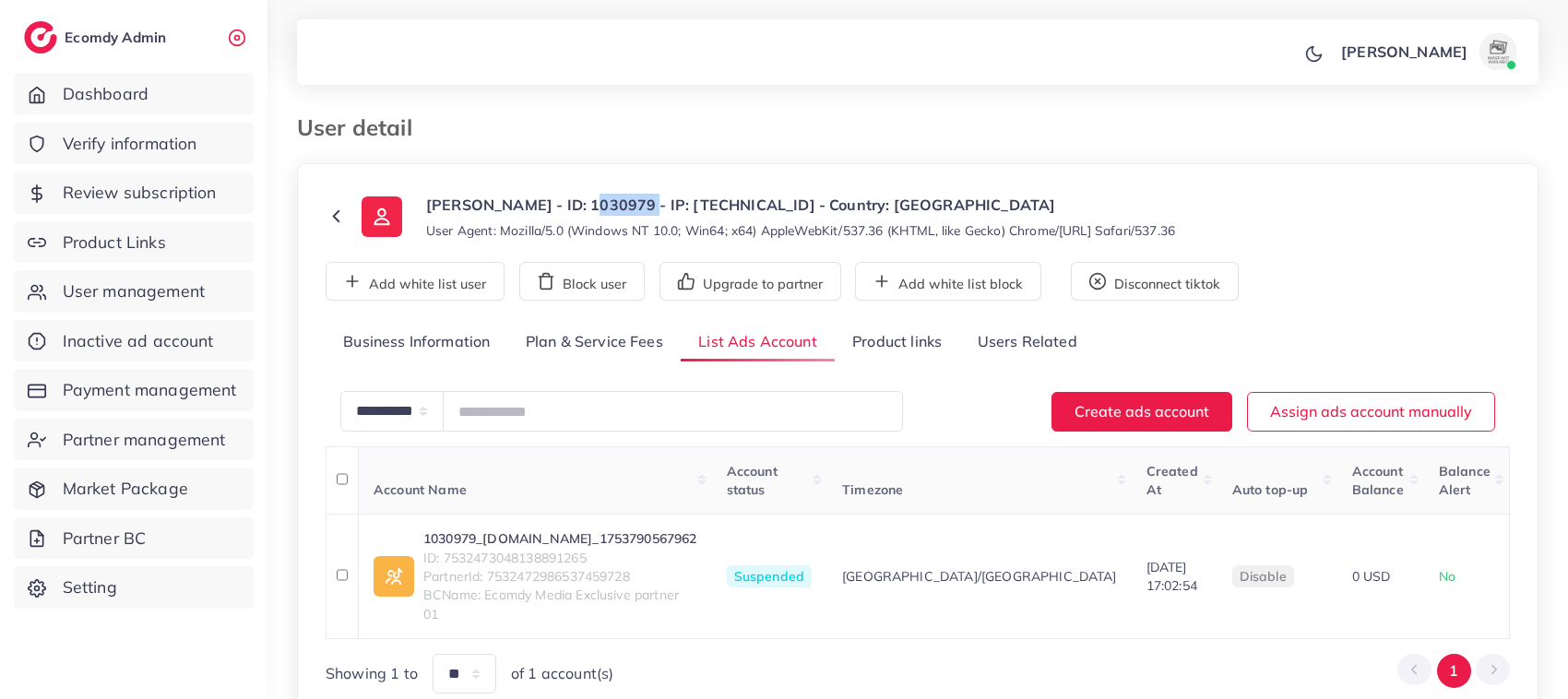
copy p "1030979"
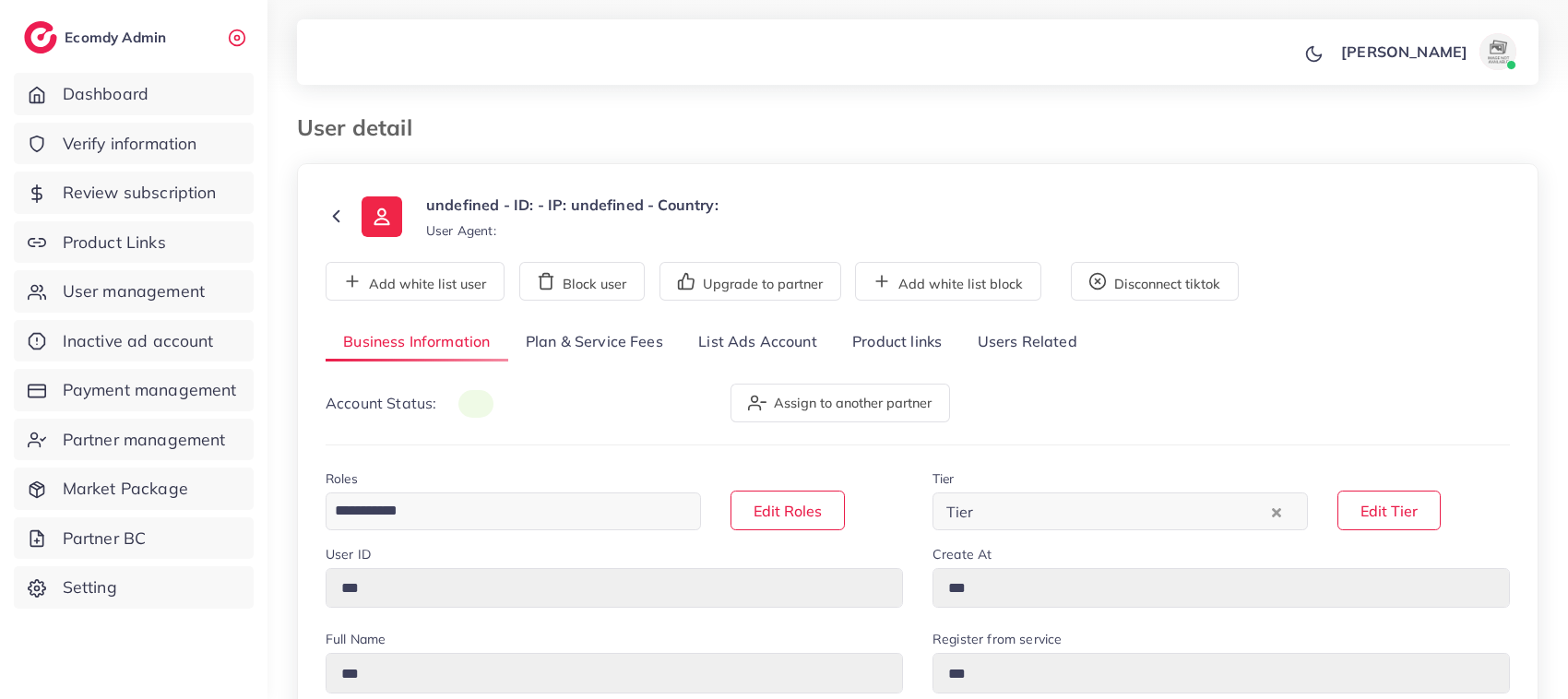
click at [778, 352] on link "List Ads Account" at bounding box center [758, 343] width 154 height 39
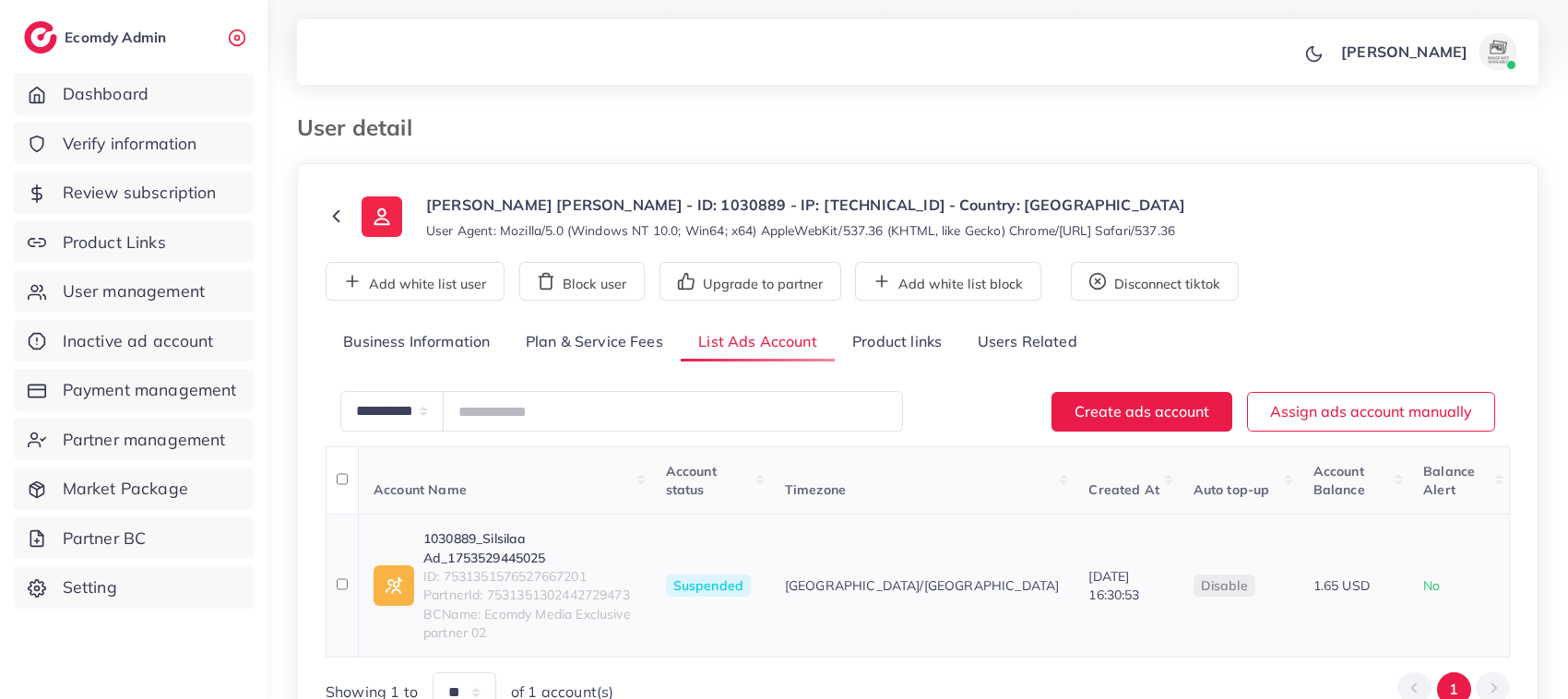
click at [572, 530] on link "1030889_Silsilaa Ad_1753529445025" at bounding box center [530, 548] width 213 height 37
